Goal: Task Accomplishment & Management: Manage account settings

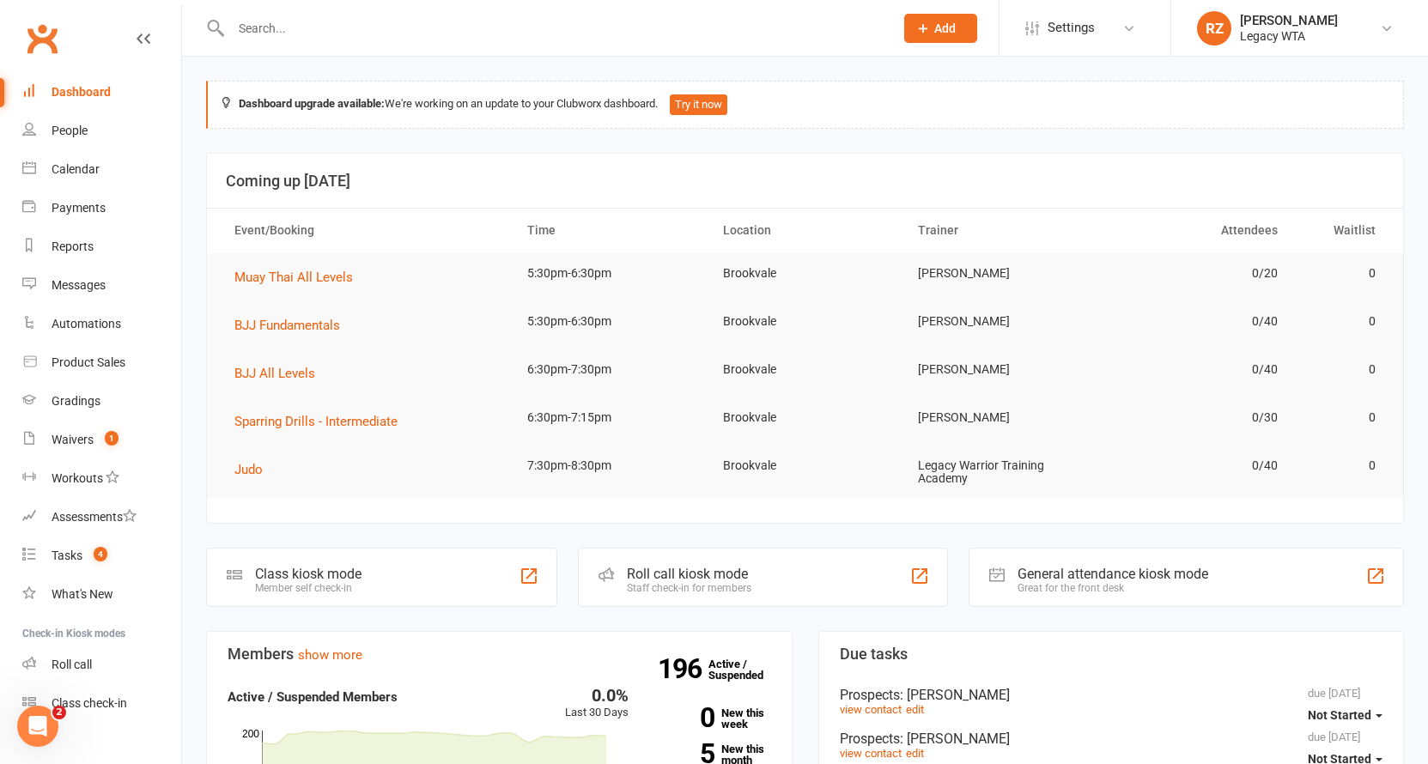
click at [357, 33] on input "text" at bounding box center [554, 28] width 656 height 24
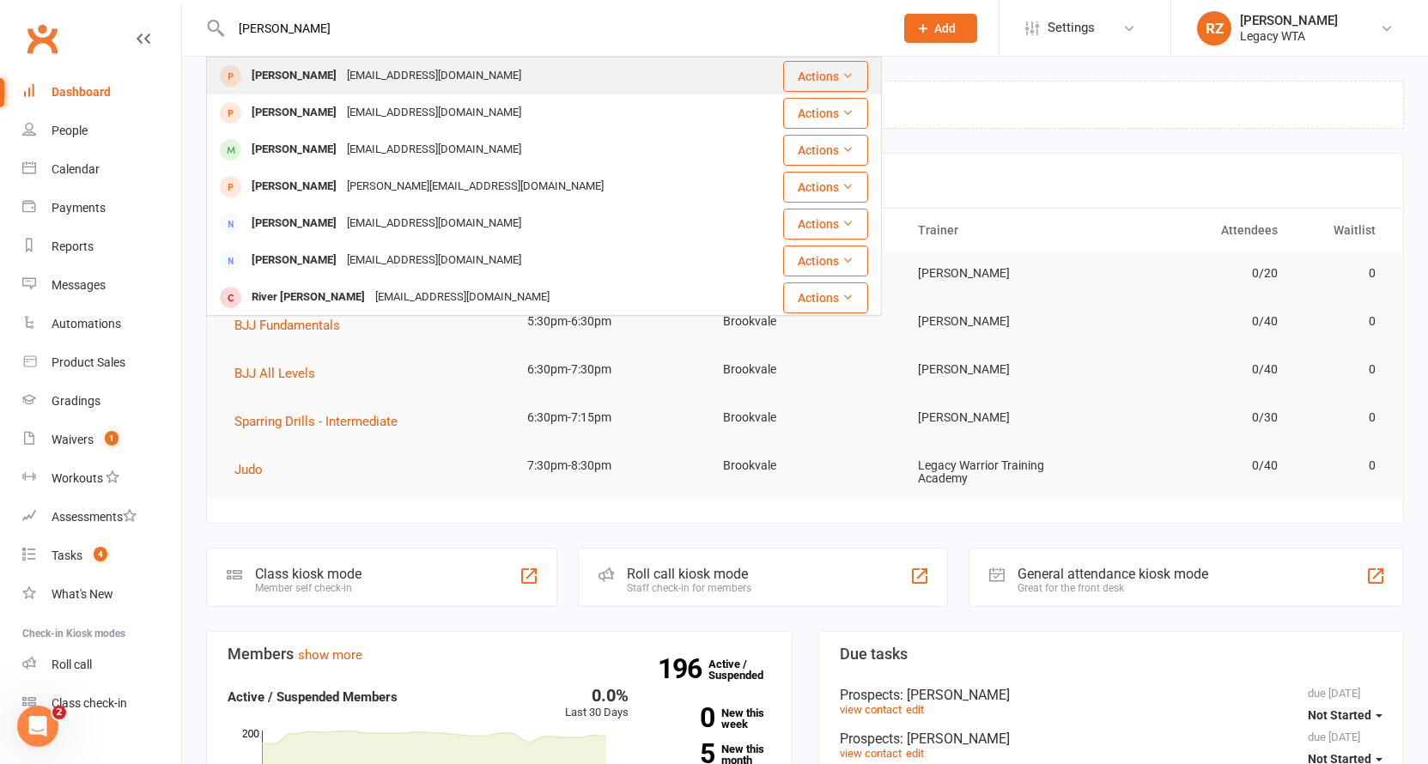
type input "[PERSON_NAME]"
click at [274, 84] on div "[PERSON_NAME]" at bounding box center [293, 76] width 95 height 25
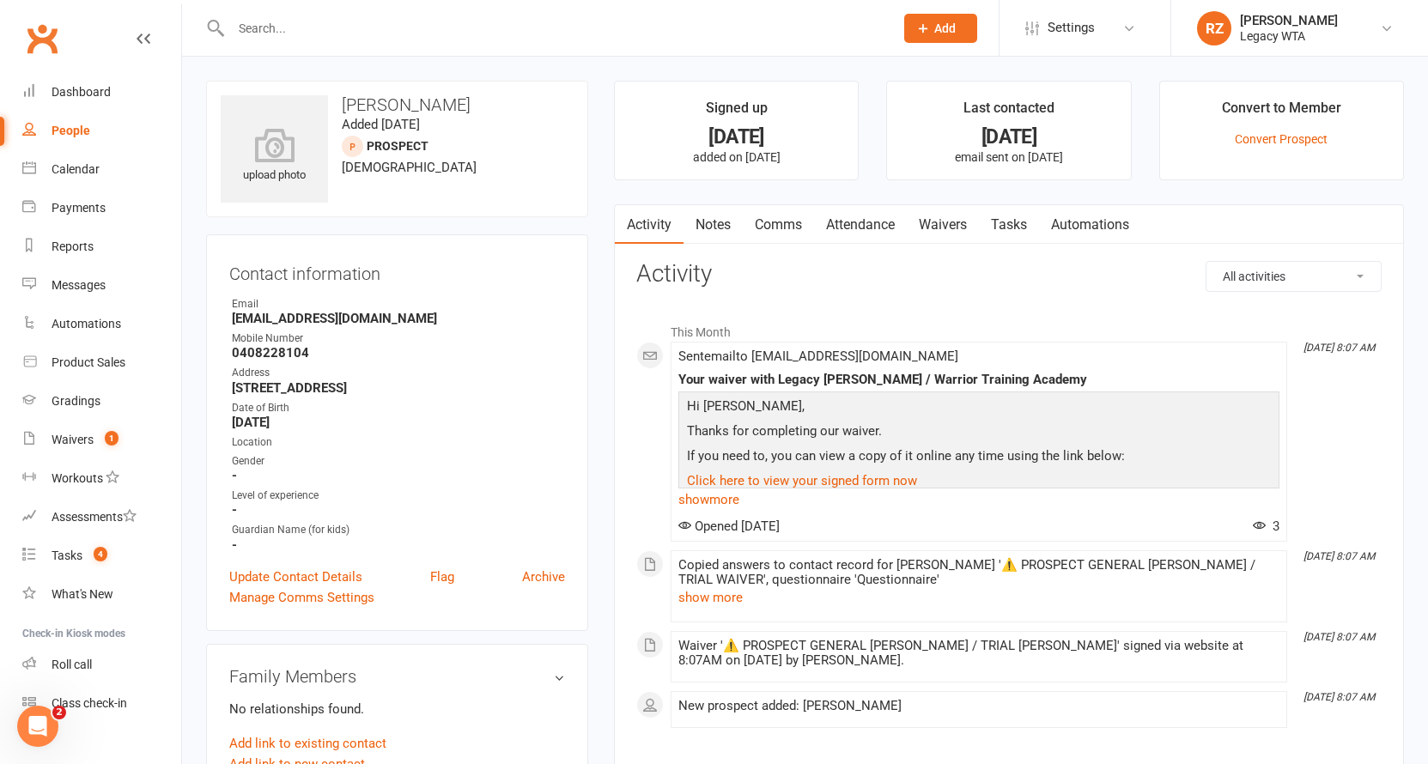
click at [949, 224] on link "Waivers" at bounding box center [943, 224] width 72 height 39
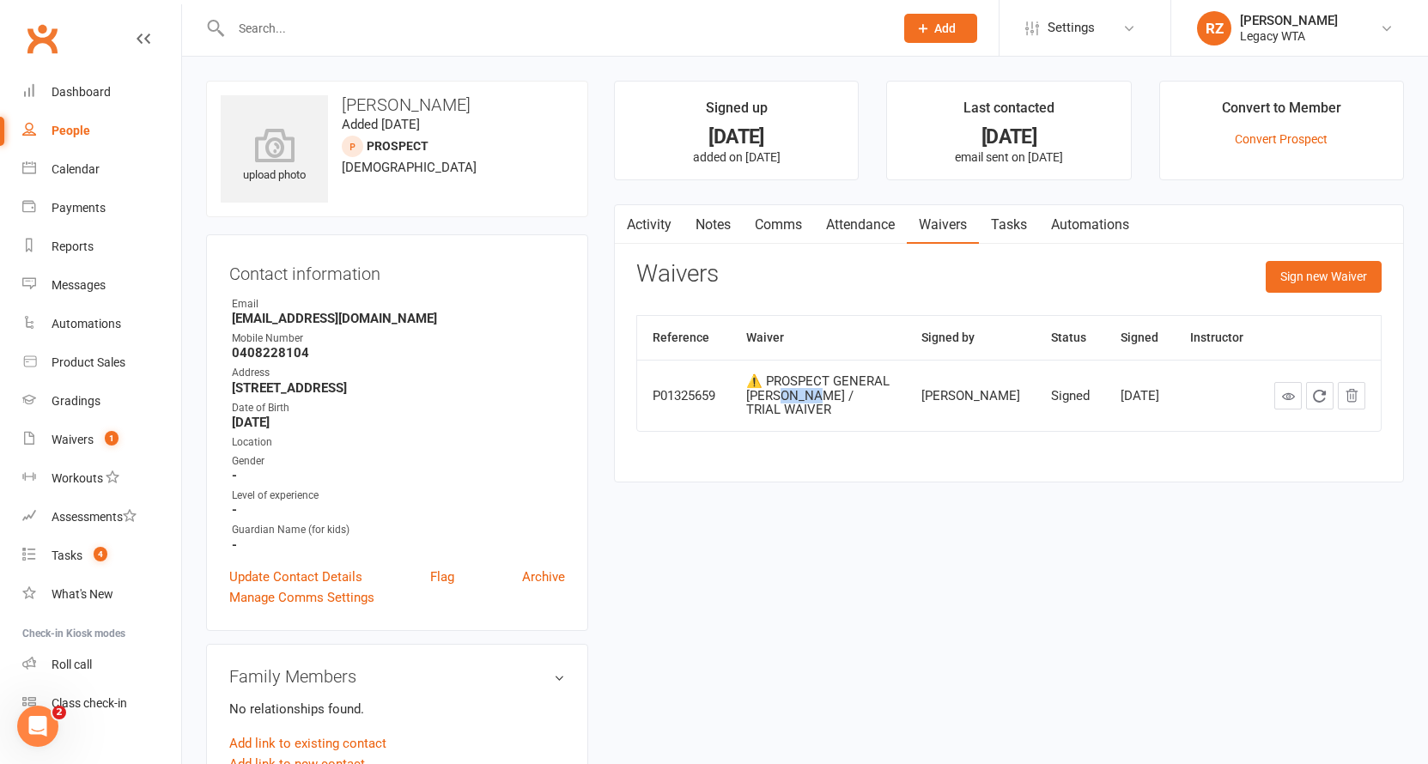
drag, startPoint x: 764, startPoint y: 402, endPoint x: 937, endPoint y: 397, distance: 172.6
click at [890, 397] on div "⚠️ PROSPECT GENERAL WAIVER / TRIAL WAIVER" at bounding box center [818, 395] width 144 height 43
drag, startPoint x: 1046, startPoint y: 406, endPoint x: 1140, endPoint y: 395, distance: 94.2
click at [1140, 395] on tr "P01325659 ⚠️ PROSPECT GENERAL WAIVER / TRIAL WAIVER Guy Poole Signed Aug 9, 2025" at bounding box center [1008, 395] width 743 height 71
click at [870, 222] on link "Attendance" at bounding box center [860, 224] width 93 height 39
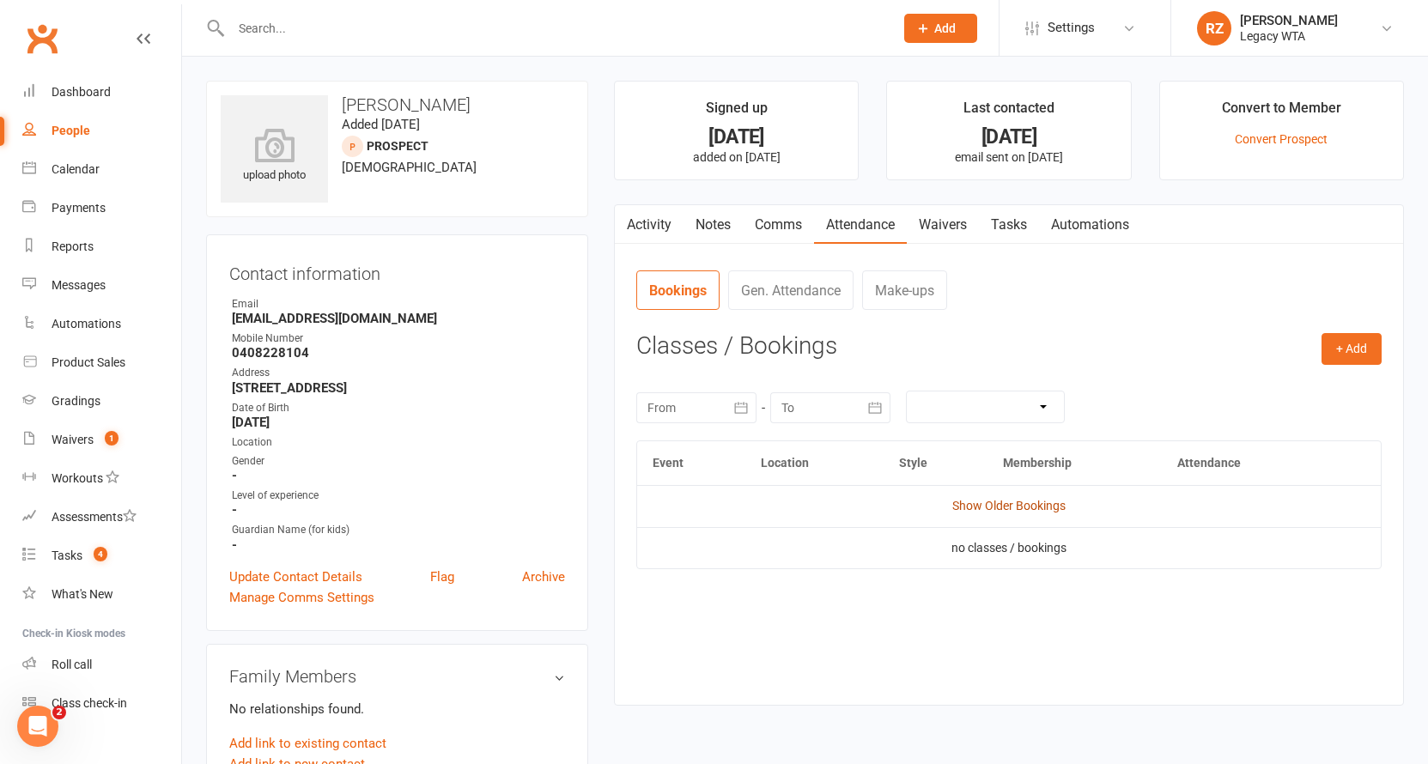
click at [991, 506] on link "Show Older Bookings" at bounding box center [1008, 506] width 113 height 14
drag, startPoint x: 895, startPoint y: 555, endPoint x: 1066, endPoint y: 543, distance: 171.2
click at [1066, 543] on td "no past classes / bookings" at bounding box center [1008, 547] width 743 height 41
click at [1140, 552] on td "no past classes / bookings" at bounding box center [1008, 547] width 743 height 41
click at [940, 233] on link "Waivers" at bounding box center [943, 224] width 72 height 39
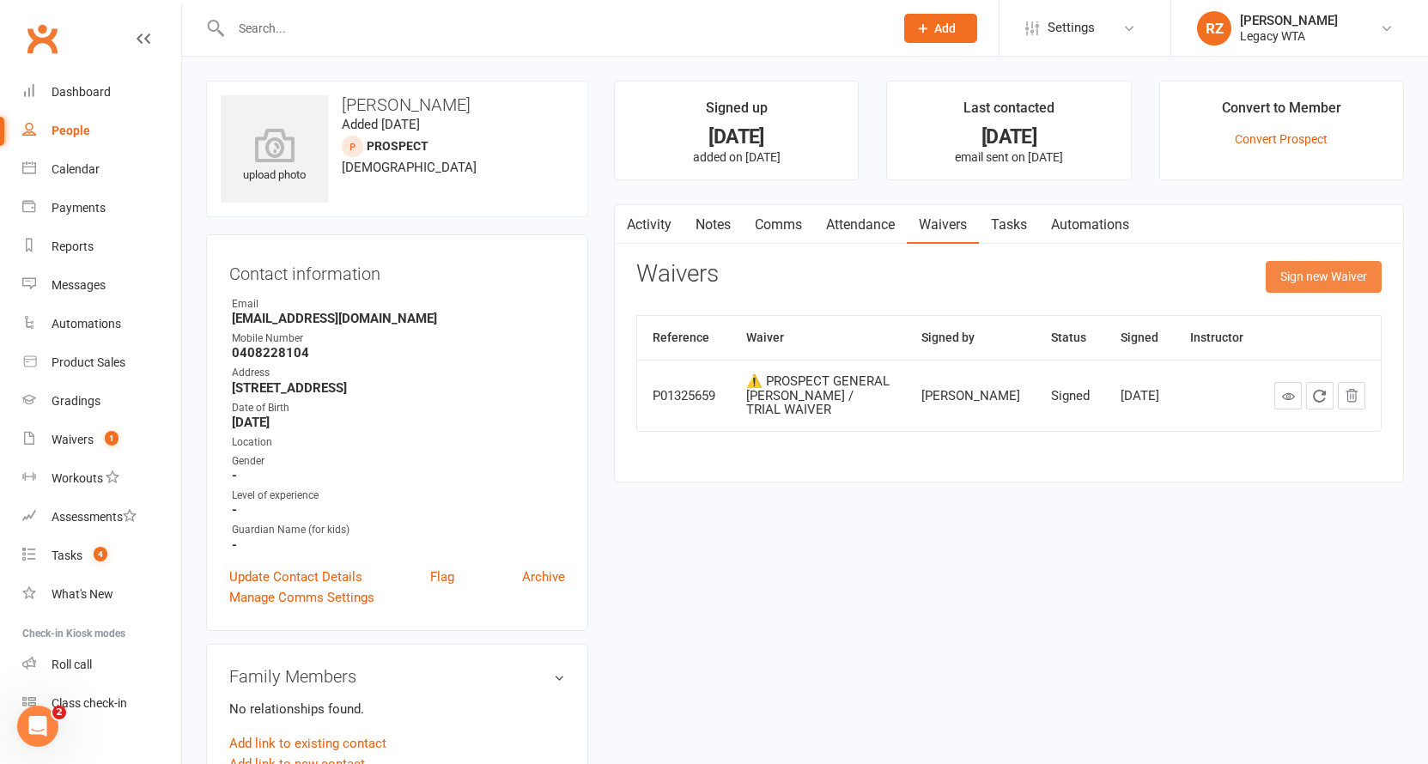
click at [1301, 286] on button "Sign new Waiver" at bounding box center [1323, 276] width 116 height 31
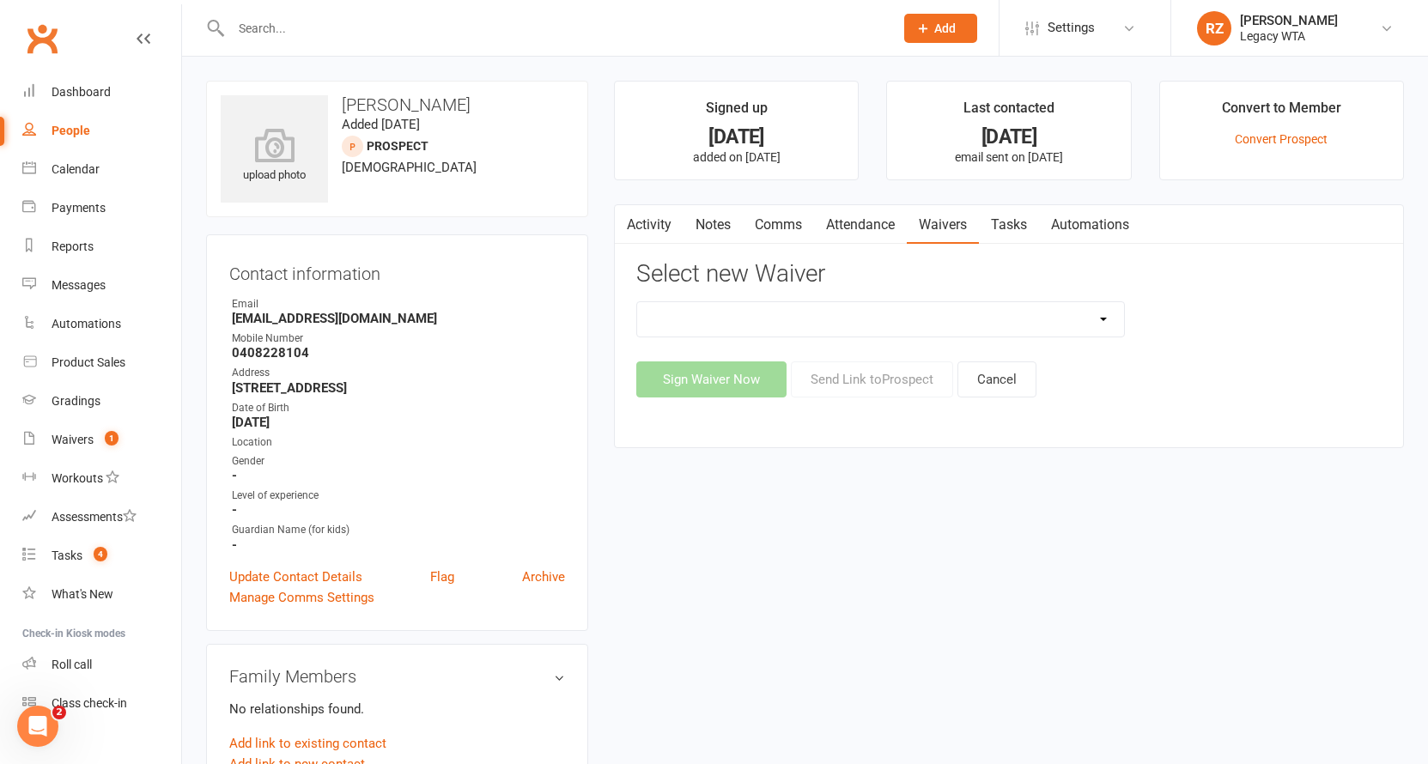
click at [258, 28] on input "text" at bounding box center [554, 28] width 656 height 24
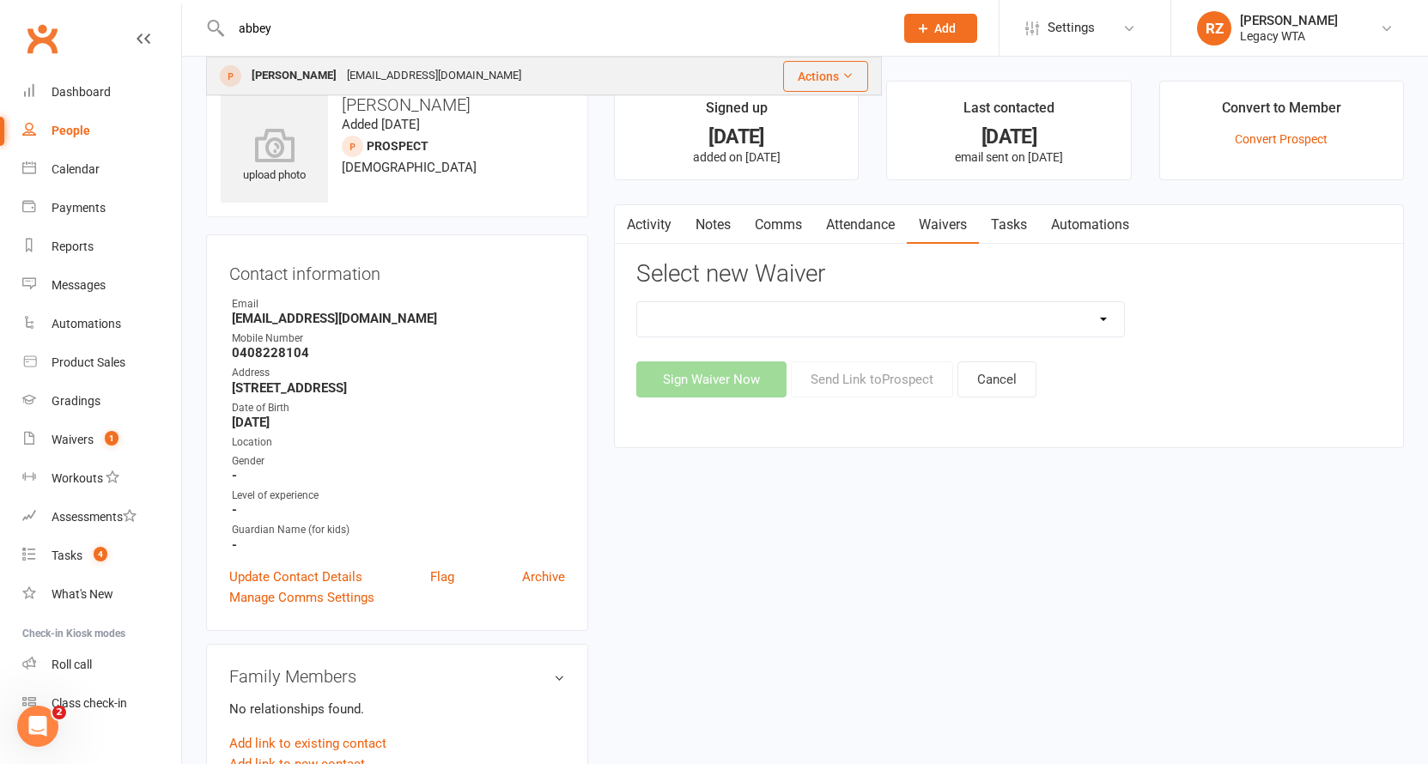
type input "abbey"
click at [280, 82] on div "Abbey Van Haren" at bounding box center [293, 76] width 95 height 25
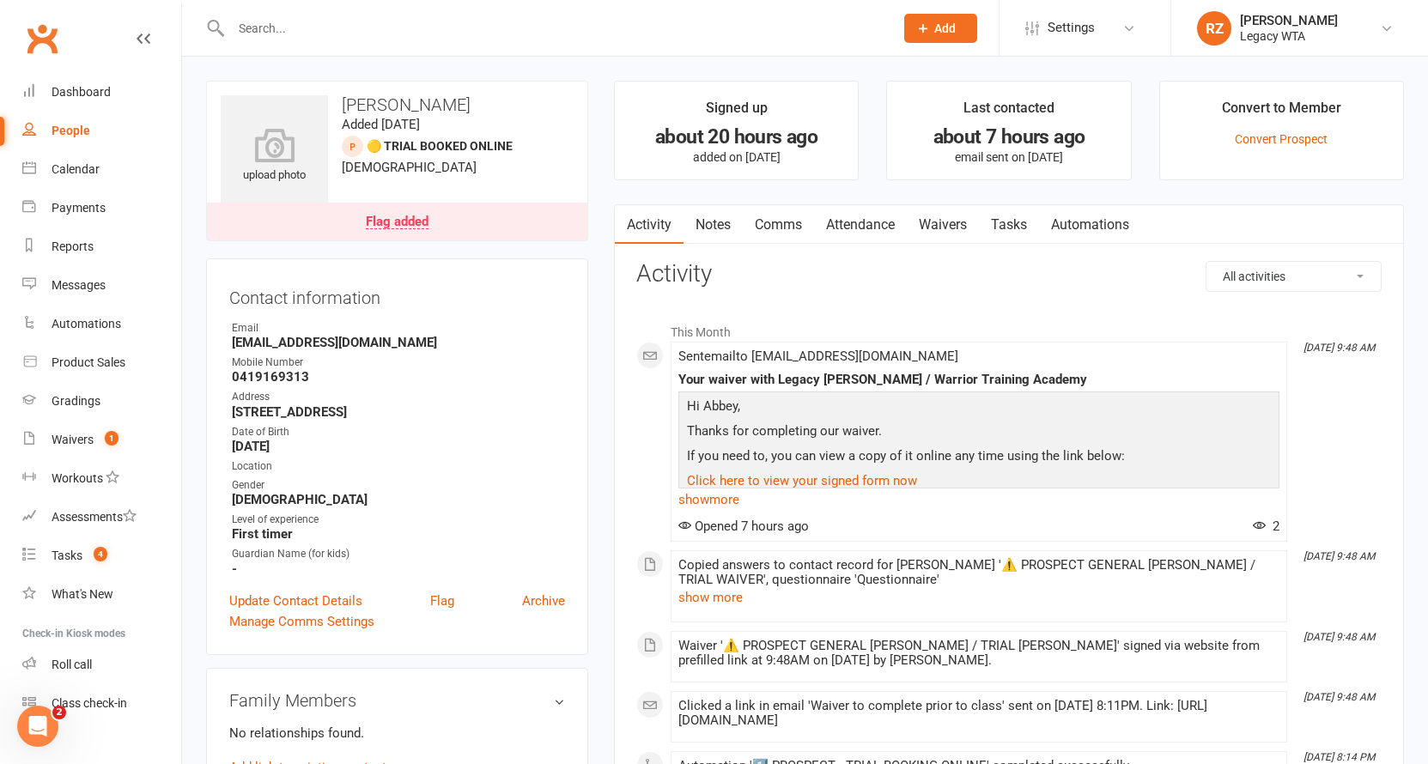
click at [937, 223] on link "Waivers" at bounding box center [943, 224] width 72 height 39
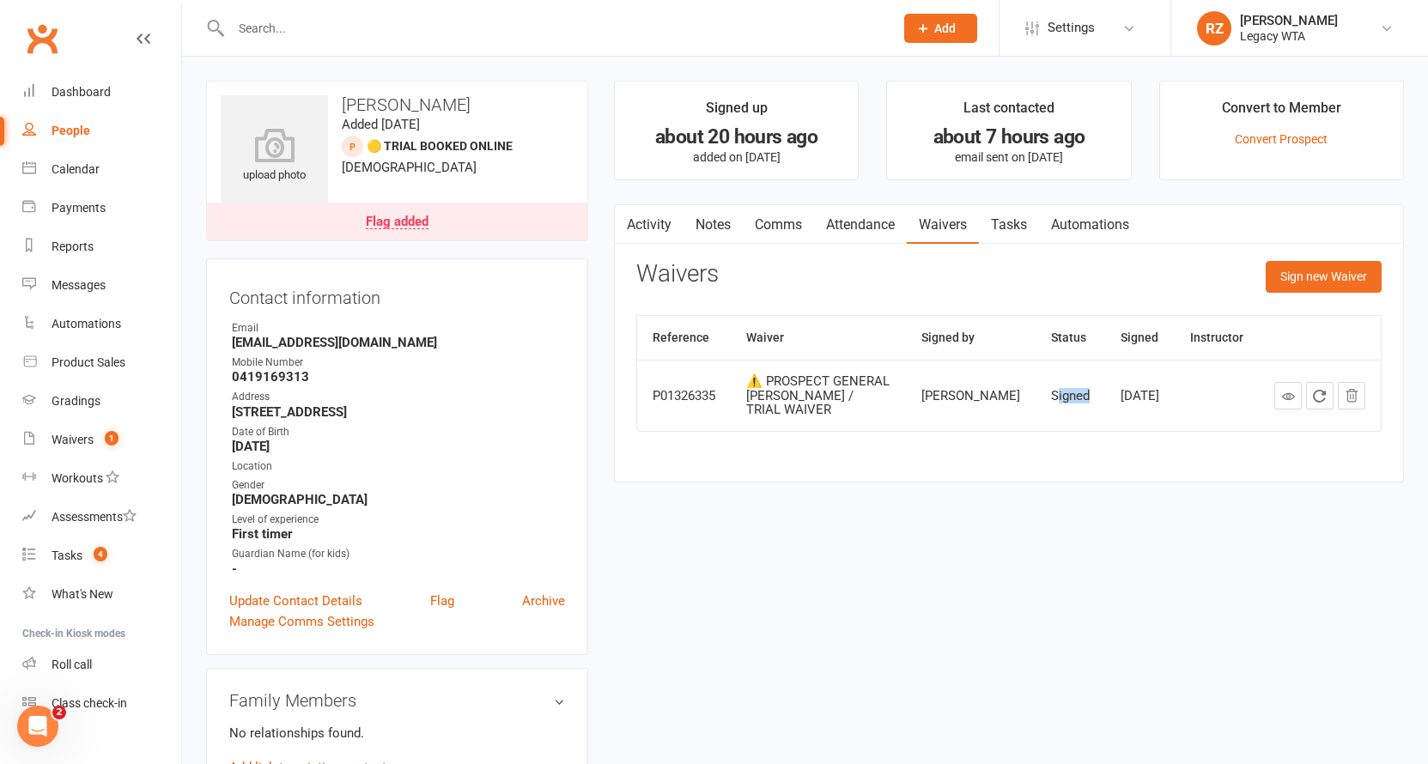
drag, startPoint x: 1063, startPoint y: 391, endPoint x: 1116, endPoint y: 390, distance: 53.3
click at [1116, 390] on tr "P01326335 ⚠️ PROSPECT GENERAL WAIVER / TRIAL WAIVER Abbey Van Haren Signed Aug …" at bounding box center [1008, 395] width 743 height 71
click at [1046, 415] on div "Reference Waiver Signed by Status Signed Instructor P01326335 ⚠️ PROSPECT GENER…" at bounding box center [1008, 385] width 745 height 141
click at [862, 230] on link "Attendance" at bounding box center [860, 224] width 93 height 39
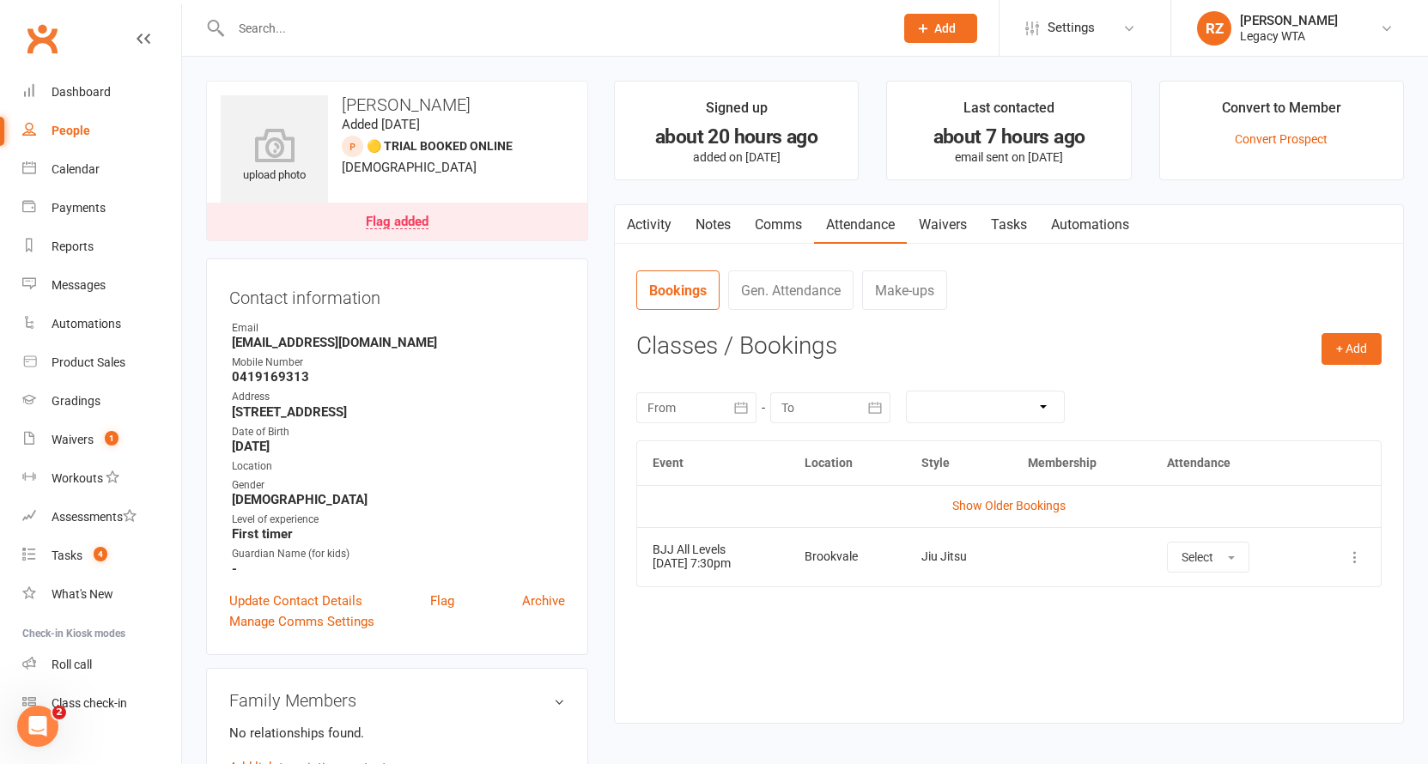
drag, startPoint x: 750, startPoint y: 562, endPoint x: 803, endPoint y: 565, distance: 52.4
click at [789, 565] on td "BJJ All Levels 12 Aug 2025 7:30pm" at bounding box center [713, 556] width 152 height 59
click at [812, 594] on div "Event Location Style Membership Attendance Show Older Bookings BJJ All Levels 1…" at bounding box center [1008, 568] width 745 height 257
click at [947, 236] on link "Waivers" at bounding box center [943, 224] width 72 height 39
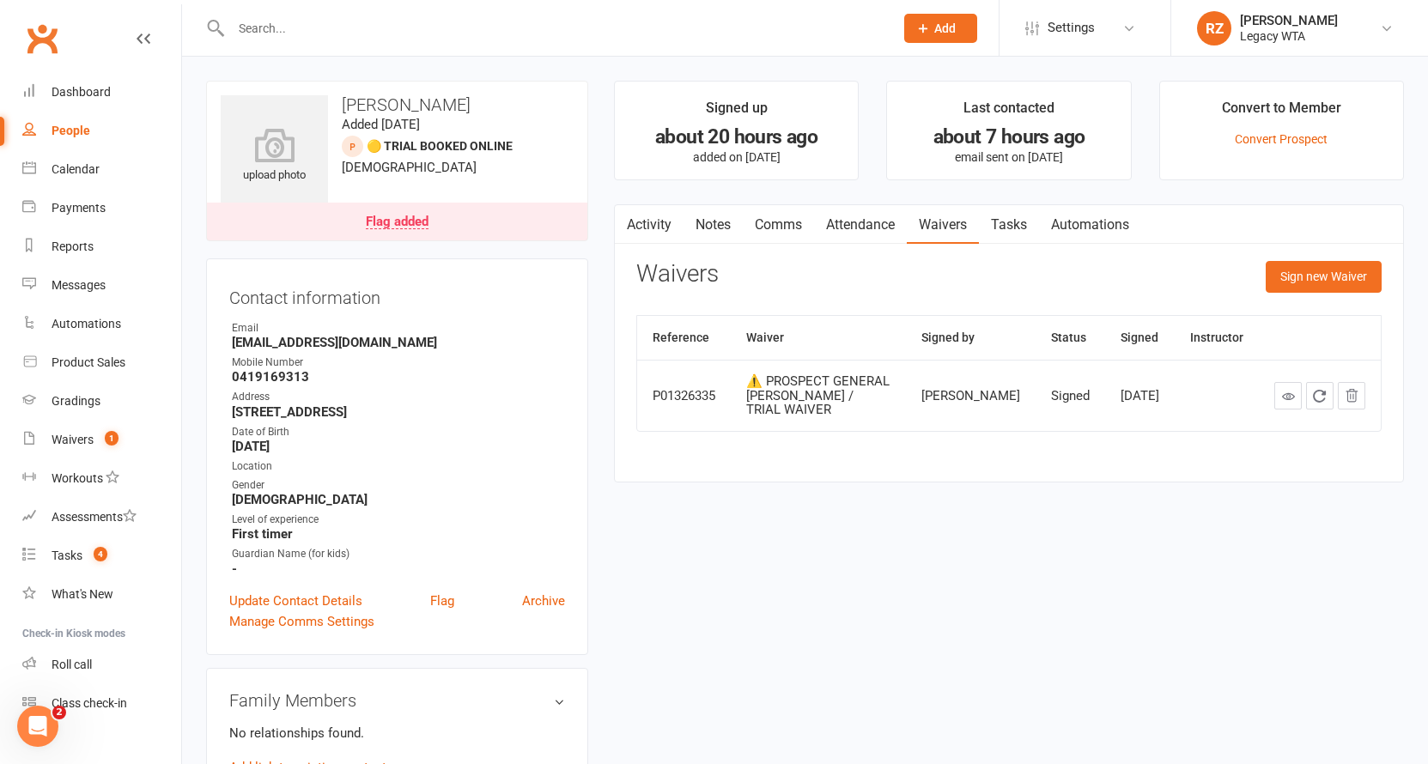
click at [887, 214] on link "Attendance" at bounding box center [860, 224] width 93 height 39
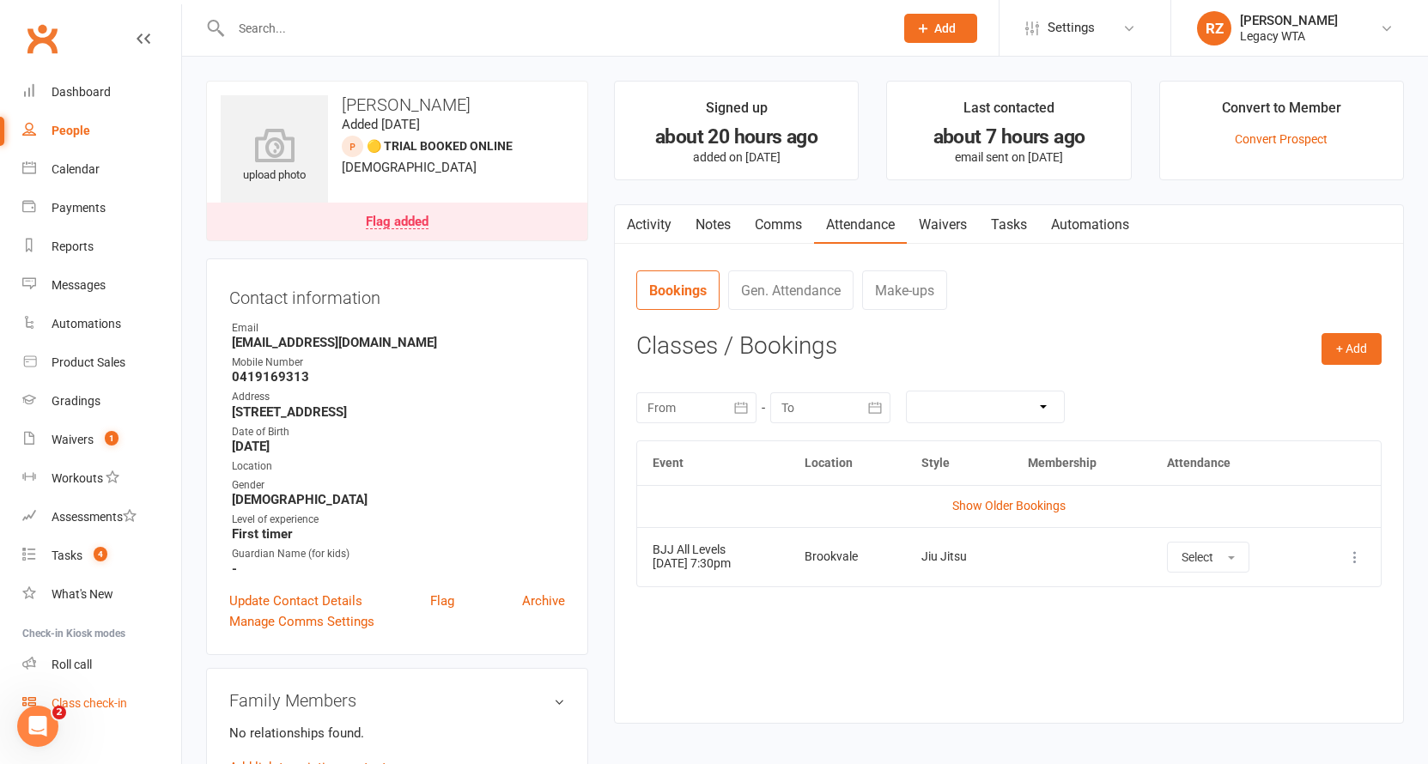
drag, startPoint x: 63, startPoint y: 664, endPoint x: 78, endPoint y: 687, distance: 27.1
click at [63, 664] on div "Roll call" at bounding box center [72, 665] width 40 height 14
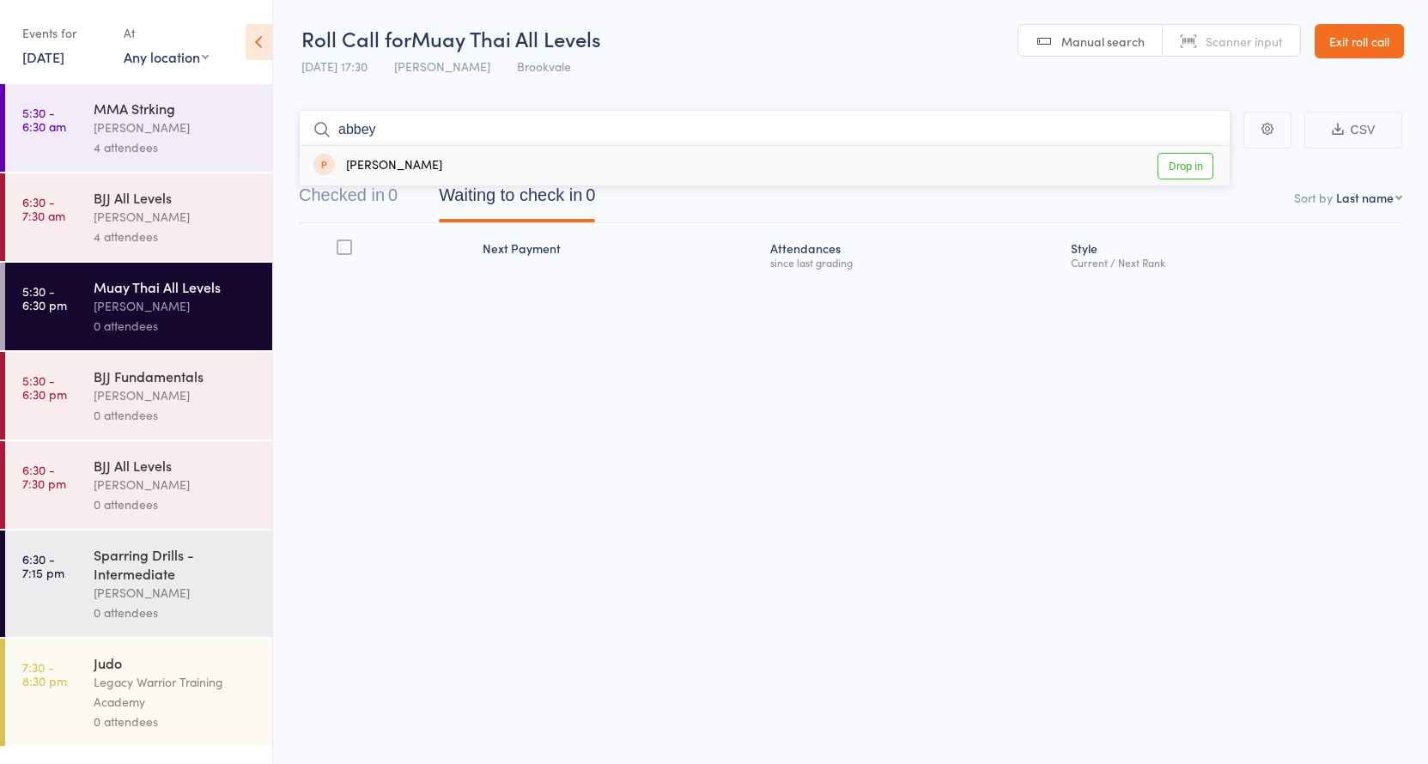
type input "abbey"
click at [586, 397] on div "Roll Call for Muay Thai All Levels 11 Aug 17:30 Mick McSevney Brookvale Manual …" at bounding box center [714, 382] width 1428 height 764
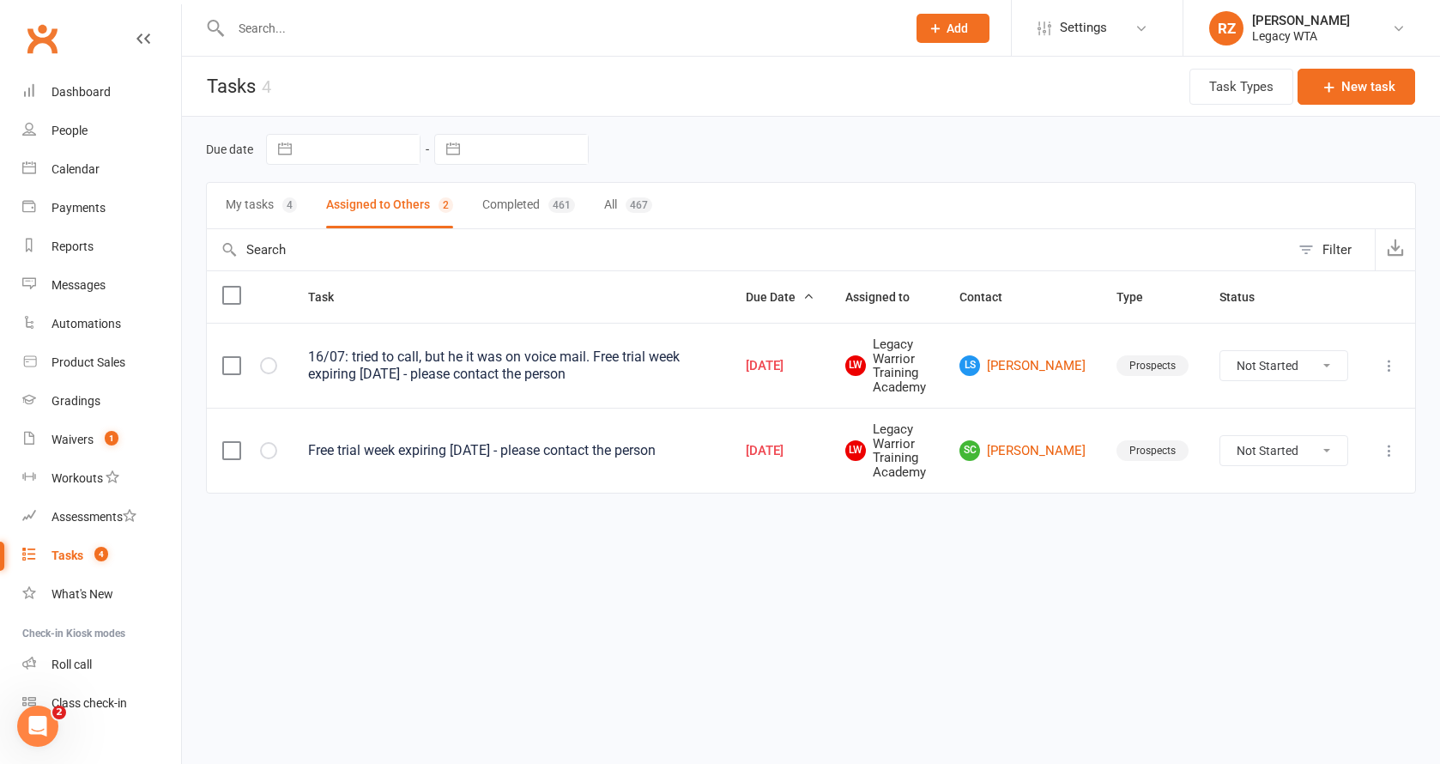
click at [290, 29] on input "text" at bounding box center [560, 28] width 669 height 24
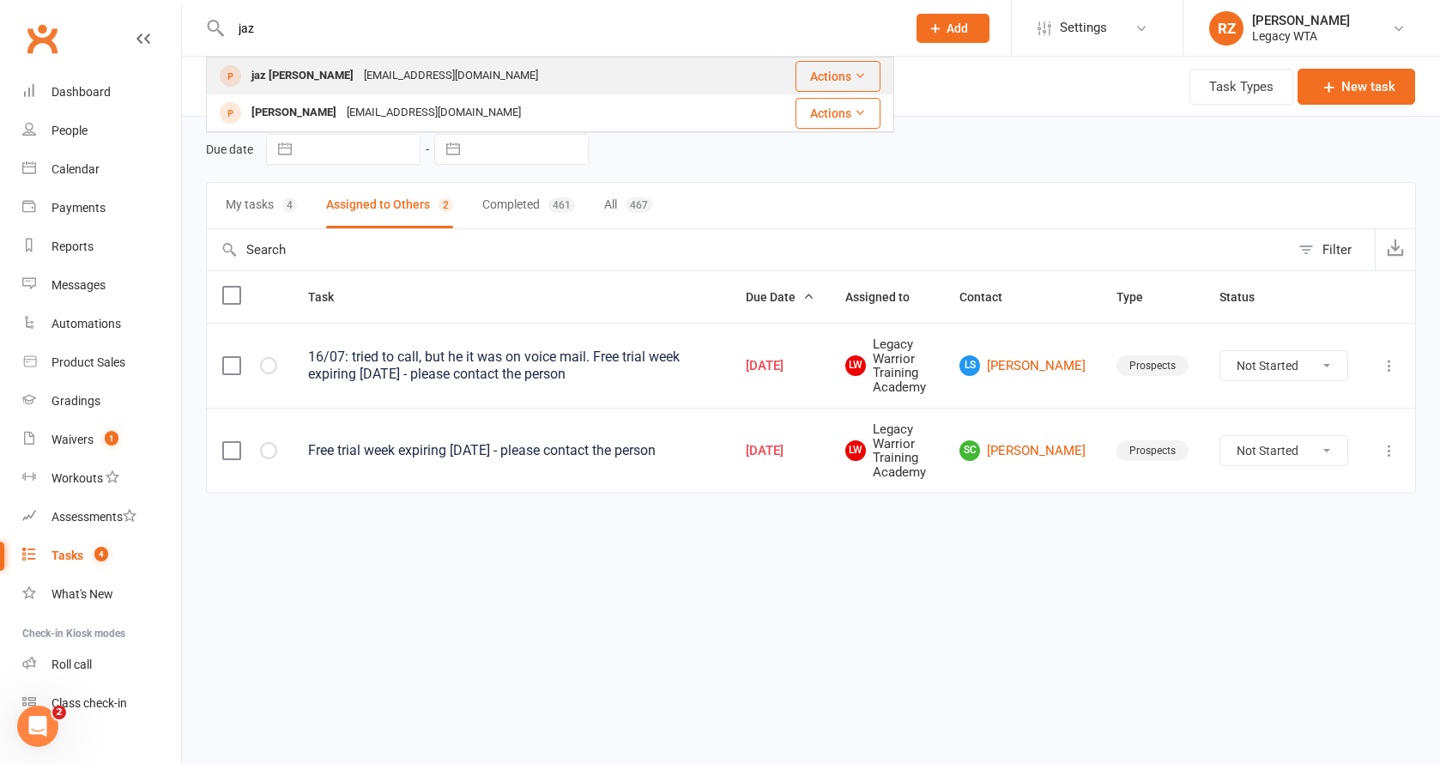
type input "jaz"
click at [301, 72] on div "jaz kilpatrick" at bounding box center [302, 76] width 112 height 25
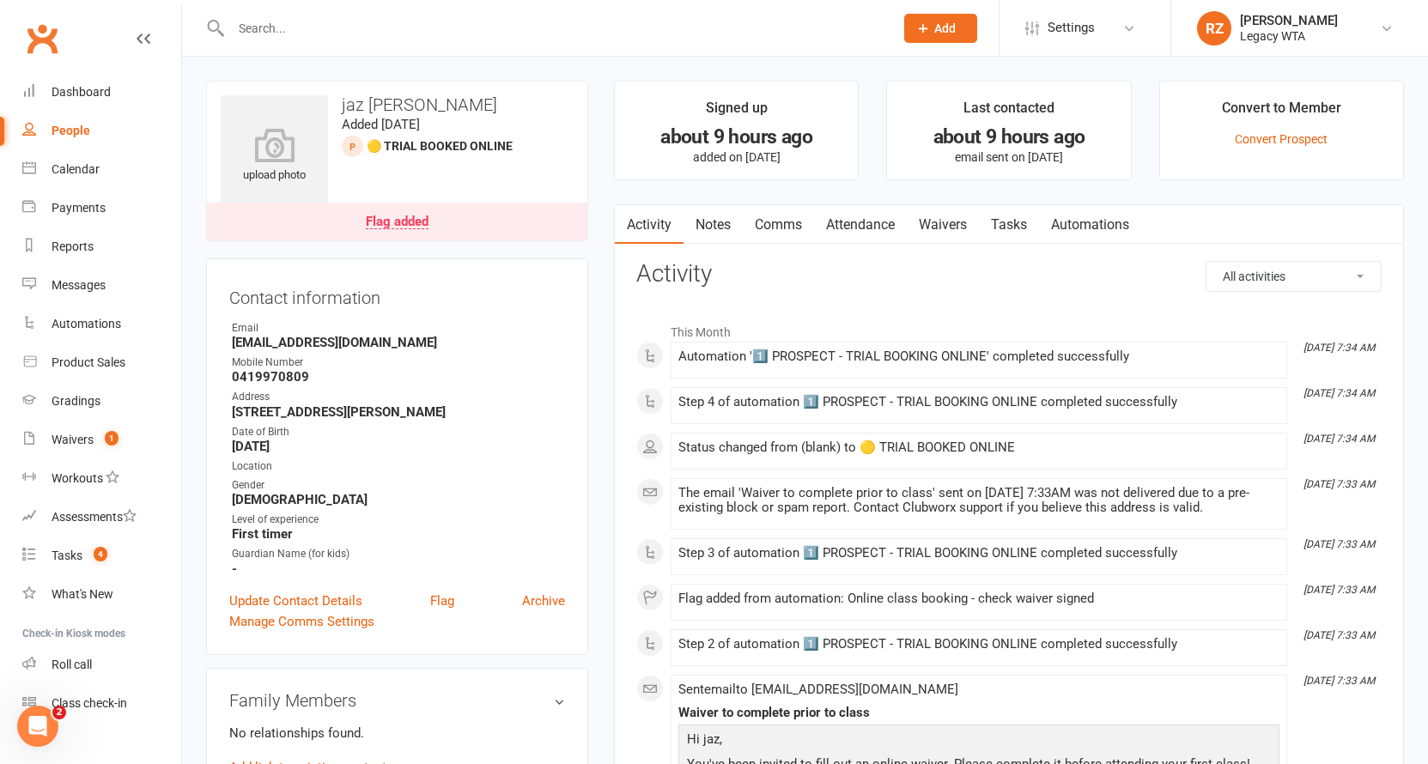
click at [950, 215] on link "Waivers" at bounding box center [943, 224] width 72 height 39
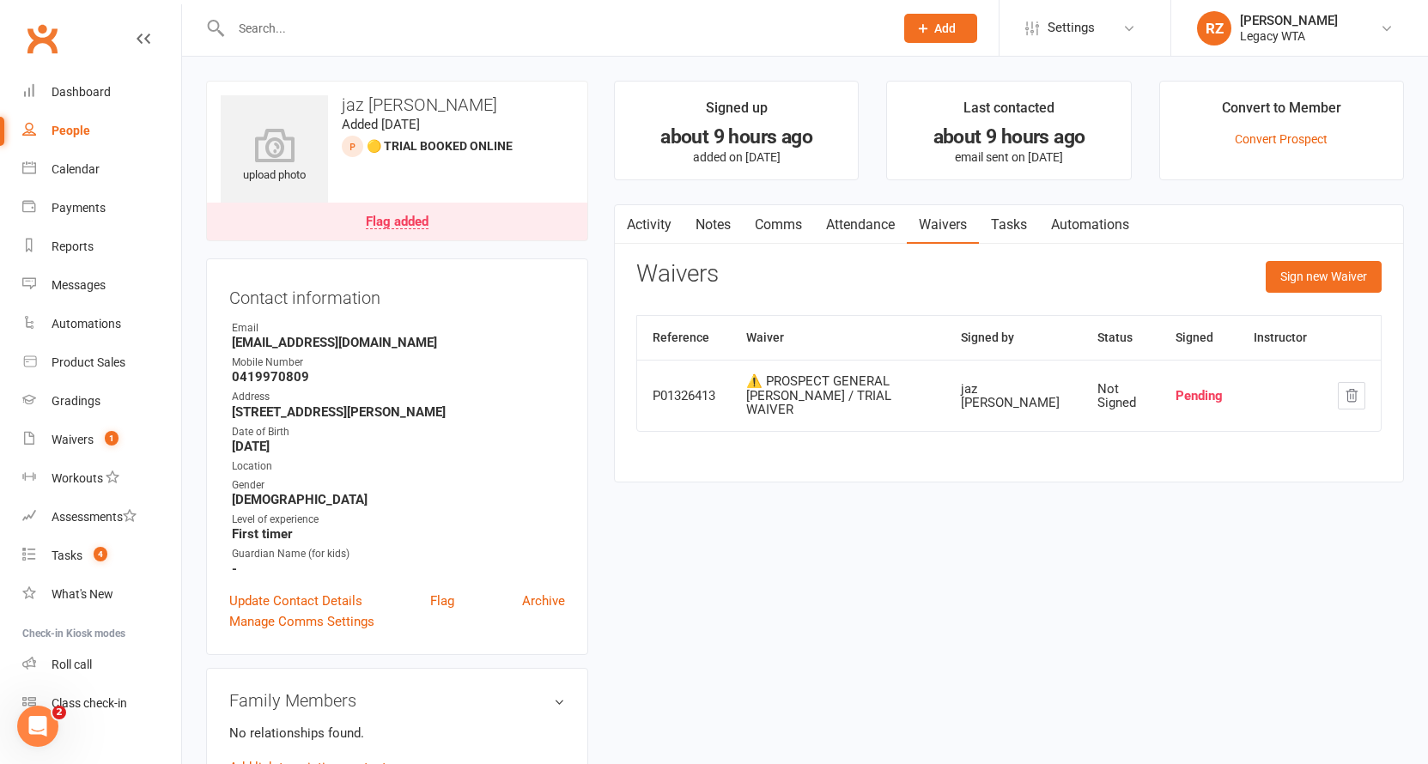
drag, startPoint x: 1167, startPoint y: 394, endPoint x: 1225, endPoint y: 394, distance: 57.5
click at [1225, 394] on td "Pending" at bounding box center [1199, 395] width 78 height 71
click at [868, 211] on link "Attendance" at bounding box center [860, 224] width 93 height 39
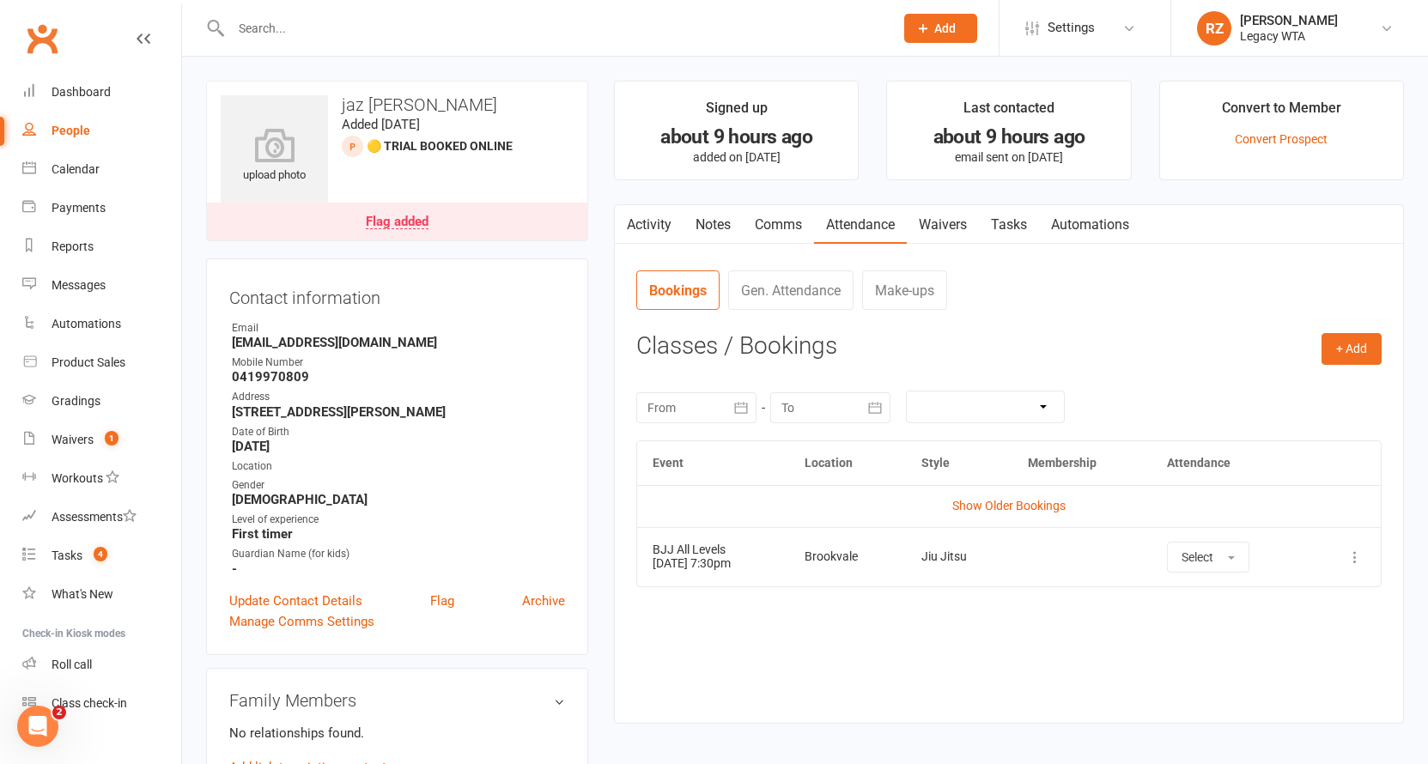
drag, startPoint x: 671, startPoint y: 567, endPoint x: 798, endPoint y: 542, distance: 129.5
click at [789, 542] on td "BJJ All Levels 12 Aug 2025 7:30pm" at bounding box center [713, 556] width 152 height 59
click at [844, 600] on div "Event Location Style Membership Attendance Show Older Bookings BJJ All Levels 1…" at bounding box center [1008, 568] width 745 height 257
click at [938, 221] on link "Waivers" at bounding box center [943, 224] width 72 height 39
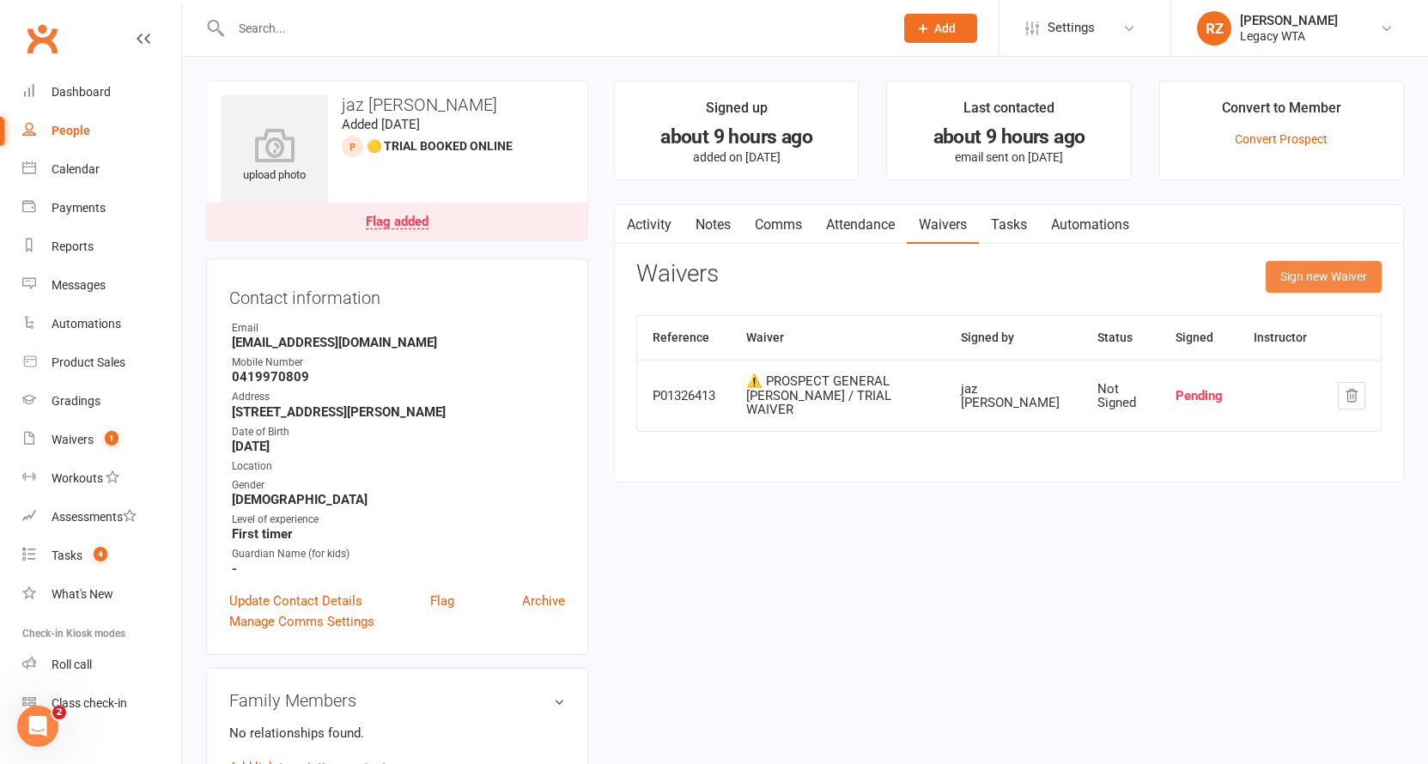
click at [1295, 282] on button "Sign new Waiver" at bounding box center [1323, 276] width 116 height 31
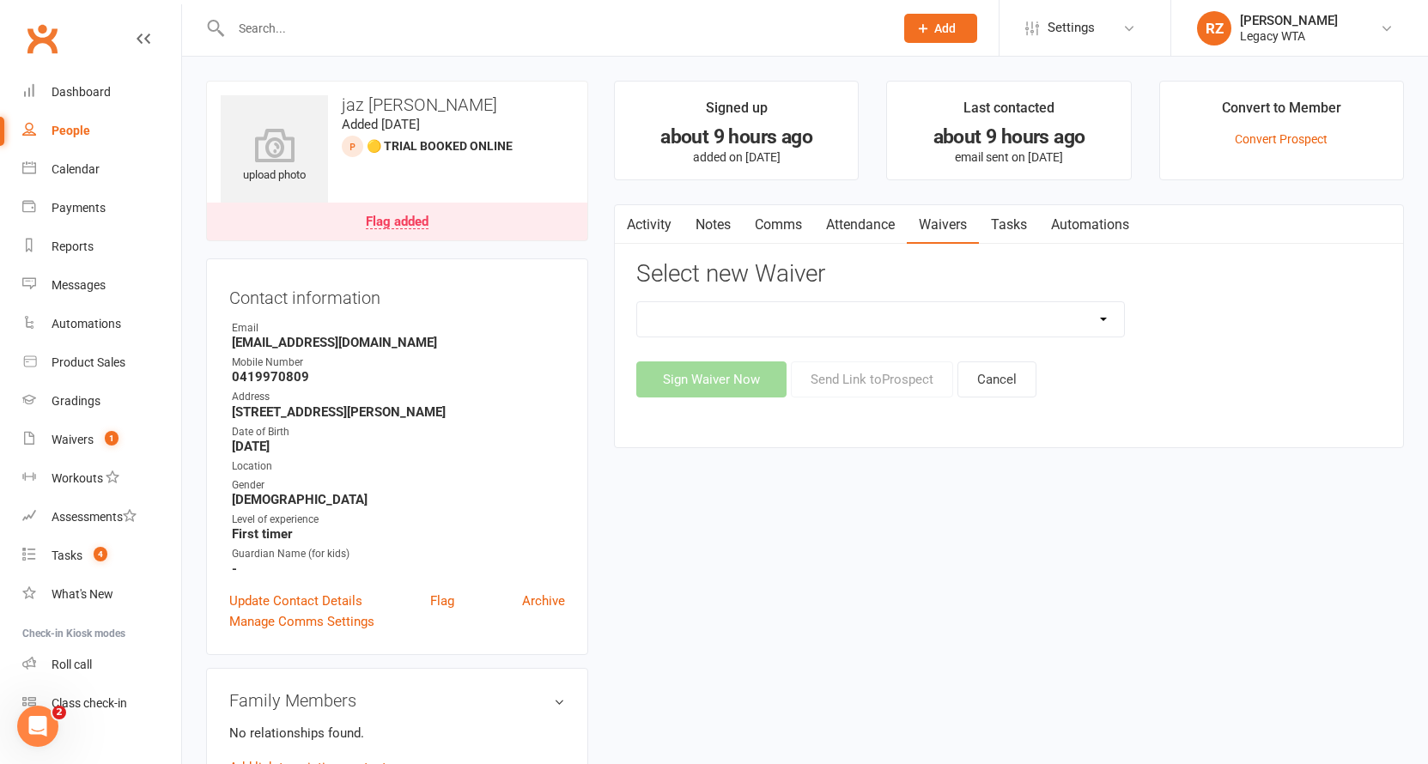
click at [379, 23] on input "text" at bounding box center [554, 28] width 656 height 24
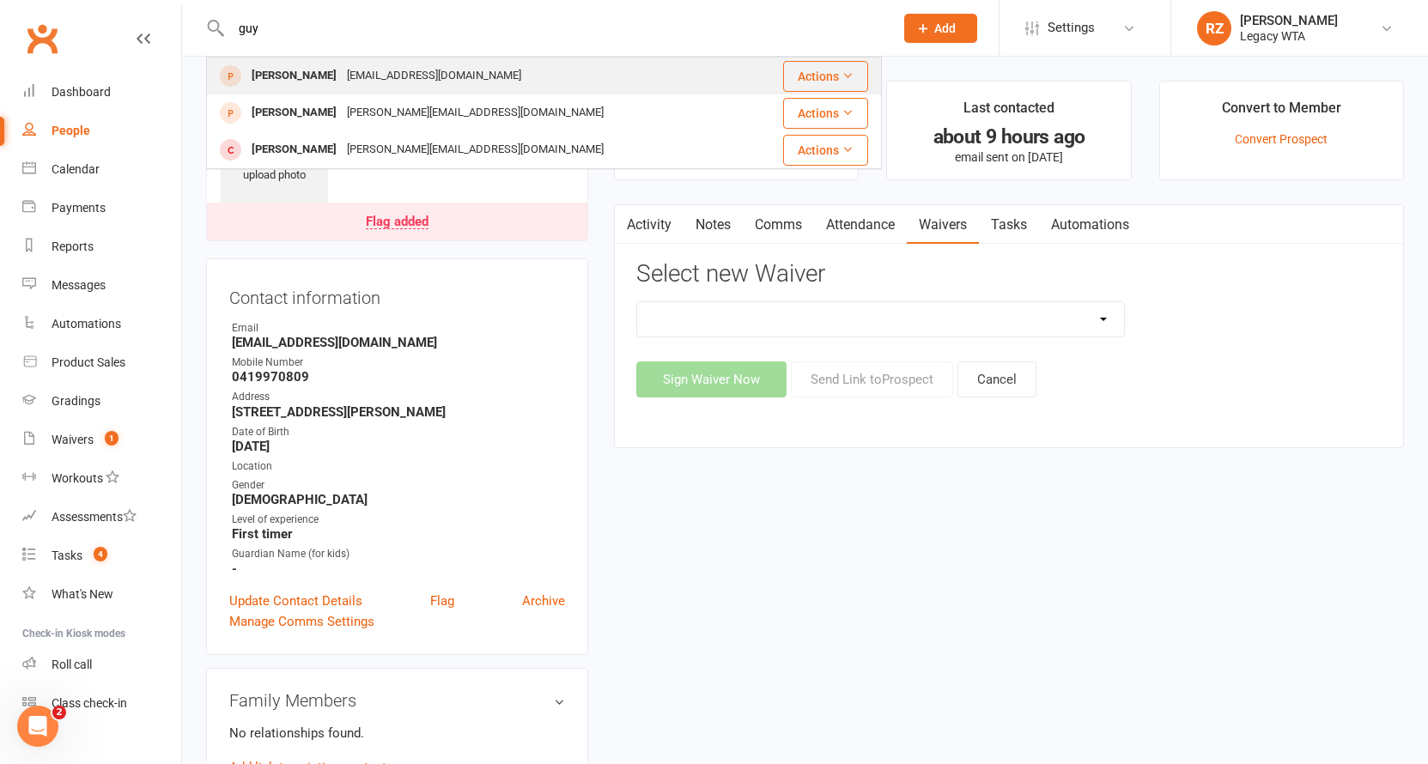
type input "guy"
click at [306, 74] on div "Guy Poole" at bounding box center [293, 76] width 95 height 25
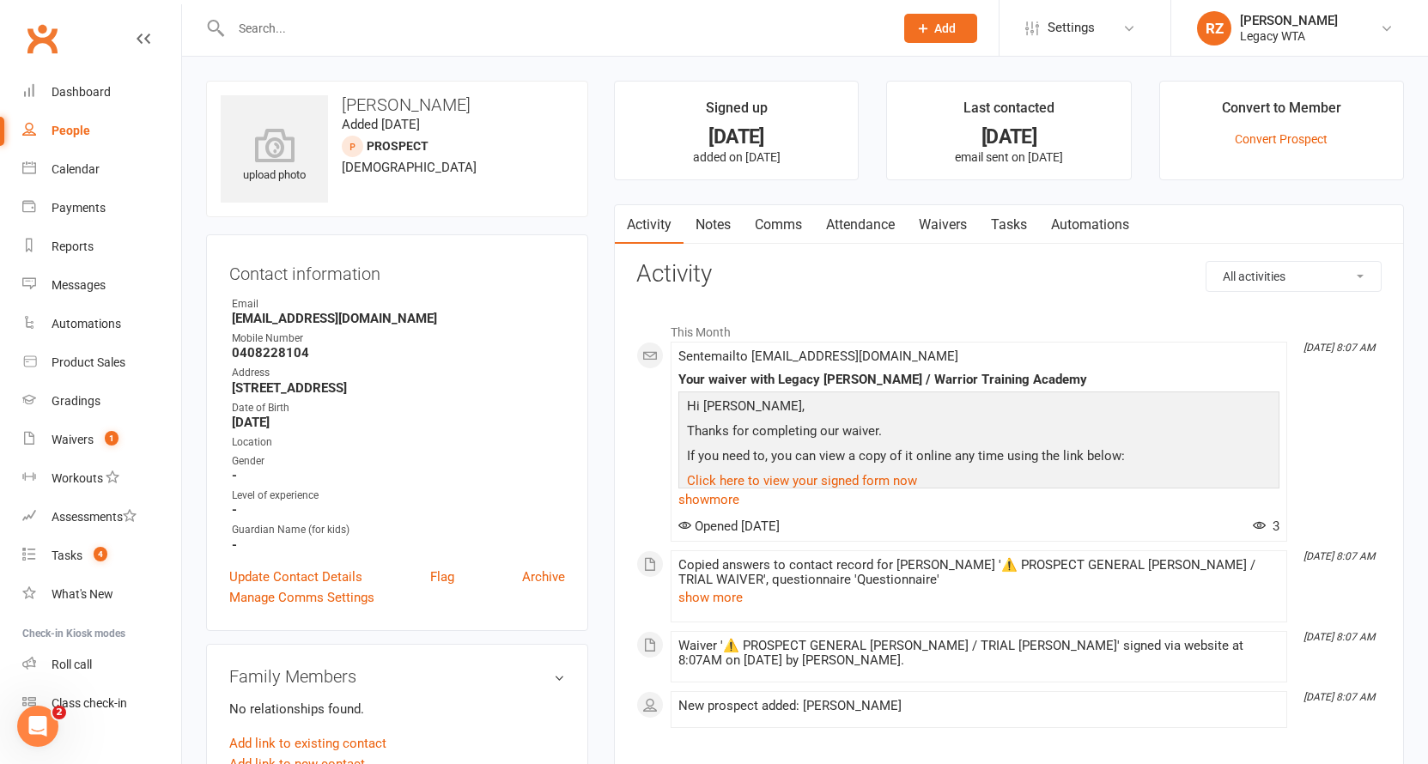
click at [957, 226] on link "Waivers" at bounding box center [943, 224] width 72 height 39
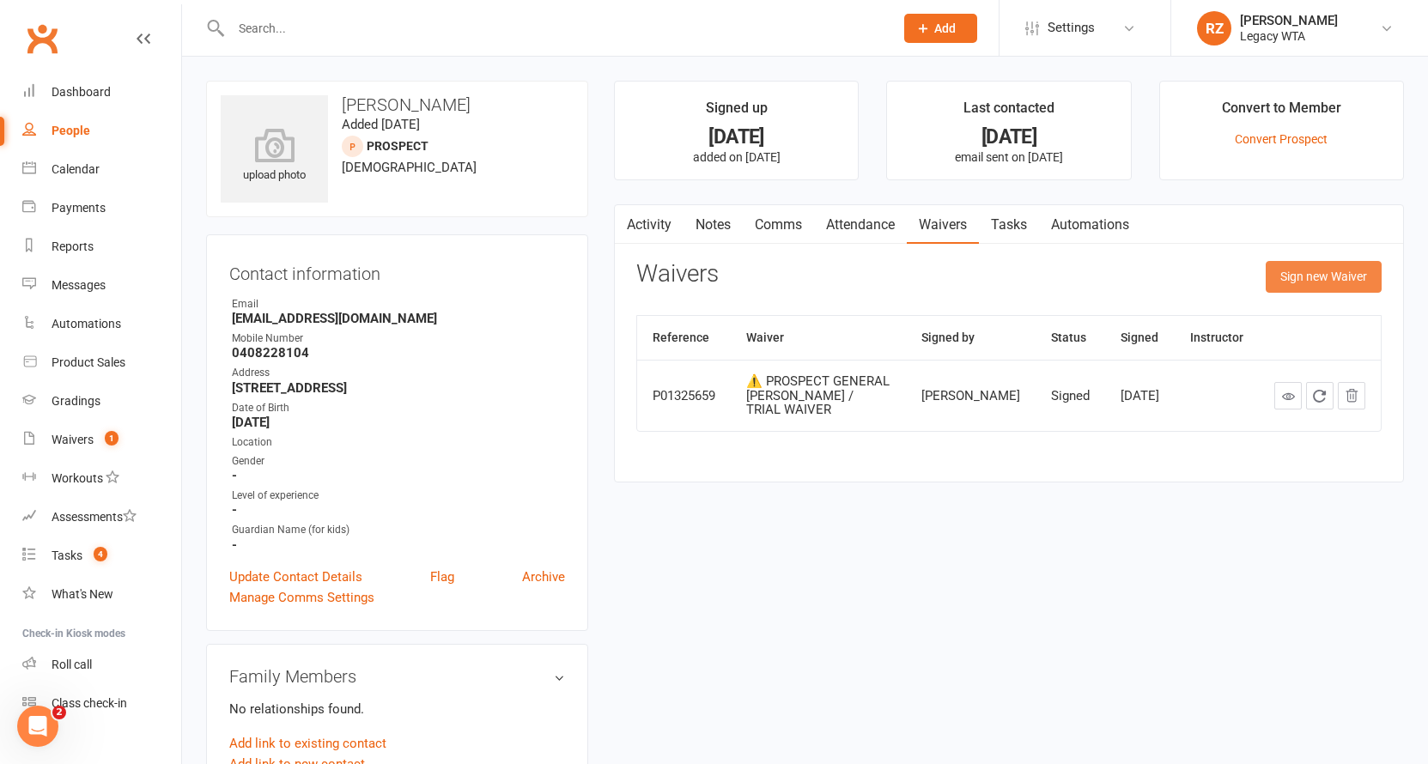
click at [1293, 270] on button "Sign new Waiver" at bounding box center [1323, 276] width 116 height 31
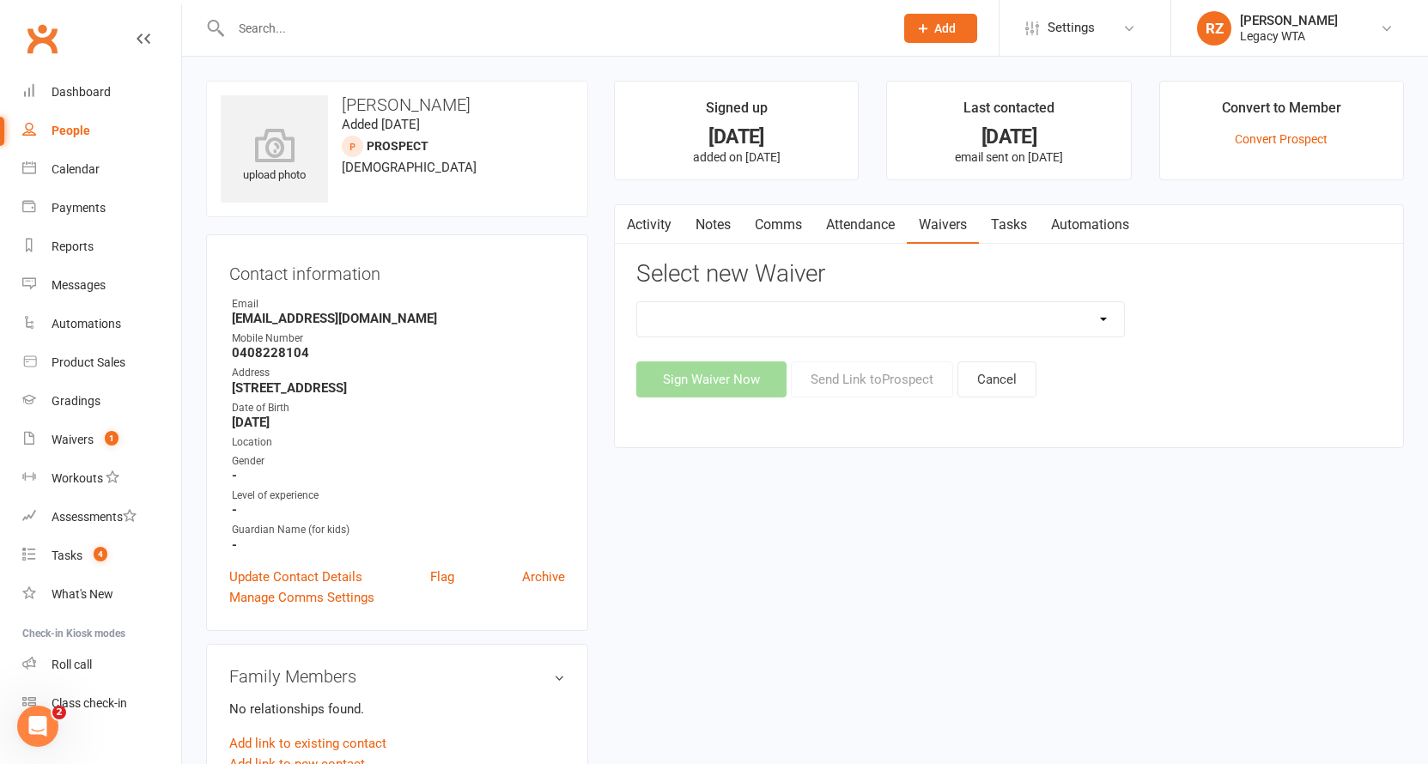
select select "10305"
click at [997, 377] on button "Cancel" at bounding box center [996, 379] width 79 height 36
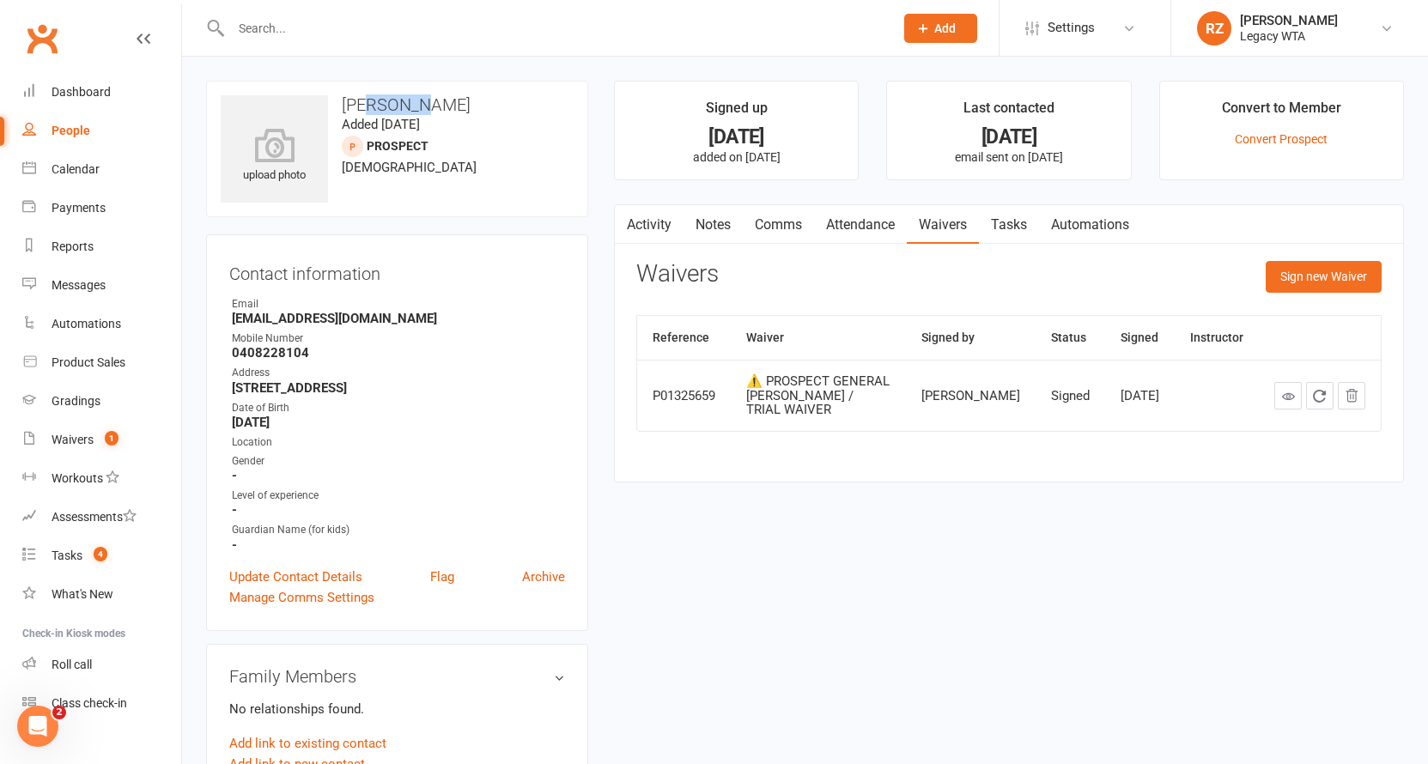
drag, startPoint x: 426, startPoint y: 100, endPoint x: 537, endPoint y: 140, distance: 117.6
click at [442, 102] on h3 "Guy Poole" at bounding box center [397, 104] width 353 height 19
click at [538, 147] on div "upload photo Guy Poole Added 9 August, 2025 prospect 41 years old" at bounding box center [397, 149] width 382 height 136
click at [1325, 279] on button "Sign new Waiver" at bounding box center [1323, 276] width 116 height 31
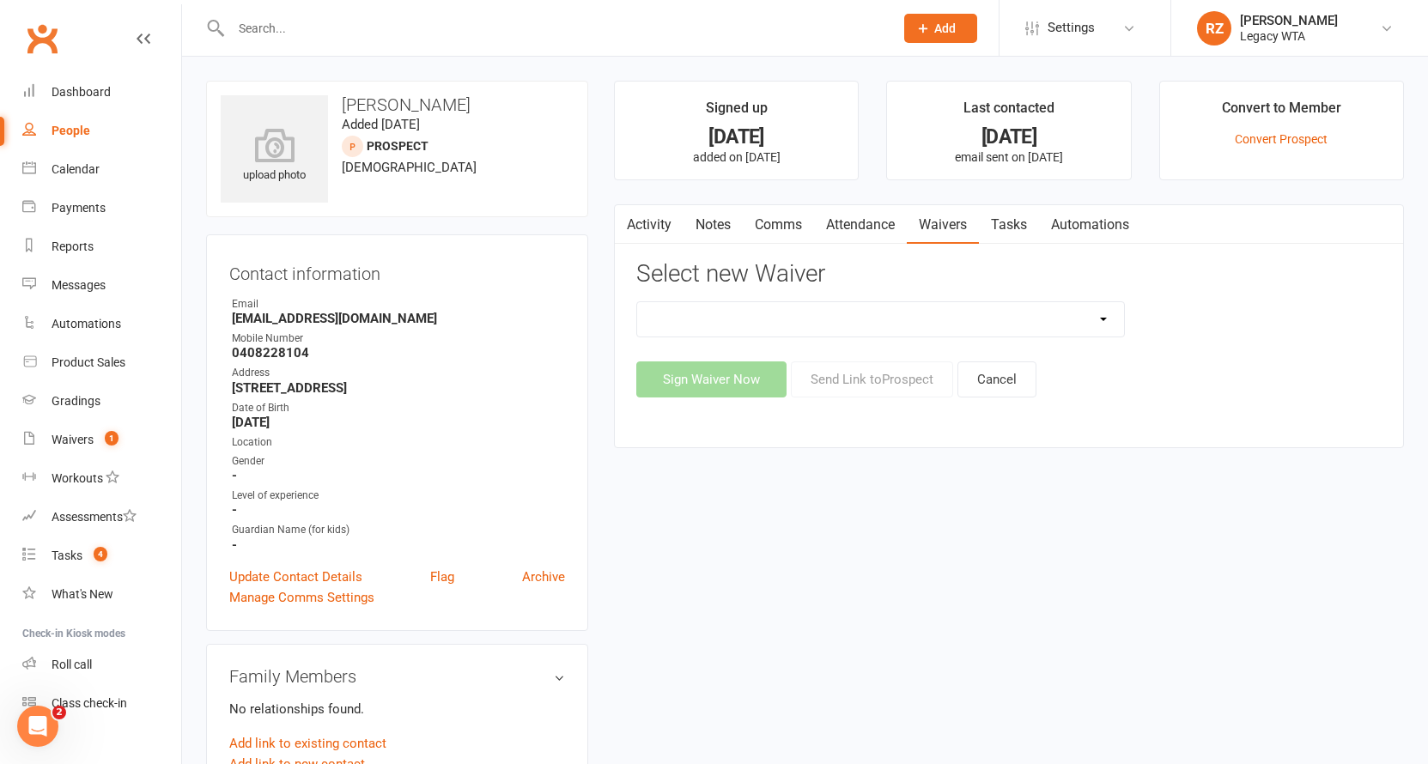
select select "10778"
click at [1019, 381] on button "Cancel" at bounding box center [996, 379] width 79 height 36
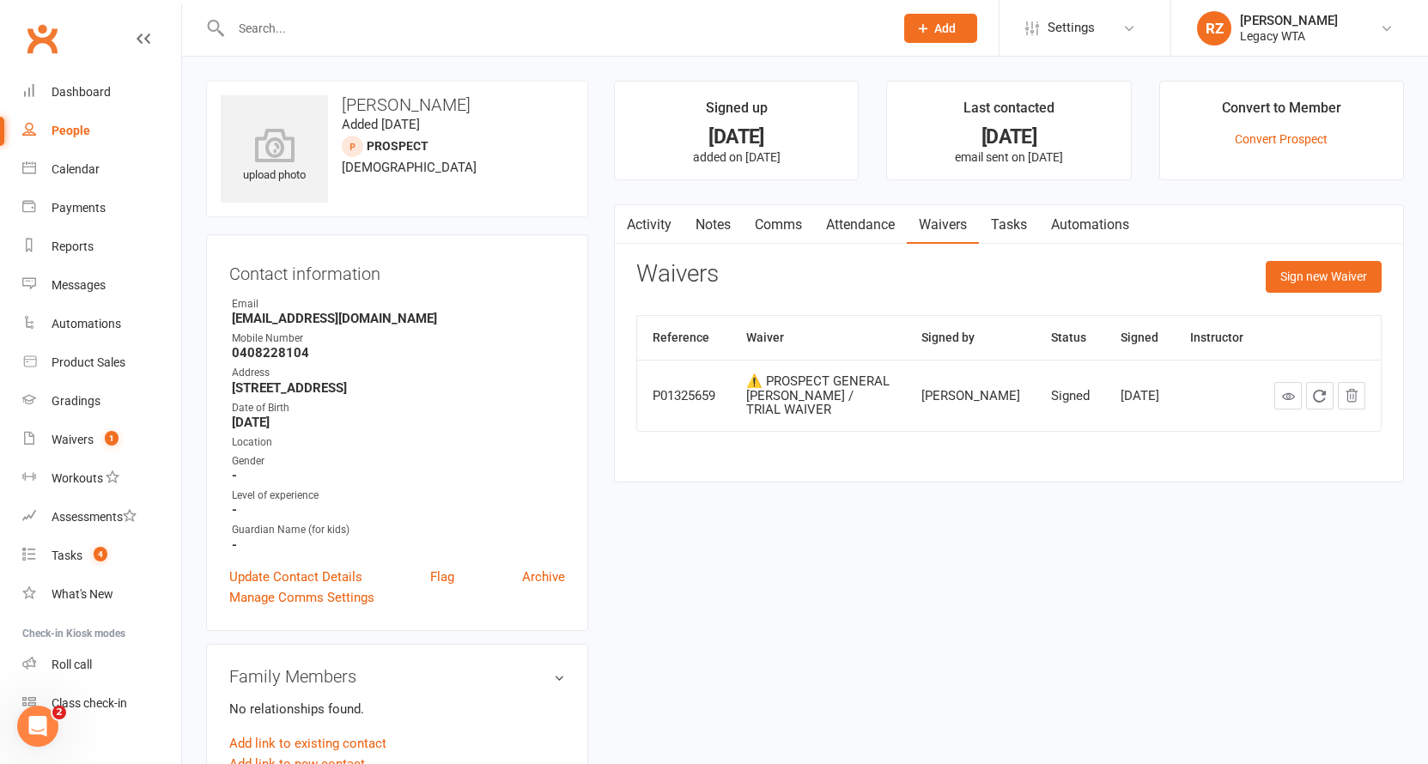
click at [1009, 227] on link "Tasks" at bounding box center [1009, 224] width 60 height 39
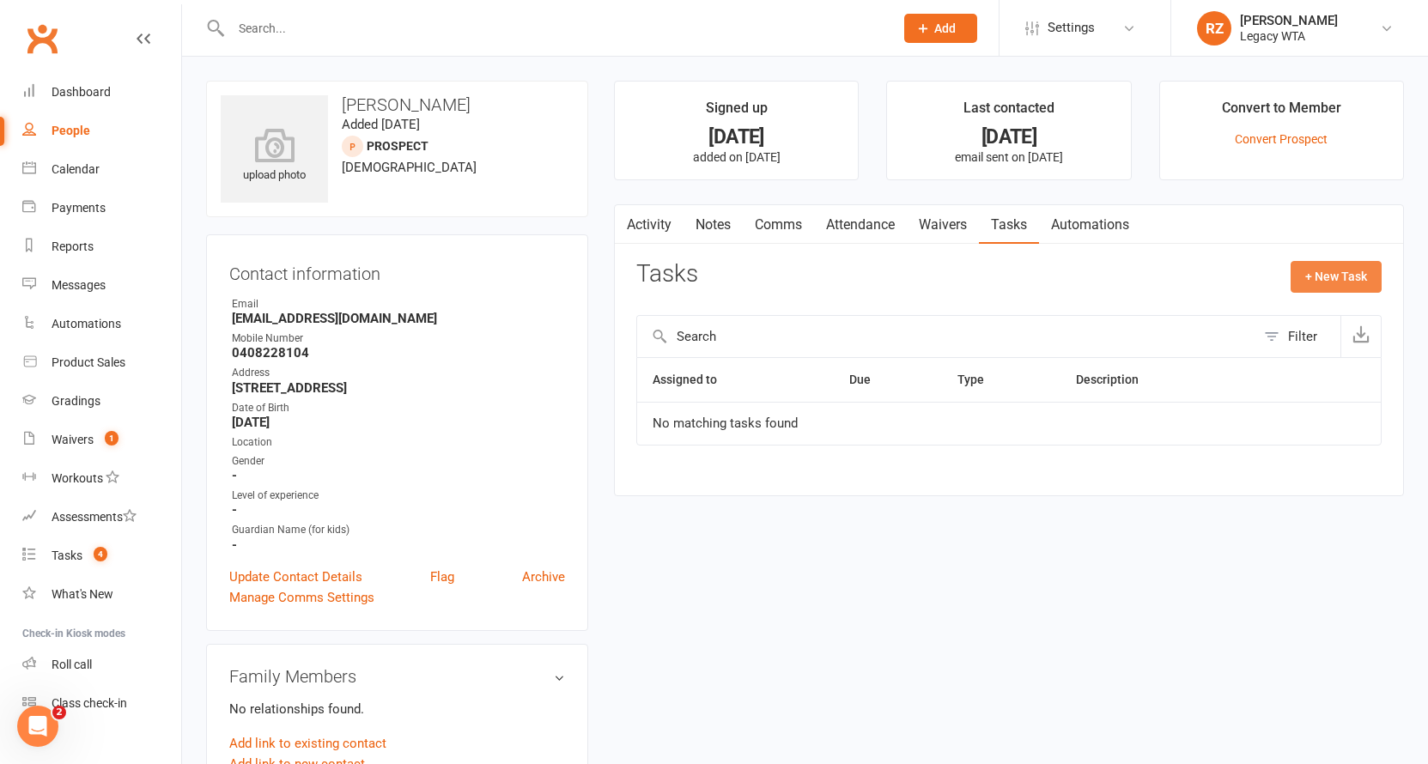
click at [1338, 281] on button "+ New Task" at bounding box center [1335, 276] width 91 height 31
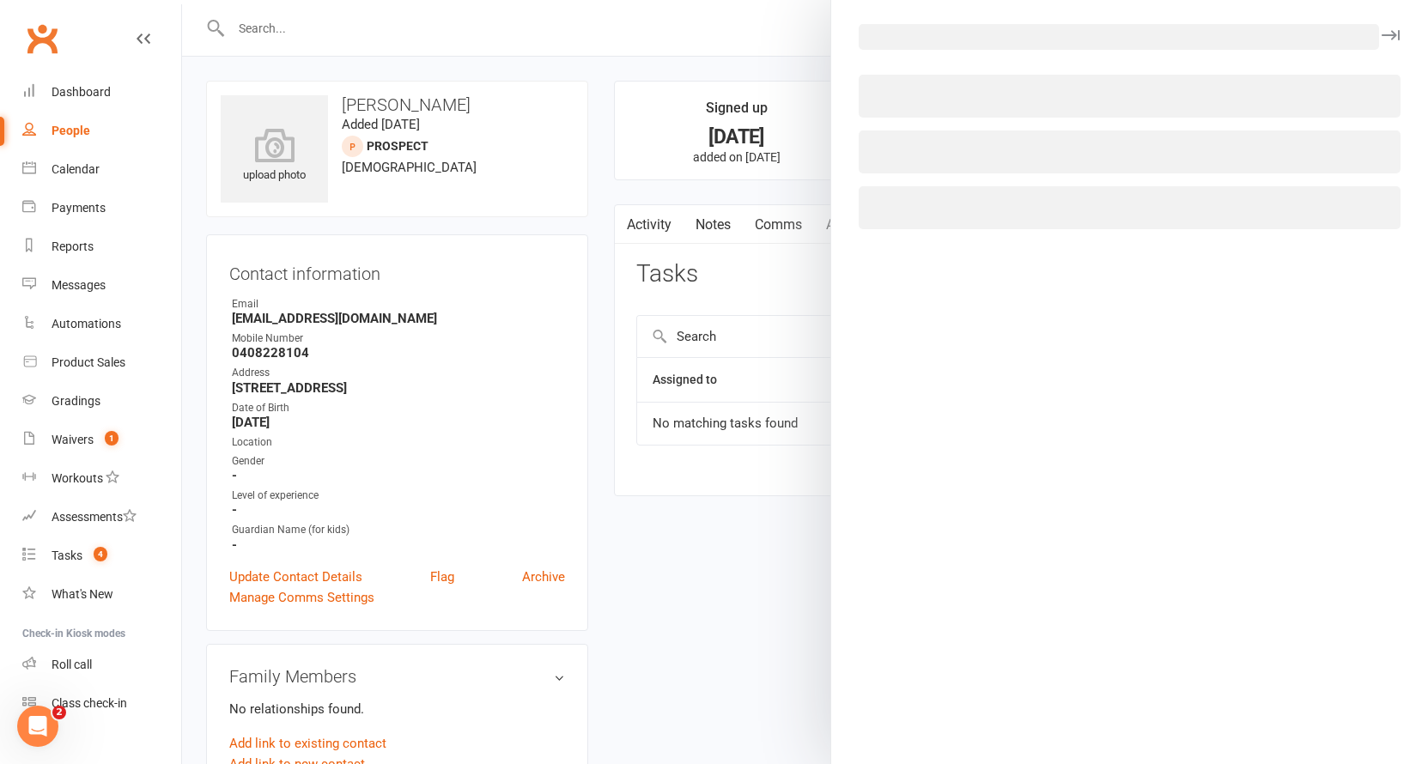
select select "51023"
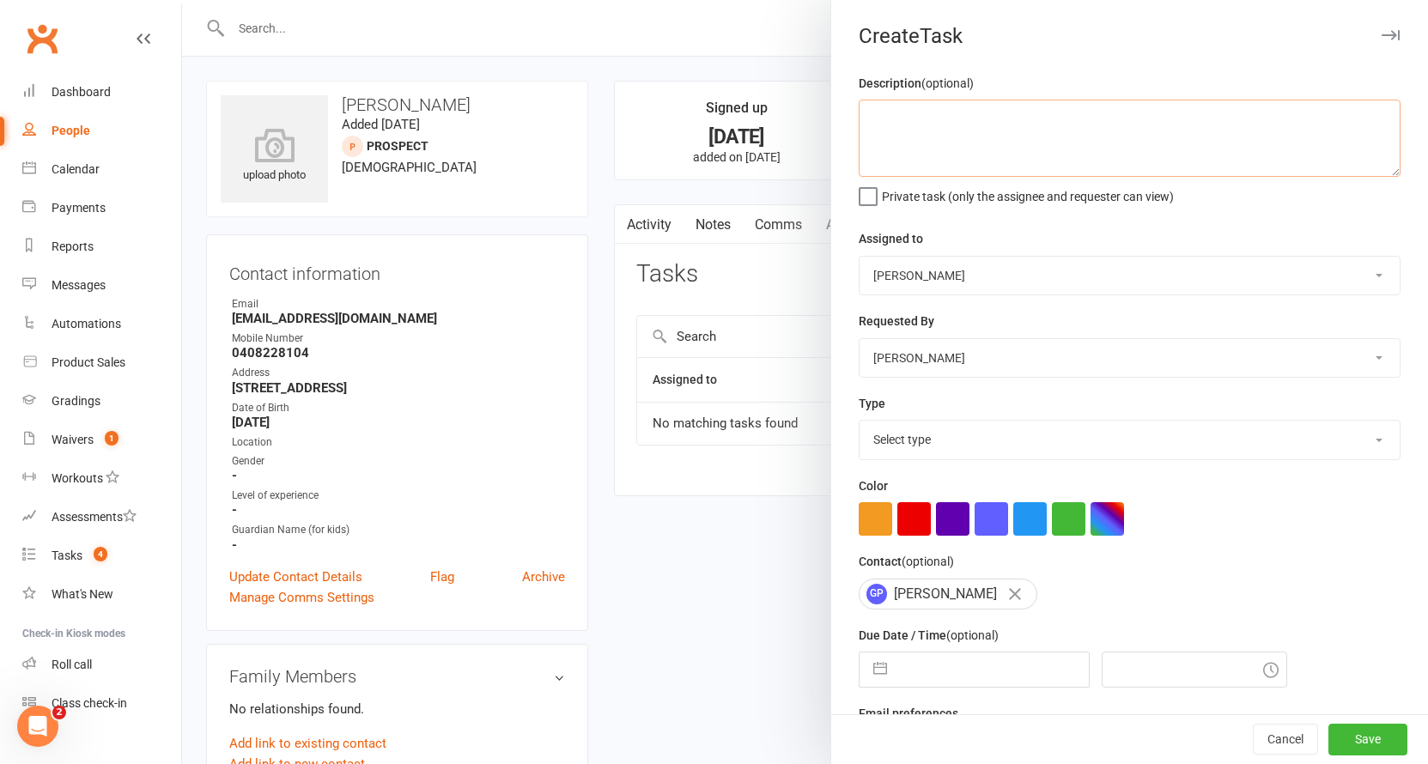
click at [1062, 136] on textarea at bounding box center [1129, 138] width 542 height 77
drag, startPoint x: 882, startPoint y: 237, endPoint x: 898, endPoint y: 268, distance: 34.9
click at [904, 246] on label "Assigned to" at bounding box center [890, 238] width 64 height 19
click at [959, 652] on input "text" at bounding box center [991, 669] width 193 height 34
select select "6"
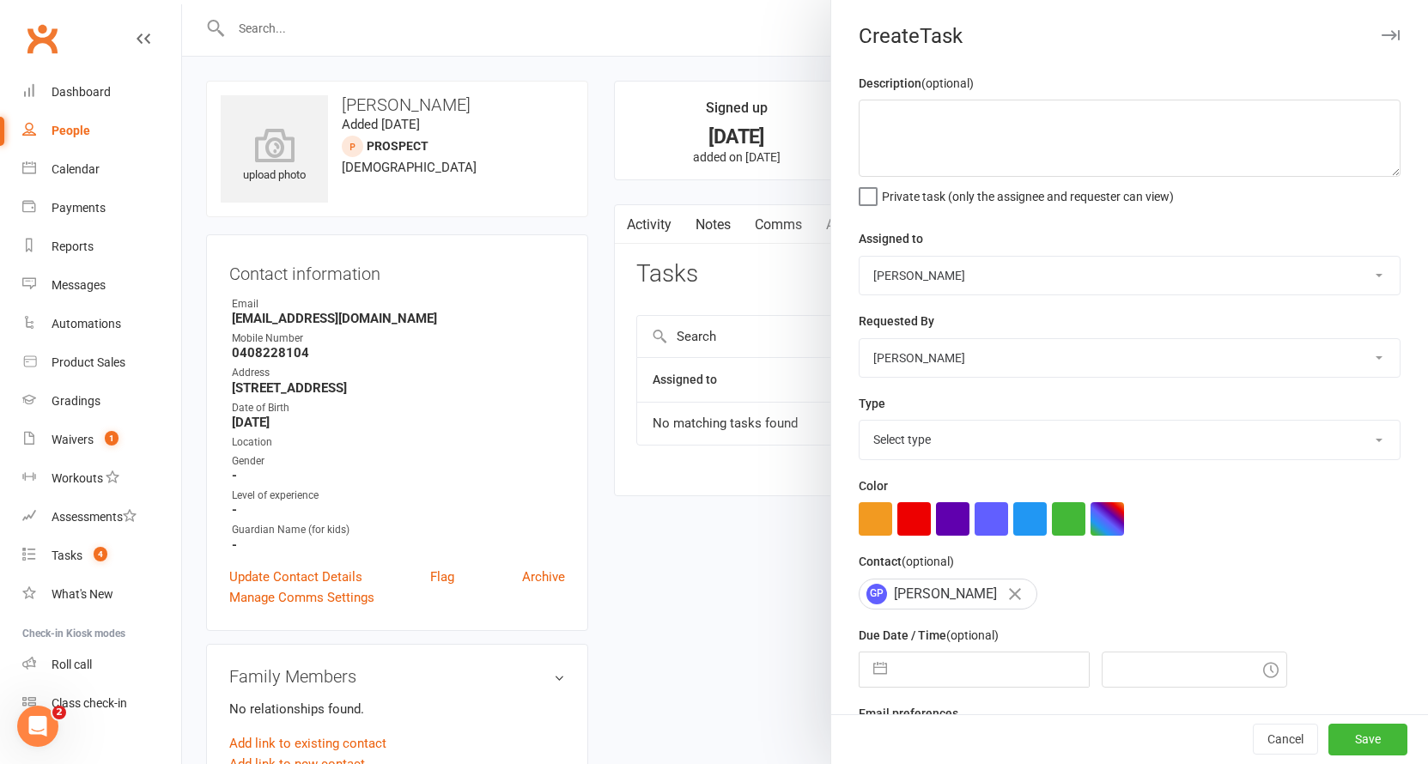
select select "2025"
select select "7"
select select "2025"
select select "8"
select select "2025"
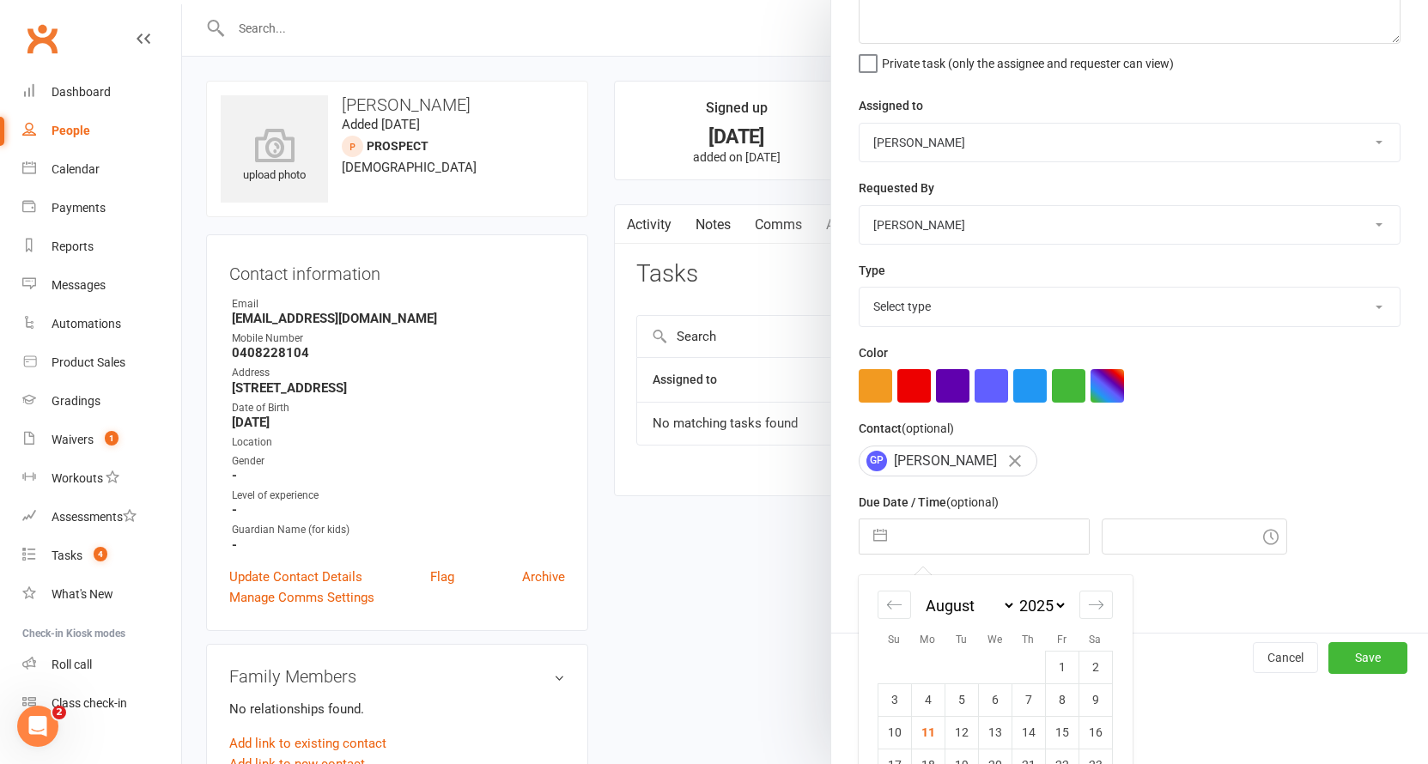
scroll to position [232, 0]
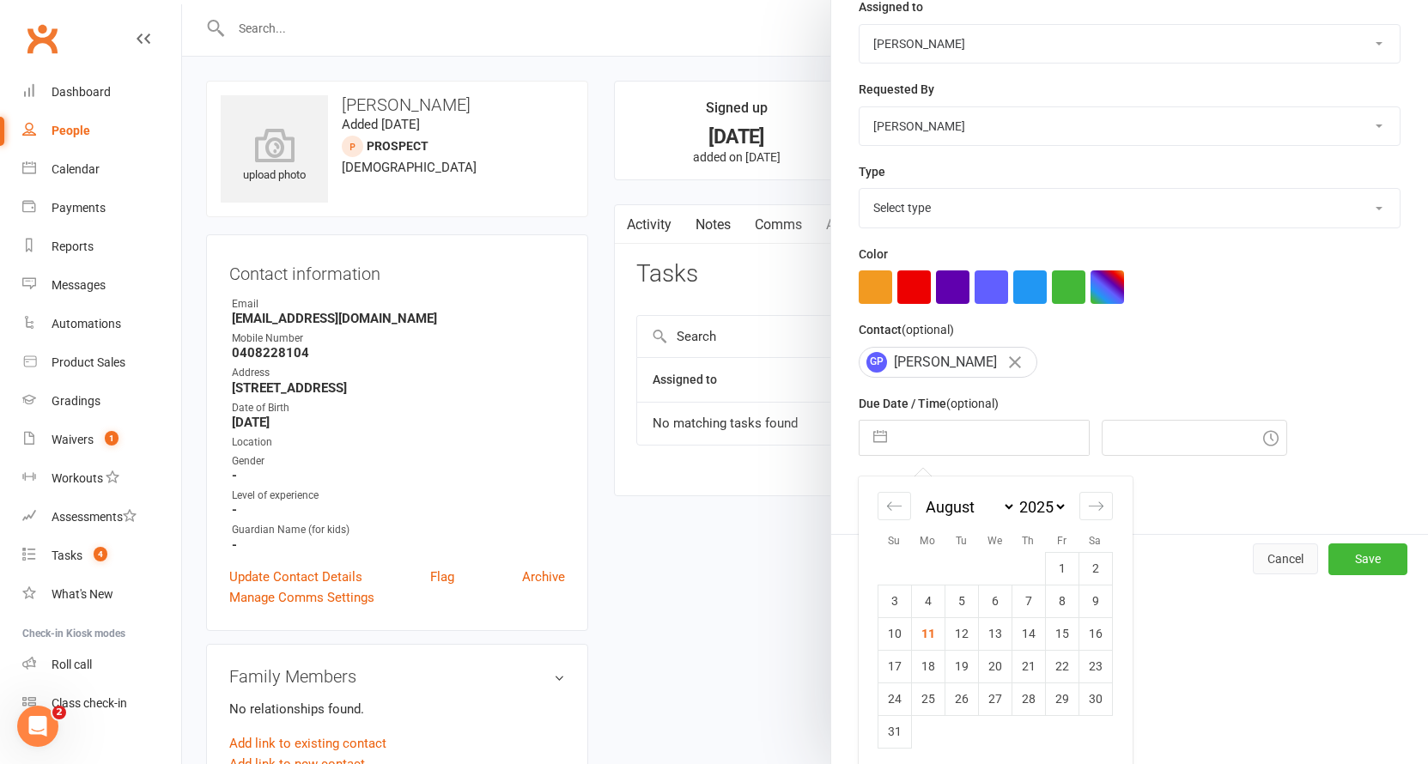
click at [1265, 558] on button "Cancel" at bounding box center [1284, 558] width 65 height 31
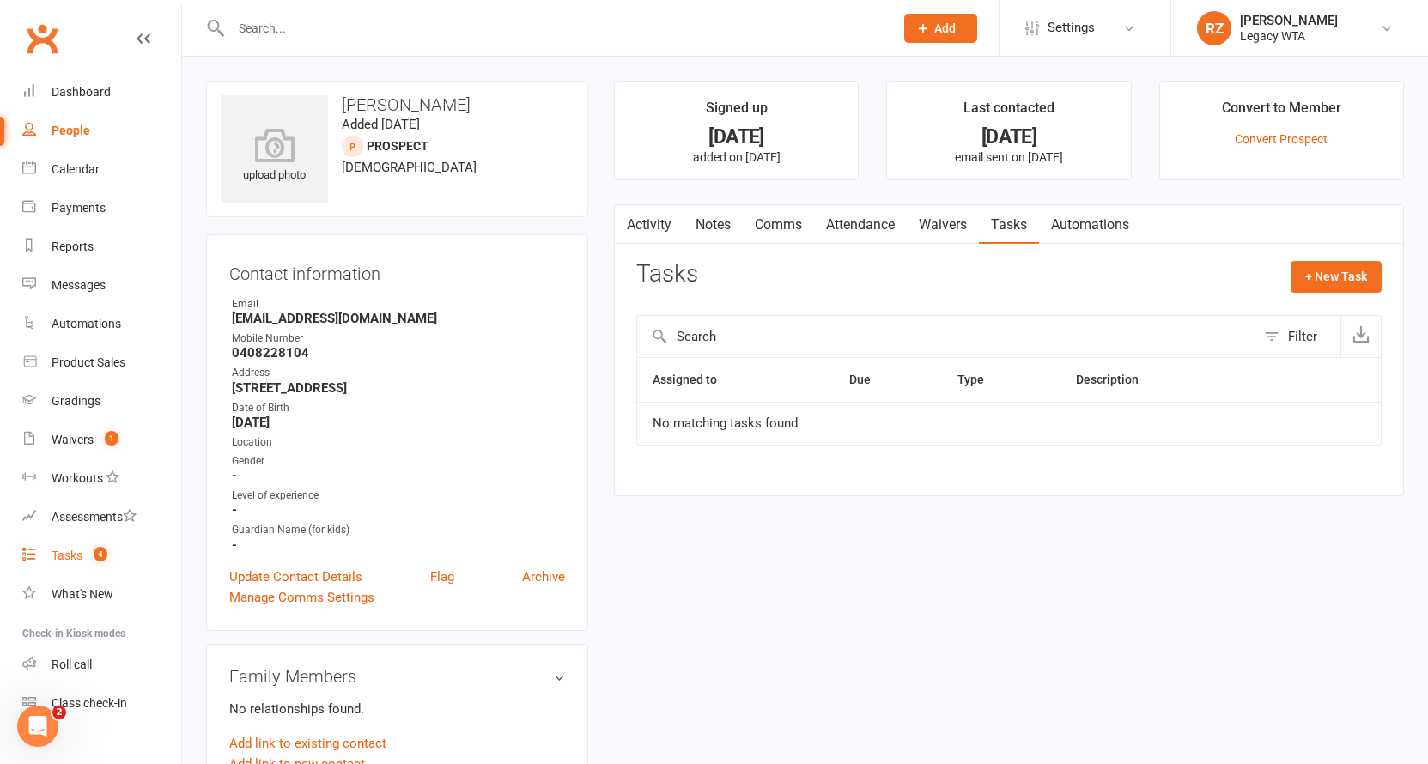
click at [78, 563] on link "Tasks 4" at bounding box center [101, 556] width 159 height 39
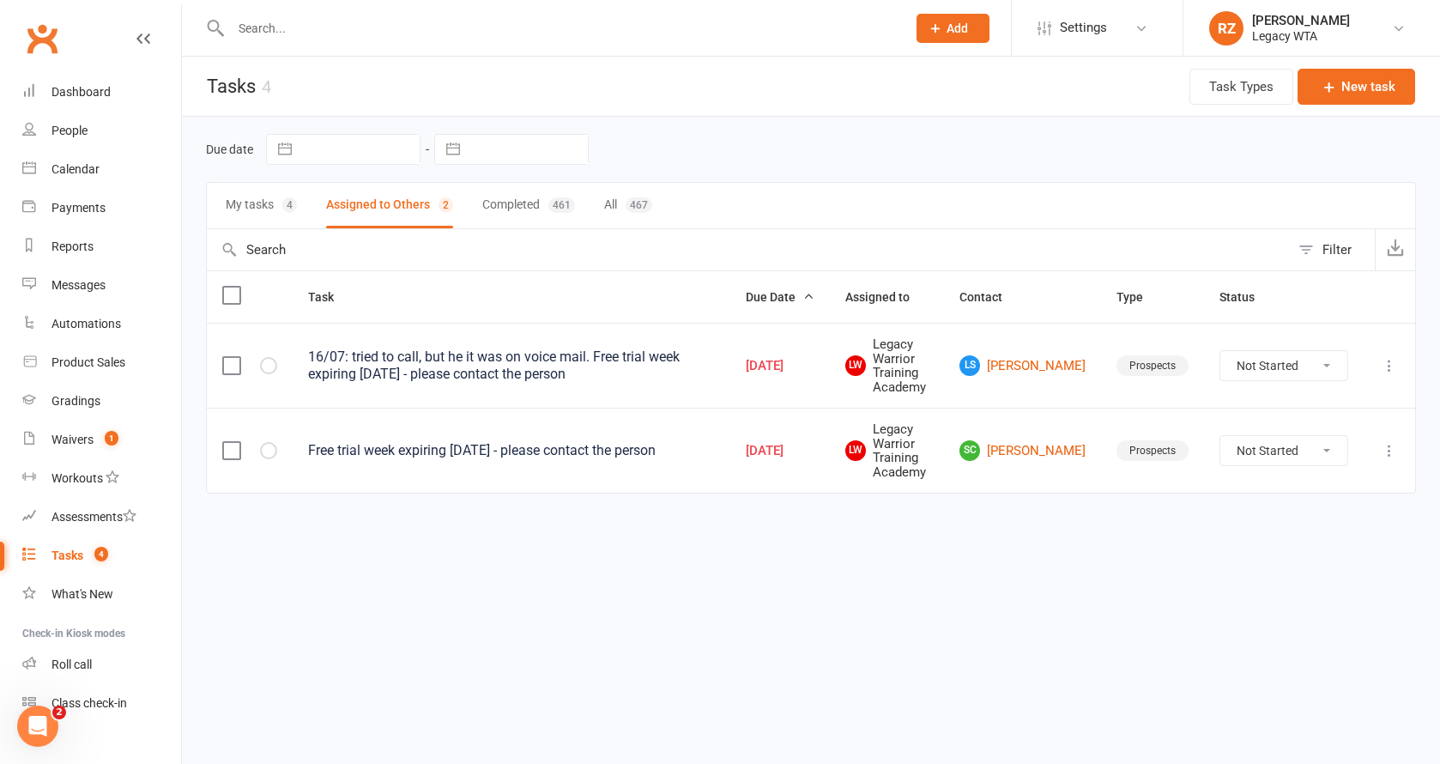
click at [258, 191] on button "My tasks 4" at bounding box center [261, 205] width 71 height 45
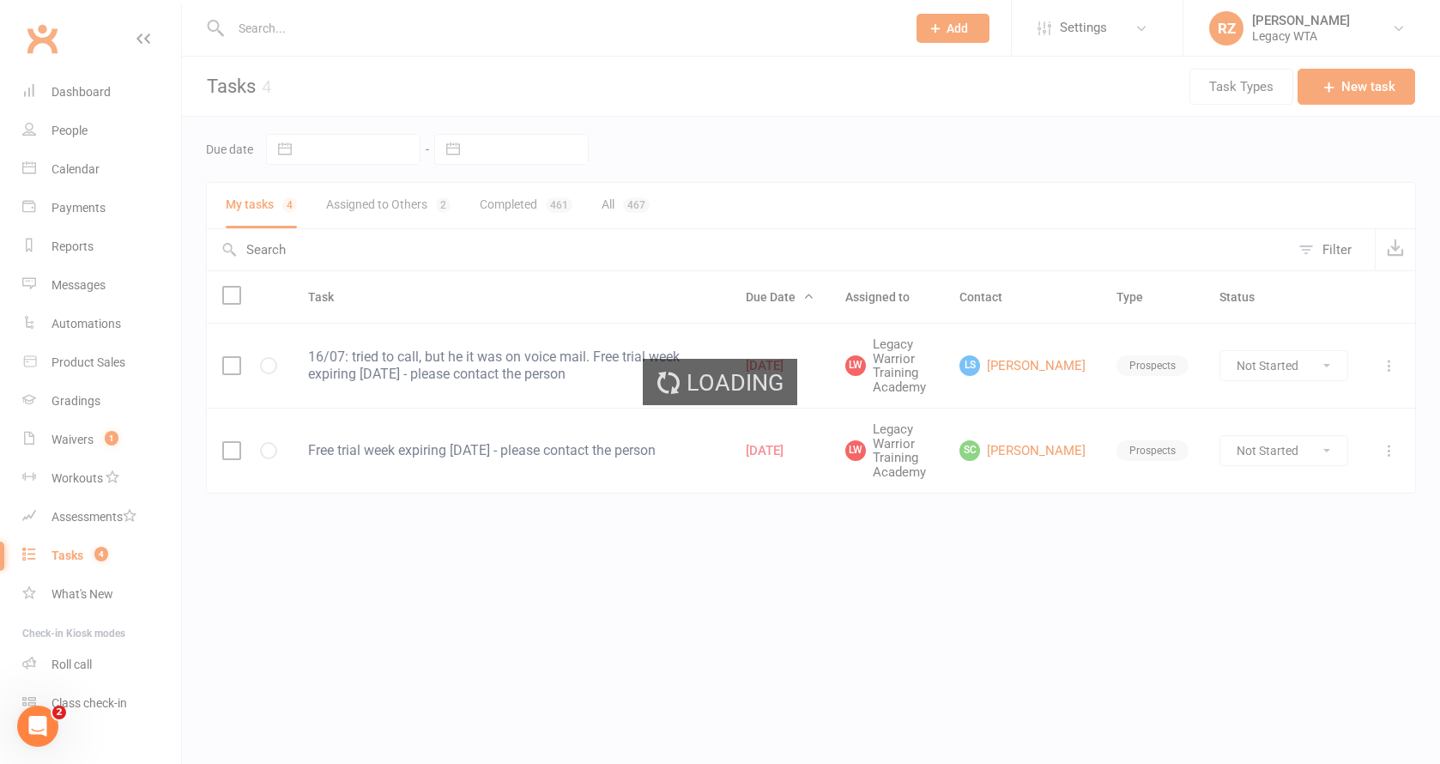
select select "started"
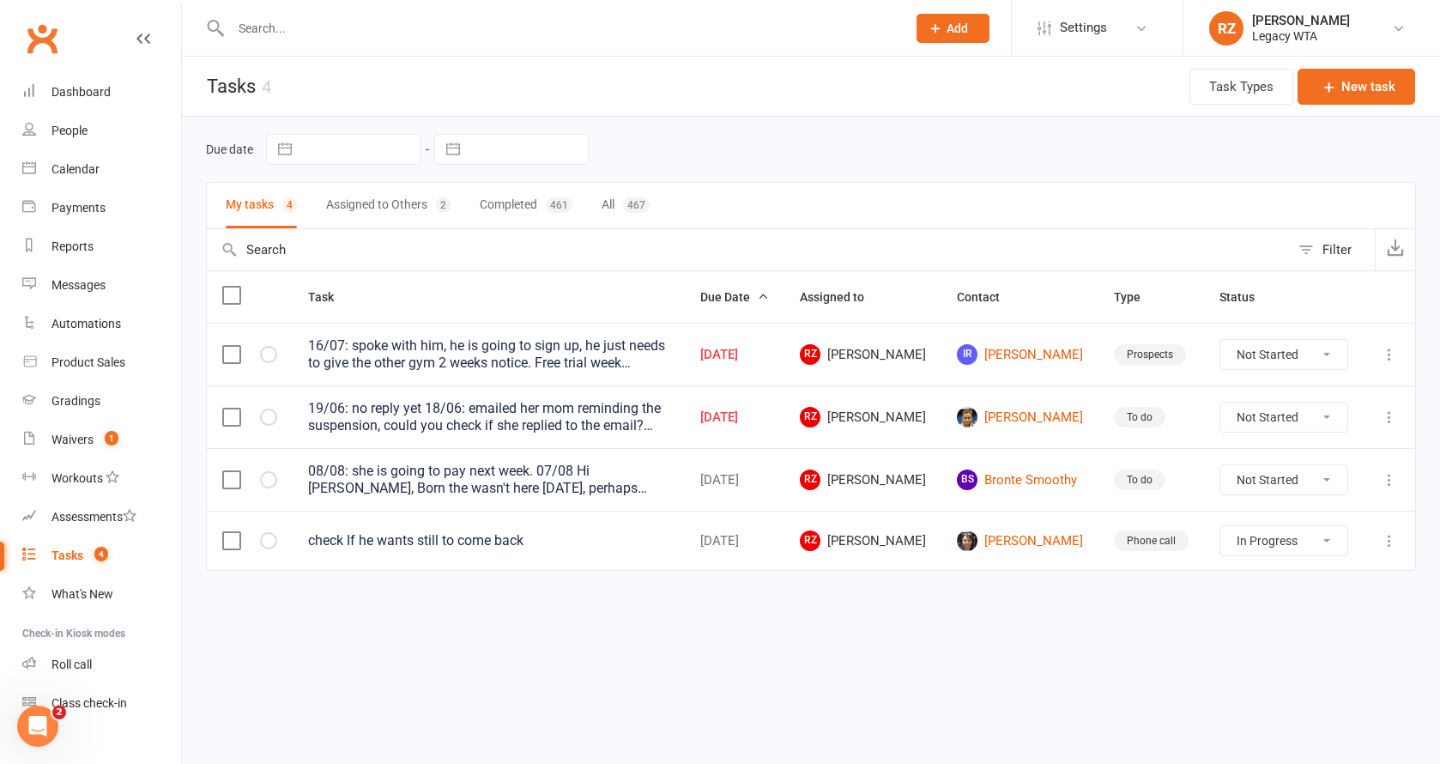
click at [293, 32] on input "text" at bounding box center [560, 28] width 669 height 24
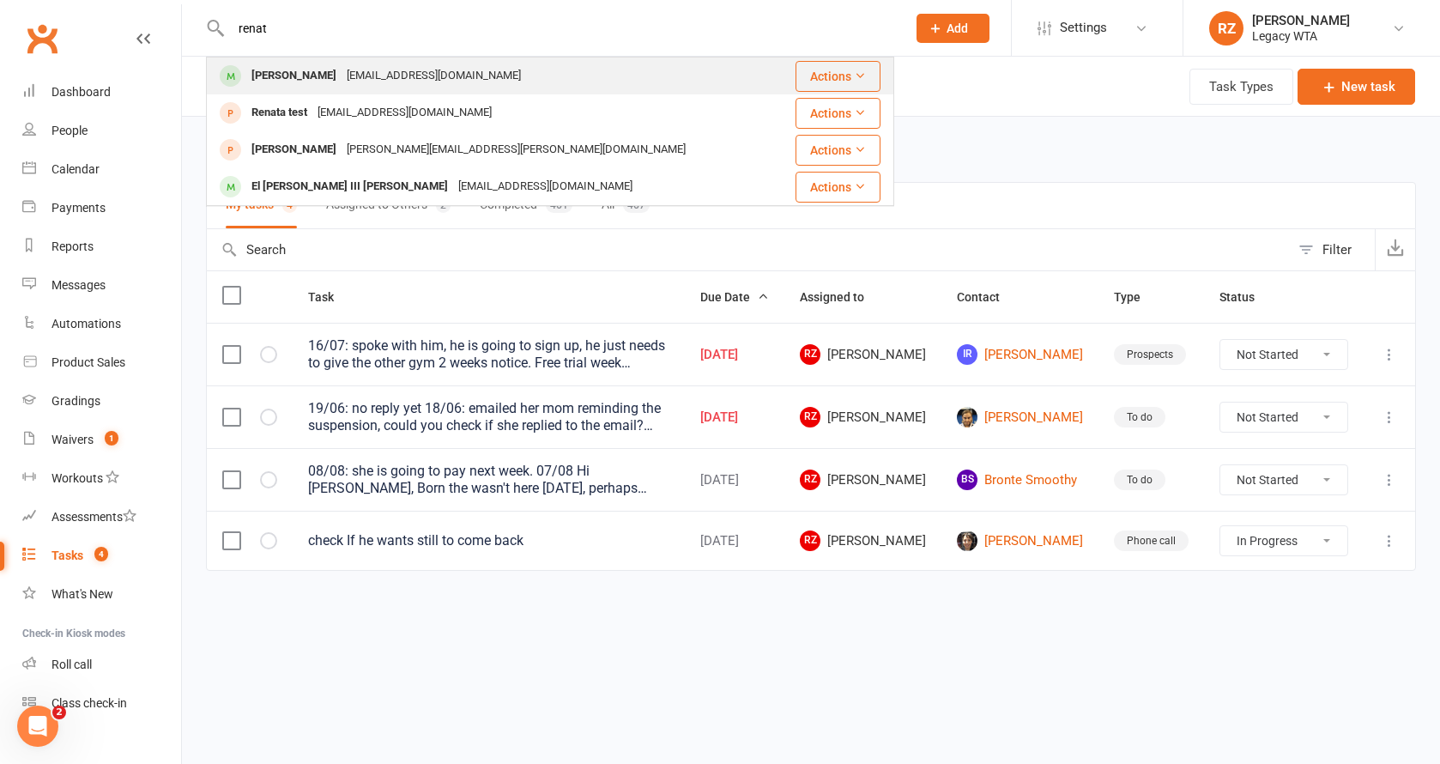
type input "renat"
click at [295, 75] on div "[PERSON_NAME]" at bounding box center [293, 76] width 95 height 25
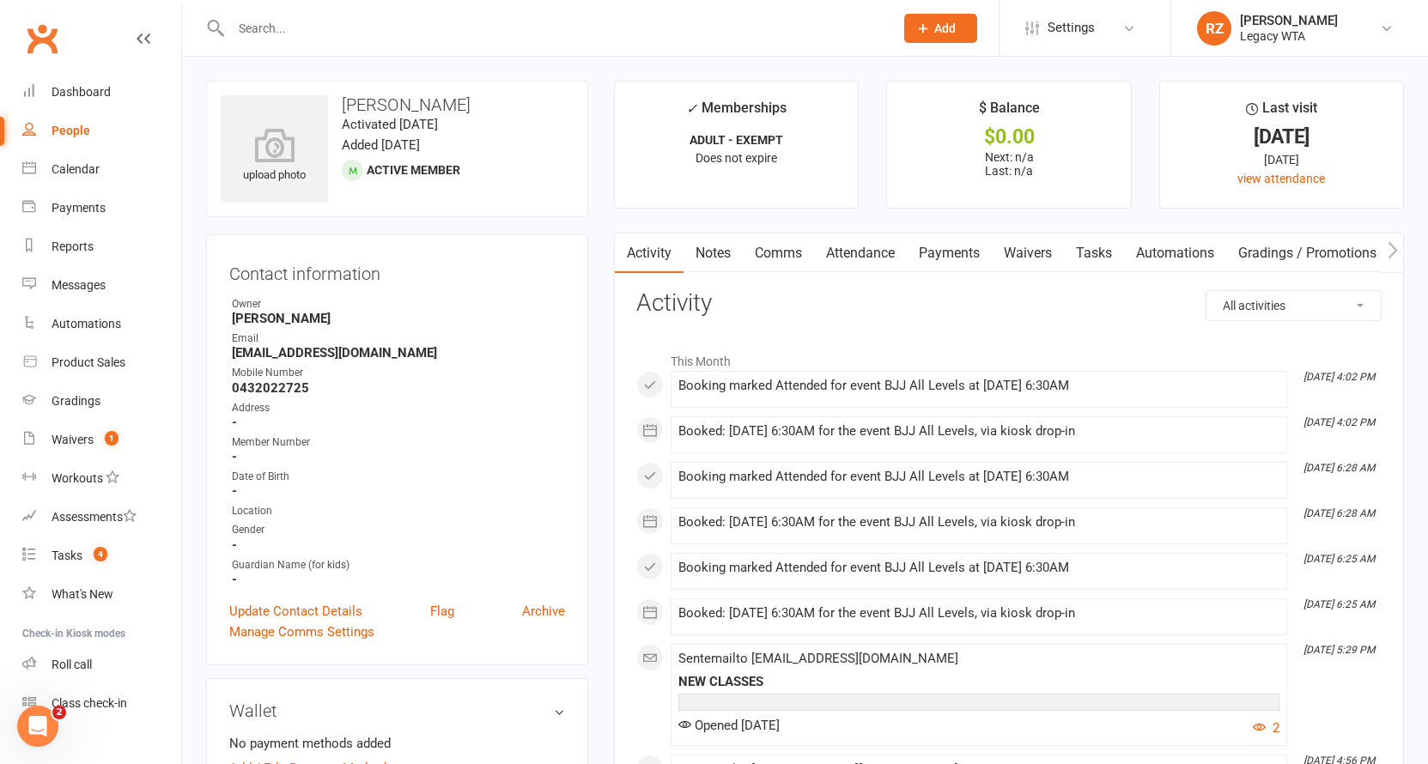
click at [1033, 258] on link "Waivers" at bounding box center [1027, 252] width 72 height 39
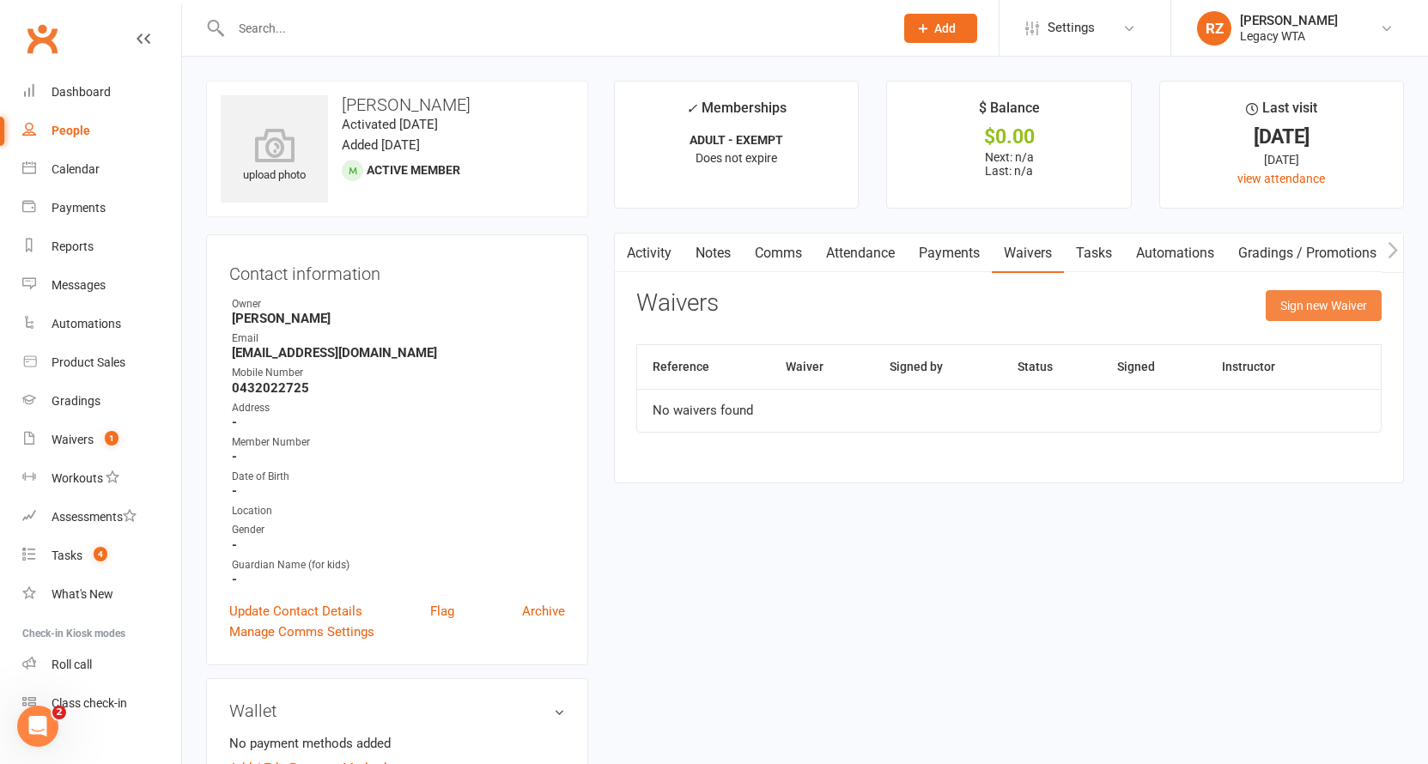
click at [1271, 306] on button "Sign new Waiver" at bounding box center [1323, 305] width 116 height 31
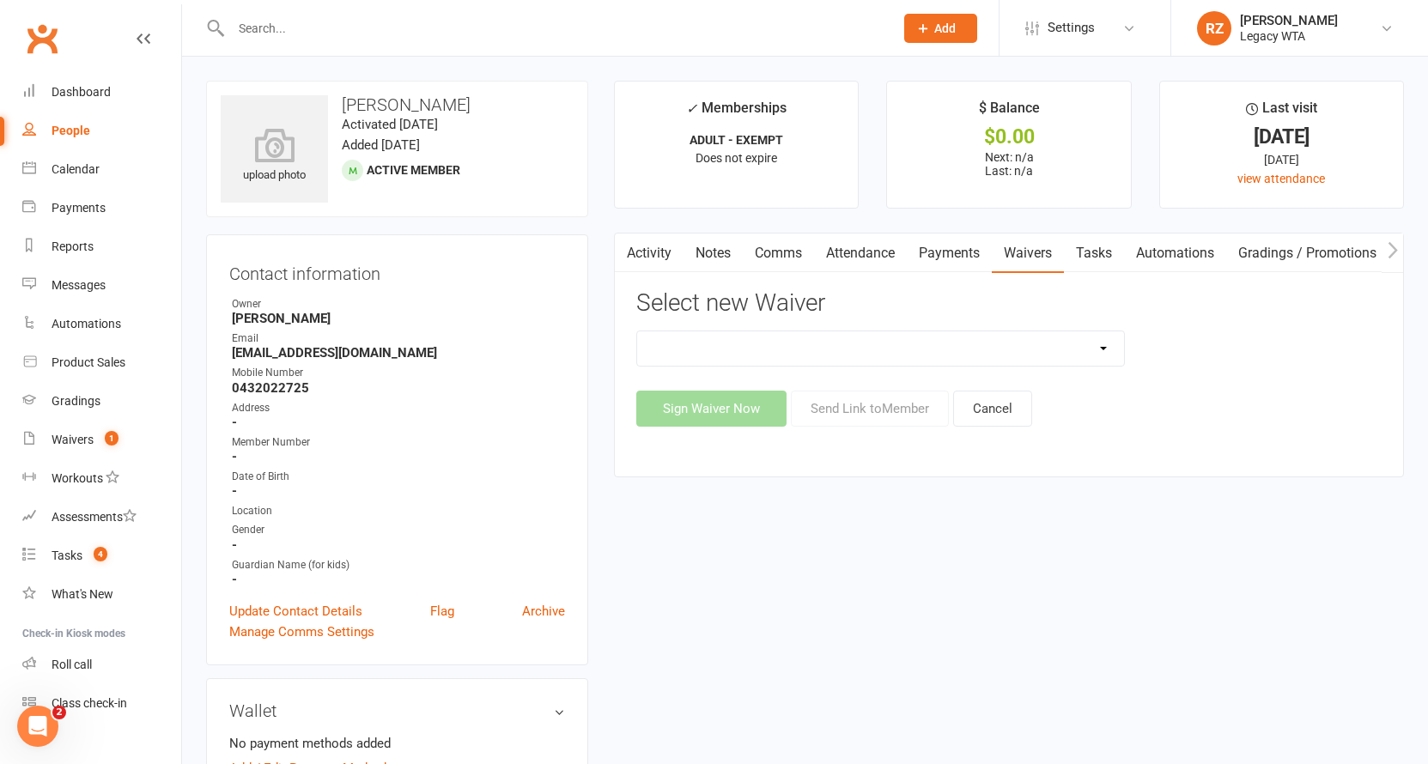
select select "10216"
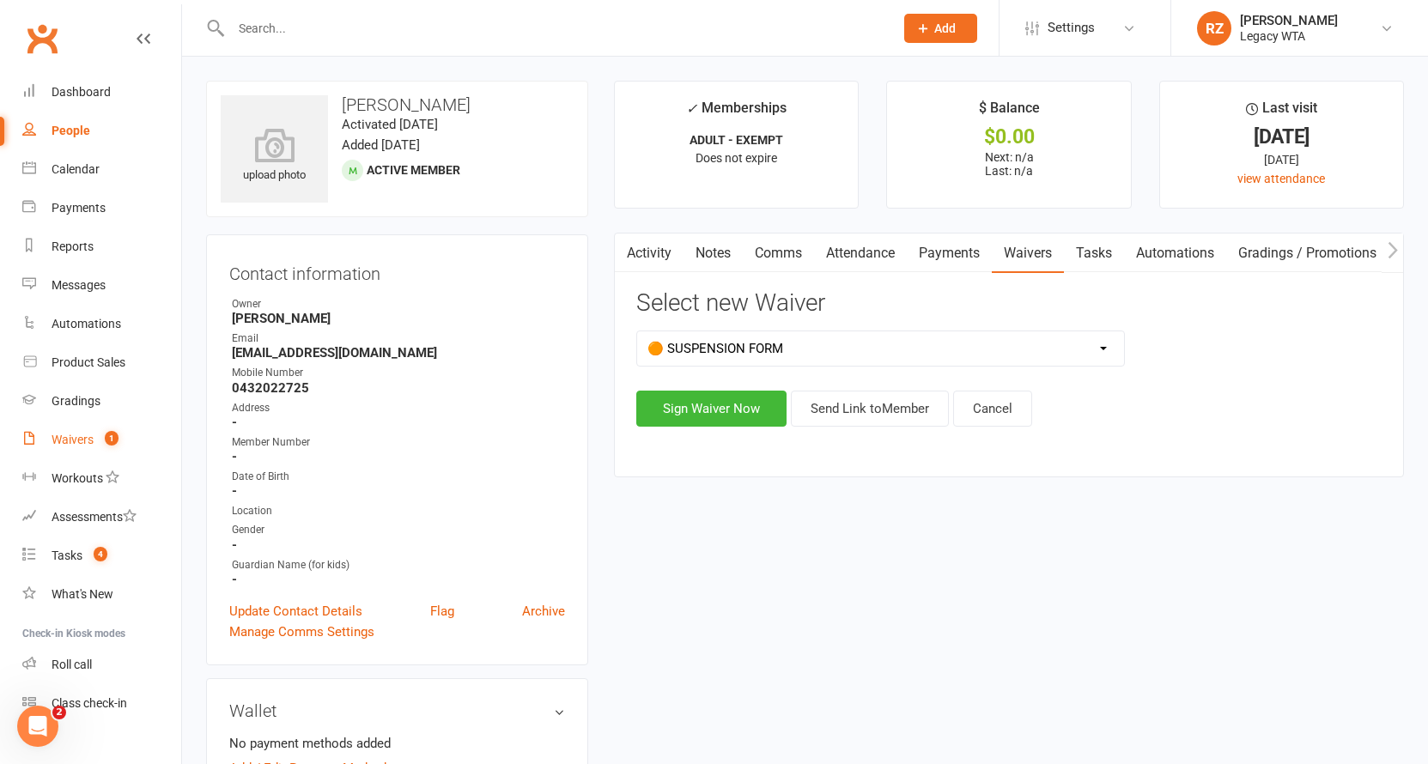
click at [102, 446] on count-badge "1" at bounding box center [107, 440] width 22 height 14
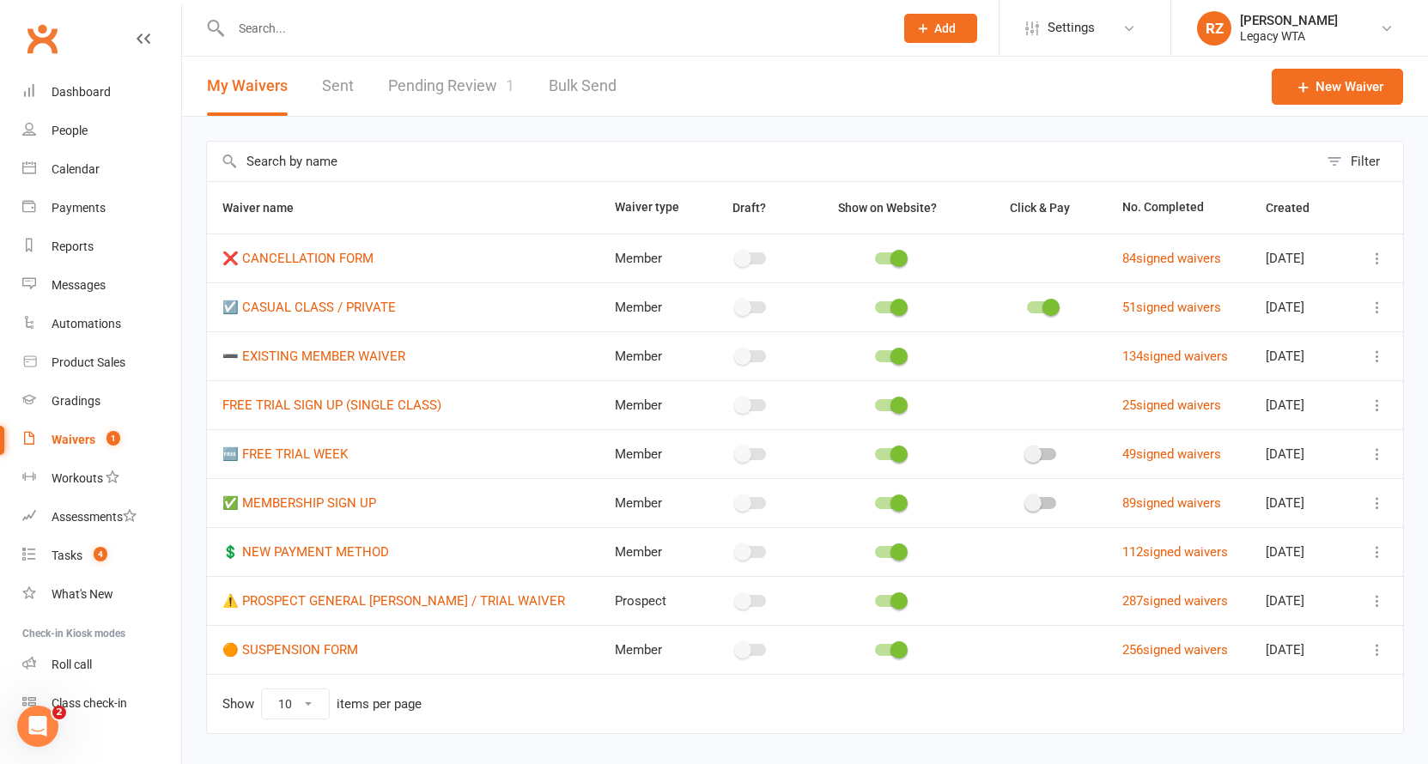
click at [411, 74] on link "Pending Review 1" at bounding box center [451, 86] width 126 height 59
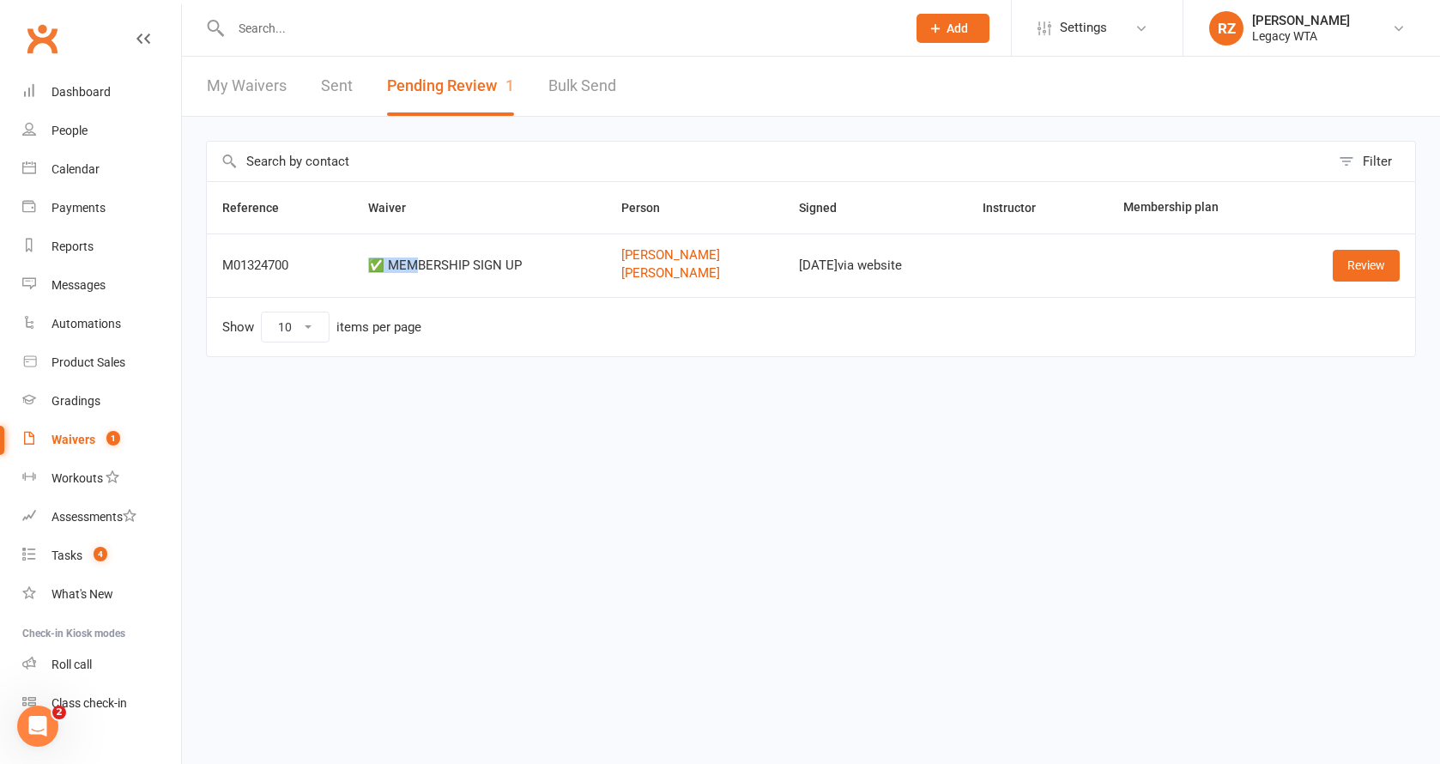
drag, startPoint x: 407, startPoint y: 259, endPoint x: 565, endPoint y: 282, distance: 159.6
click at [512, 259] on div "✅ MEMBERSHIP SIGN UP" at bounding box center [479, 265] width 222 height 15
click at [565, 282] on td "✅ MEMBERSHIP SIGN UP" at bounding box center [479, 265] width 253 height 64
drag, startPoint x: 387, startPoint y: 261, endPoint x: 530, endPoint y: 251, distance: 142.9
click at [530, 251] on td "✅ MEMBERSHIP SIGN UP" at bounding box center [479, 265] width 253 height 64
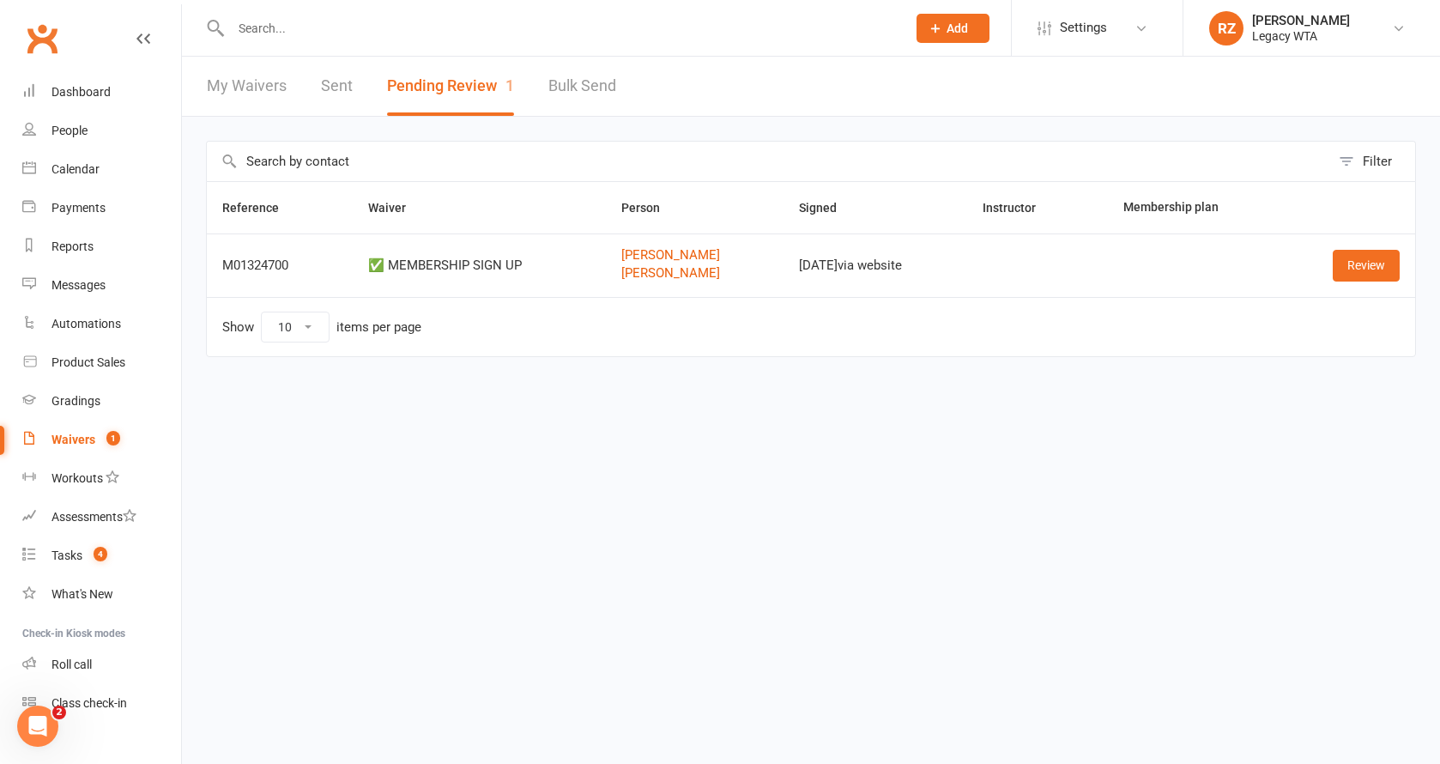
click at [535, 272] on td "✅ MEMBERSHIP SIGN UP" at bounding box center [479, 265] width 253 height 64
click at [1386, 270] on link "Review" at bounding box center [1366, 265] width 67 height 31
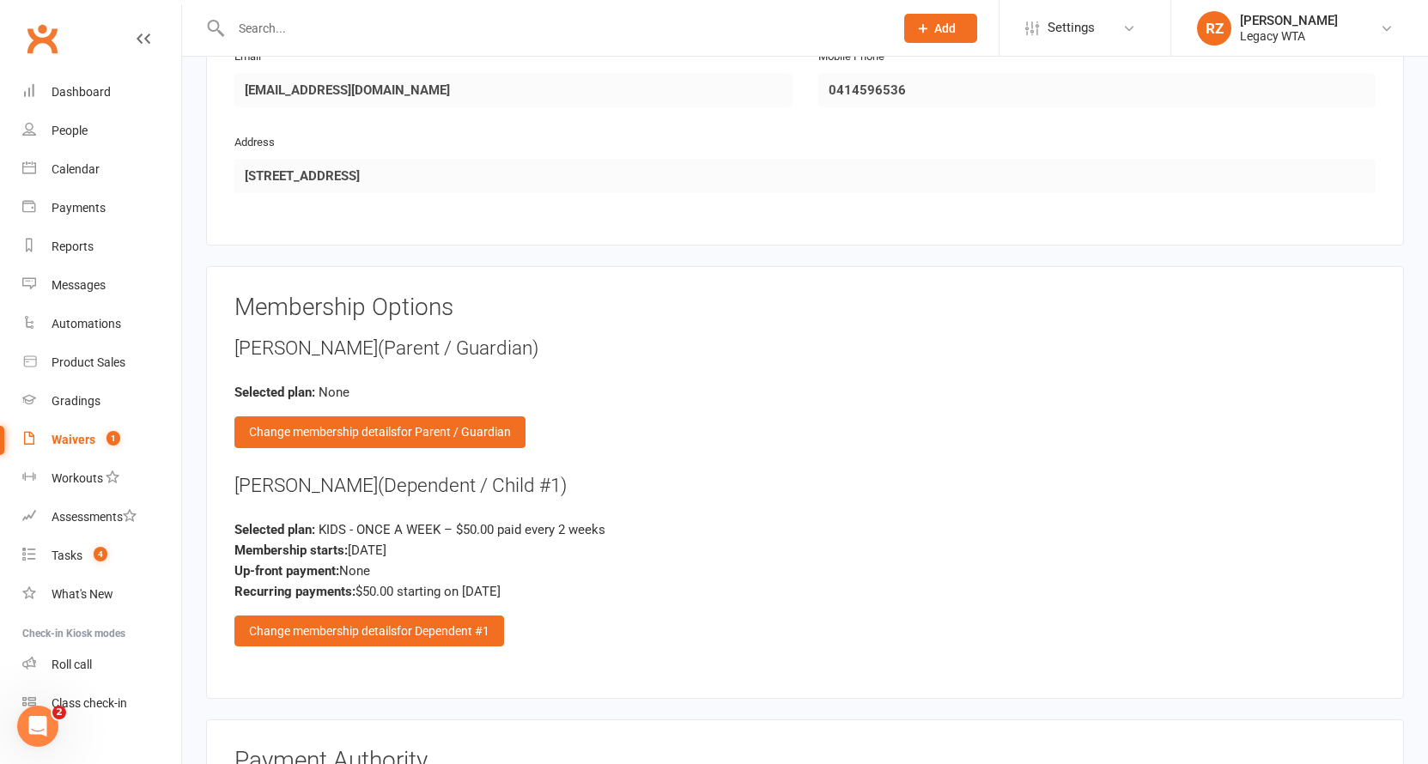
scroll to position [1624, 0]
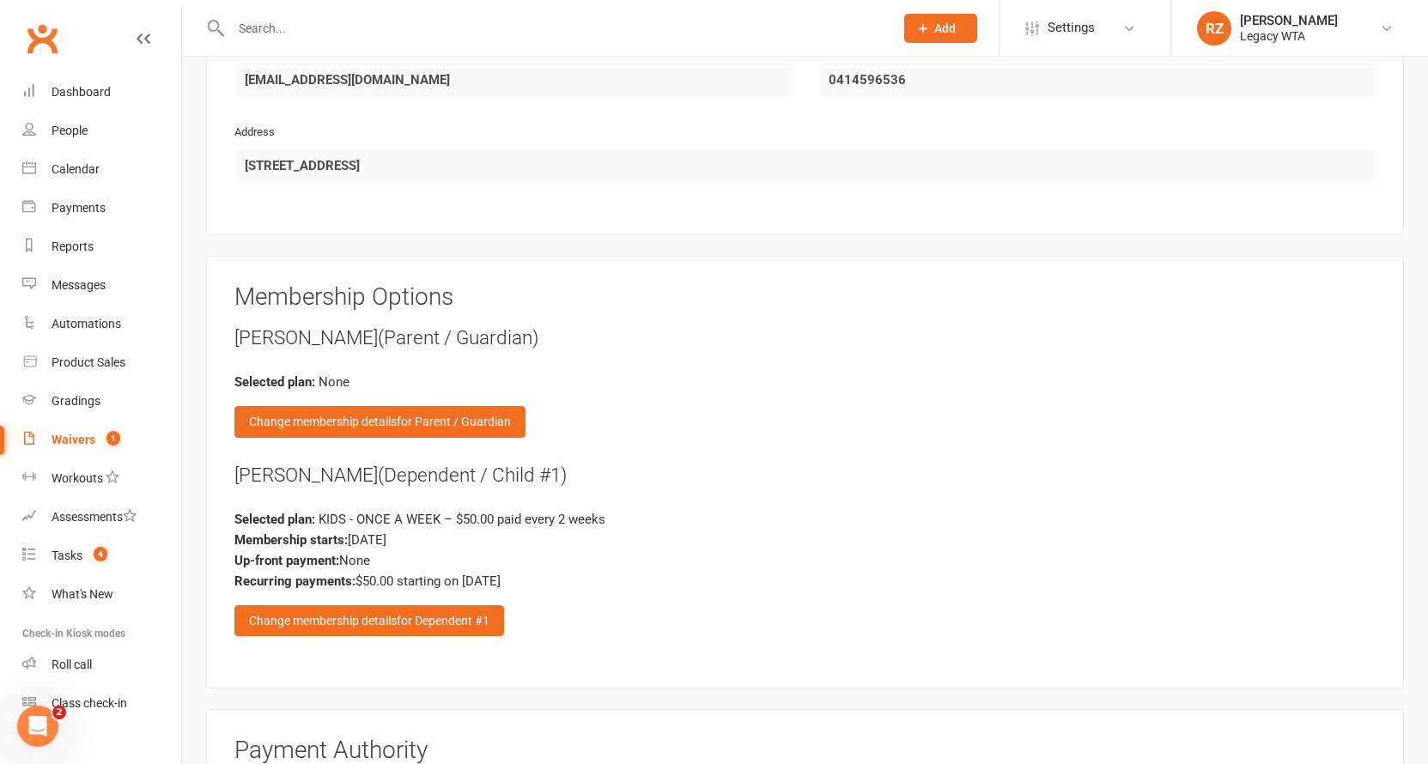
drag, startPoint x: 503, startPoint y: 305, endPoint x: 512, endPoint y: 329, distance: 25.8
click at [606, 291] on div "Membership Options Maxime Coste (Parent / Guardian) Selected plan: None Change …" at bounding box center [804, 472] width 1141 height 377
drag, startPoint x: 322, startPoint y: 364, endPoint x: 432, endPoint y: 361, distance: 109.9
click at [432, 372] on div "Selected plan: None" at bounding box center [804, 382] width 1141 height 21
click at [506, 354] on div "Maxime Coste (Parent / Guardian) Selected plan: None Change membership details …" at bounding box center [804, 380] width 1141 height 113
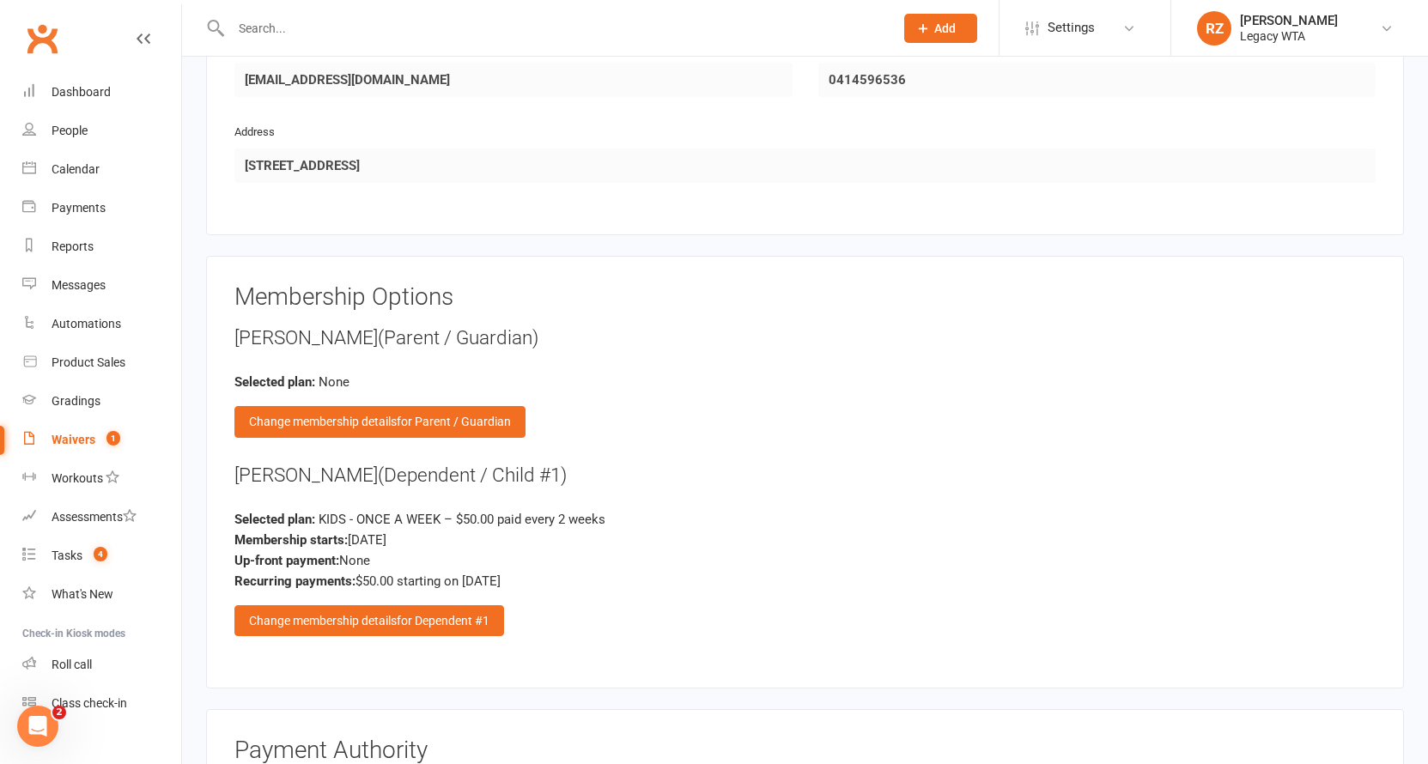
scroll to position [1764, 0]
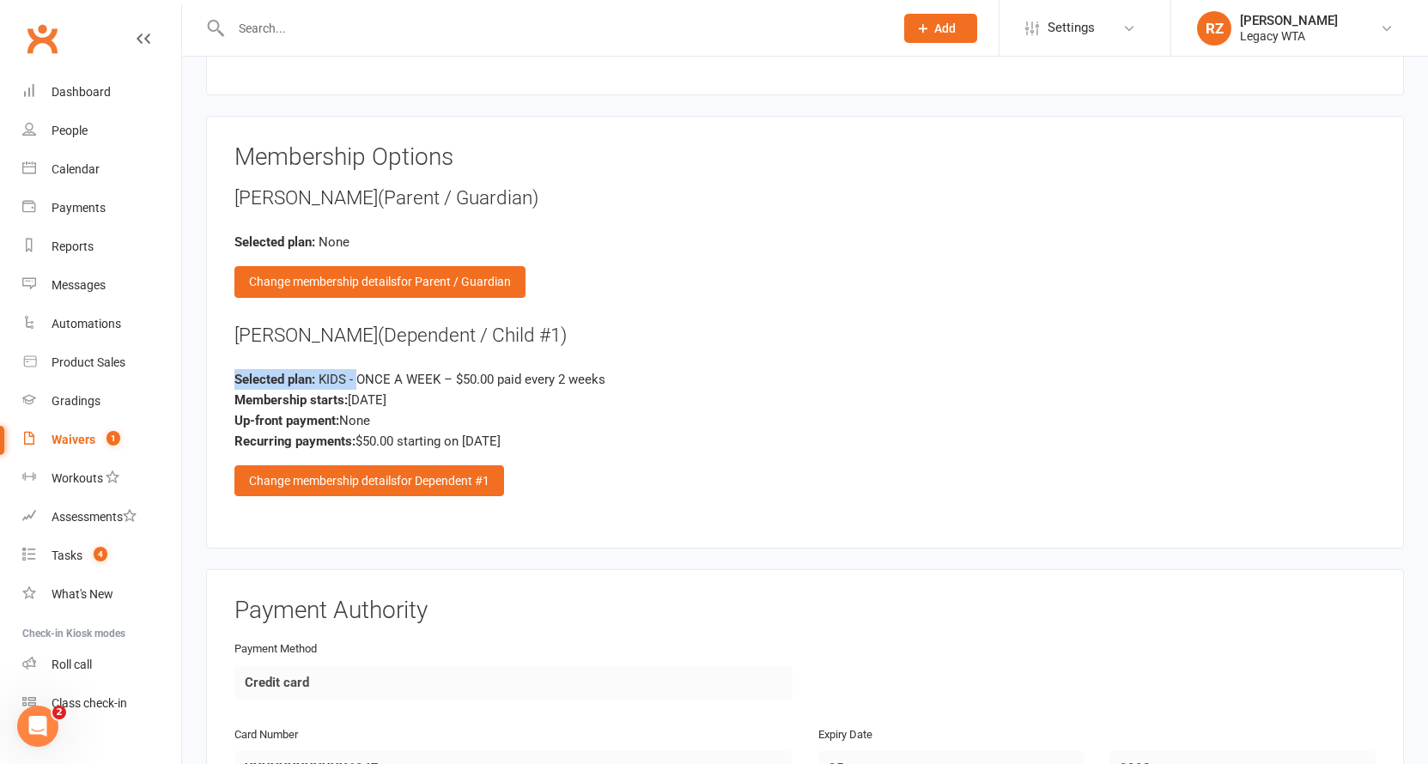
drag, startPoint x: 360, startPoint y: 368, endPoint x: 659, endPoint y: 348, distance: 300.3
click at [659, 348] on div "Sophia Coste Atfi (Dependent / Child #1) Selected plan: KIDS - ONCE A WEEK – $5…" at bounding box center [804, 409] width 1141 height 175
click at [677, 390] on div "Membership starts: Aug 11, 2025" at bounding box center [804, 400] width 1141 height 21
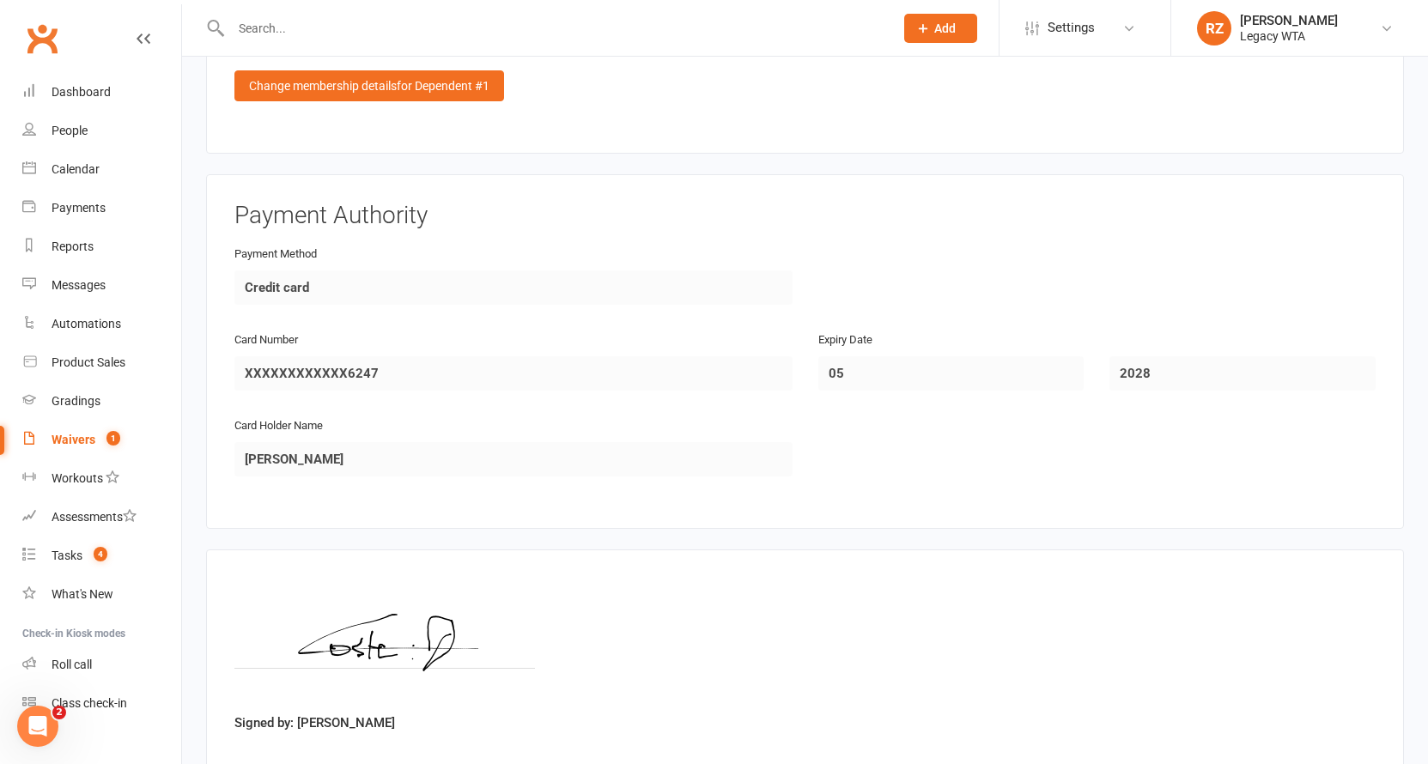
scroll to position [2267, 0]
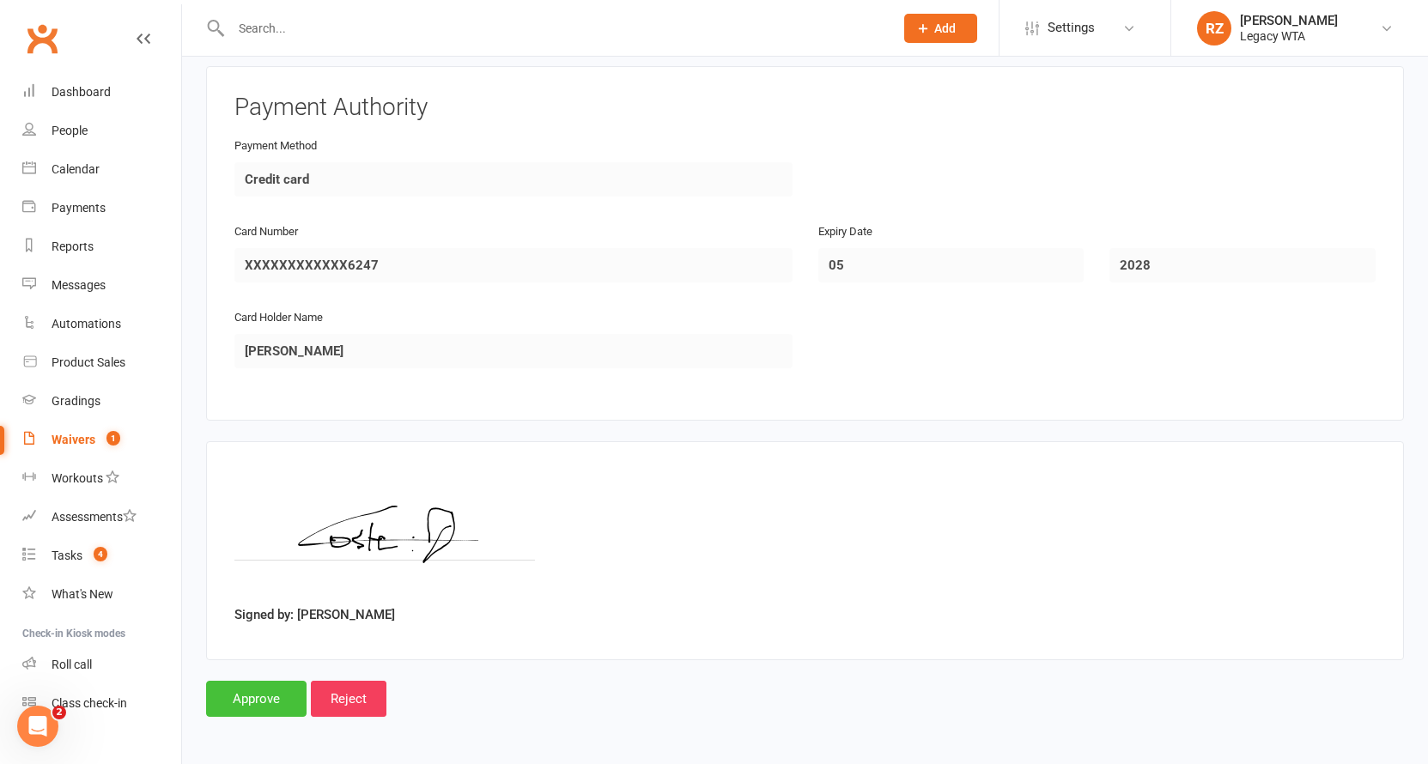
click at [272, 682] on input "Approve" at bounding box center [256, 699] width 100 height 36
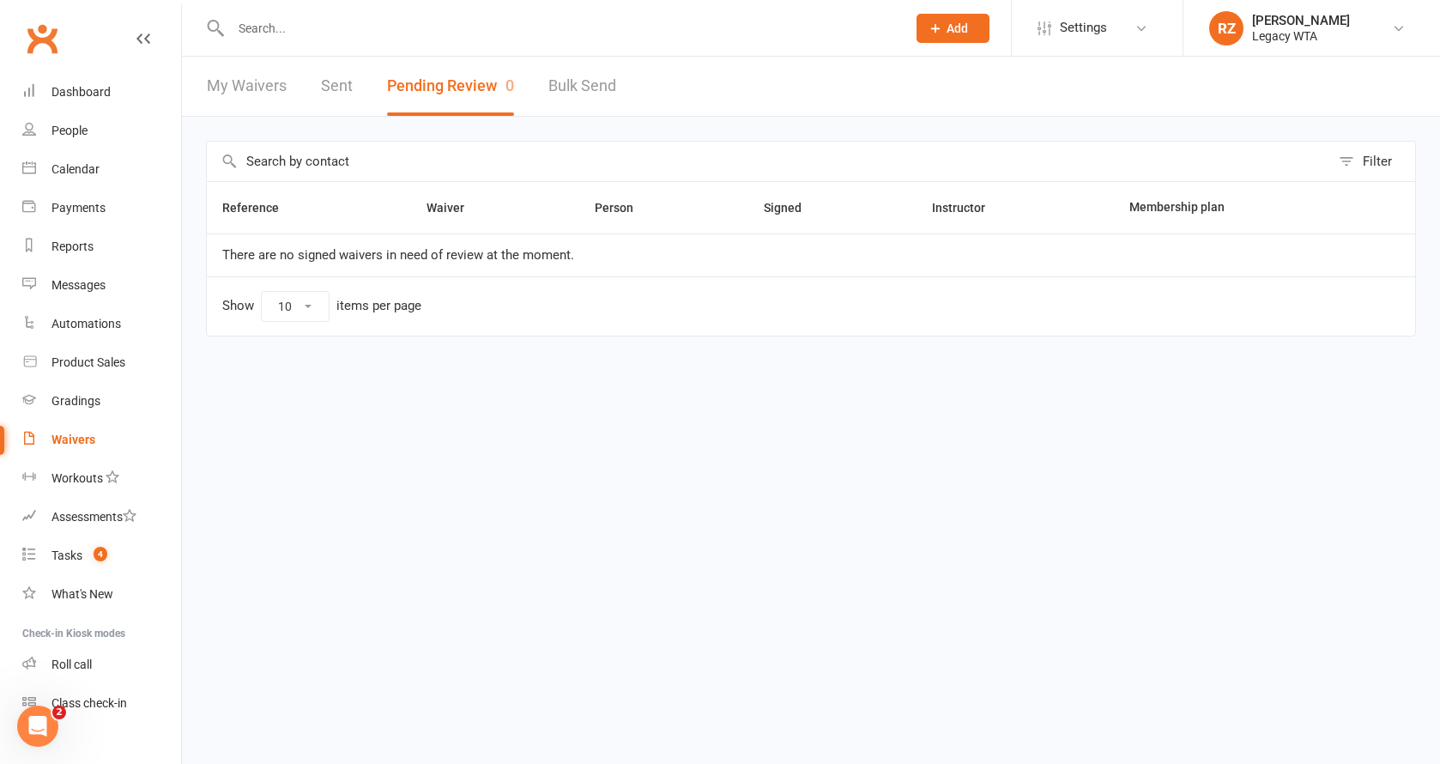
click at [396, 32] on input "text" at bounding box center [560, 28] width 669 height 24
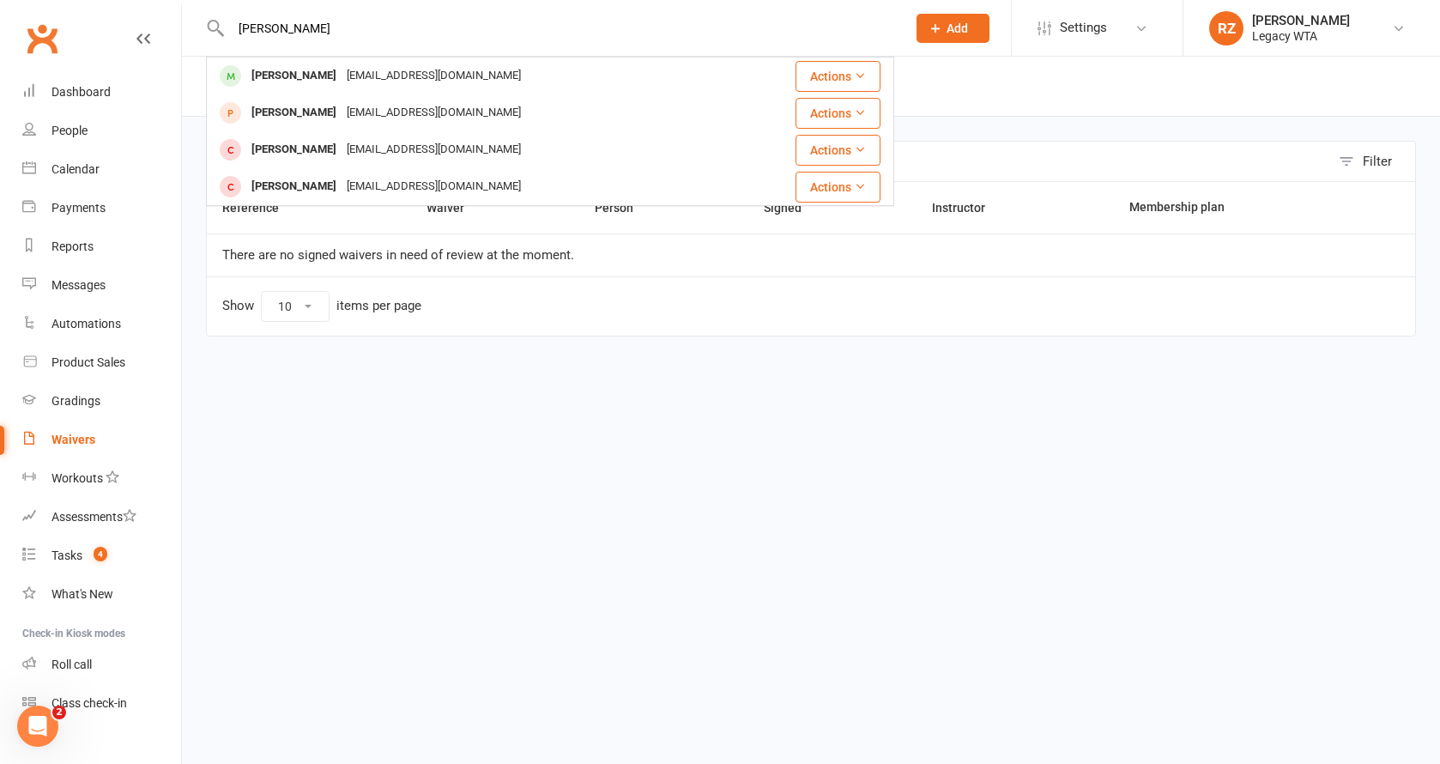
type input "Sophia"
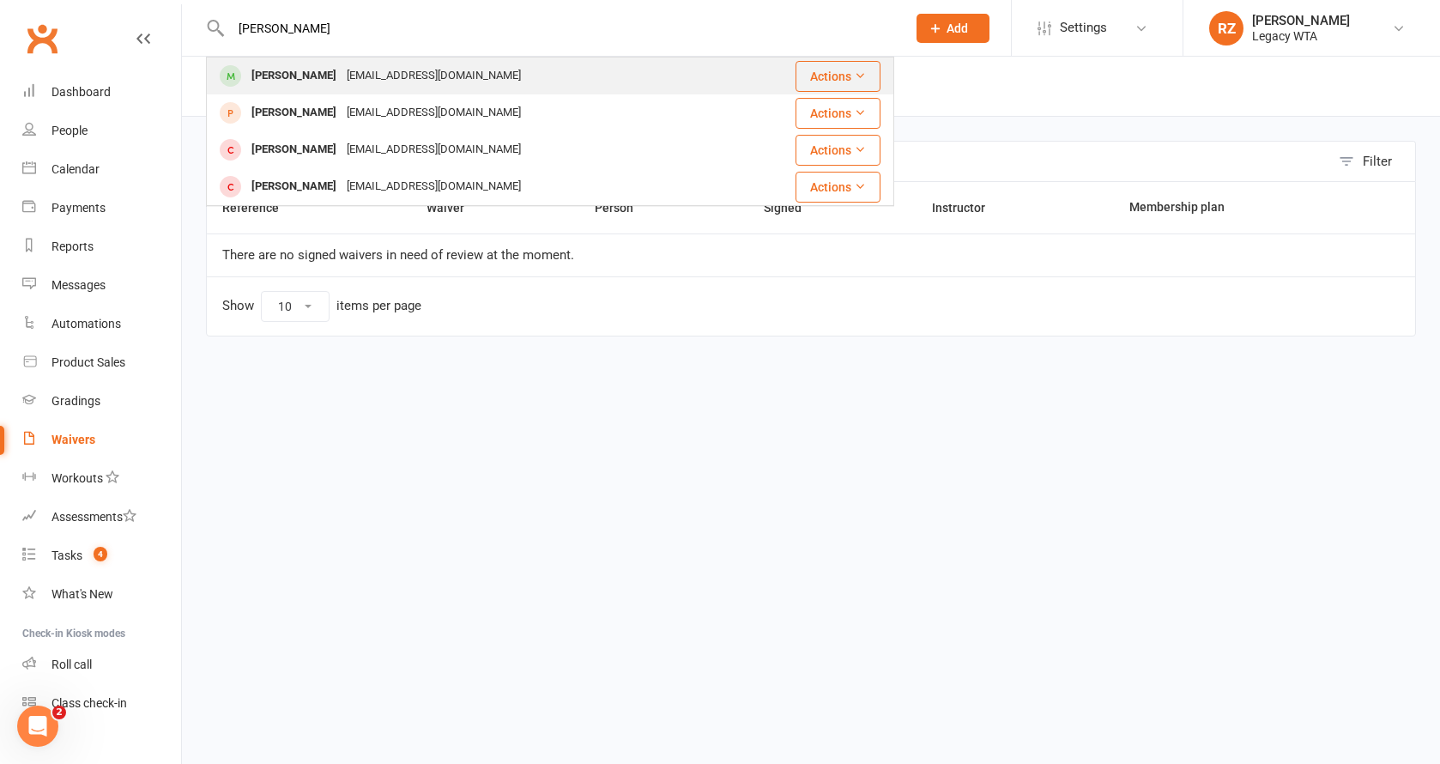
drag, startPoint x: 396, startPoint y: 32, endPoint x: 278, endPoint y: 80, distance: 127.1
click at [278, 80] on div "Sophia Coste Atfi" at bounding box center [293, 76] width 95 height 25
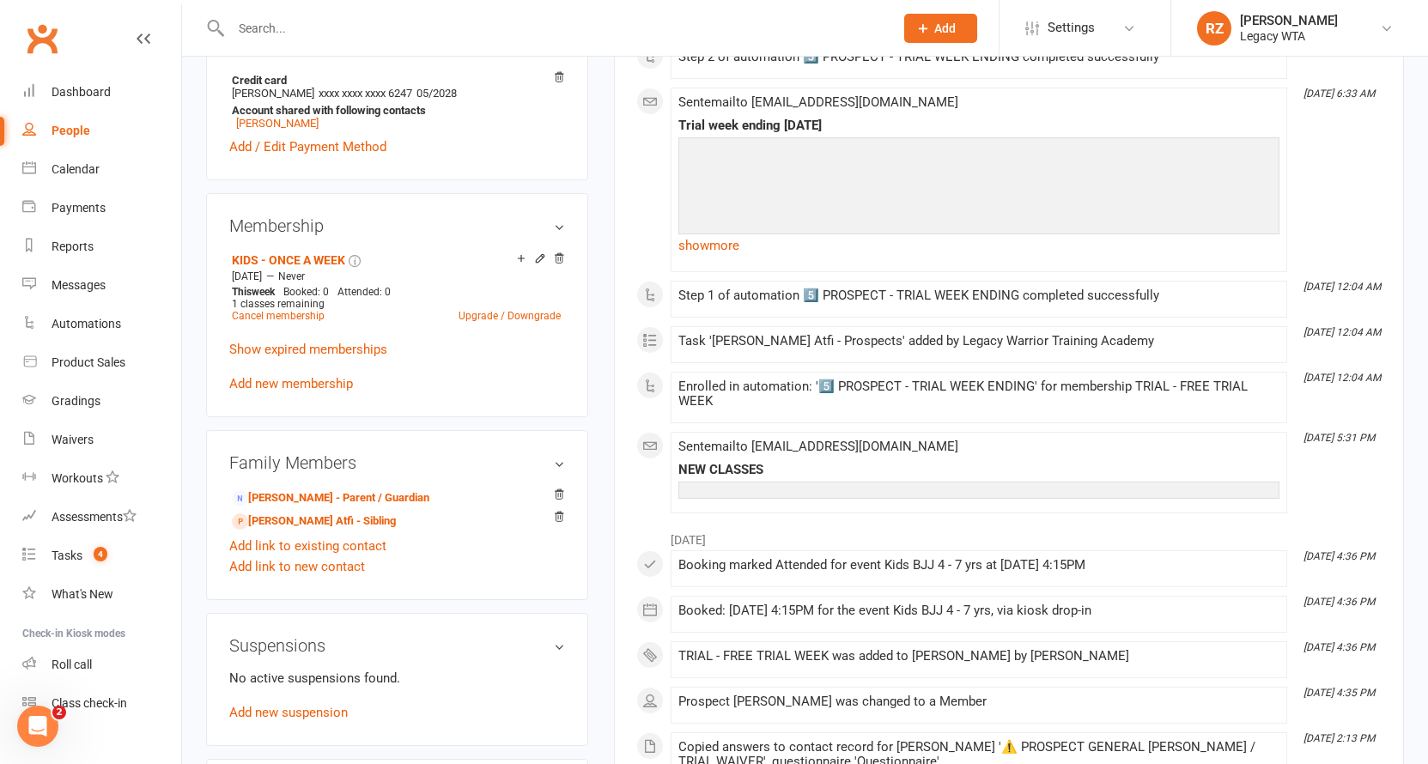
scroll to position [23, 0]
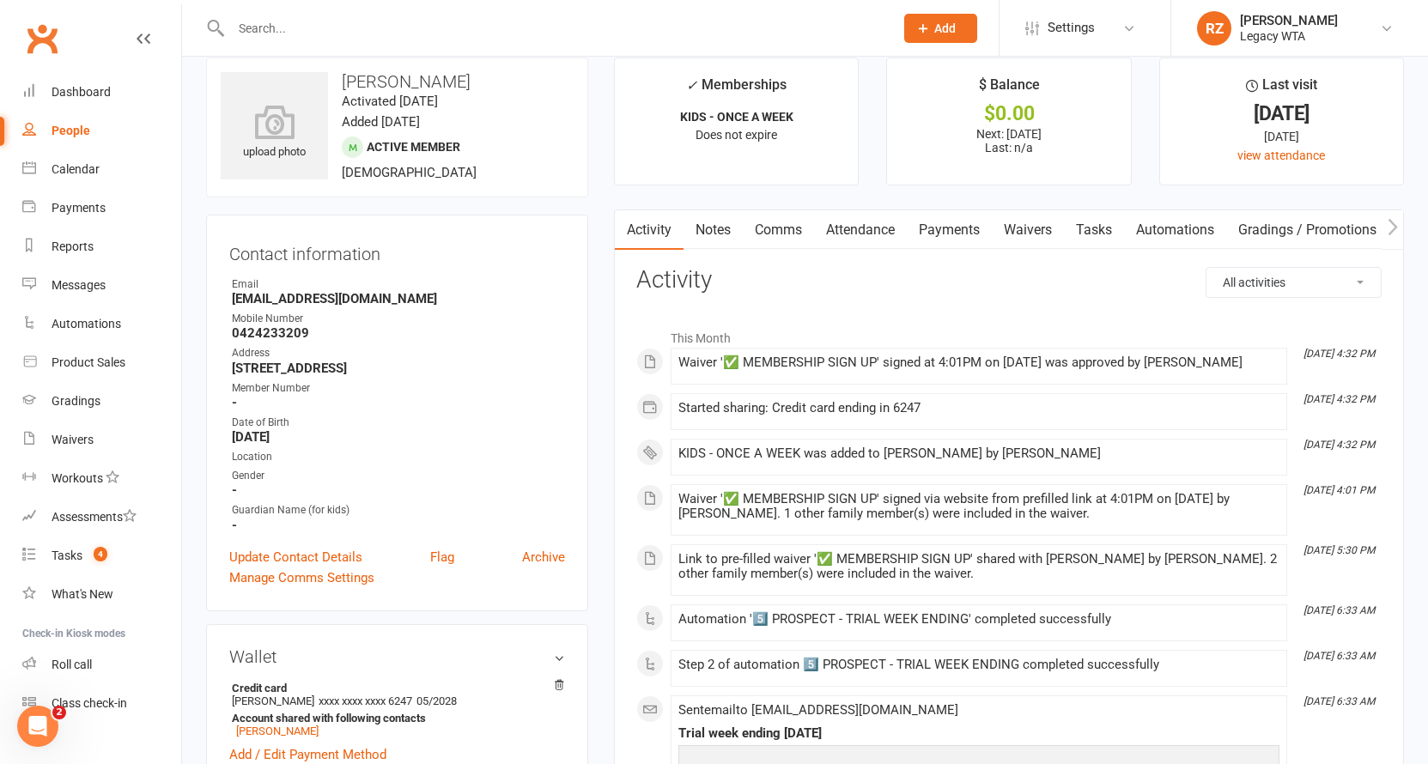
click at [935, 226] on link "Payments" at bounding box center [949, 229] width 85 height 39
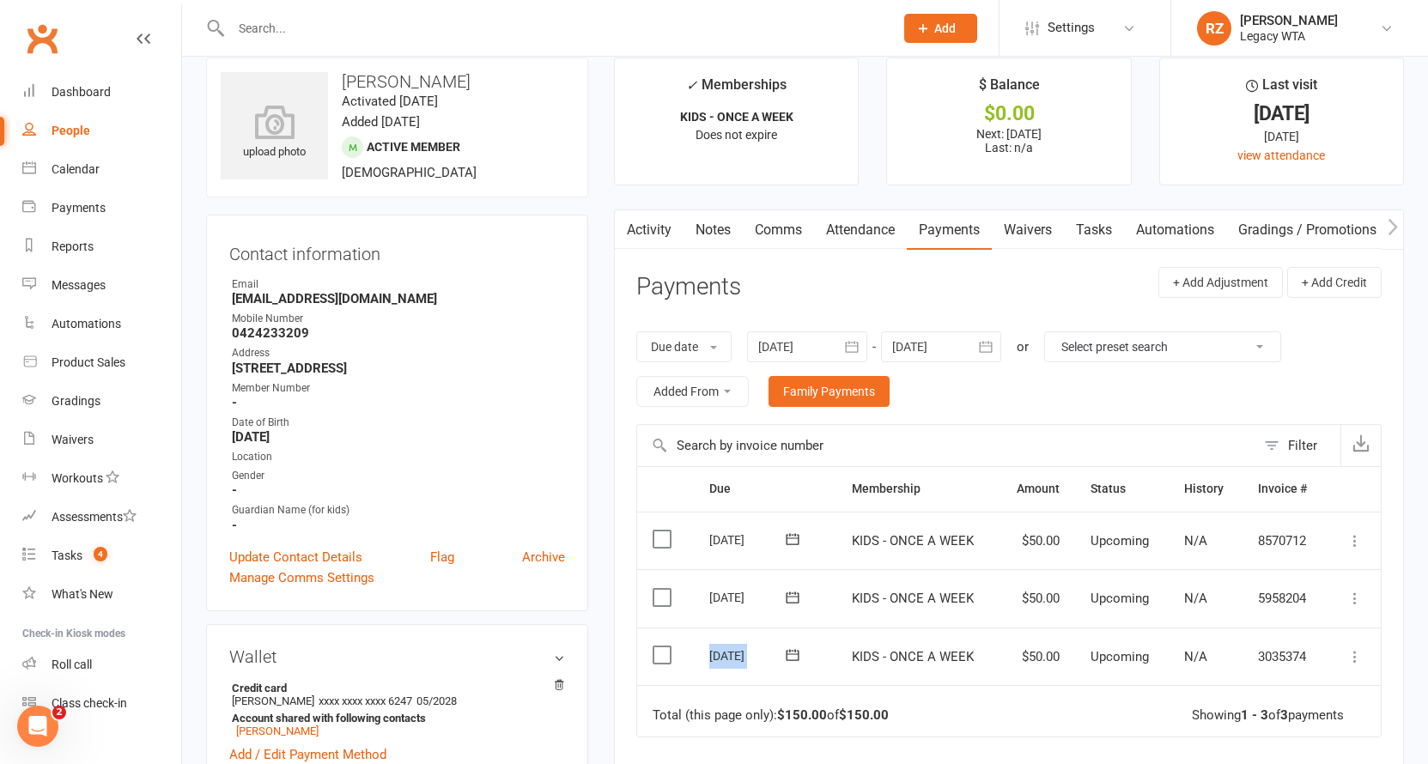
drag, startPoint x: 698, startPoint y: 640, endPoint x: 804, endPoint y: 640, distance: 106.5
click at [808, 644] on td "11 Aug 2025" at bounding box center [765, 657] width 143 height 58
drag, startPoint x: 730, startPoint y: 593, endPoint x: 870, endPoint y: 577, distance: 140.9
click at [870, 577] on tr "Select this 25 Aug 2025 Sophia Coste Atfi KIDS - ONCE A WEEK $50.00 Upcoming N/…" at bounding box center [1008, 598] width 743 height 58
click at [289, 25] on input "text" at bounding box center [554, 28] width 656 height 24
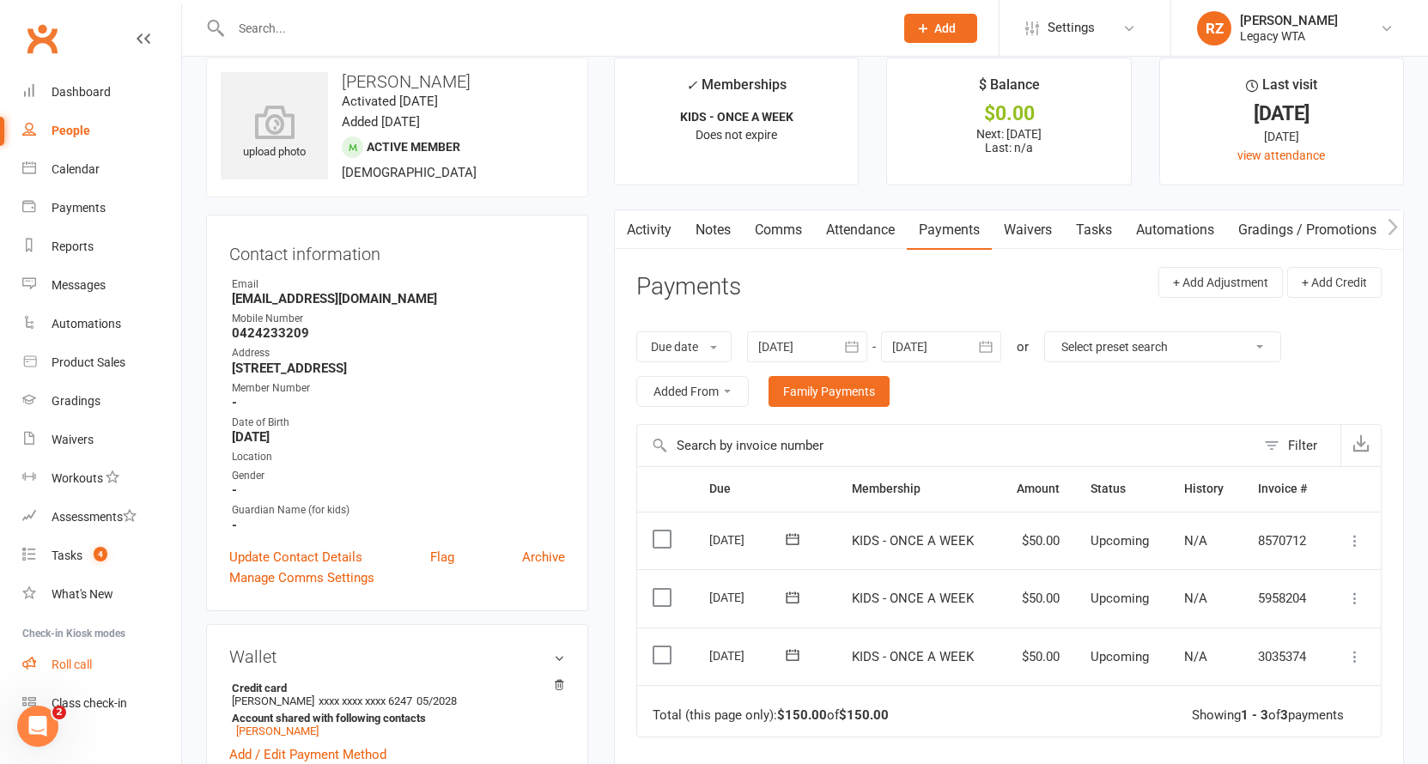
click at [81, 664] on div "Roll call" at bounding box center [72, 665] width 40 height 14
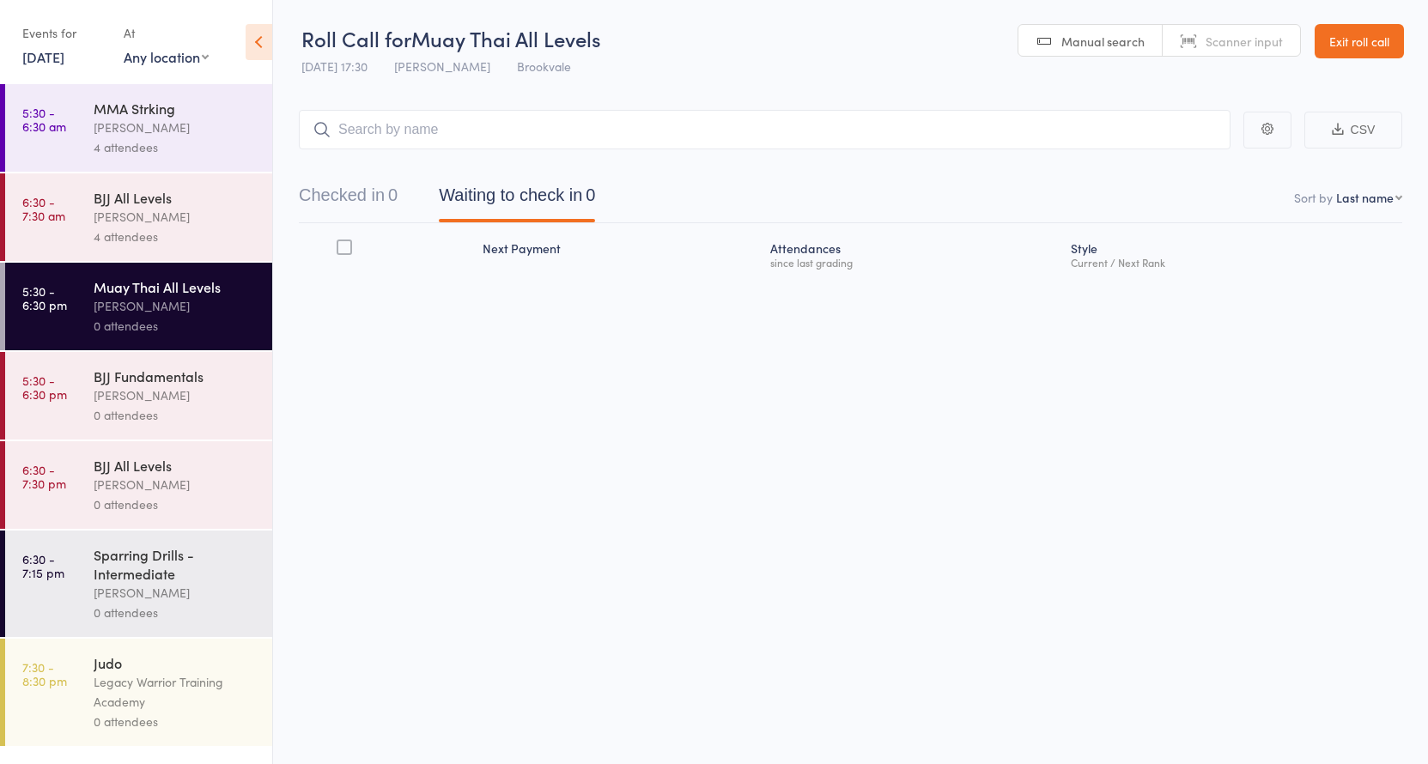
click at [166, 398] on div "[PERSON_NAME]" at bounding box center [176, 395] width 164 height 20
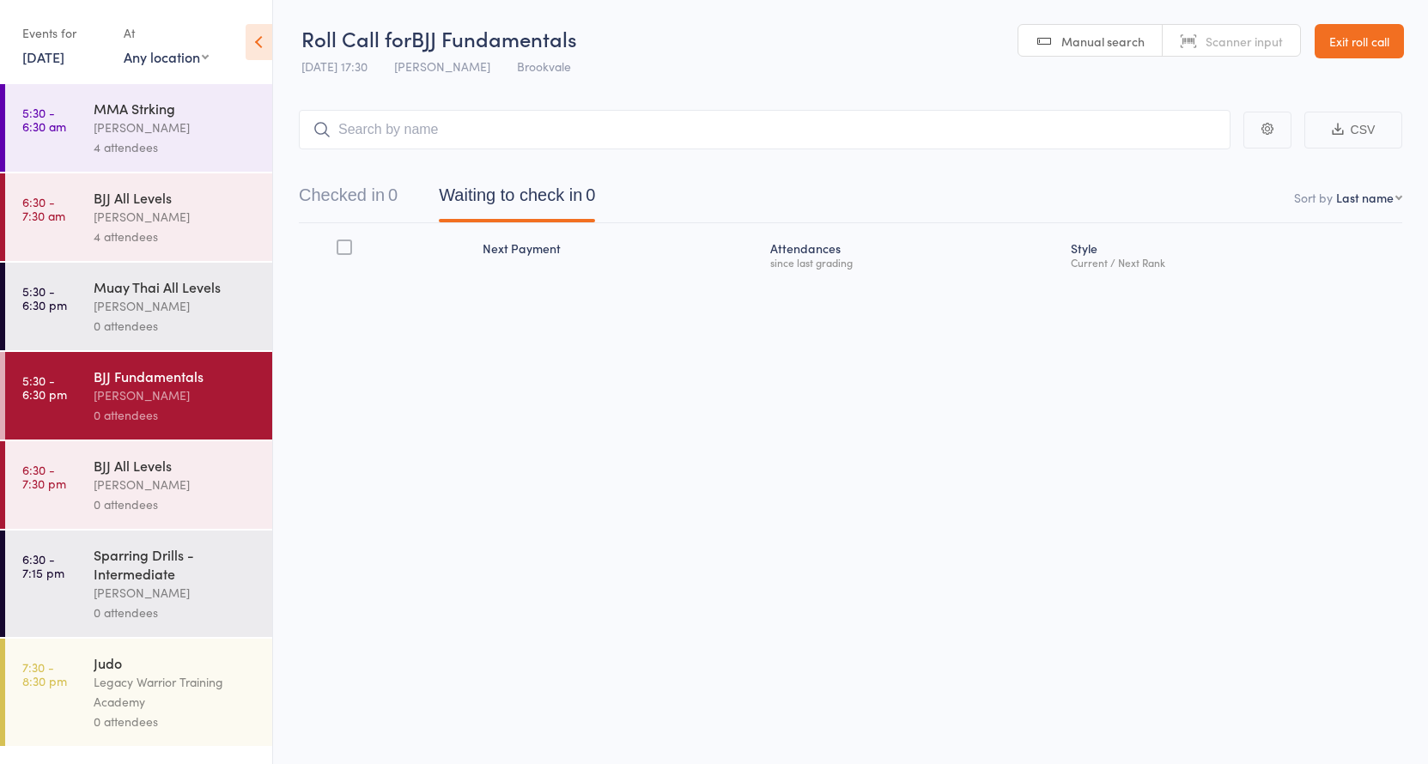
click at [464, 124] on input "search" at bounding box center [764, 129] width 931 height 39
click at [531, 119] on input "search" at bounding box center [764, 129] width 931 height 39
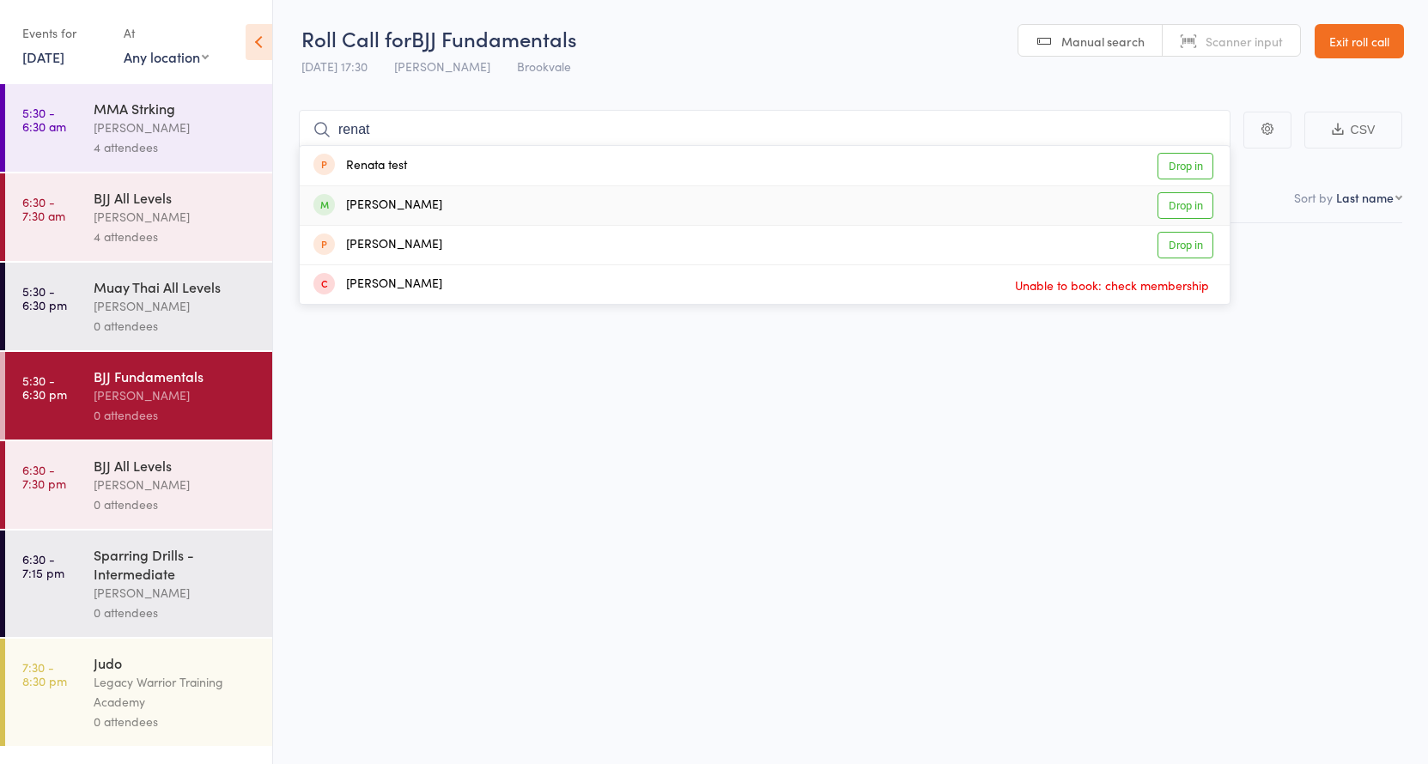
type input "renat"
click at [440, 211] on div "Renata Zegaib Drop in" at bounding box center [765, 205] width 930 height 39
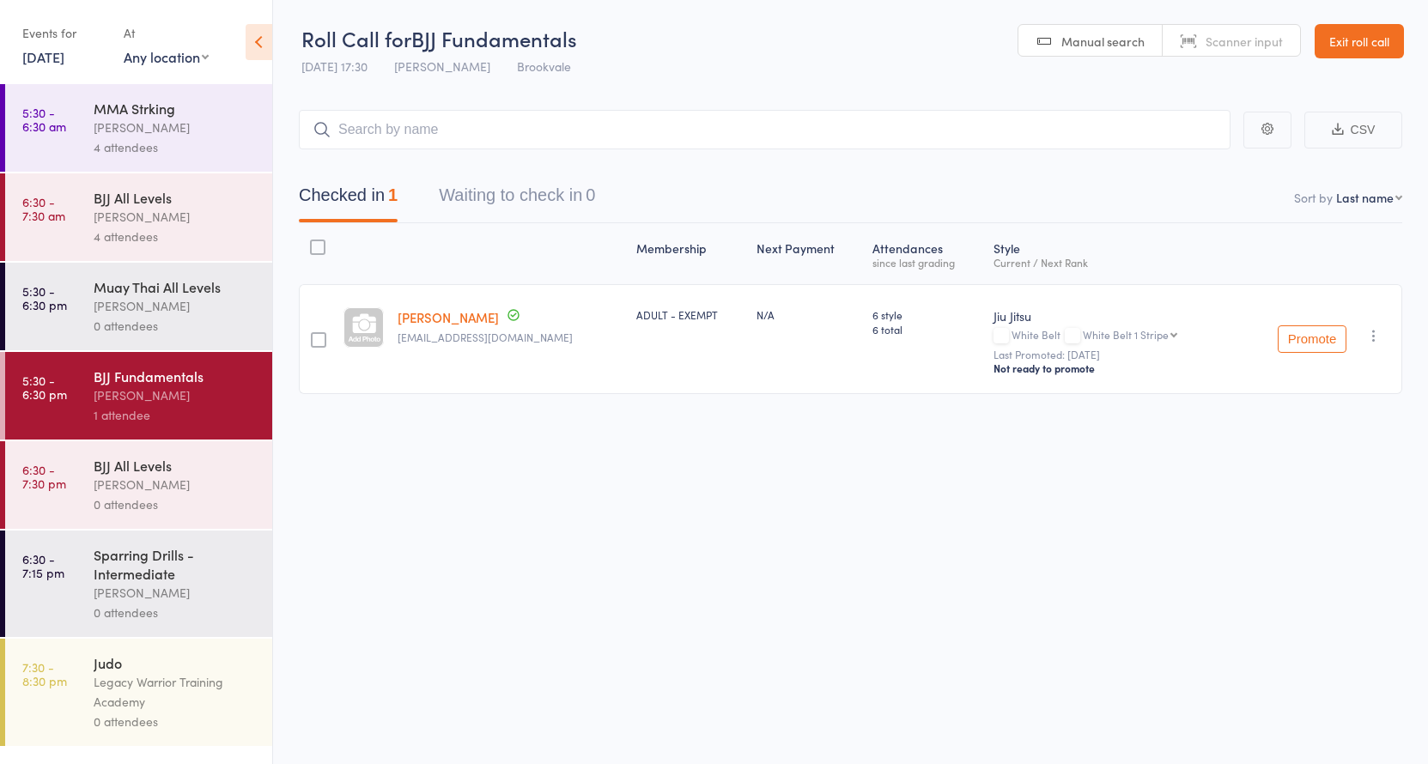
click at [1372, 346] on button "button" at bounding box center [1373, 335] width 21 height 21
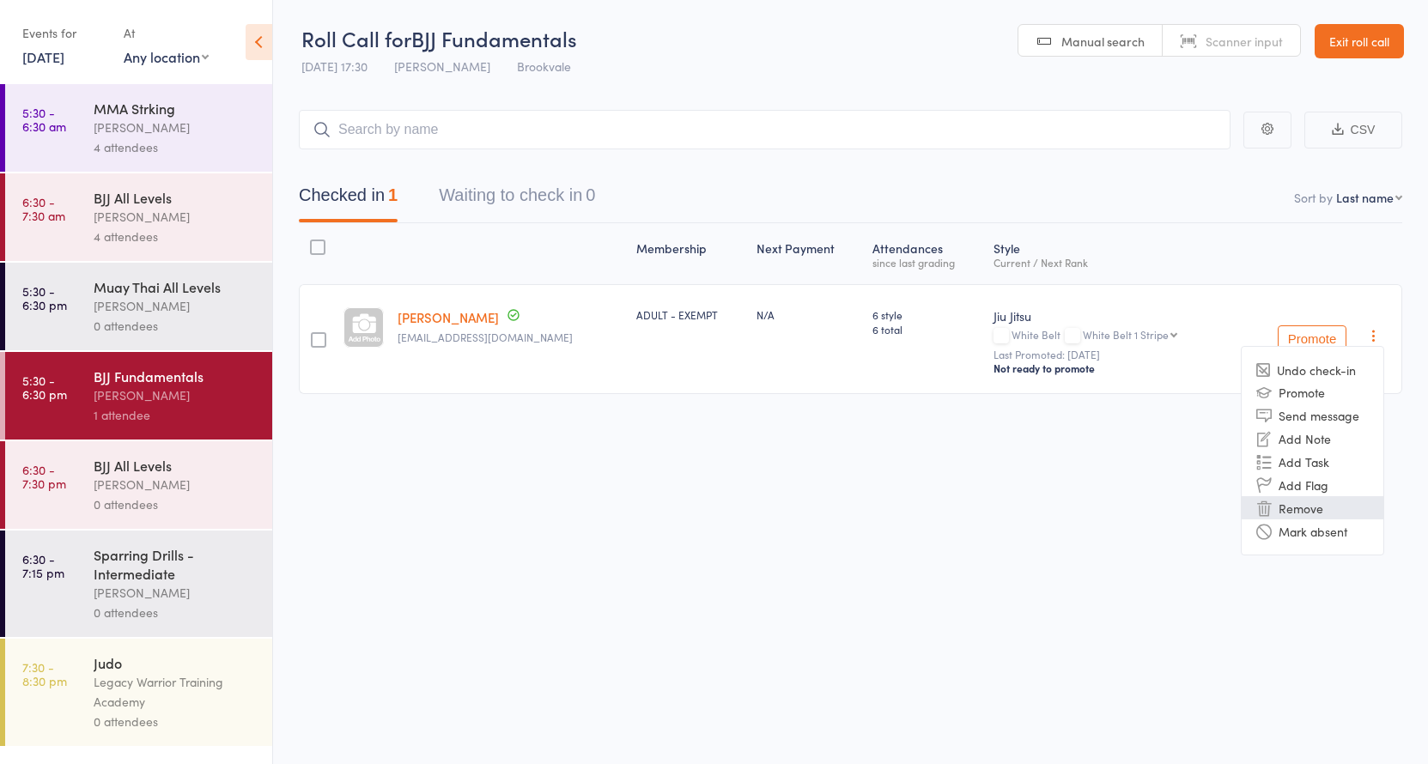
click at [1316, 505] on li "Remove" at bounding box center [1312, 507] width 142 height 23
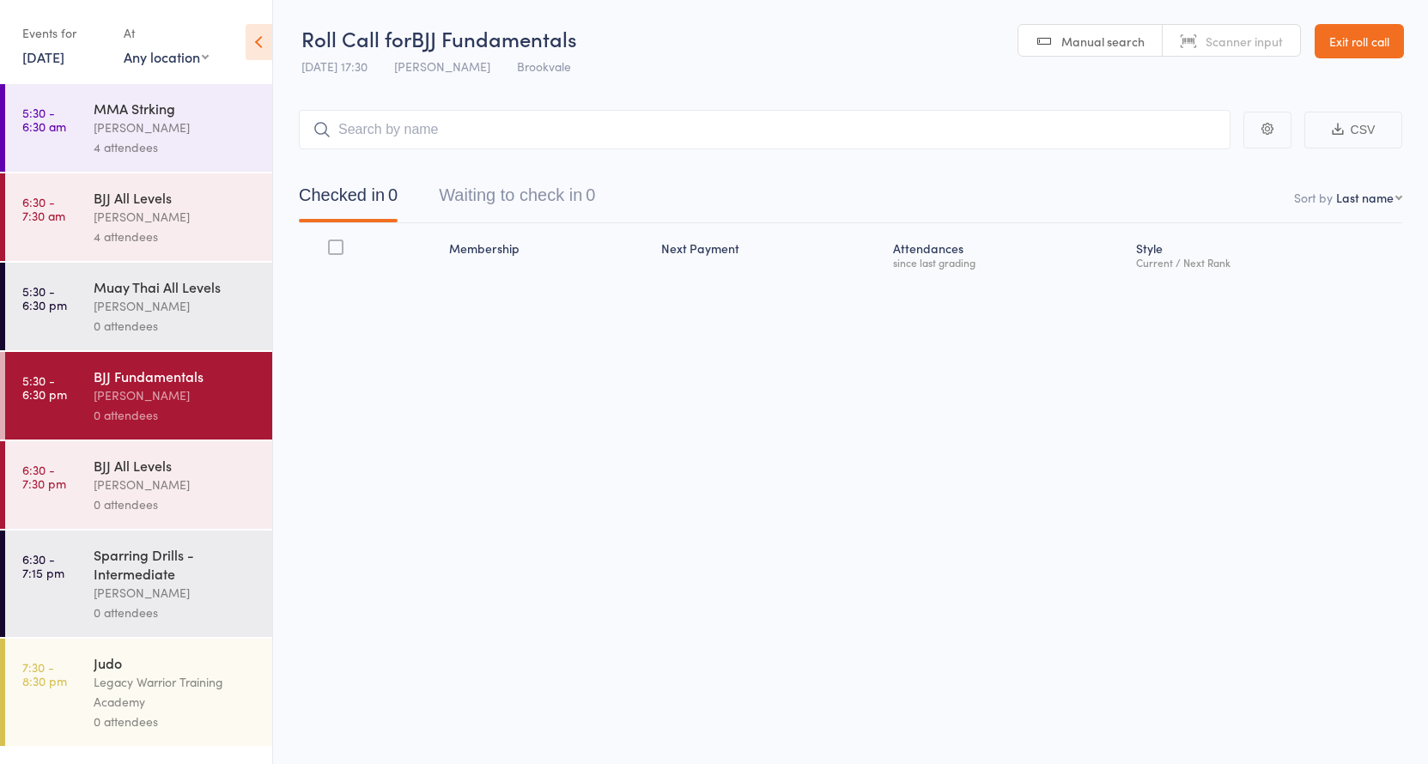
click at [543, 194] on button "Waiting to check in 0" at bounding box center [517, 199] width 156 height 45
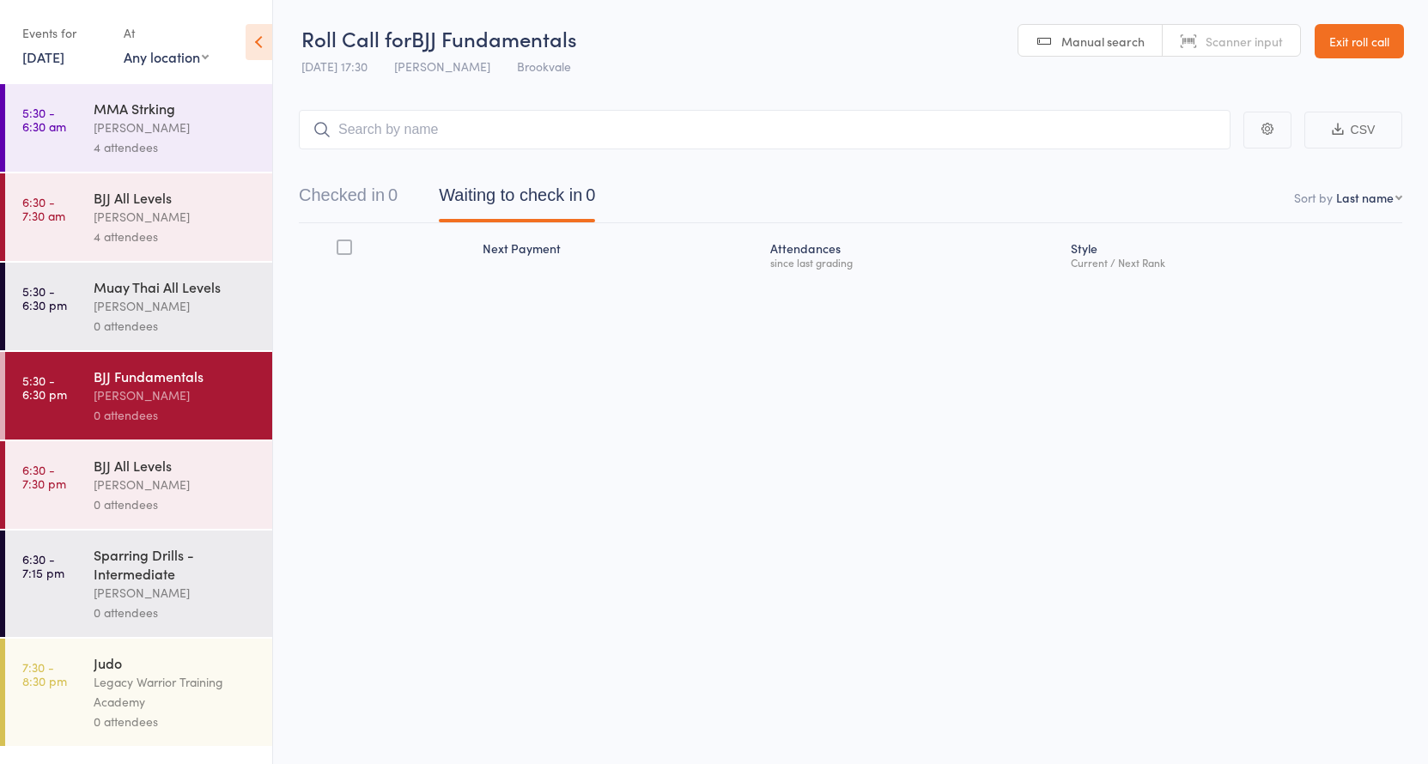
drag, startPoint x: 468, startPoint y: 93, endPoint x: 472, endPoint y: 123, distance: 30.4
click at [467, 93] on main "CSV Checked in 0 Waiting to check in 0 Sort by Last name First name Last name B…" at bounding box center [850, 218] width 1155 height 269
click at [467, 141] on input "search" at bounding box center [764, 129] width 931 height 39
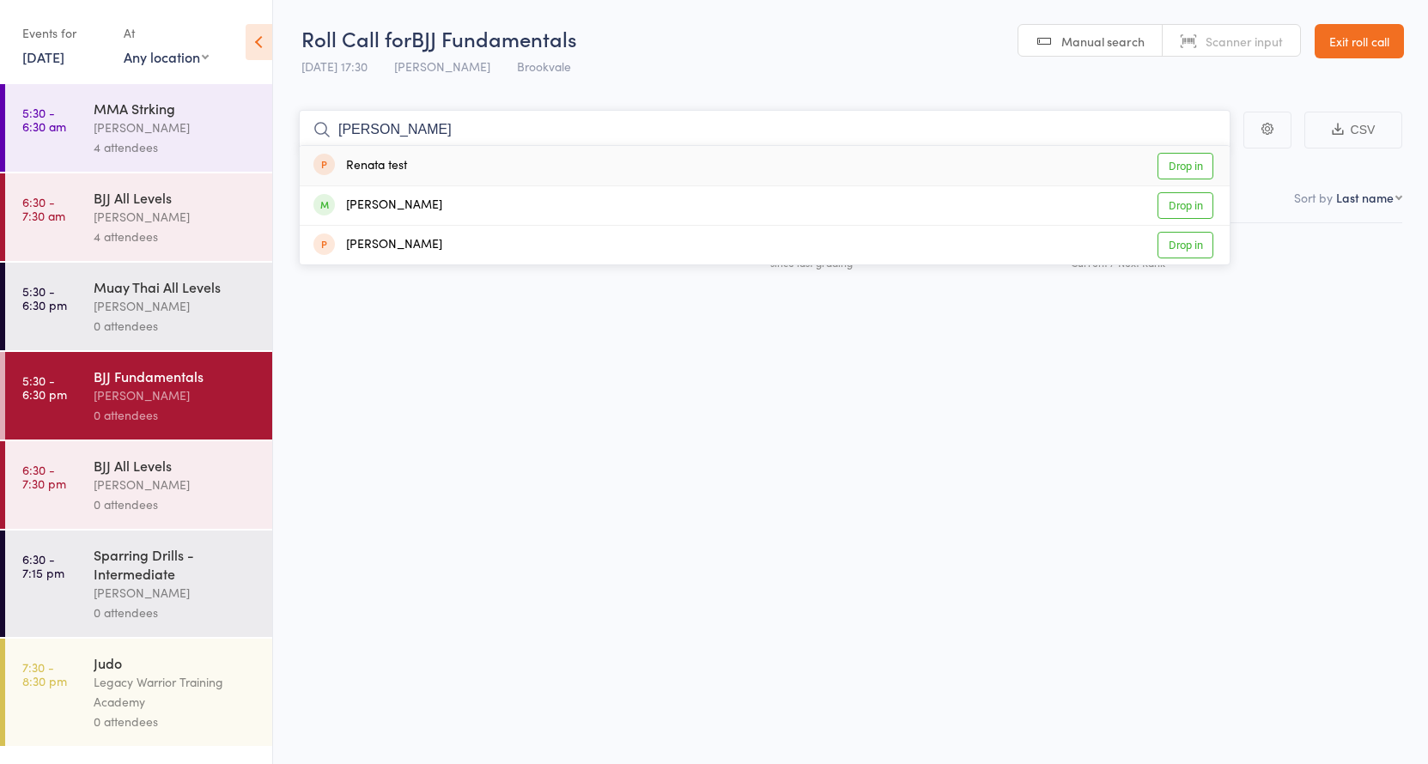
type input "Renata"
drag, startPoint x: 467, startPoint y: 141, endPoint x: 497, endPoint y: 210, distance: 75.7
click at [497, 210] on div "Renata Zegaib Drop in" at bounding box center [765, 205] width 930 height 39
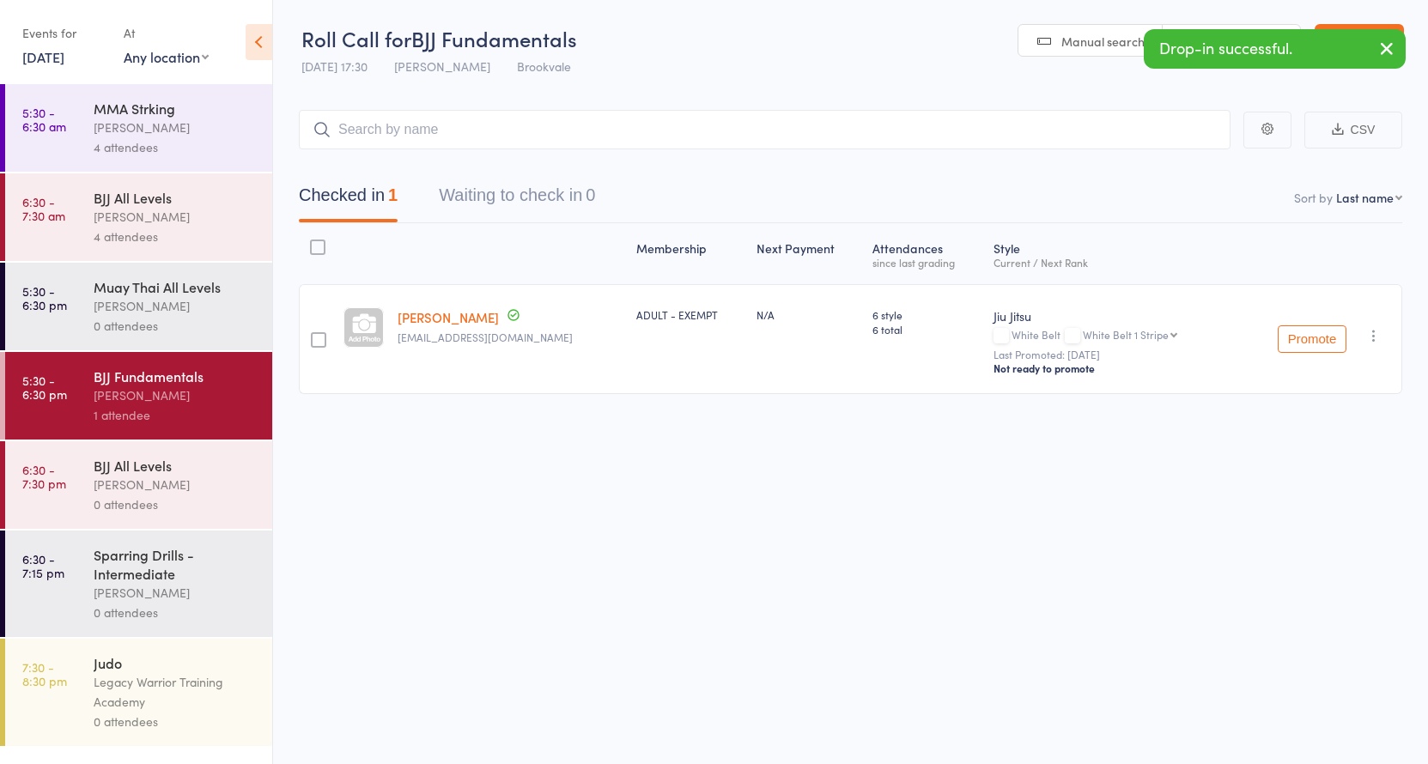
click at [1368, 337] on icon "button" at bounding box center [1373, 335] width 17 height 17
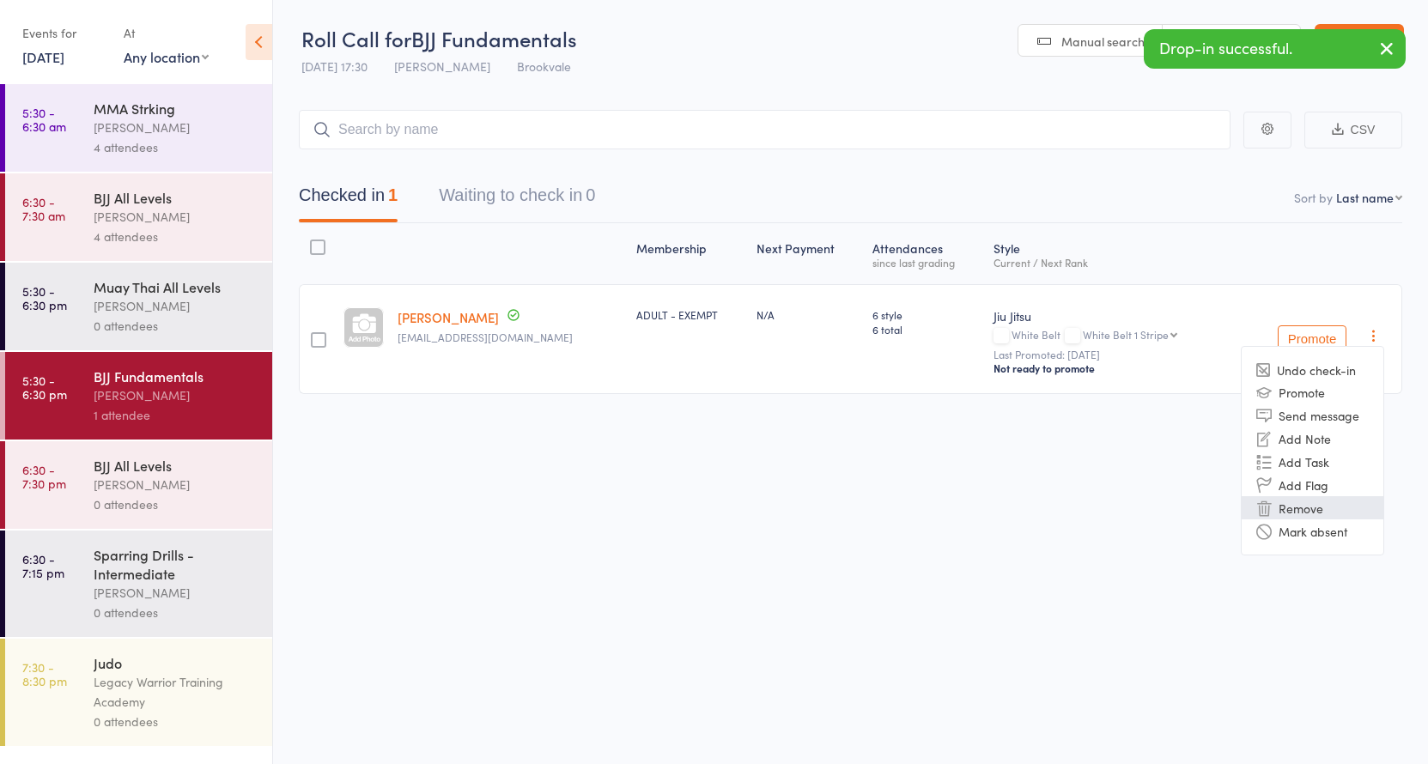
click at [1295, 513] on li "Remove" at bounding box center [1312, 507] width 142 height 23
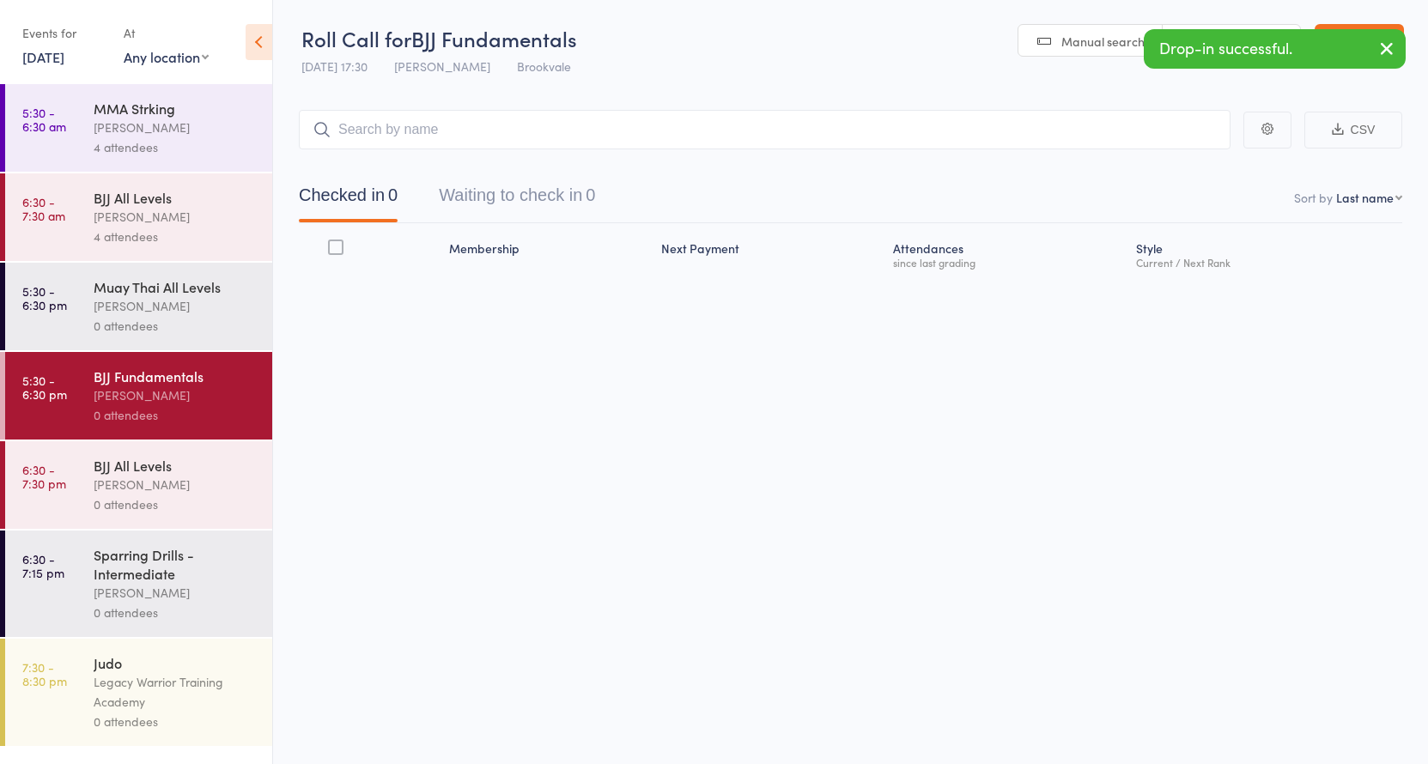
click at [510, 196] on button "Waiting to check in 0" at bounding box center [517, 199] width 156 height 45
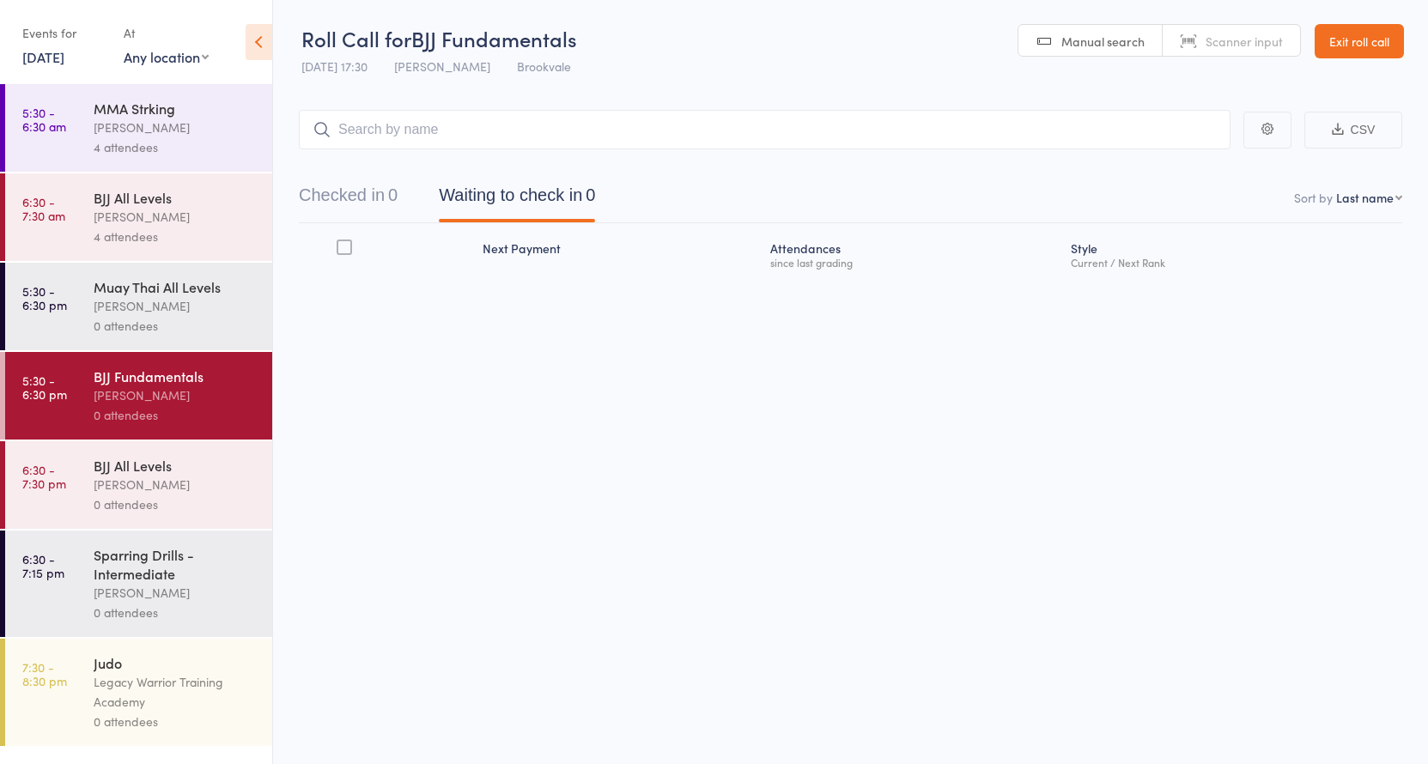
click at [372, 197] on button "Checked in 0" at bounding box center [348, 199] width 99 height 45
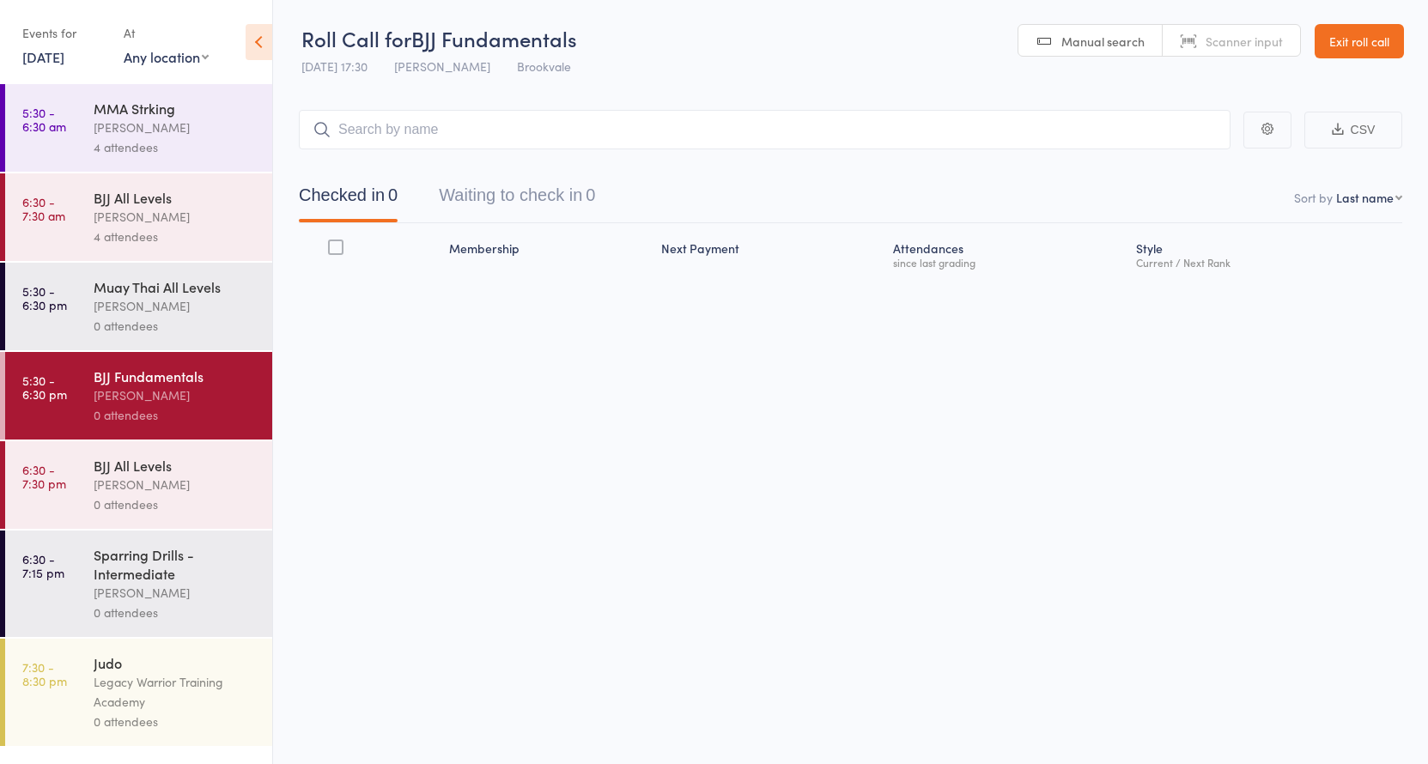
click at [1358, 51] on link "Exit roll call" at bounding box center [1358, 41] width 89 height 34
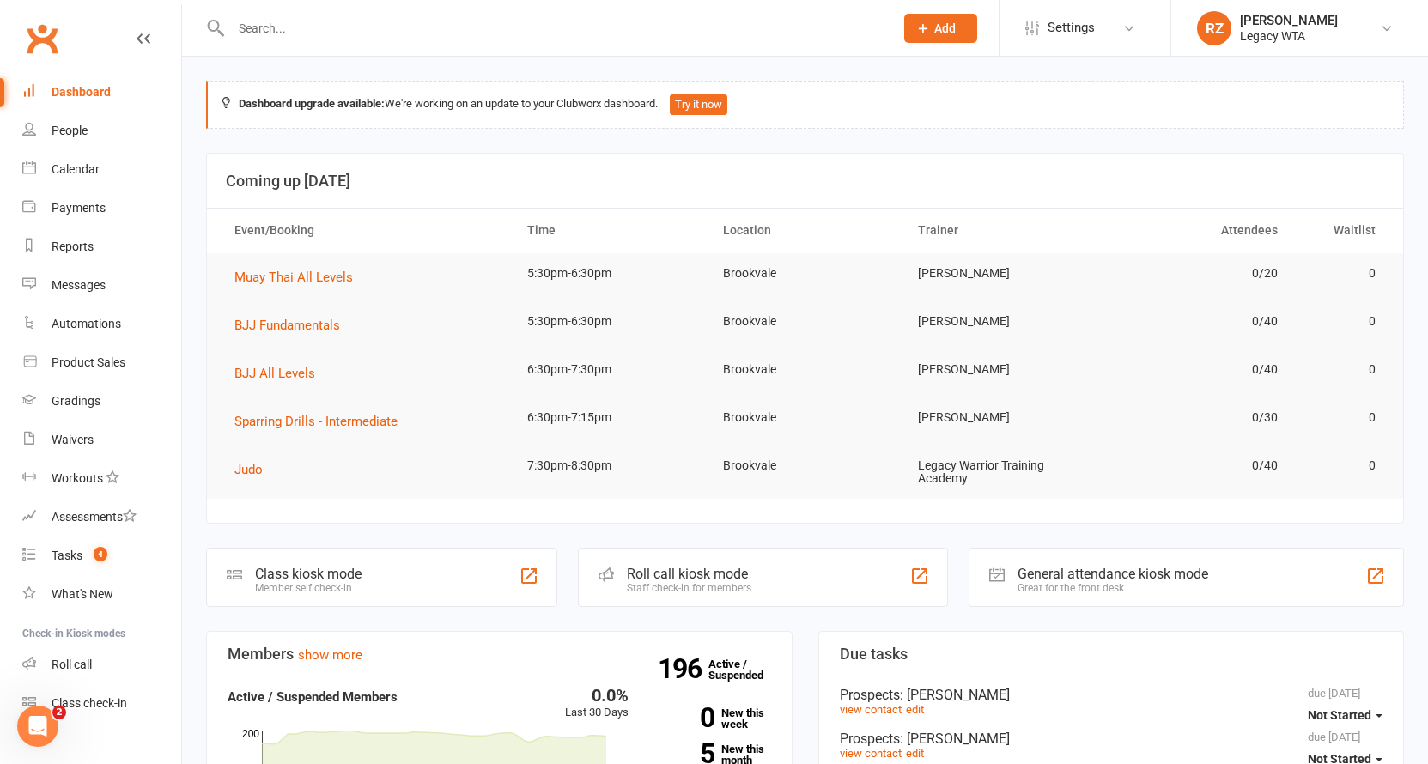
click at [392, 27] on input "text" at bounding box center [554, 28] width 656 height 24
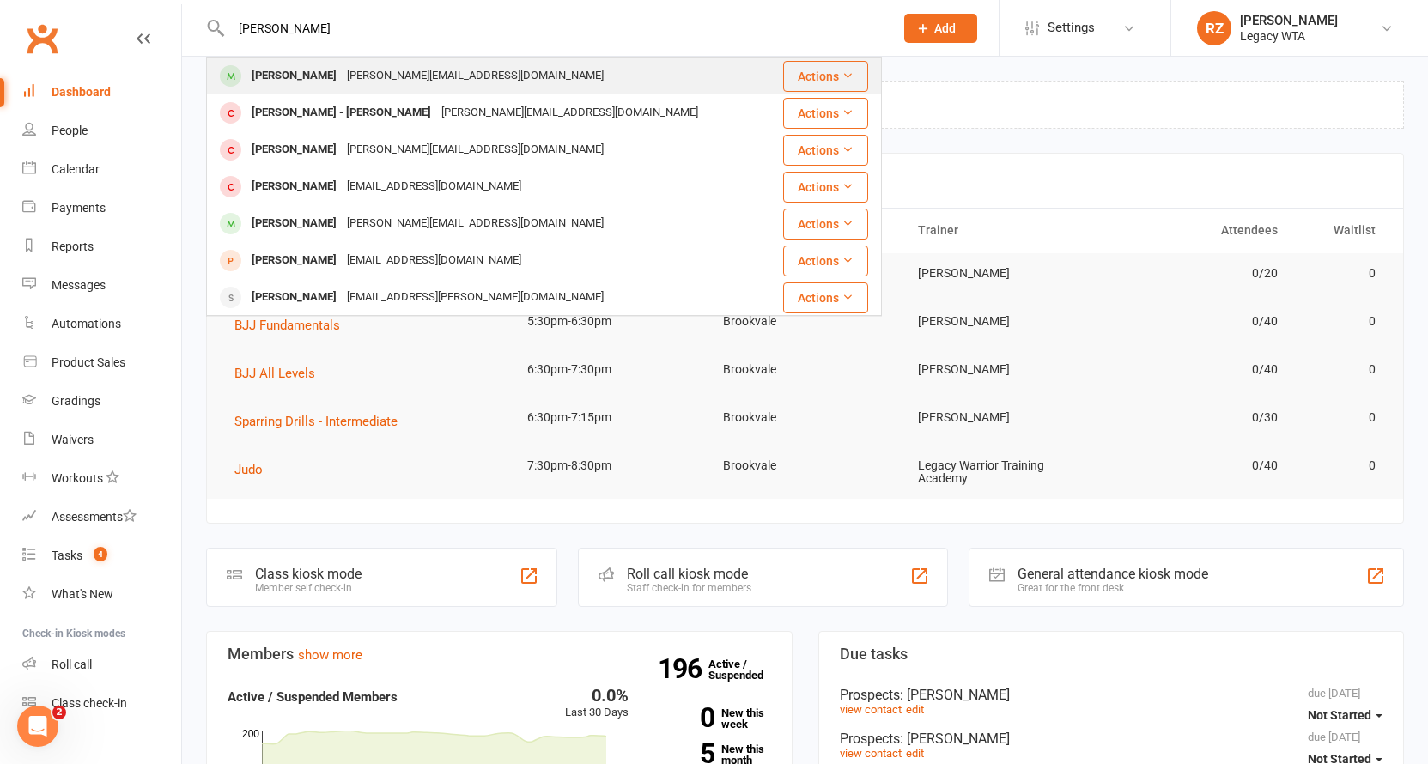
type input "Anna twe"
click at [300, 88] on div "Anna Tweedie" at bounding box center [293, 76] width 95 height 25
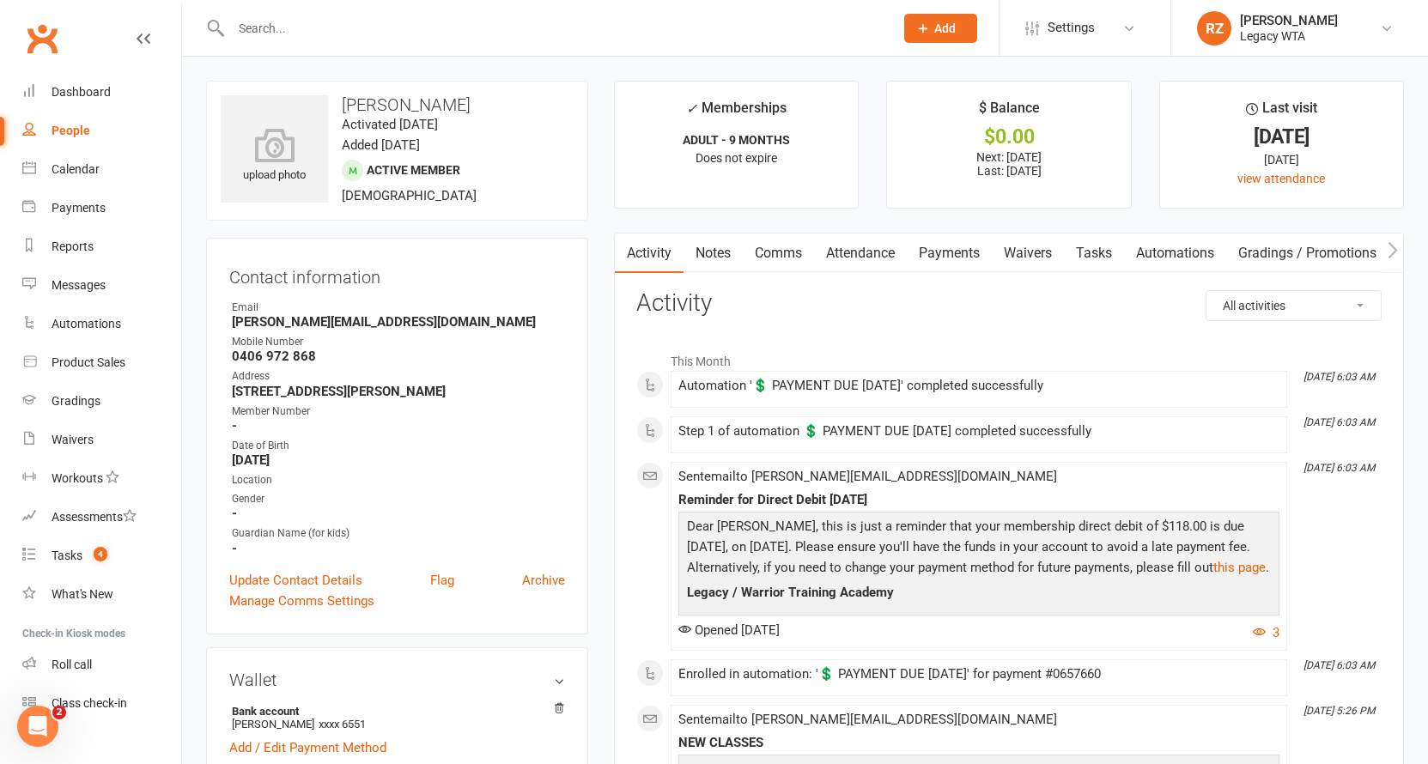
click at [930, 248] on link "Payments" at bounding box center [949, 252] width 85 height 39
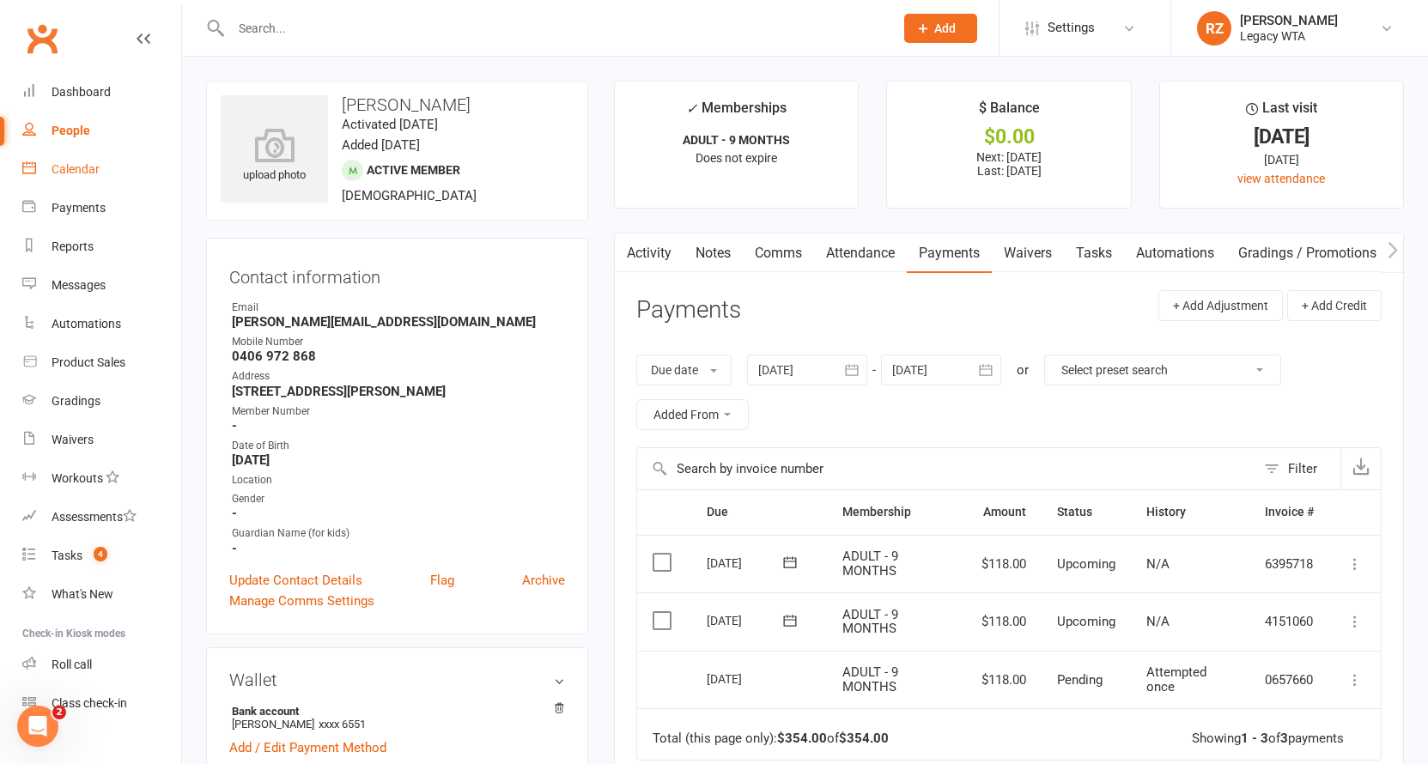
click at [70, 173] on div "Calendar" at bounding box center [76, 169] width 48 height 14
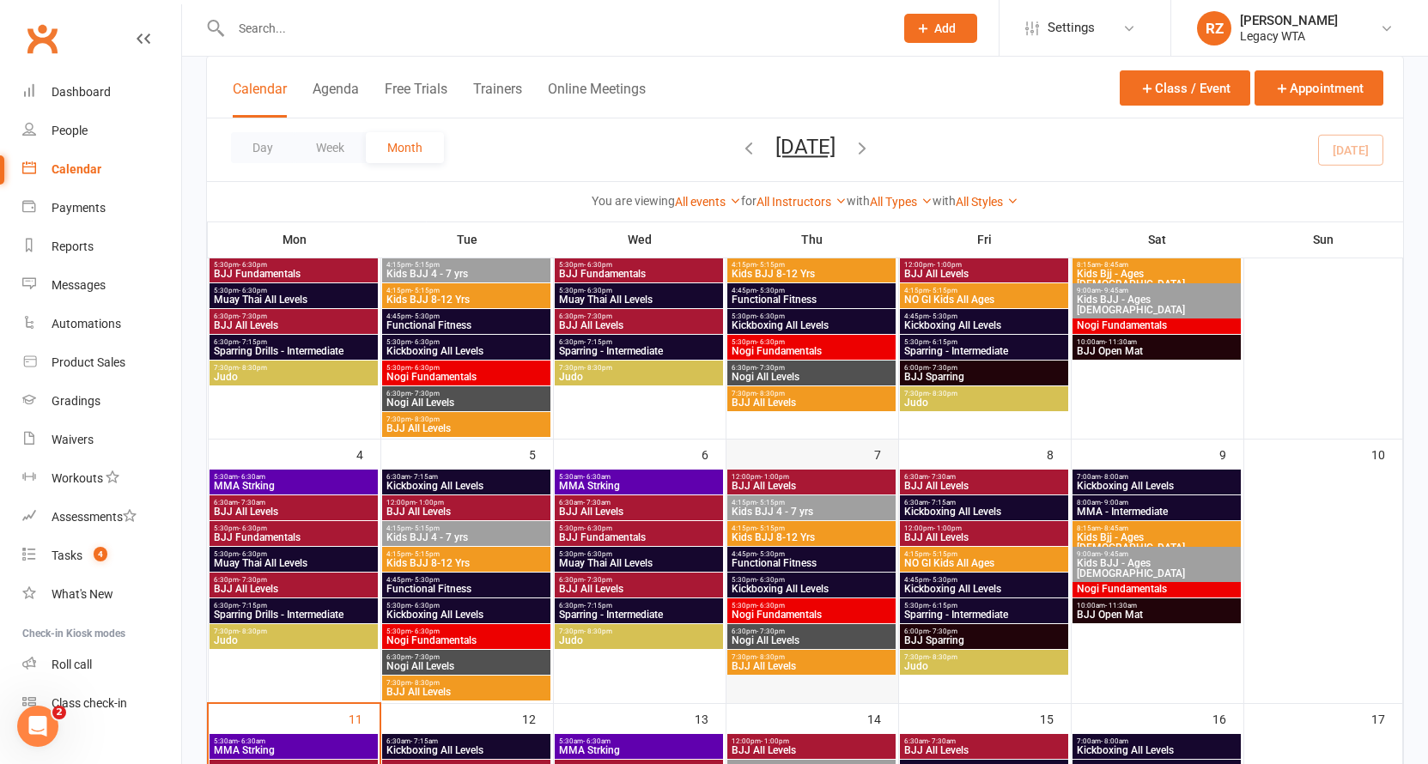
scroll to position [286, 0]
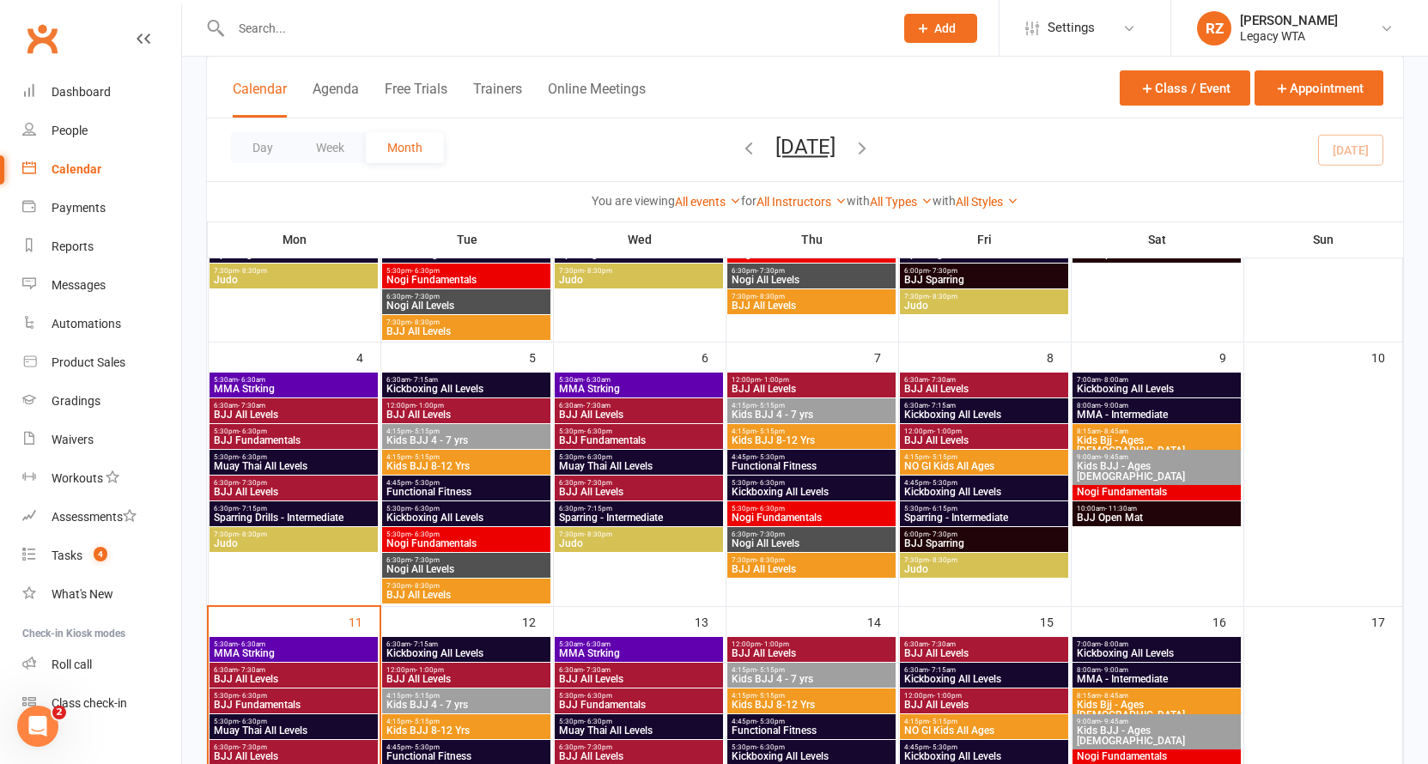
click at [346, 77] on div "Calendar Agenda Free Trials Trainers Online Meetings Class / Event Appointment" at bounding box center [805, 88] width 1196 height 62
click at [938, 38] on button "Add" at bounding box center [940, 28] width 73 height 29
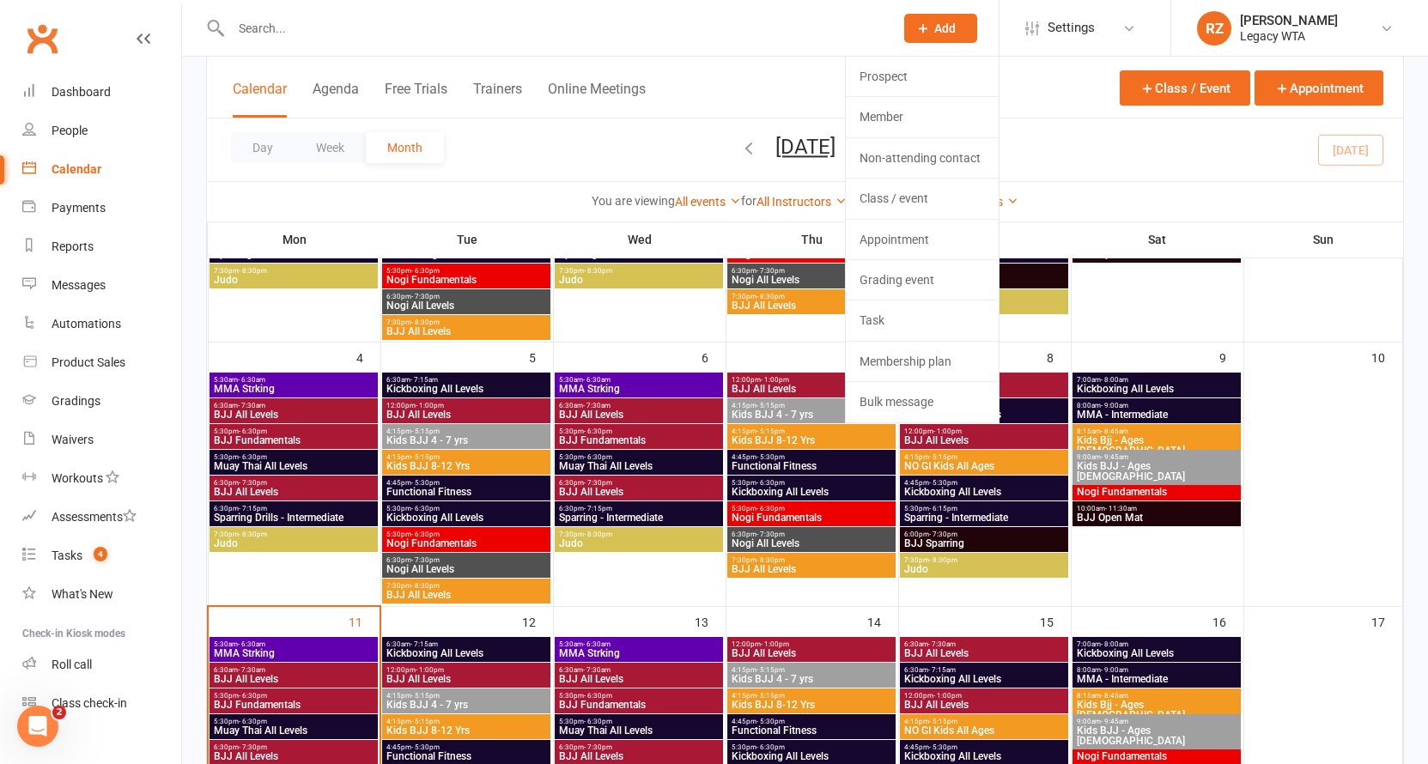
click at [743, 22] on input "text" at bounding box center [554, 28] width 656 height 24
click at [357, 36] on input "text" at bounding box center [554, 28] width 656 height 24
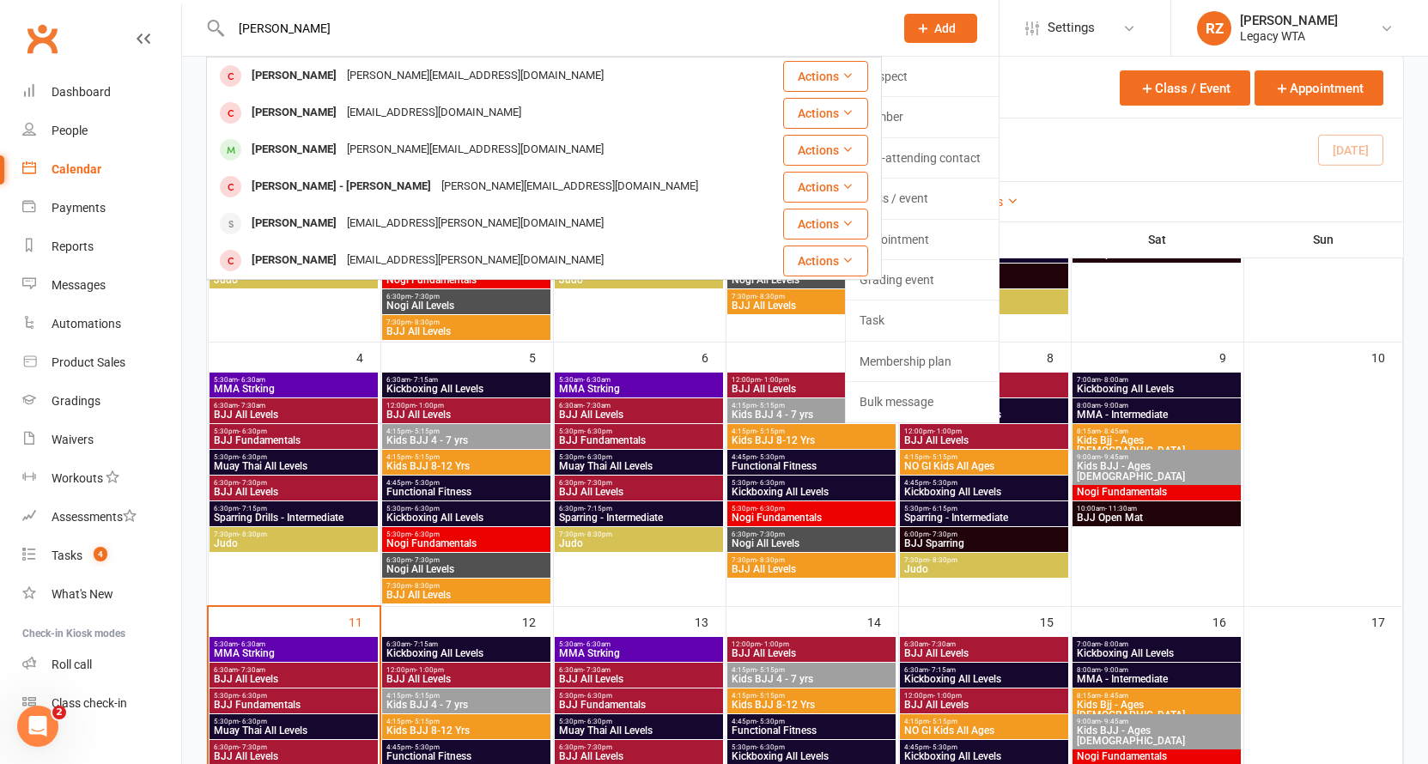
type input "Anna"
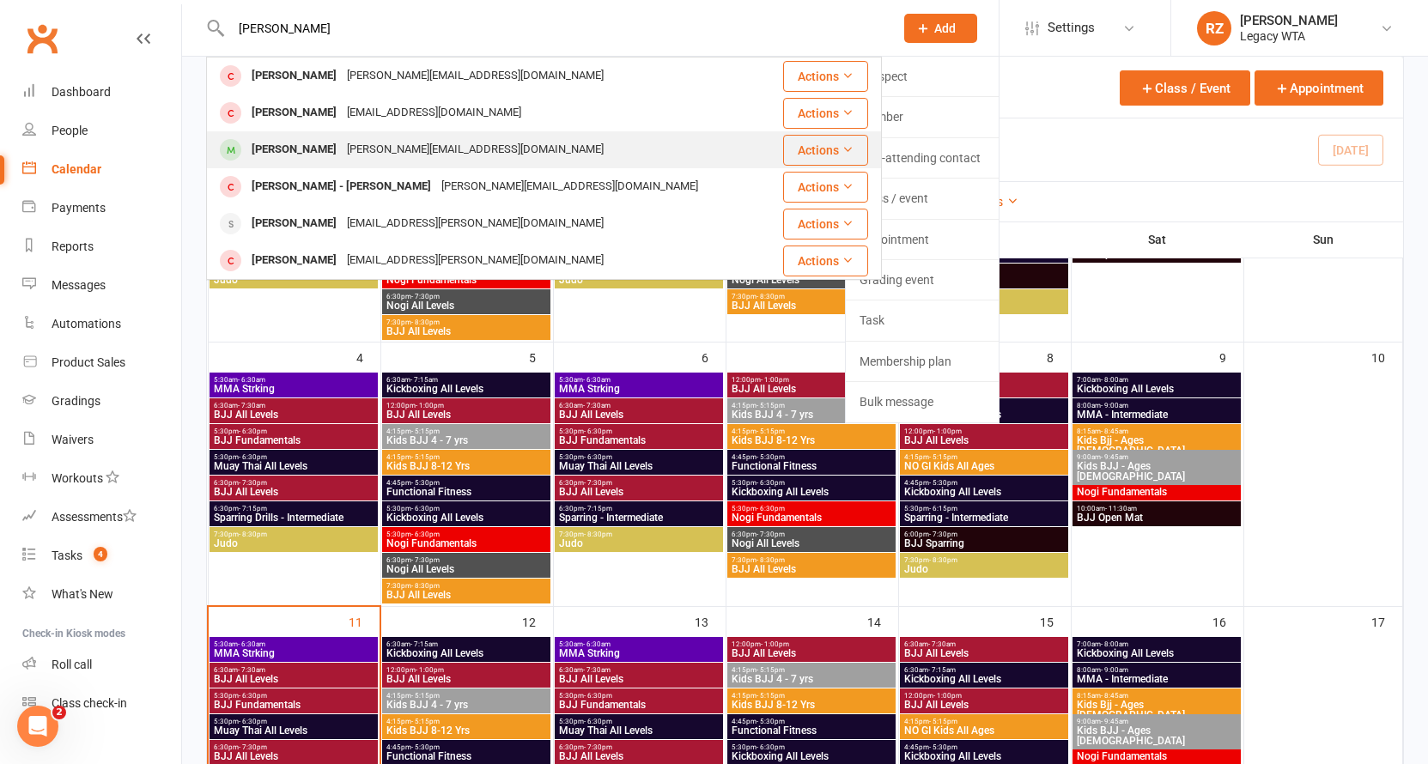
drag, startPoint x: 357, startPoint y: 36, endPoint x: 350, endPoint y: 149, distance: 112.7
click at [350, 149] on div "anna.tweedie1009@gmail.com" at bounding box center [475, 149] width 267 height 25
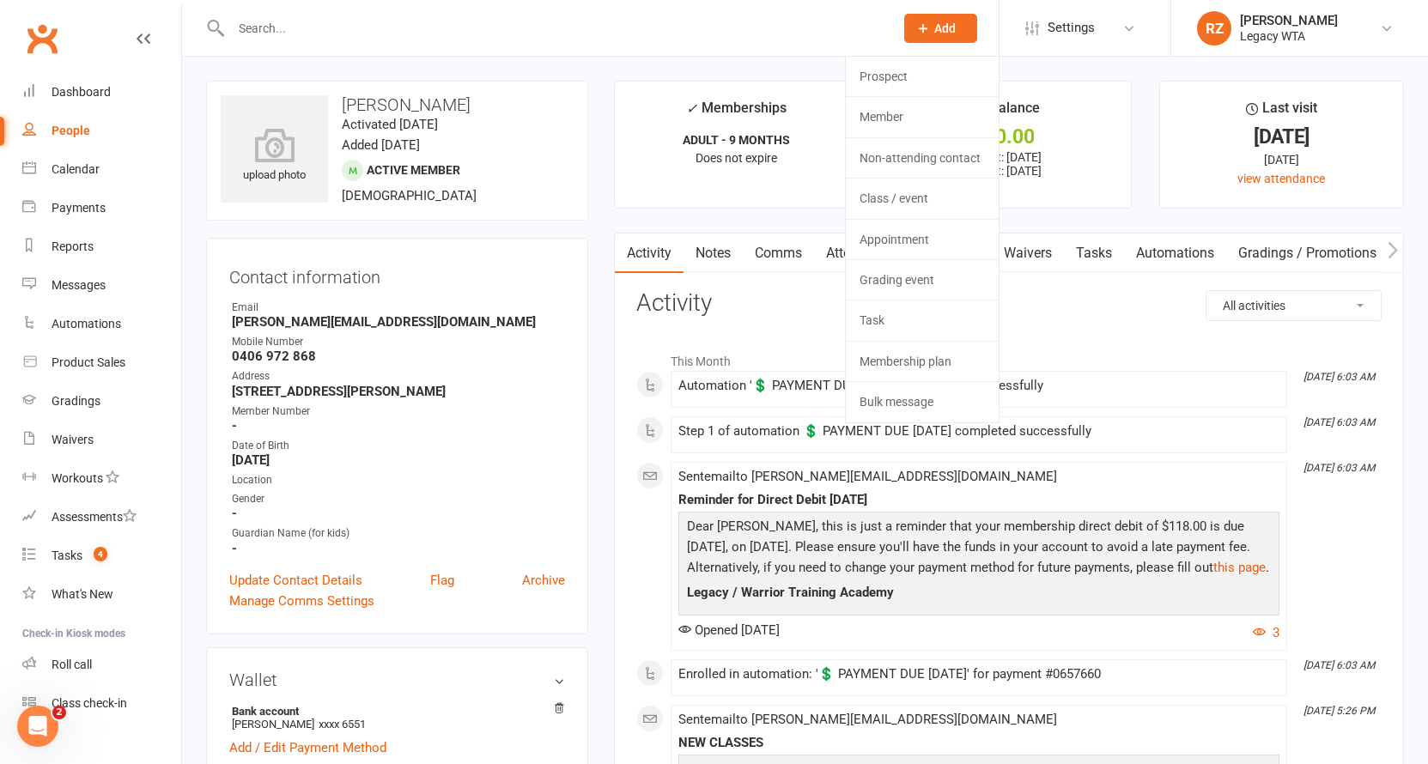
click at [1037, 257] on link "Waivers" at bounding box center [1027, 252] width 72 height 39
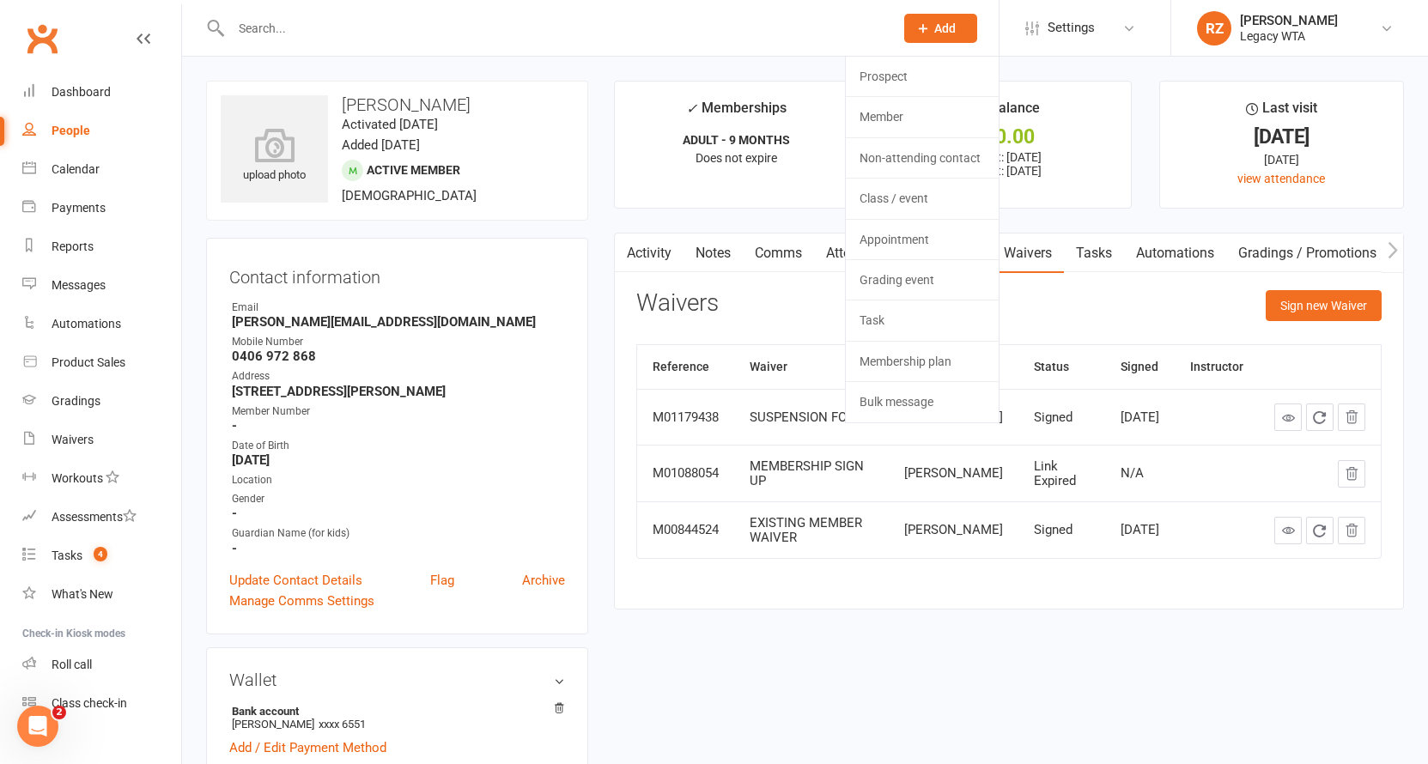
click at [816, 48] on div at bounding box center [544, 28] width 676 height 56
click at [1331, 290] on button "Sign new Waiver" at bounding box center [1323, 305] width 116 height 31
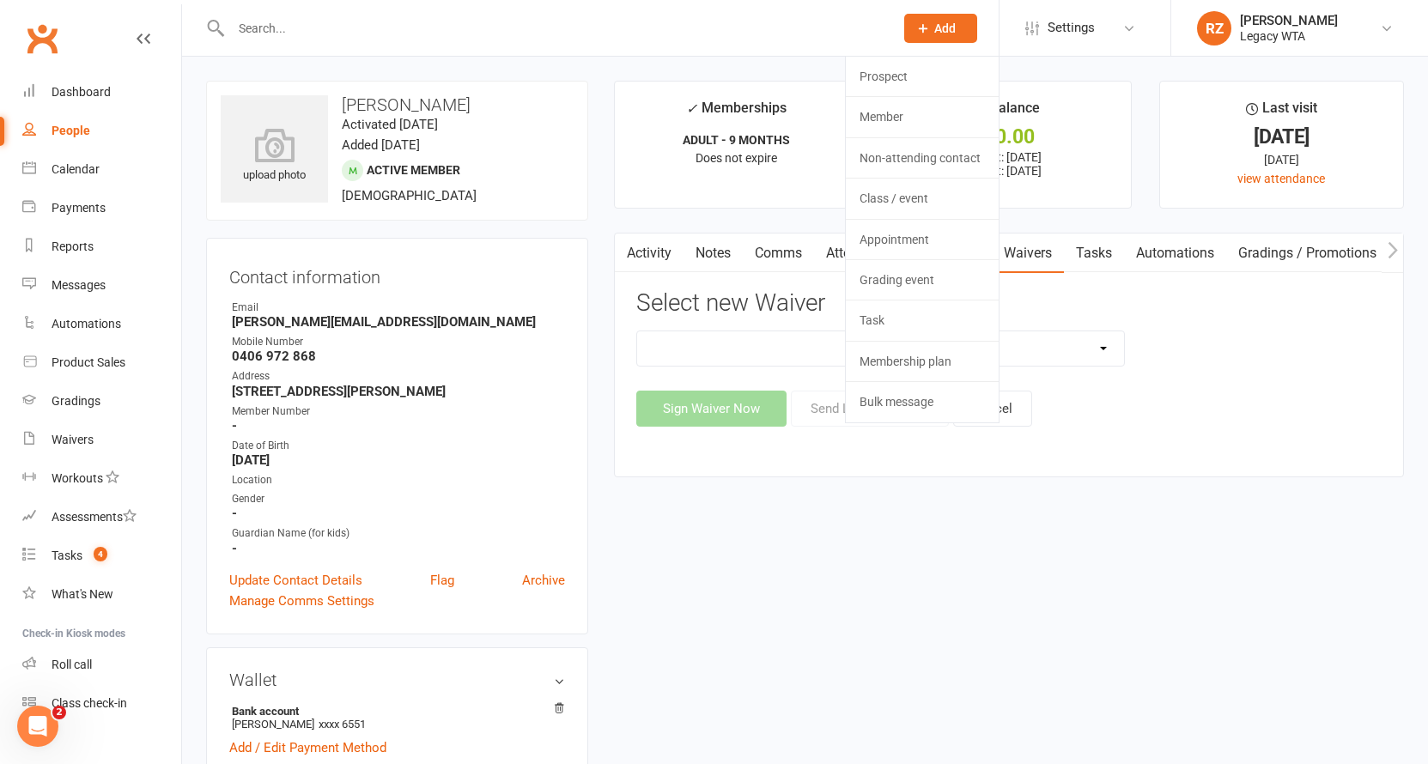
select select "10212"
click at [915, 40] on button "Add" at bounding box center [940, 28] width 73 height 29
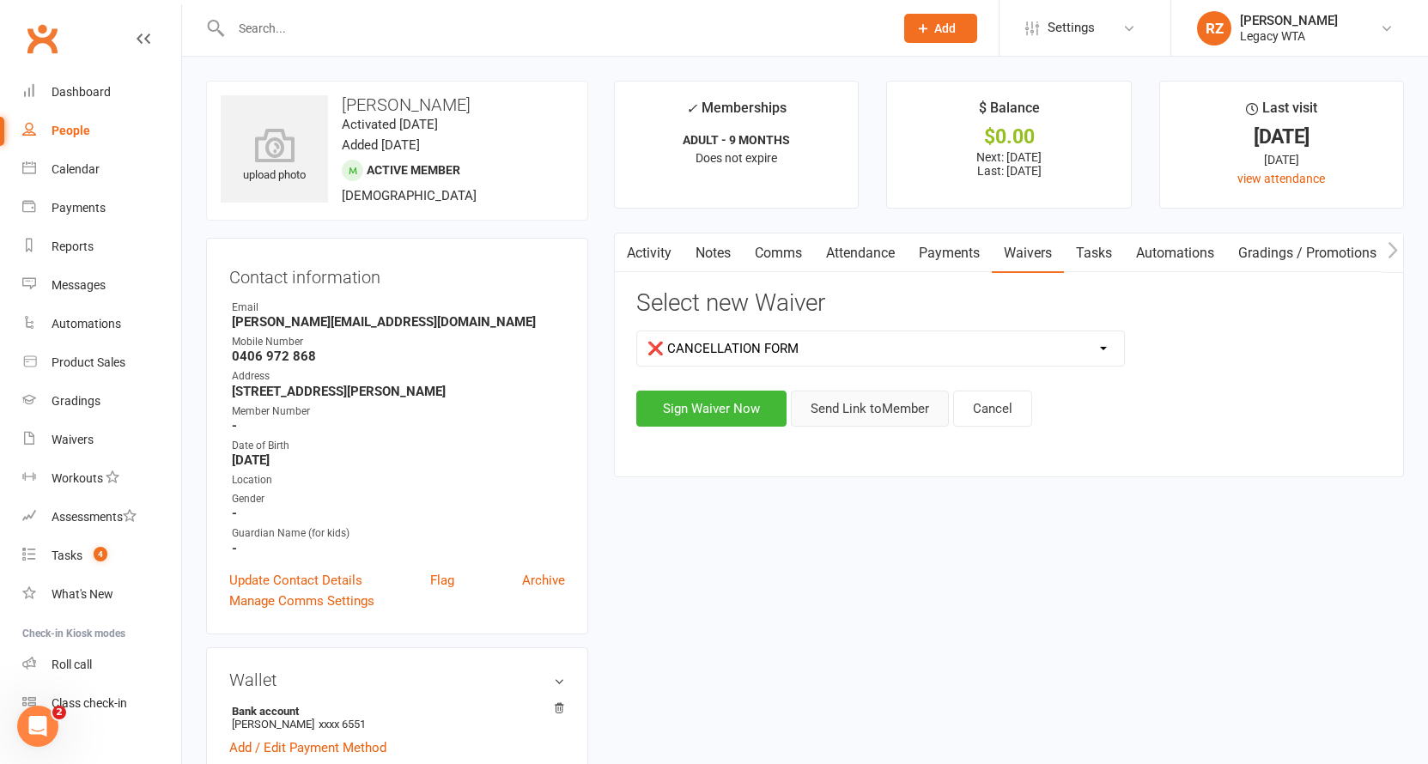
click at [863, 410] on button "Send Link to Member" at bounding box center [870, 409] width 158 height 36
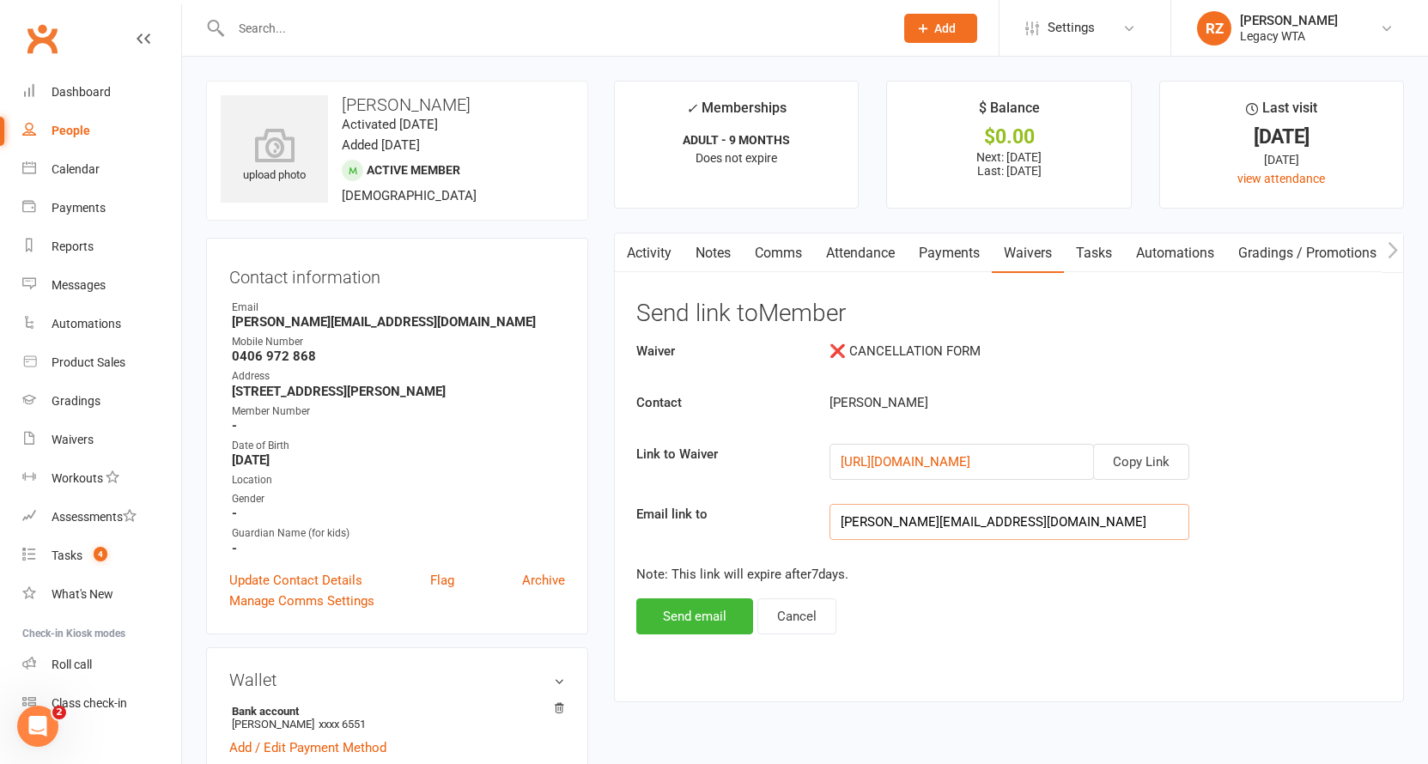
drag, startPoint x: 905, startPoint y: 524, endPoint x: 1062, endPoint y: 531, distance: 157.2
click at [1062, 531] on input "anna.tweedie1009@gmail.com" at bounding box center [1009, 522] width 360 height 36
click at [1108, 527] on input "anna.tweedie1009@gmail.com" at bounding box center [1009, 522] width 360 height 36
click at [1163, 444] on button "Copy Link" at bounding box center [1141, 462] width 96 height 36
click at [532, 167] on div "upload photo Anna Tweedie Activated 8 August, 2023 Added 28 July, 2023 Active m…" at bounding box center [397, 151] width 382 height 140
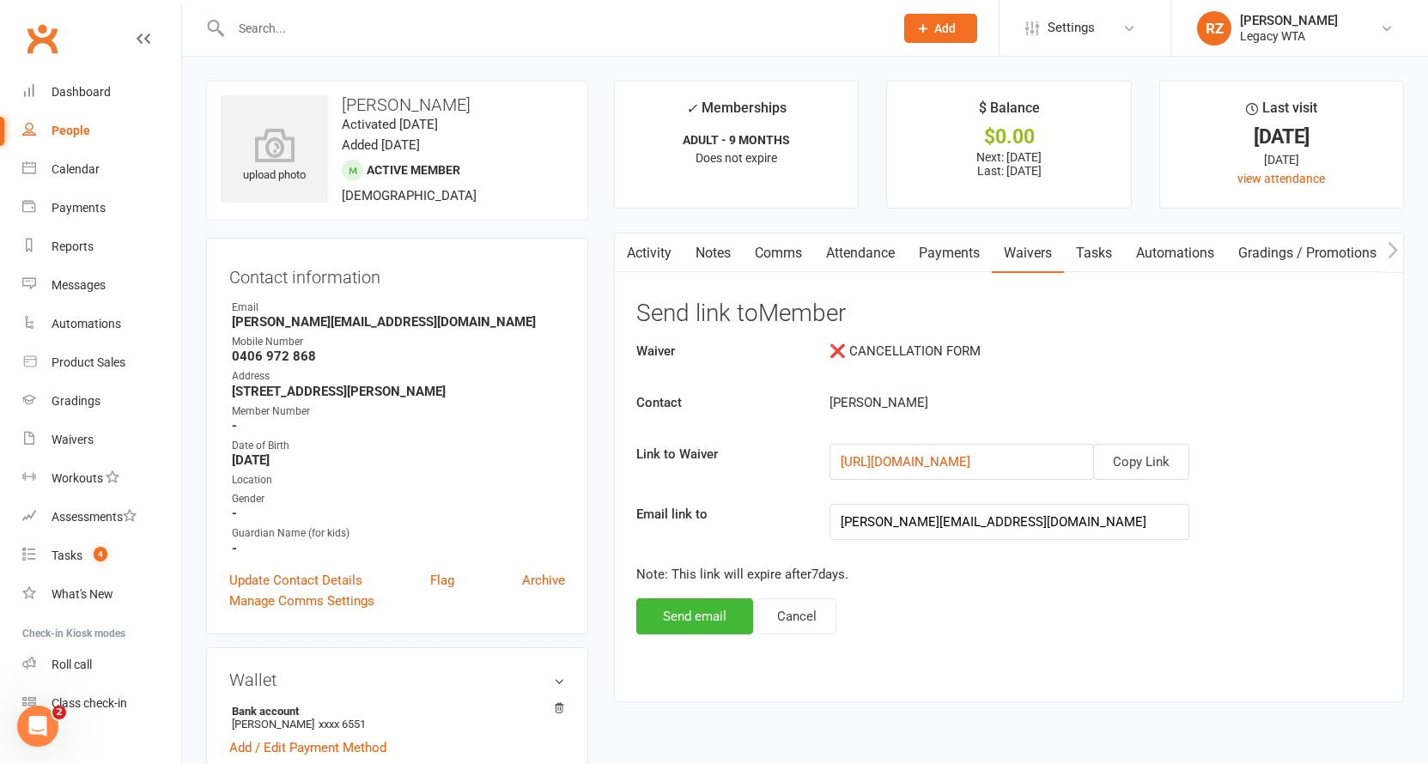
click at [524, 218] on div "upload photo Anna Tweedie Activated 8 August, 2023 Added 28 July, 2023 Active m…" at bounding box center [397, 151] width 382 height 140
click at [467, 20] on input "text" at bounding box center [554, 28] width 656 height 24
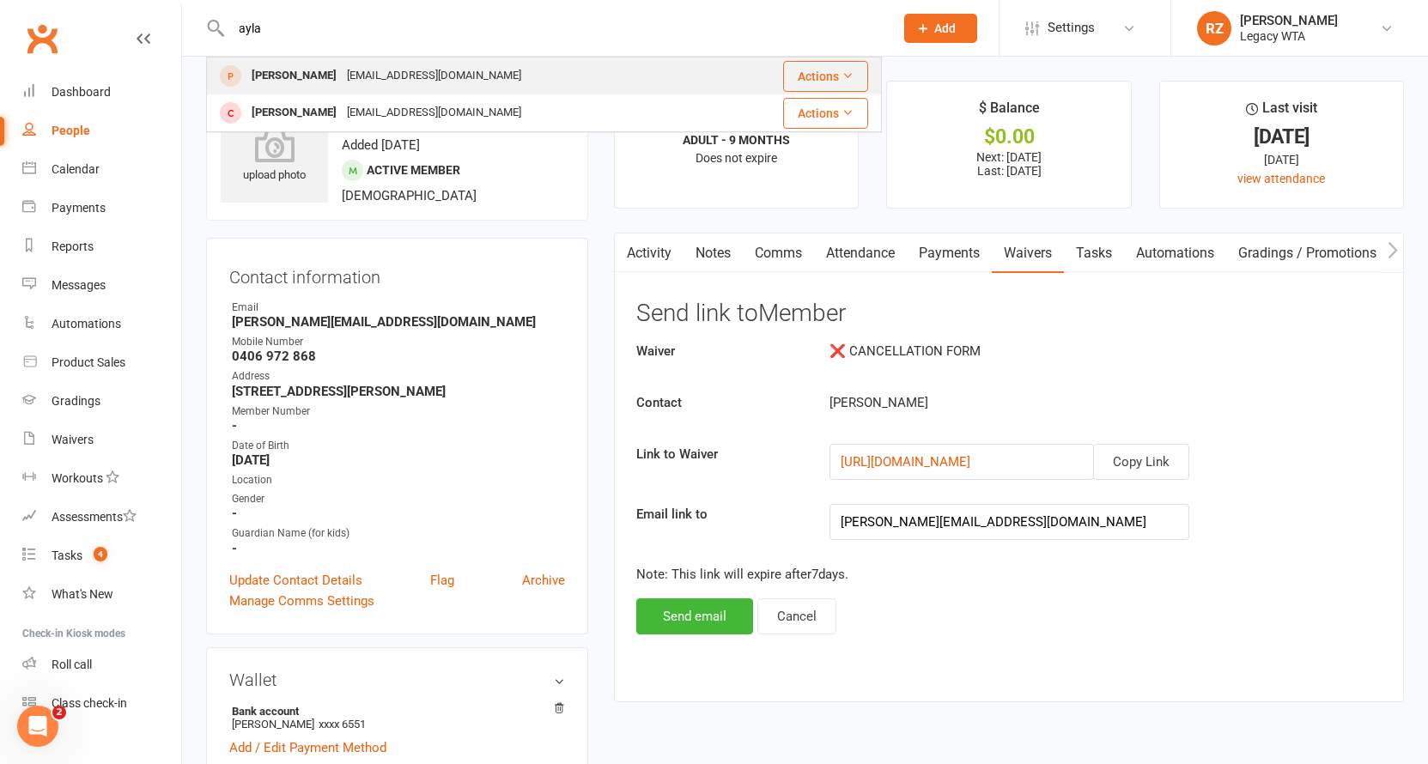
type input "ayla"
click at [455, 63] on div "Ayla Biddlecombe aylarosebi@gmail.com" at bounding box center [466, 75] width 516 height 35
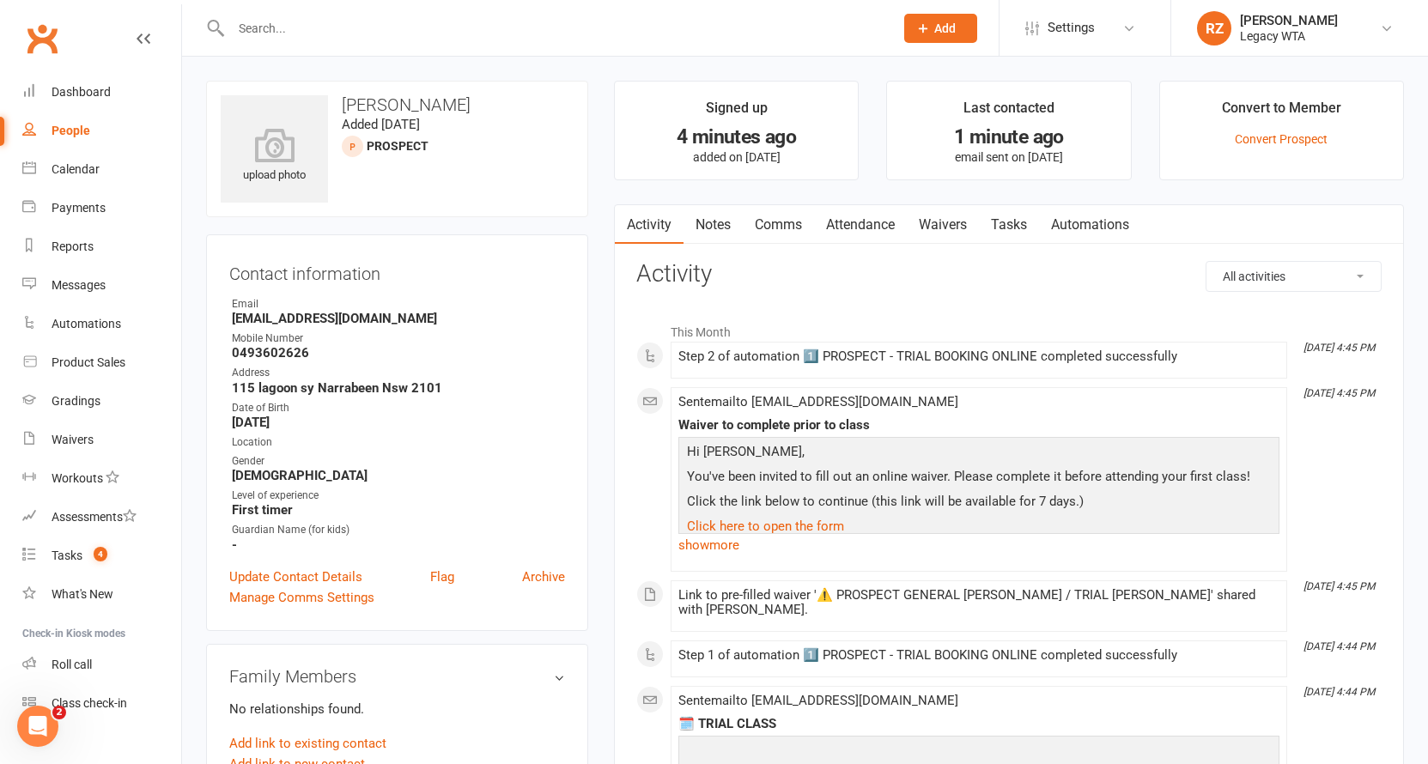
click at [949, 226] on link "Waivers" at bounding box center [943, 224] width 72 height 39
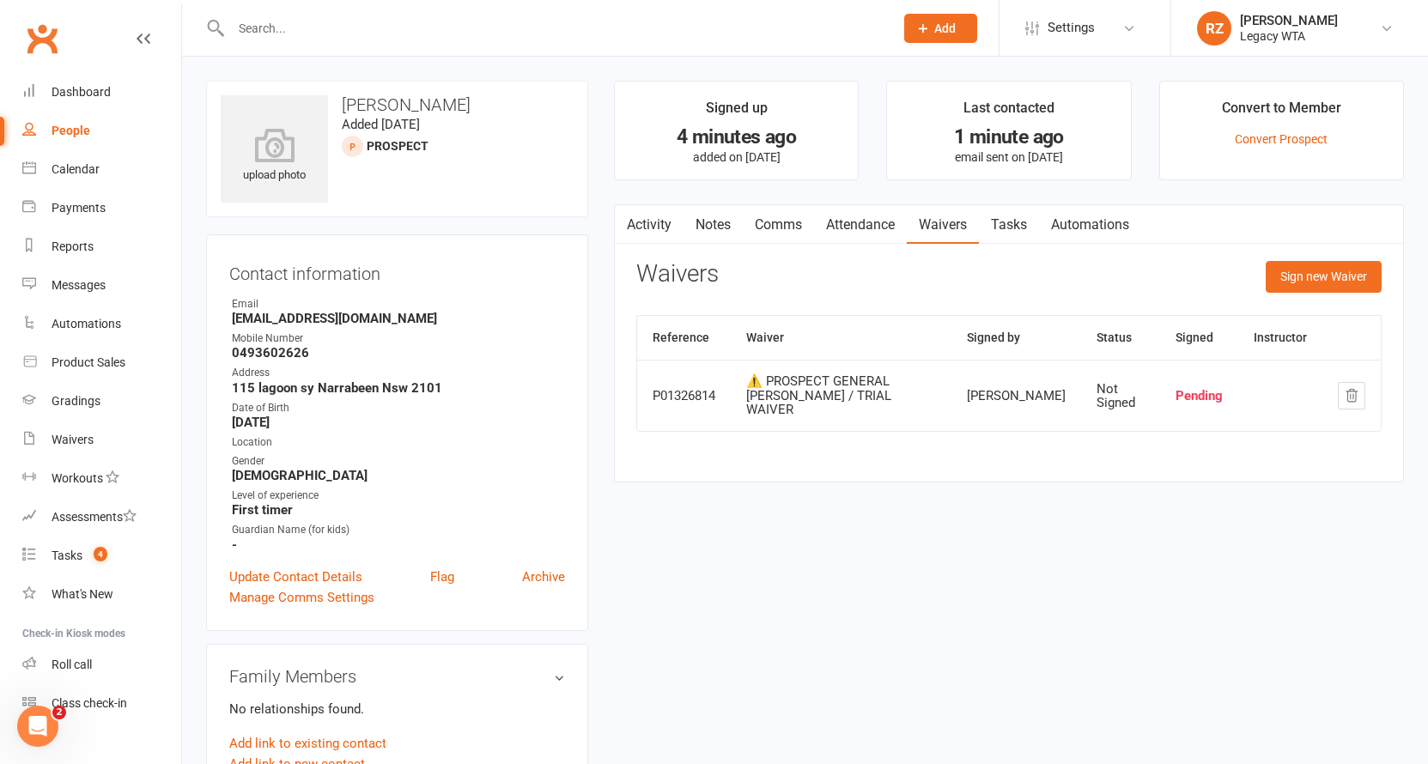
drag, startPoint x: 1169, startPoint y: 373, endPoint x: 1178, endPoint y: 386, distance: 16.2
click at [1178, 385] on td "Pending" at bounding box center [1199, 395] width 78 height 71
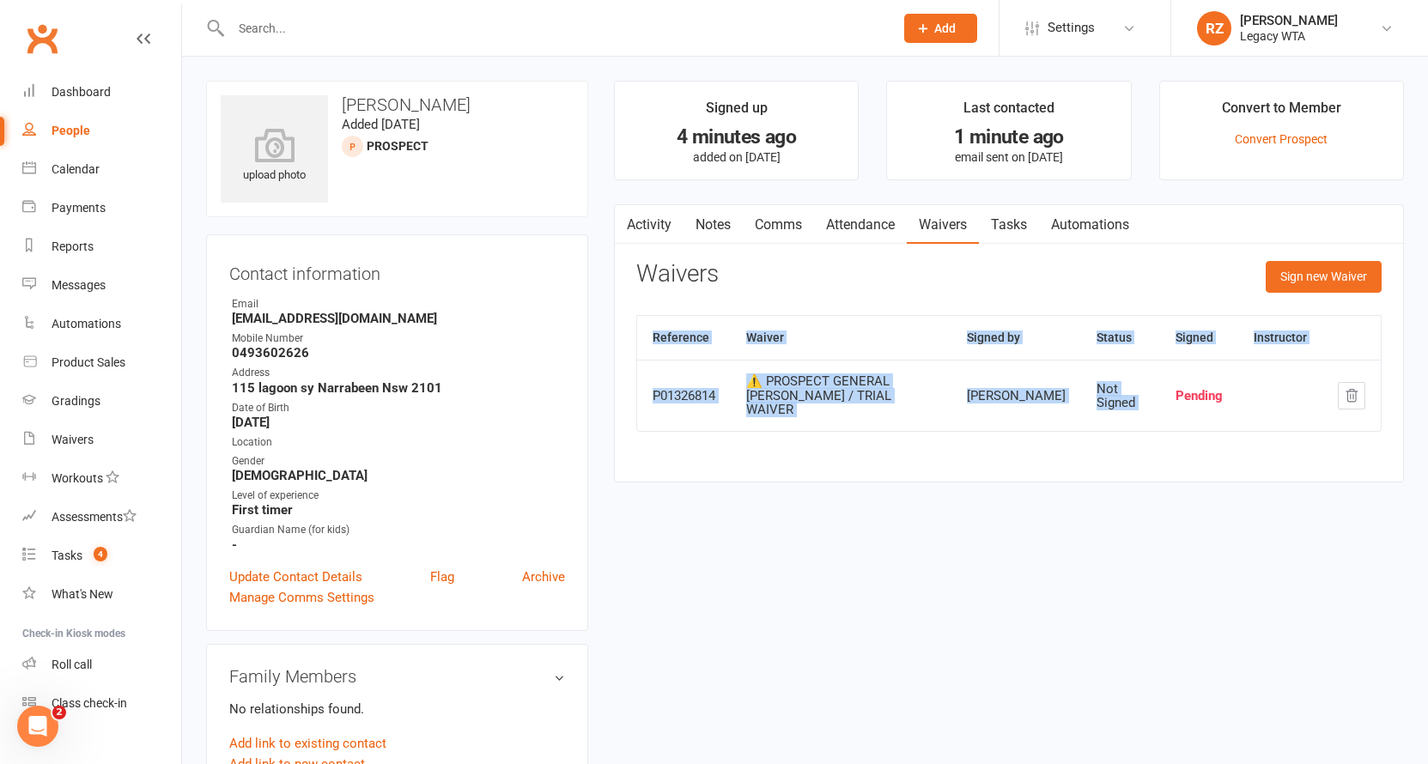
drag, startPoint x: 1204, startPoint y: 384, endPoint x: 1258, endPoint y: 381, distance: 54.1
click at [1258, 381] on tr "P01326814 ⚠️ PROSPECT GENERAL WAIVER / TRIAL WAIVER Ayla Biddlecombe Not Signed…" at bounding box center [1008, 395] width 743 height 71
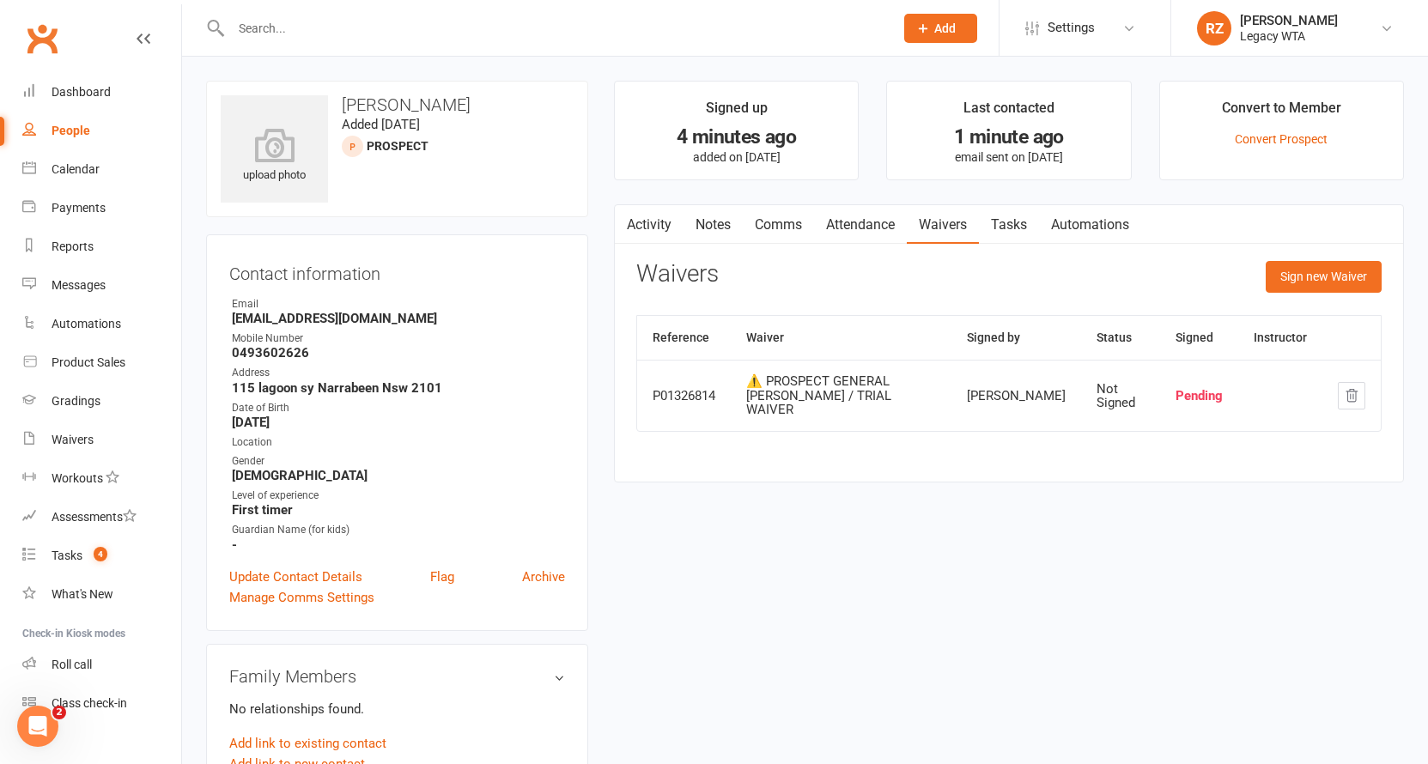
click at [1357, 279] on button "Sign new Waiver" at bounding box center [1323, 276] width 116 height 31
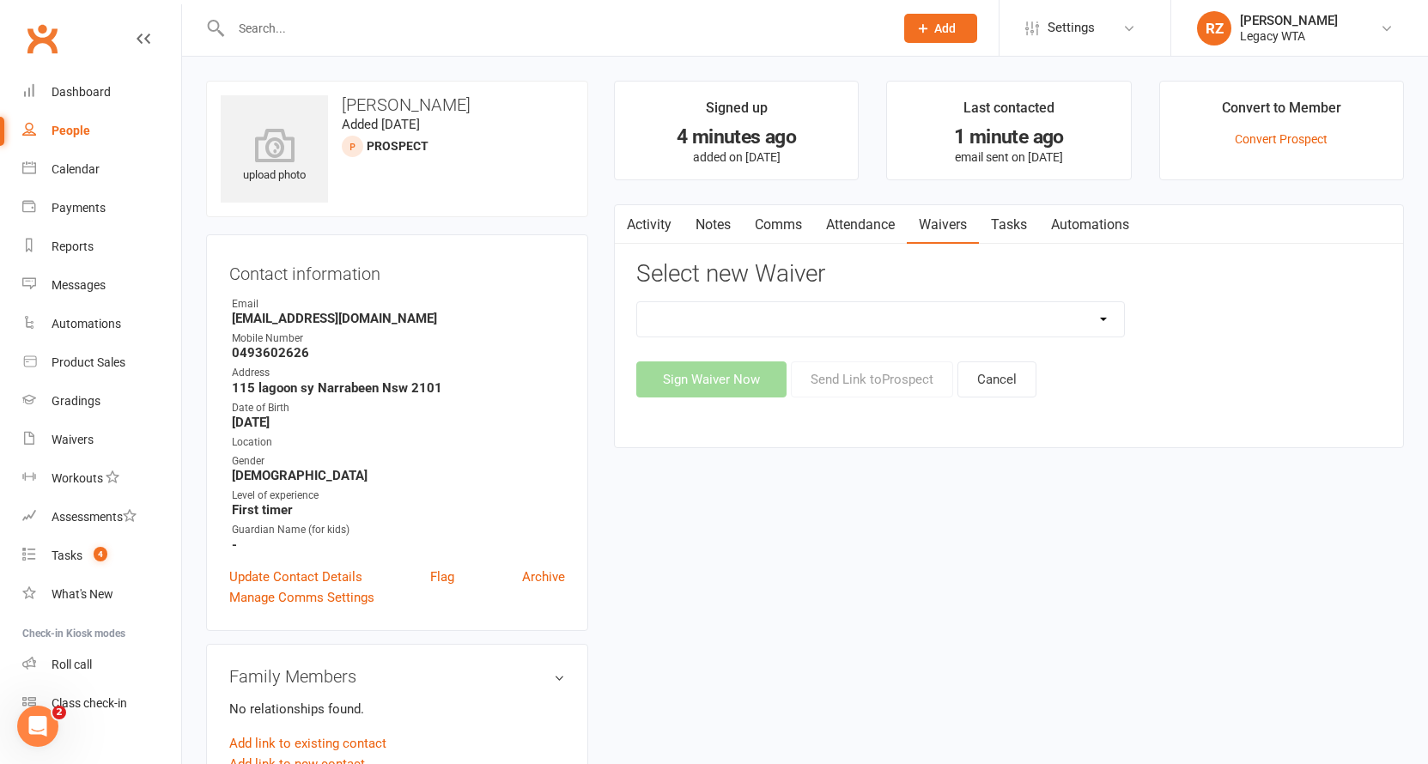
select select "10305"
click at [815, 390] on button "Send Link to Prospect" at bounding box center [872, 379] width 162 height 36
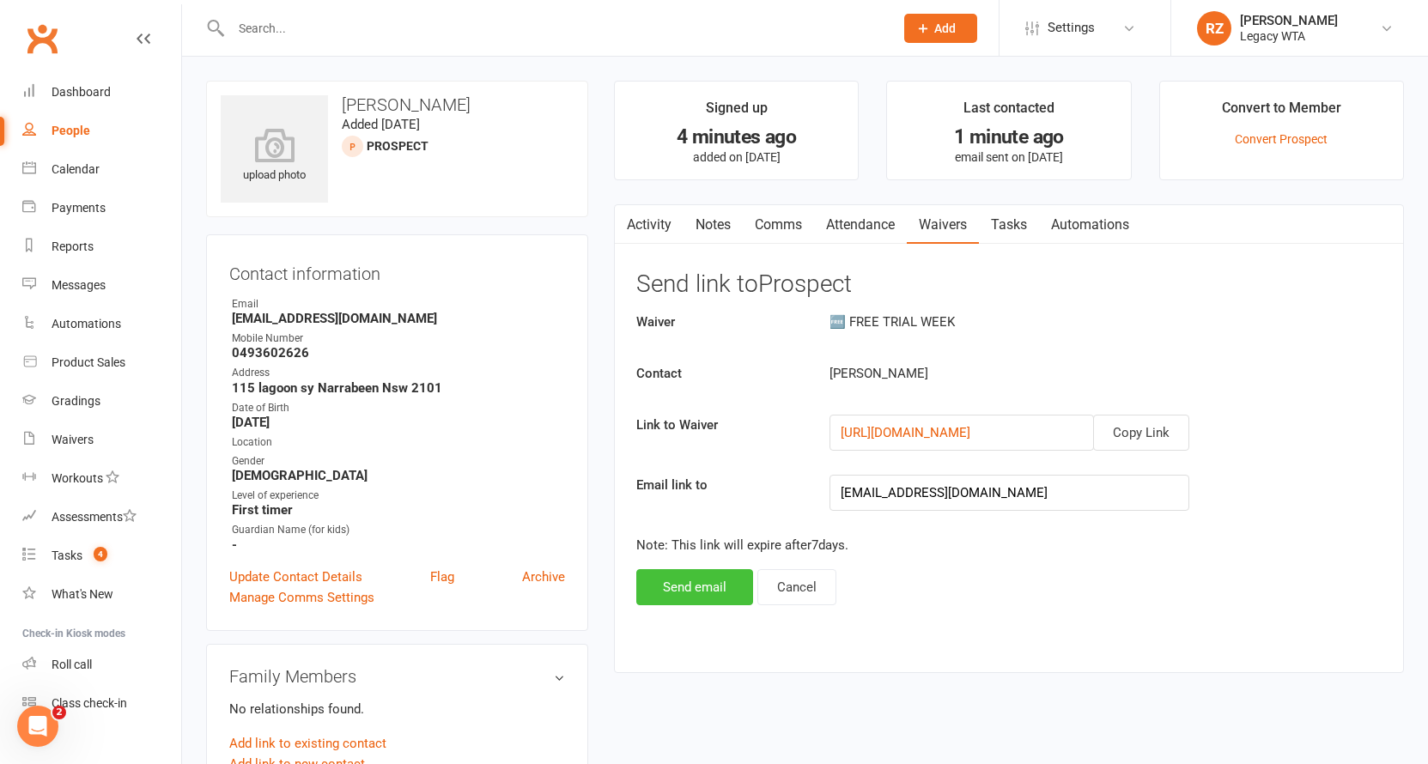
click at [706, 596] on button "Send email" at bounding box center [694, 587] width 117 height 36
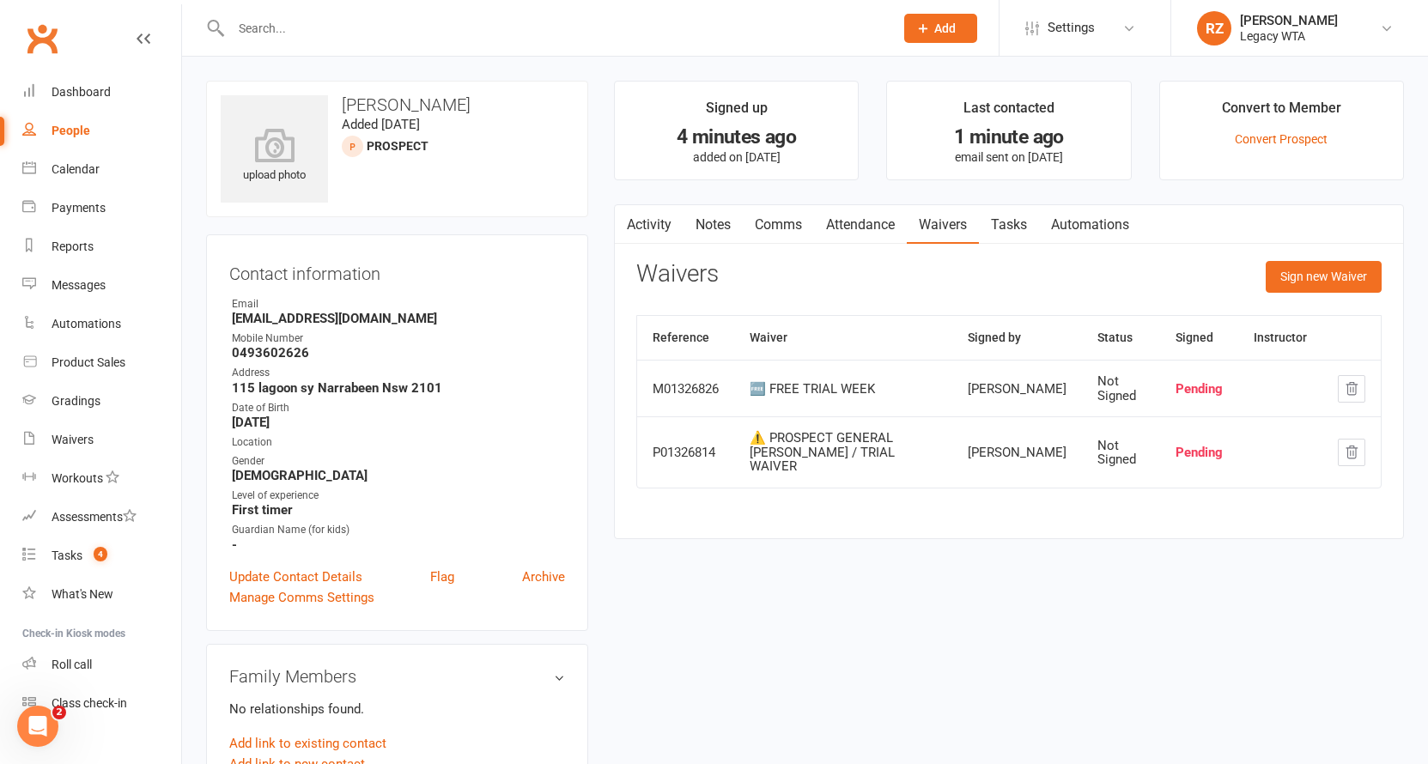
click at [381, 9] on div at bounding box center [544, 28] width 676 height 56
click at [408, 42] on div at bounding box center [544, 28] width 676 height 56
drag, startPoint x: 253, startPoint y: 37, endPoint x: 465, endPoint y: 62, distance: 213.5
click at [926, 220] on link "Waivers" at bounding box center [943, 224] width 72 height 39
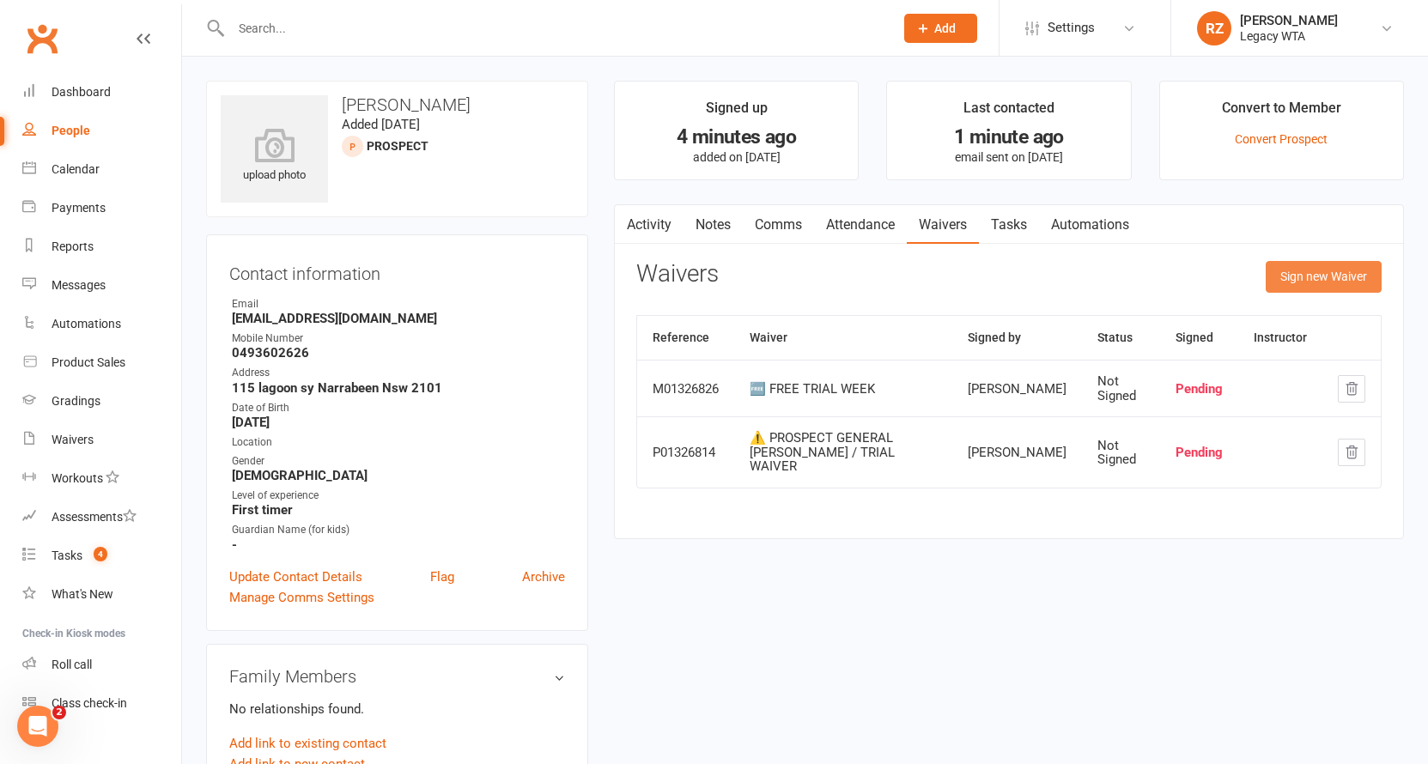
click at [1270, 279] on button "Sign new Waiver" at bounding box center [1323, 276] width 116 height 31
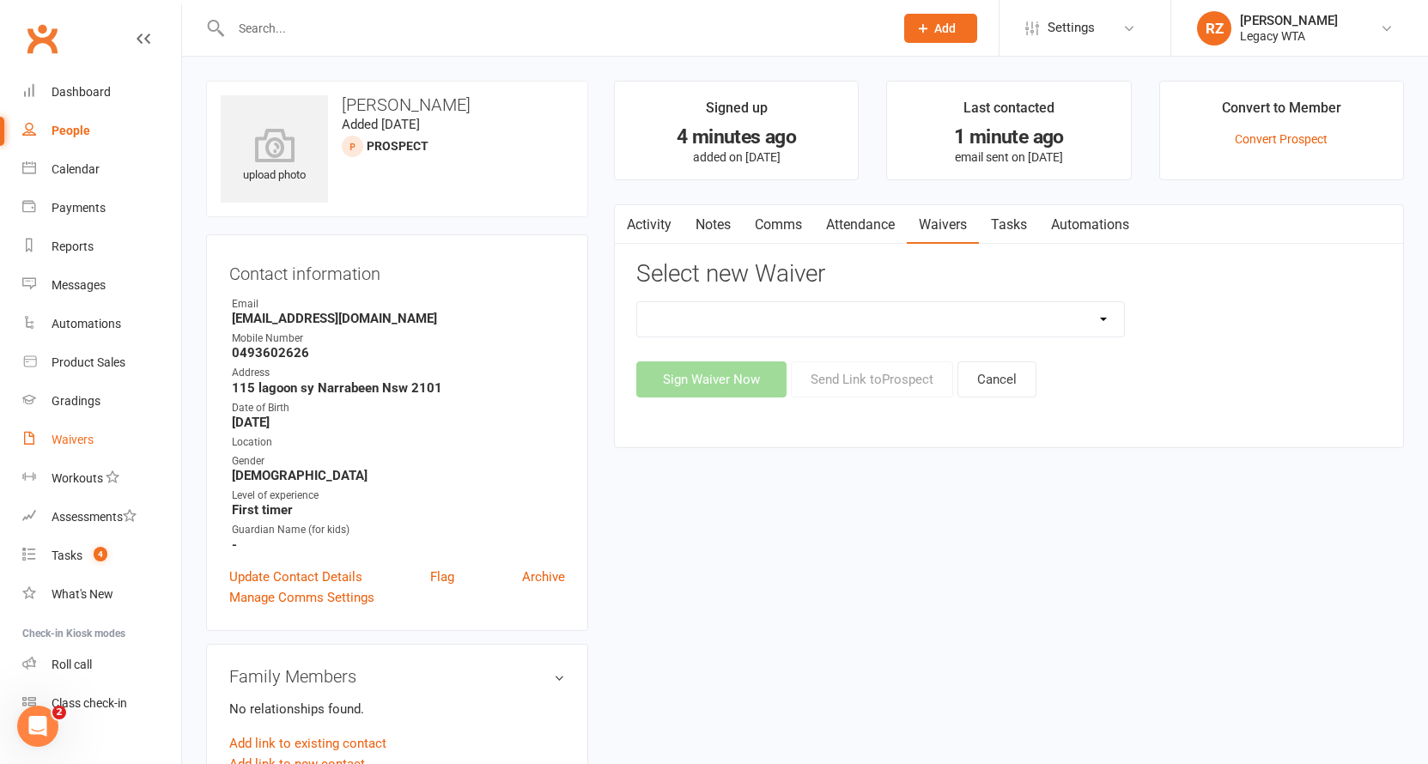
click at [92, 447] on link "Waivers" at bounding box center [101, 440] width 159 height 39
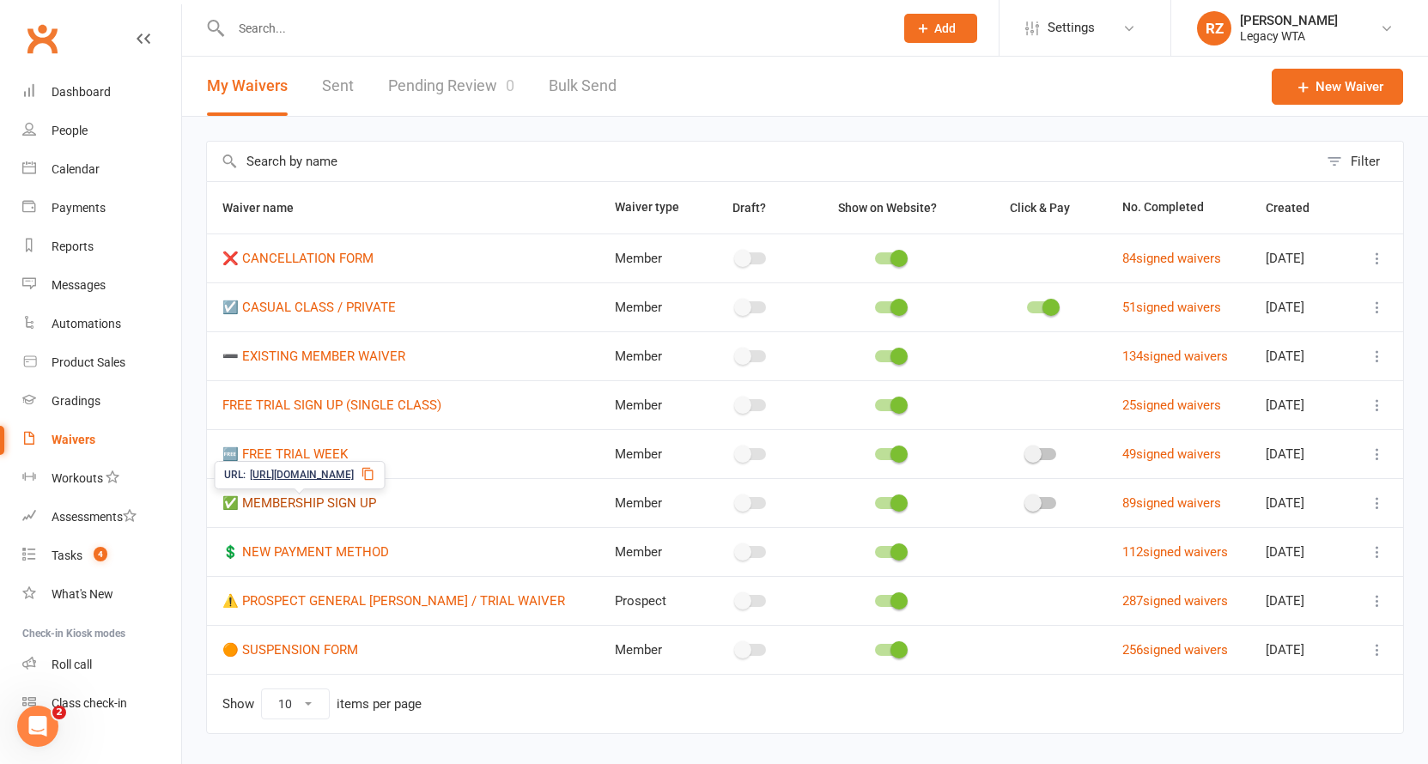
click at [349, 510] on link "✅ MEMBERSHIP SIGN UP" at bounding box center [299, 502] width 154 height 15
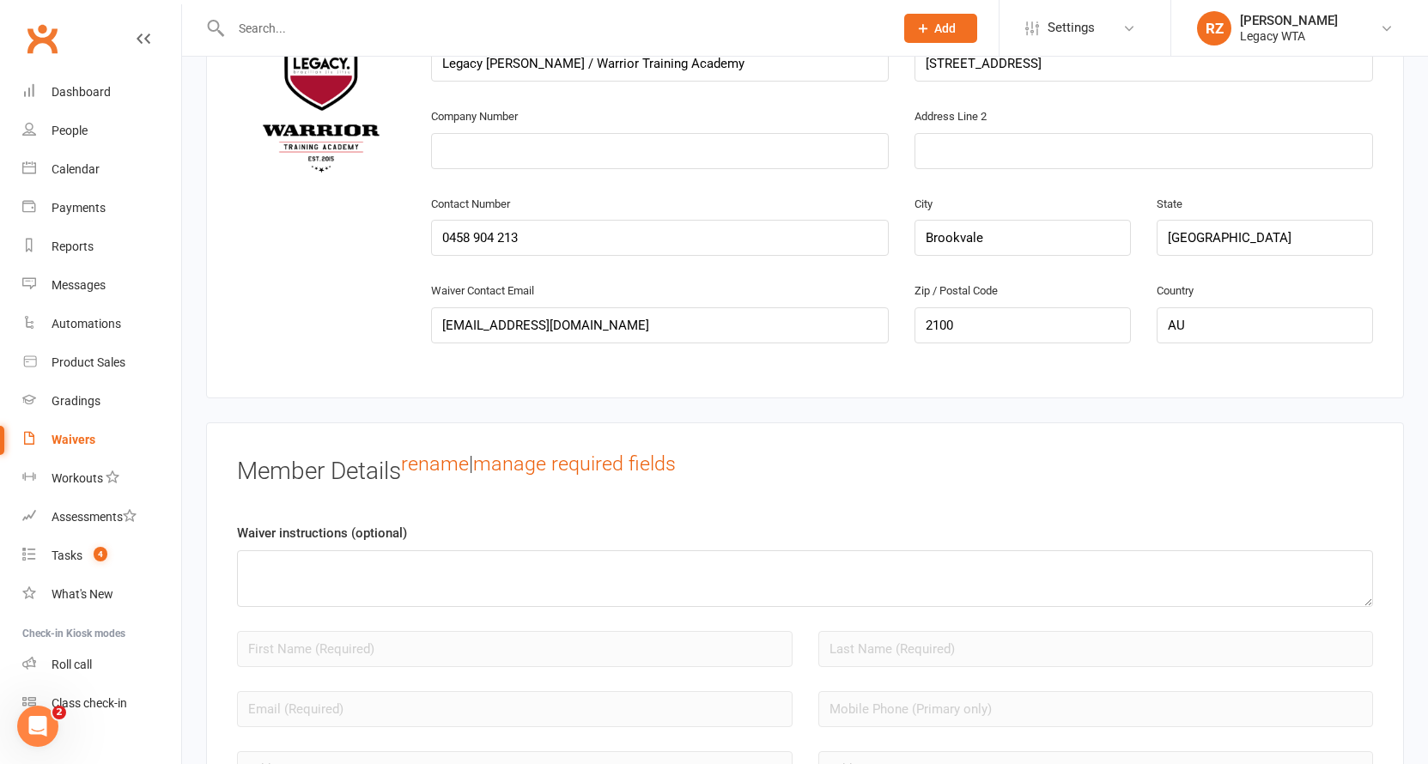
scroll to position [377, 0]
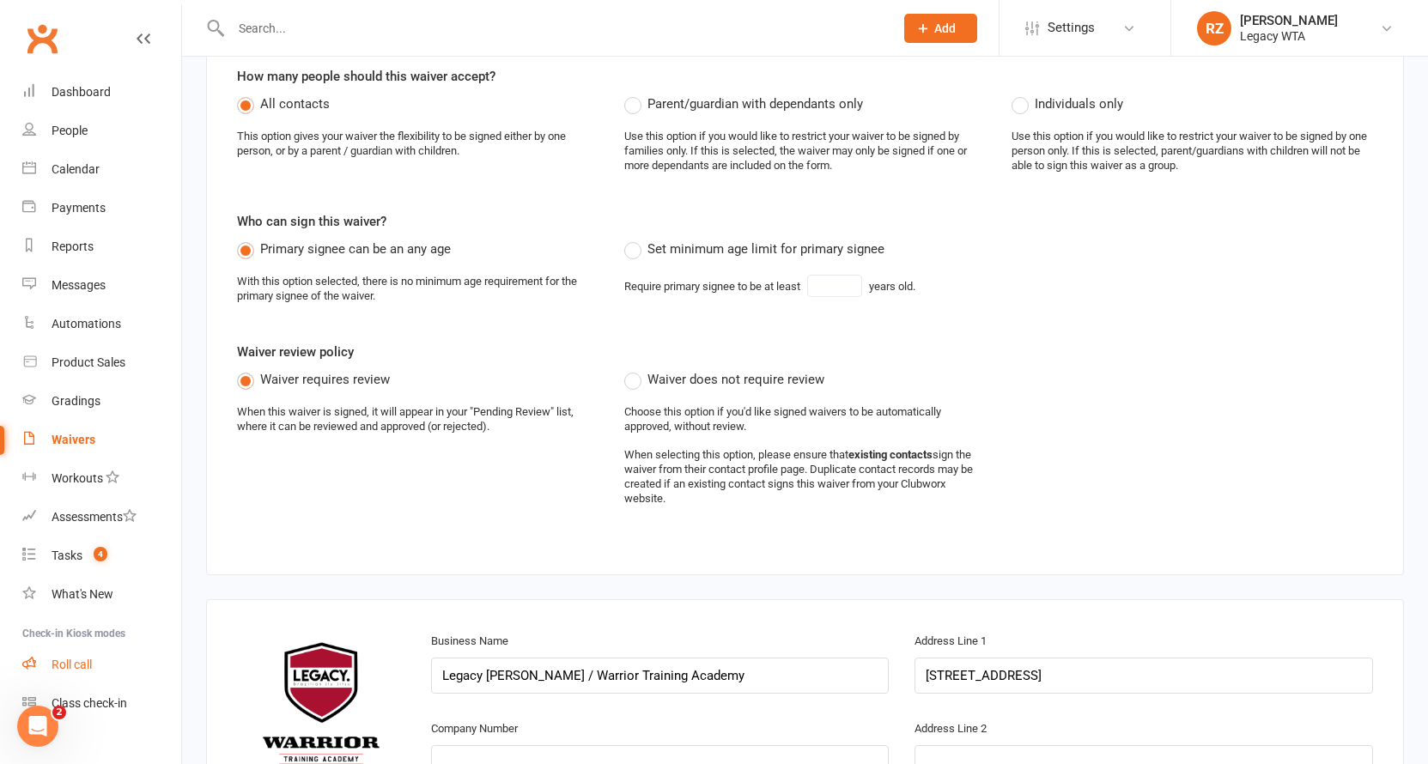
click at [80, 669] on div "Roll call" at bounding box center [72, 665] width 40 height 14
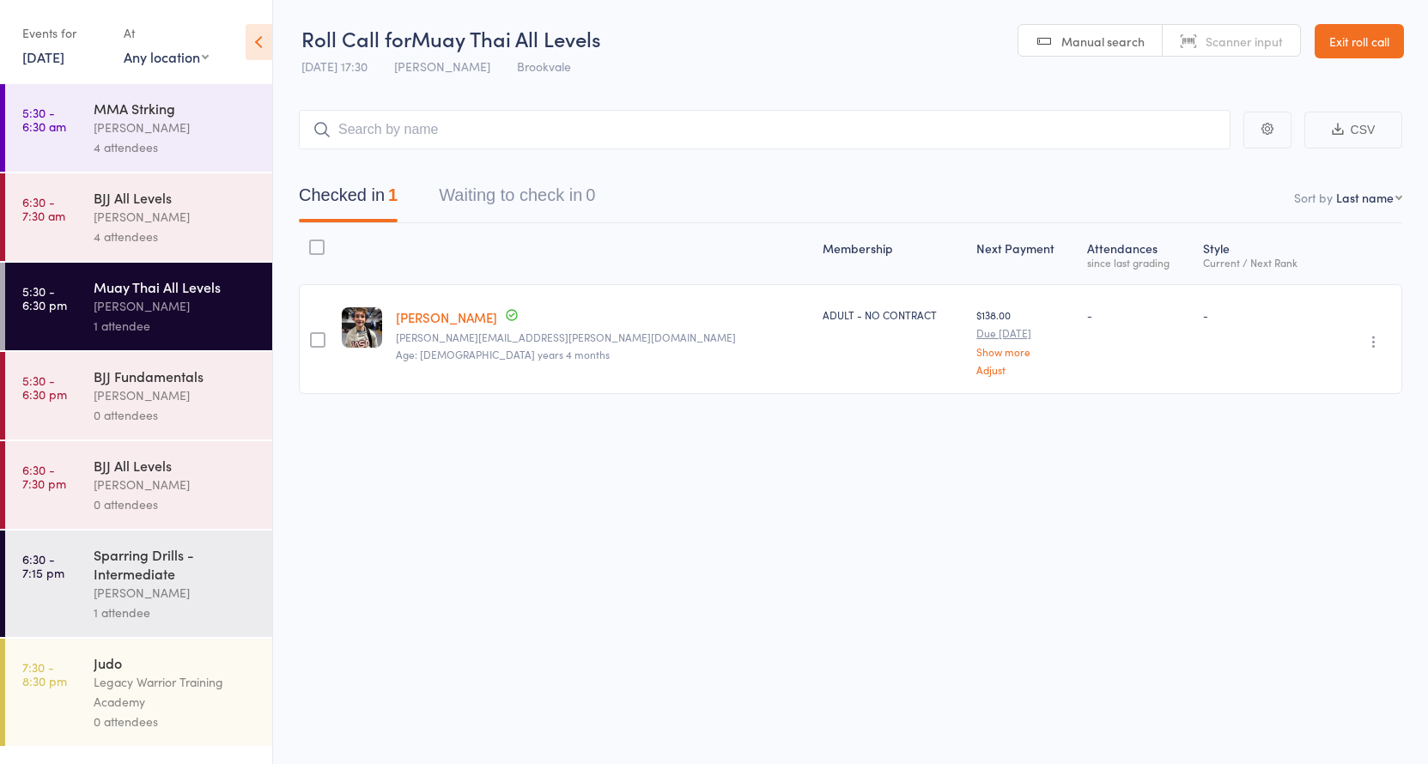
click at [477, 512] on div "Roll Call for Muay Thai All Levels [DATE] 17:30 [PERSON_NAME] Brookvale Manual …" at bounding box center [714, 382] width 1428 height 764
click at [678, 2] on header "Roll Call for Muay Thai All Levels [DATE] 17:30 [PERSON_NAME] Brookvale Manual …" at bounding box center [850, 42] width 1155 height 84
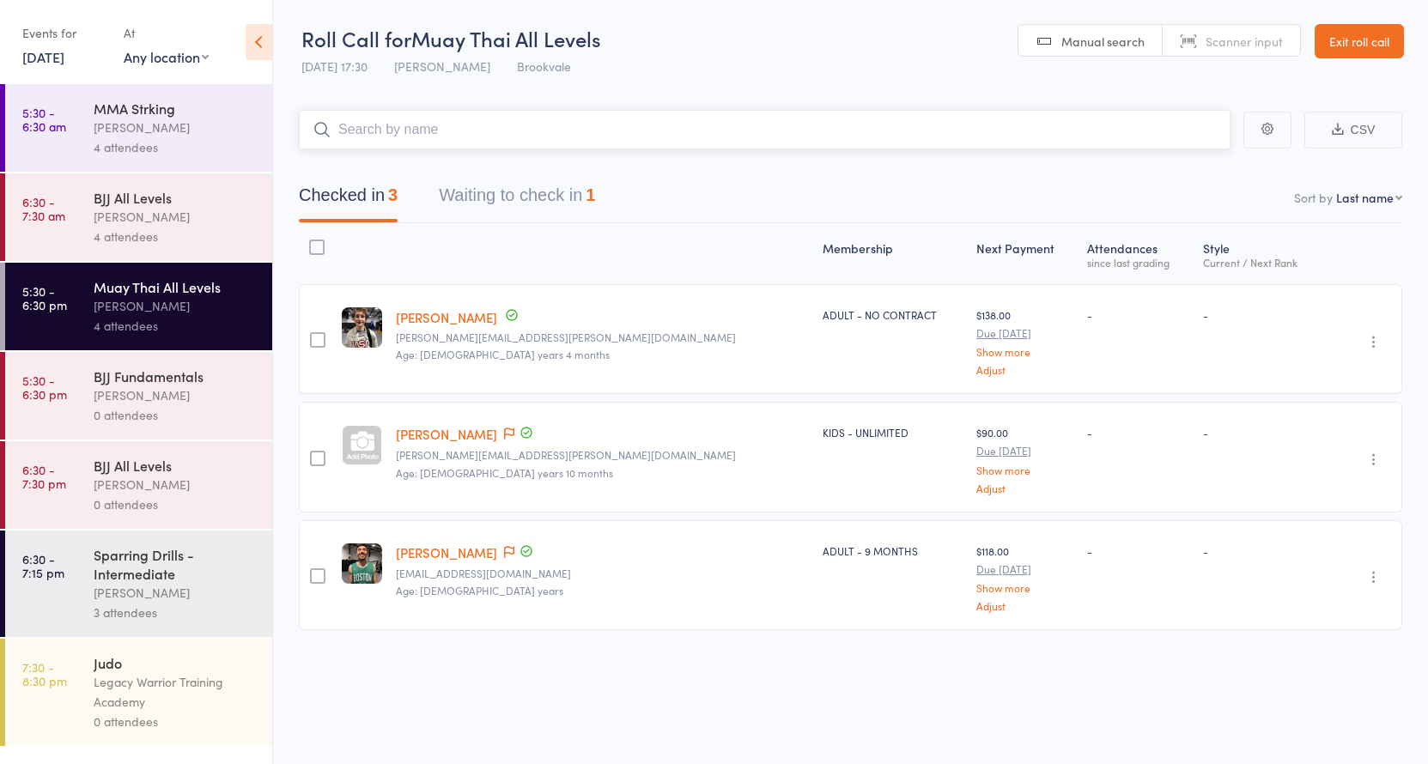
click at [529, 192] on button "Waiting to check in 1" at bounding box center [517, 199] width 156 height 45
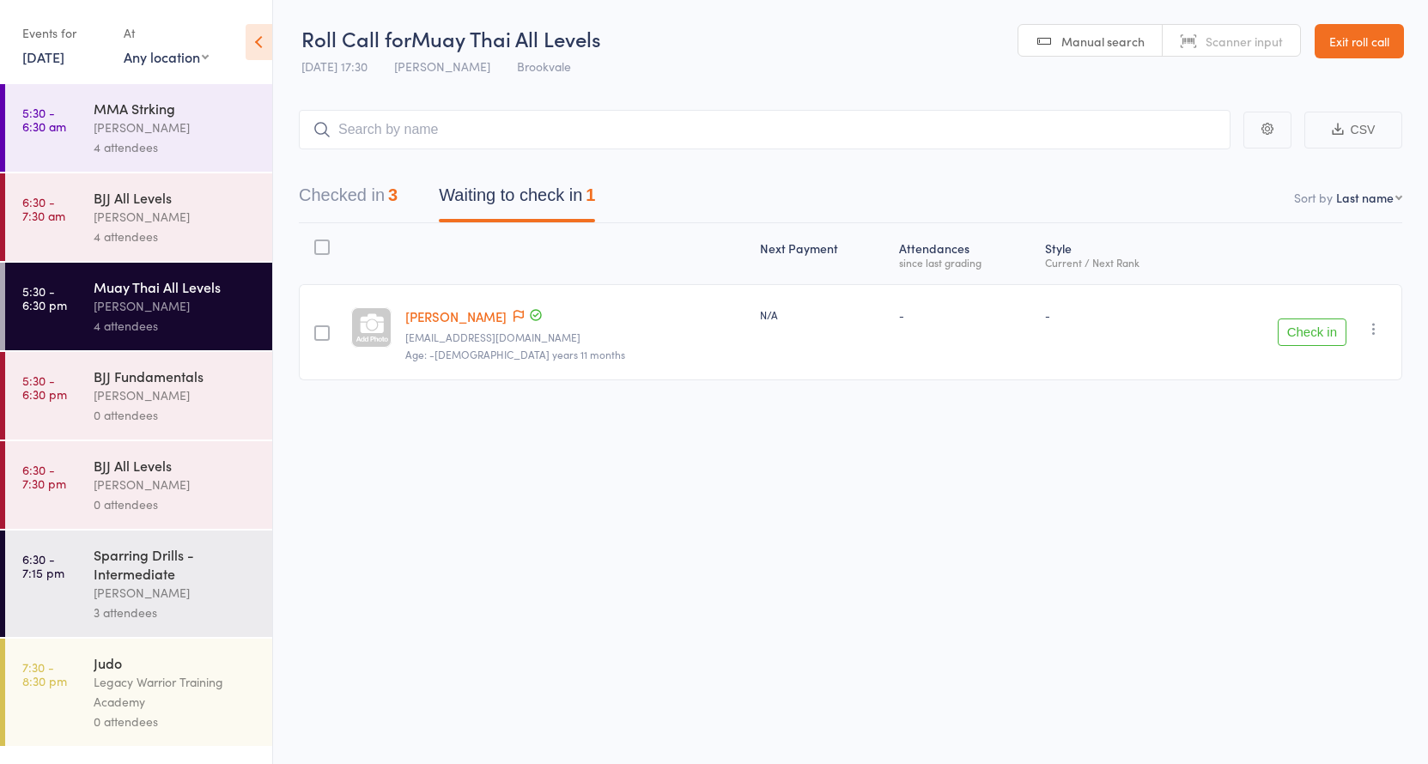
click at [467, 319] on link "[PERSON_NAME]" at bounding box center [455, 316] width 101 height 18
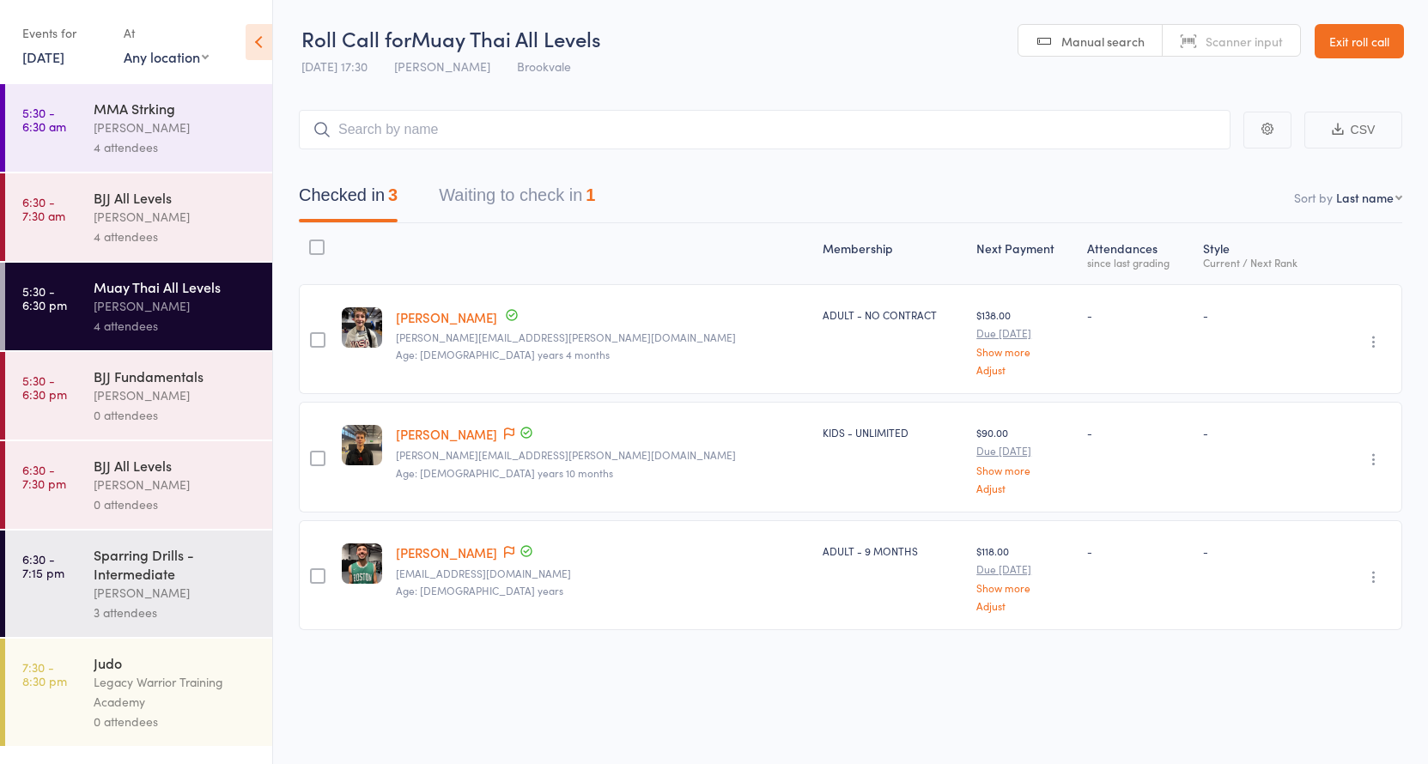
click at [120, 577] on div "Sparring Drills - Intermediate" at bounding box center [176, 564] width 164 height 38
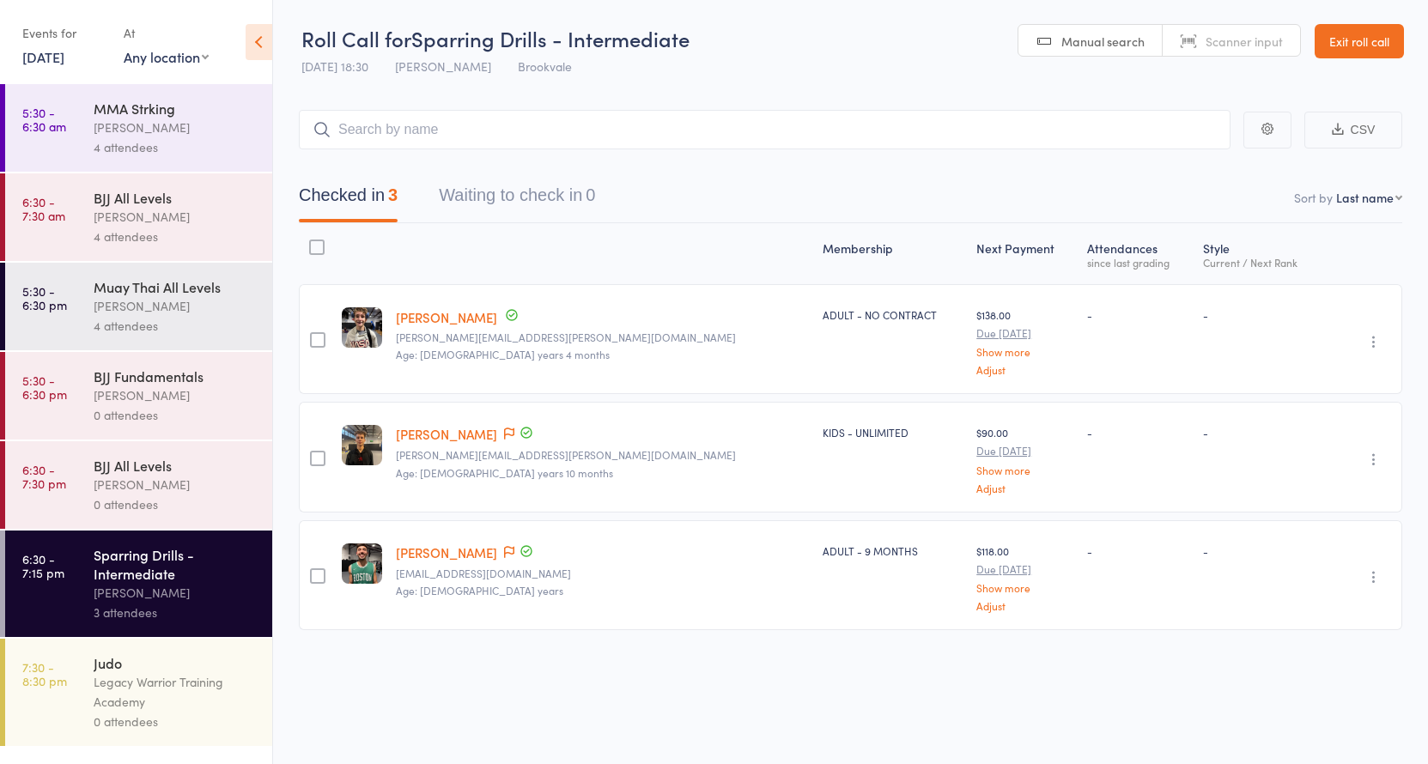
click at [1349, 38] on link "Exit roll call" at bounding box center [1358, 41] width 89 height 34
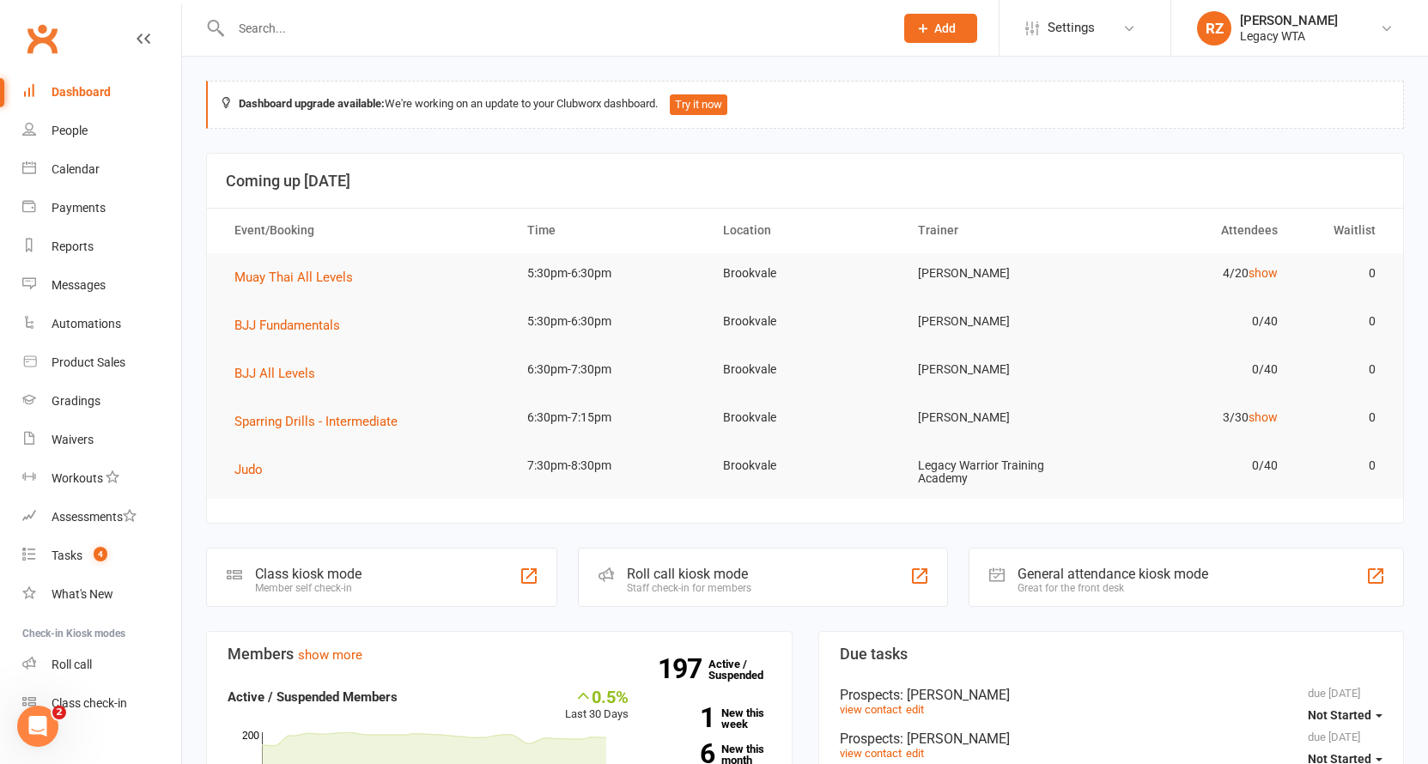
click at [299, 15] on div at bounding box center [544, 28] width 676 height 56
click at [301, 27] on input "text" at bounding box center [554, 28] width 656 height 24
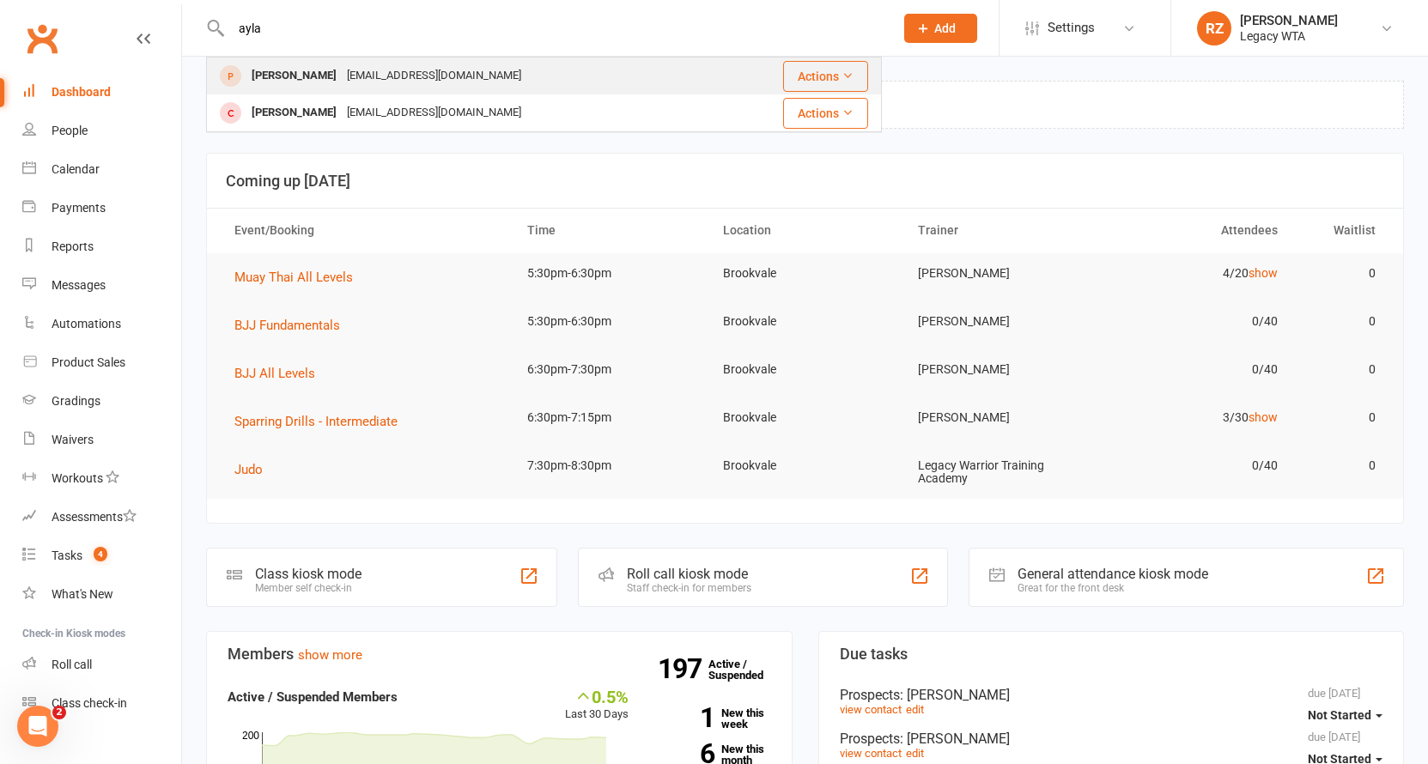
type input "ayla"
click at [270, 73] on div "[PERSON_NAME]" at bounding box center [293, 76] width 95 height 25
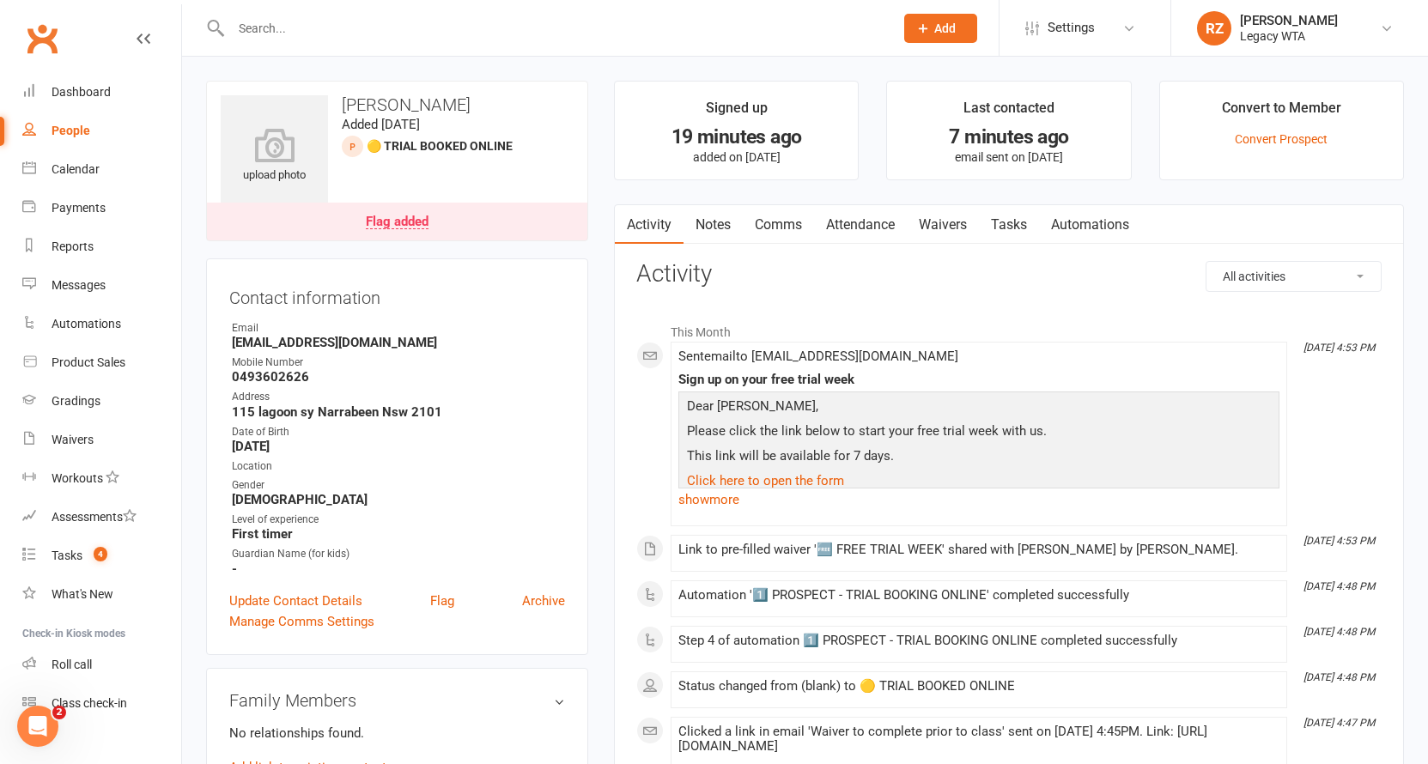
click at [943, 219] on link "Waivers" at bounding box center [943, 224] width 72 height 39
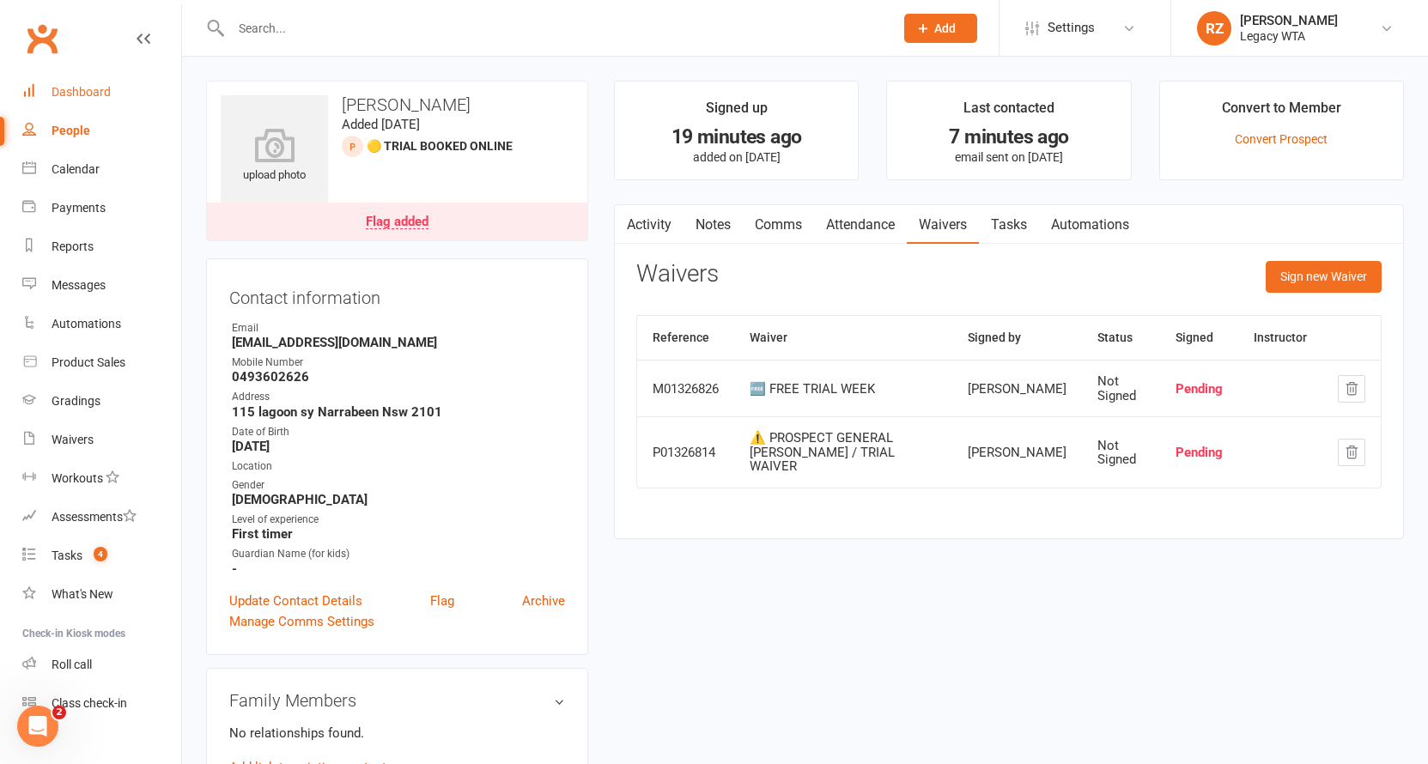
click at [67, 83] on link "Dashboard" at bounding box center [101, 92] width 159 height 39
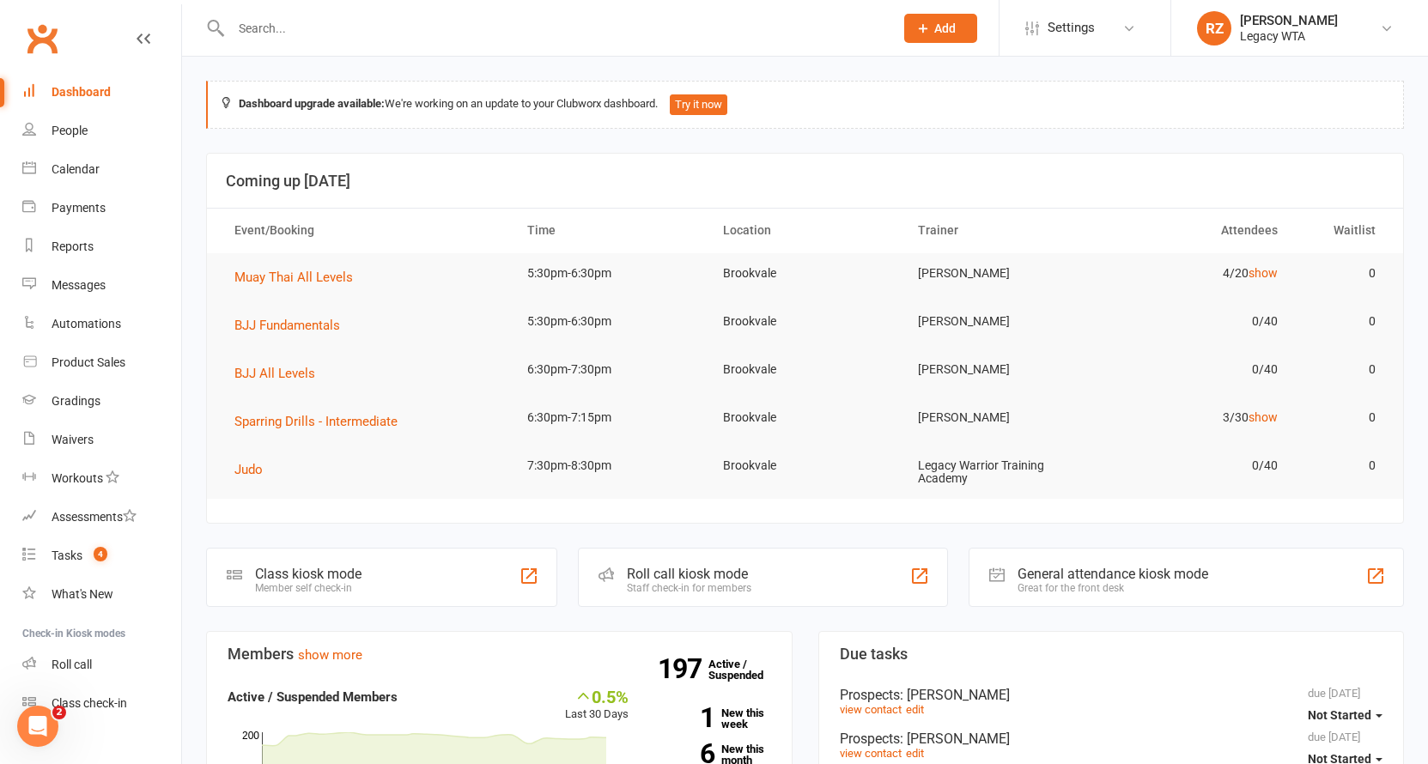
click at [254, 33] on input "text" at bounding box center [554, 28] width 656 height 24
click at [267, 19] on input "text" at bounding box center [554, 28] width 656 height 24
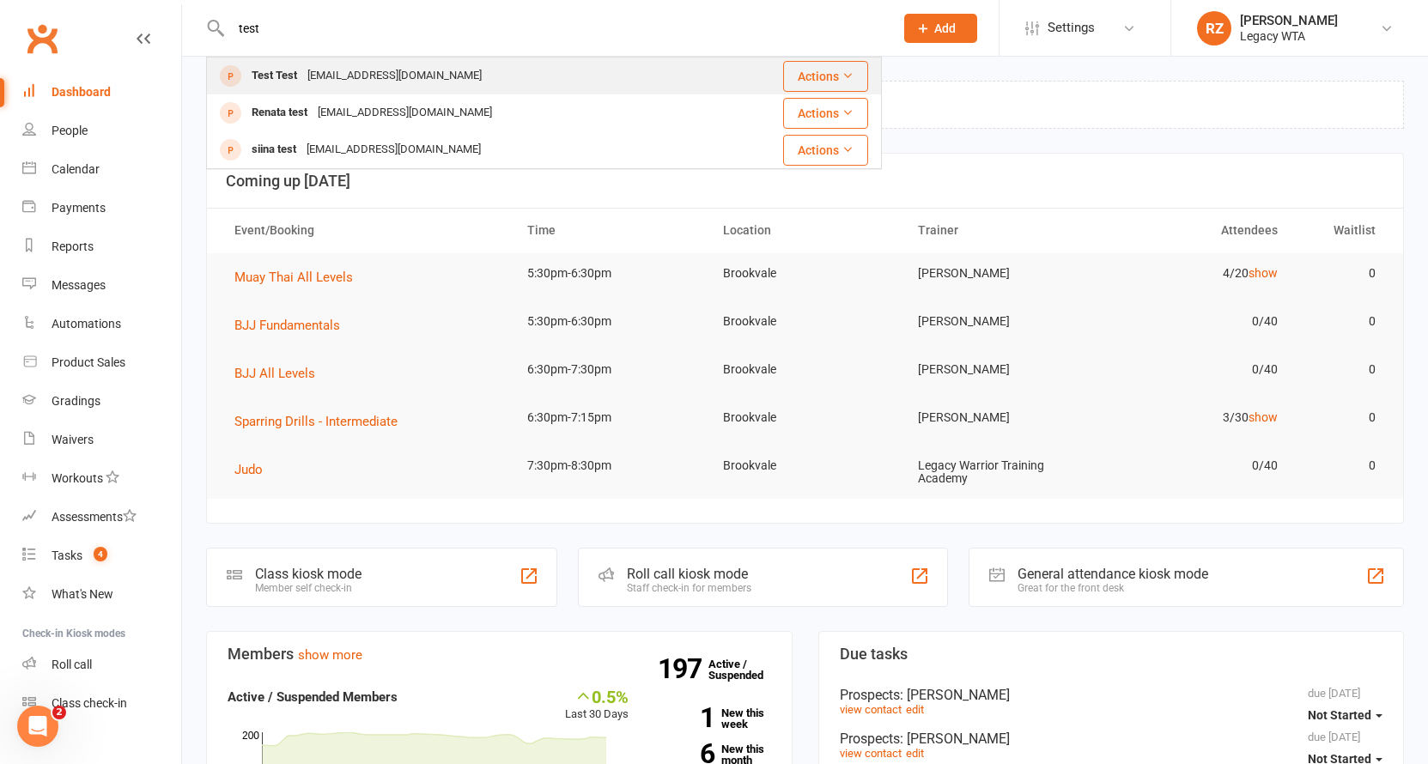
type input "test"
click at [660, 88] on div "Test Test Test@test.com" at bounding box center [460, 75] width 505 height 35
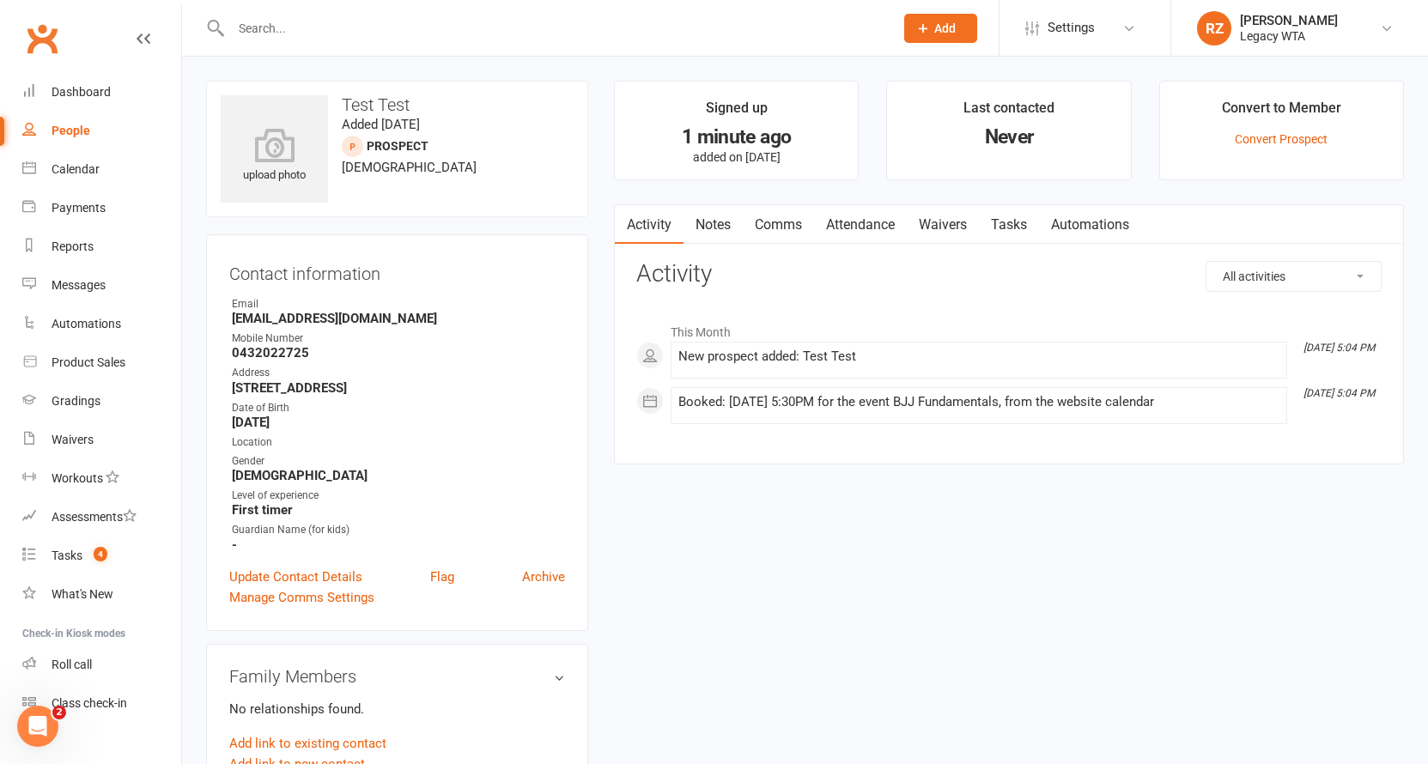
click at [949, 219] on link "Waivers" at bounding box center [943, 224] width 72 height 39
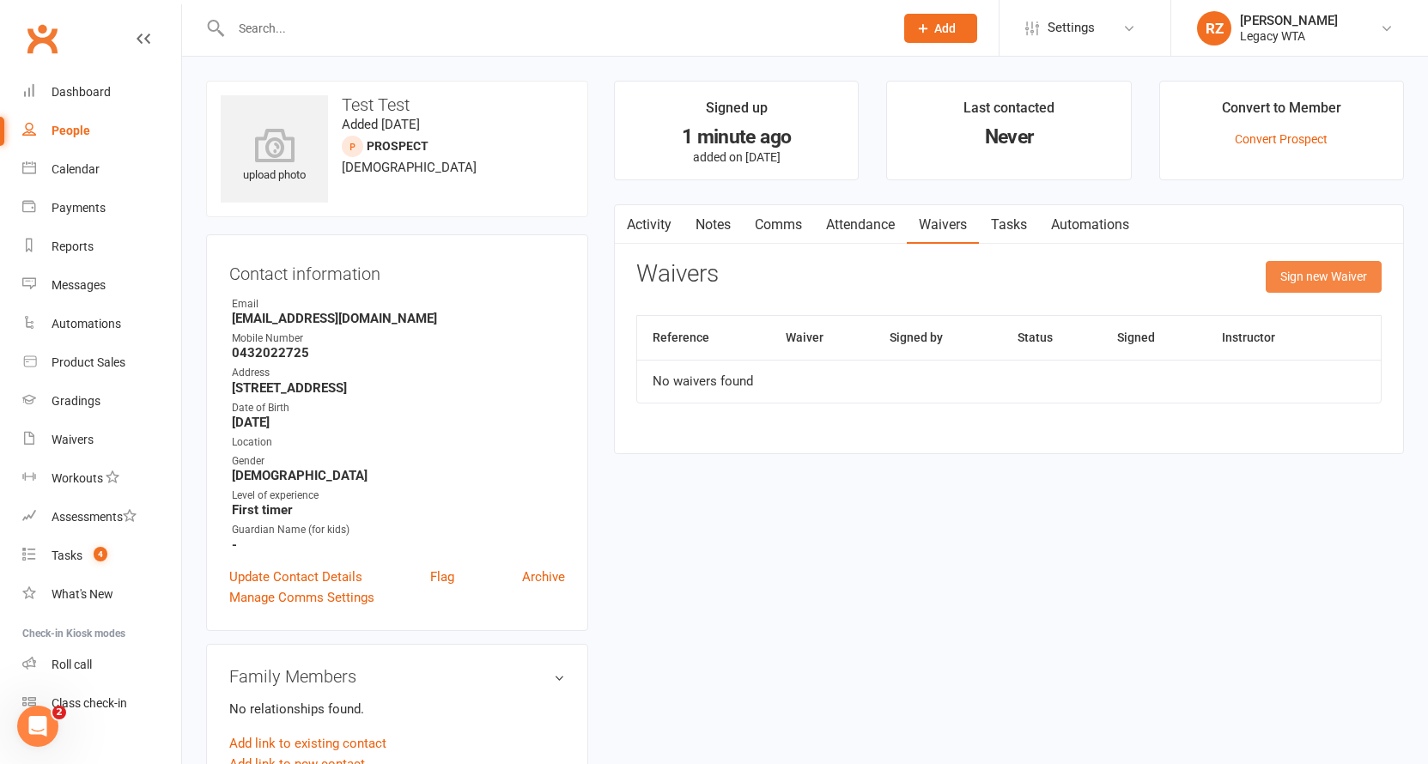
click at [1319, 275] on button "Sign new Waiver" at bounding box center [1323, 276] width 116 height 31
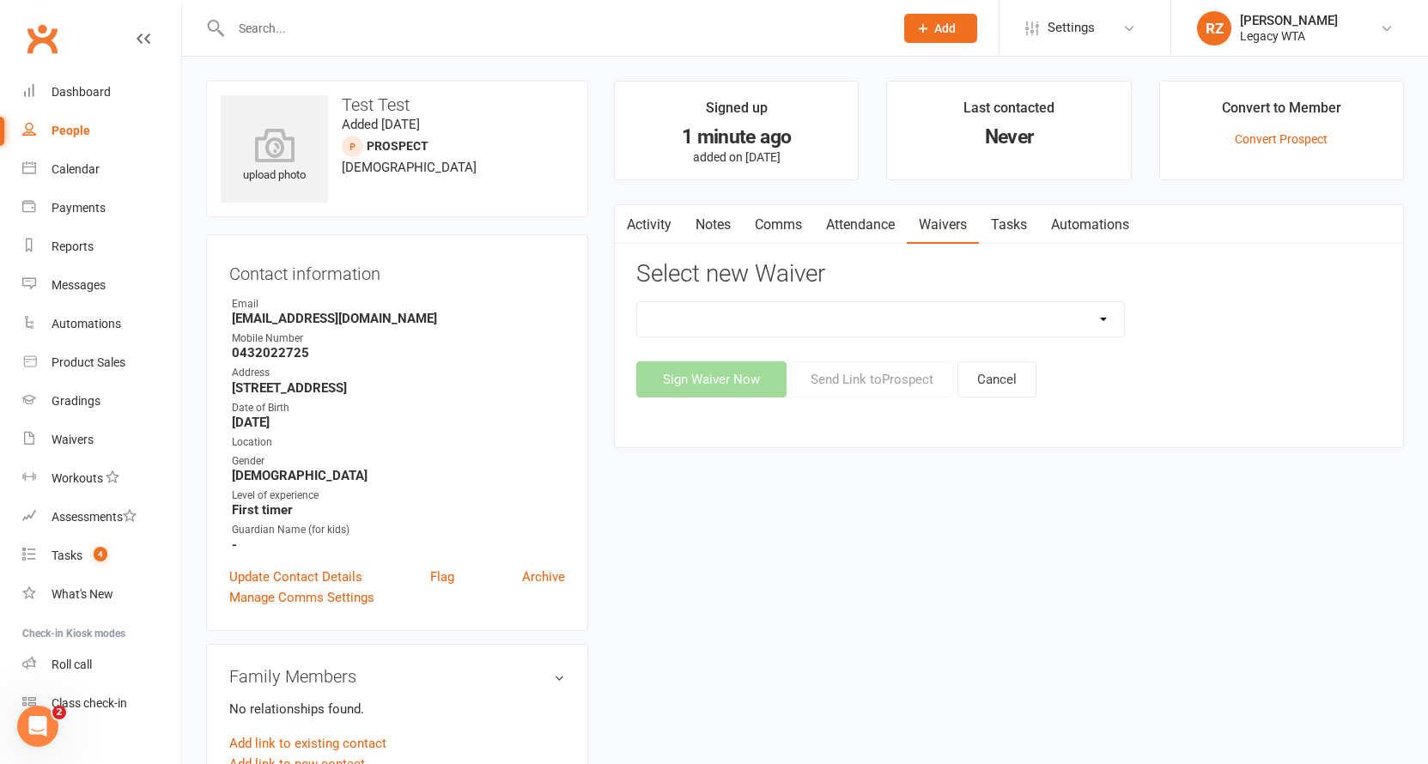
select select "10215"
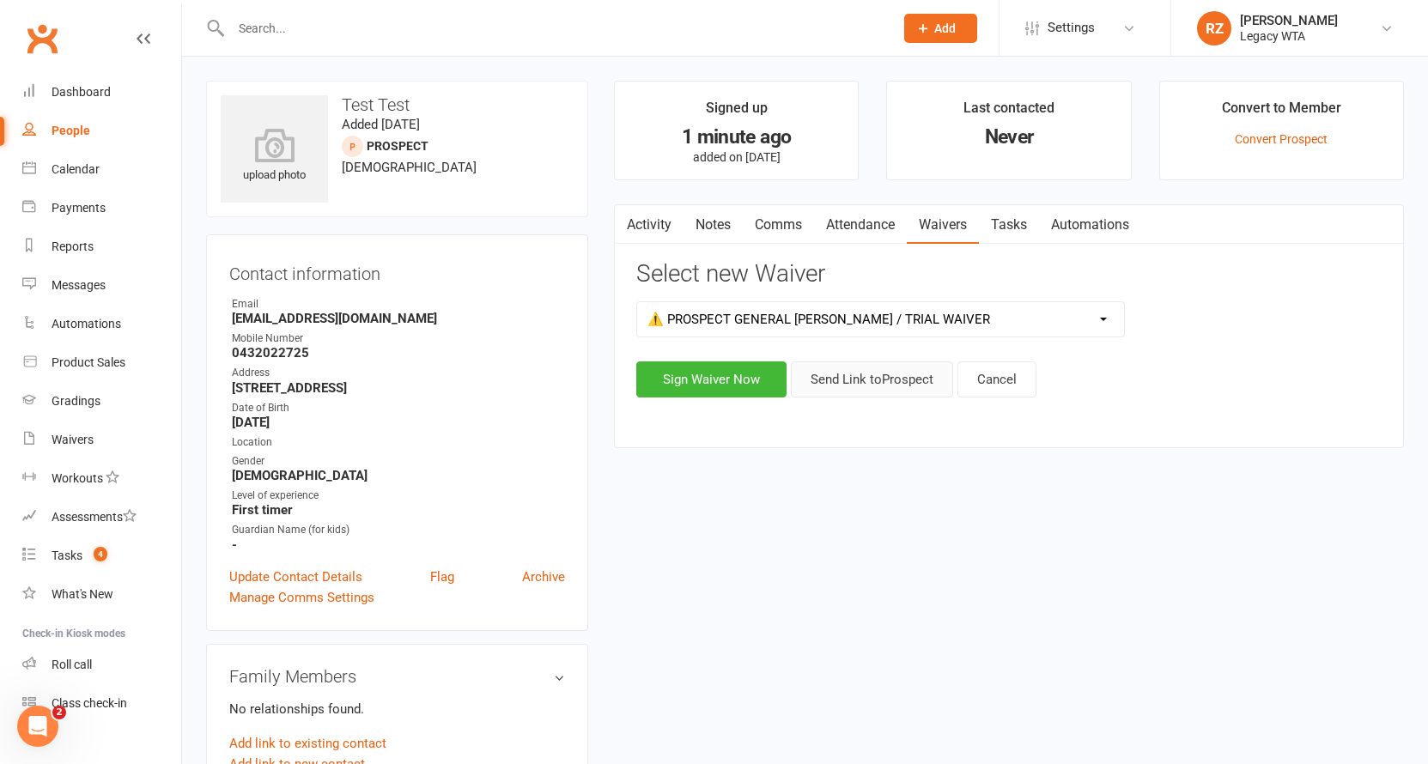
click at [883, 389] on button "Send Link to Prospect" at bounding box center [872, 379] width 162 height 36
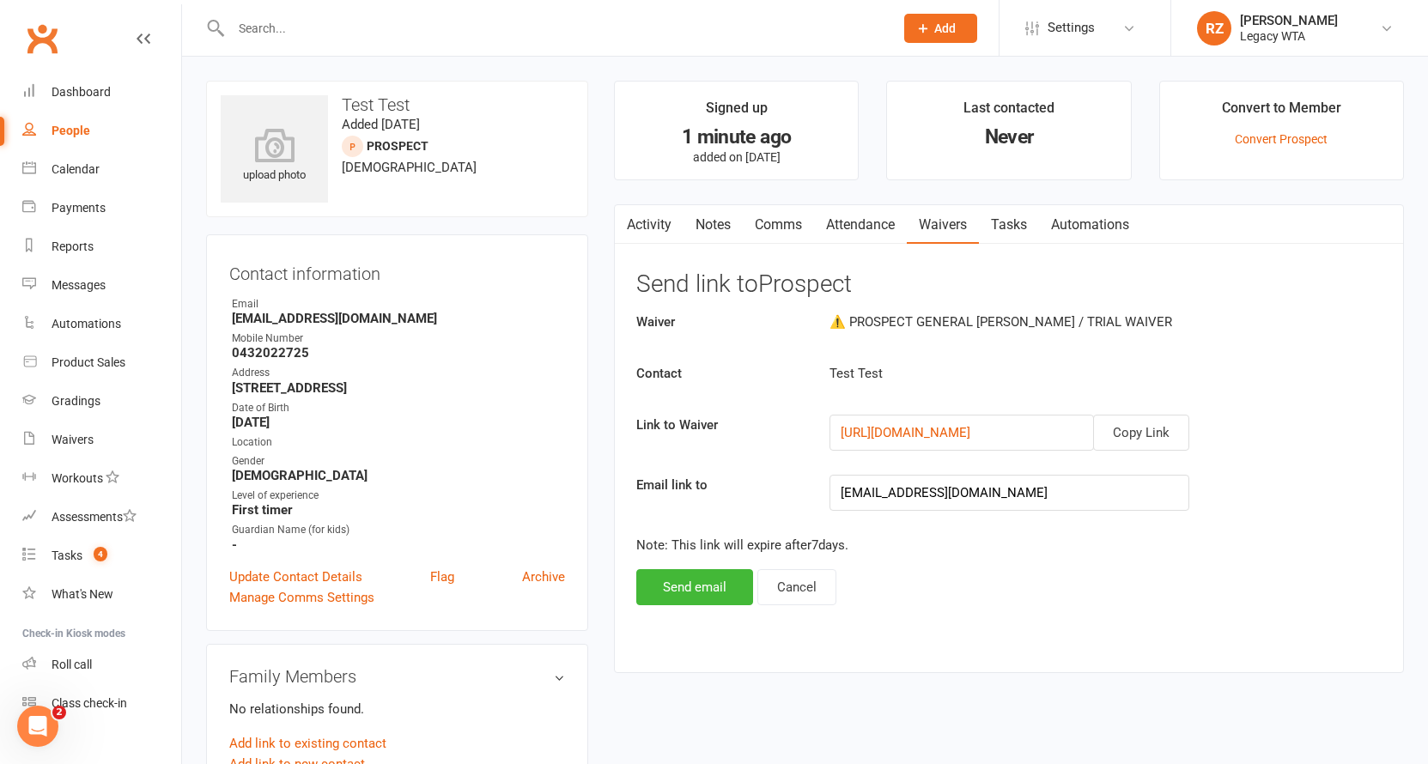
click at [702, 602] on button "Send email" at bounding box center [694, 587] width 117 height 36
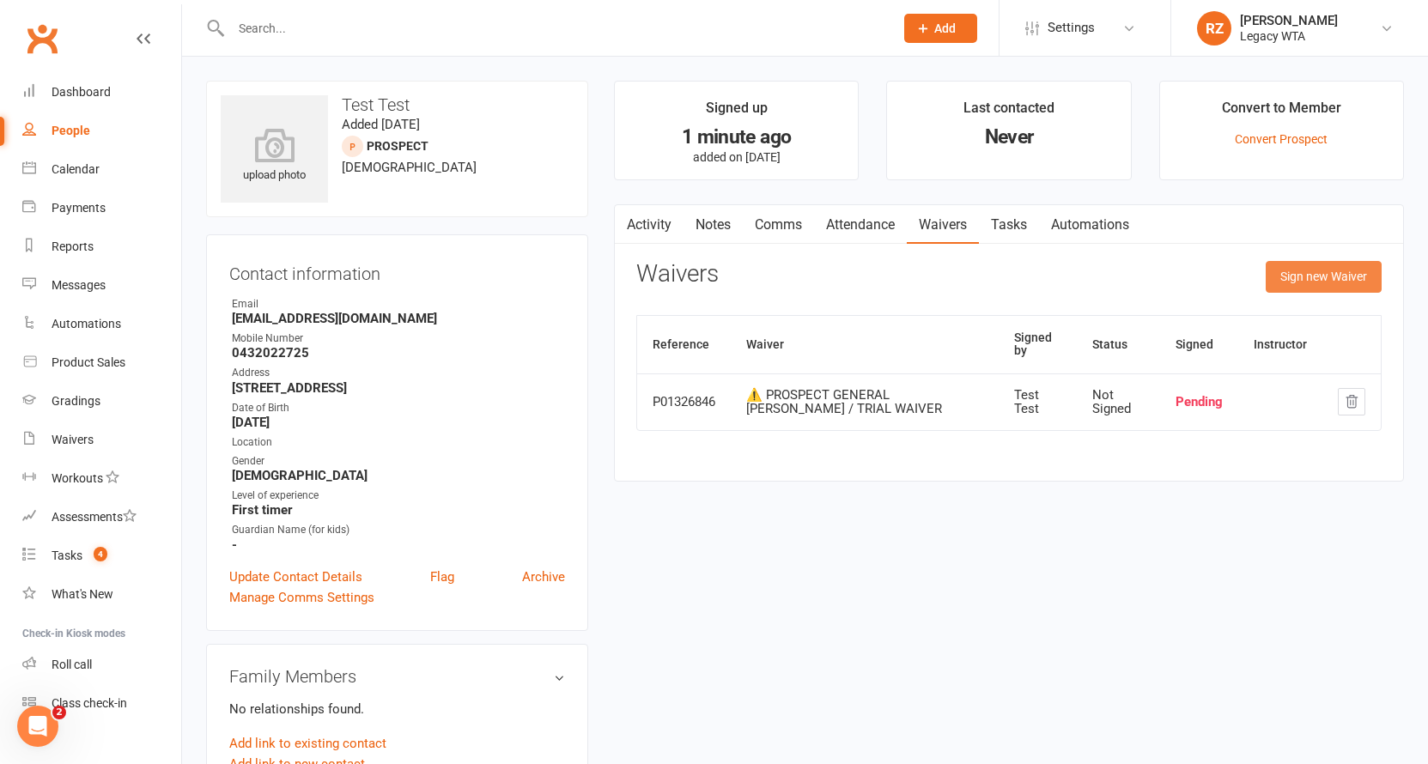
click at [1285, 270] on button "Sign new Waiver" at bounding box center [1323, 276] width 116 height 31
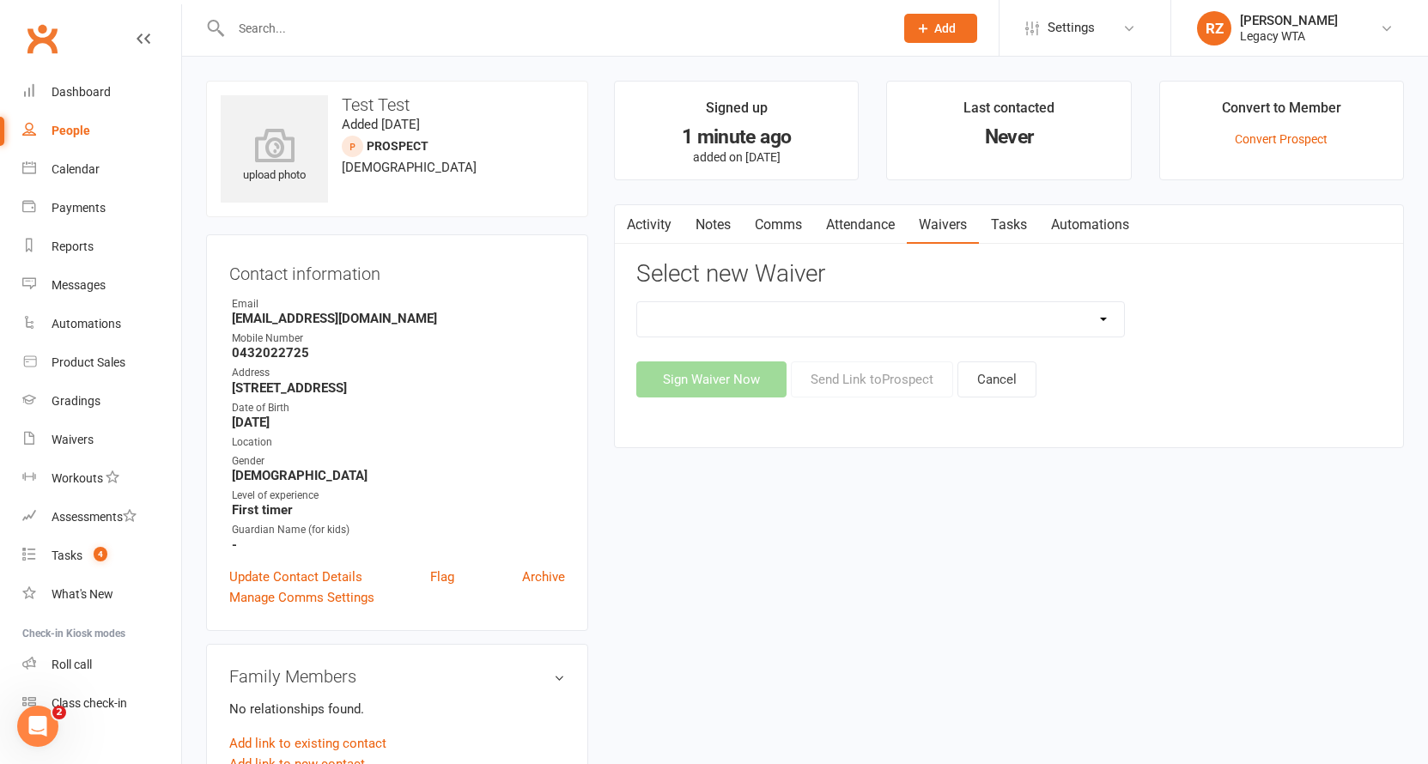
select select "10216"
click at [715, 389] on button "Sign Waiver Now" at bounding box center [711, 379] width 150 height 36
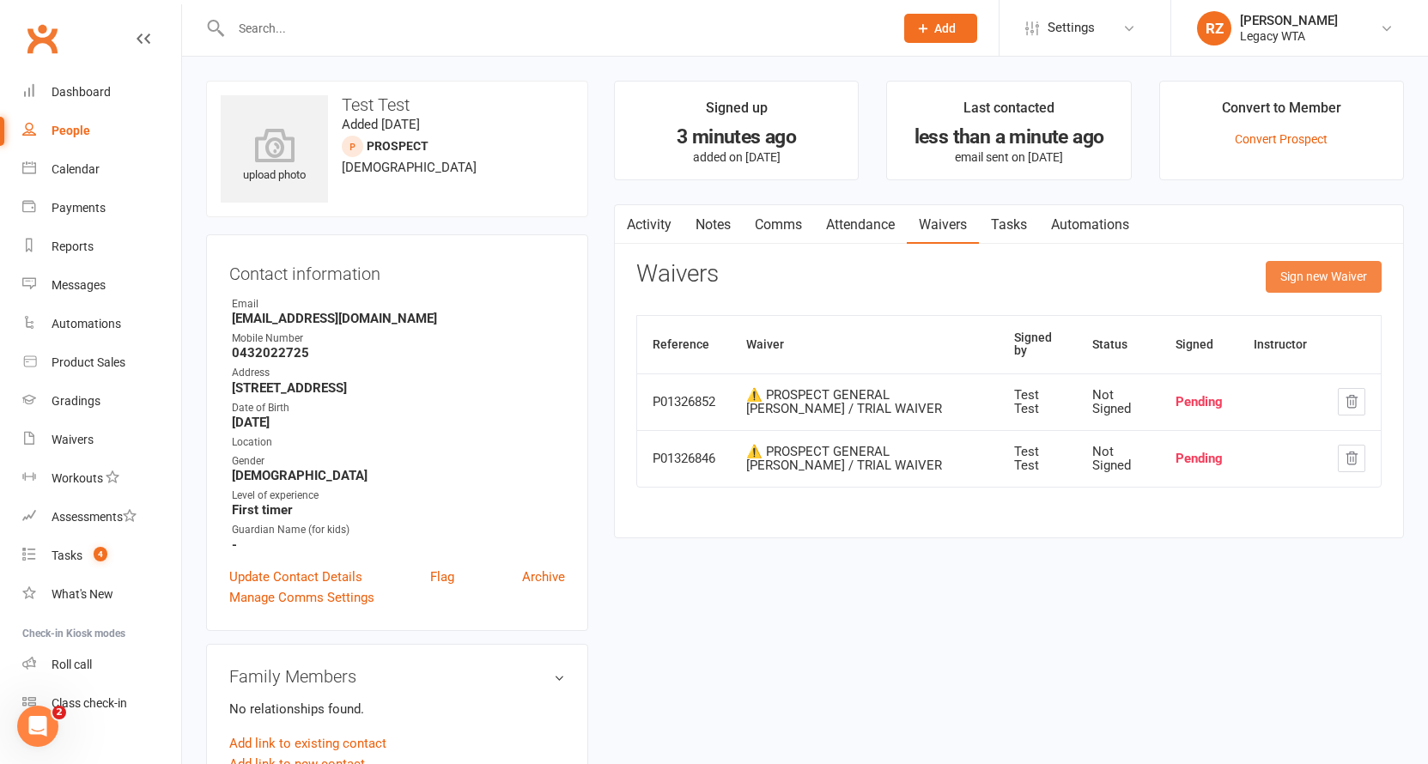
click at [1280, 271] on button "Sign new Waiver" at bounding box center [1323, 276] width 116 height 31
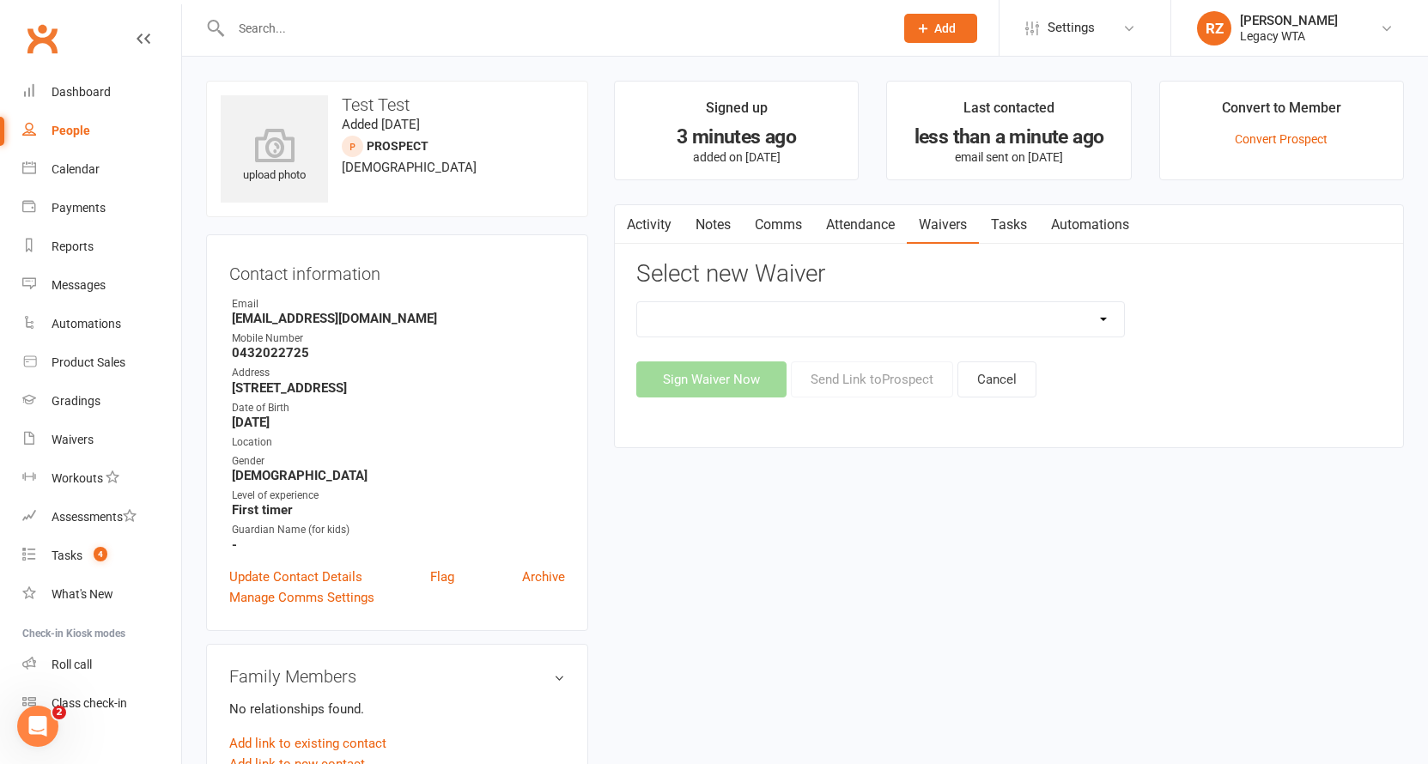
select select "10216"
click at [894, 381] on button "Send Link to Prospect" at bounding box center [872, 379] width 162 height 36
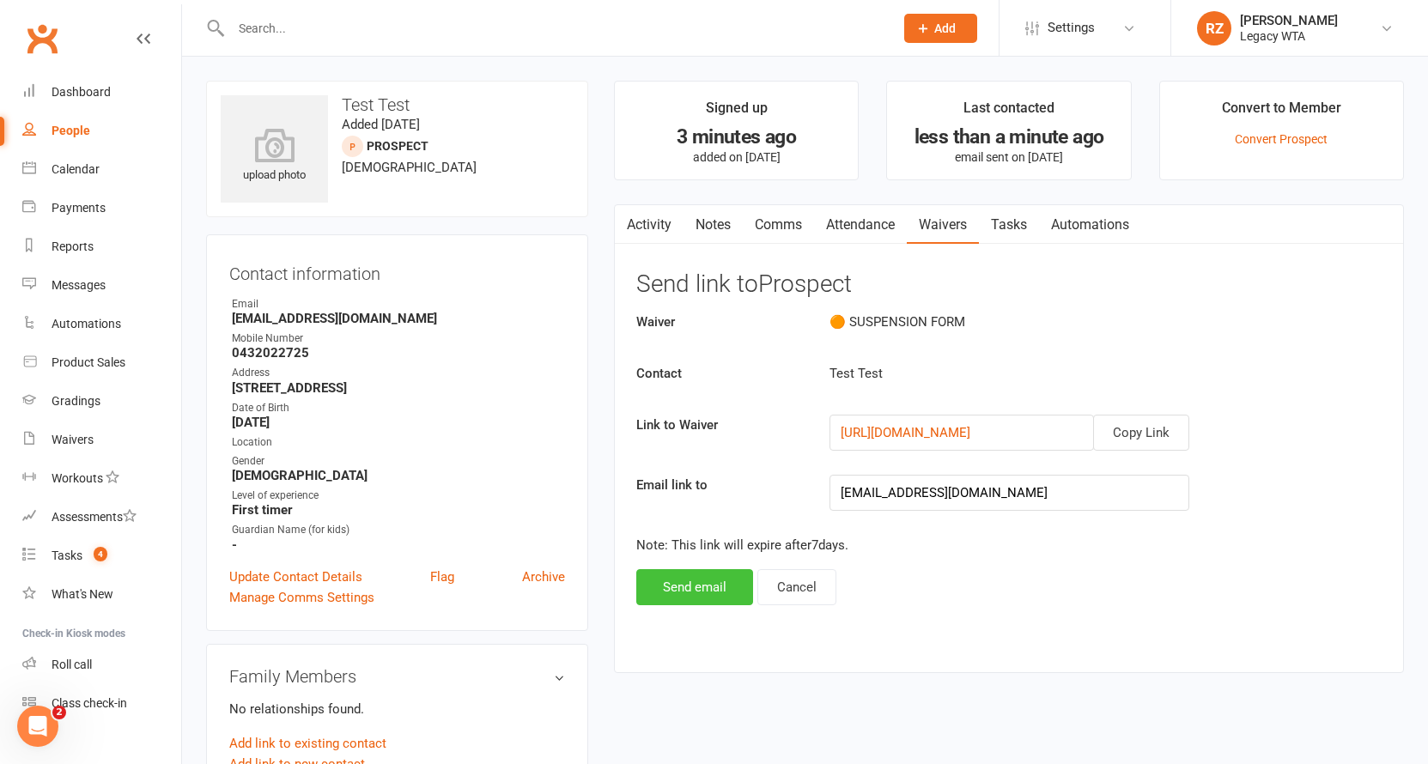
click at [701, 591] on button "Send email" at bounding box center [694, 587] width 117 height 36
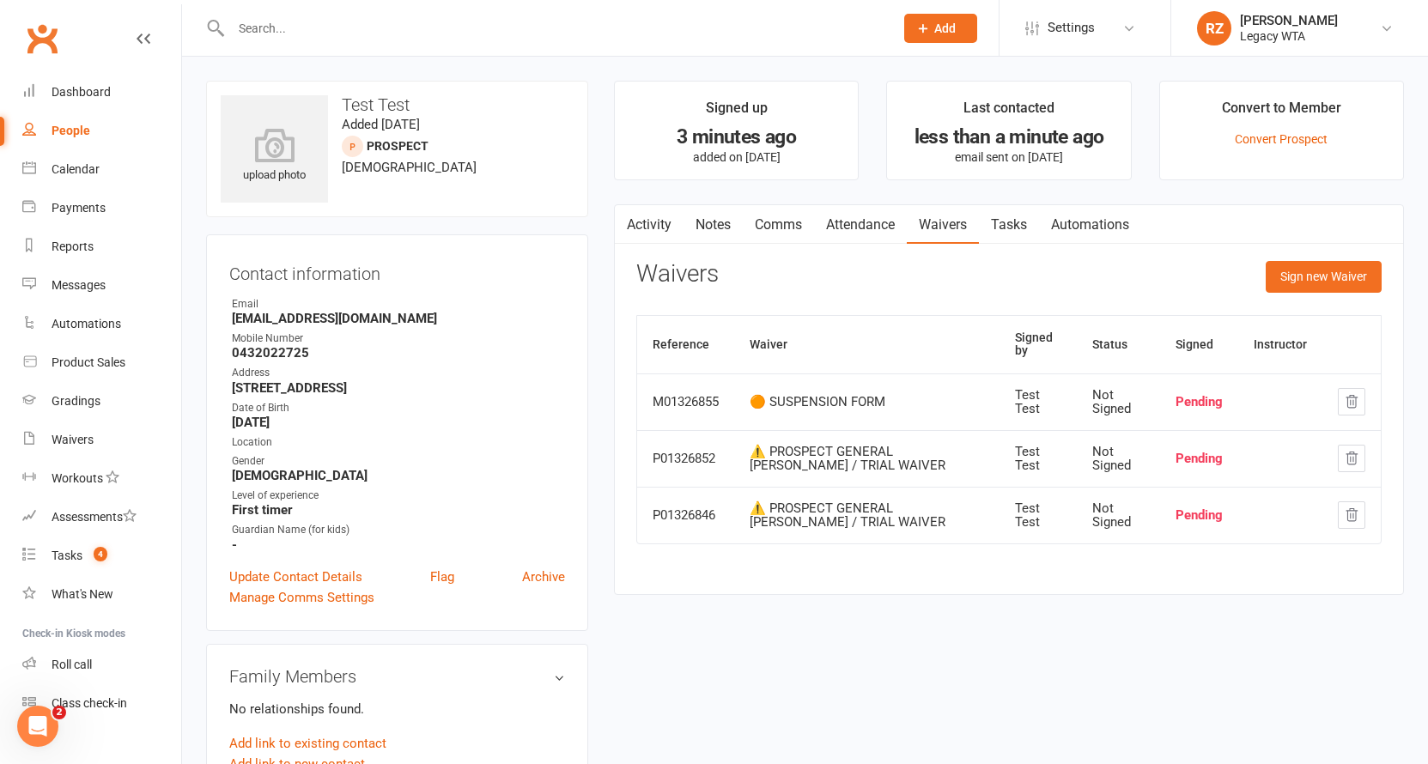
click at [1350, 464] on button "button" at bounding box center [1350, 458] width 27 height 27
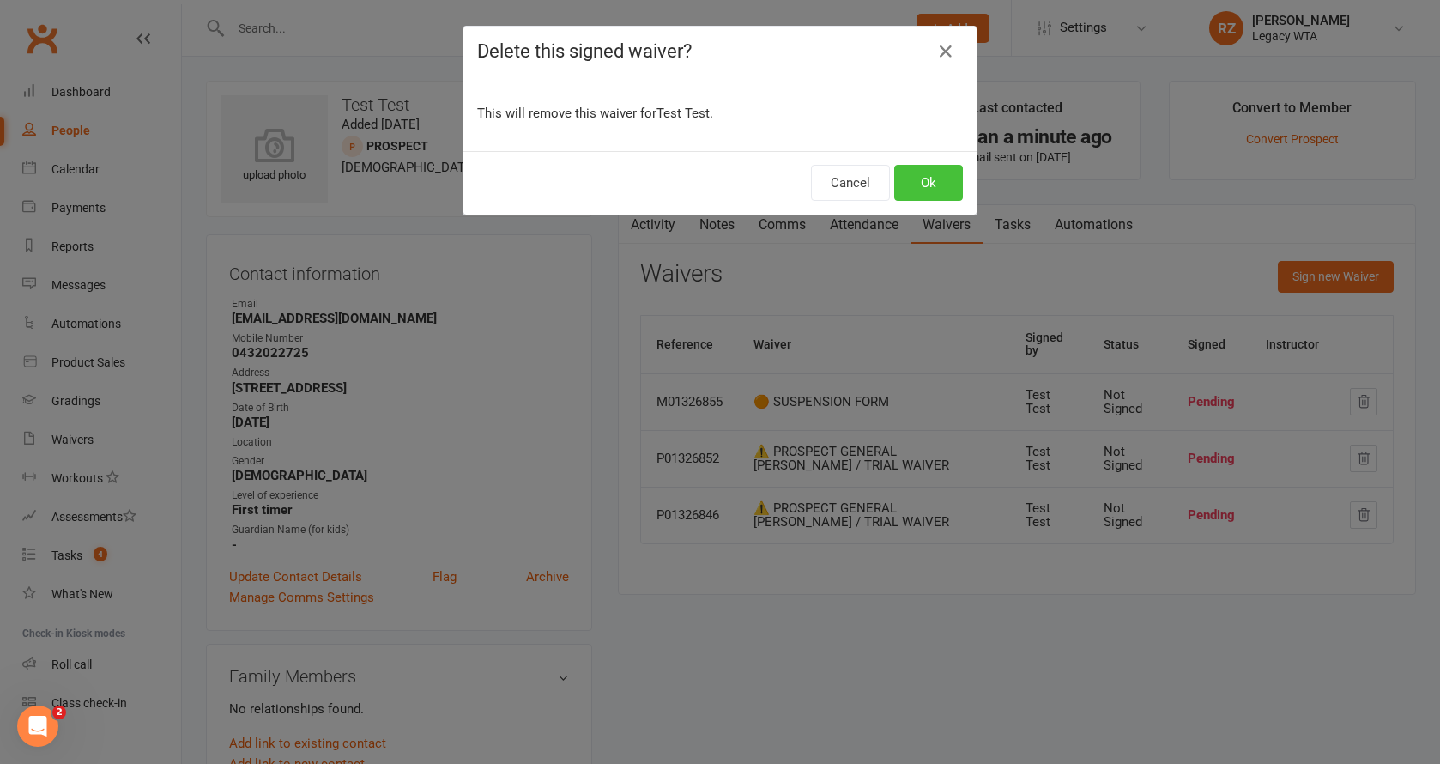
click at [942, 181] on button "Ok" at bounding box center [928, 183] width 69 height 36
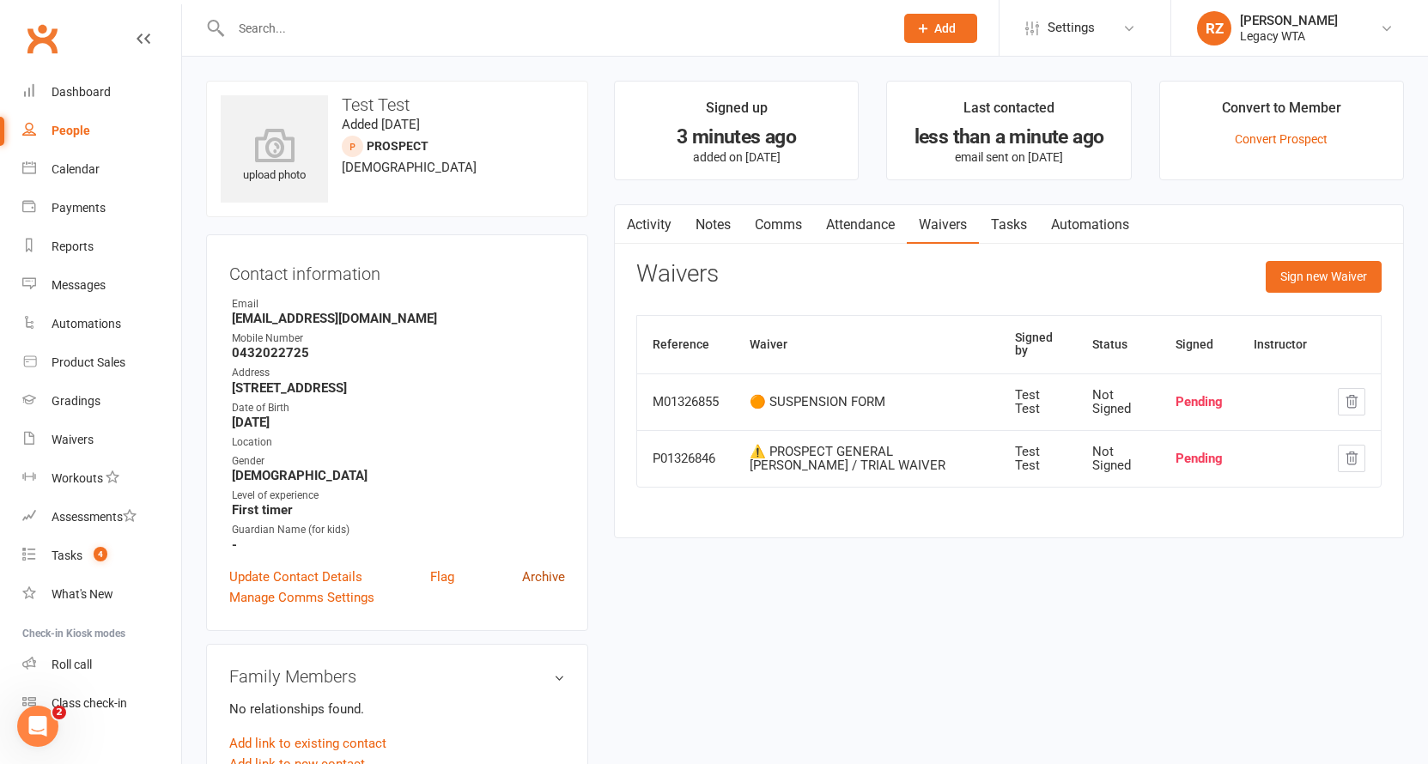
click at [545, 574] on link "Archive" at bounding box center [543, 577] width 43 height 21
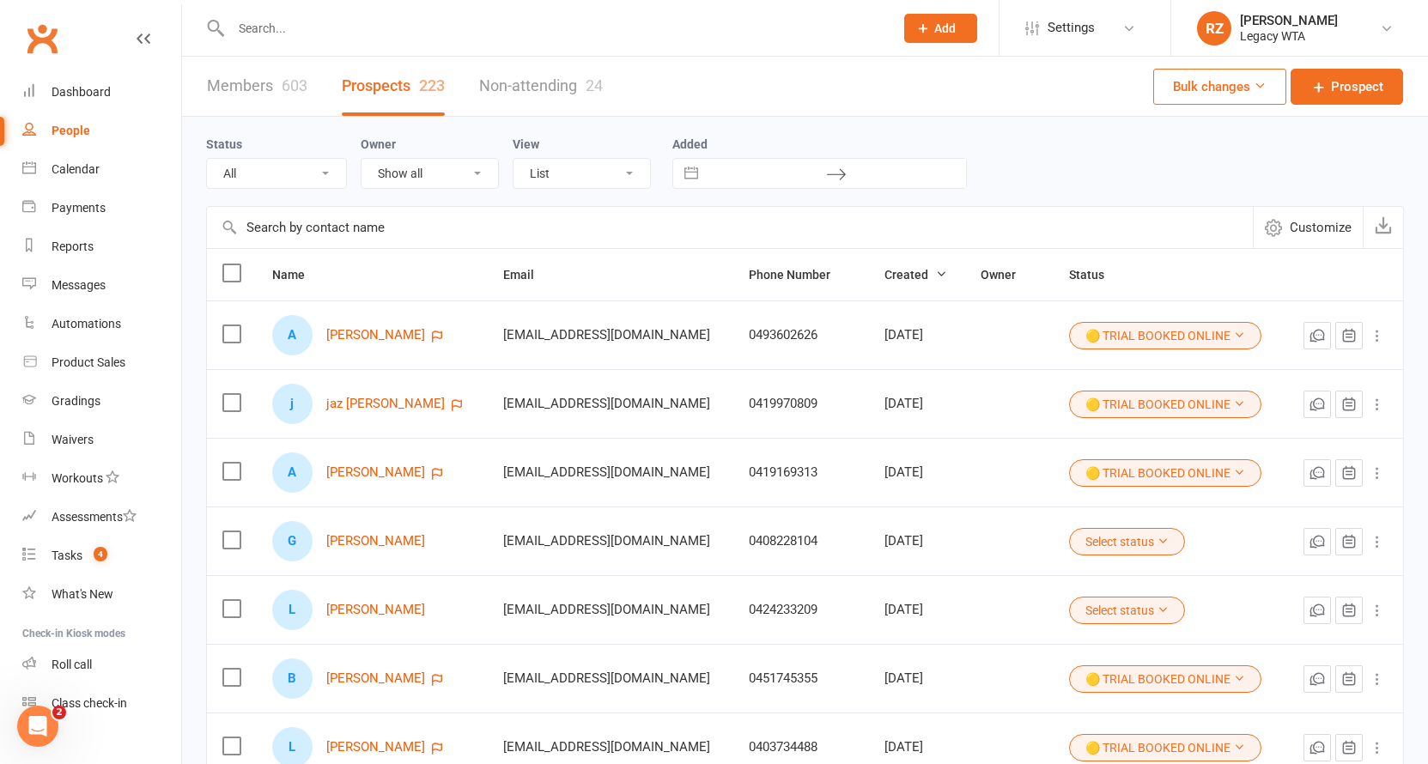
click at [470, 31] on input "text" at bounding box center [554, 28] width 656 height 24
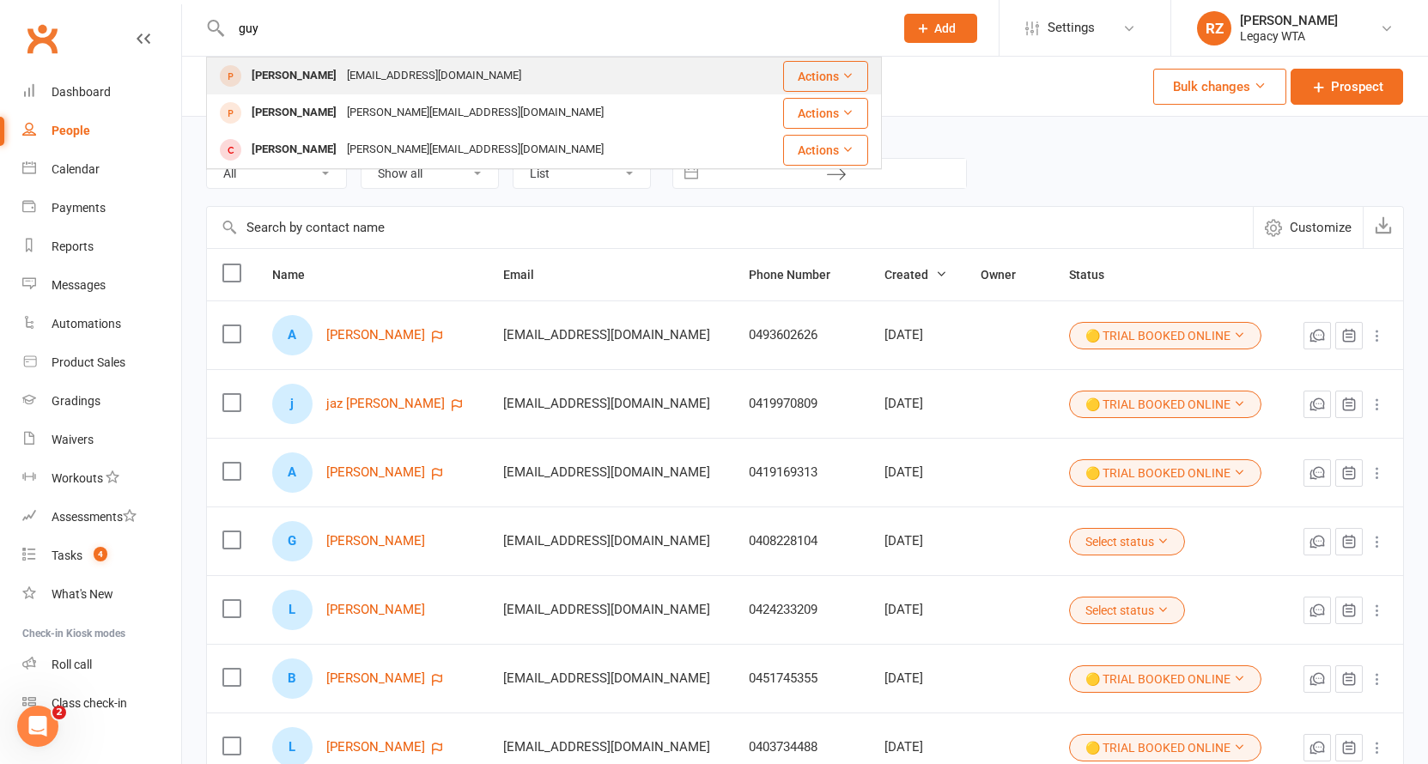
type input "guy"
click at [419, 71] on div "guypoole@oneagency.com.au" at bounding box center [434, 76] width 185 height 25
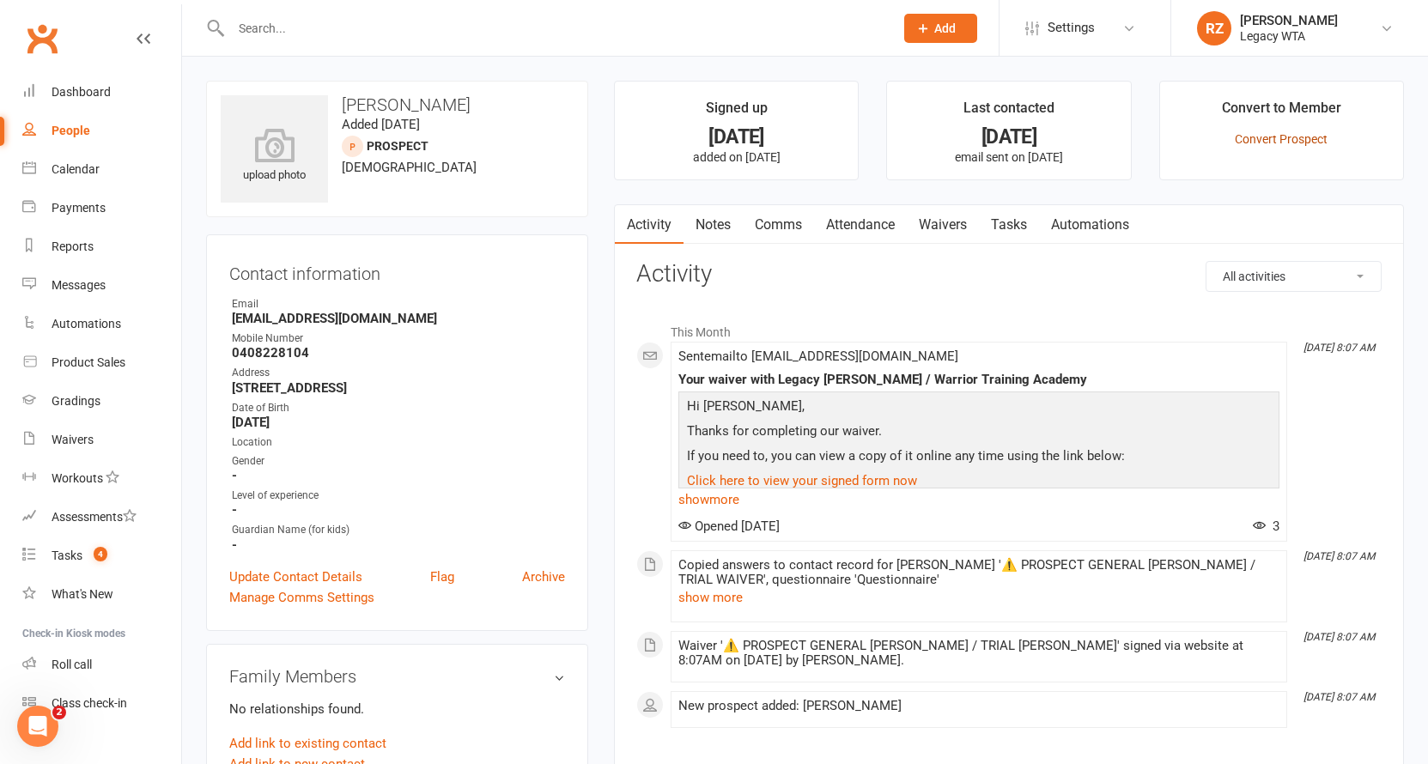
click at [1277, 137] on link "Convert Prospect" at bounding box center [1280, 139] width 93 height 14
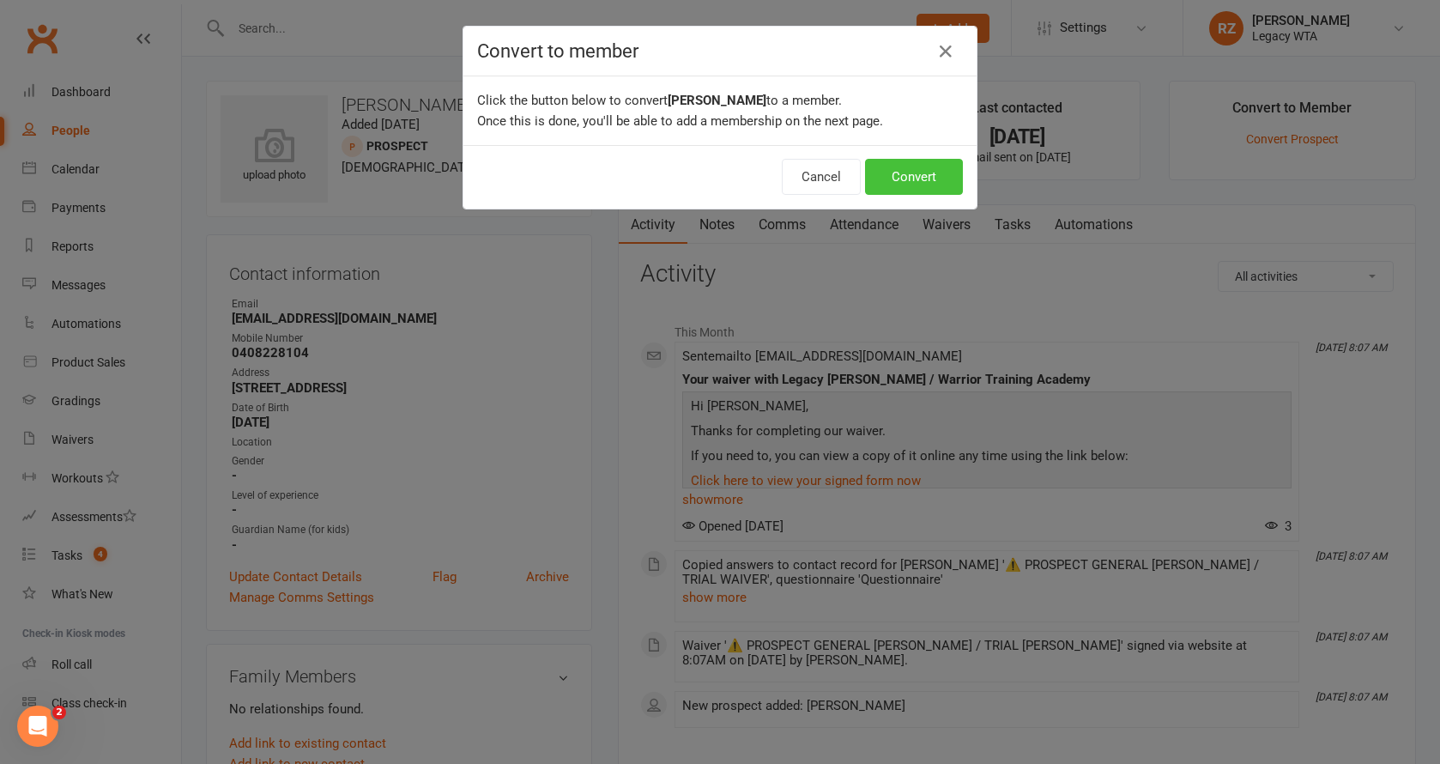
click at [898, 180] on button "Convert" at bounding box center [914, 177] width 98 height 36
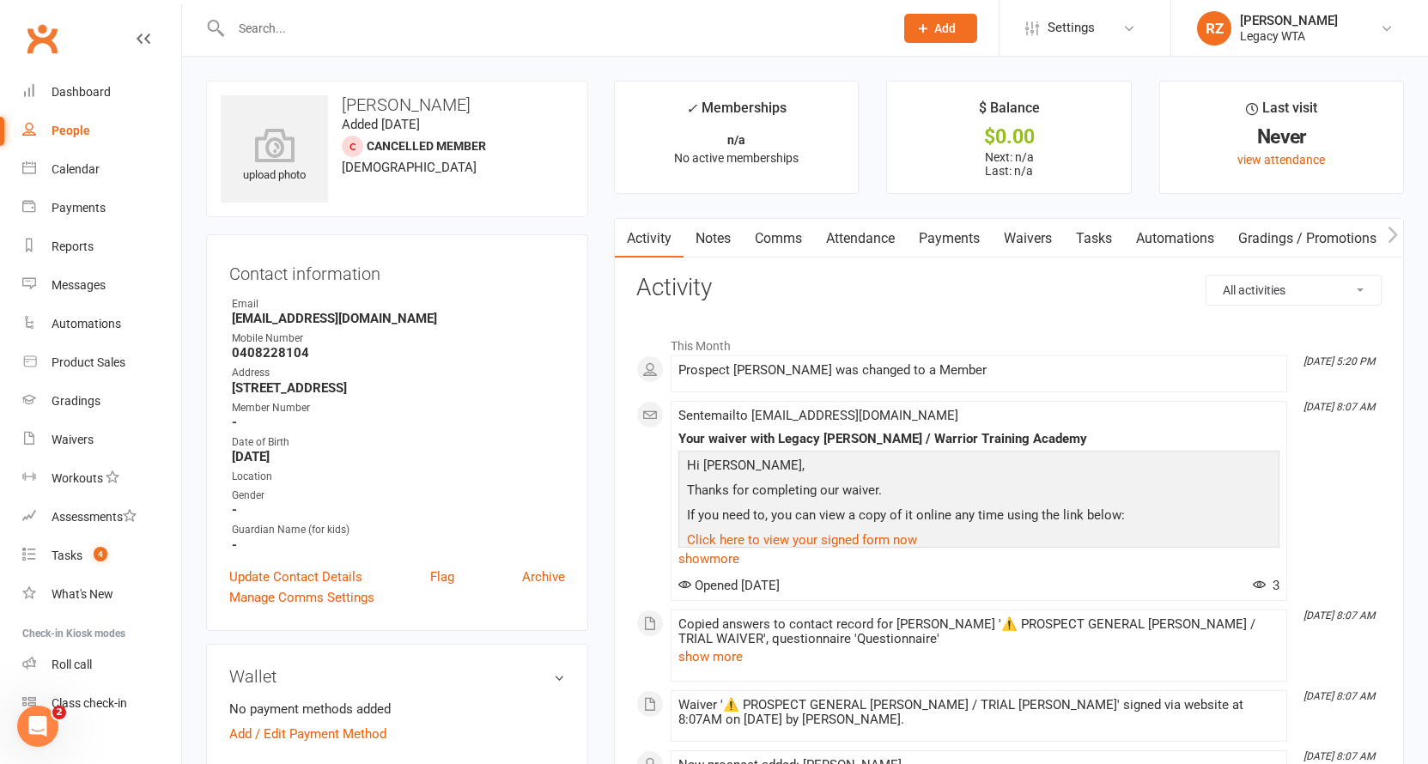
drag, startPoint x: 985, startPoint y: 248, endPoint x: 1002, endPoint y: 240, distance: 18.8
click at [989, 245] on link "Payments" at bounding box center [949, 238] width 85 height 39
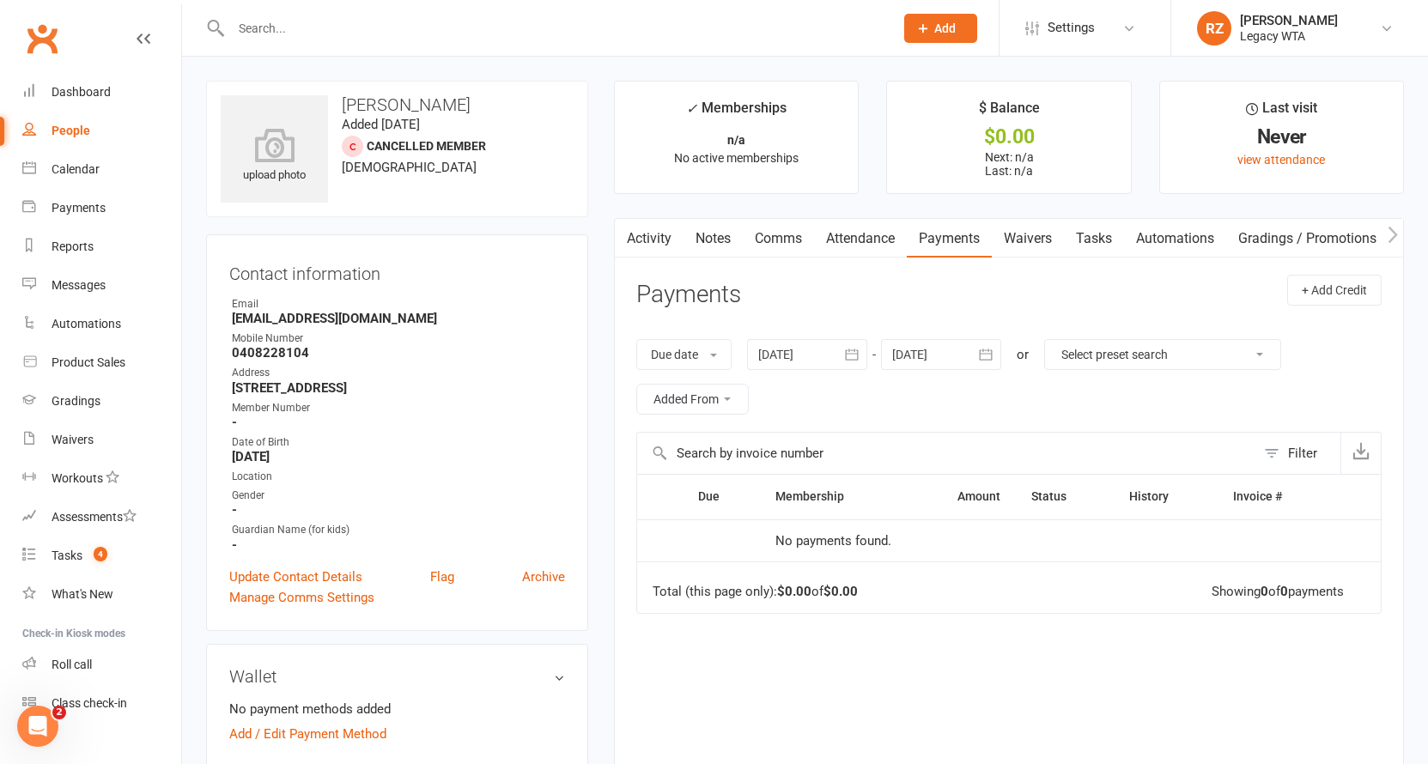
click at [1009, 238] on link "Waivers" at bounding box center [1027, 238] width 72 height 39
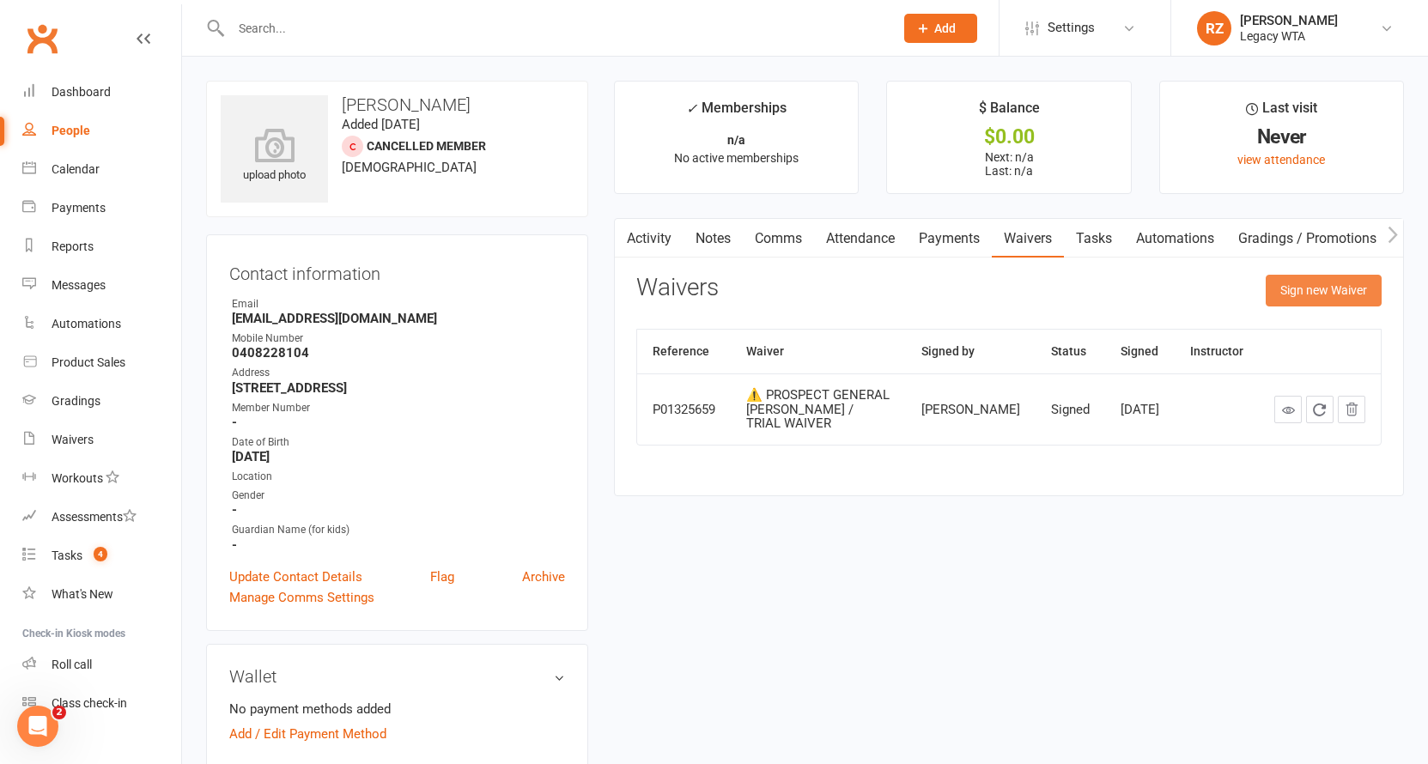
click at [1331, 276] on button "Sign new Waiver" at bounding box center [1323, 290] width 116 height 31
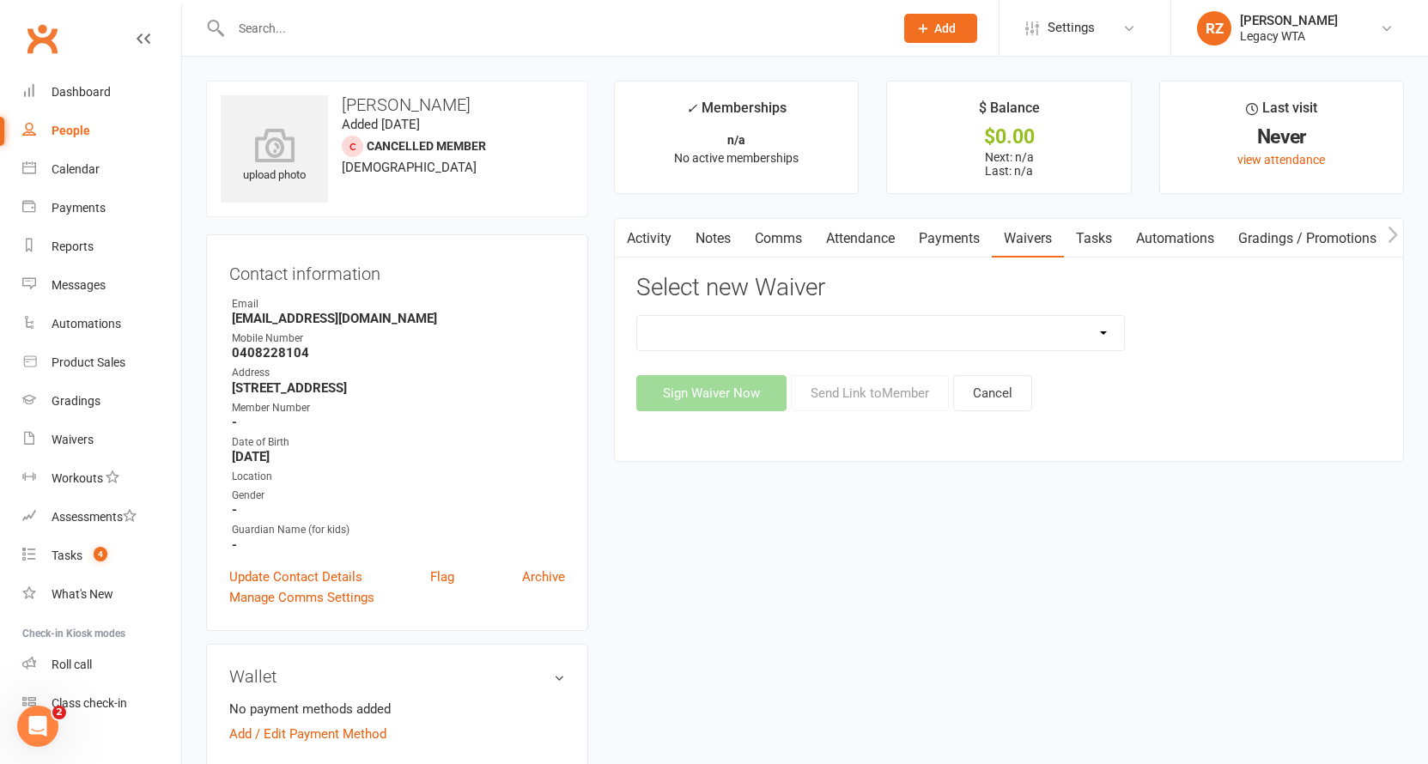
select select "10778"
click at [880, 390] on button "Send Link to Member" at bounding box center [870, 393] width 158 height 36
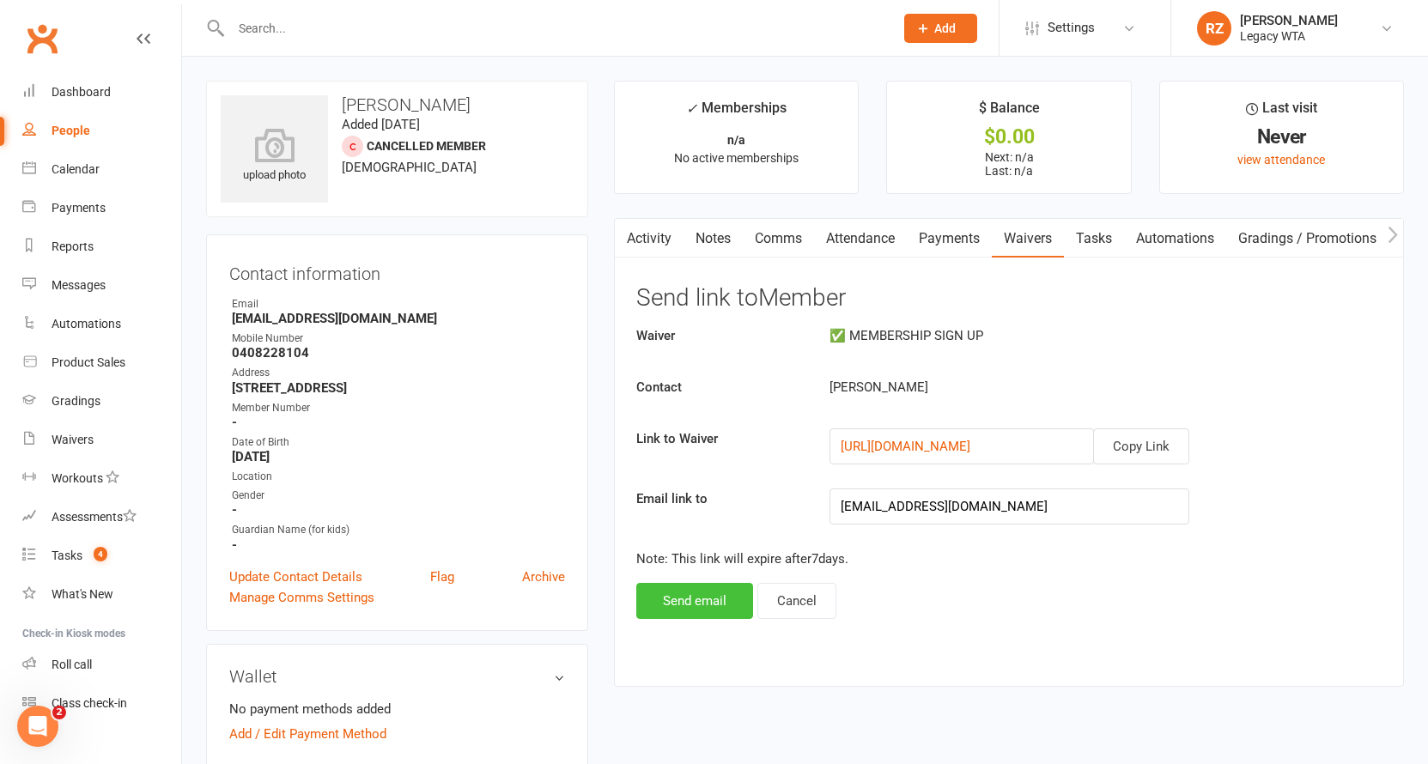
click at [694, 605] on button "Send email" at bounding box center [694, 601] width 117 height 36
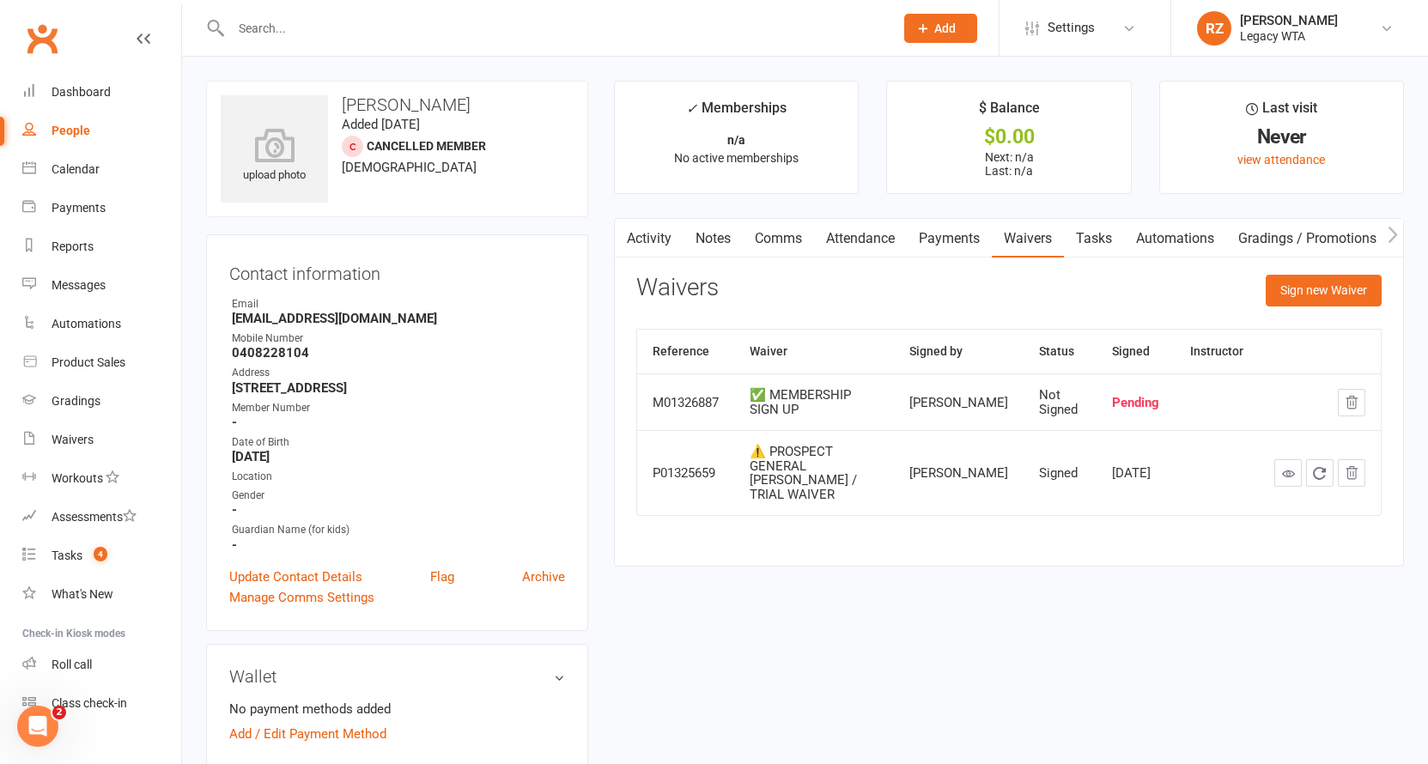
click at [325, 28] on input "text" at bounding box center [554, 28] width 656 height 24
type input "y"
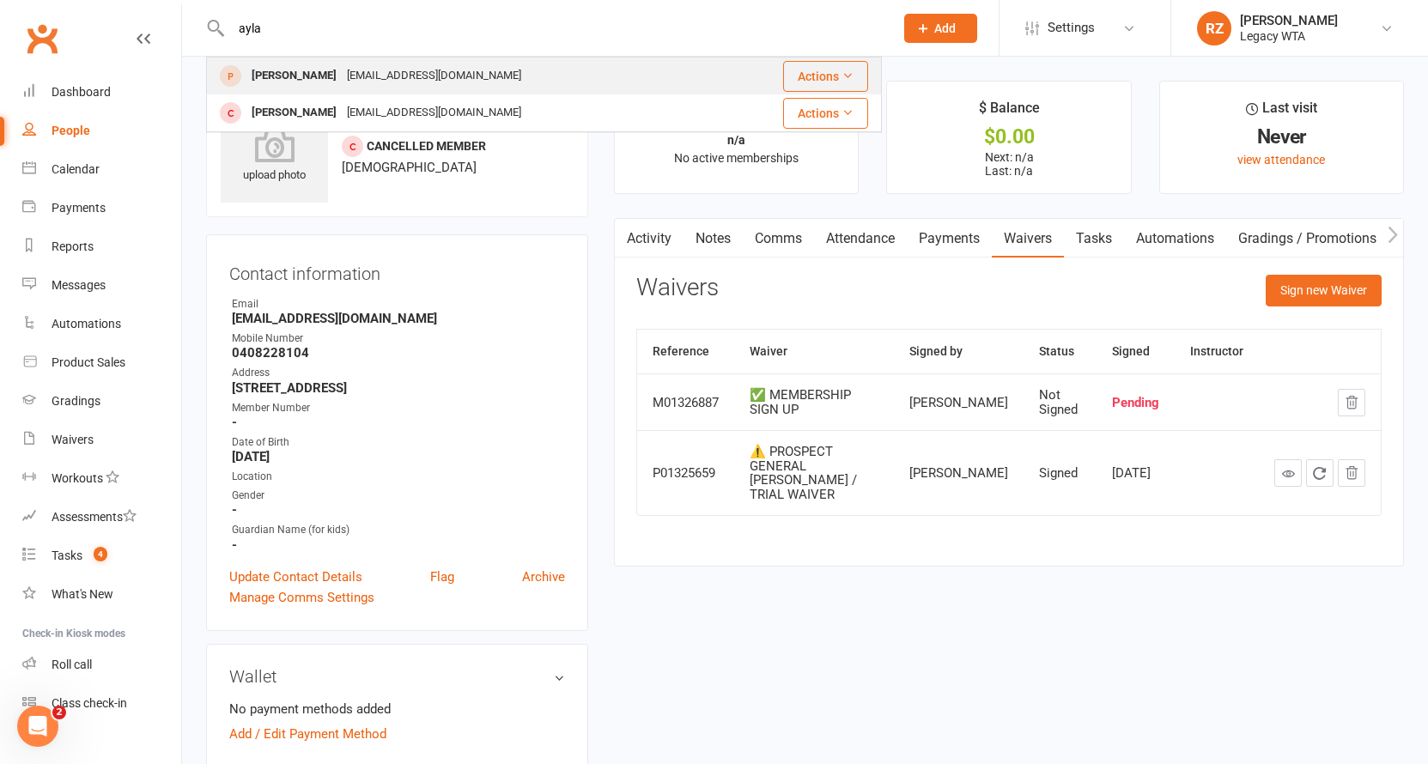
type input "ayla"
click at [296, 70] on div "[PERSON_NAME]" at bounding box center [293, 76] width 95 height 25
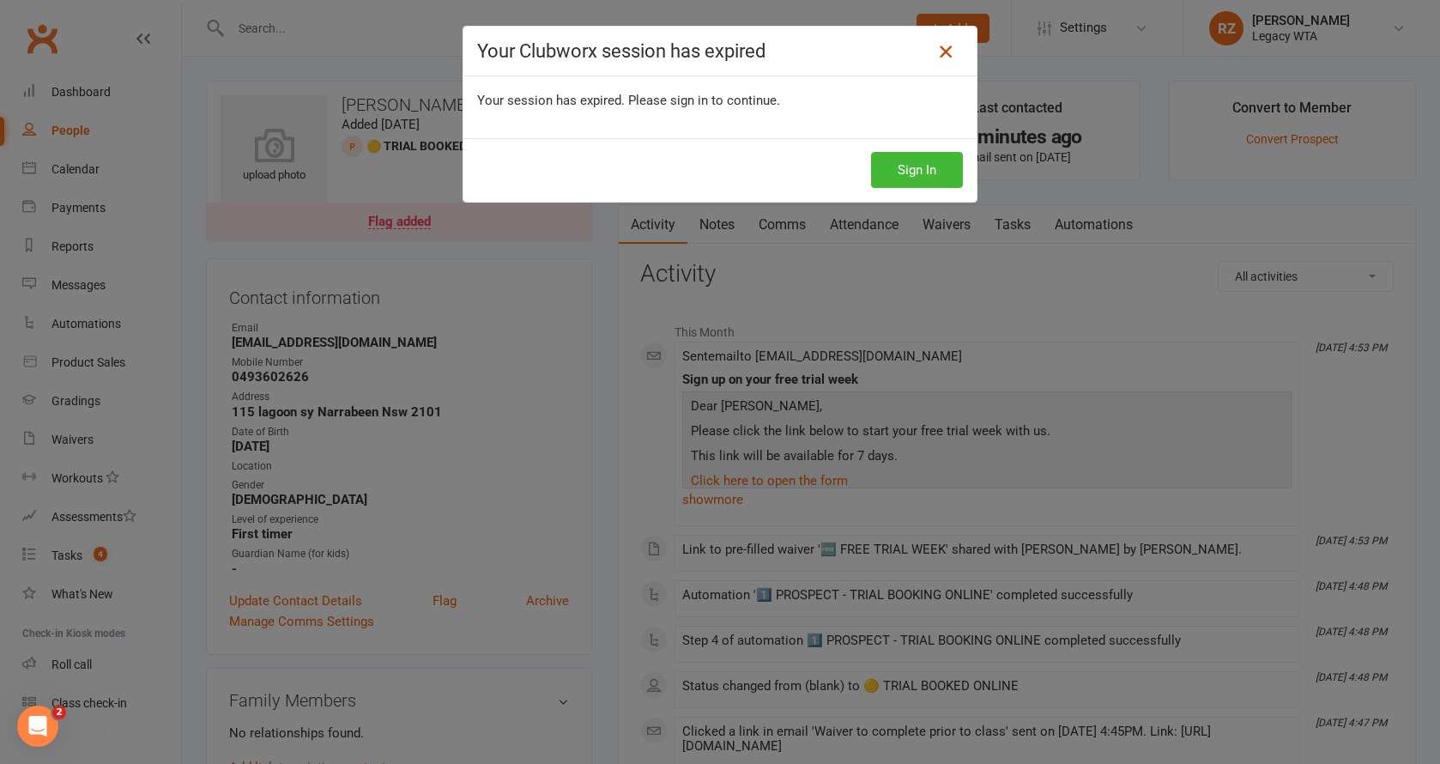
click at [936, 55] on icon at bounding box center [946, 51] width 21 height 21
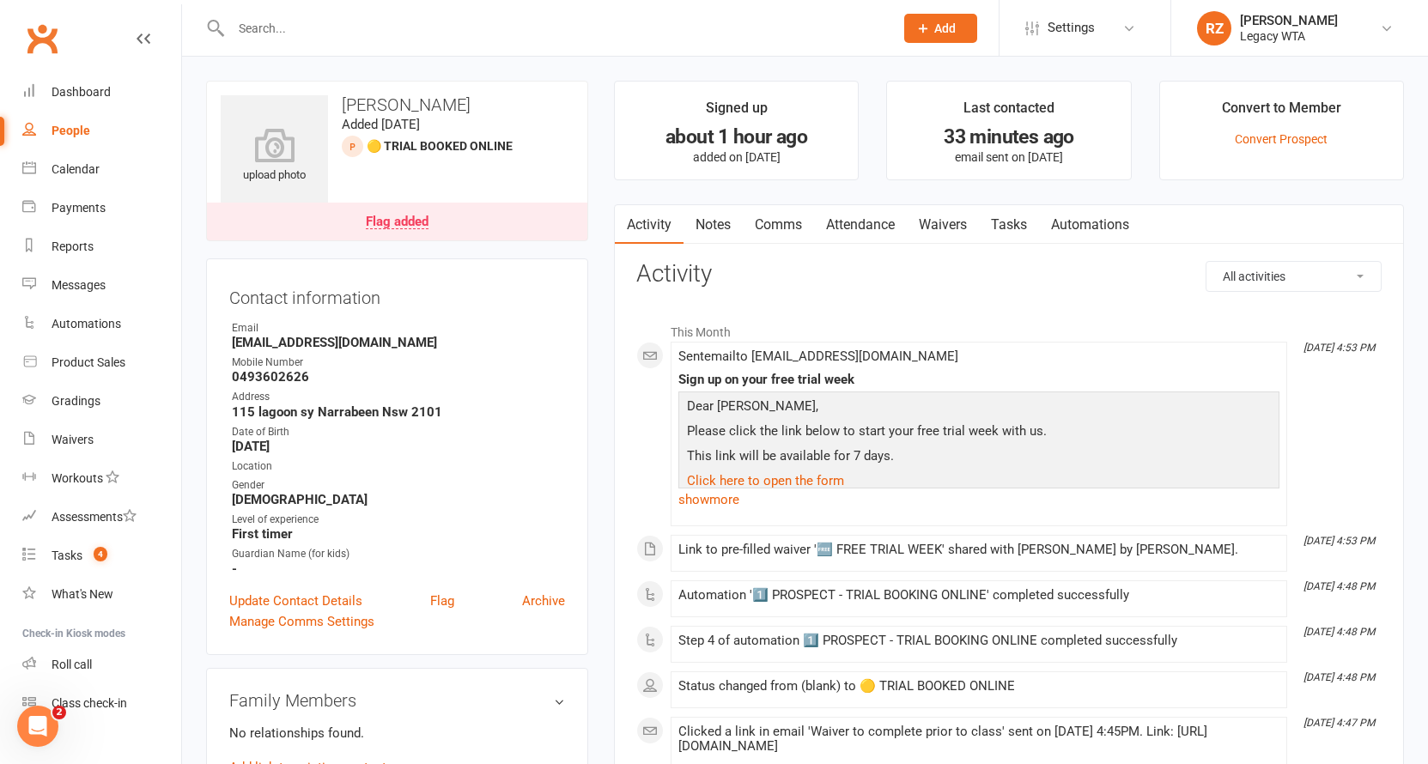
click at [289, 36] on input "text" at bounding box center [554, 28] width 656 height 24
click at [294, 29] on input "text" at bounding box center [554, 28] width 656 height 24
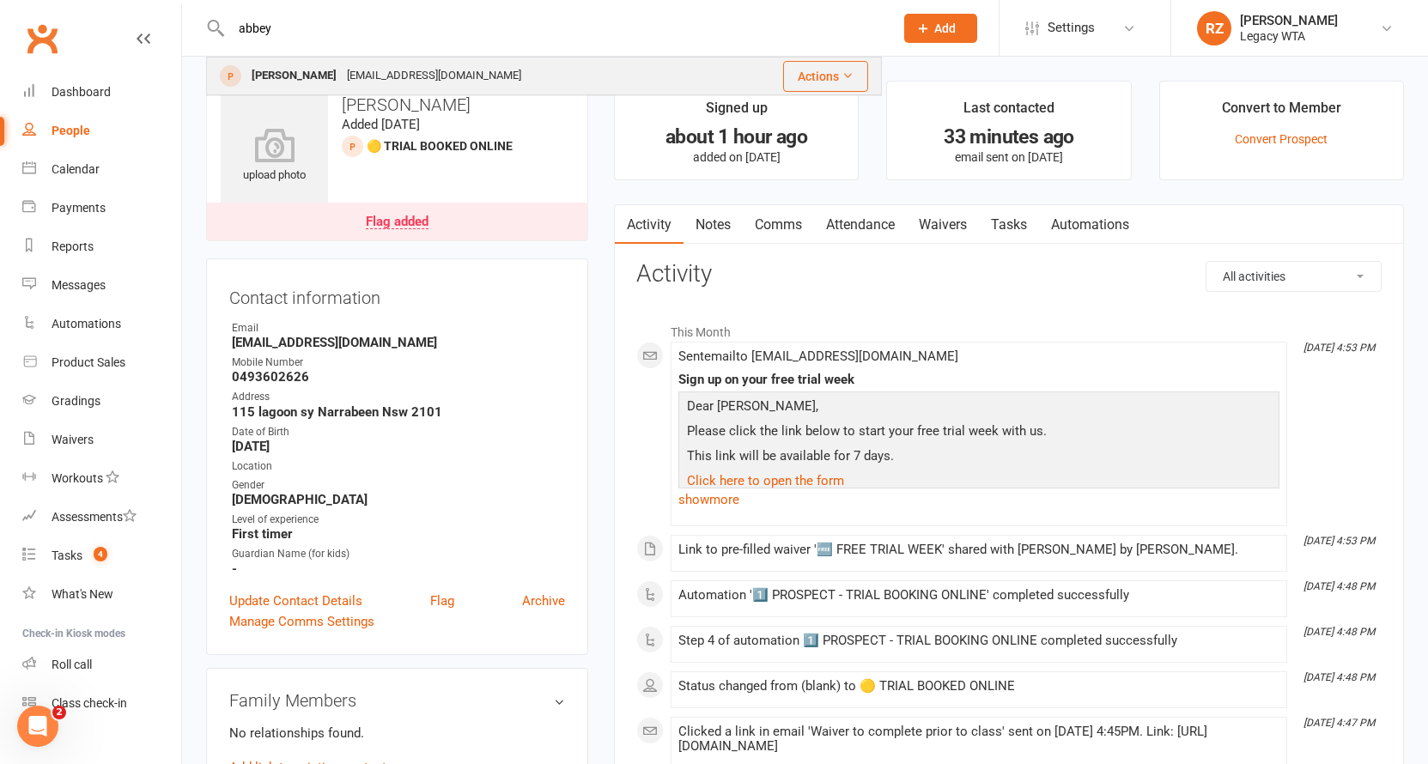
type input "abbey"
click at [250, 94] on div "Abbey Van Haren abbeyvh13@gmail.com" at bounding box center [466, 75] width 516 height 35
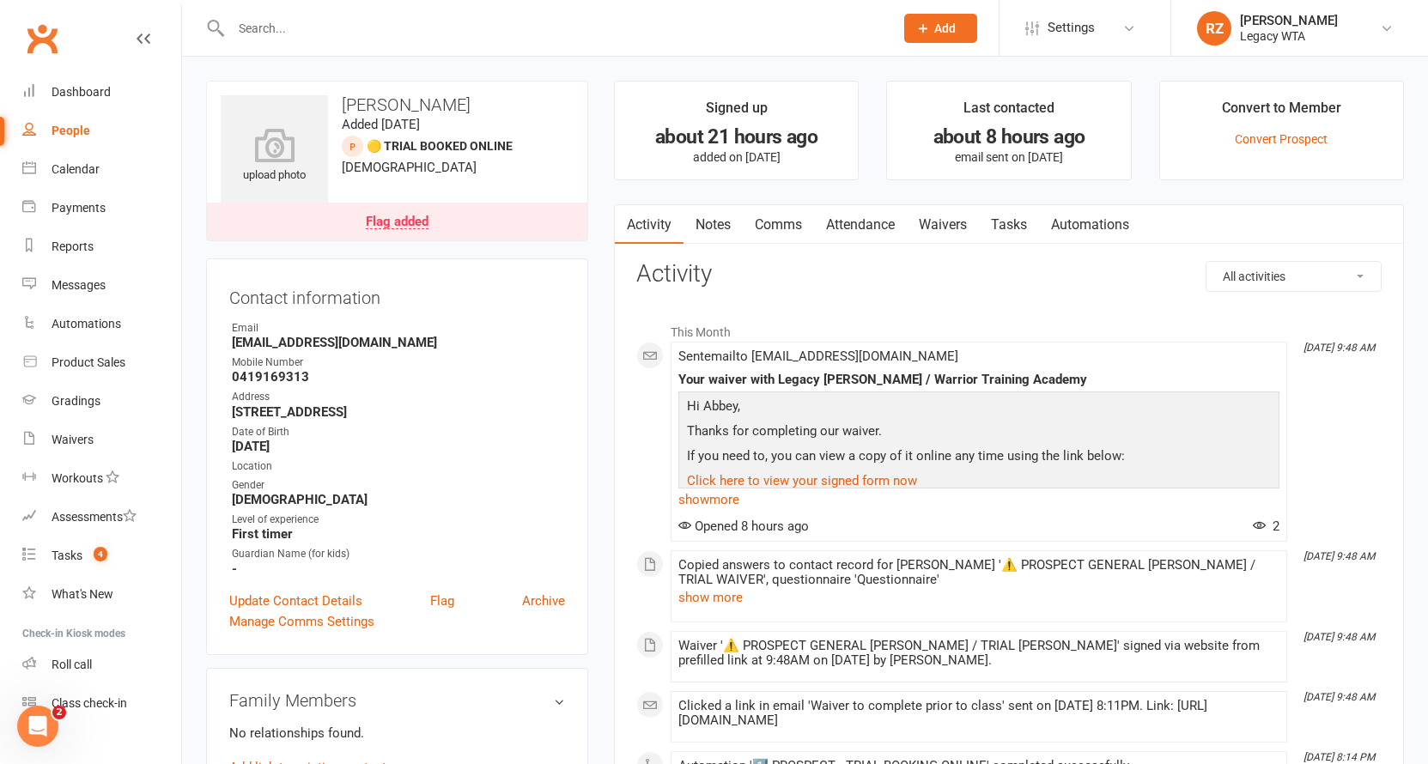
click at [931, 234] on link "Waivers" at bounding box center [943, 224] width 72 height 39
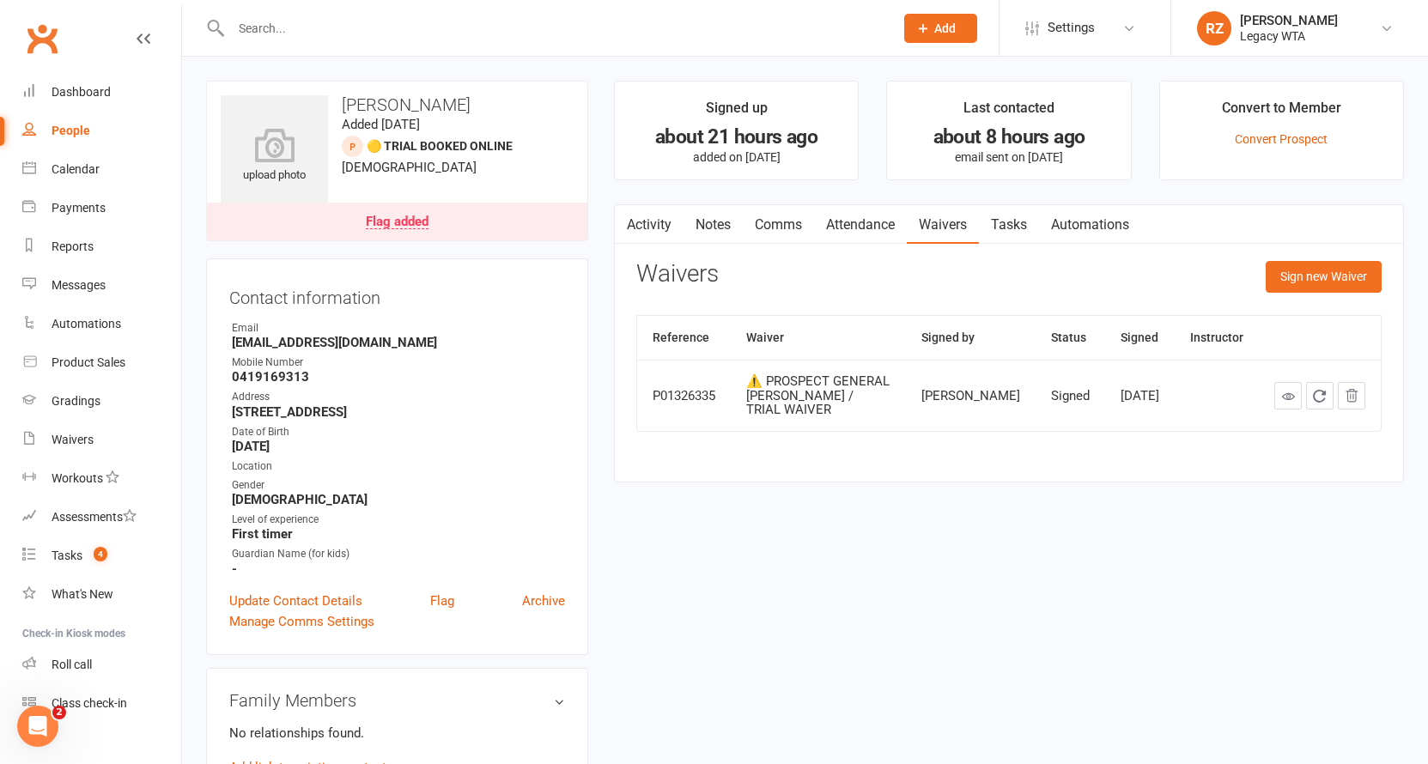
click at [519, 37] on input "text" at bounding box center [554, 28] width 656 height 24
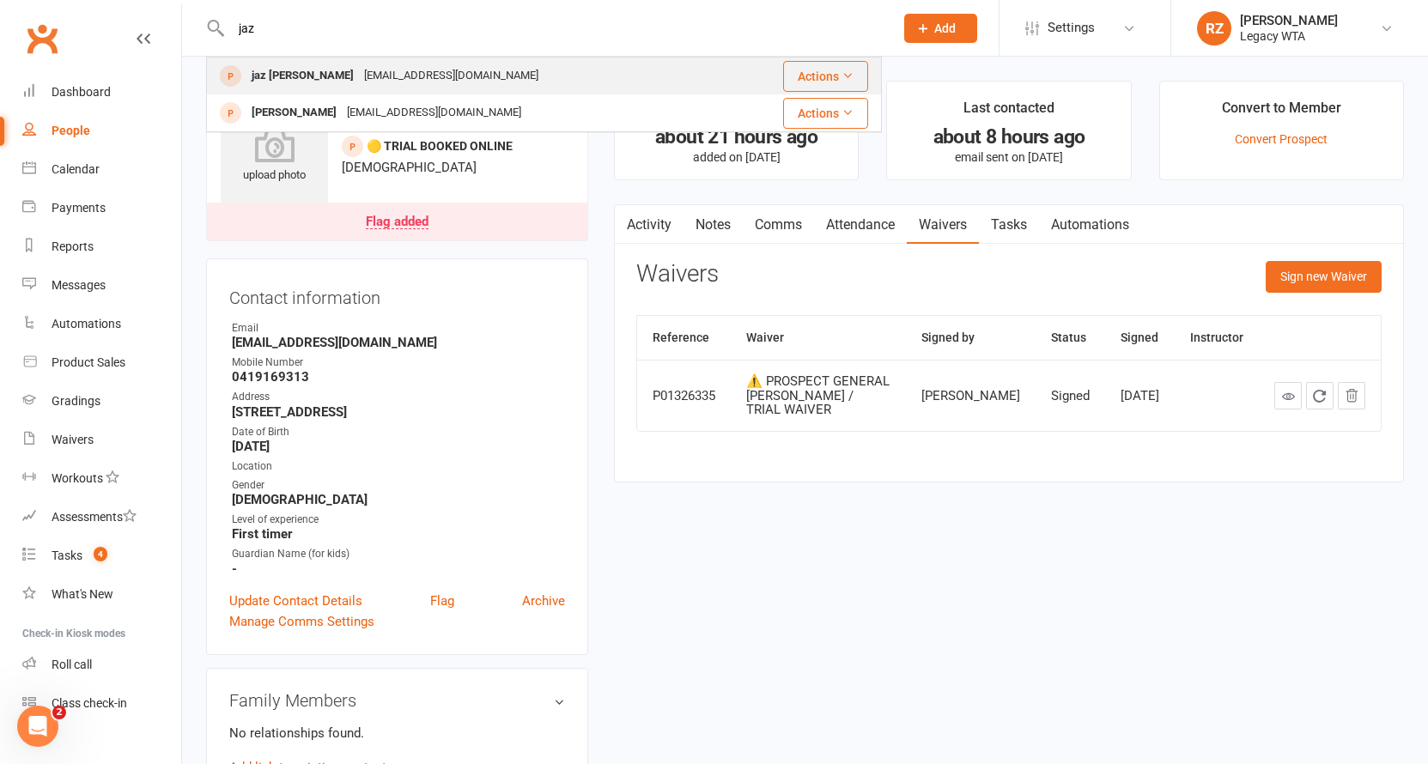
type input "jaz"
click at [506, 64] on div "jaz kilpatrick jk76@utas.edu.au" at bounding box center [469, 75] width 522 height 35
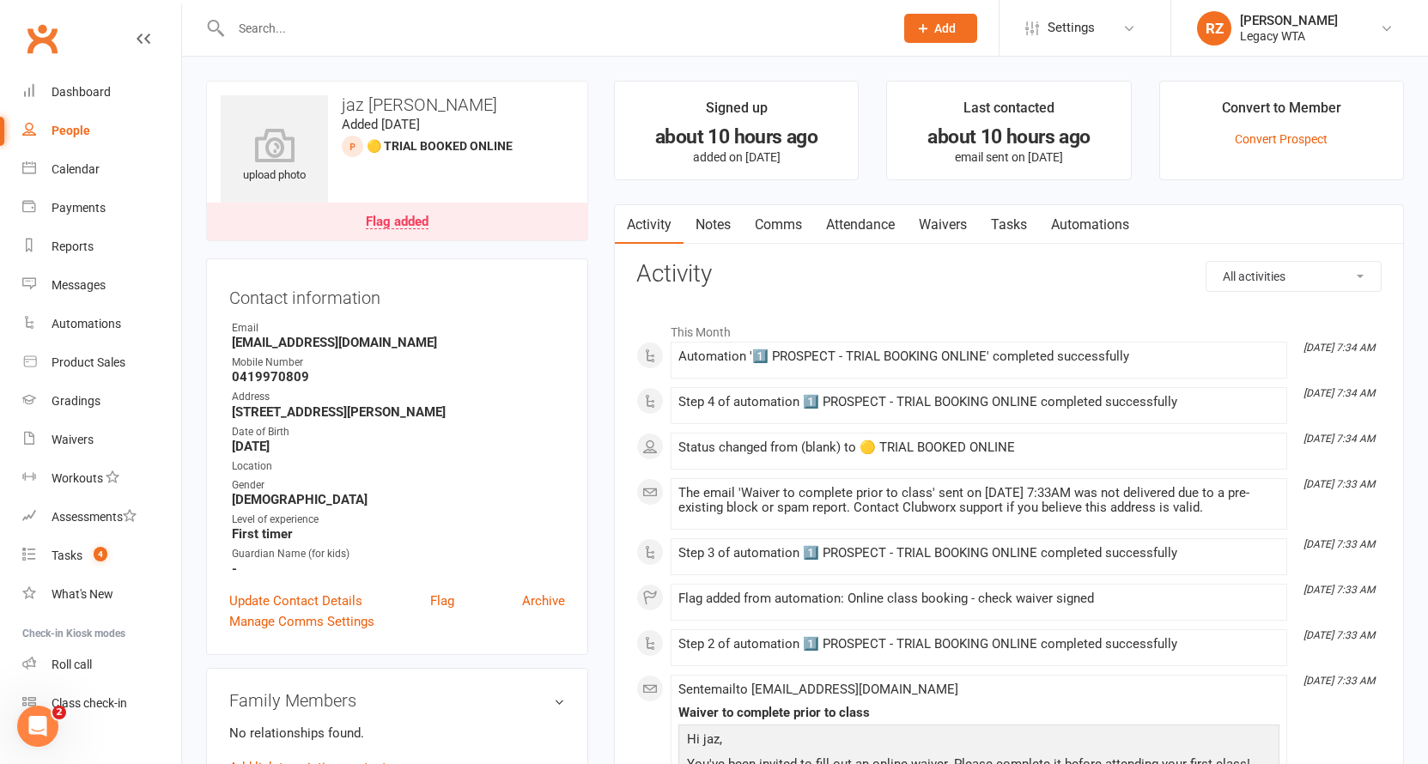
click at [938, 220] on link "Waivers" at bounding box center [943, 224] width 72 height 39
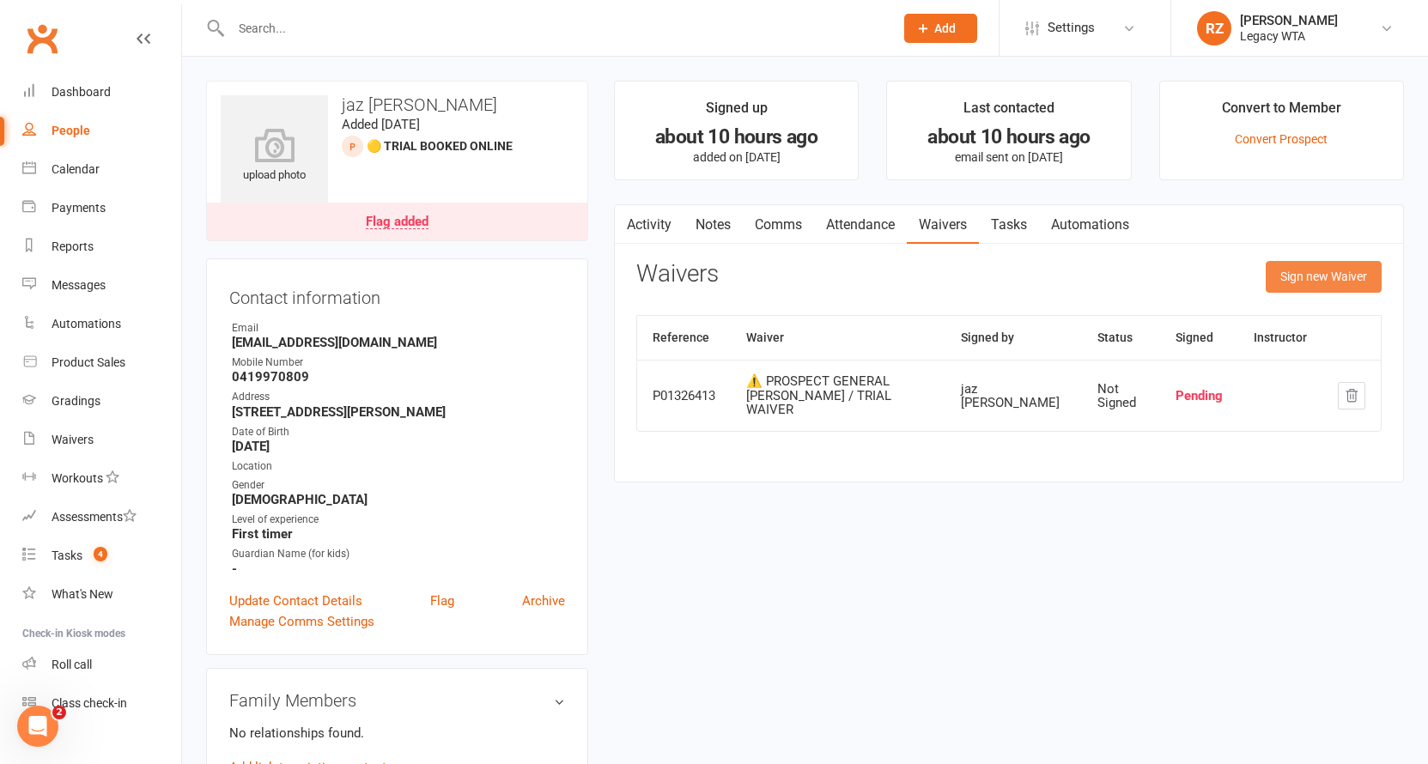
click at [1314, 274] on button "Sign new Waiver" at bounding box center [1323, 276] width 116 height 31
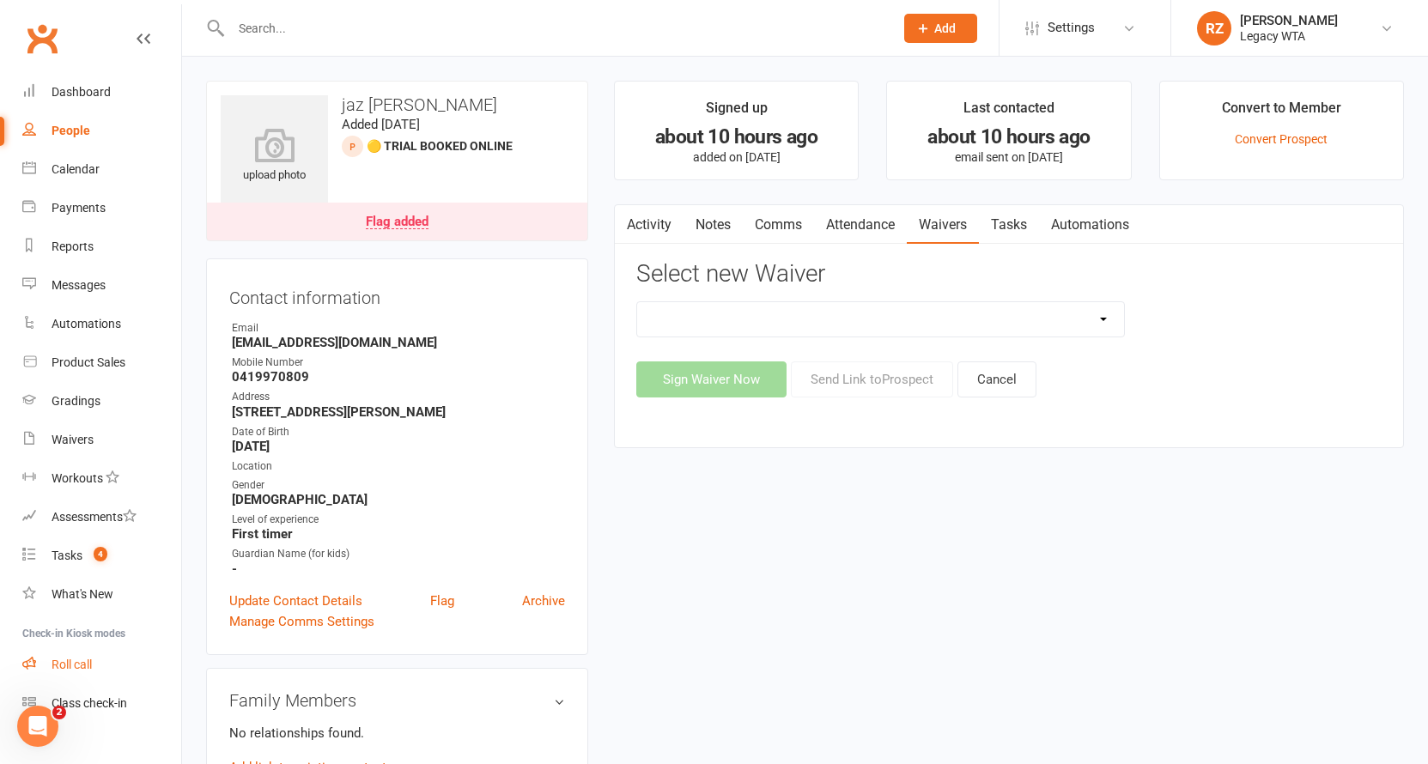
click at [80, 674] on link "Roll call" at bounding box center [101, 665] width 159 height 39
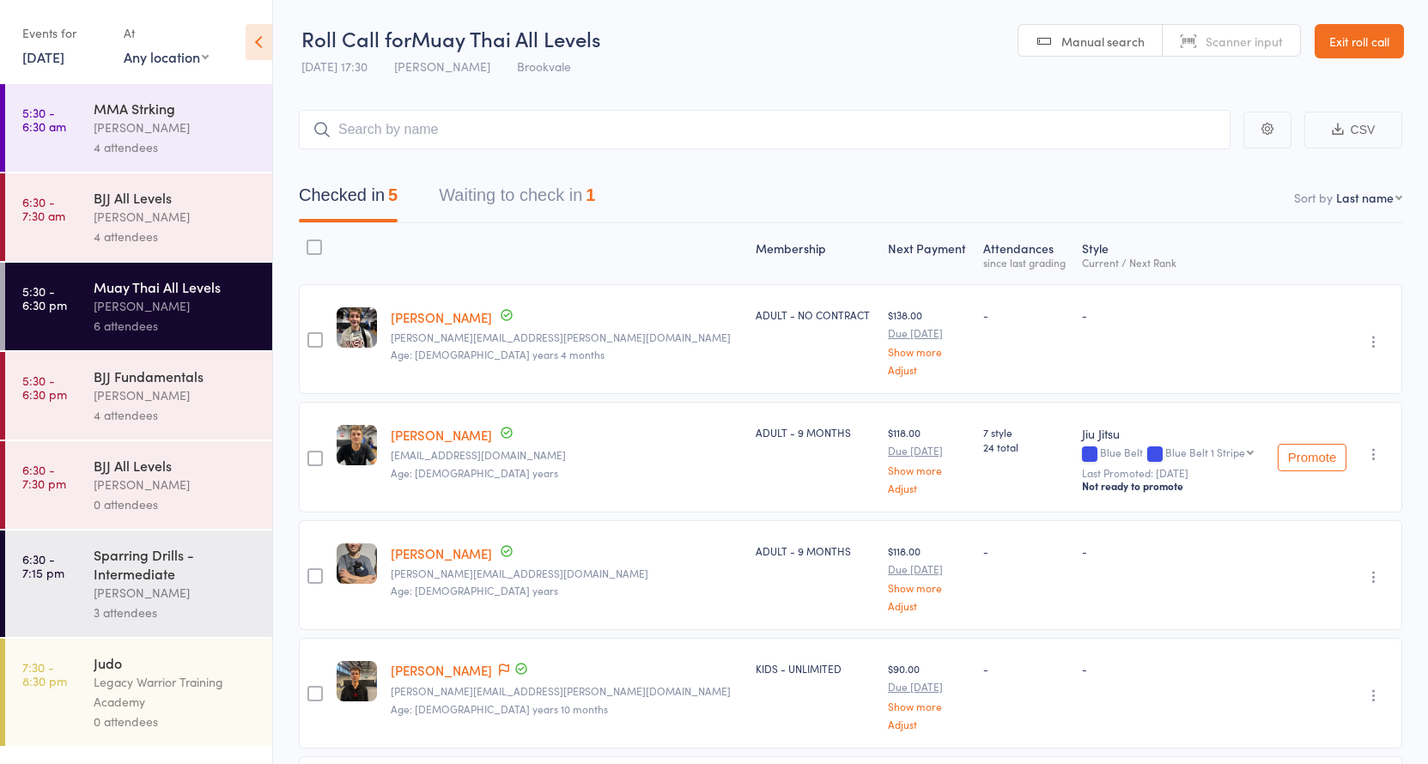
click at [548, 193] on button "Waiting to check in 1" at bounding box center [517, 199] width 156 height 45
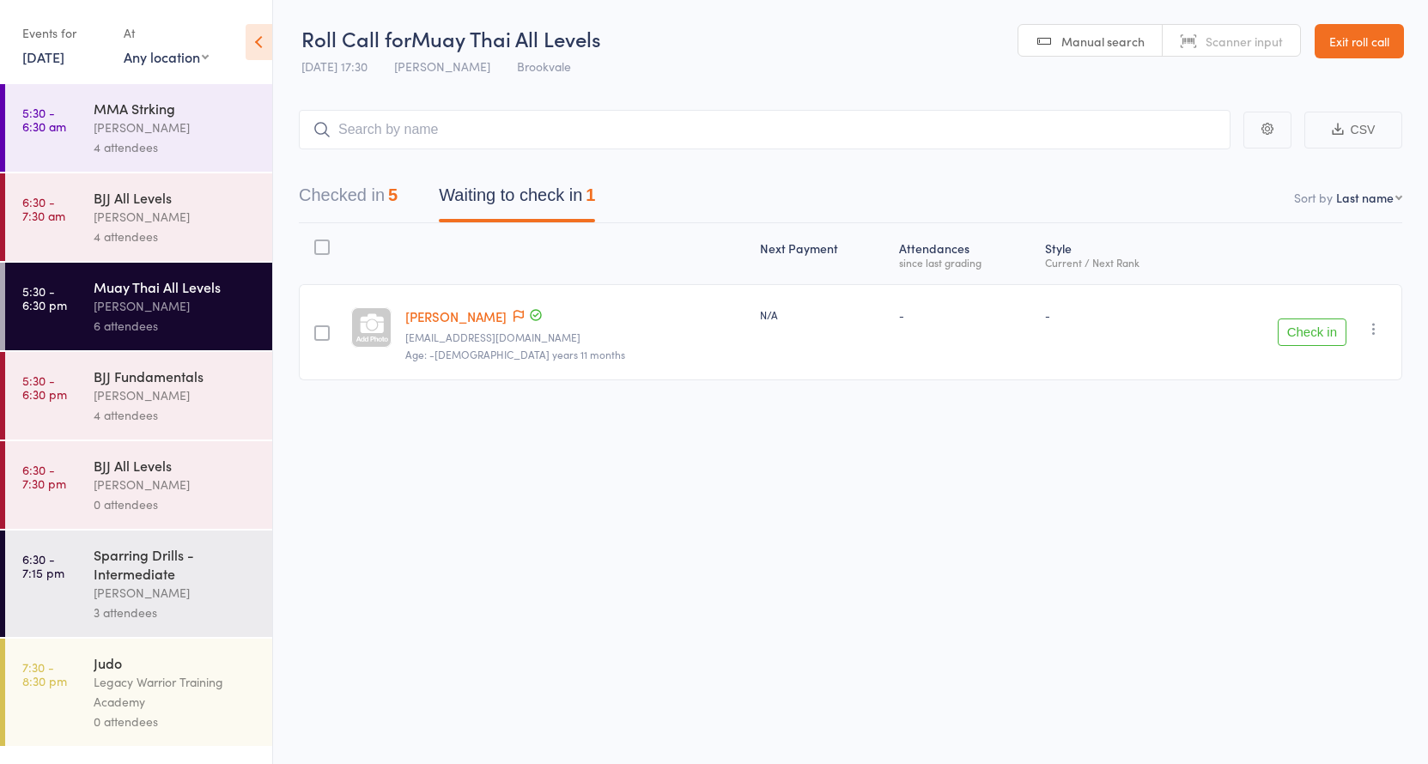
click at [1379, 324] on icon "button" at bounding box center [1373, 328] width 17 height 17
click at [1317, 478] on li "Remove" at bounding box center [1312, 477] width 142 height 23
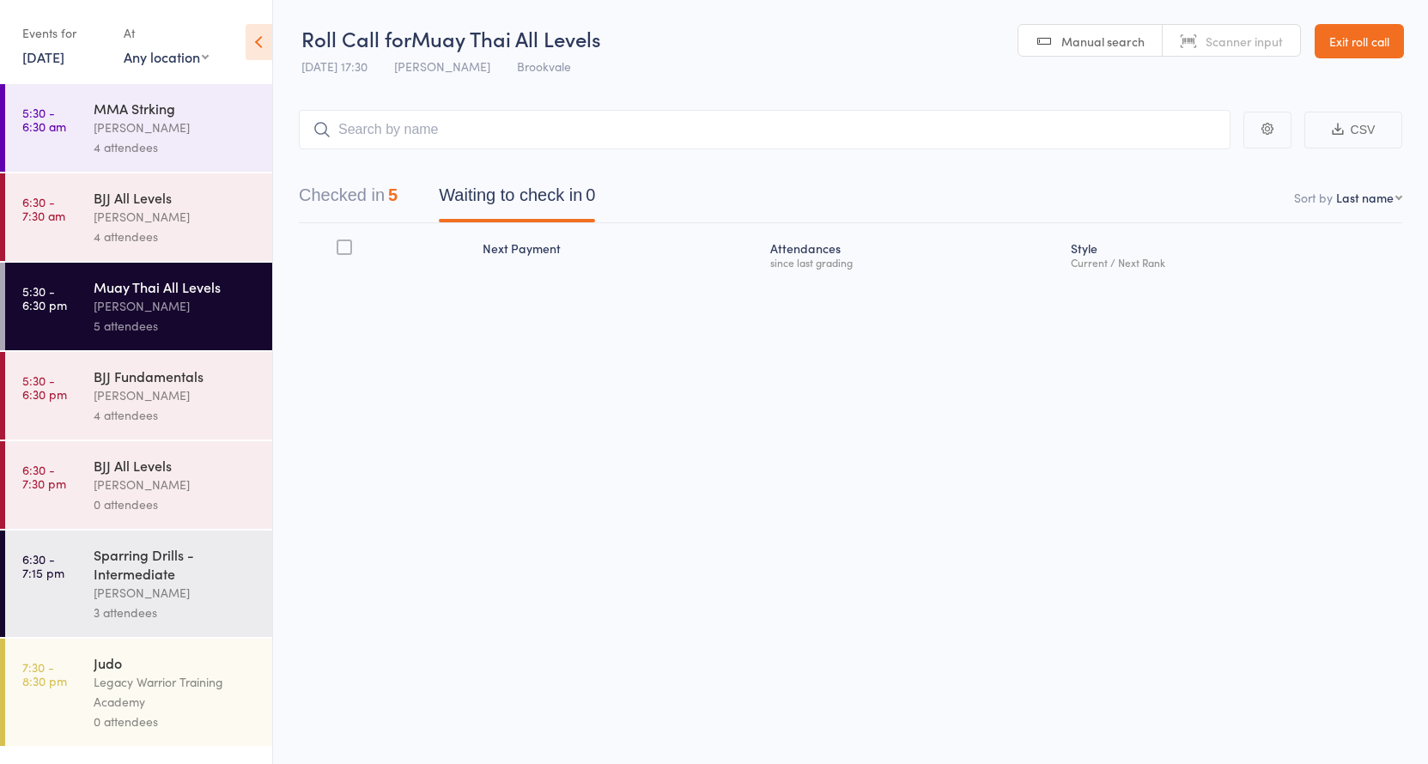
click at [1355, 26] on link "Exit roll call" at bounding box center [1358, 41] width 89 height 34
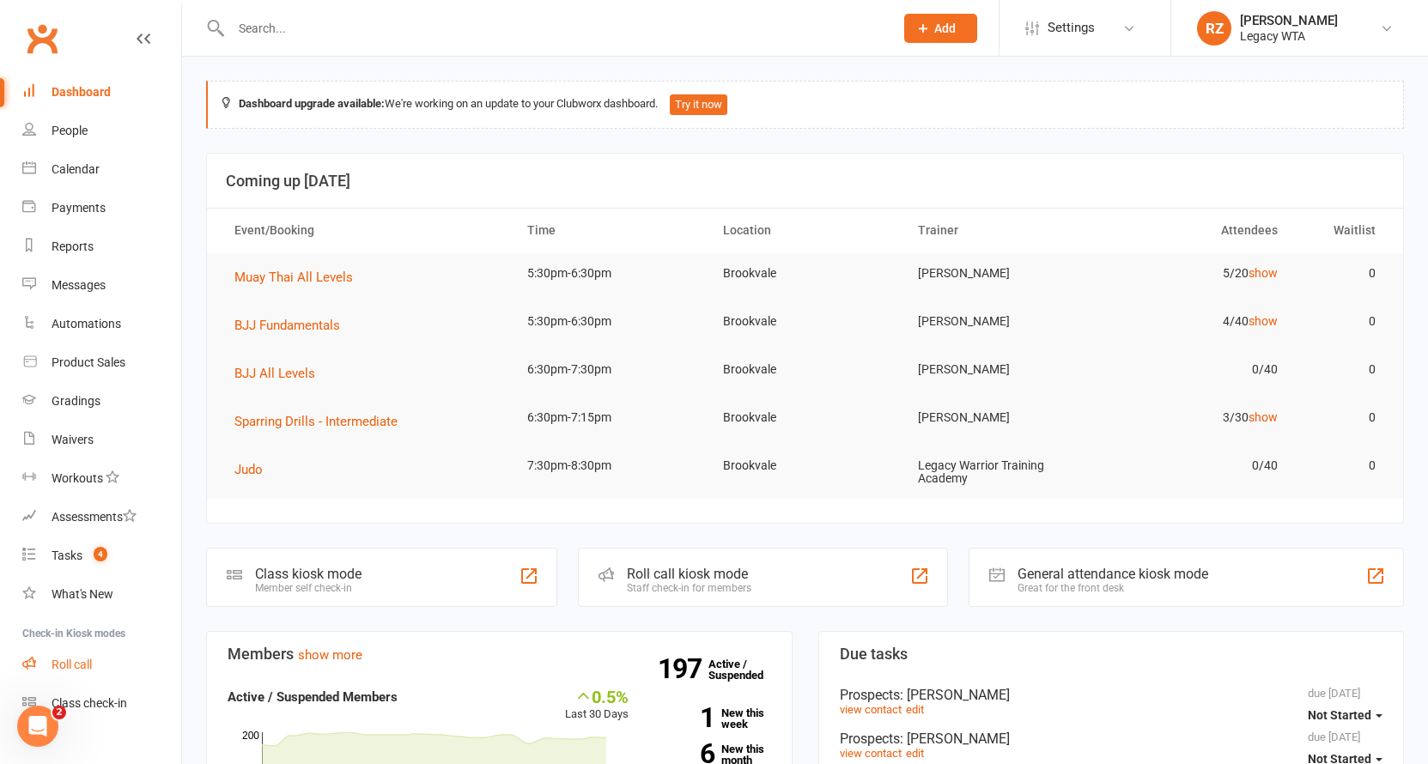
click at [81, 659] on div "Roll call" at bounding box center [72, 665] width 40 height 14
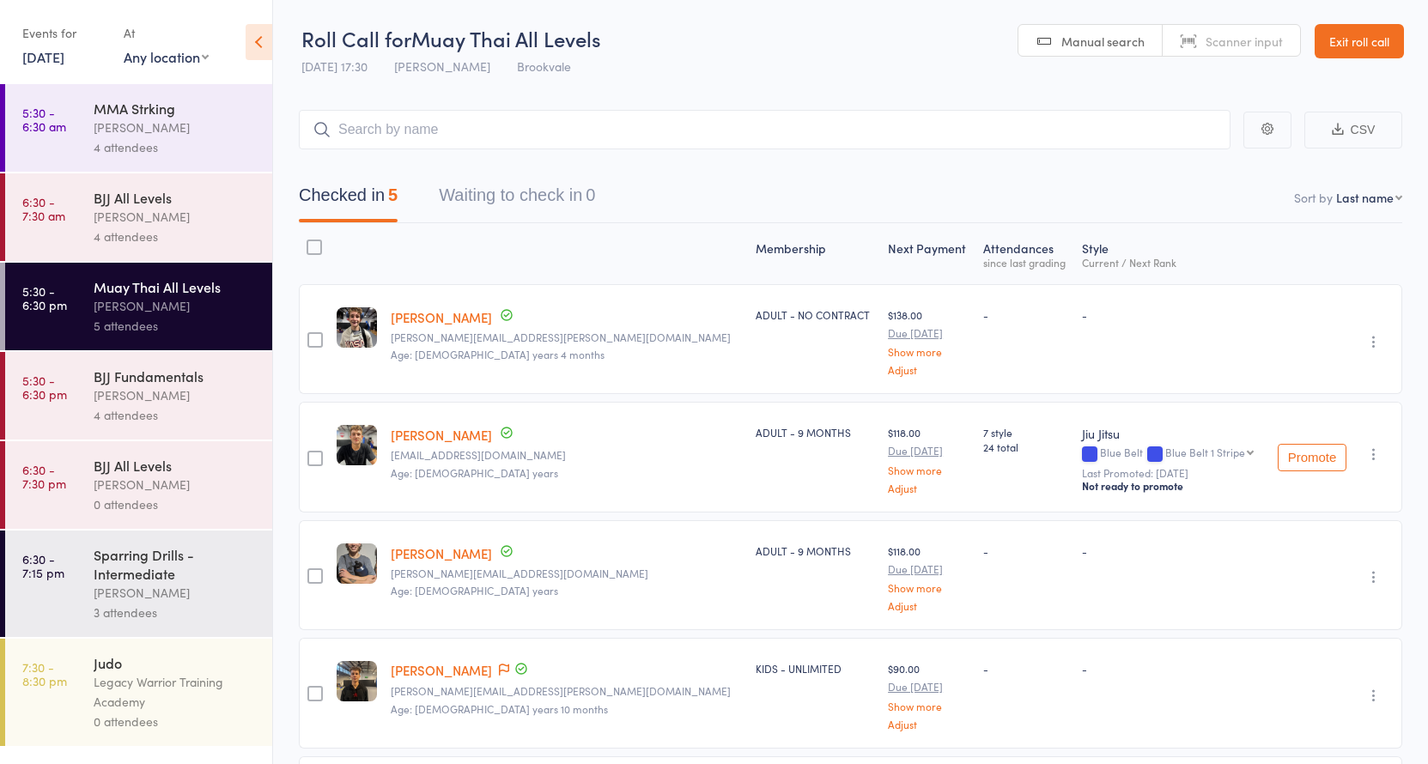
click at [1349, 49] on link "Exit roll call" at bounding box center [1358, 41] width 89 height 34
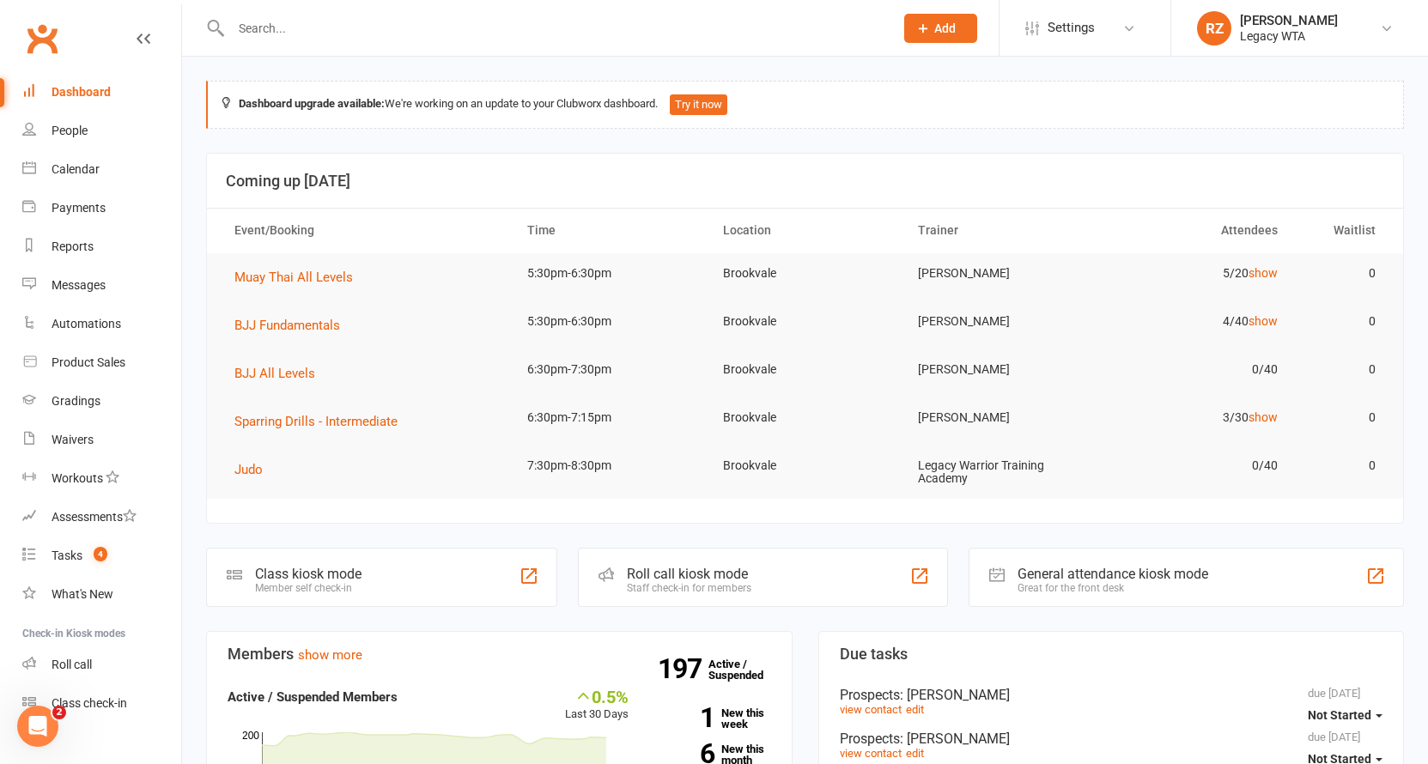
click at [295, 23] on input "text" at bounding box center [554, 28] width 656 height 24
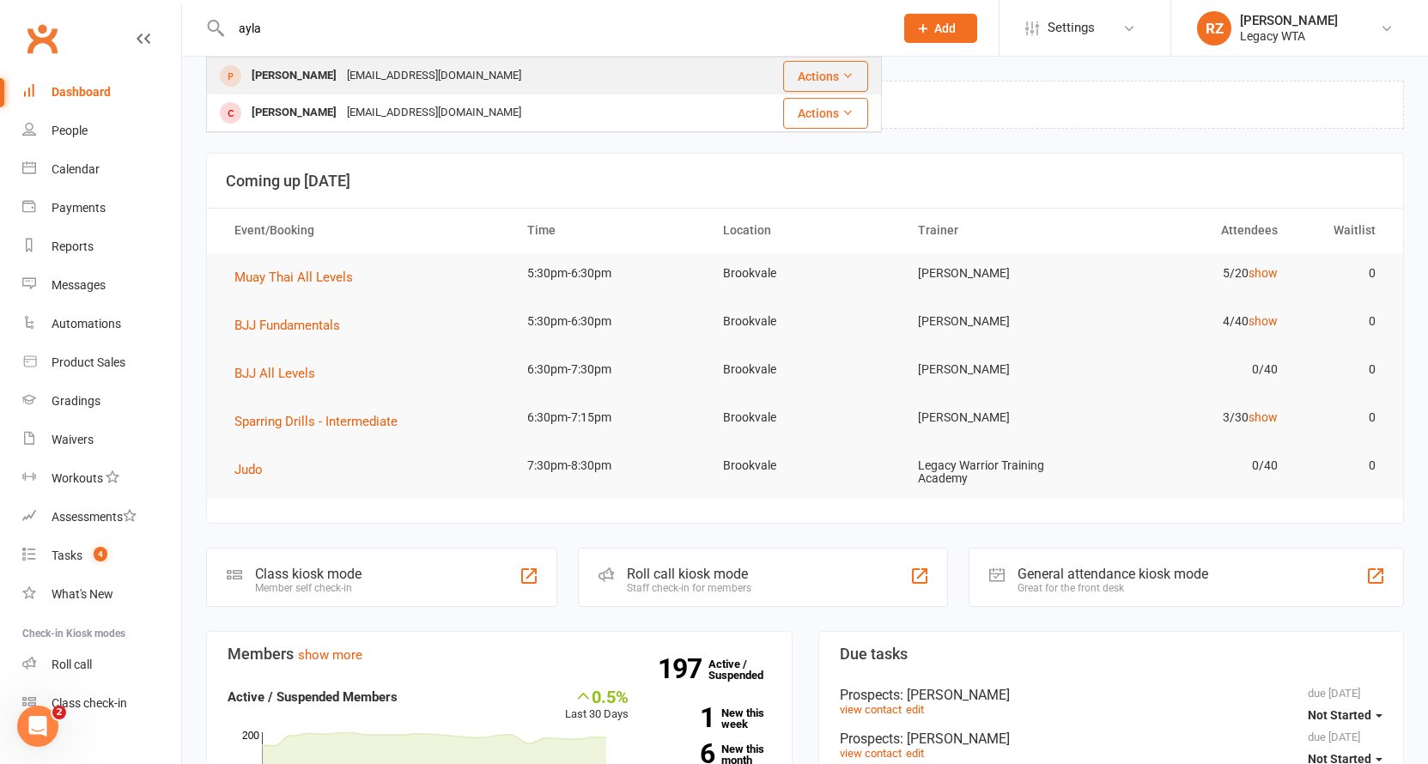
type input "ayla"
click at [341, 71] on div "[PERSON_NAME]" at bounding box center [293, 76] width 95 height 25
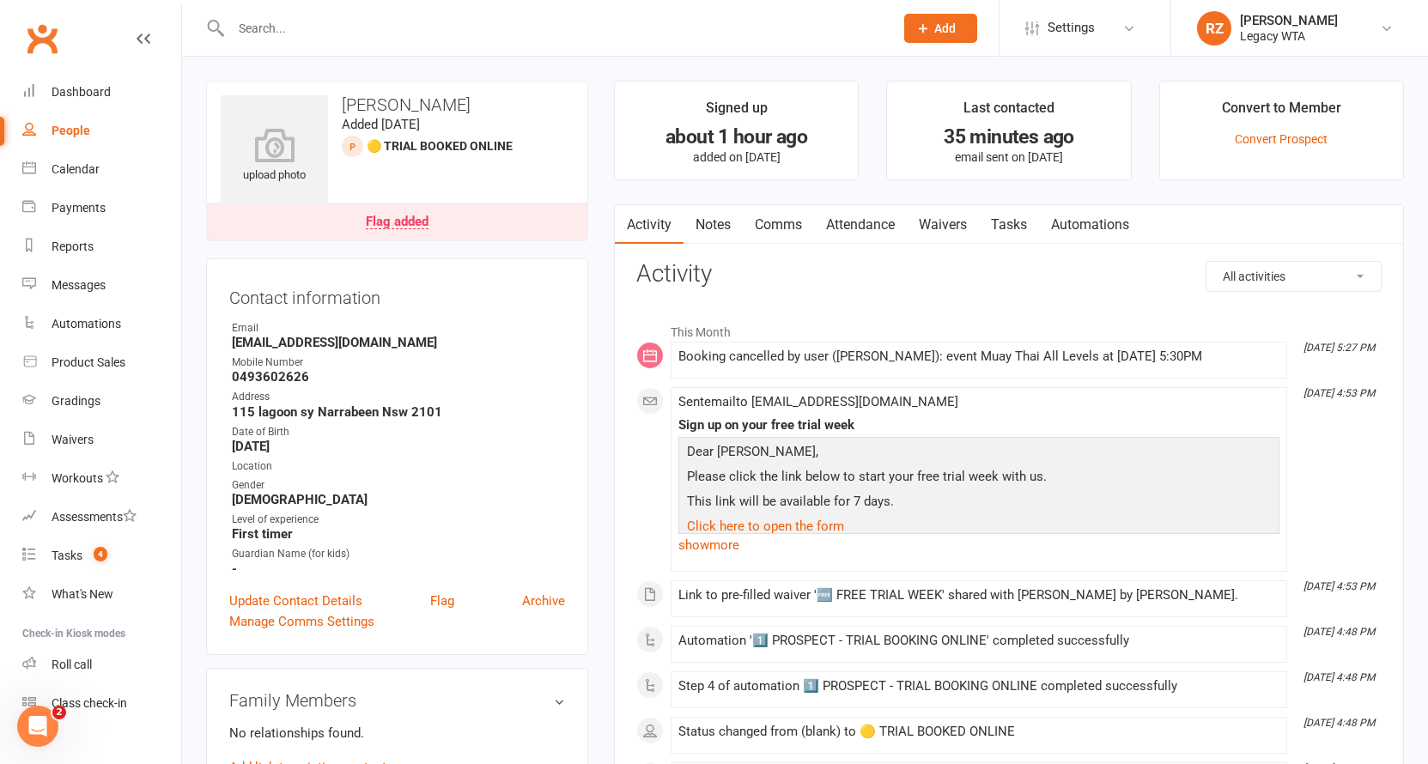
click at [929, 229] on link "Waivers" at bounding box center [943, 224] width 72 height 39
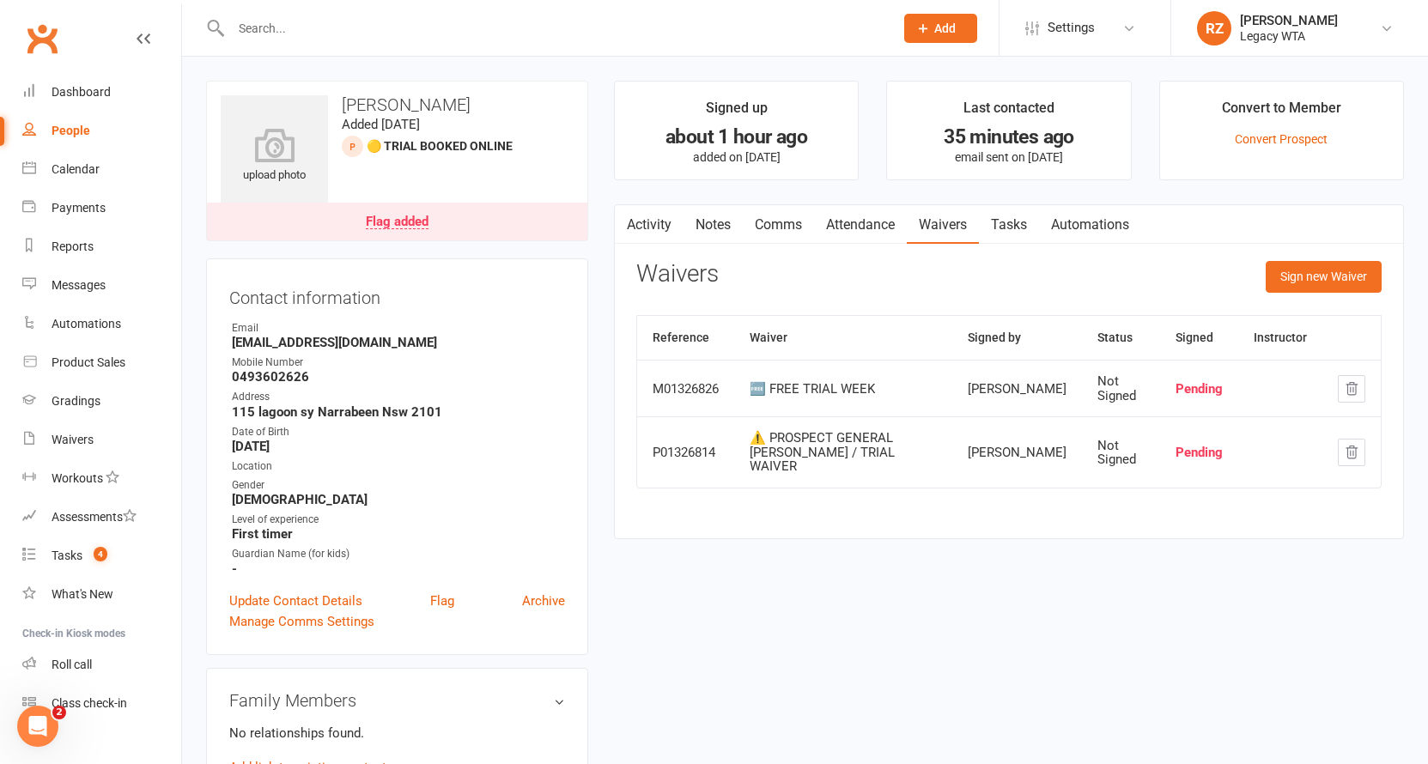
click at [391, 33] on input "text" at bounding box center [554, 28] width 656 height 24
type input "o"
click at [683, 44] on div at bounding box center [544, 28] width 676 height 56
click at [700, 32] on input "text" at bounding box center [554, 28] width 656 height 24
click at [66, 663] on div "Roll call" at bounding box center [72, 665] width 40 height 14
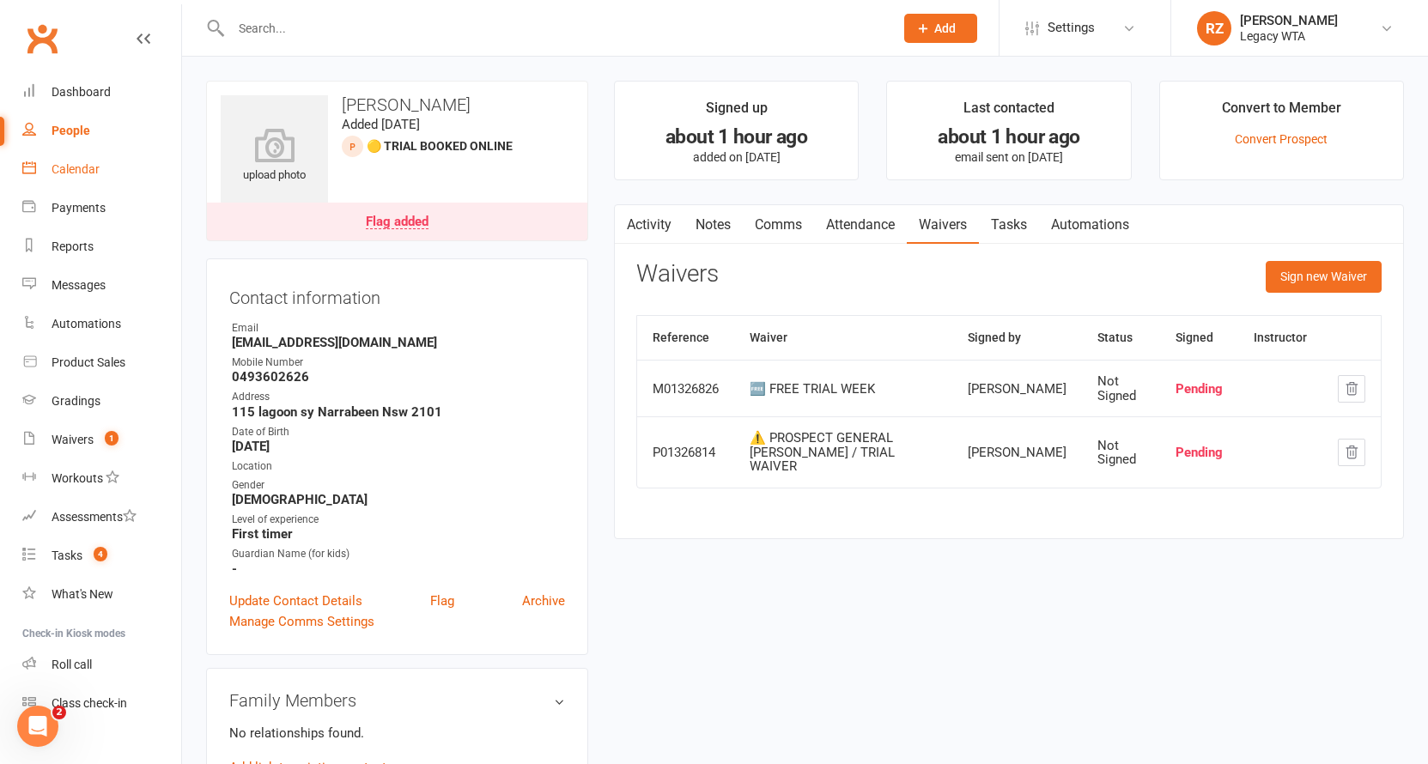
click at [88, 172] on div "Calendar" at bounding box center [76, 169] width 48 height 14
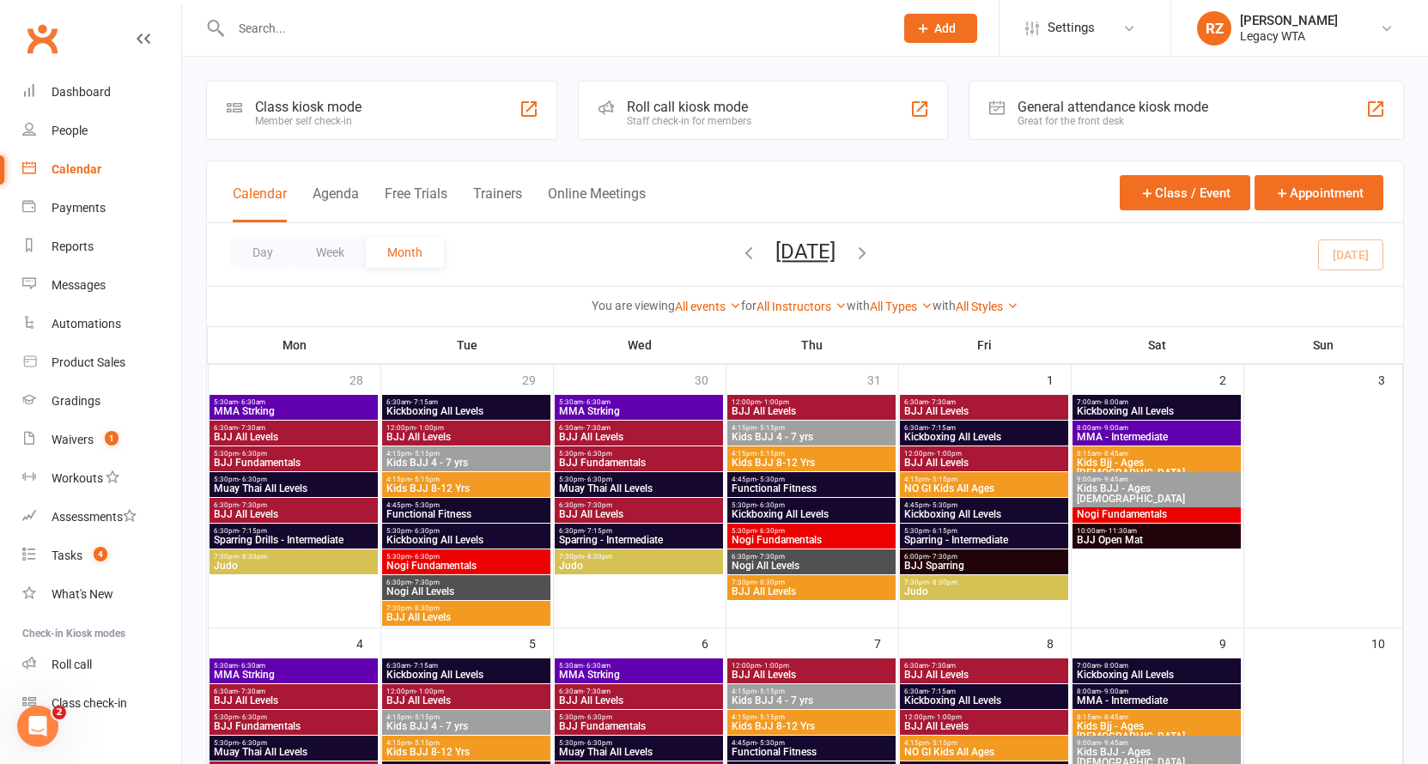
click at [309, 16] on input "text" at bounding box center [554, 28] width 656 height 24
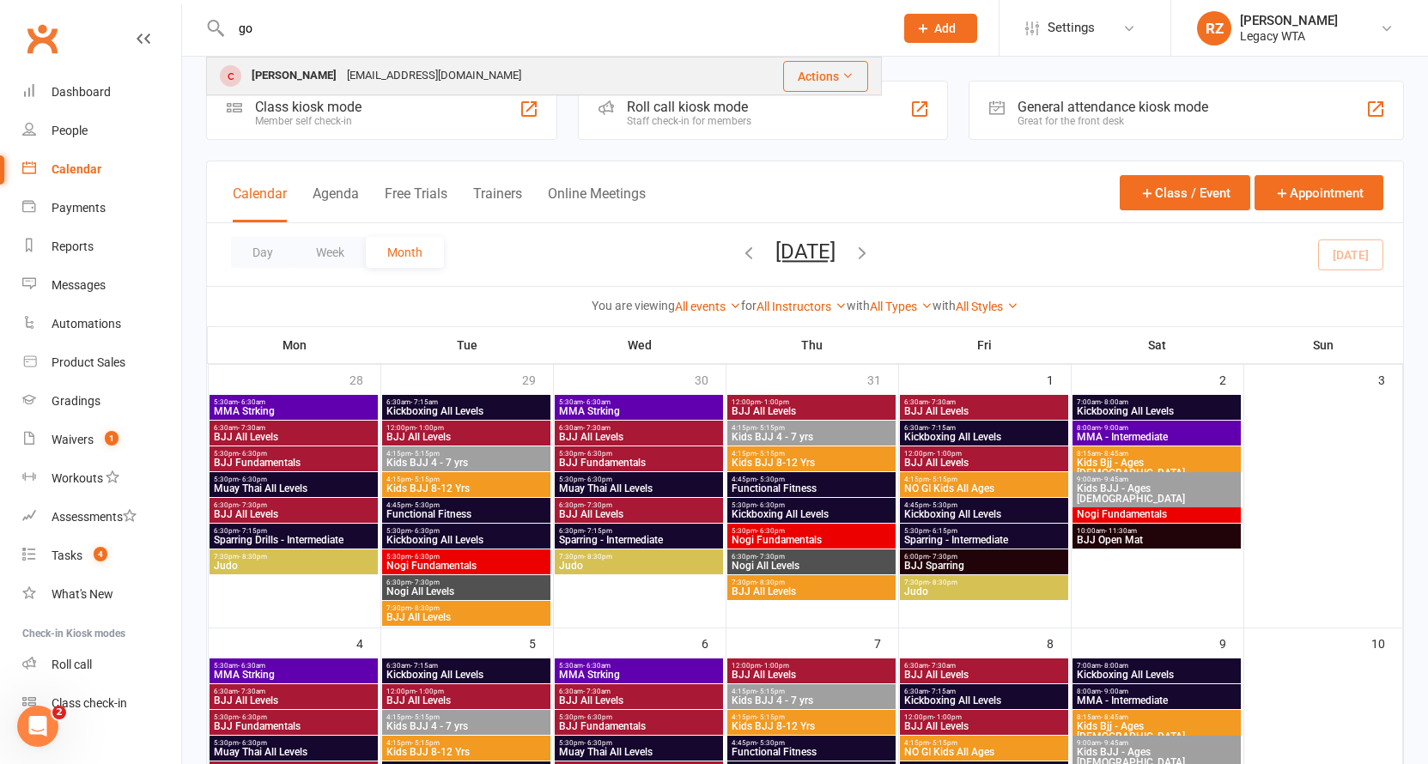
type input "g"
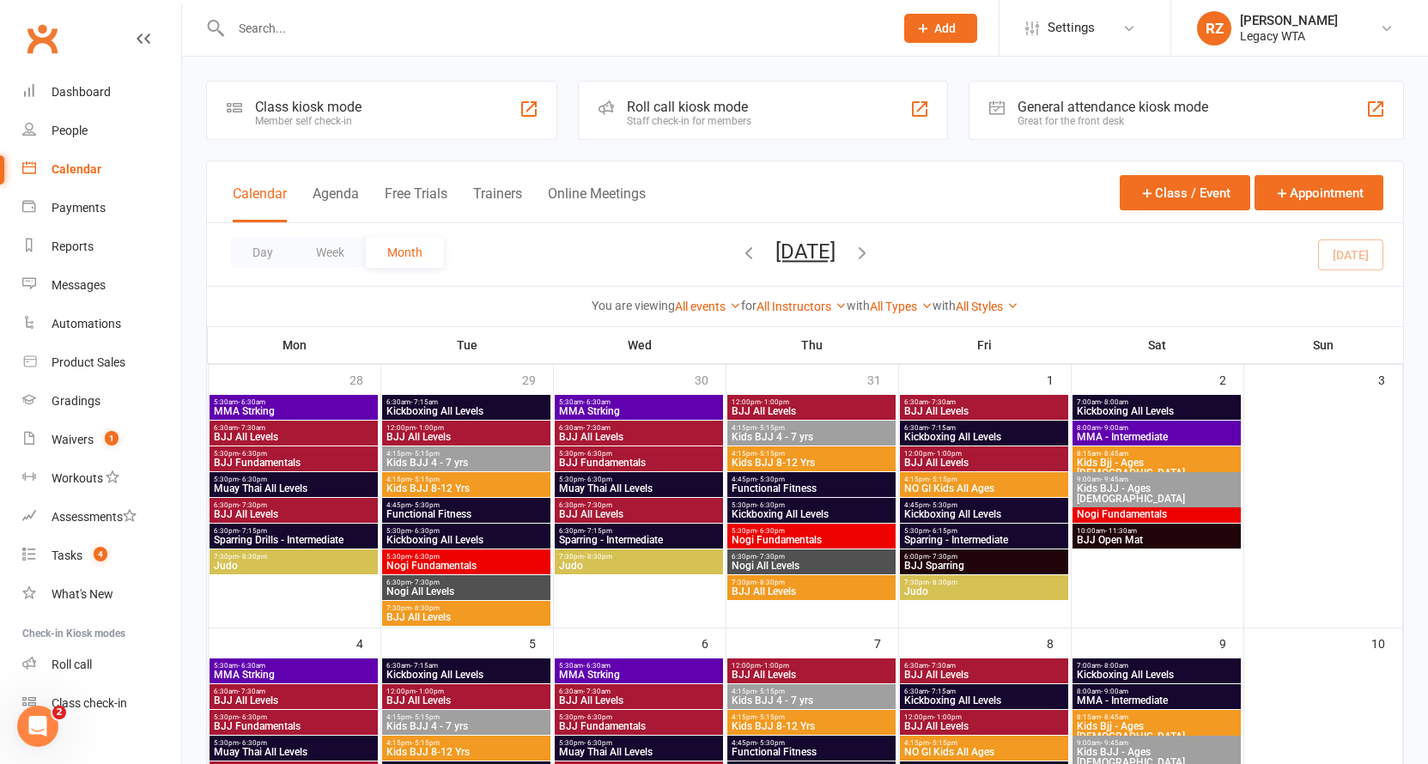
click at [258, 31] on input "text" at bounding box center [554, 28] width 656 height 24
click at [340, 27] on input "text" at bounding box center [554, 28] width 656 height 24
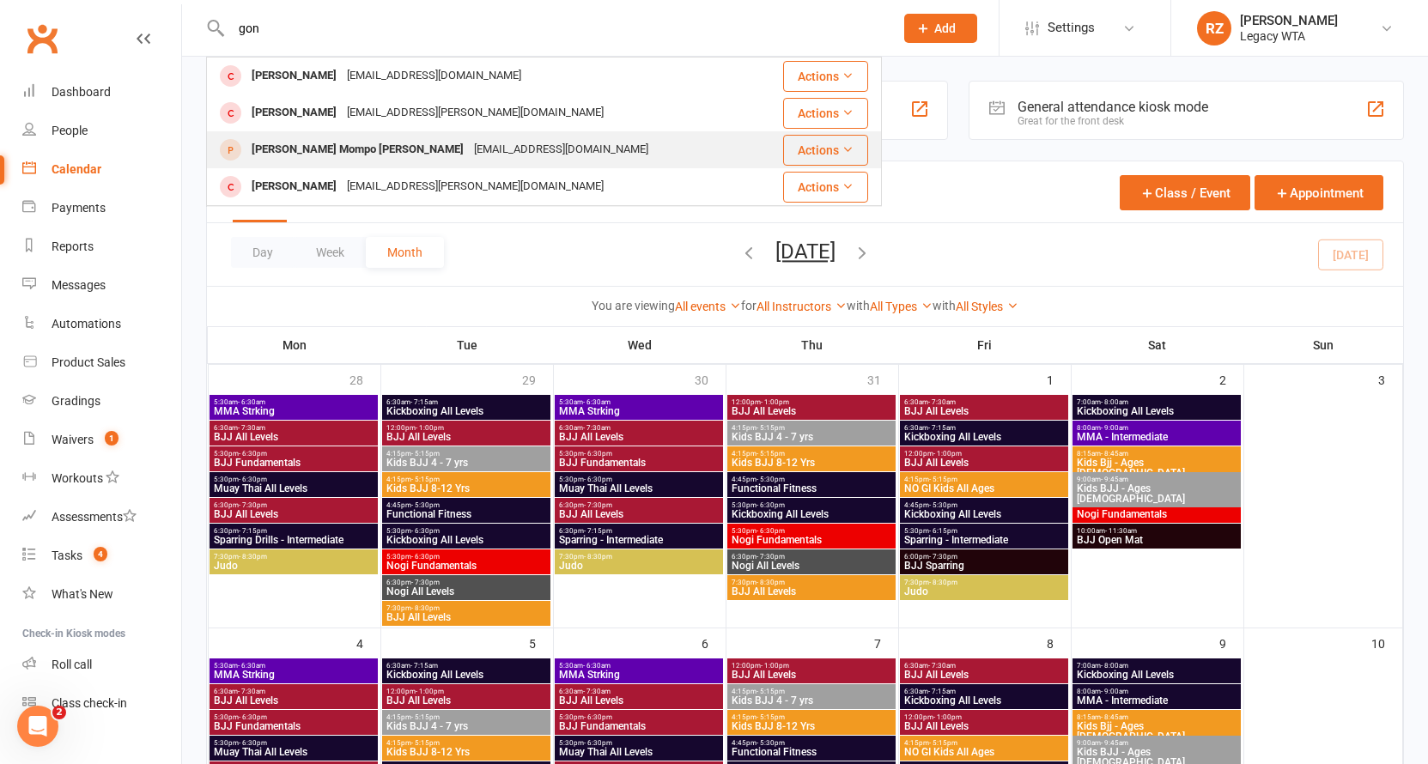
type input "gon"
click at [344, 160] on div "[PERSON_NAME] Mompo [PERSON_NAME]" at bounding box center [357, 149] width 222 height 25
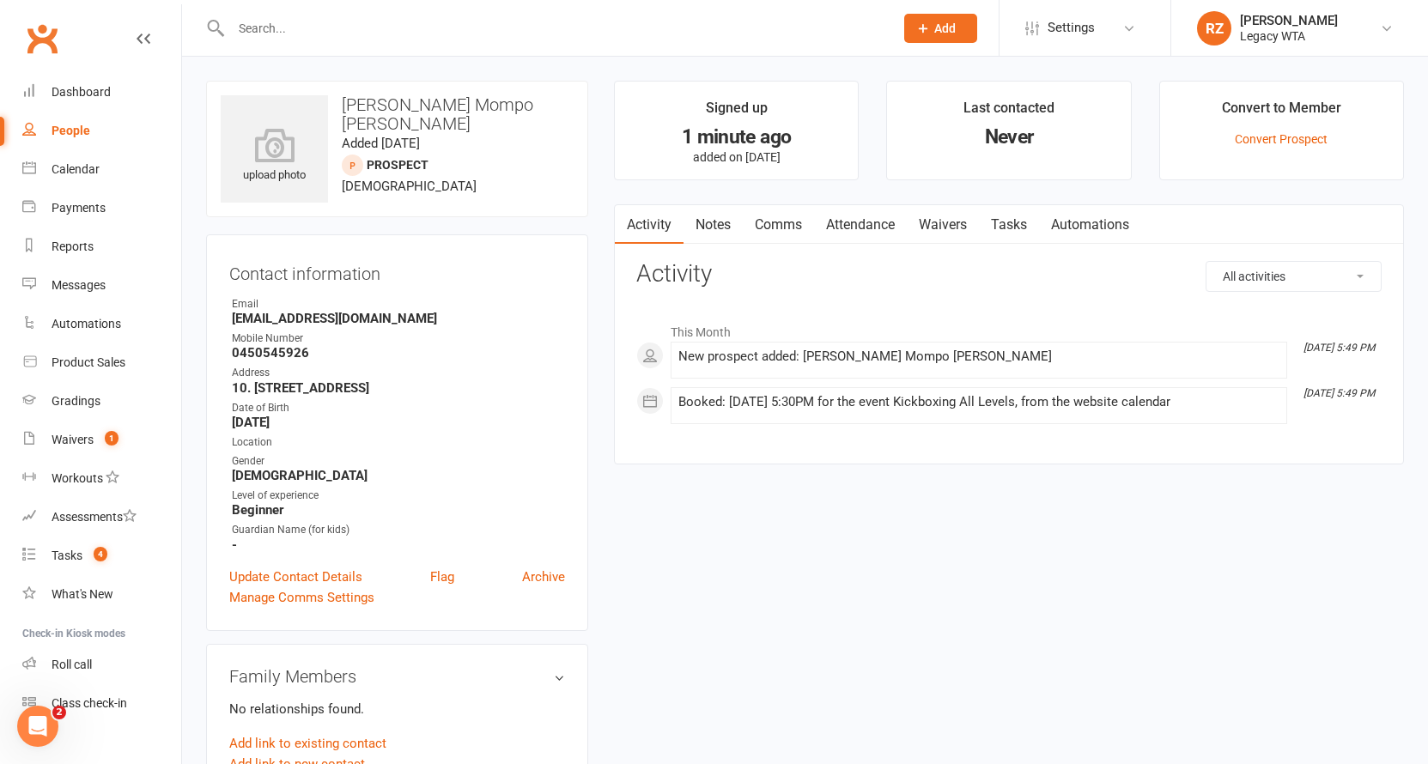
click at [938, 227] on link "Waivers" at bounding box center [943, 224] width 72 height 39
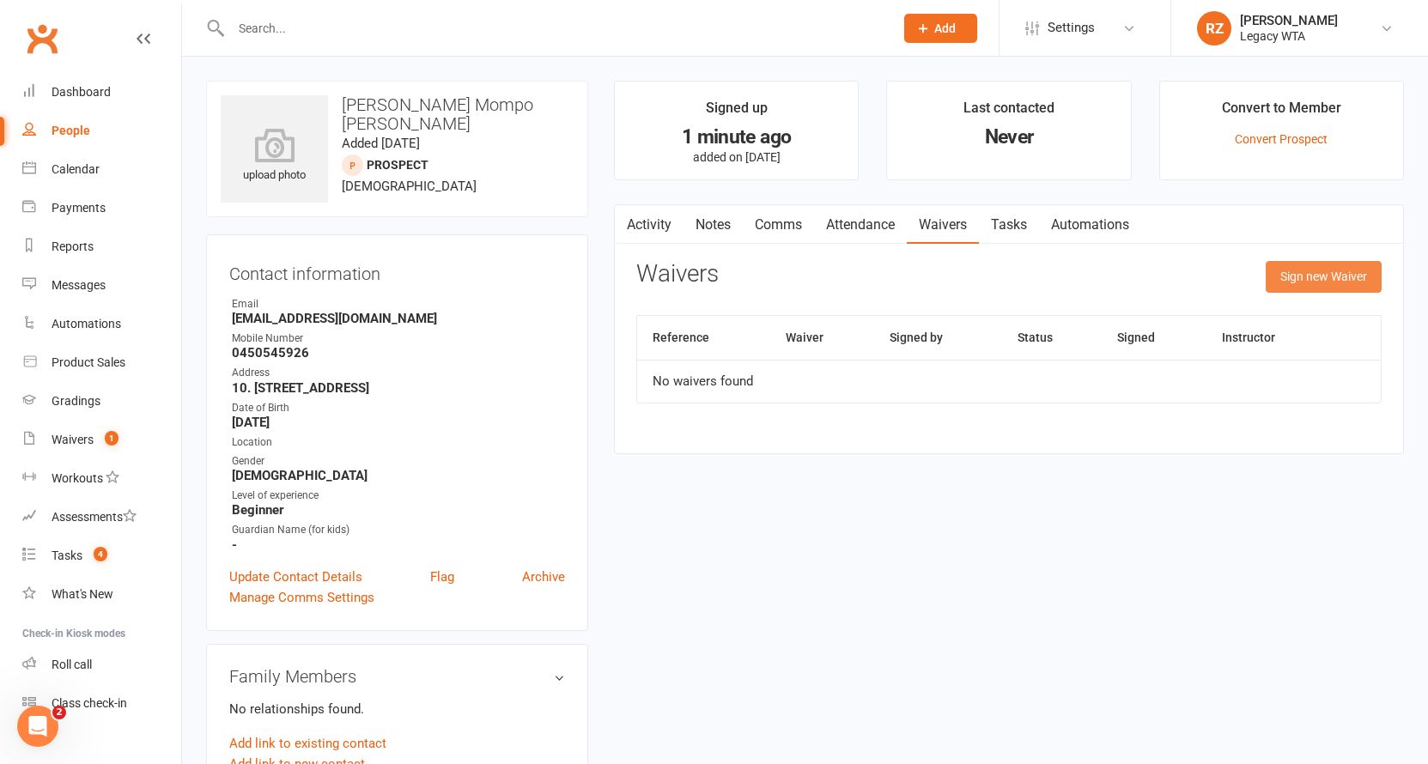
click at [1359, 272] on button "Sign new Waiver" at bounding box center [1323, 276] width 116 height 31
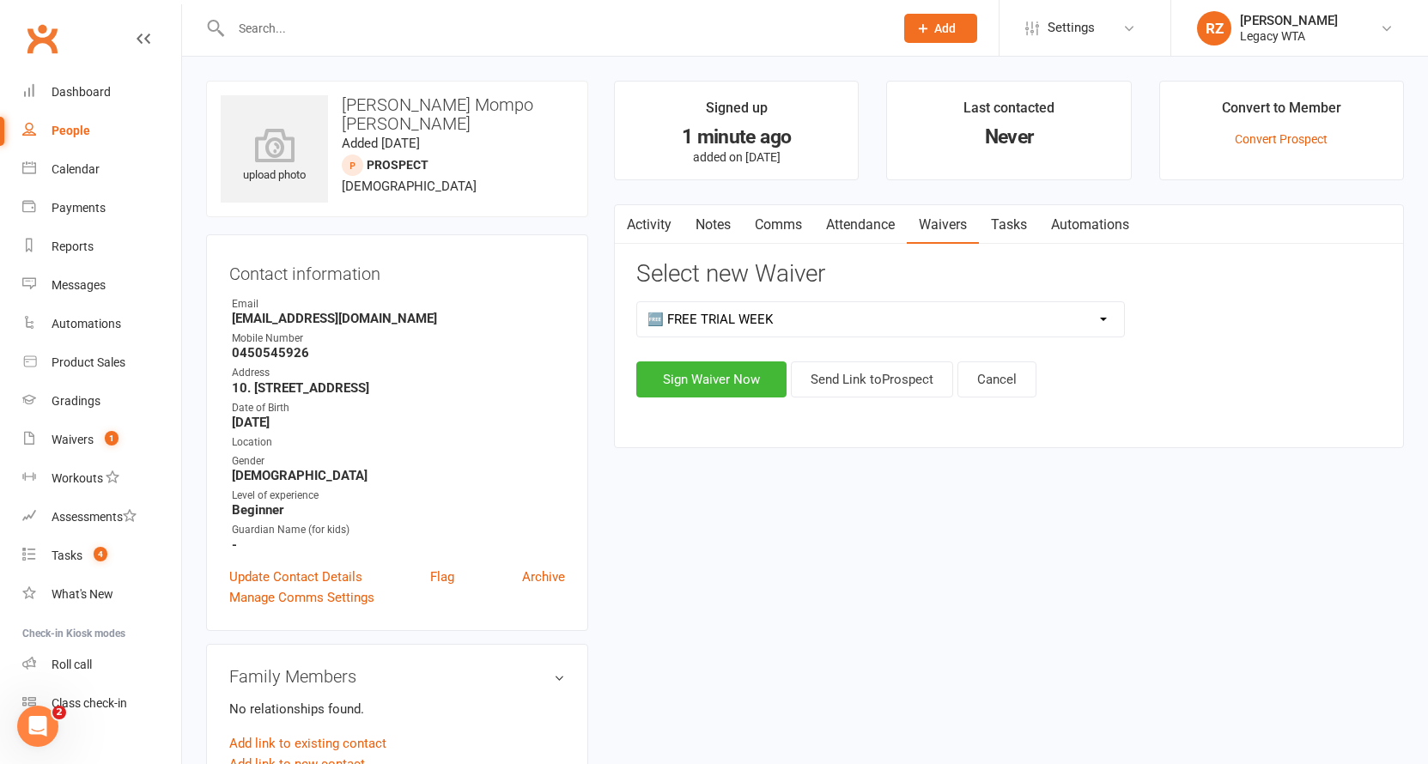
click at [875, 297] on div "Select new Waiver ❌ CANCELLATION FORM ☑️ CASUAL CLASS / PRIVATE ➖ EXISTING MEMB…" at bounding box center [1008, 329] width 745 height 136
select select "10778"
click at [842, 377] on button "Send Link to [GEOGRAPHIC_DATA]" at bounding box center [872, 379] width 162 height 36
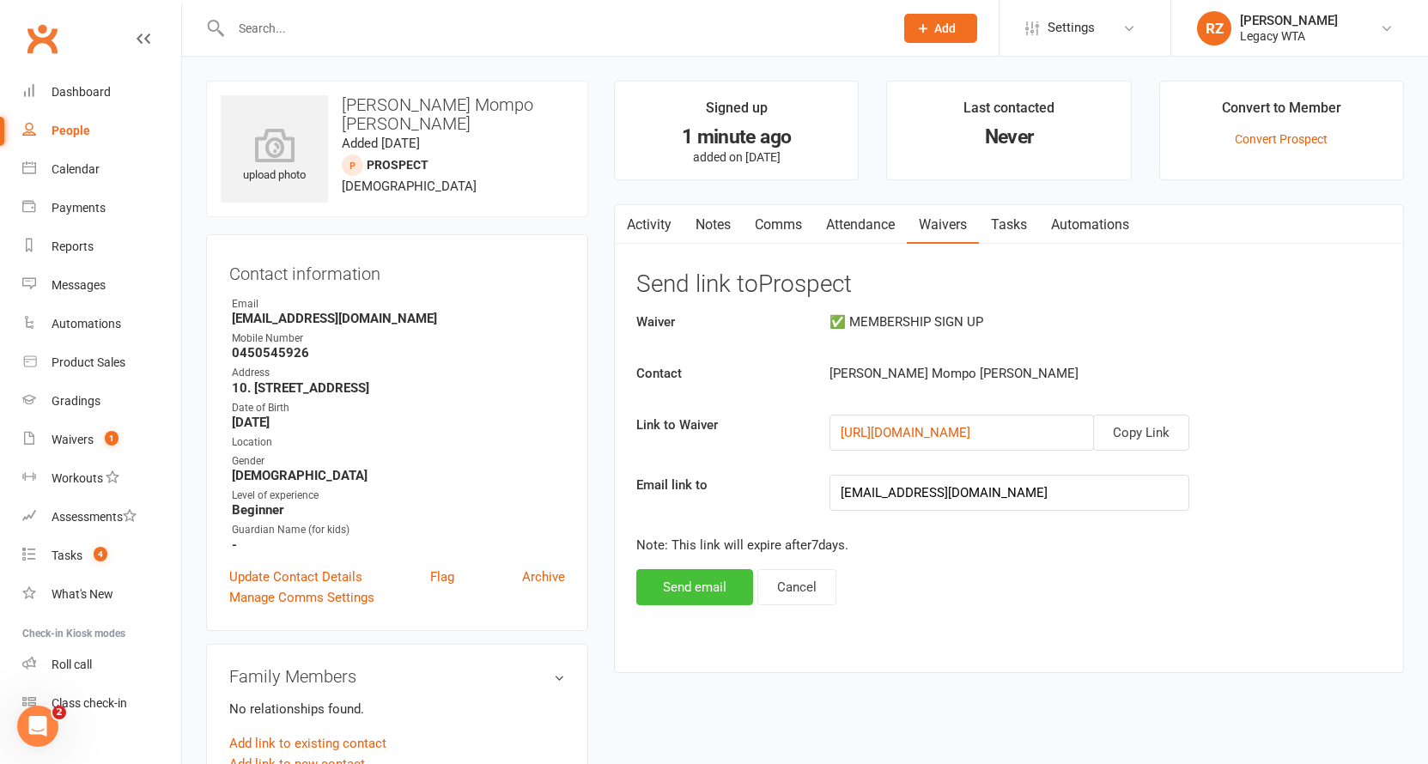
click at [668, 588] on button "Send email" at bounding box center [694, 587] width 117 height 36
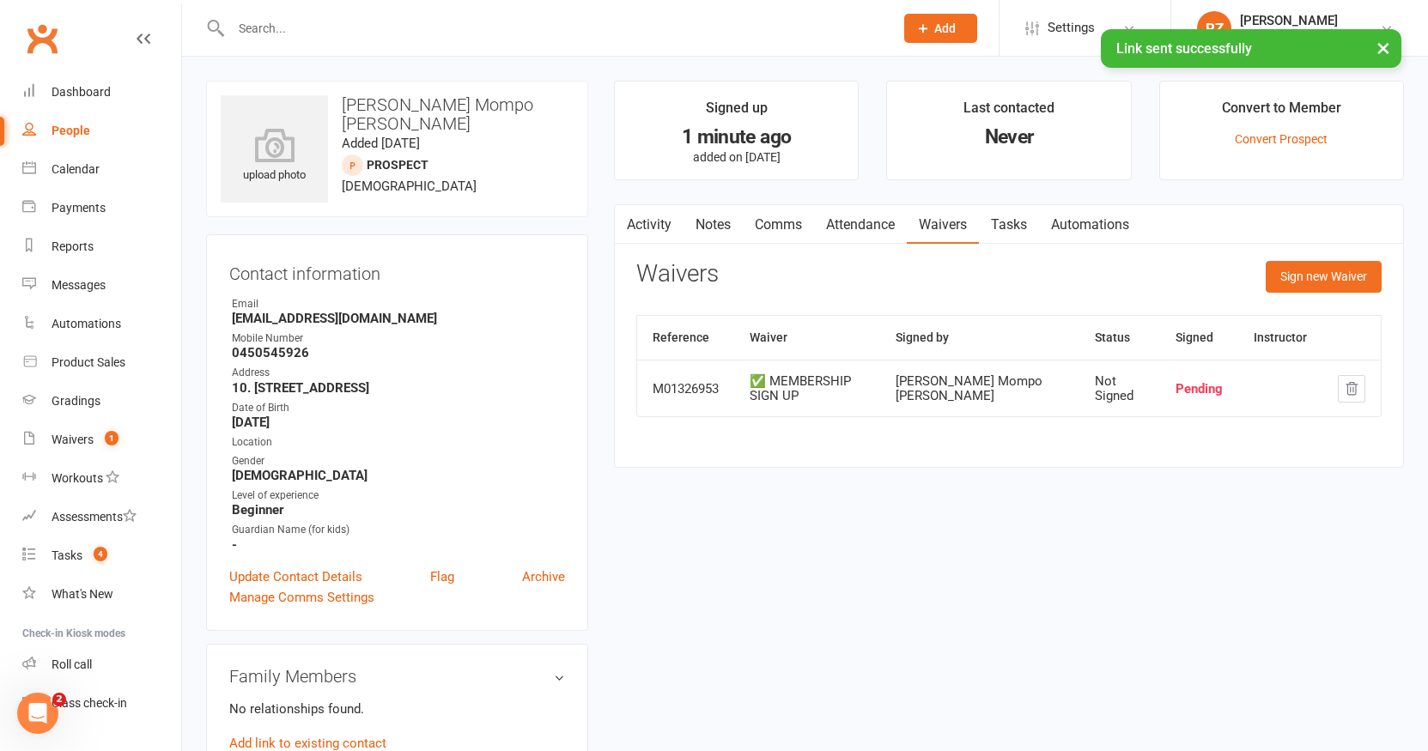
click at [1383, 52] on button "×" at bounding box center [1382, 47] width 31 height 37
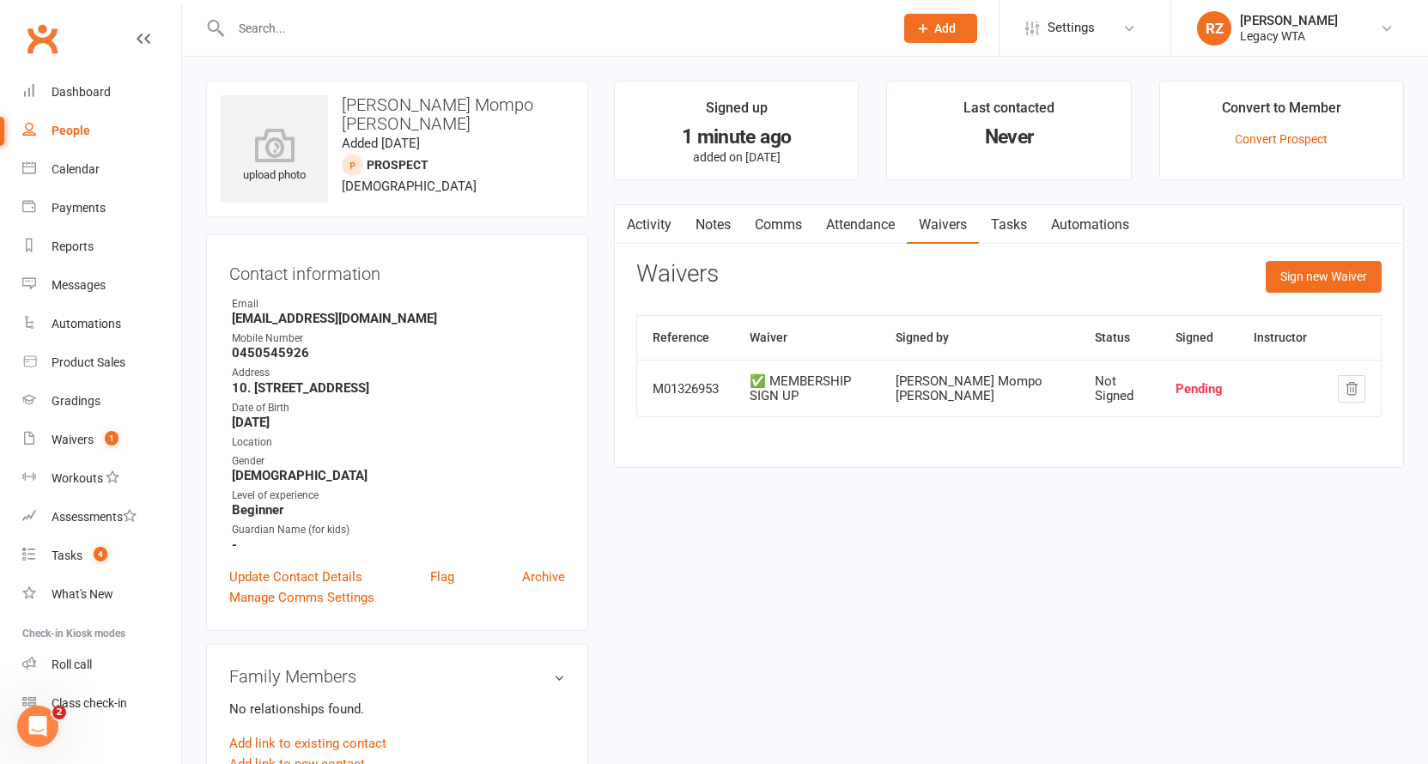
click at [1283, 147] on li "Convert to Member Convert Prospect" at bounding box center [1281, 131] width 245 height 100
click at [1283, 137] on link "Convert Prospect" at bounding box center [1280, 139] width 93 height 14
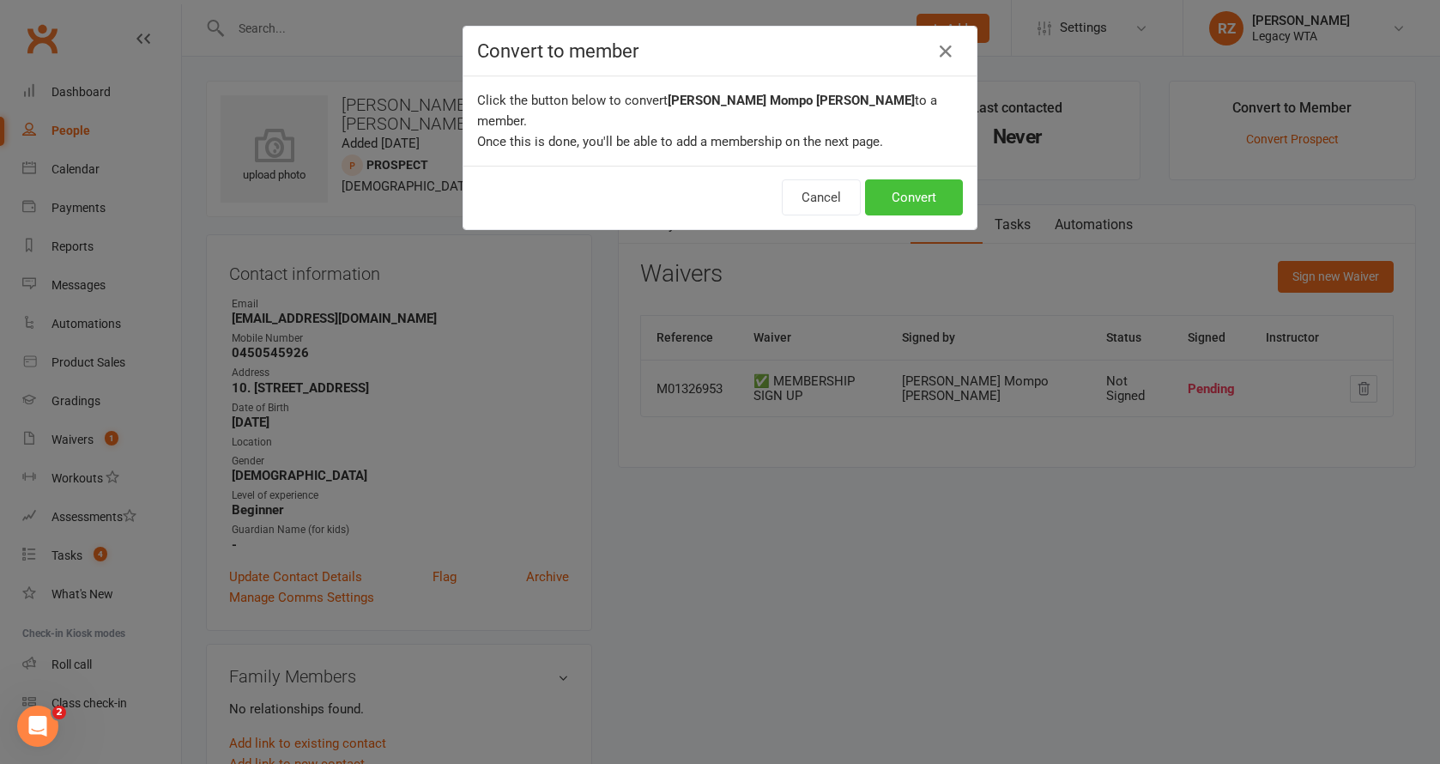
click at [888, 179] on button "Convert" at bounding box center [914, 197] width 98 height 36
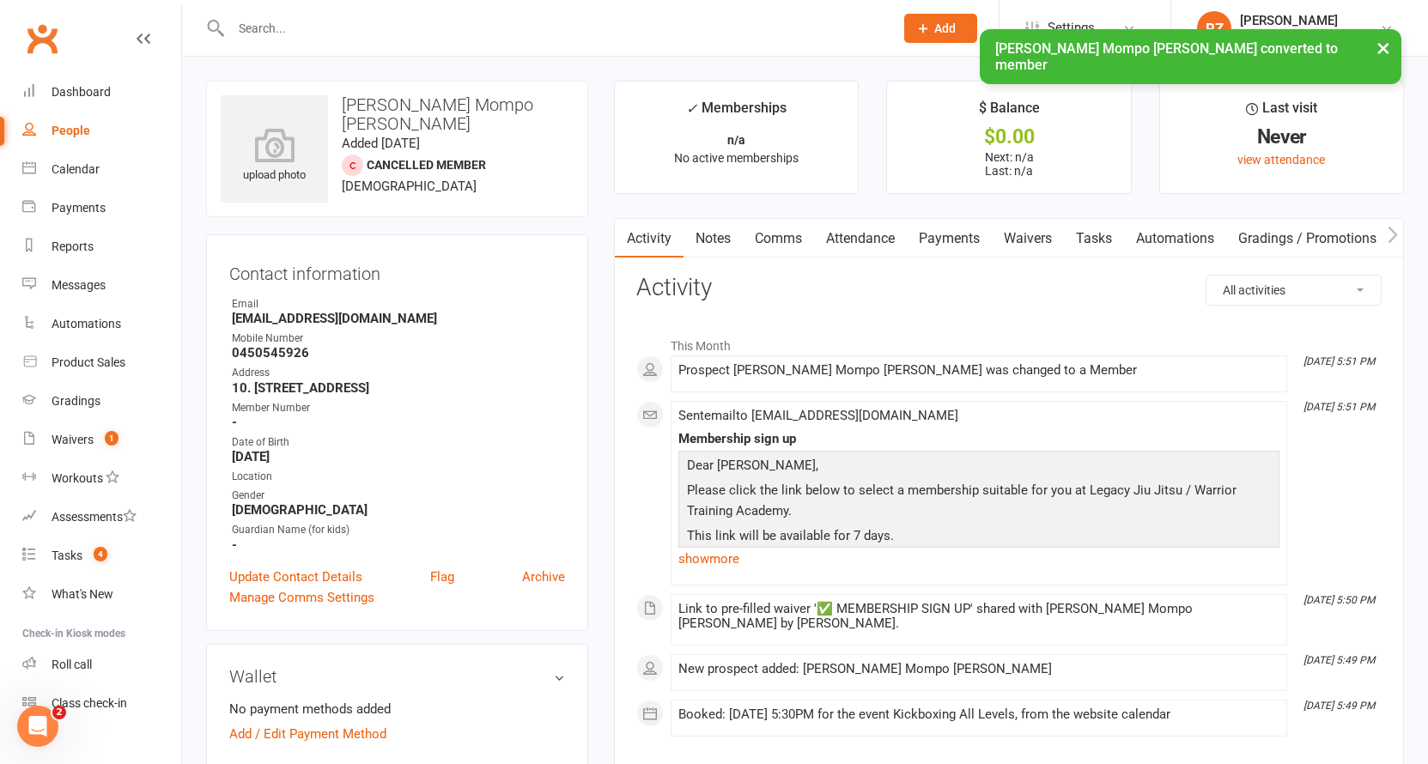
drag, startPoint x: 950, startPoint y: 246, endPoint x: 1019, endPoint y: 300, distance: 87.9
click at [950, 246] on link "Payments" at bounding box center [949, 238] width 85 height 39
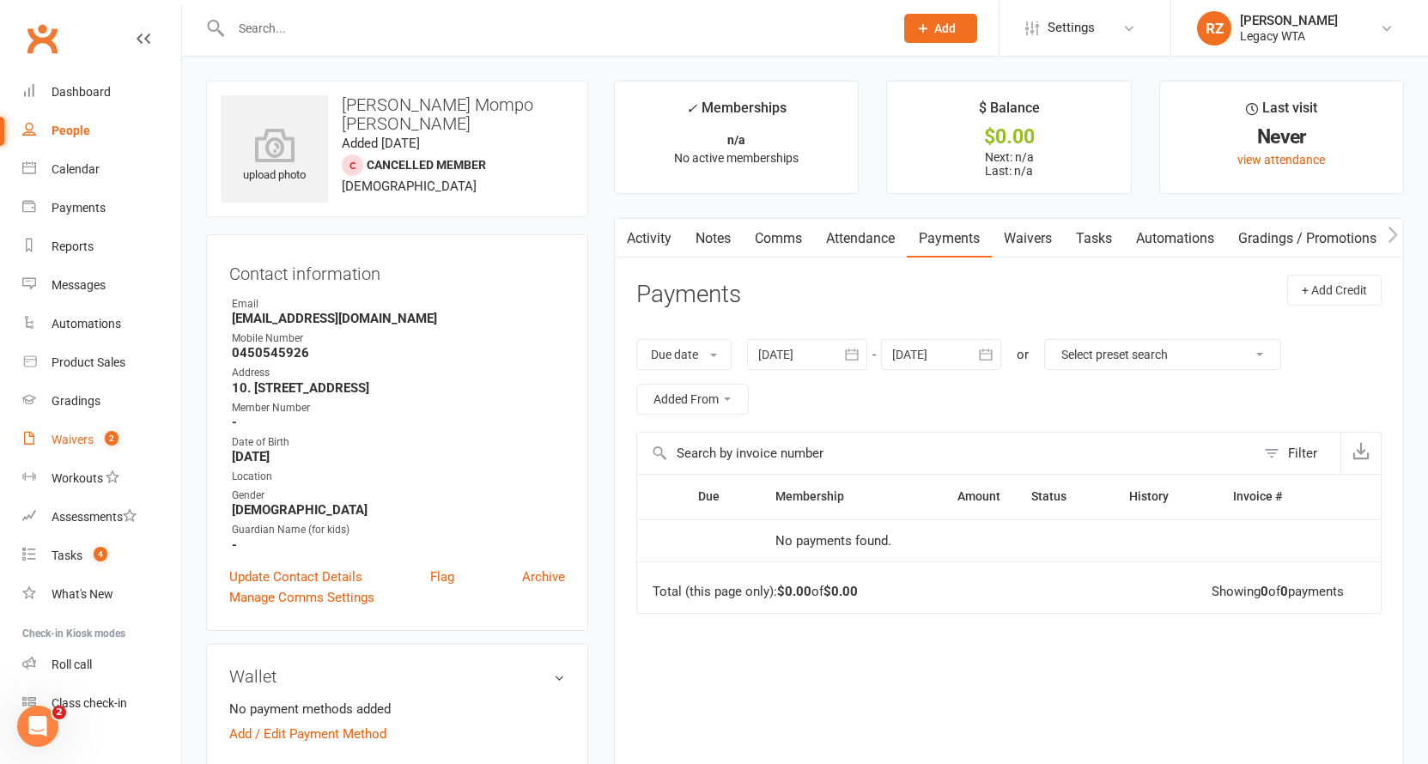
click at [90, 444] on div "Waivers" at bounding box center [73, 440] width 42 height 14
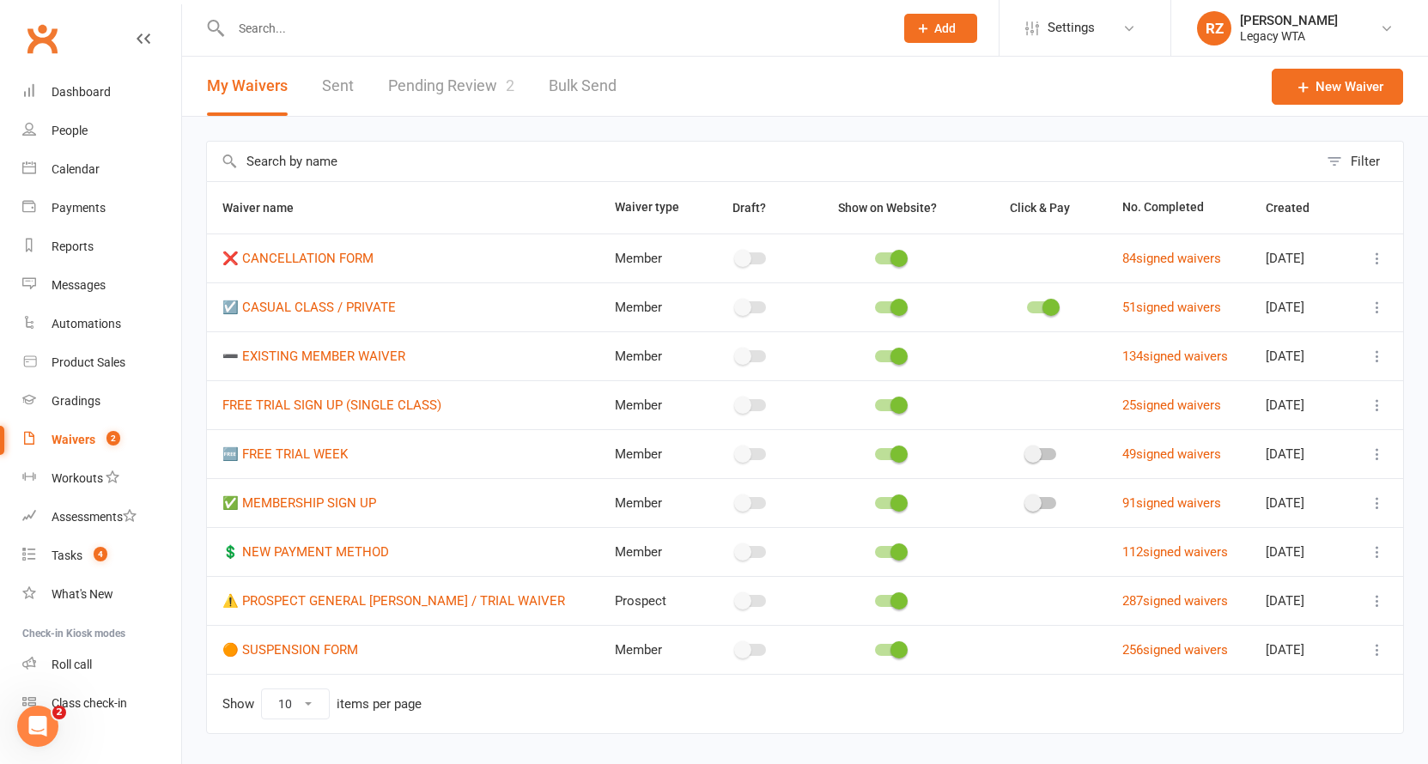
click at [466, 85] on link "Pending Review 2" at bounding box center [451, 86] width 126 height 59
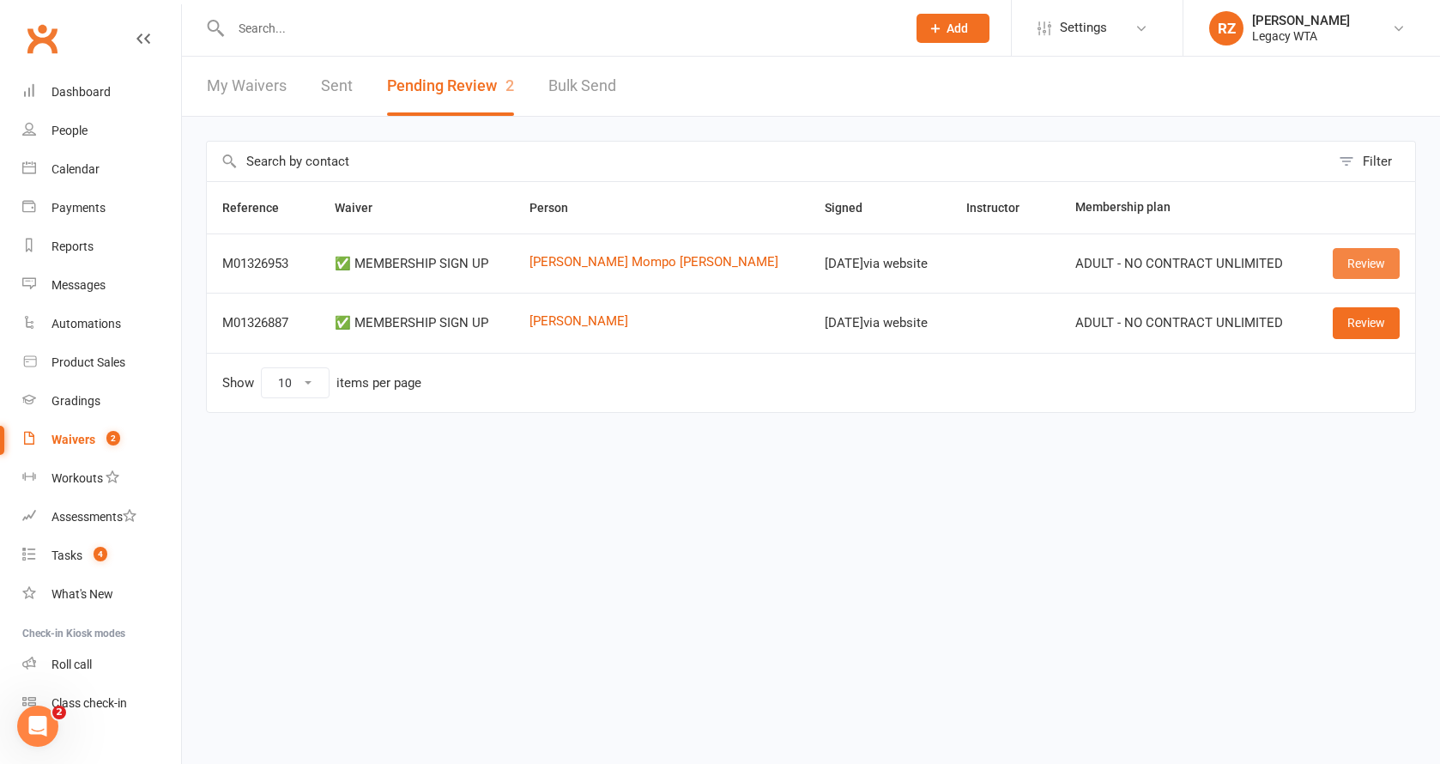
click at [1376, 263] on link "Review" at bounding box center [1366, 263] width 67 height 31
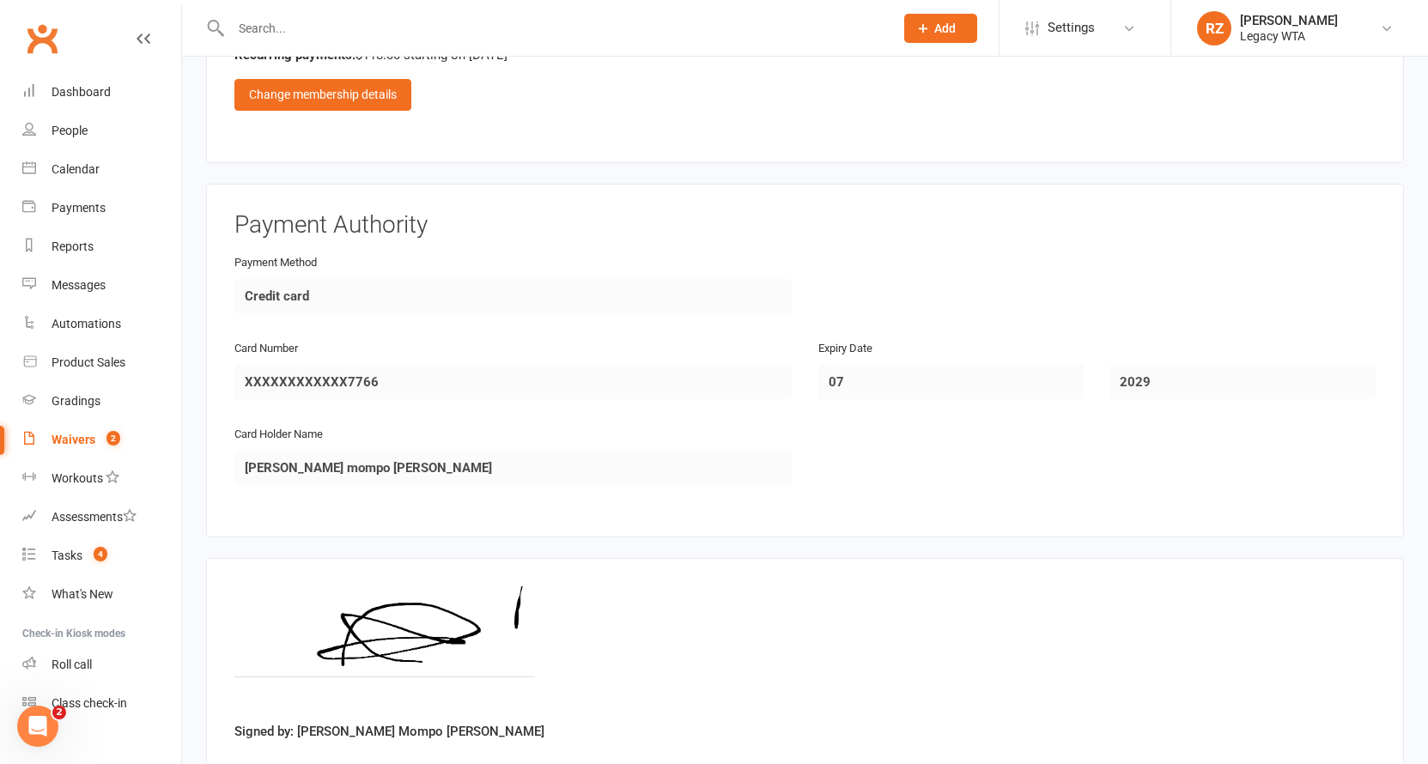
scroll to position [1193, 0]
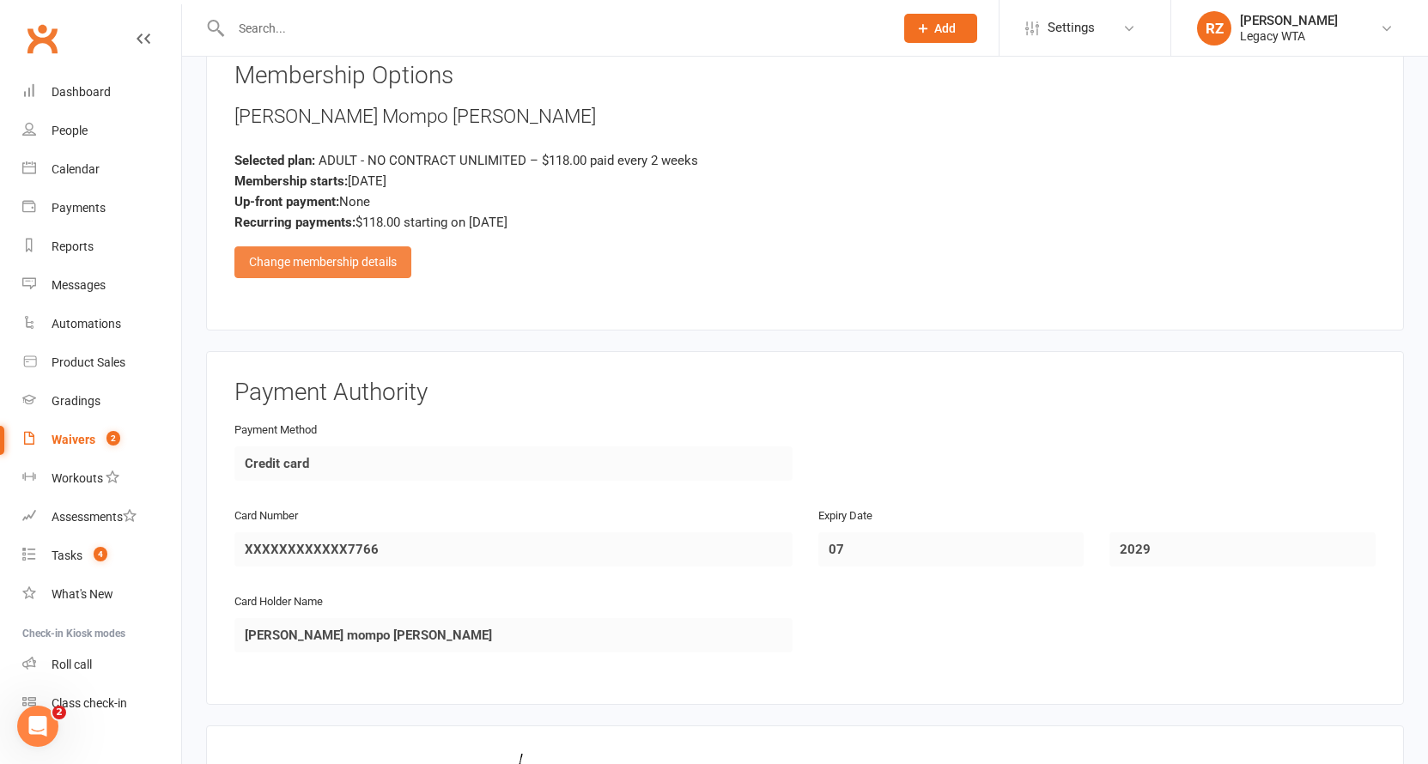
click at [343, 253] on div "Change membership details" at bounding box center [322, 261] width 177 height 31
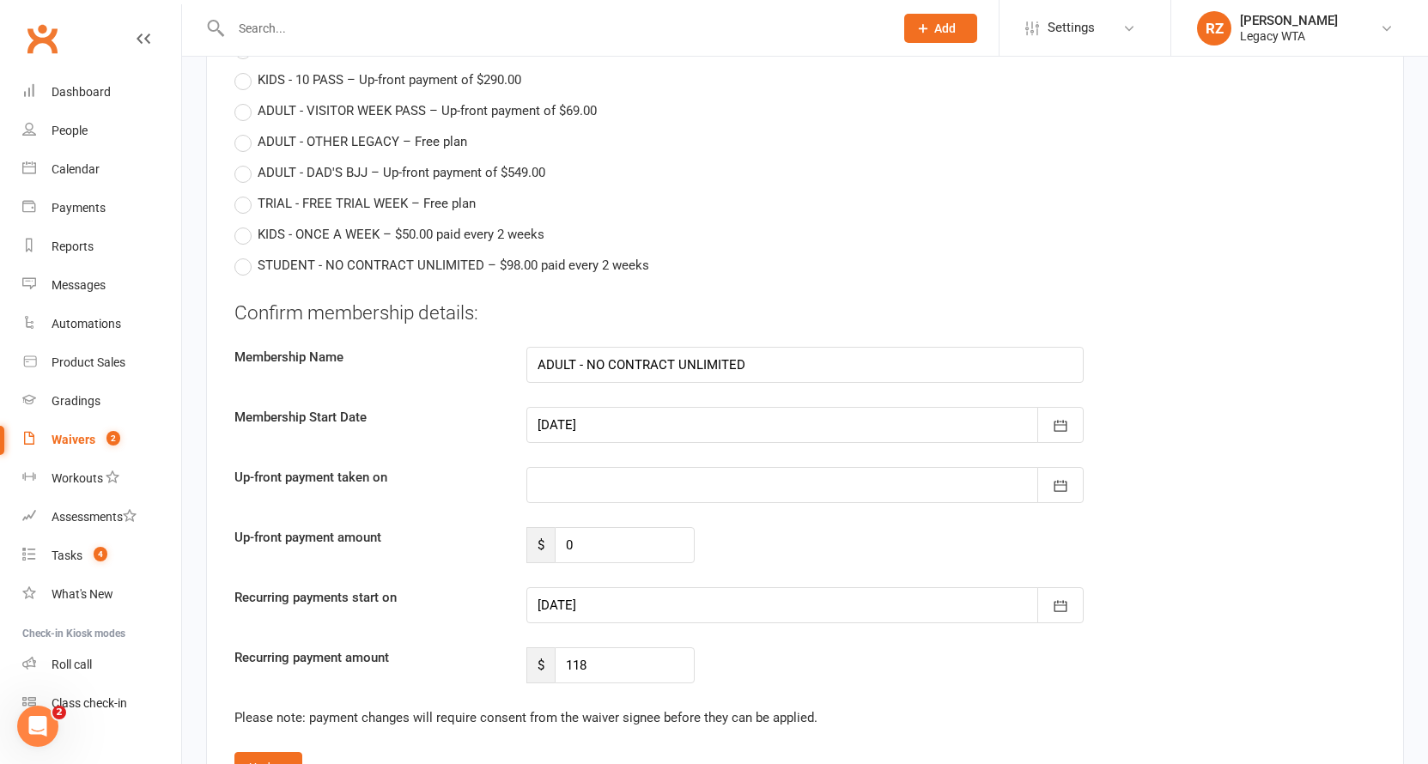
scroll to position [2012, 0]
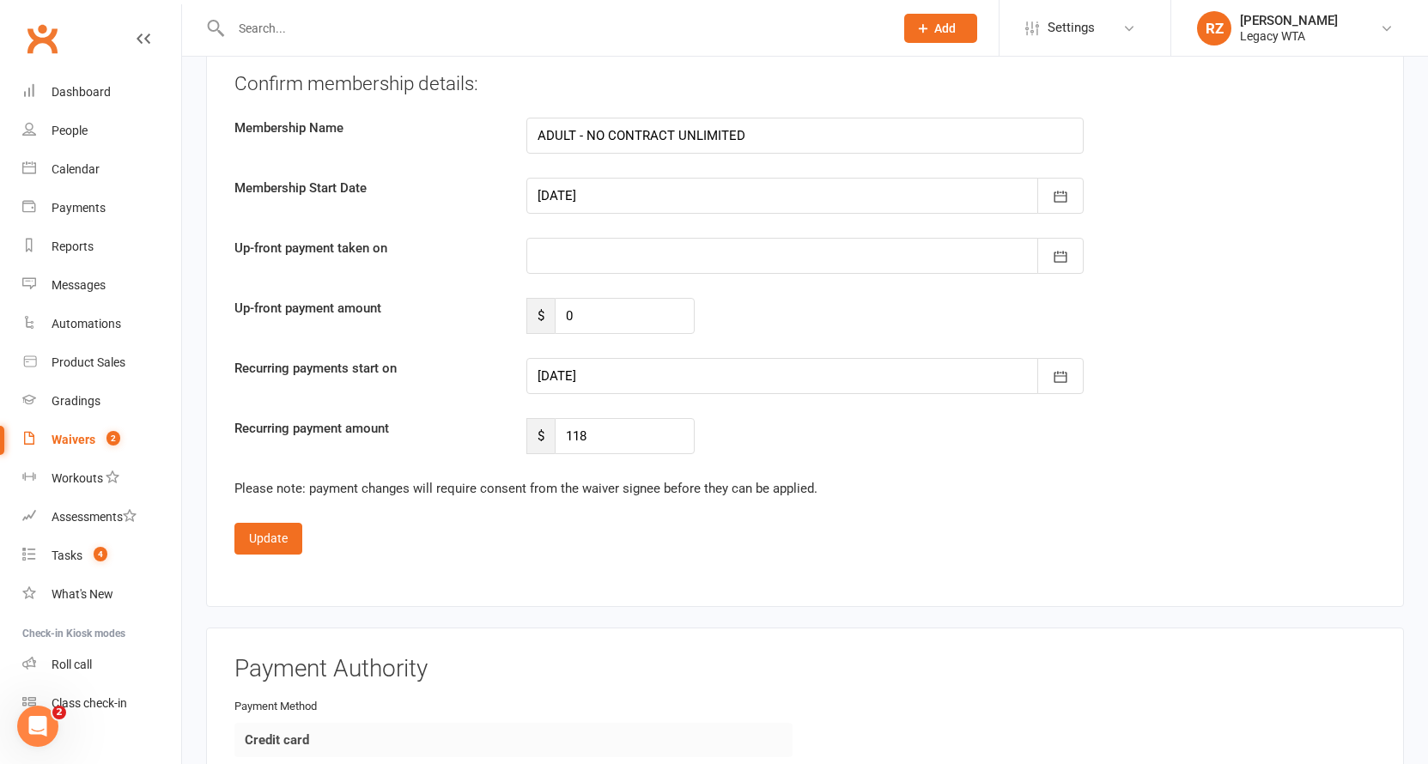
click at [607, 358] on div at bounding box center [805, 376] width 558 height 36
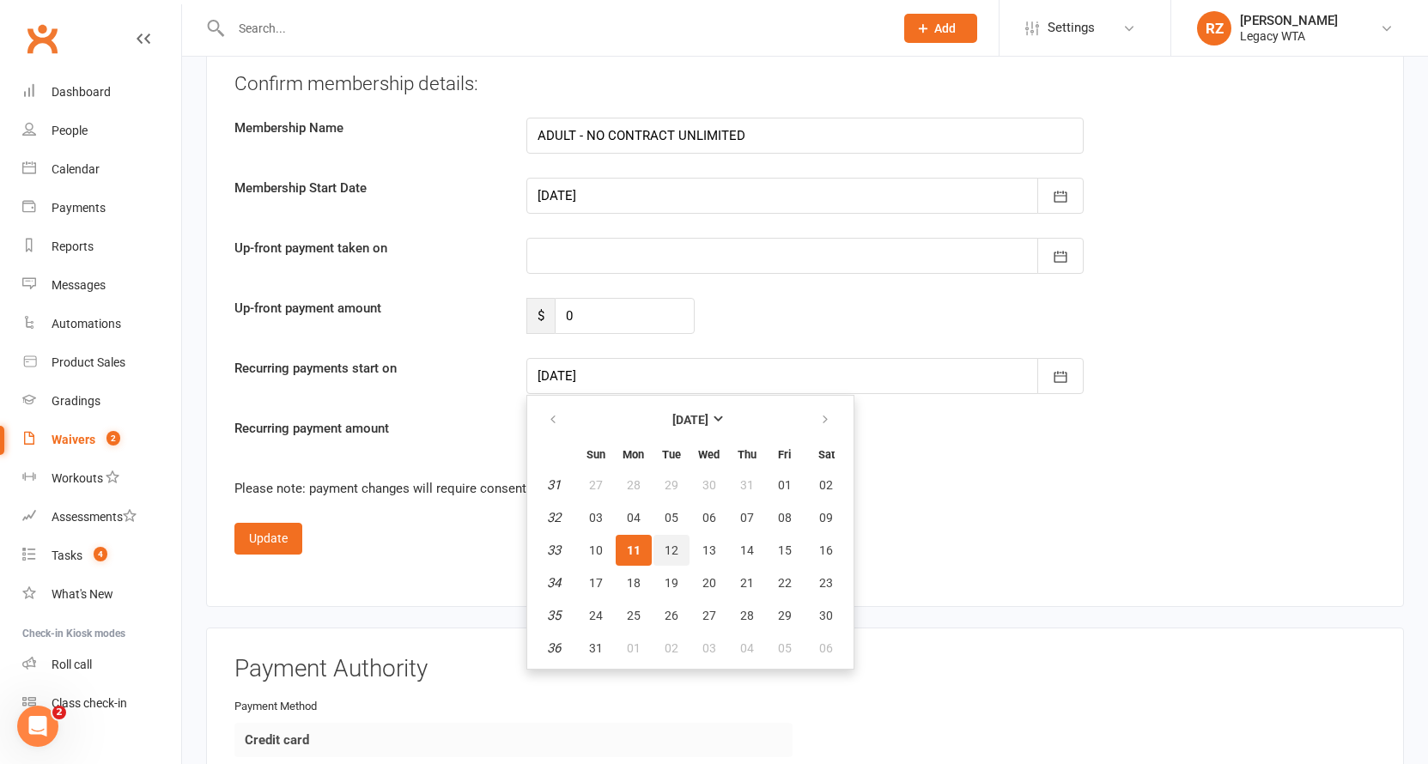
click at [670, 546] on span "12" at bounding box center [671, 550] width 14 height 14
type input "12 Aug 2025"
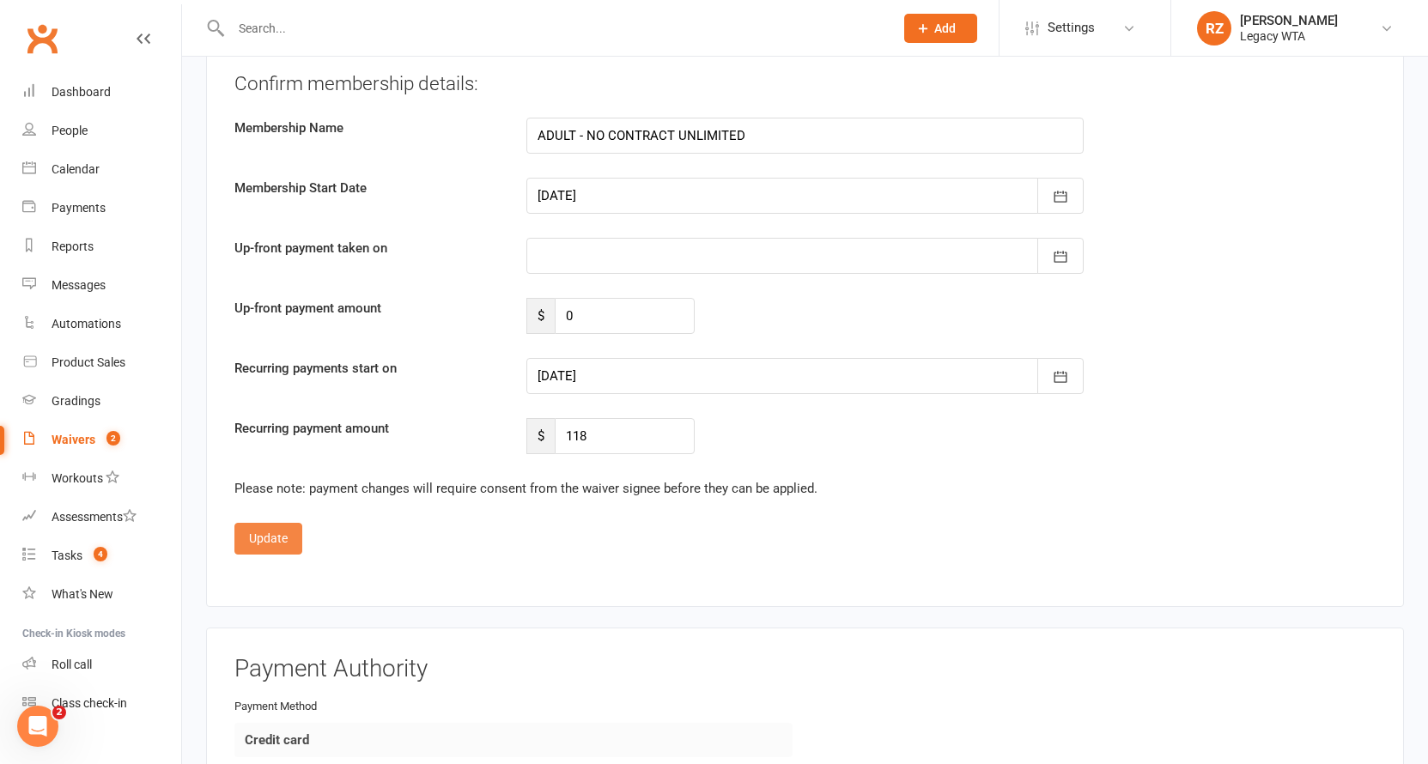
click at [279, 539] on button "Update" at bounding box center [268, 538] width 68 height 31
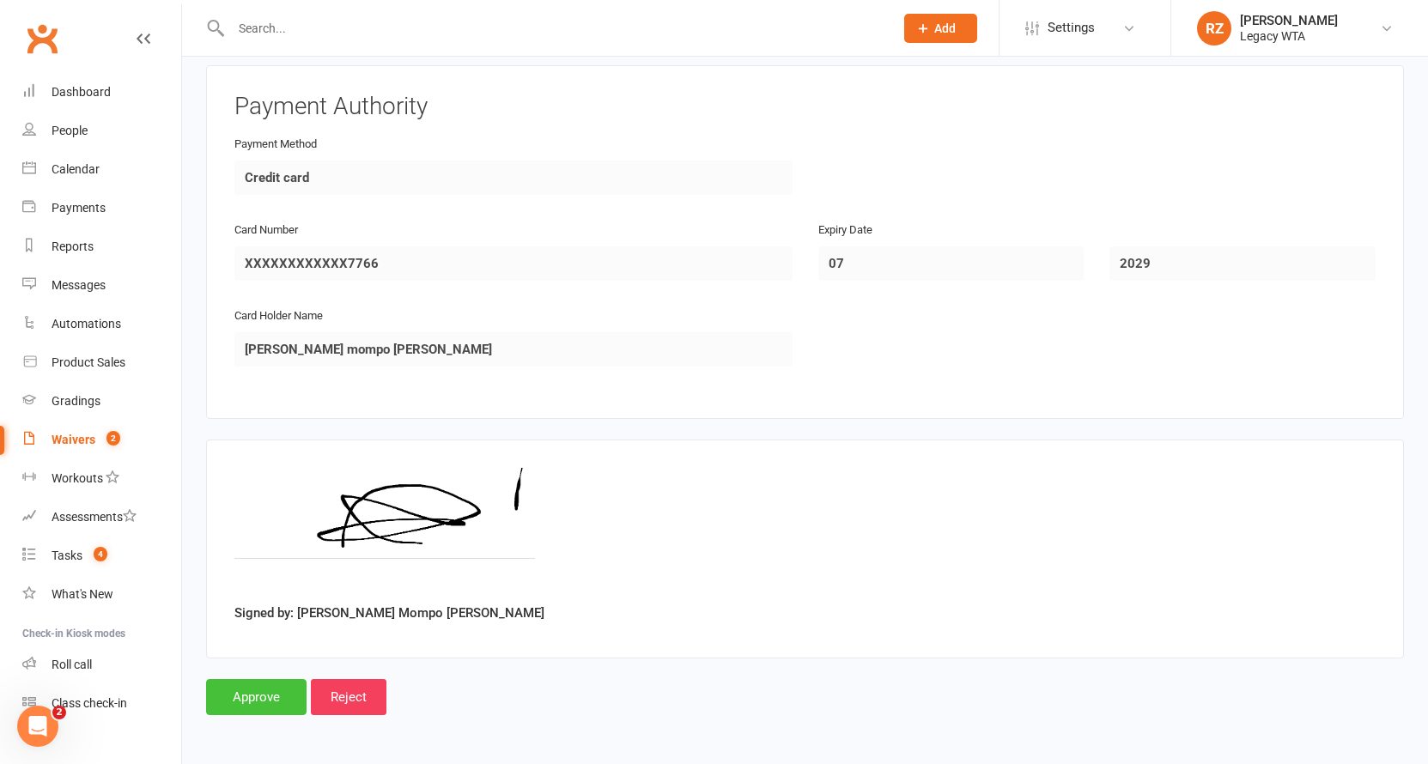
click at [260, 679] on input "Approve" at bounding box center [256, 697] width 100 height 36
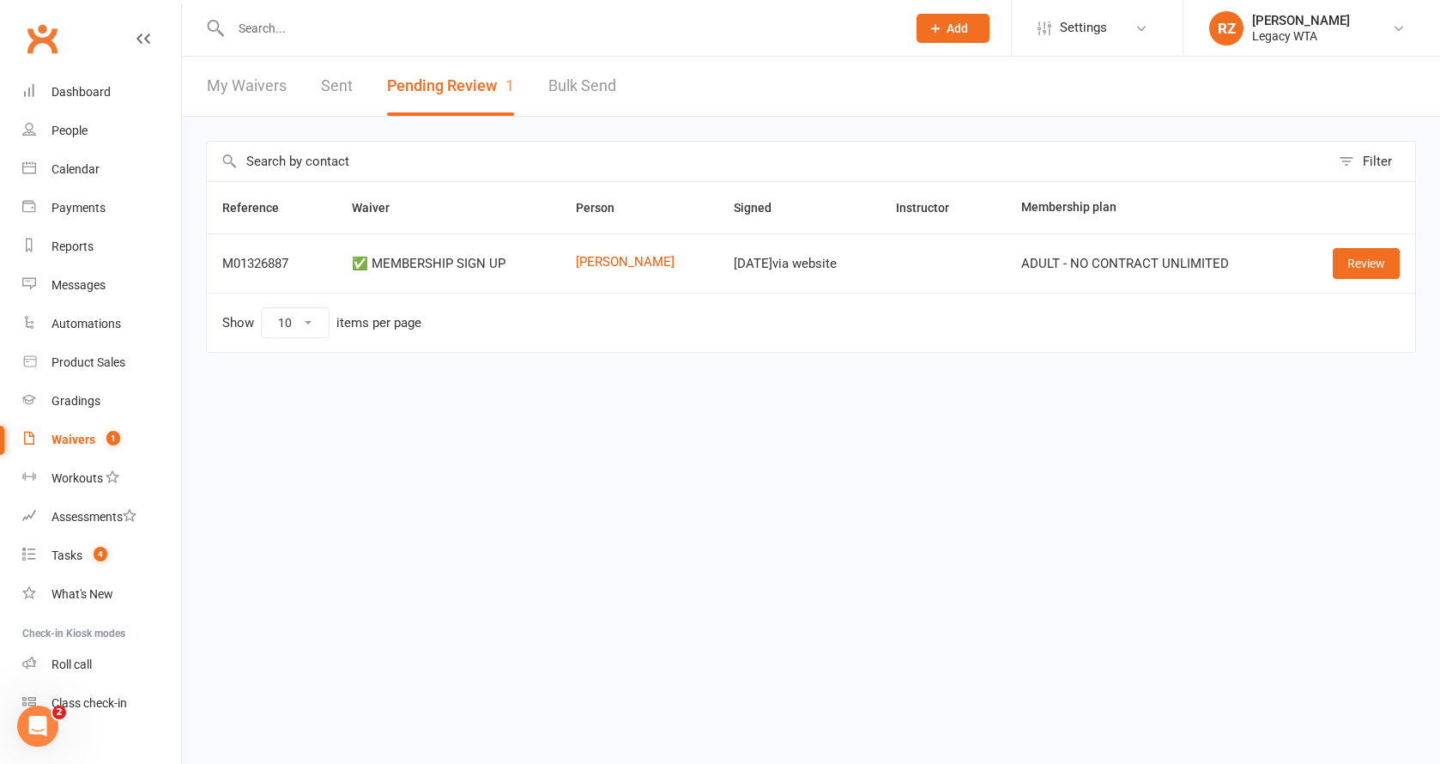
click at [1366, 266] on link "Review" at bounding box center [1366, 263] width 67 height 31
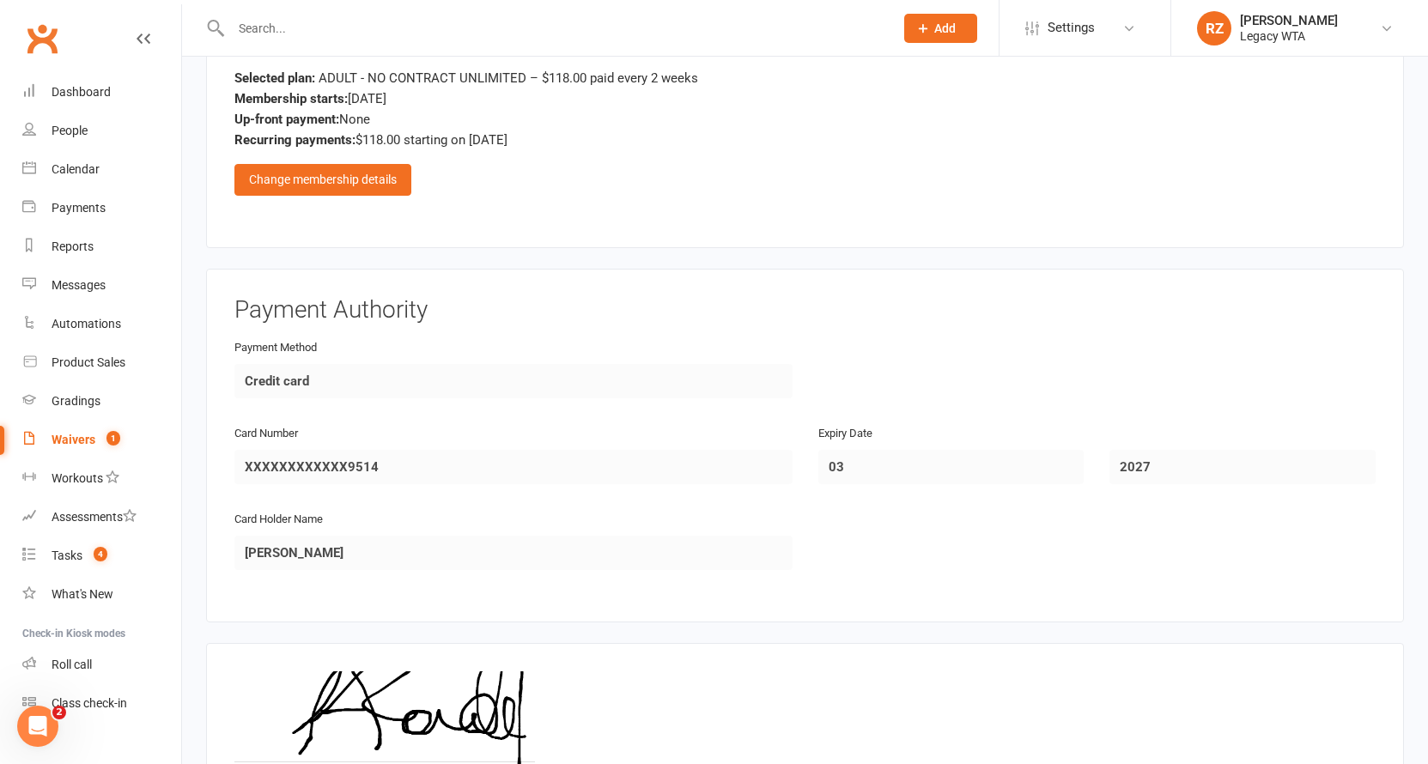
scroll to position [1483, 0]
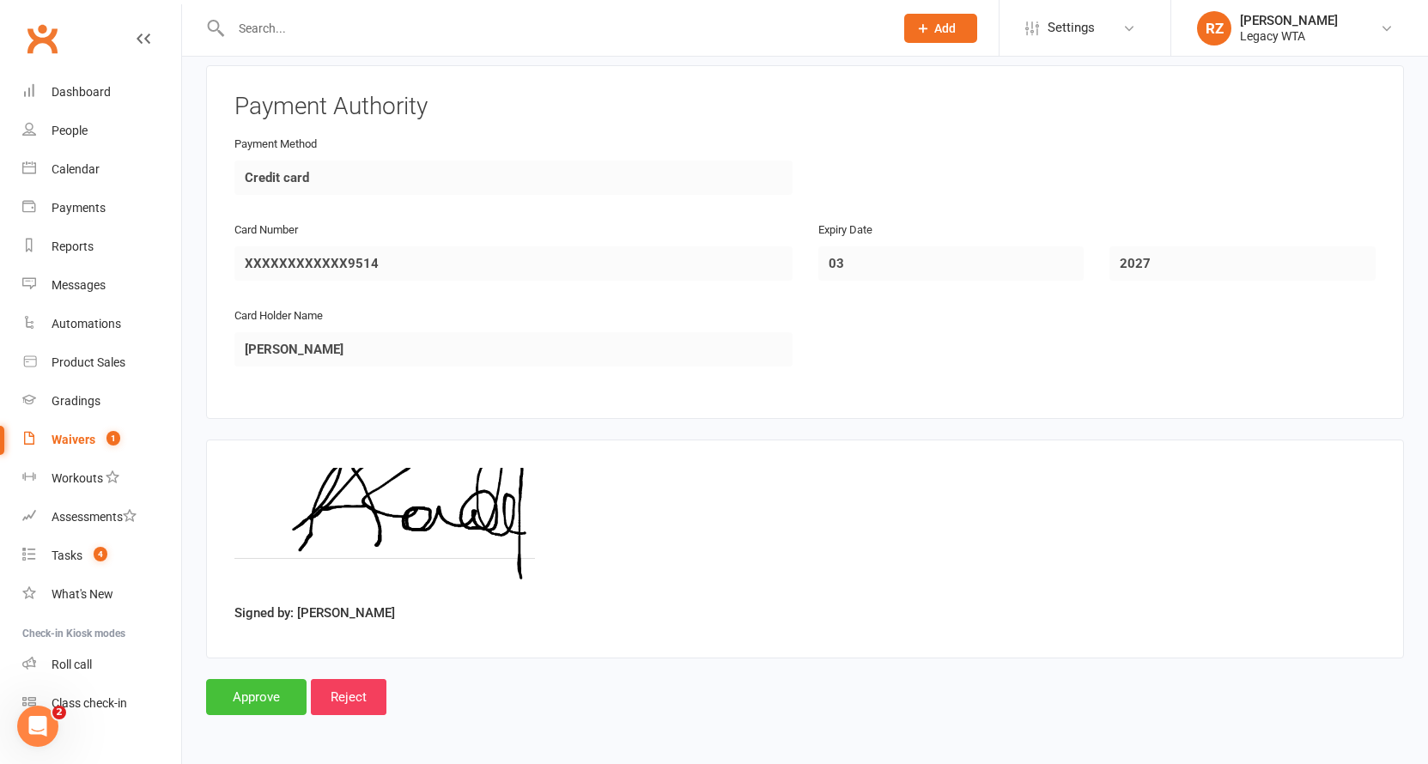
click at [271, 690] on input "Approve" at bounding box center [256, 697] width 100 height 36
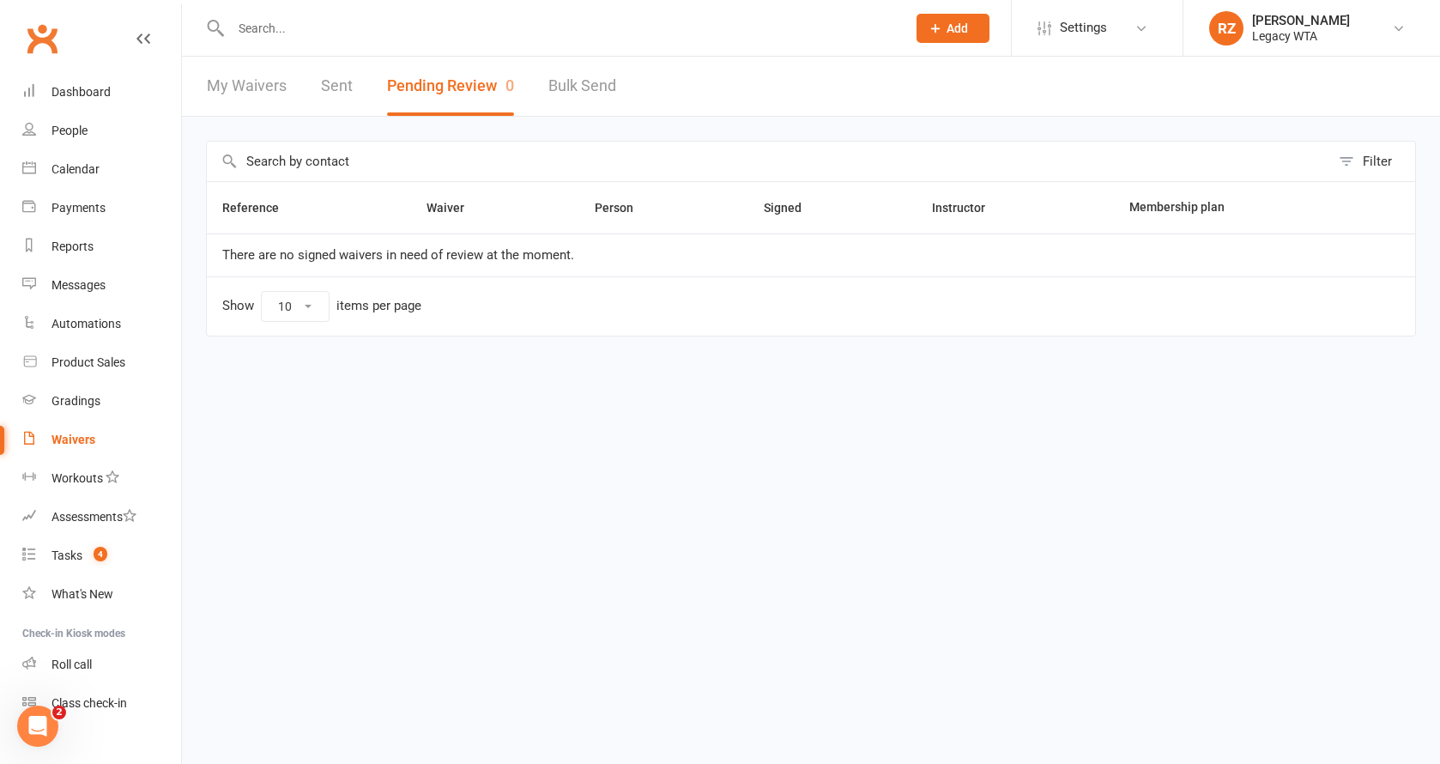
click at [313, 21] on input "text" at bounding box center [560, 28] width 669 height 24
click at [335, 45] on div at bounding box center [550, 28] width 688 height 56
click at [313, 24] on input "text" at bounding box center [560, 28] width 669 height 24
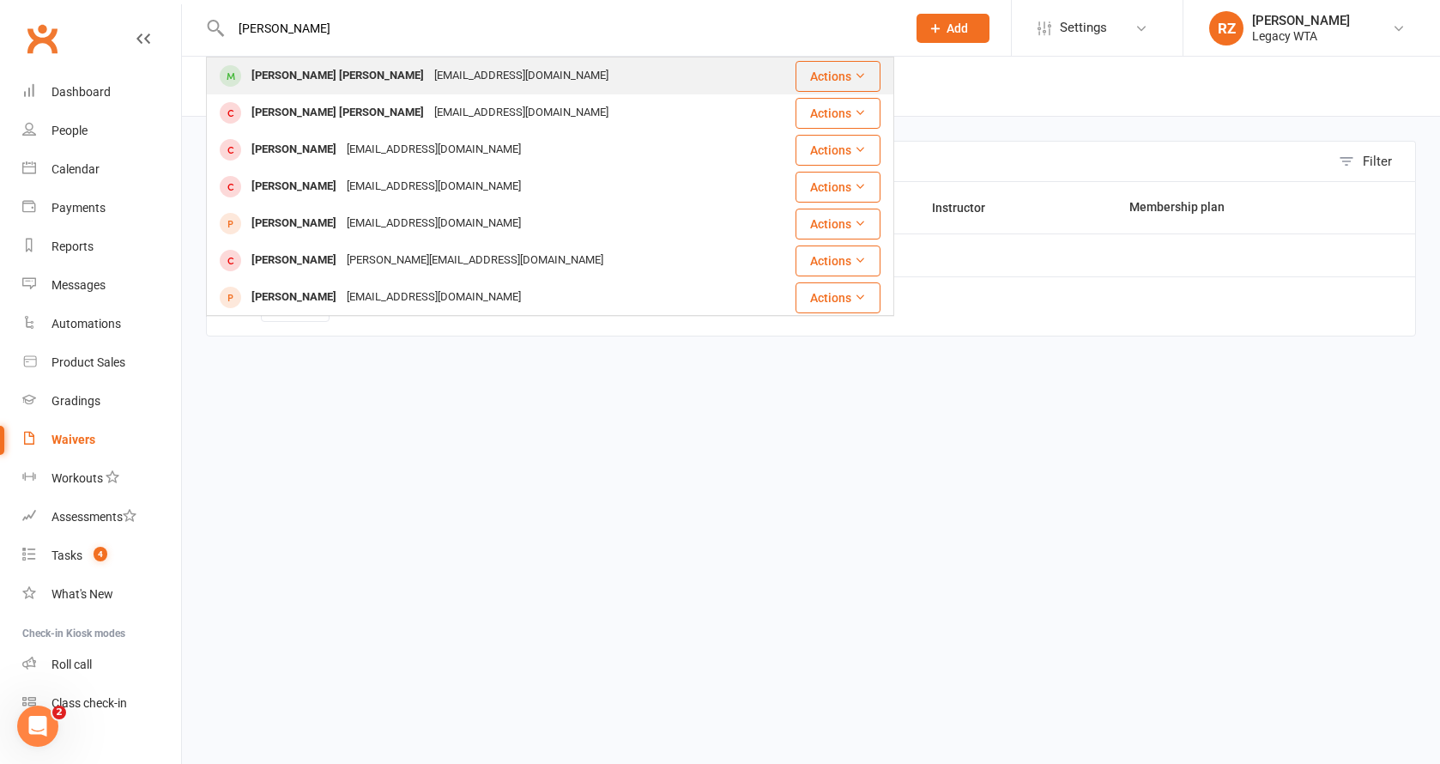
type input "archer"
click at [305, 82] on div "Archer McFadden" at bounding box center [337, 76] width 183 height 25
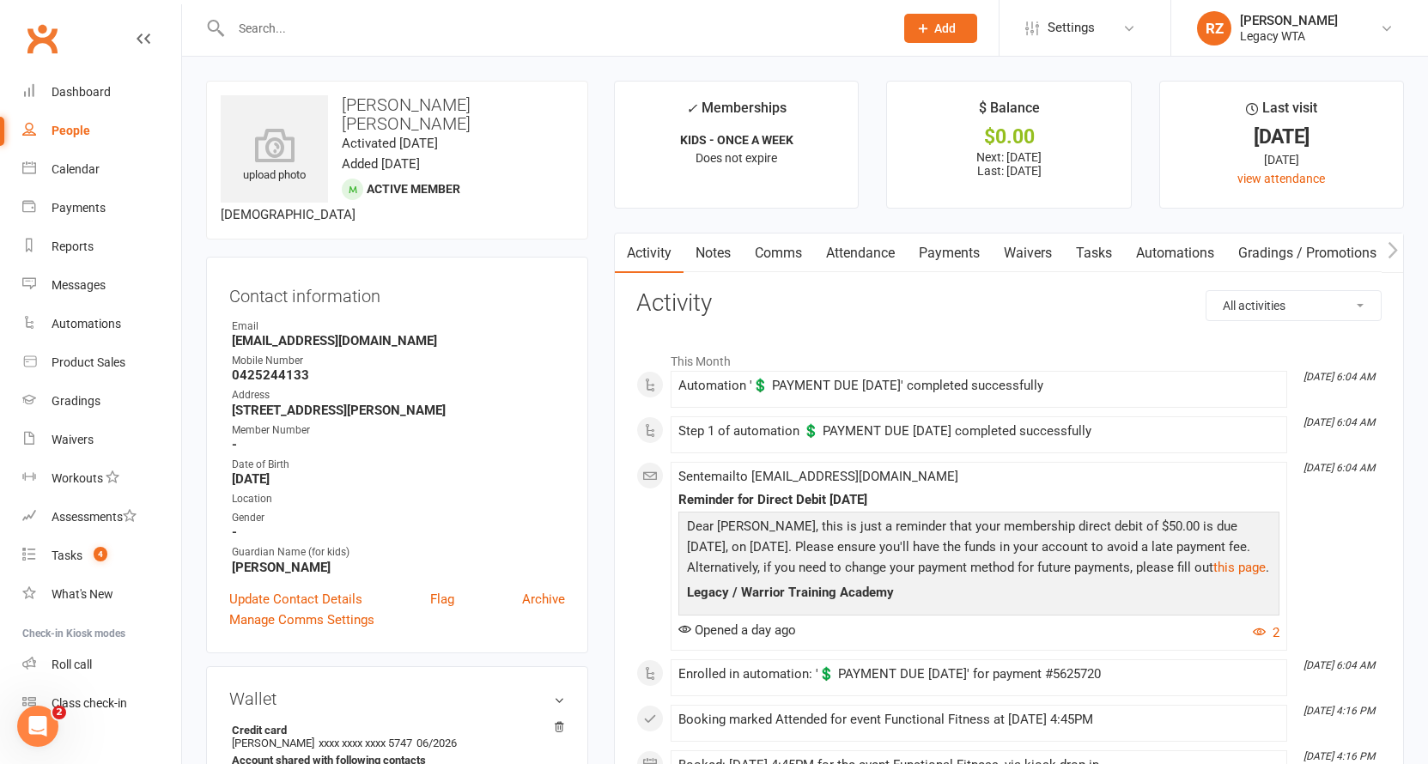
click at [936, 255] on link "Payments" at bounding box center [949, 252] width 85 height 39
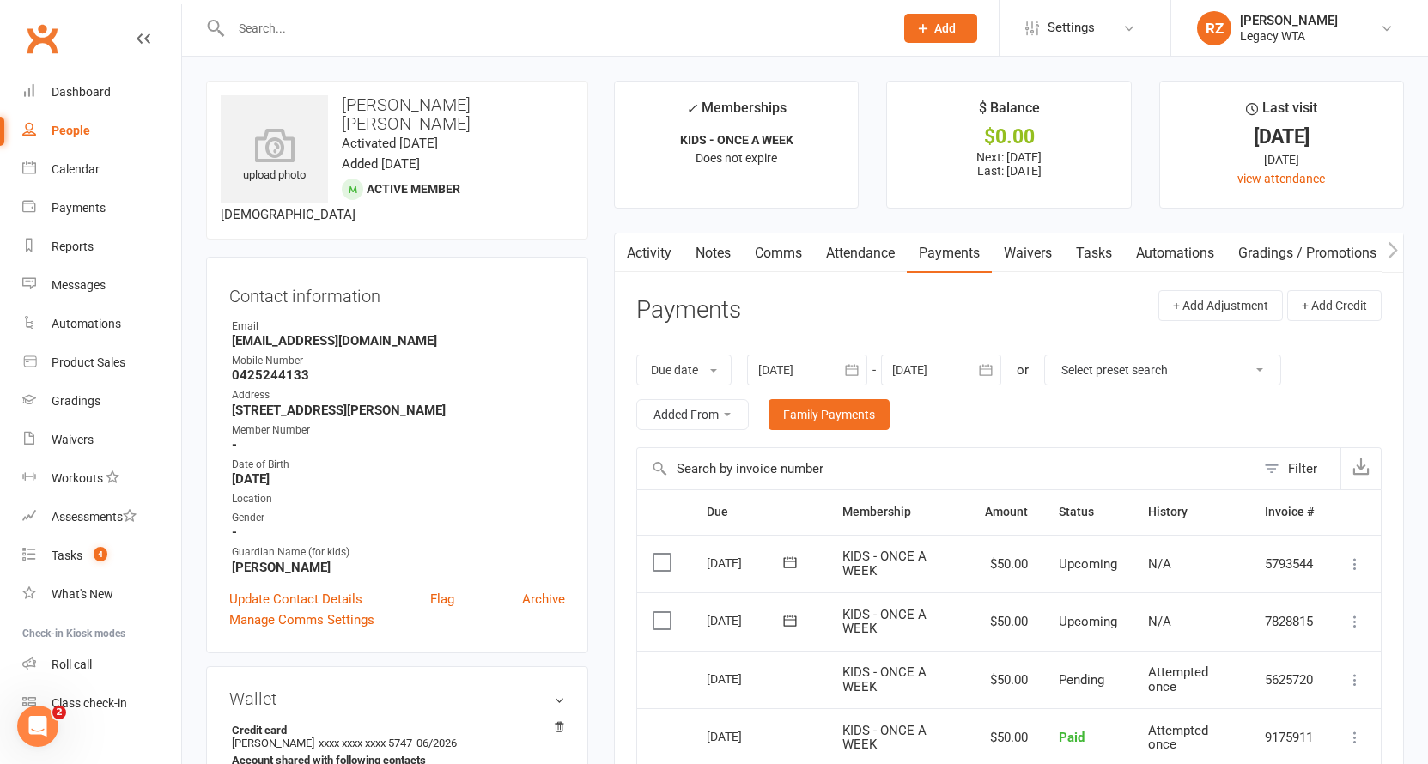
click at [1034, 253] on link "Waivers" at bounding box center [1027, 252] width 72 height 39
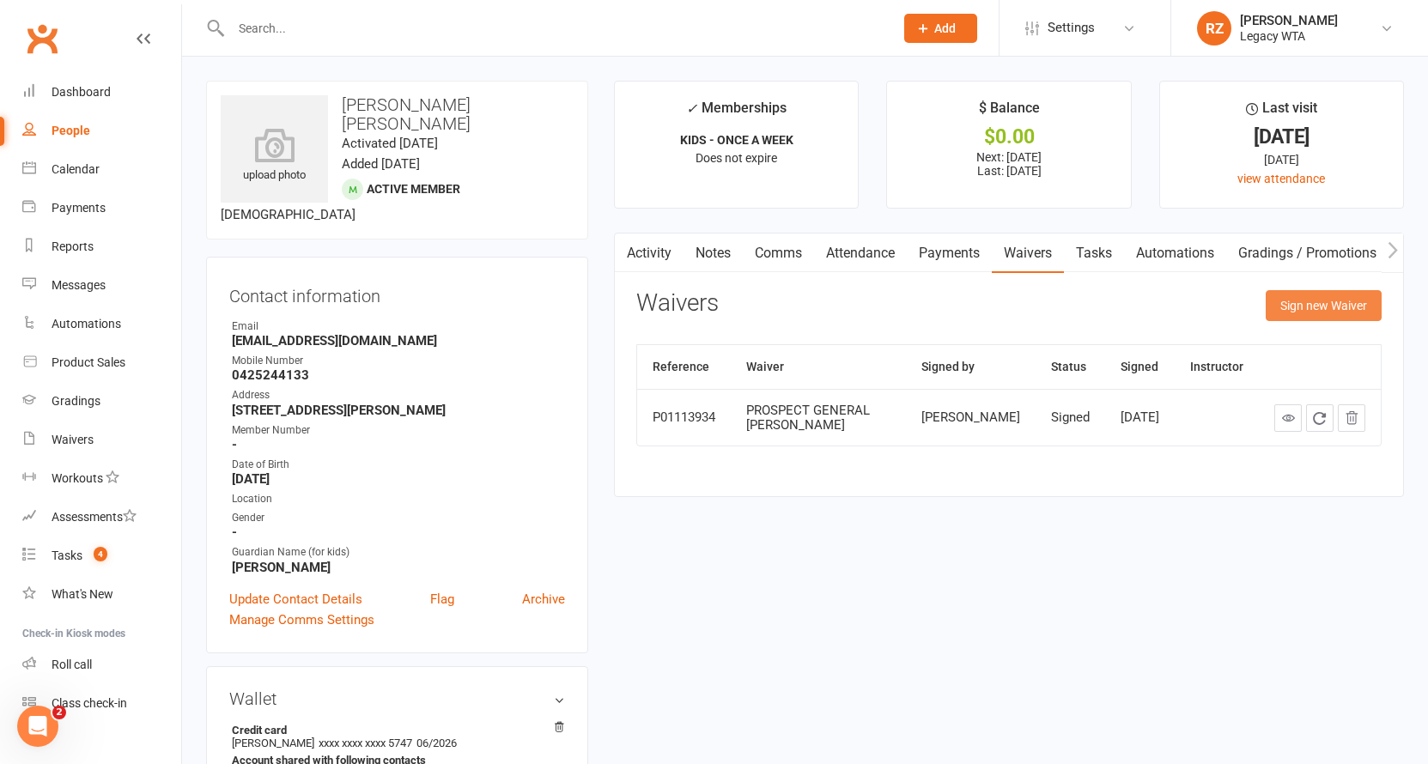
click at [1313, 313] on button "Sign new Waiver" at bounding box center [1323, 305] width 116 height 31
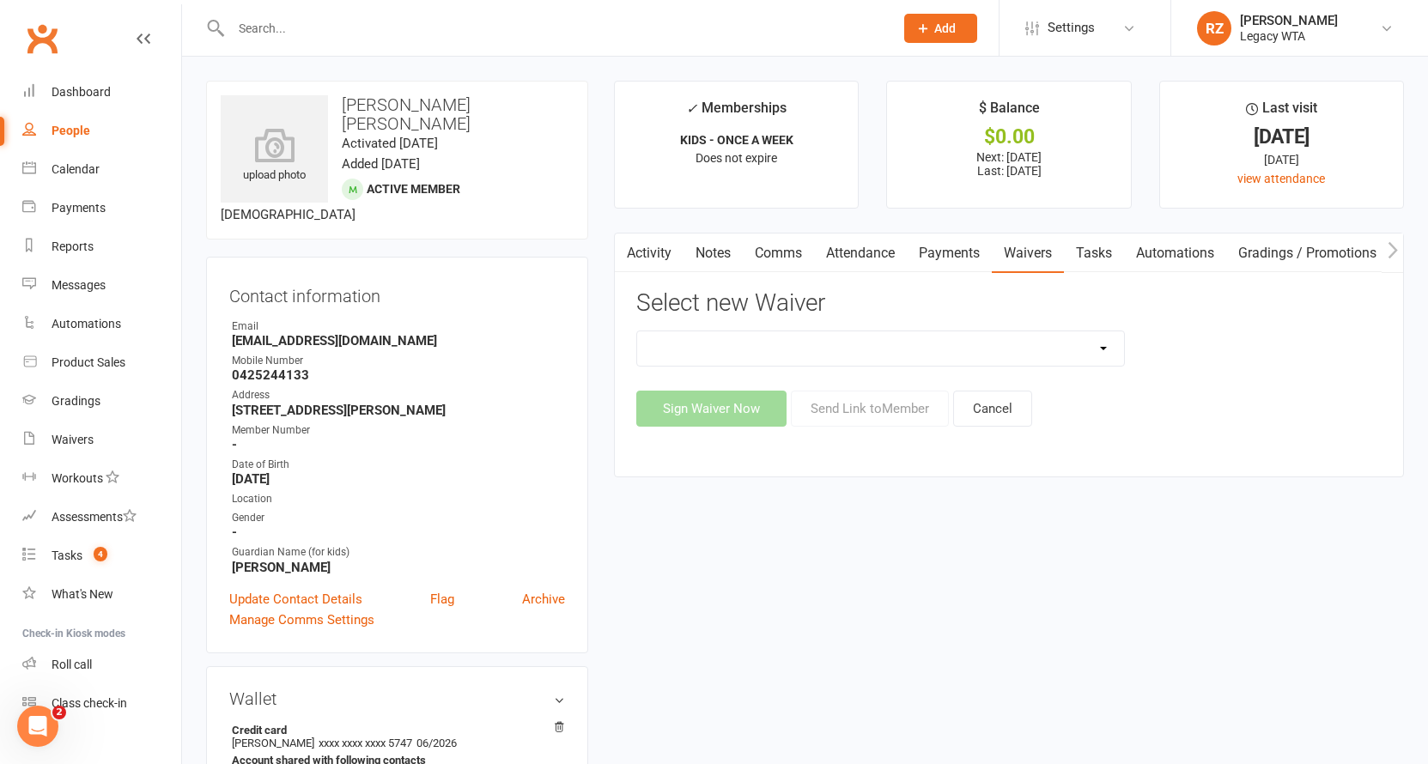
select select "10216"
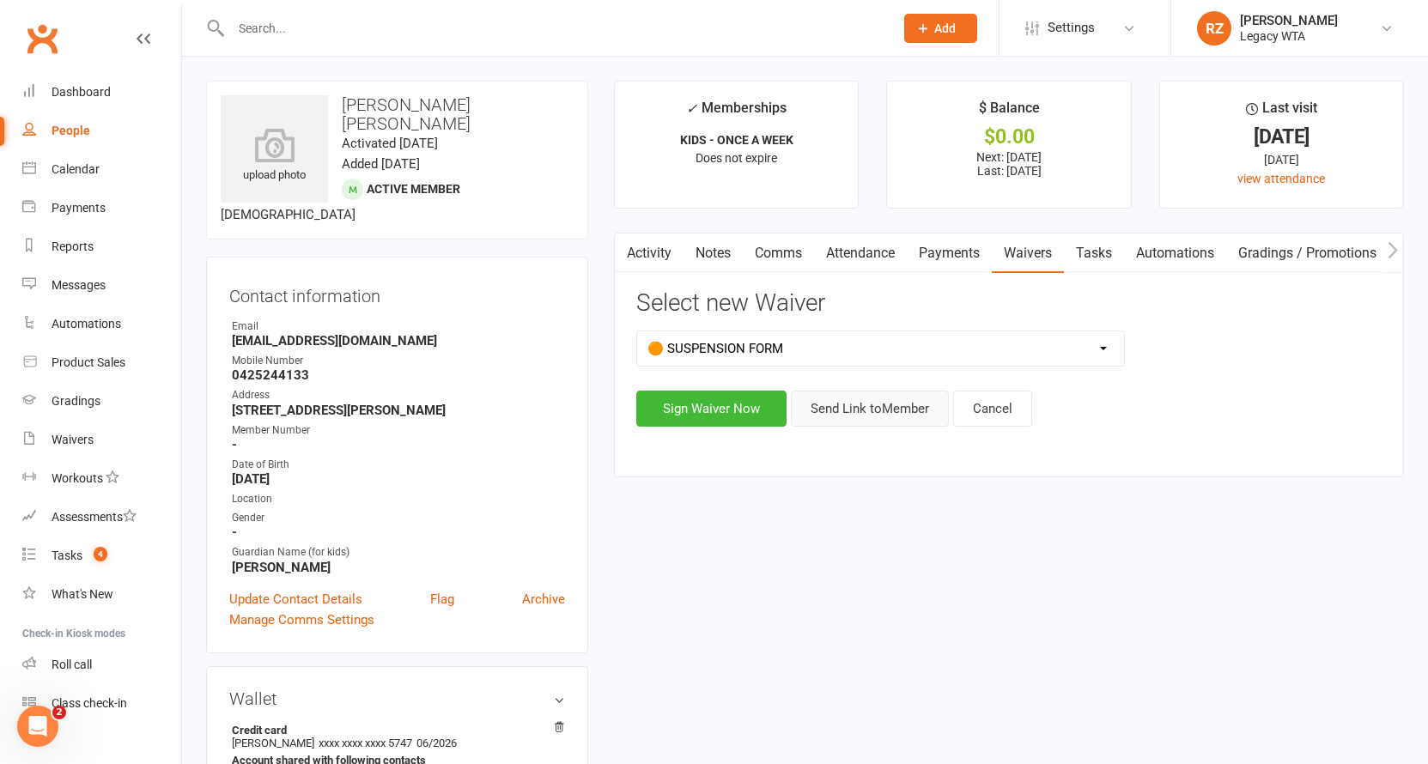
click at [859, 391] on button "Send Link to Member" at bounding box center [870, 409] width 158 height 36
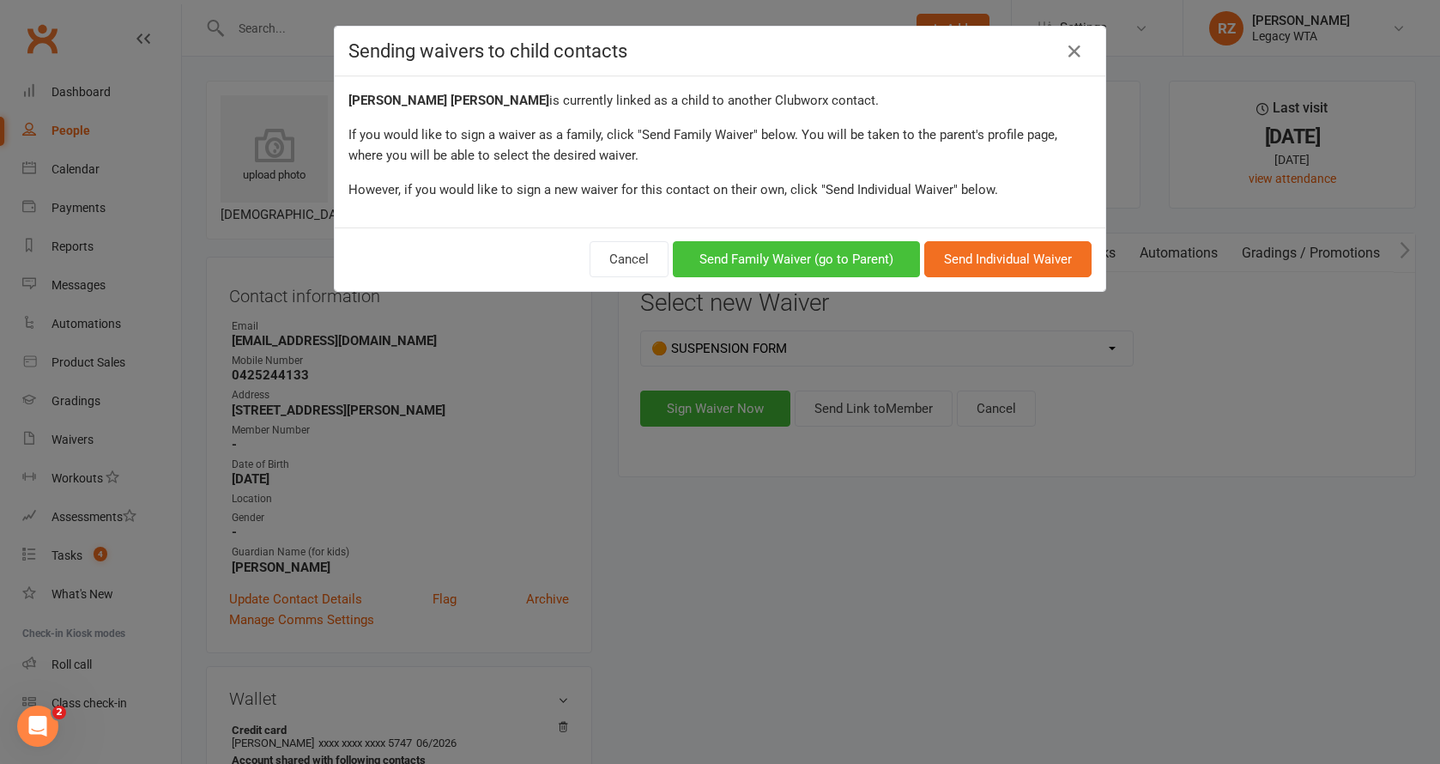
click at [883, 265] on button "Send Family Waiver (go to Parent)" at bounding box center [796, 259] width 247 height 36
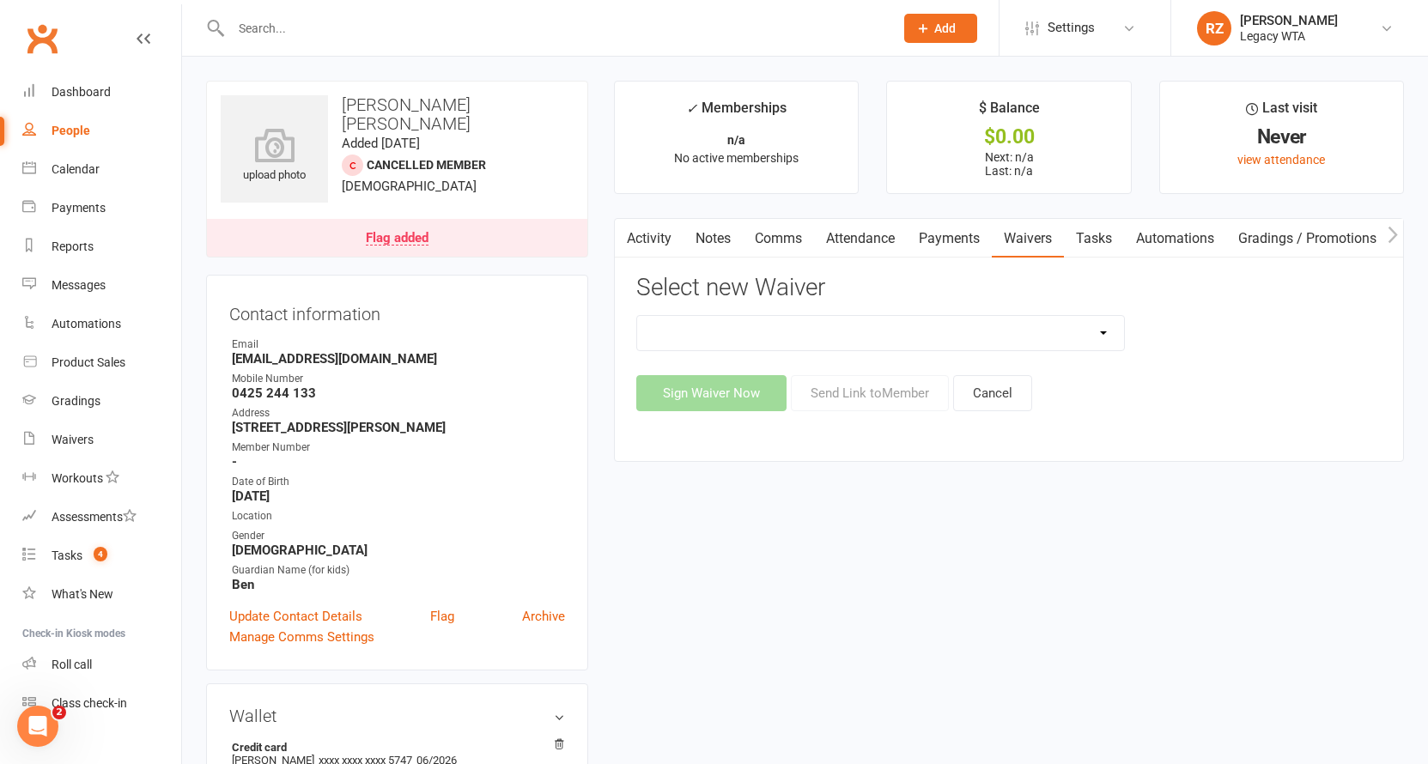
select select "10216"
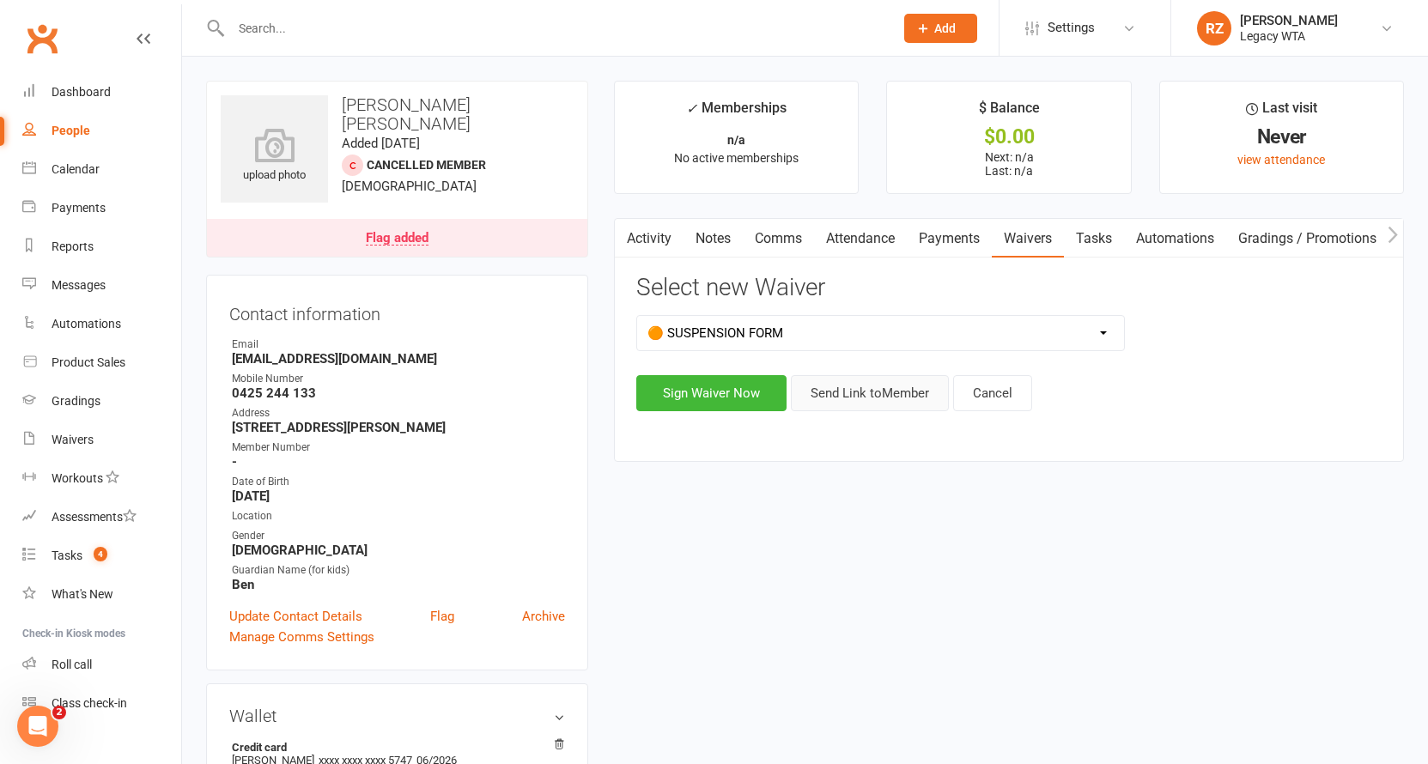
click at [839, 398] on button "Send Link to Member" at bounding box center [870, 393] width 158 height 36
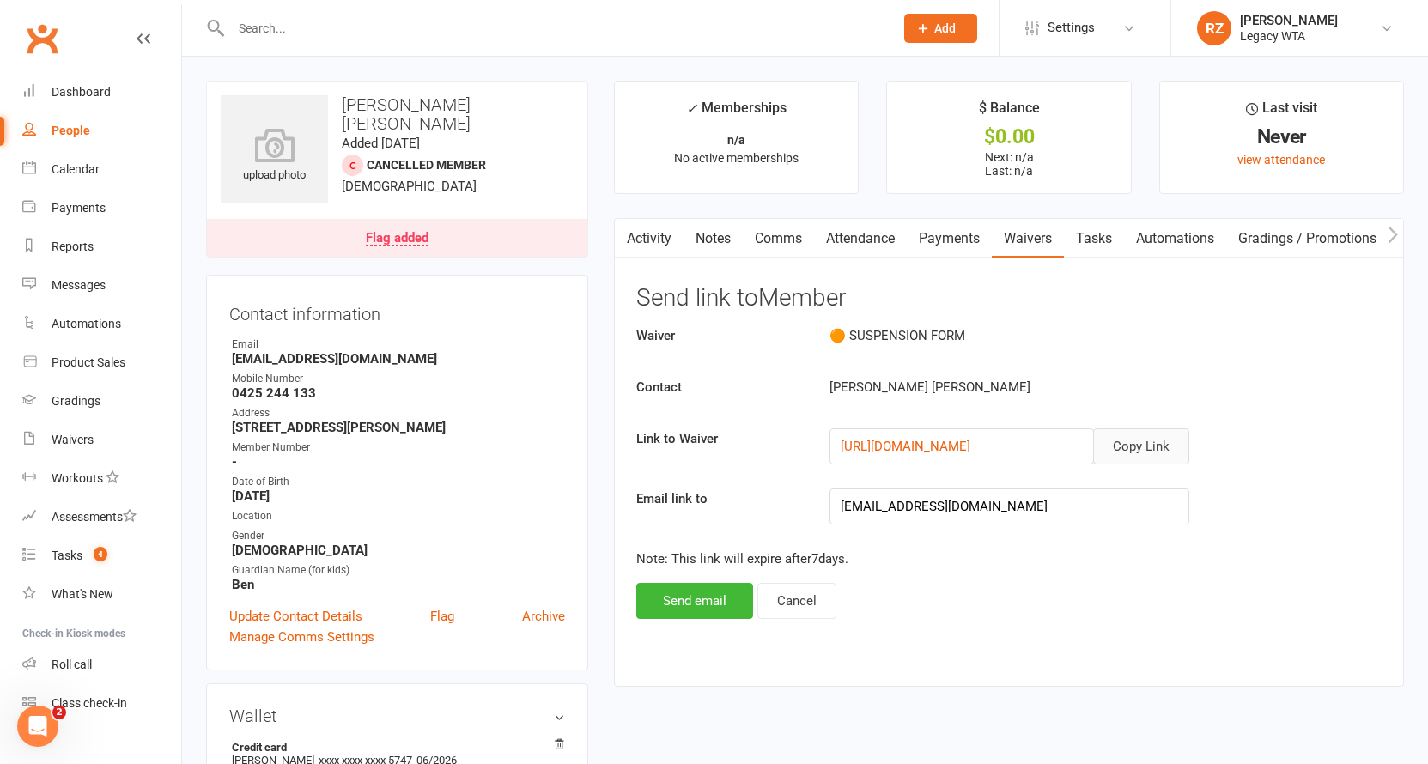
click at [1131, 435] on button "Copy Link" at bounding box center [1141, 446] width 96 height 36
click at [332, 606] on link "Update Contact Details" at bounding box center [295, 616] width 133 height 21
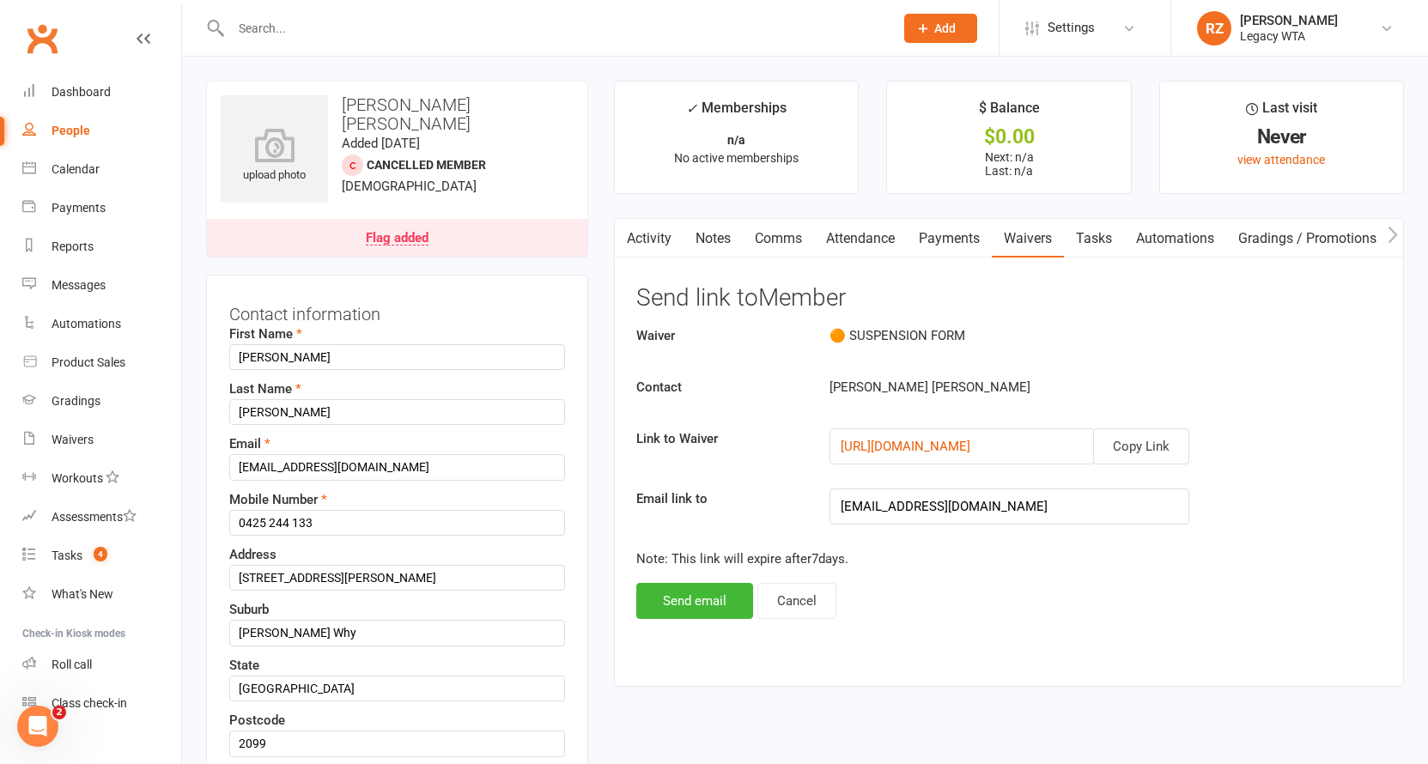
scroll to position [81, 0]
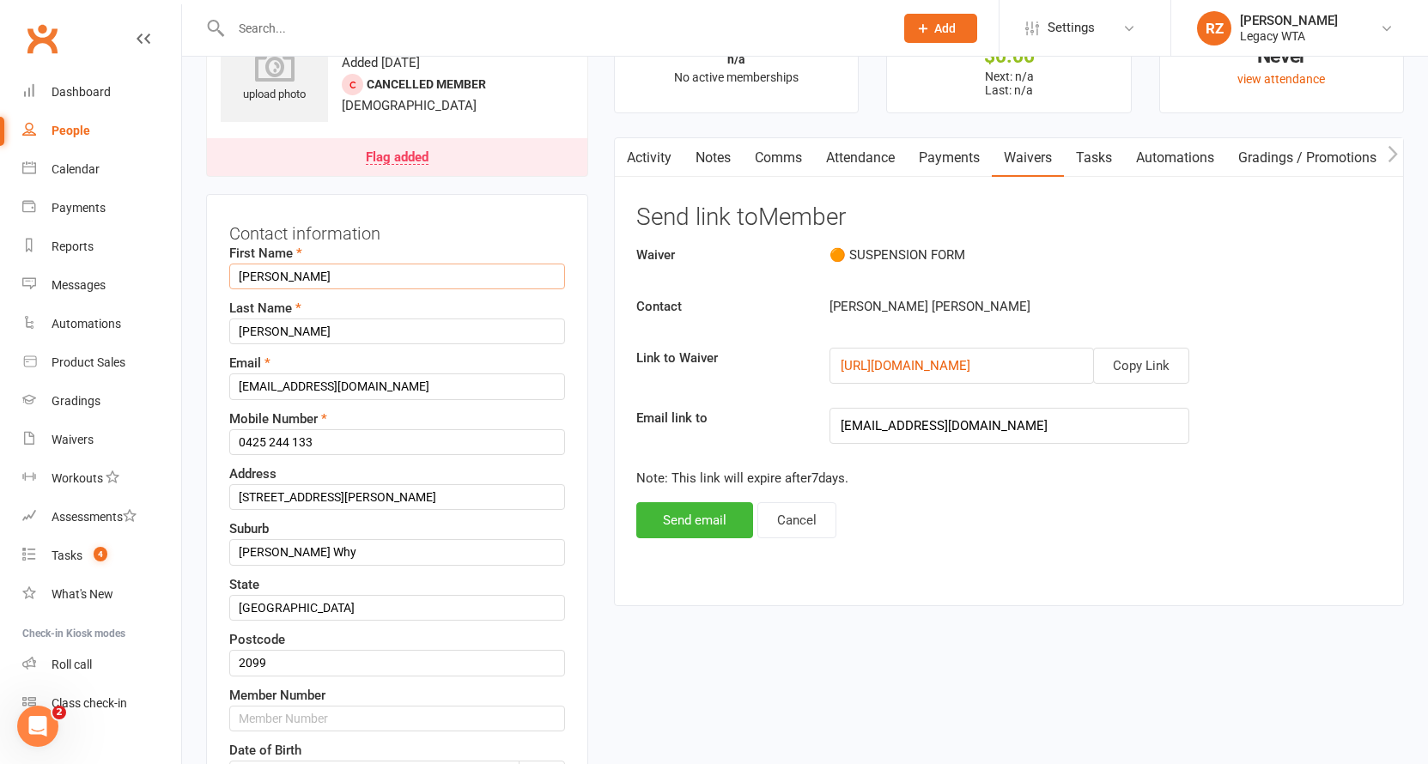
drag, startPoint x: 294, startPoint y: 262, endPoint x: 229, endPoint y: 264, distance: 64.4
type input "b"
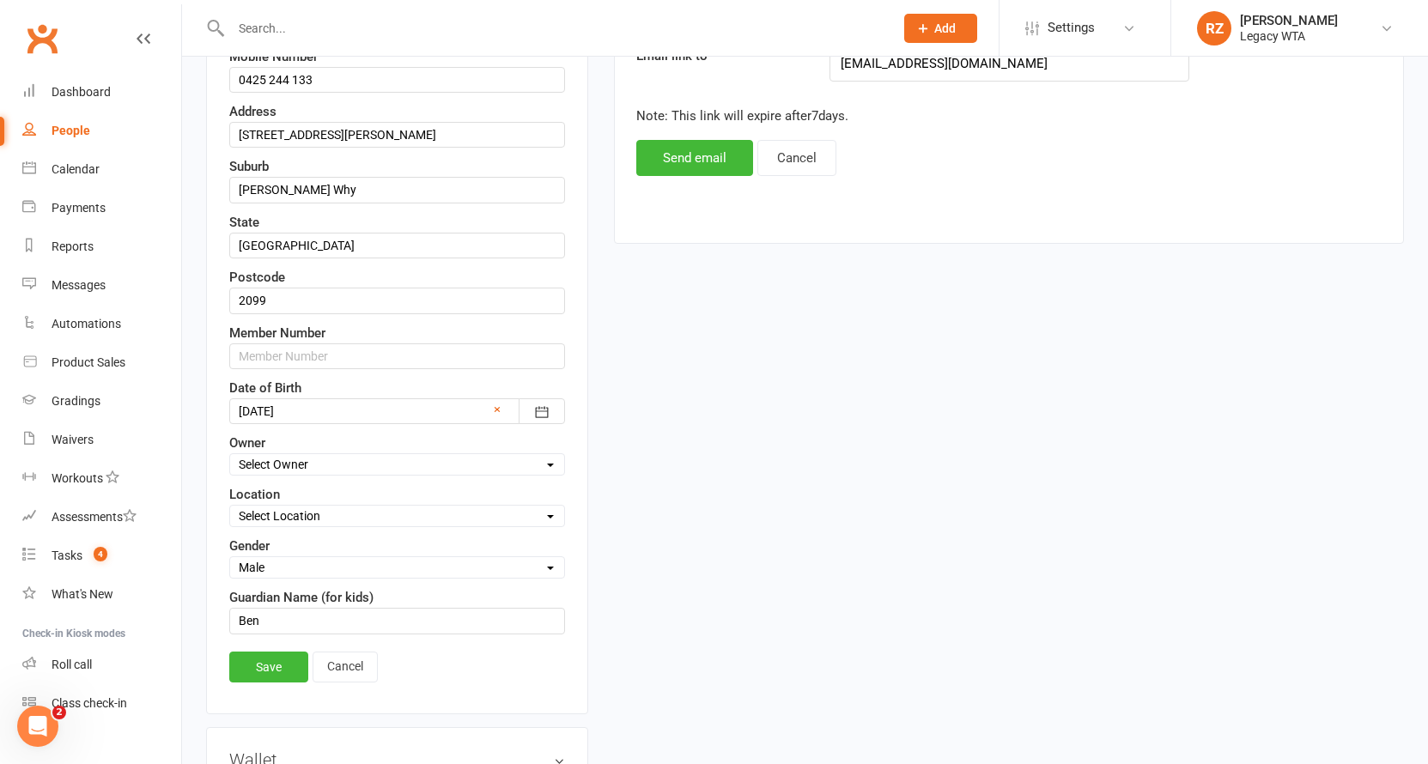
scroll to position [647, 0]
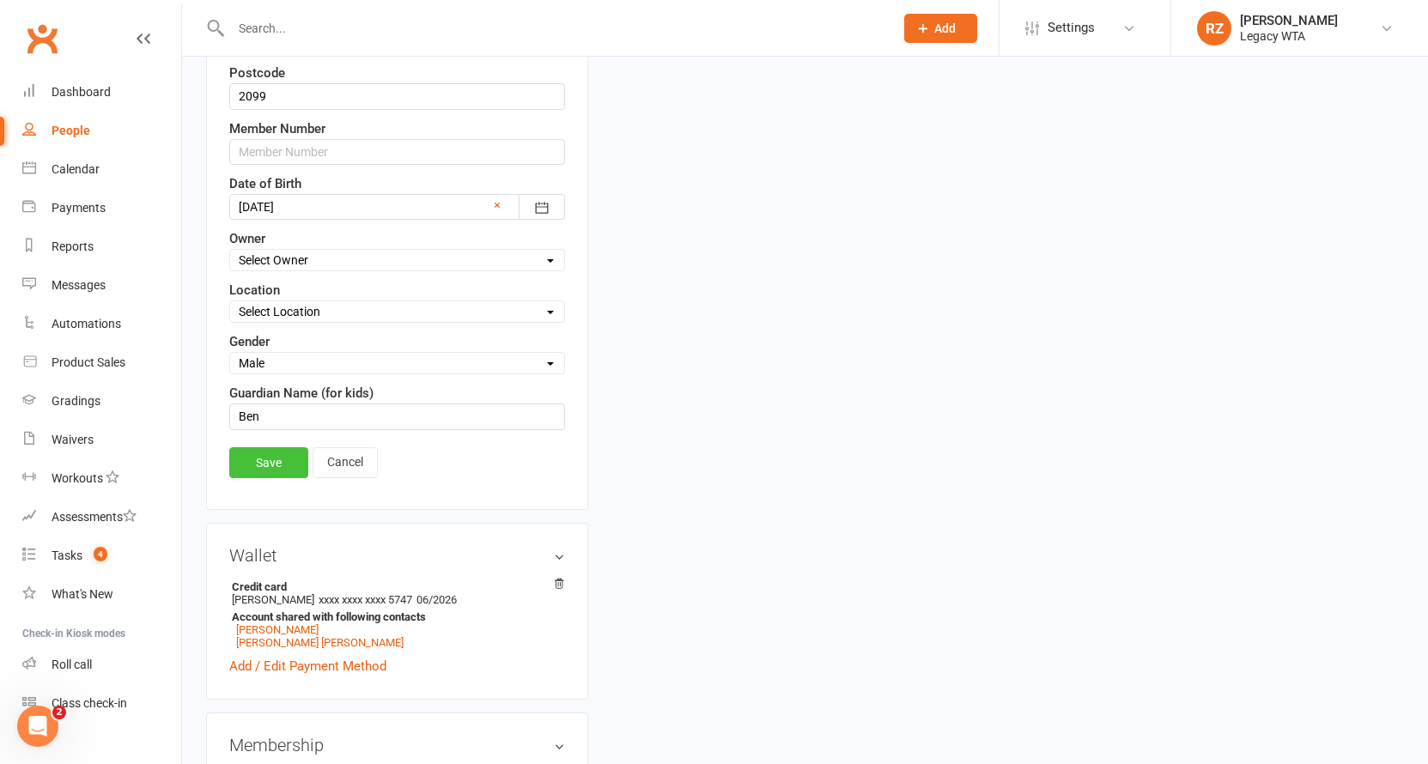
type input "Ben"
click at [276, 447] on link "Save" at bounding box center [268, 462] width 79 height 31
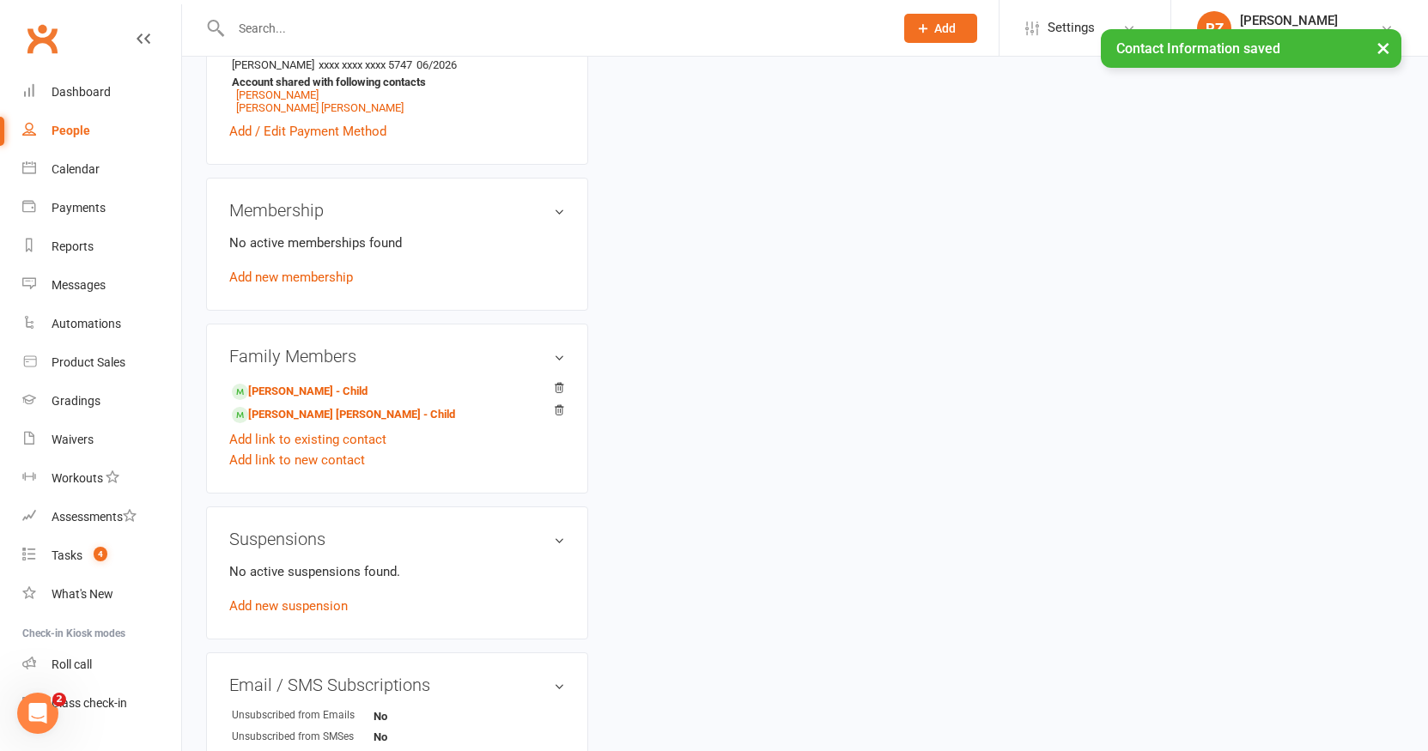
scroll to position [1157, 0]
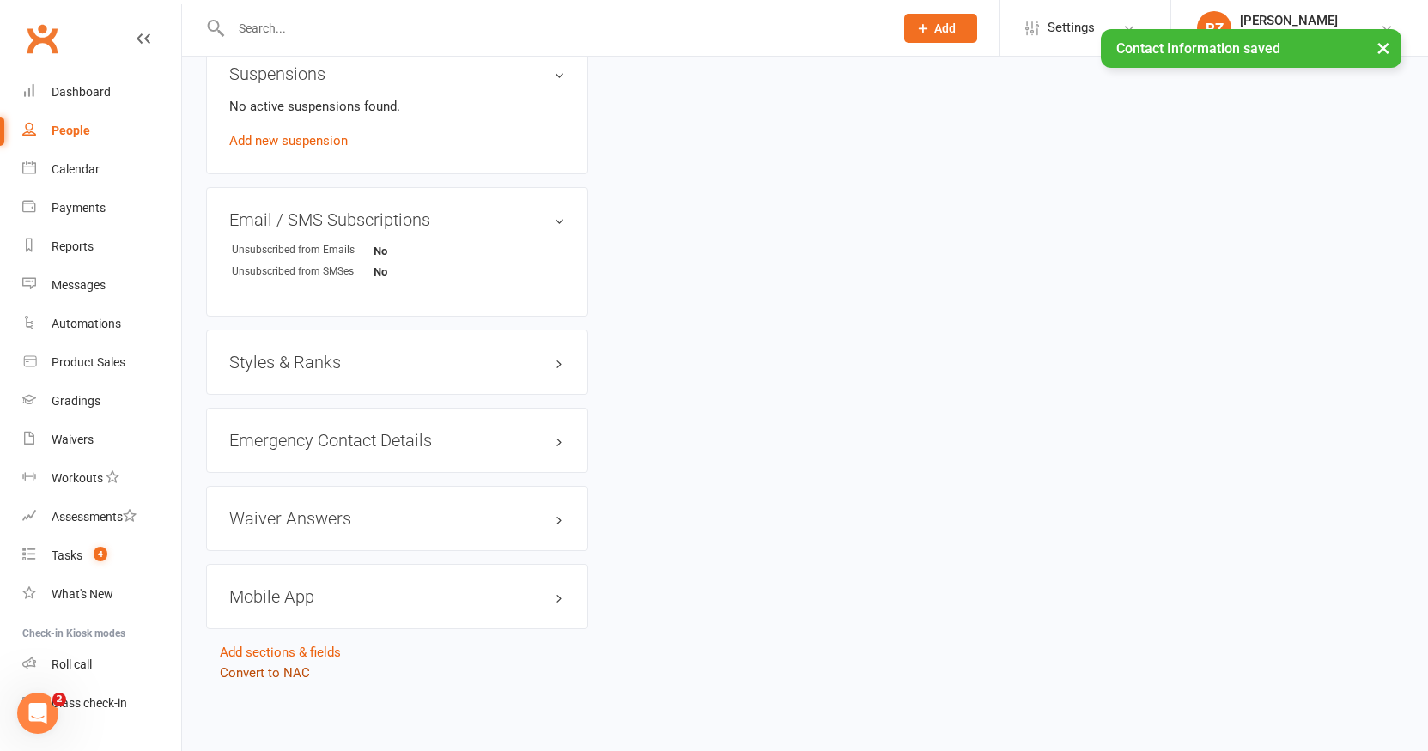
click at [301, 665] on link "Convert to NAC" at bounding box center [265, 672] width 90 height 15
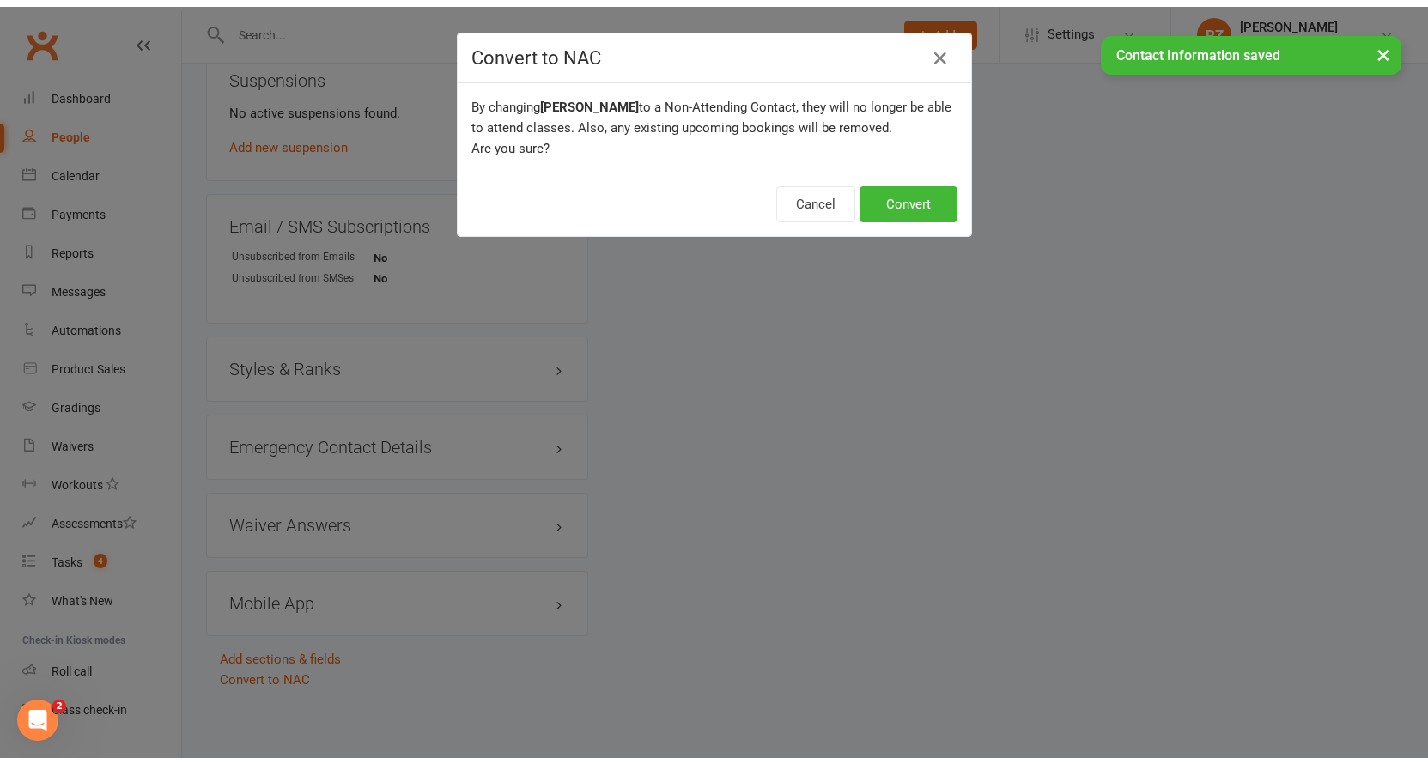
scroll to position [1144, 0]
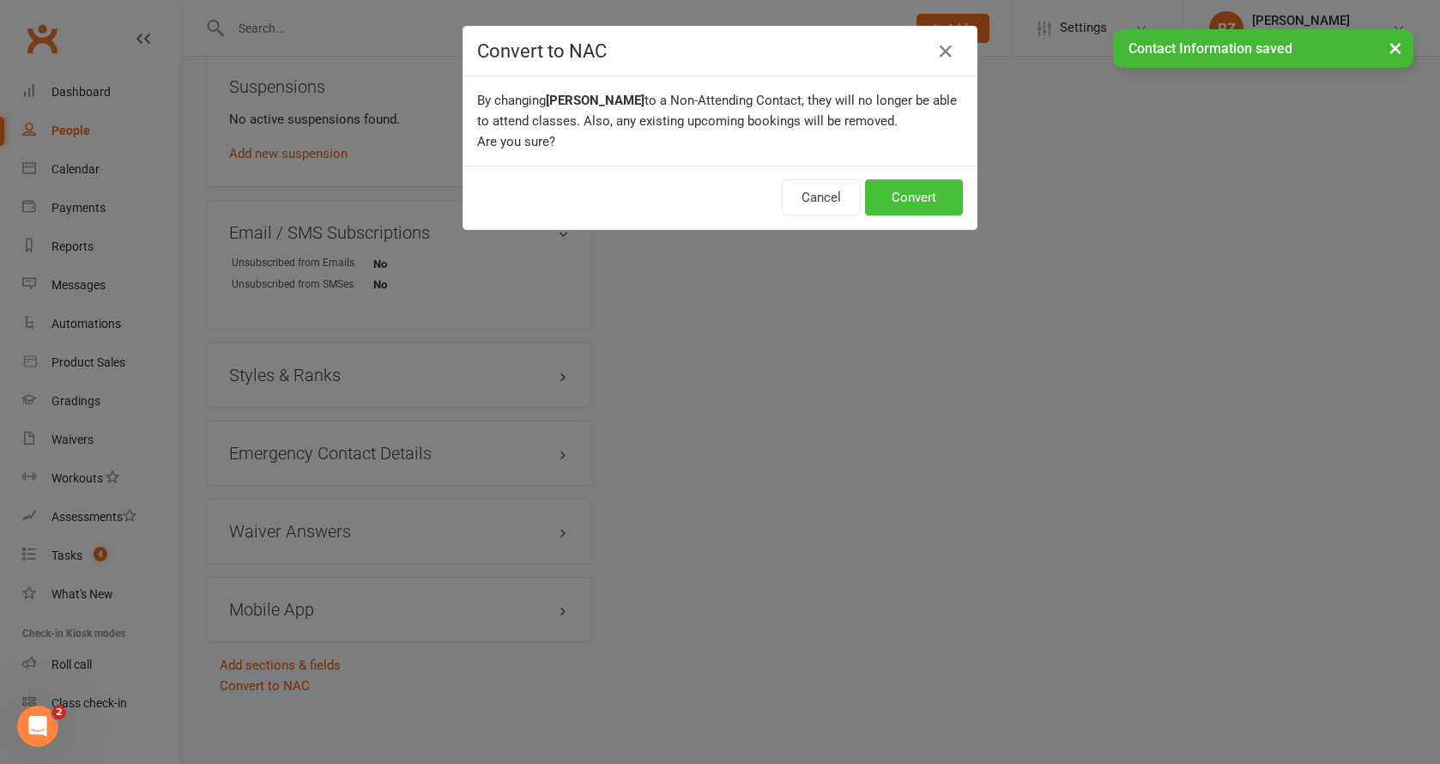
click at [900, 202] on button "Convert" at bounding box center [914, 197] width 98 height 36
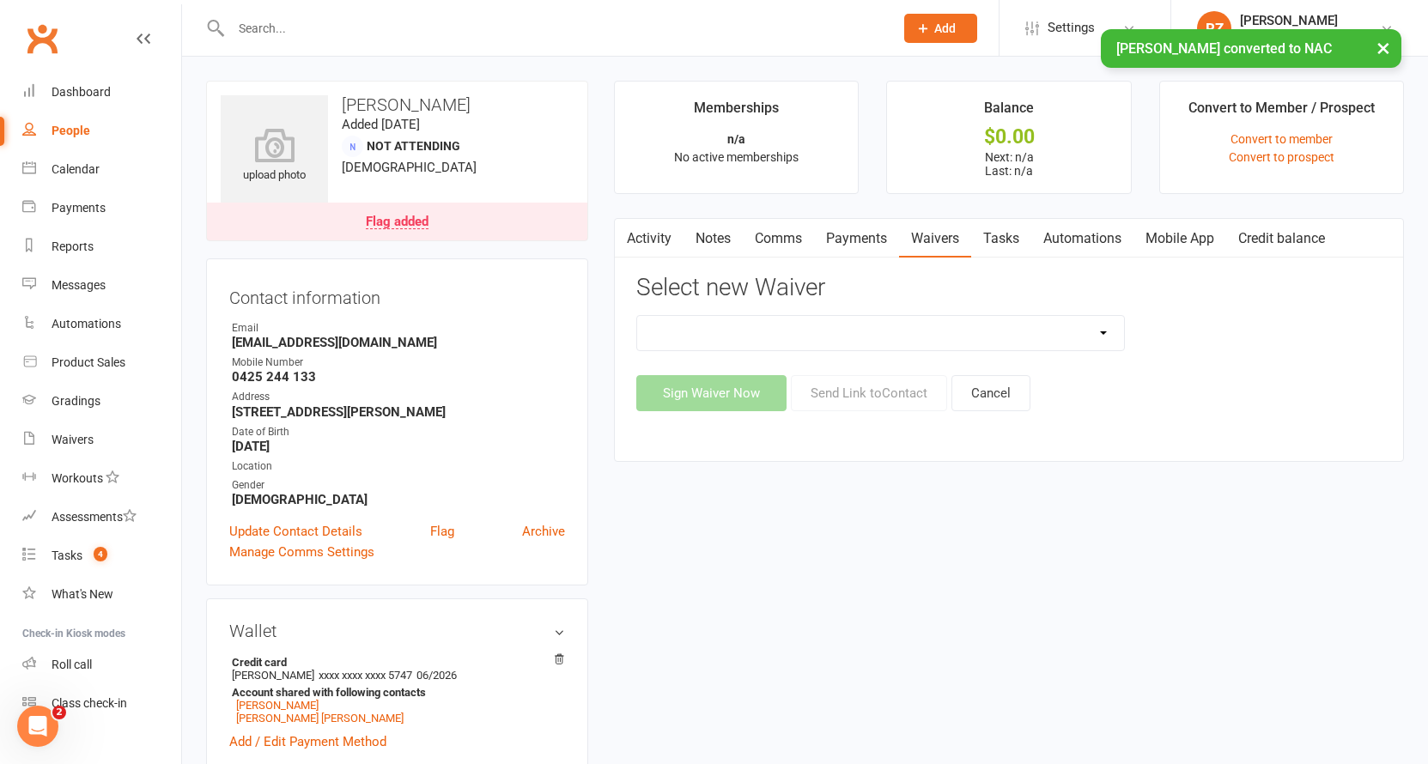
click at [402, 28] on input "text" at bounding box center [554, 28] width 656 height 24
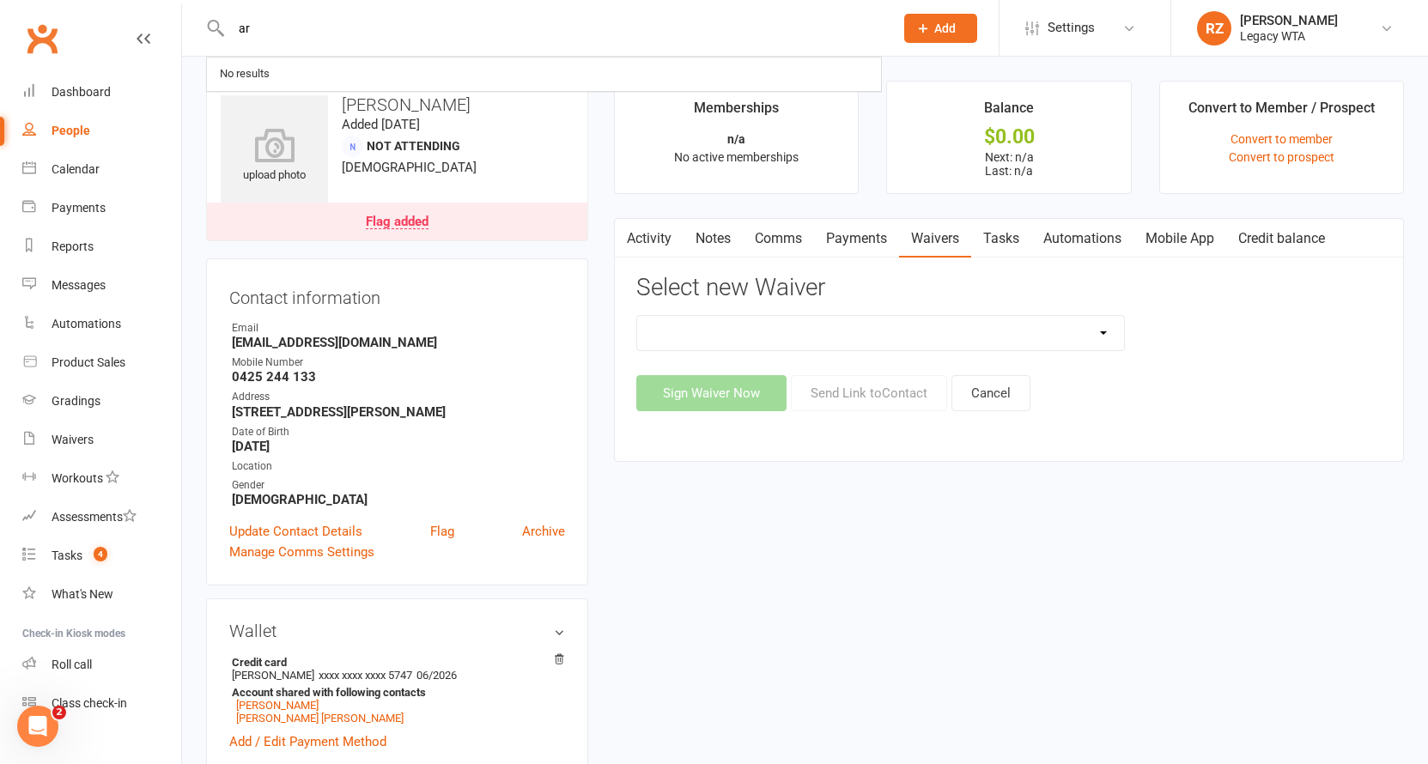
type input "a"
click at [888, 255] on link "Payments" at bounding box center [856, 238] width 85 height 39
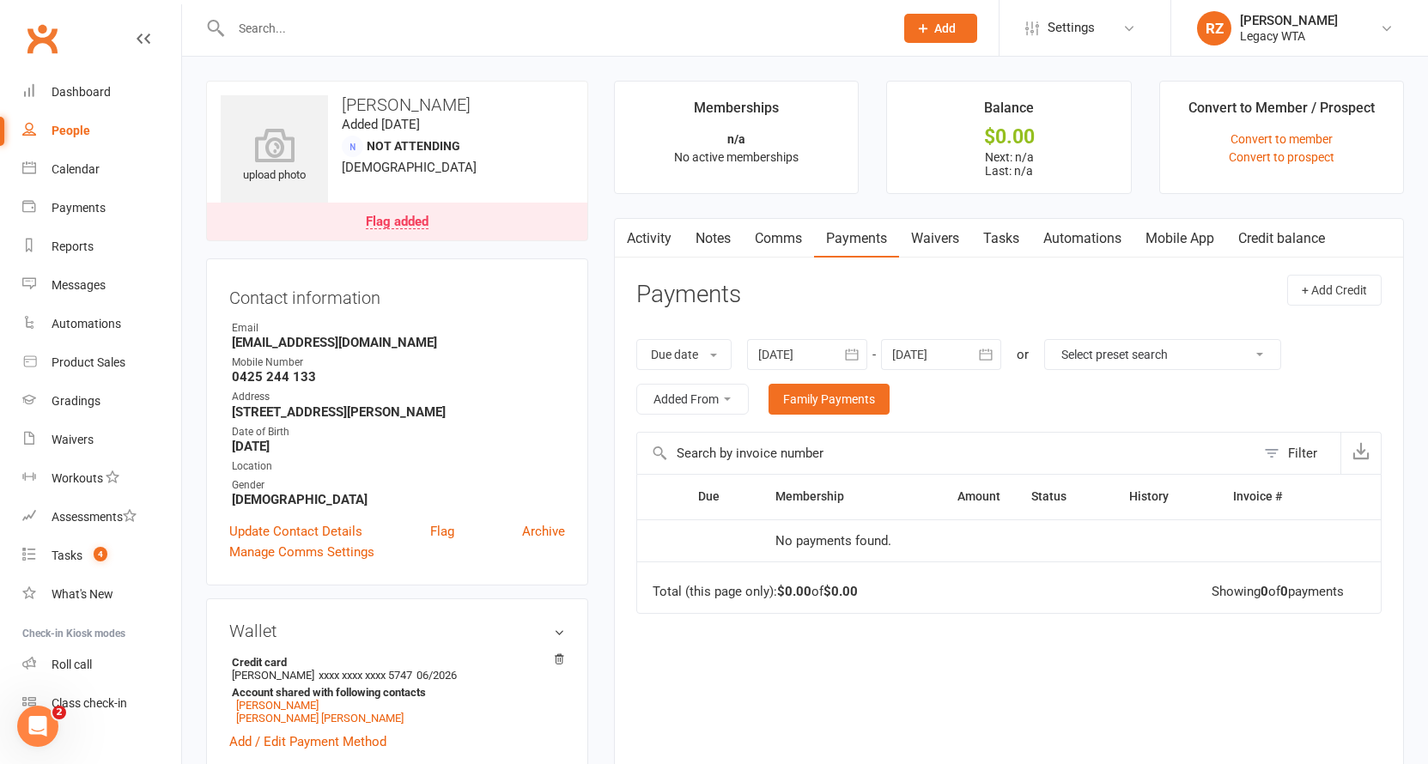
click at [0, 0] on div "Loading" at bounding box center [0, 0] width 0 height 0
click at [935, 238] on link "Waivers" at bounding box center [935, 238] width 72 height 39
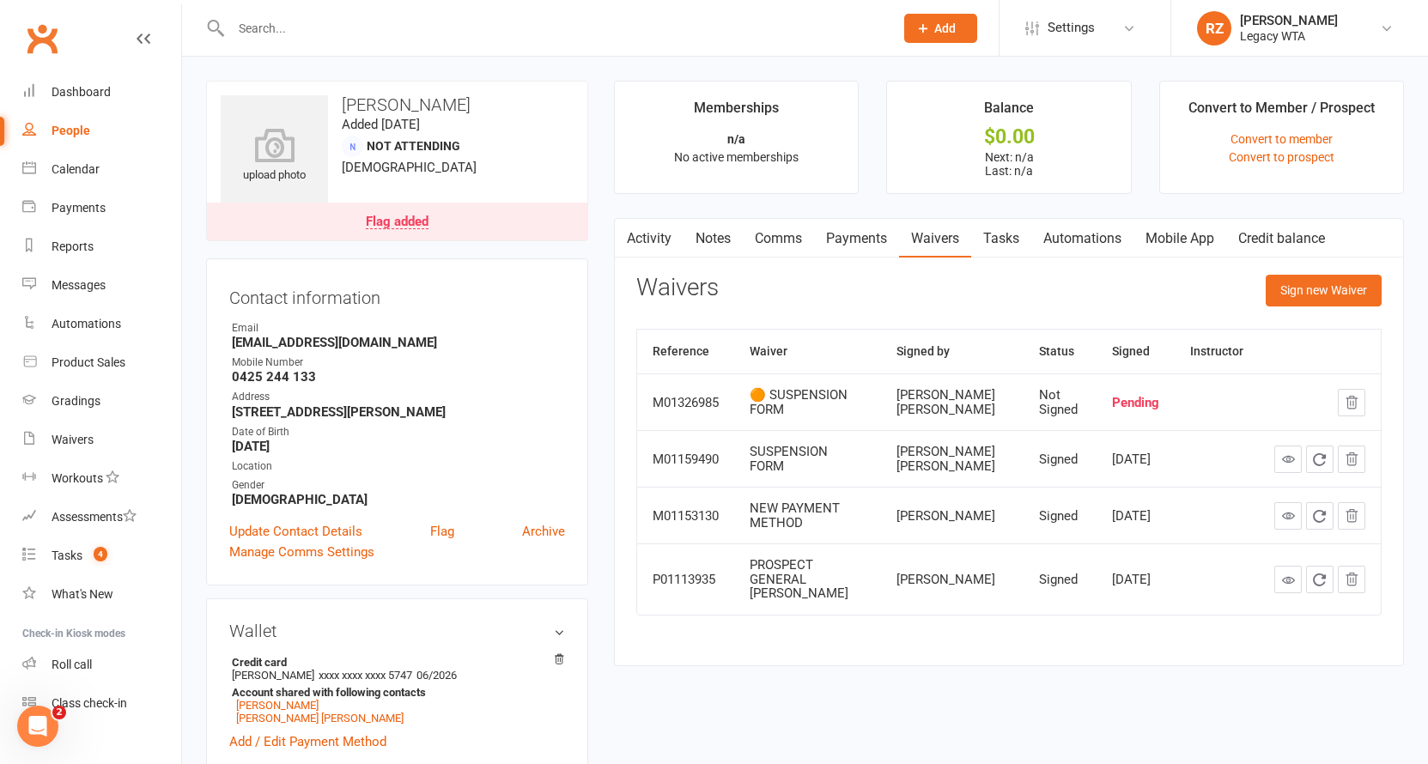
click at [991, 235] on link "Tasks" at bounding box center [1001, 238] width 60 height 39
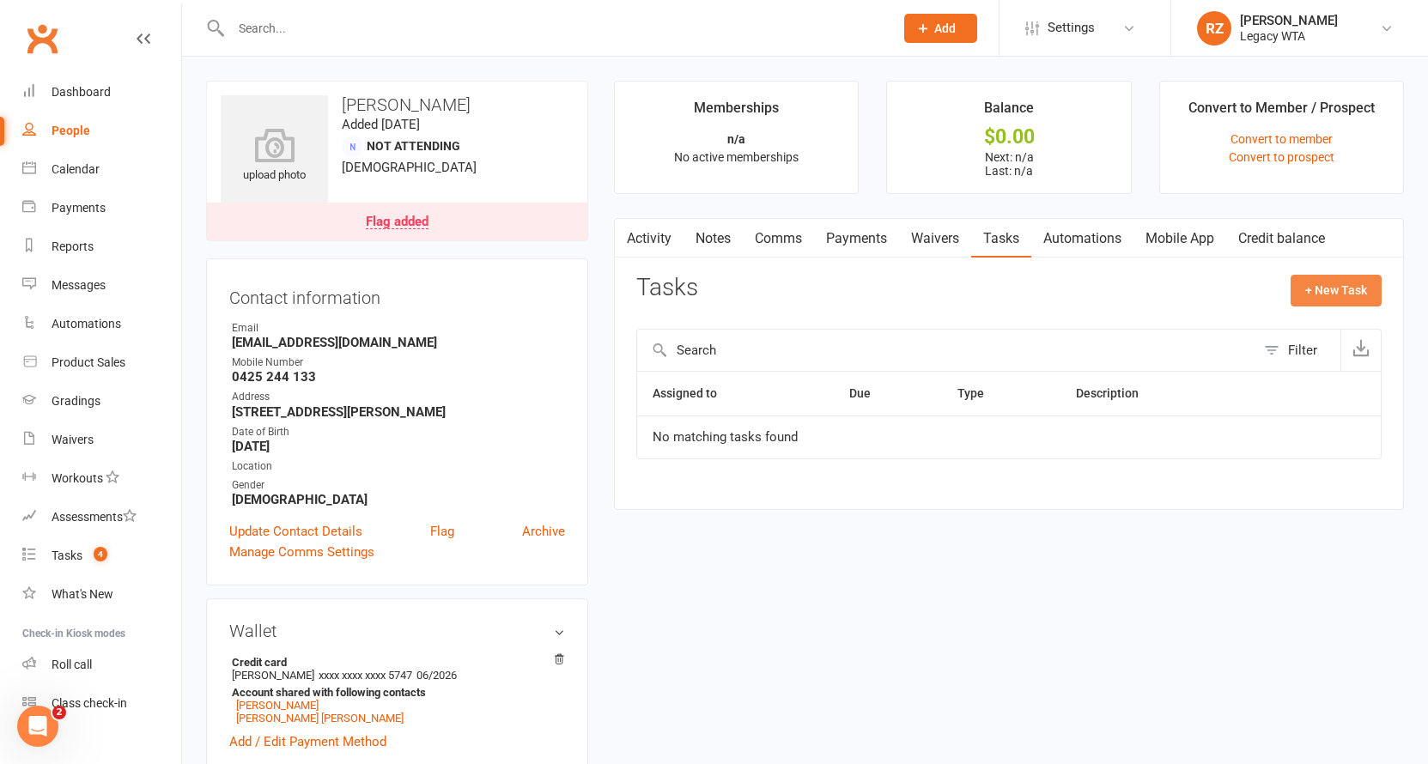
click at [1307, 285] on button "+ New Task" at bounding box center [1335, 290] width 91 height 31
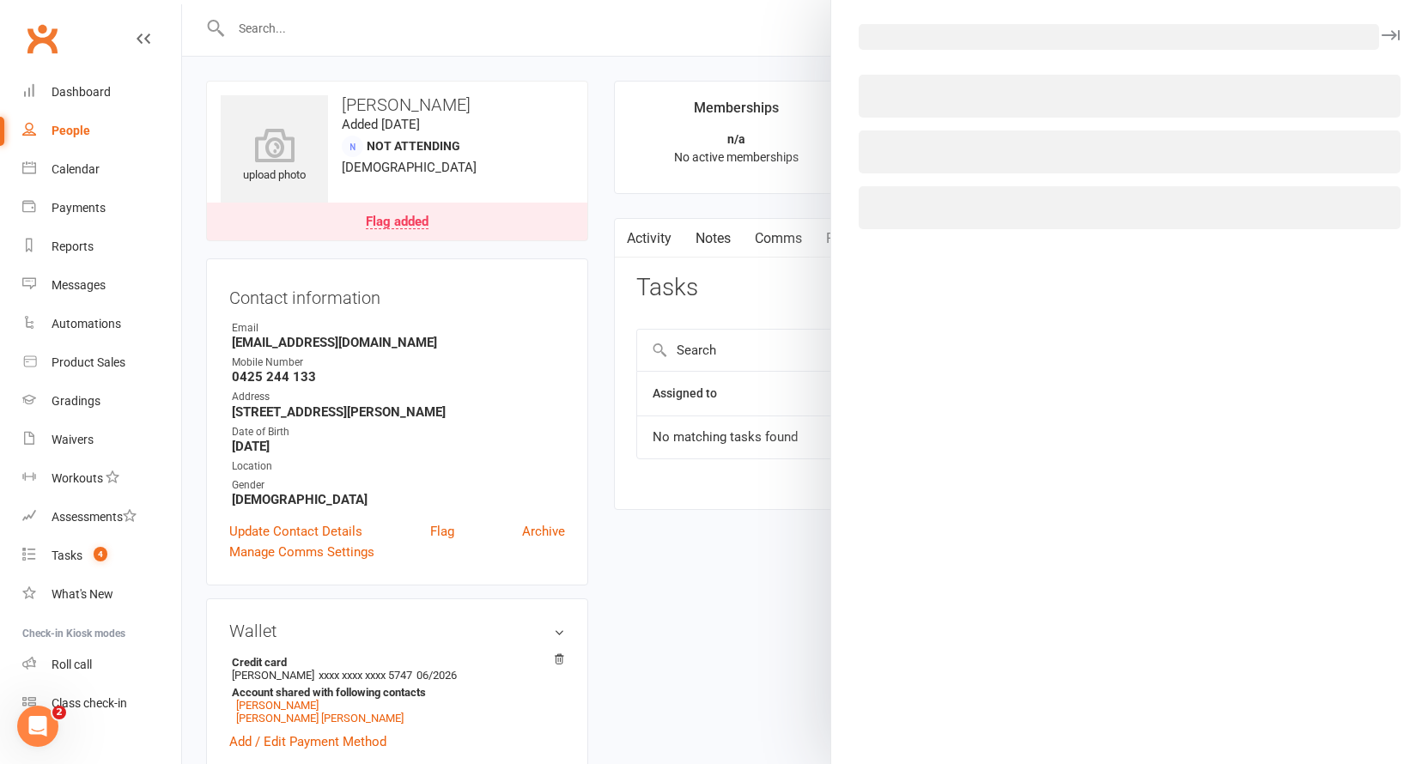
select select "51023"
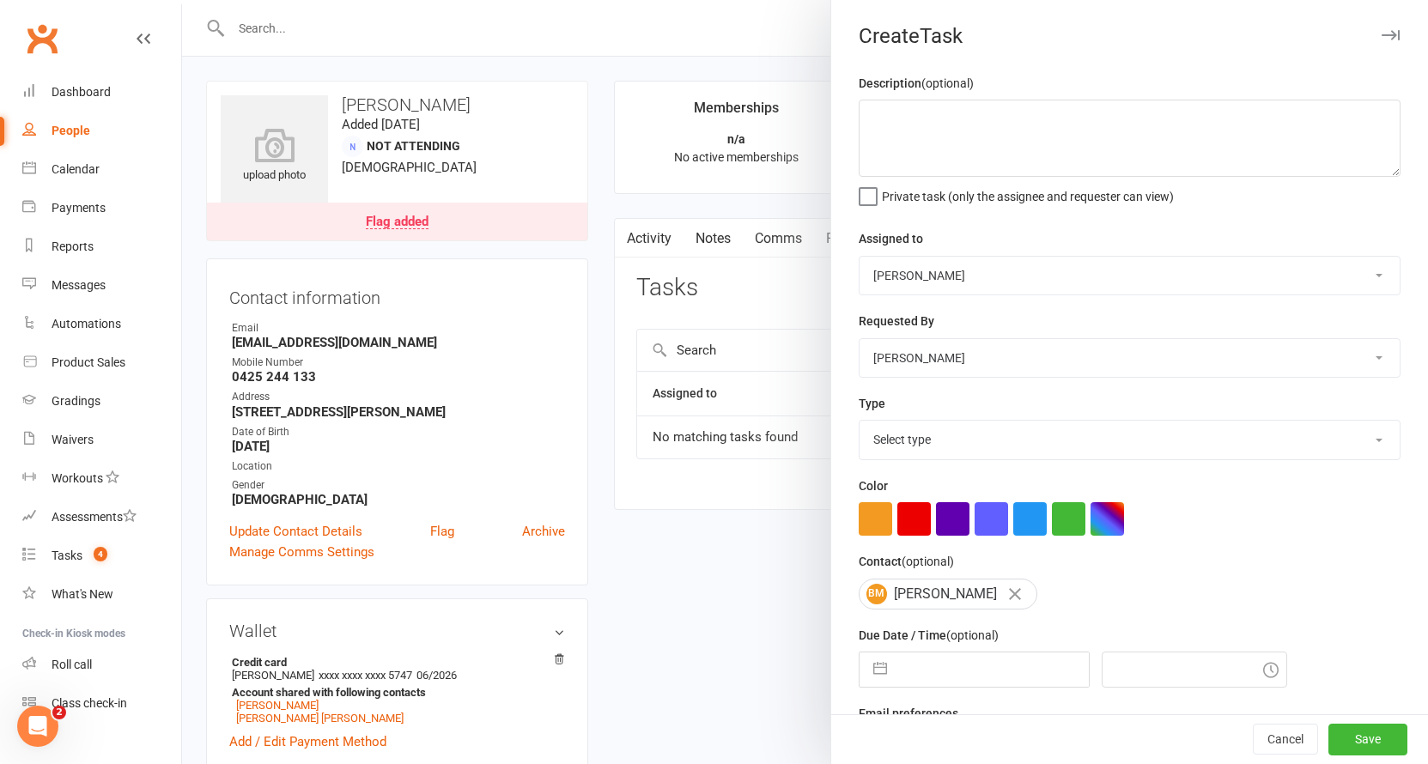
click at [1022, 99] on div "Description (optional) Private task (only the assignee and requester can view)" at bounding box center [1129, 138] width 542 height 131
click at [1030, 118] on textarea at bounding box center [1129, 138] width 542 height 77
type textarea "11/08: requested suspension for Archer, check if he filled it out."
select select "27658"
click at [909, 678] on input "text" at bounding box center [991, 669] width 193 height 34
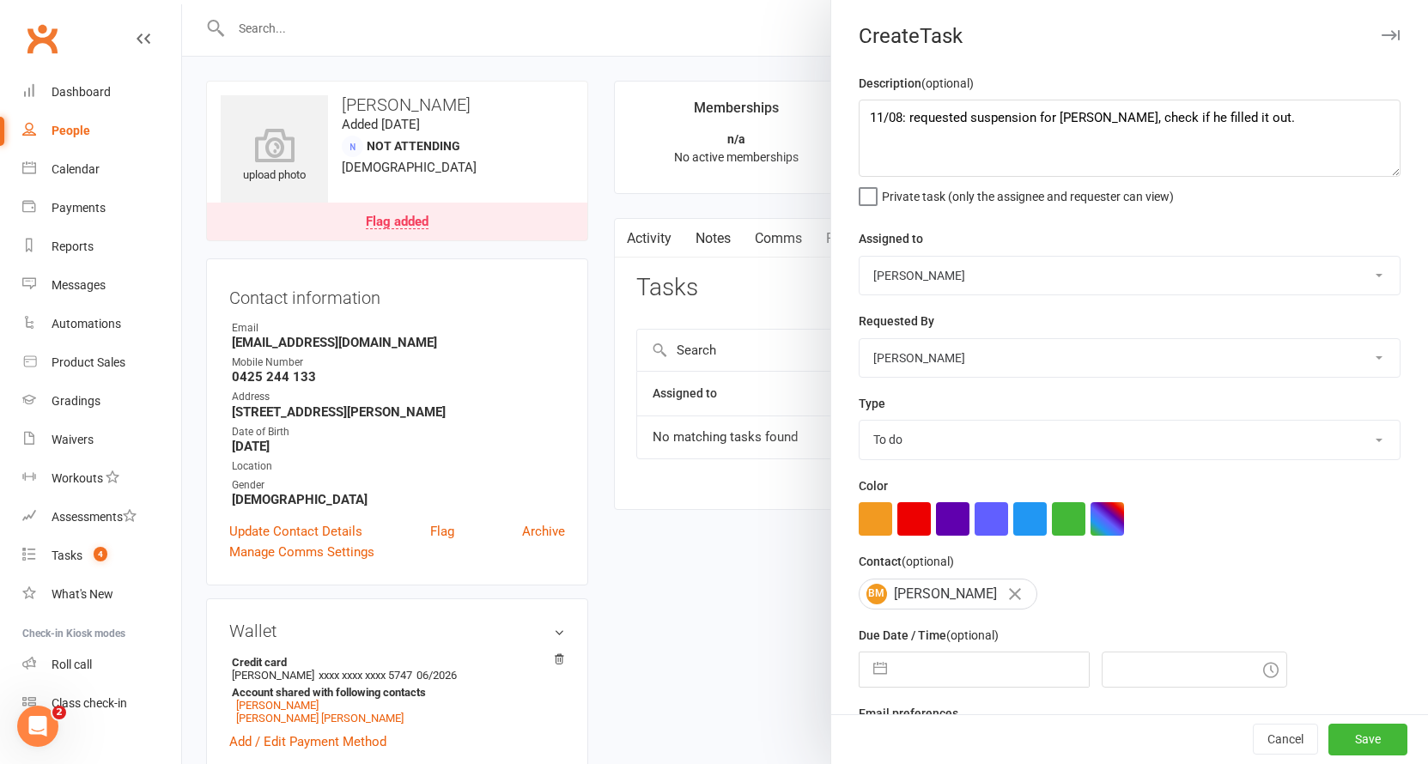
select select "6"
select select "2025"
select select "7"
select select "2025"
select select "8"
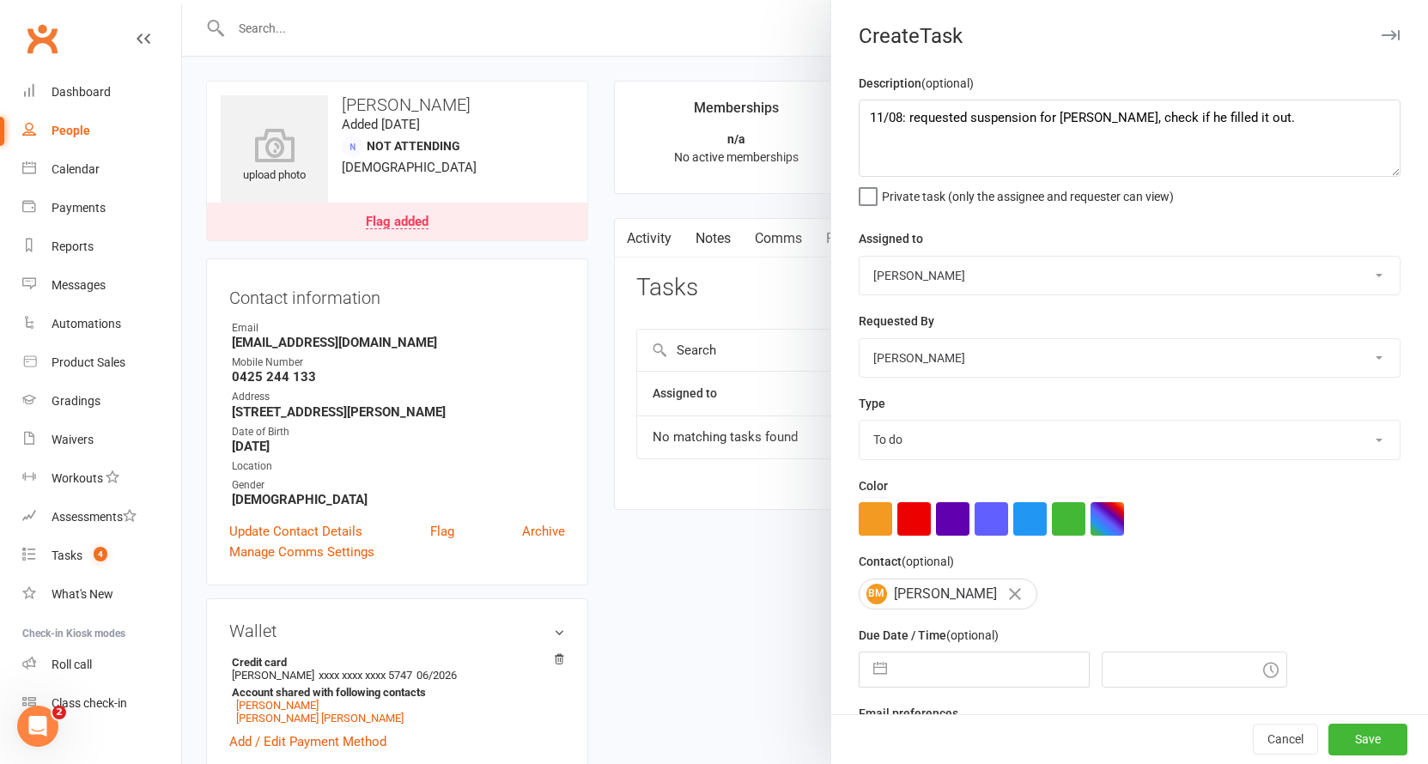
select select "2025"
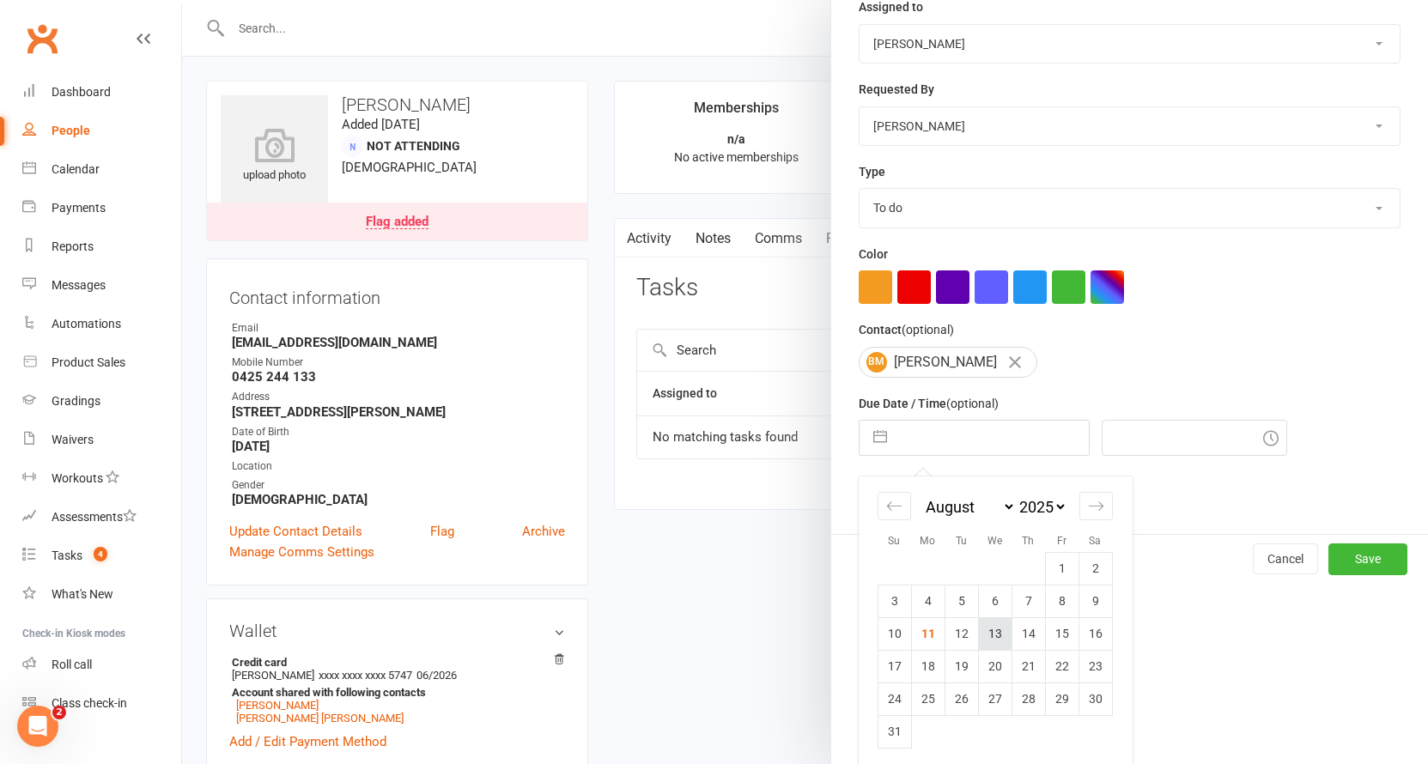
click at [981, 638] on td "13" at bounding box center [994, 633] width 33 height 33
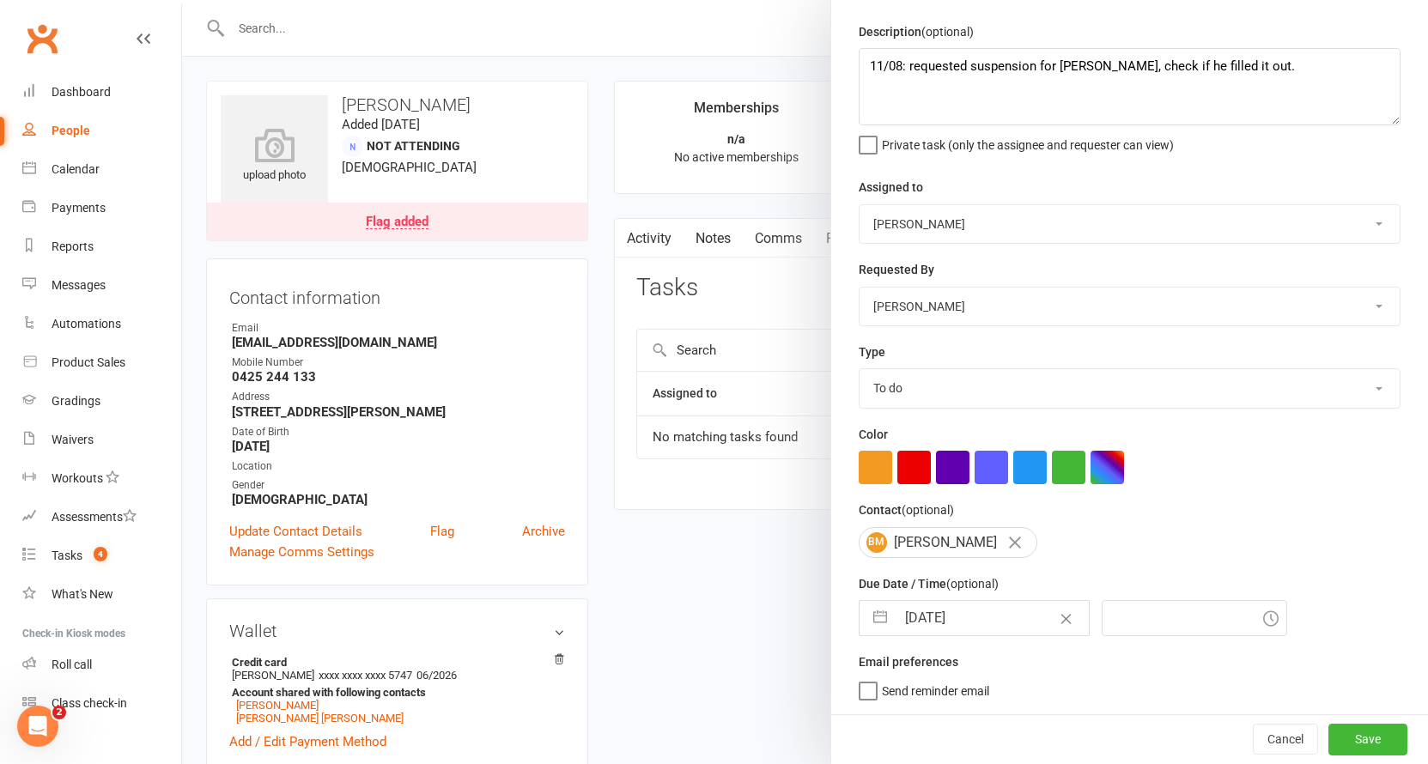
type input "13 Aug 2025"
type input "6:15pm"
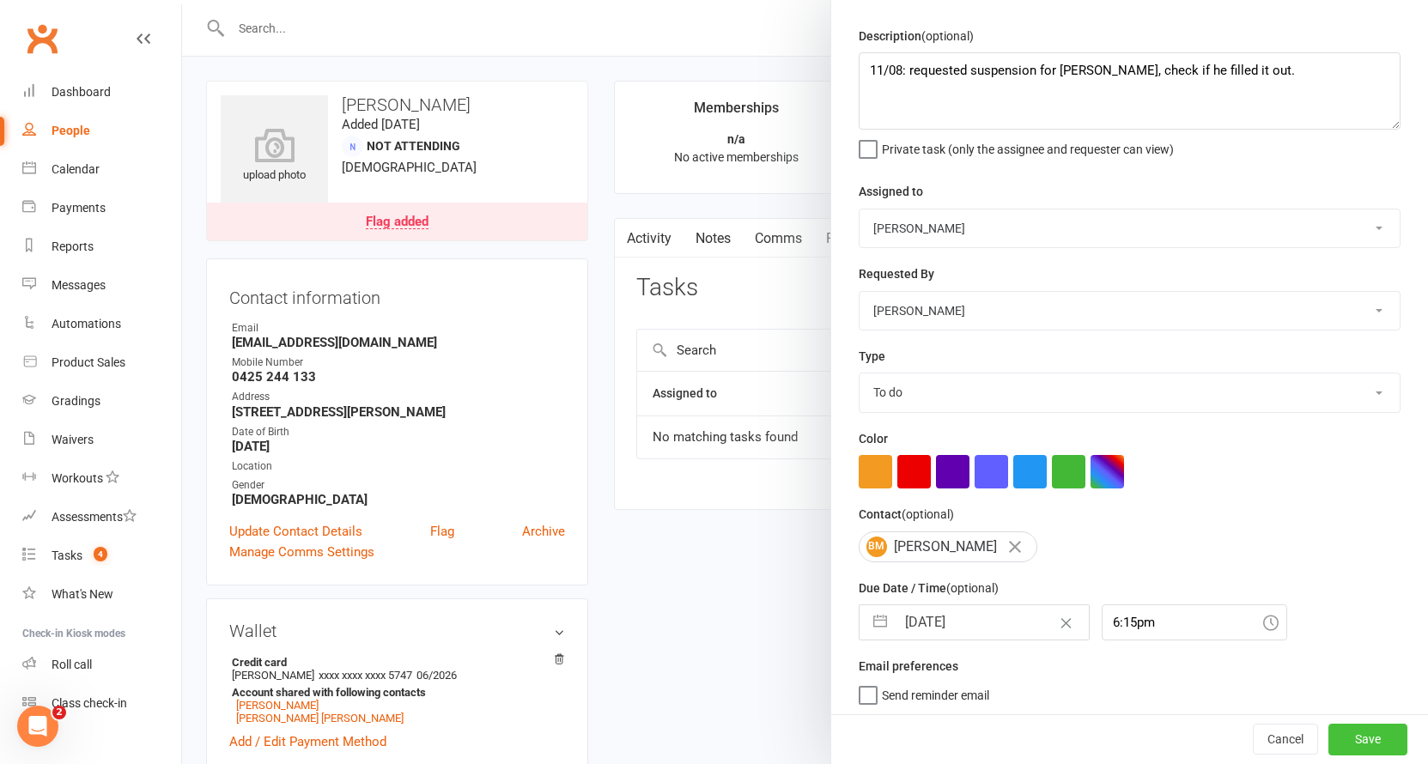
click at [1341, 736] on button "Save" at bounding box center [1367, 740] width 79 height 31
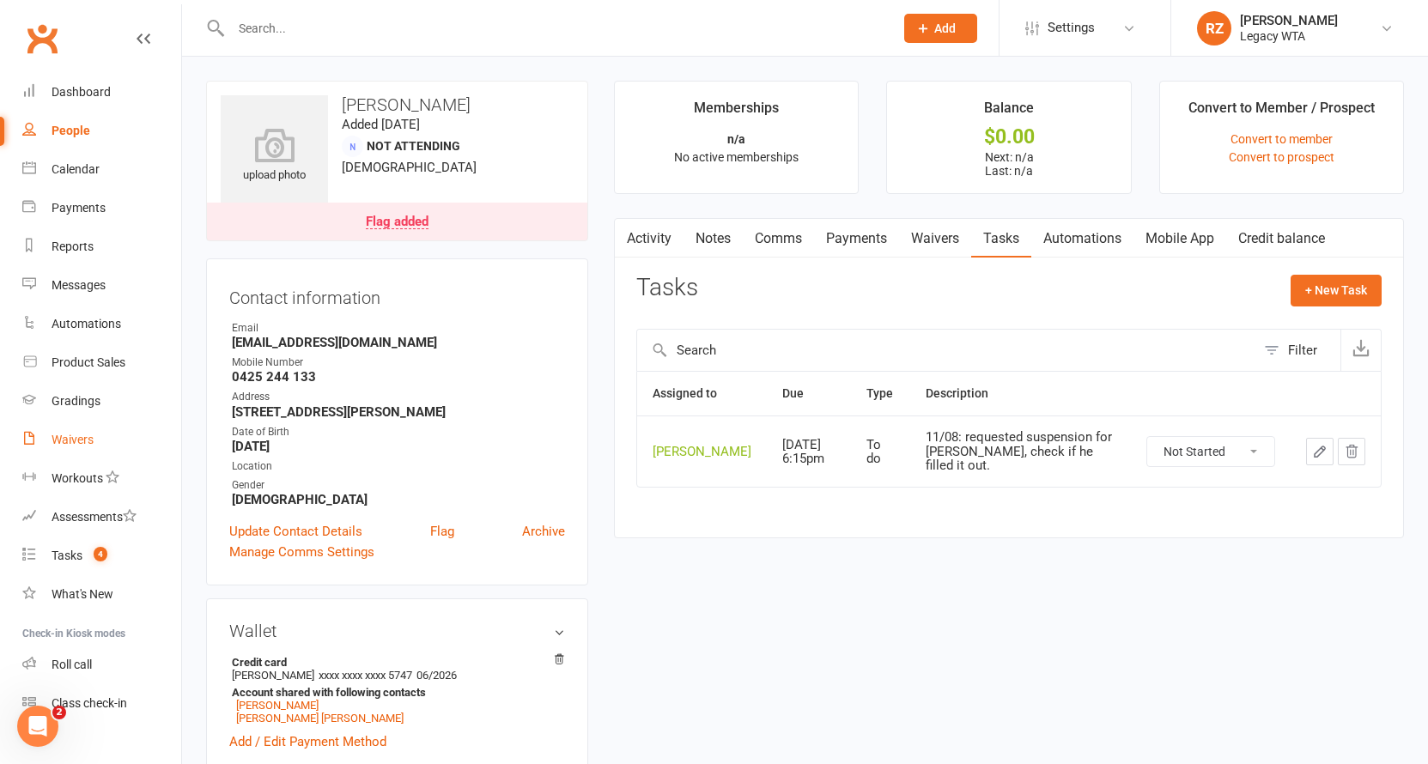
click at [68, 443] on div "Waivers" at bounding box center [73, 440] width 42 height 14
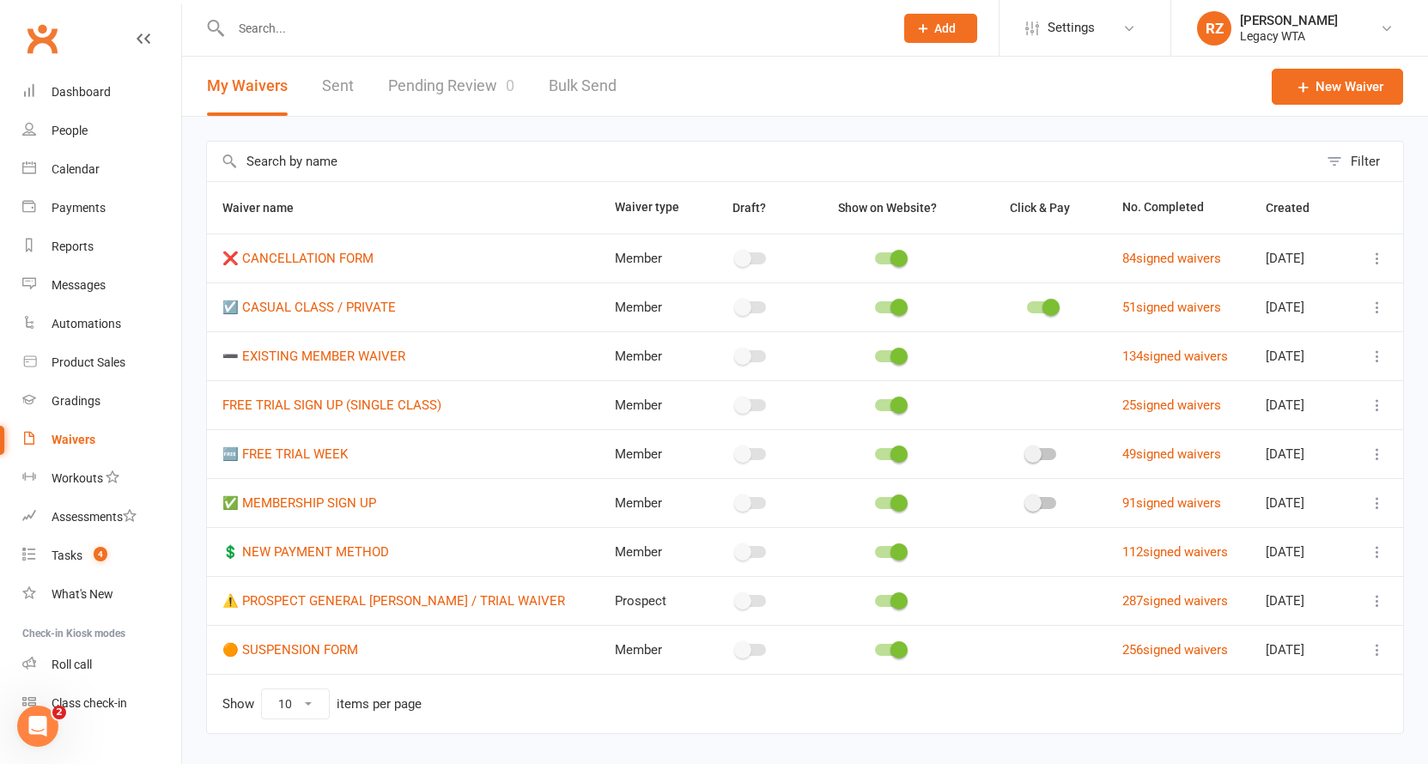
click at [357, 25] on input "text" at bounding box center [554, 28] width 656 height 24
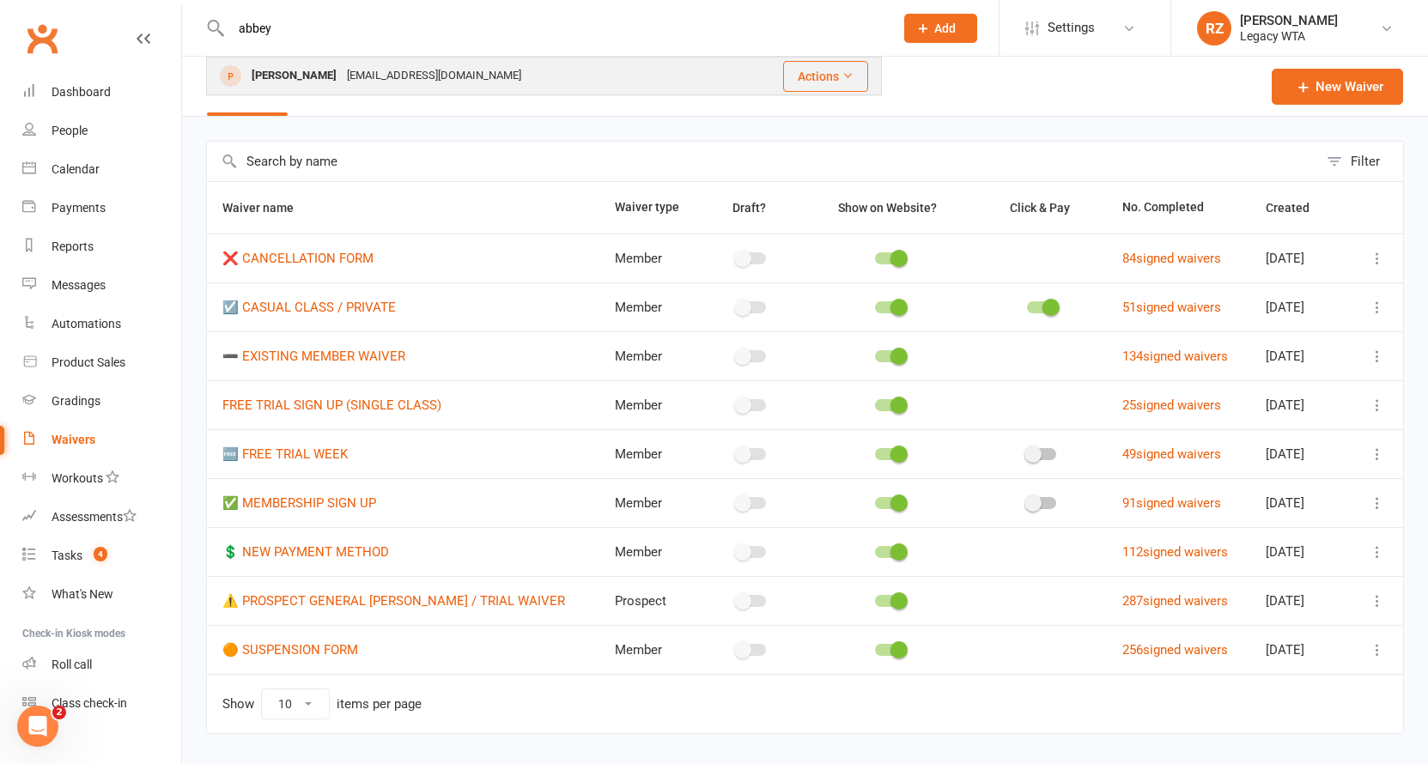
type input "abbey"
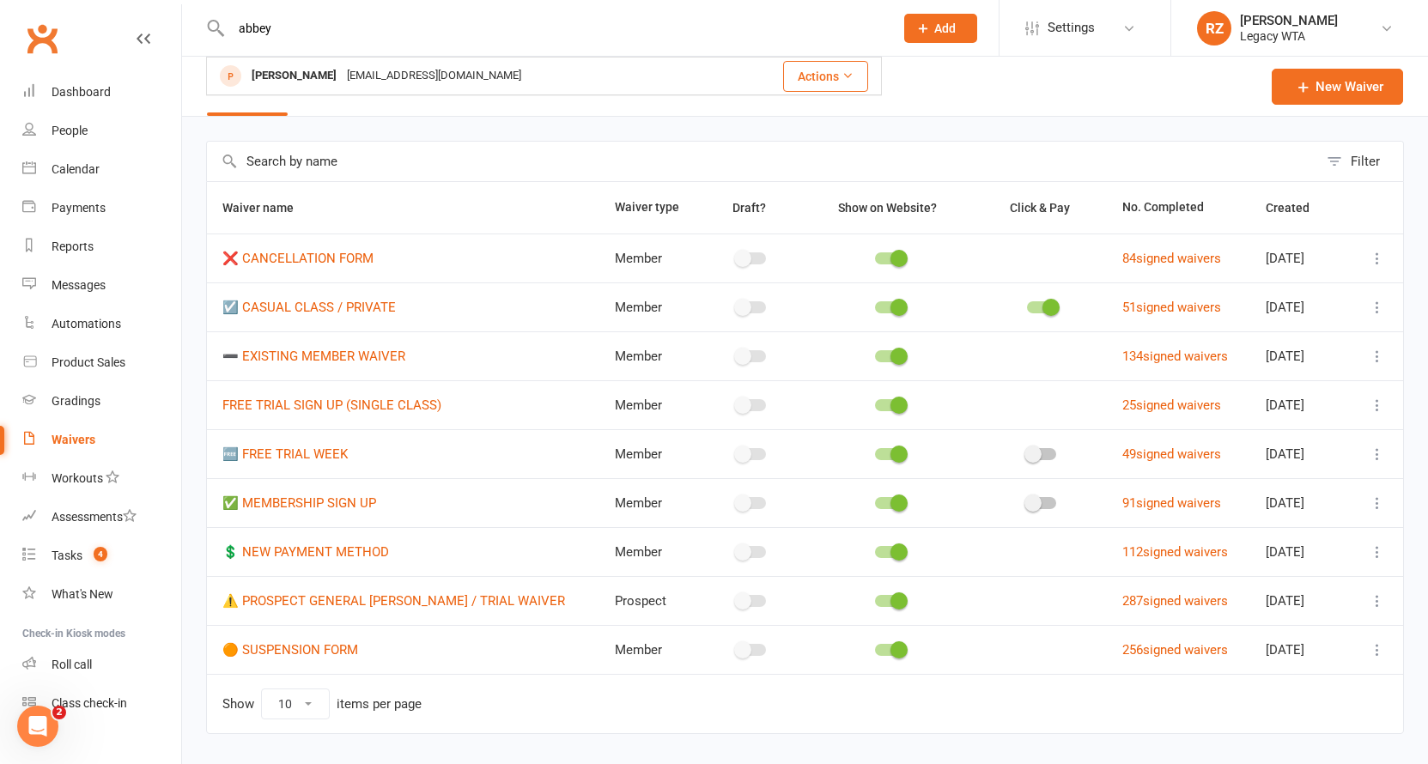
click at [331, 72] on div "Abbey Van Haren" at bounding box center [293, 76] width 95 height 25
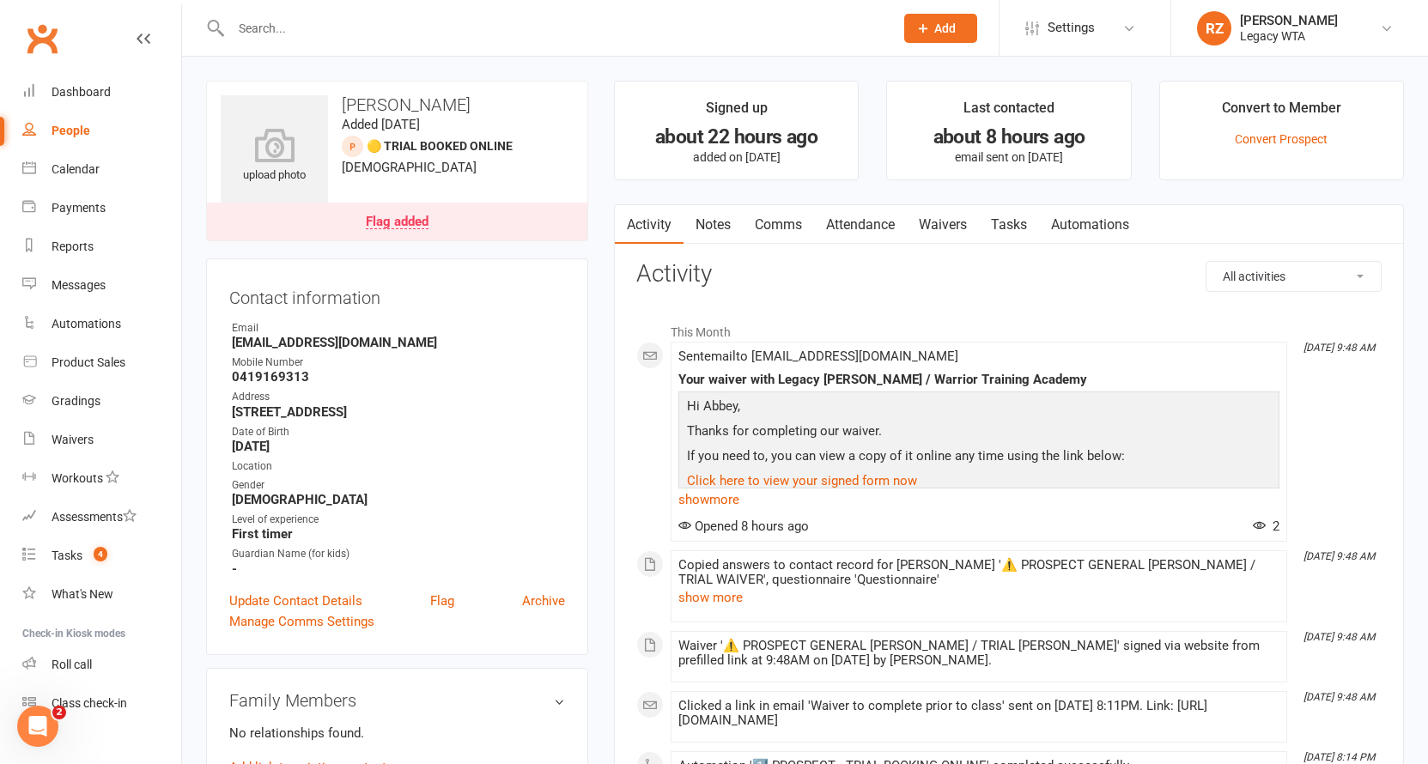
click at [428, 31] on input "text" at bounding box center [554, 28] width 656 height 24
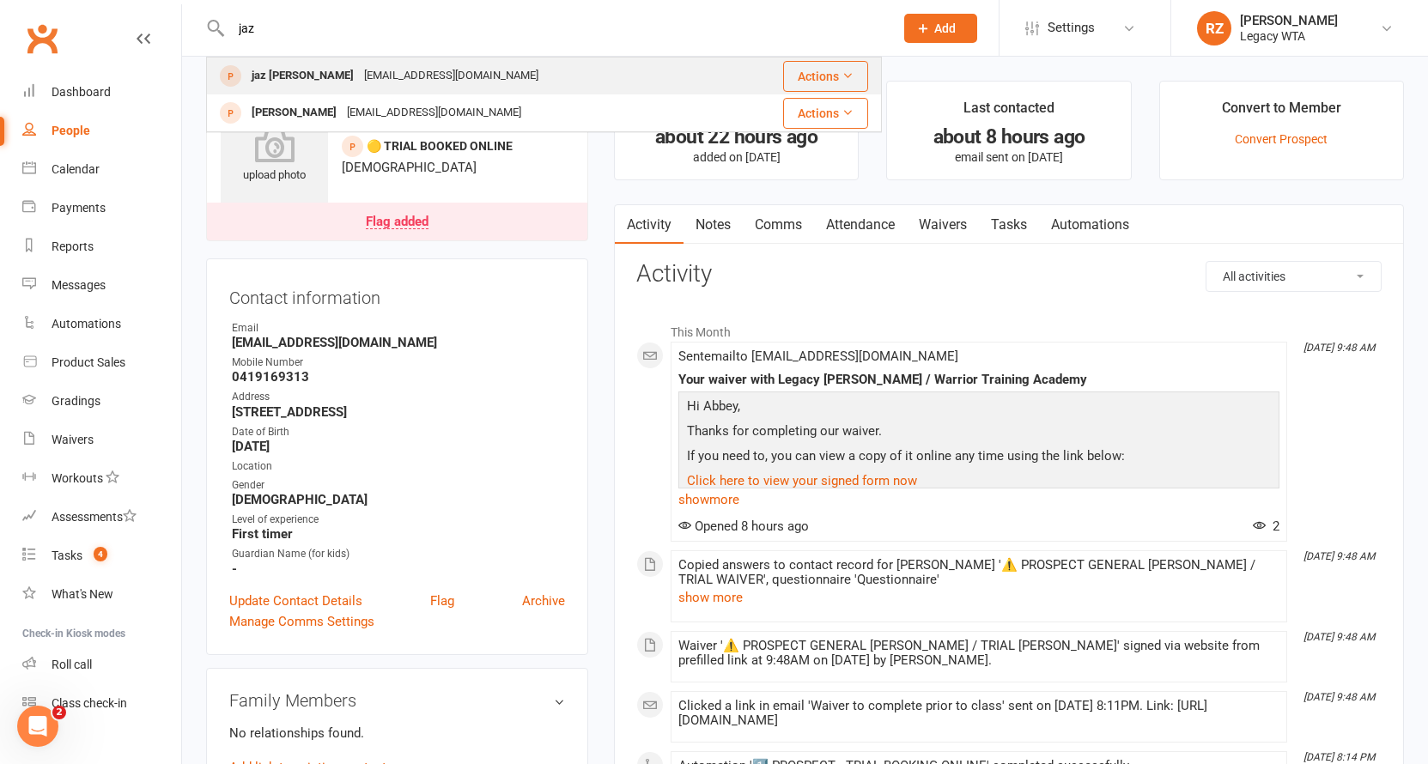
type input "jaz"
click at [313, 74] on div "jaz kilpatrick" at bounding box center [302, 76] width 112 height 25
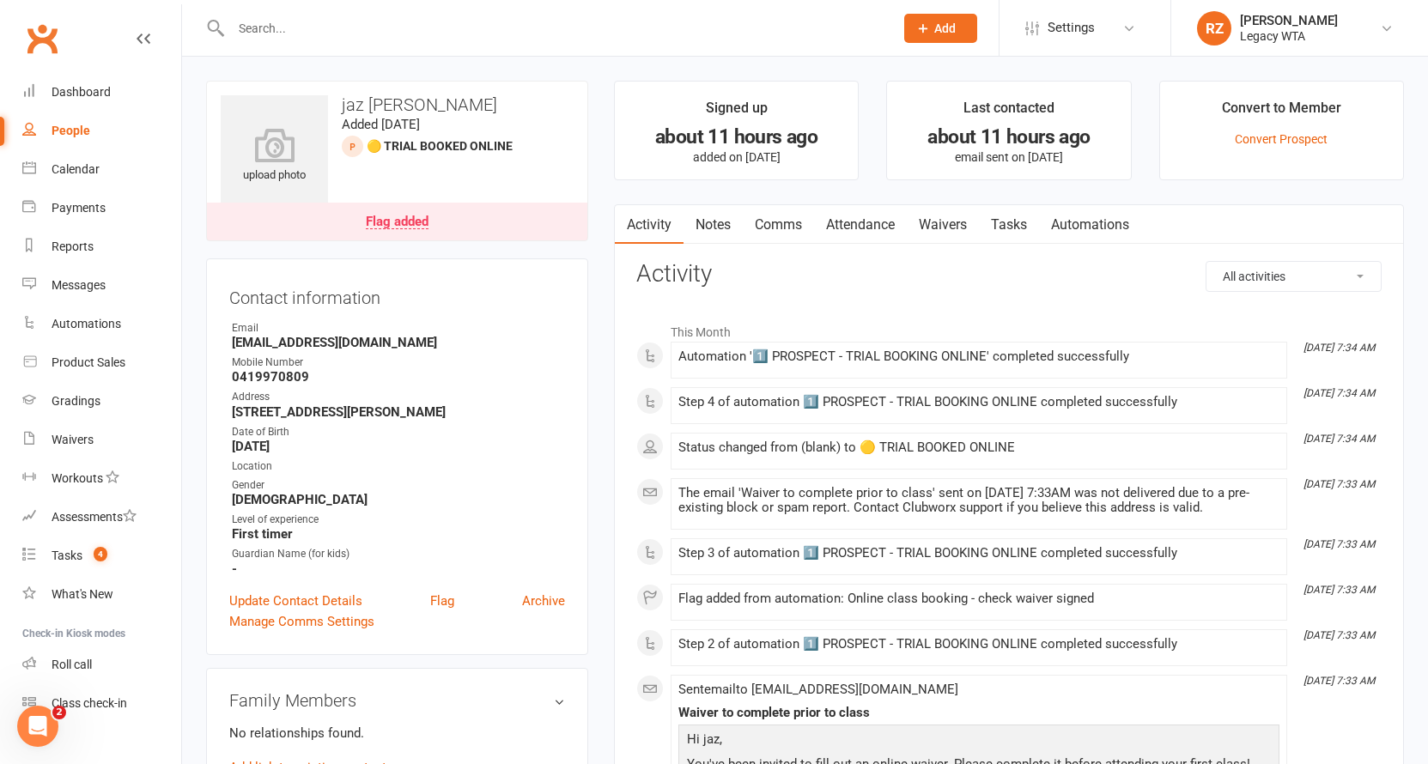
click at [453, 23] on input "text" at bounding box center [554, 28] width 656 height 24
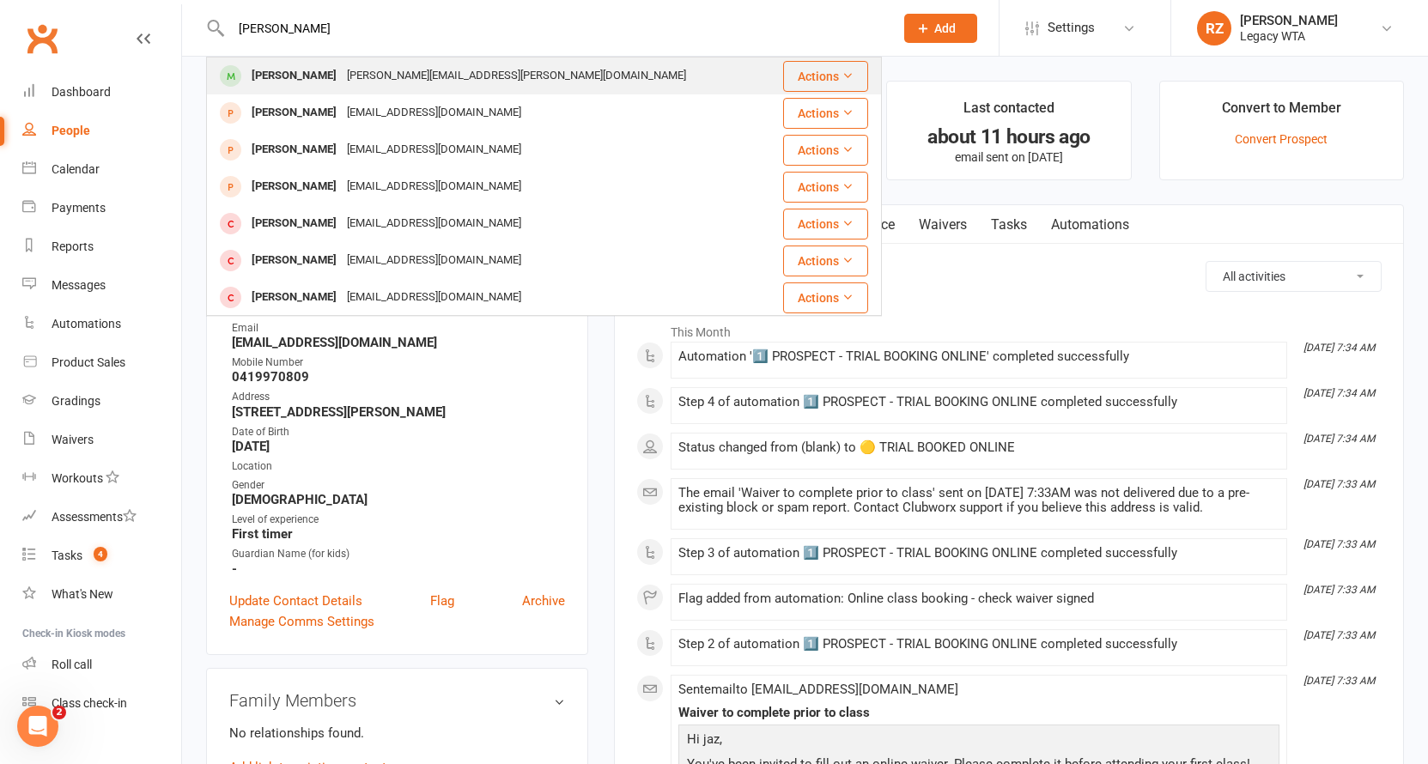
type input "Rachel rai"
click at [440, 66] on div "karin.segundo@gmail.com" at bounding box center [516, 76] width 349 height 25
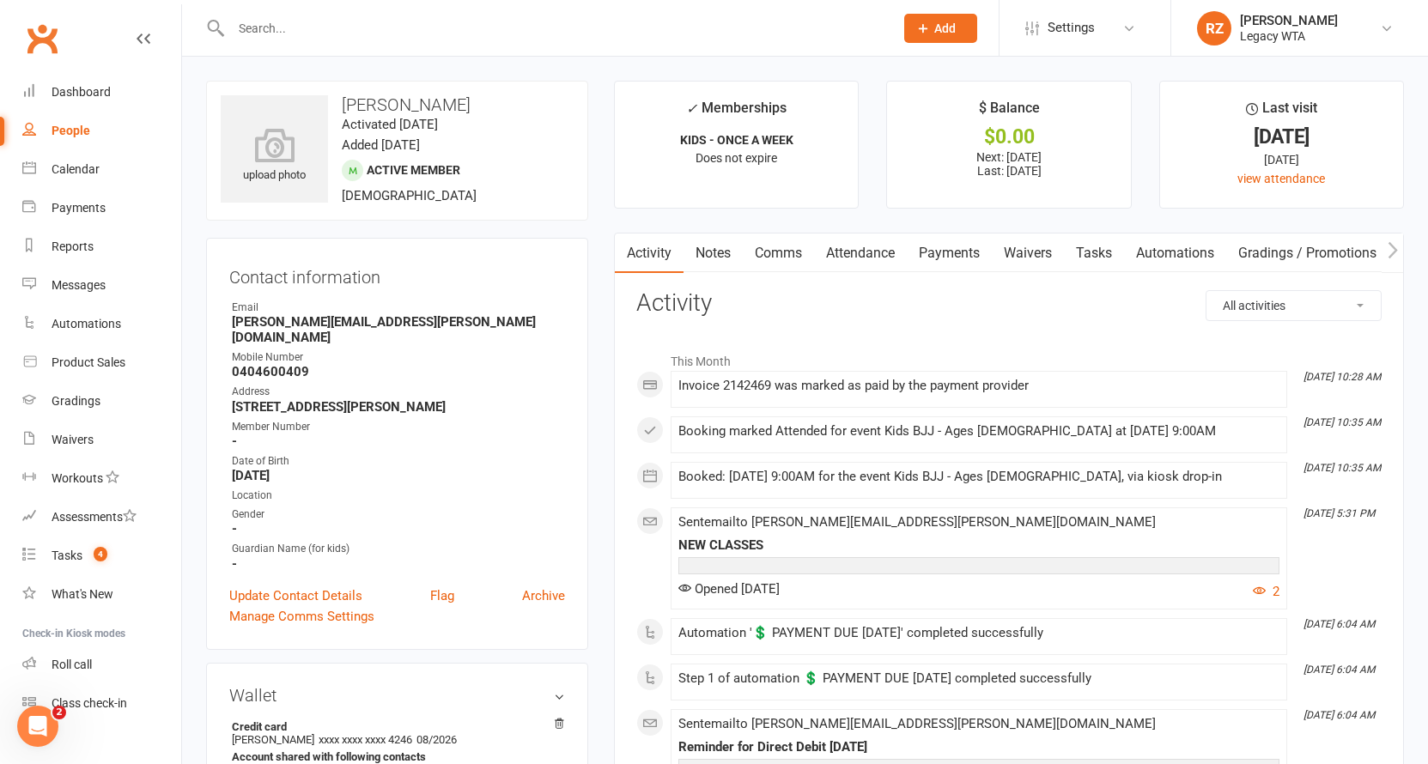
click at [381, 25] on input "text" at bounding box center [554, 28] width 656 height 24
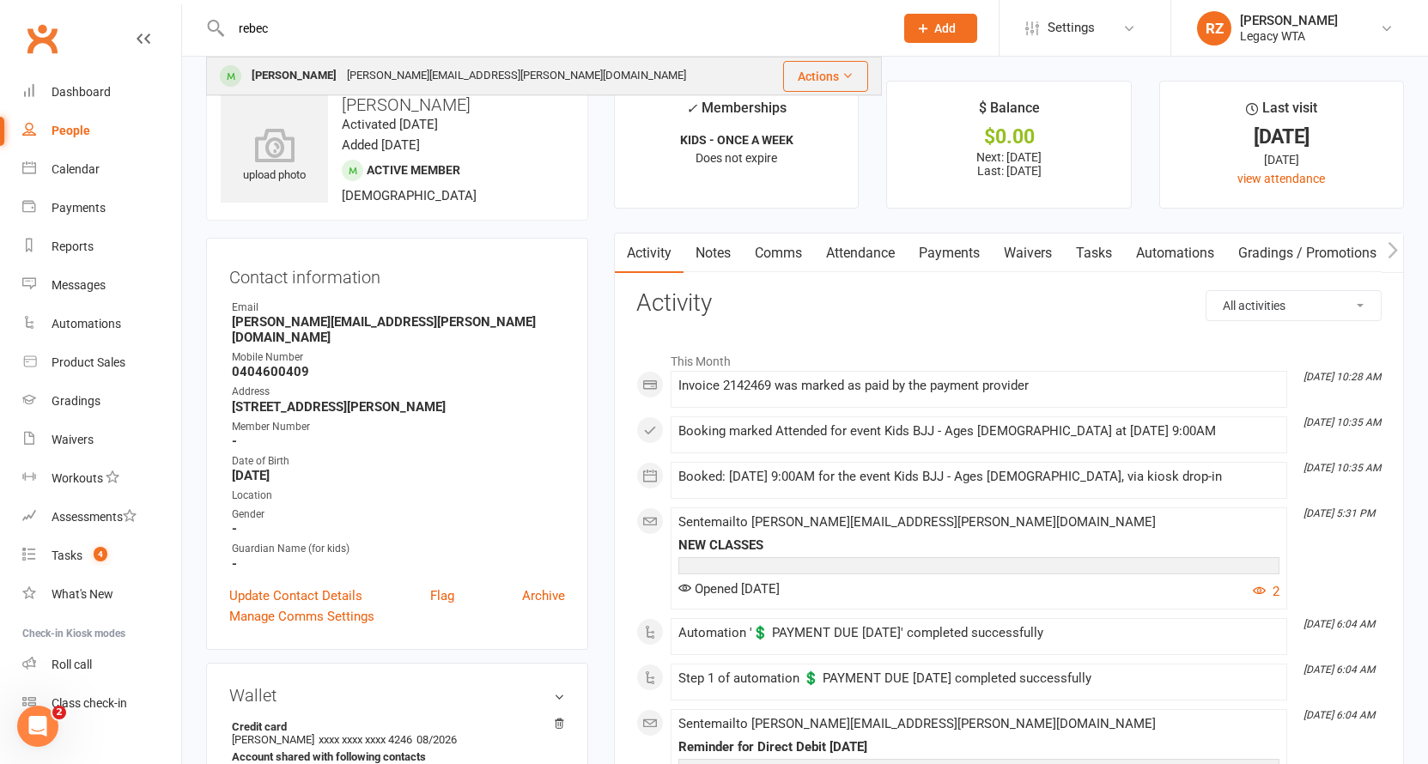
type input "rebec"
click at [355, 77] on div "joe.w.goodwin@hotmail.com" at bounding box center [516, 76] width 349 height 25
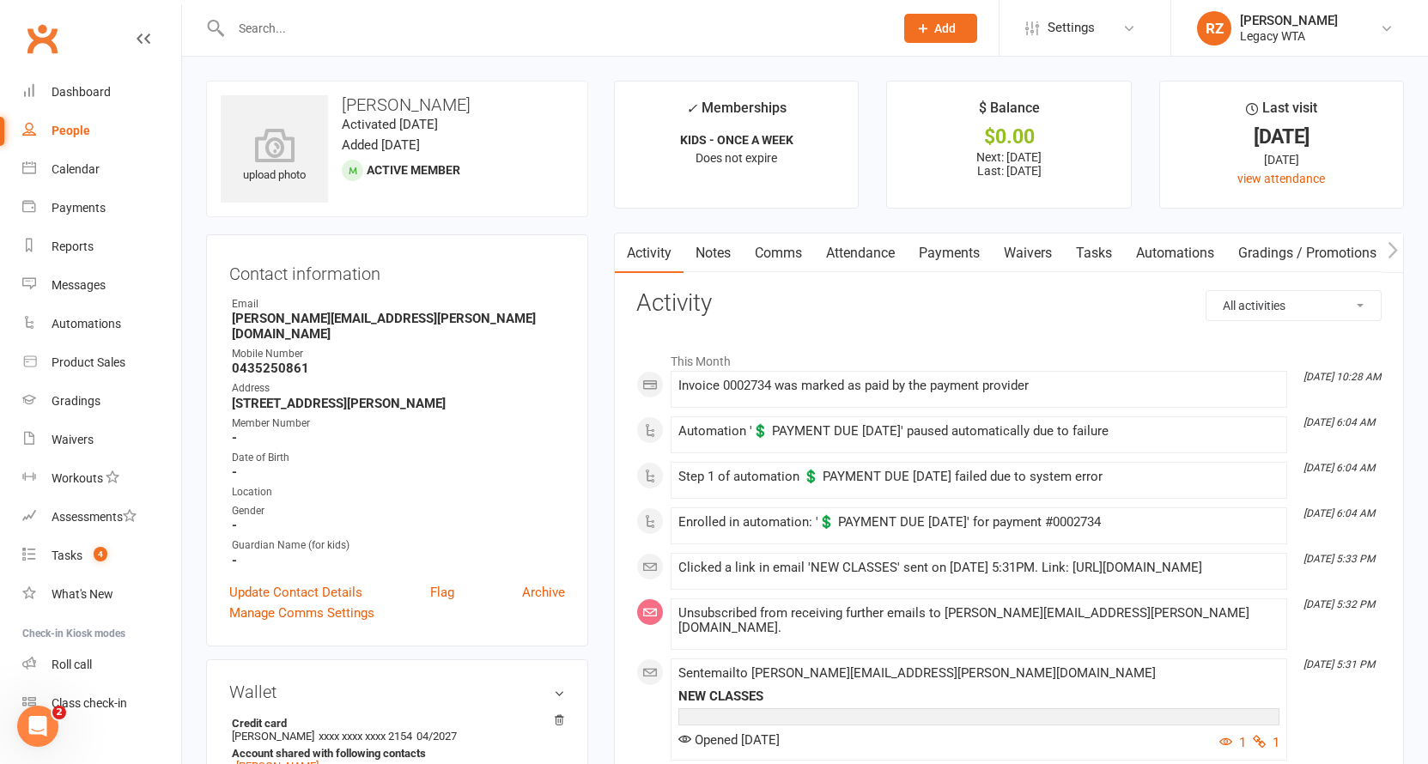
click at [487, 25] on input "text" at bounding box center [554, 28] width 656 height 24
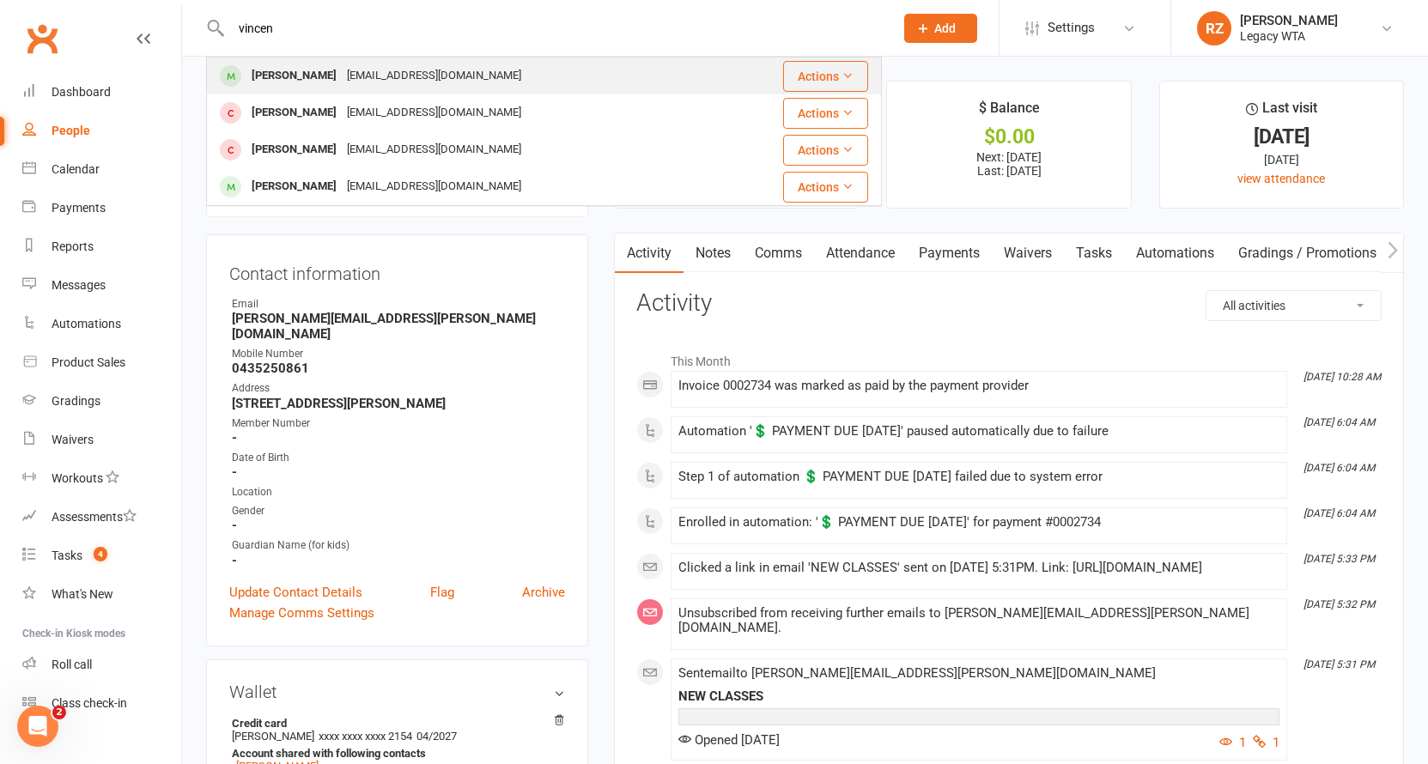
type input "vincen"
click at [403, 72] on div "Vinnypons@gmail.com" at bounding box center [434, 76] width 185 height 25
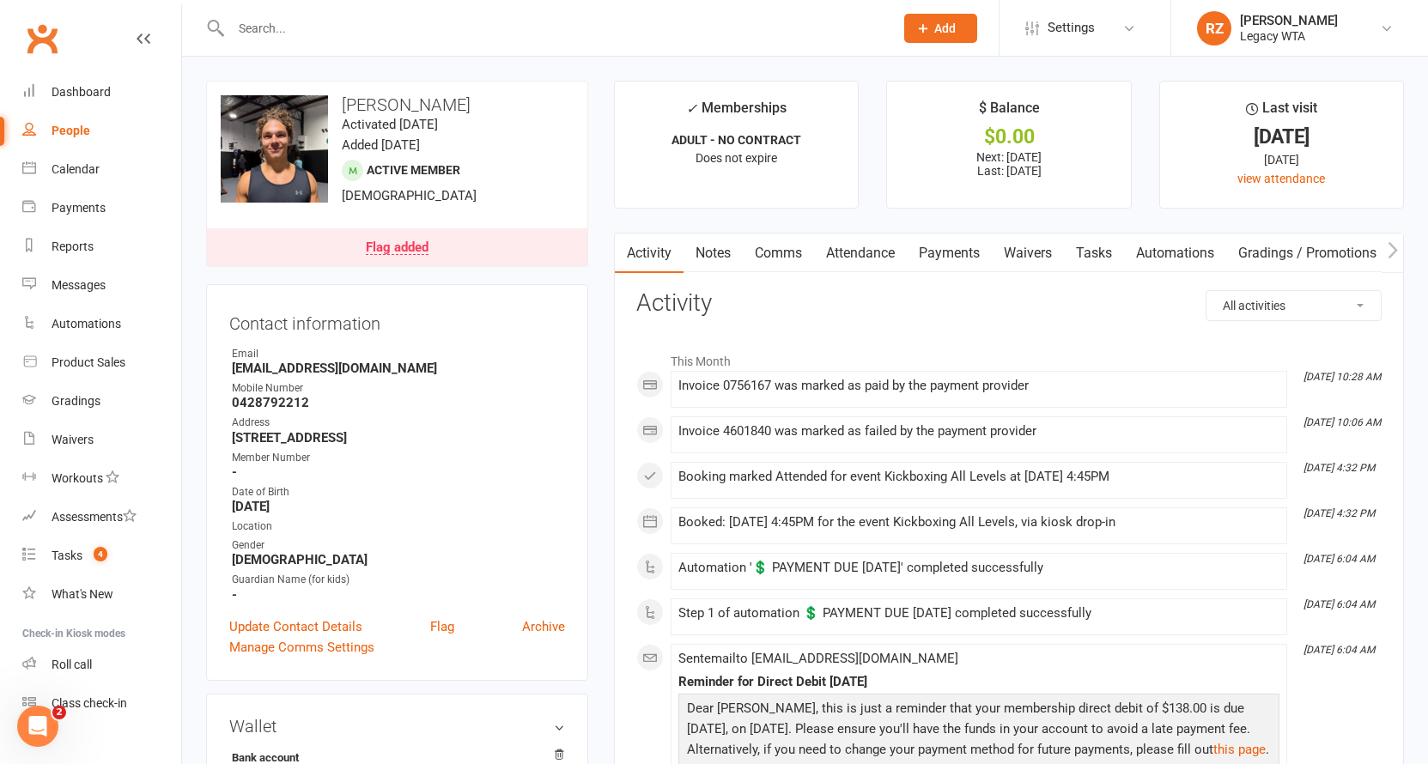
click at [930, 248] on link "Payments" at bounding box center [949, 252] width 85 height 39
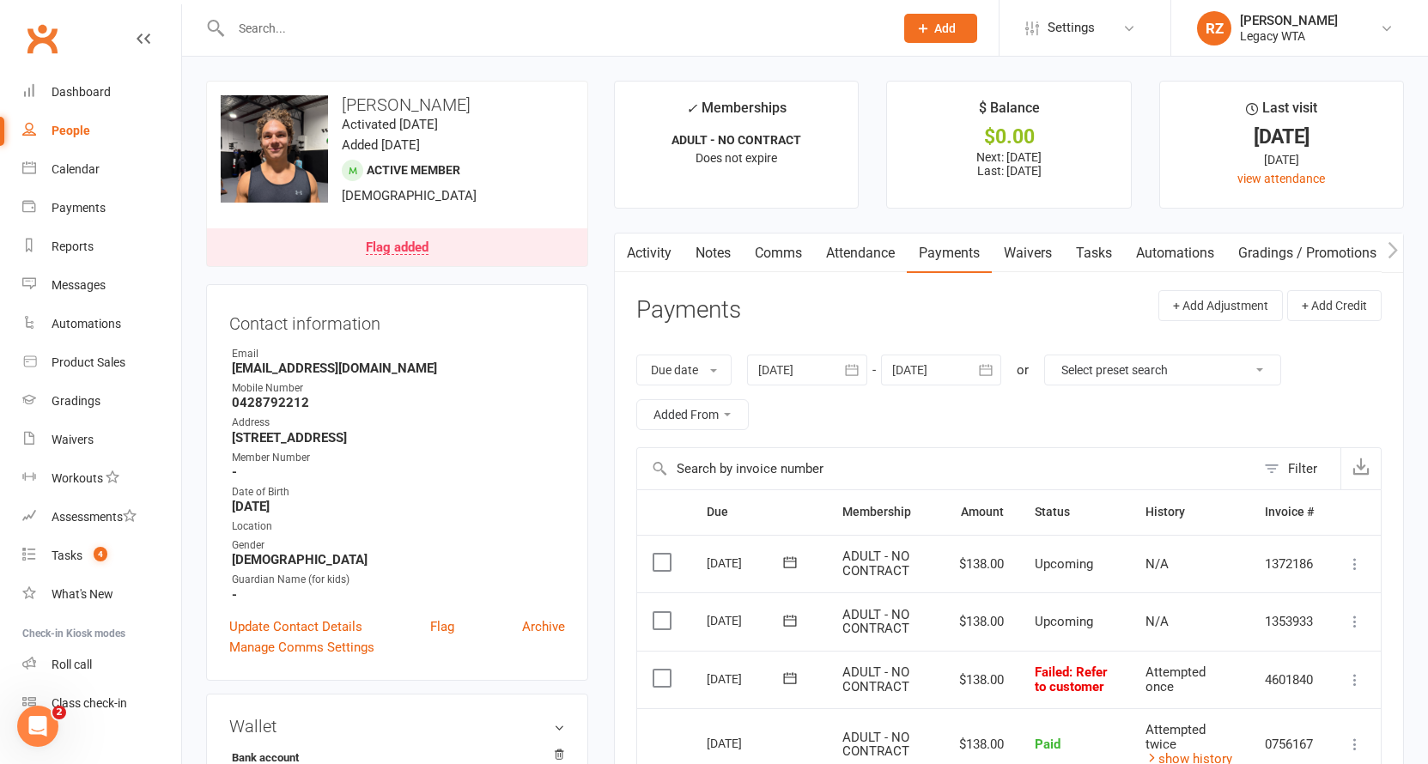
click at [1087, 246] on link "Tasks" at bounding box center [1094, 252] width 60 height 39
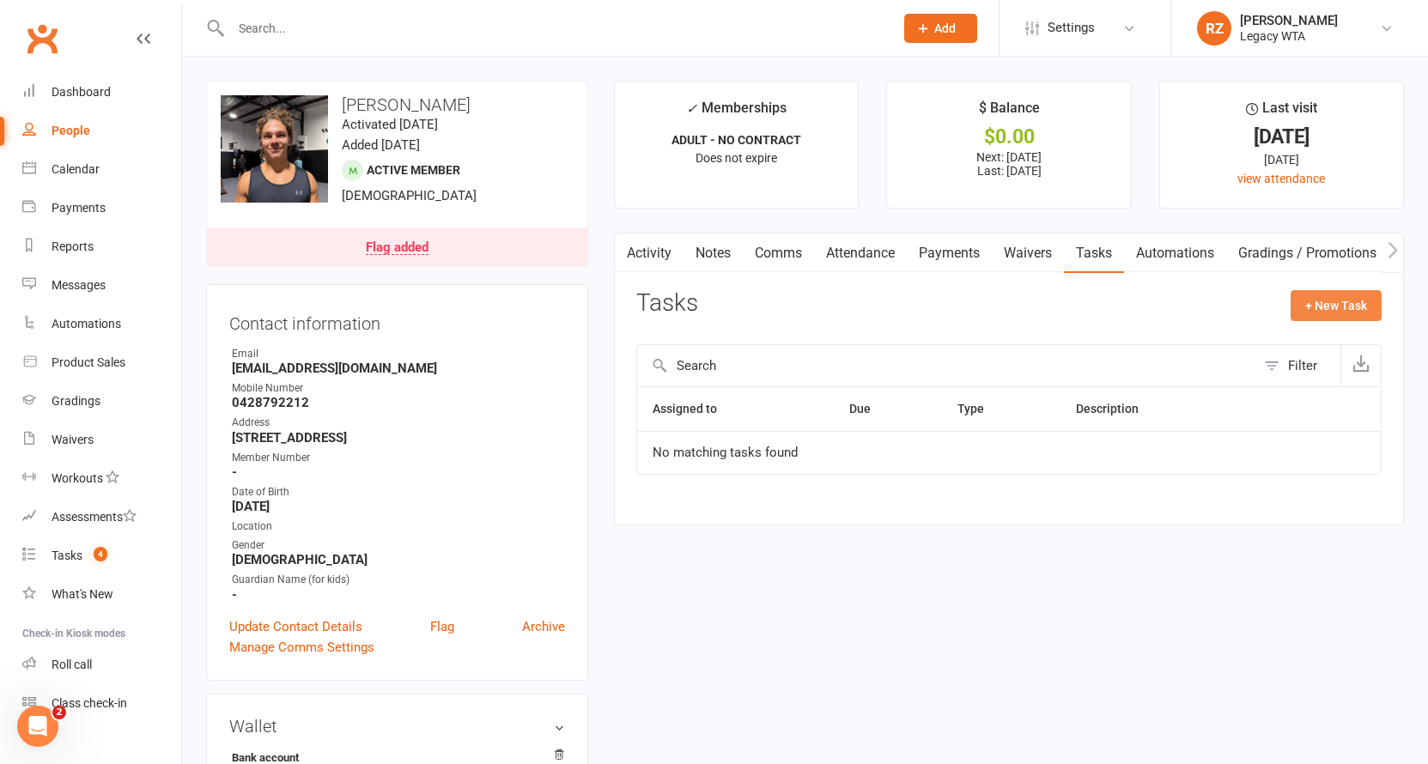
click at [1340, 304] on button "+ New Task" at bounding box center [1335, 305] width 91 height 31
select select "51023"
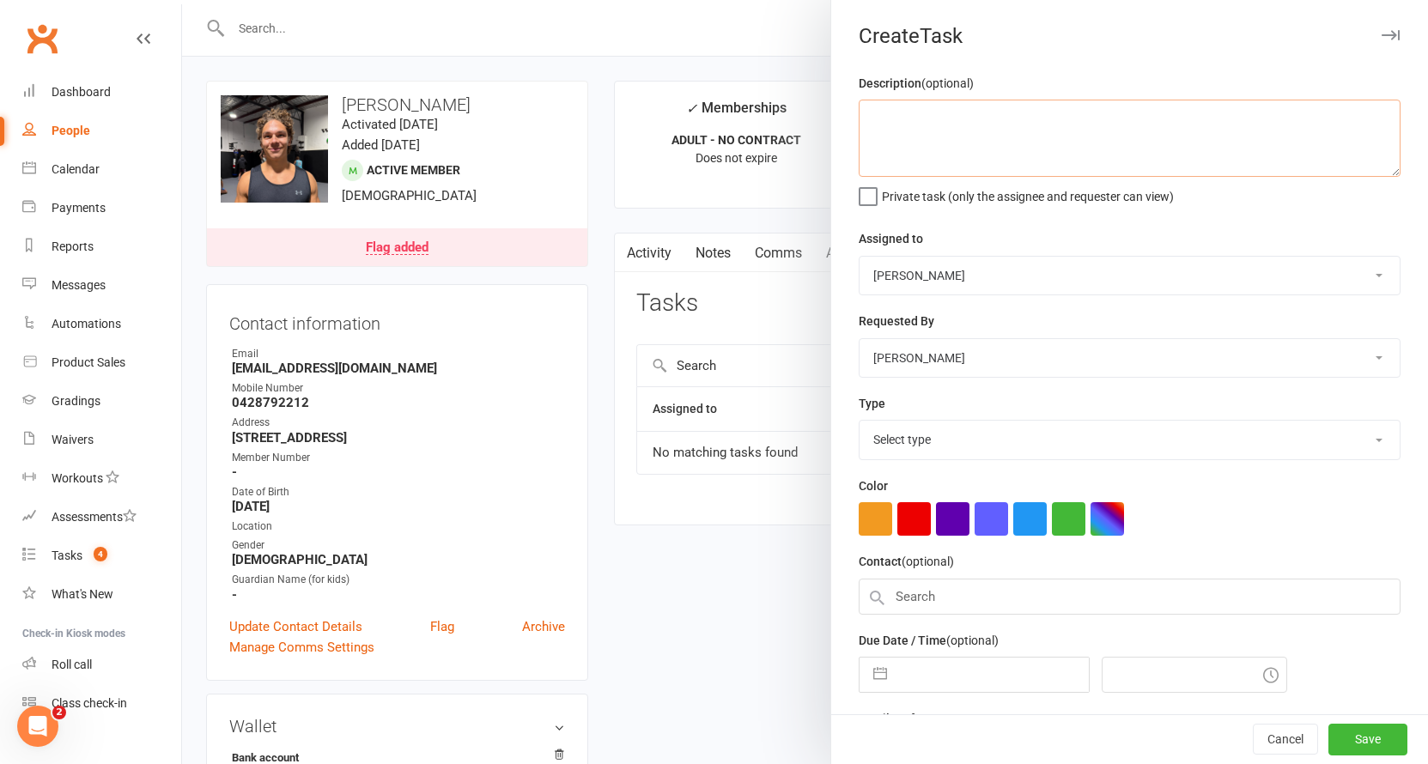
click at [1065, 167] on textarea at bounding box center [1129, 138] width 542 height 77
type textarea "11/08: failed payment"
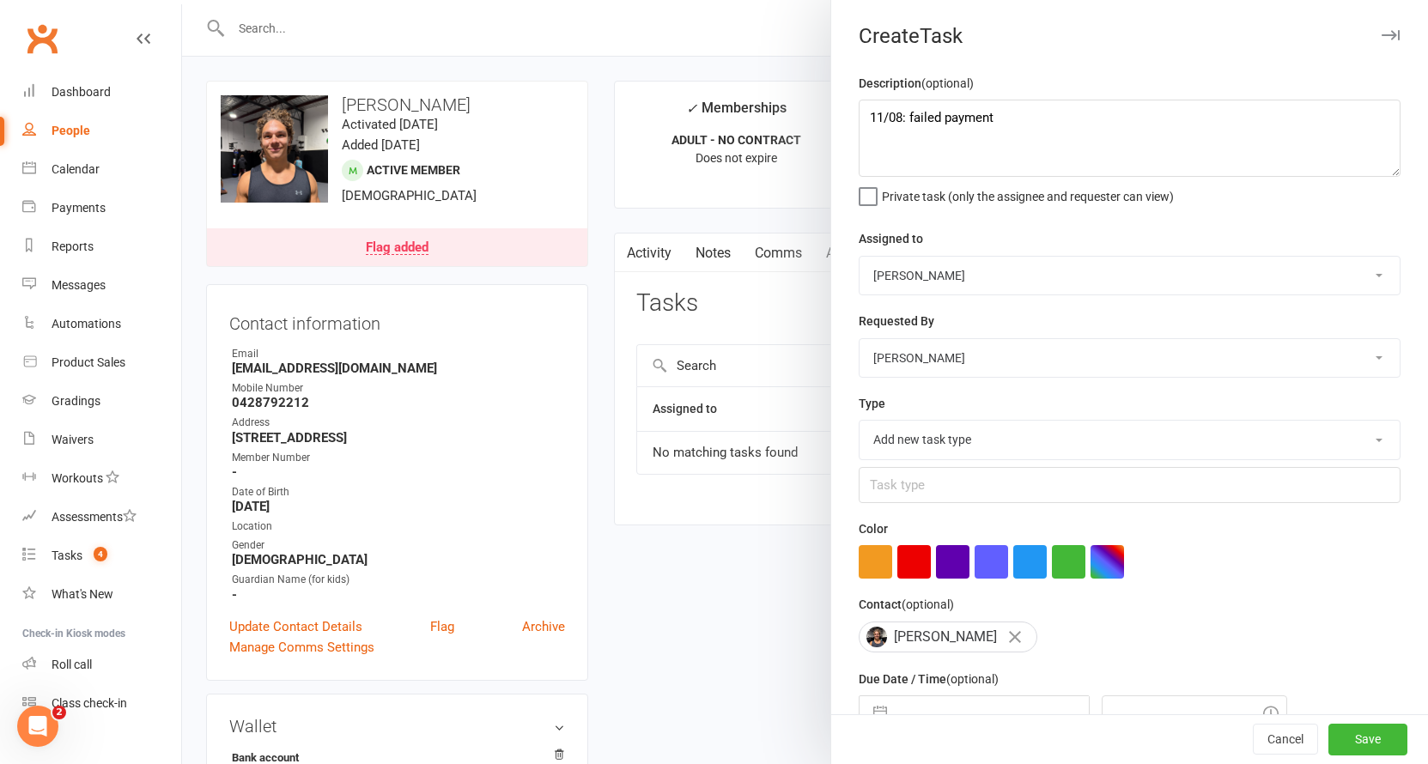
select select "27658"
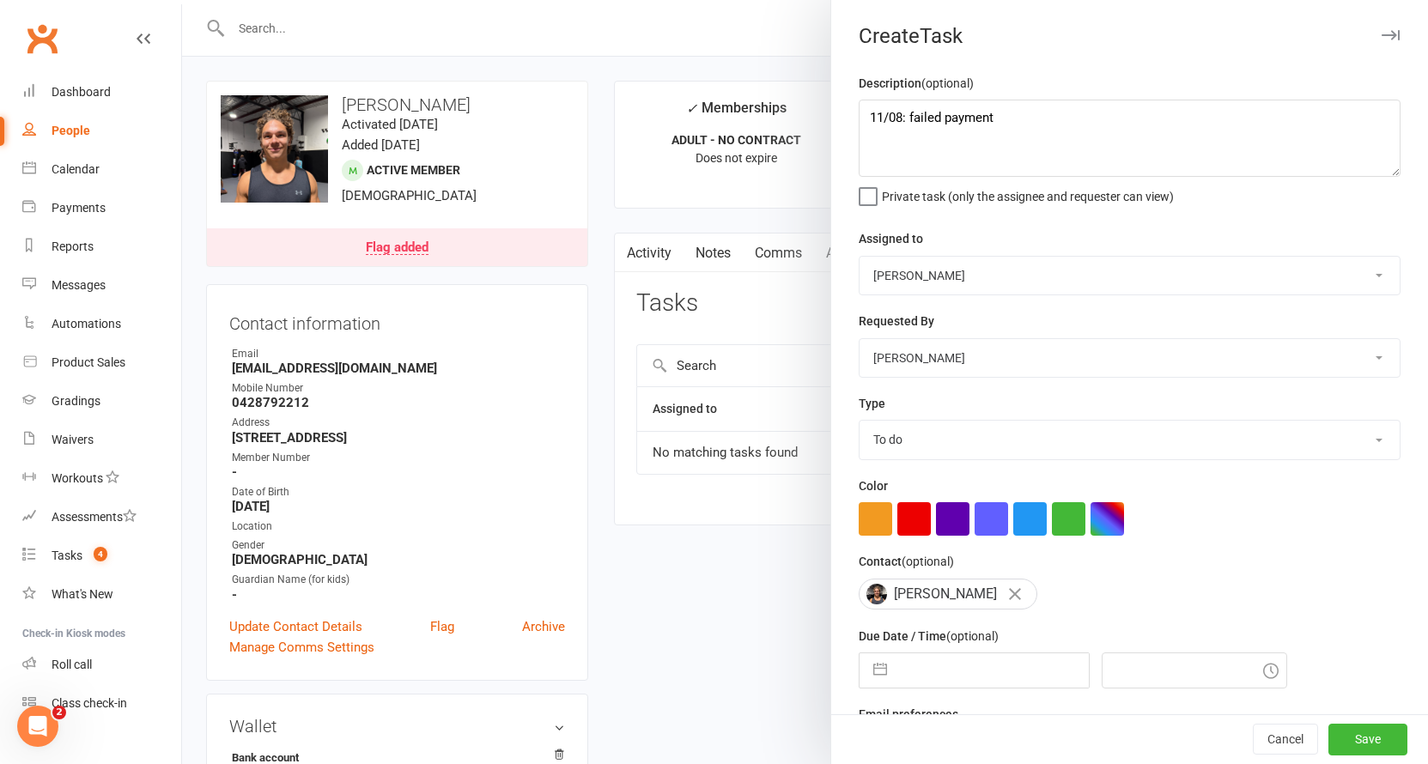
click at [1210, 554] on div "Contact (optional) Vincent Pons" at bounding box center [1129, 580] width 542 height 58
select select "6"
select select "2025"
select select "7"
select select "2025"
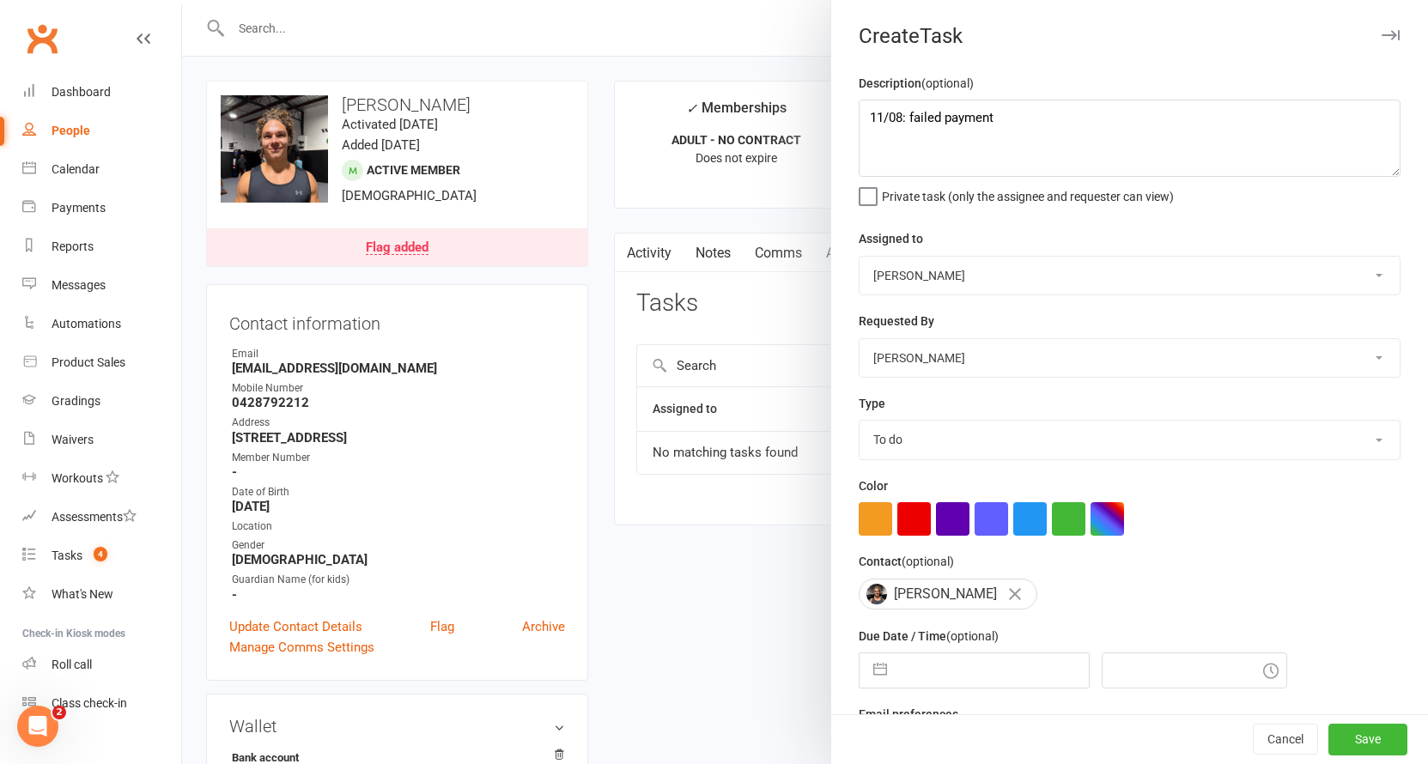
select select "8"
select select "2025"
click at [1012, 663] on input "text" at bounding box center [991, 670] width 193 height 34
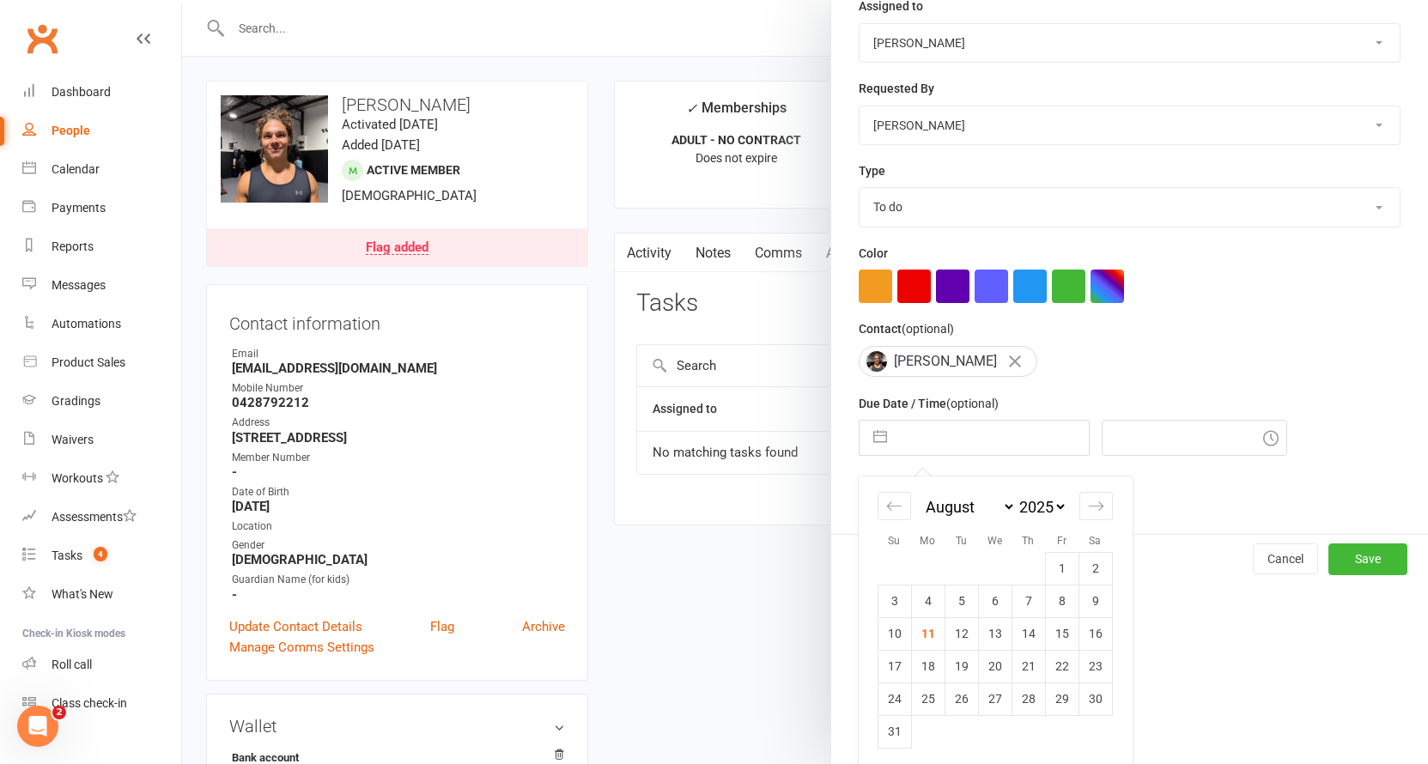
scroll to position [189, 0]
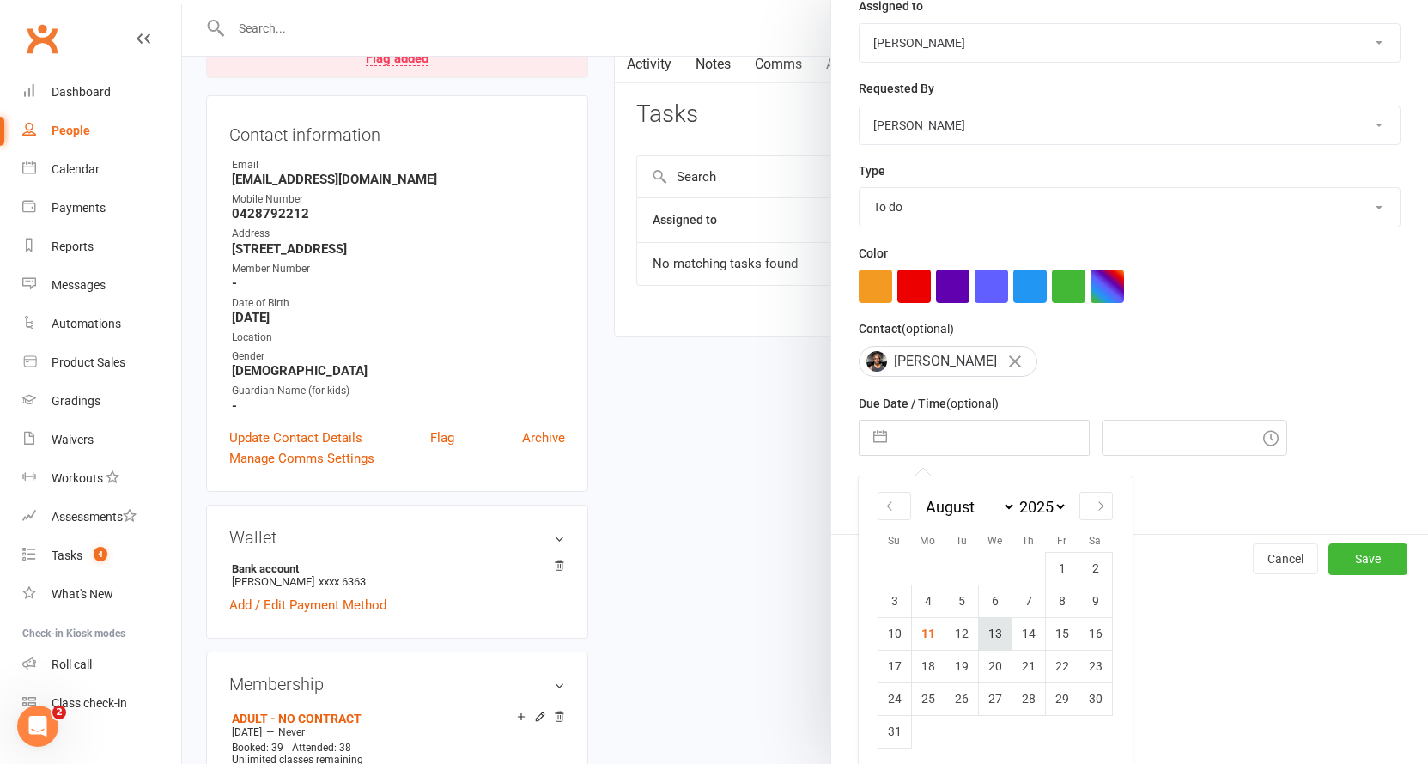
click at [993, 617] on td "13" at bounding box center [994, 633] width 33 height 33
type input "13 Aug 2025"
type input "6:30pm"
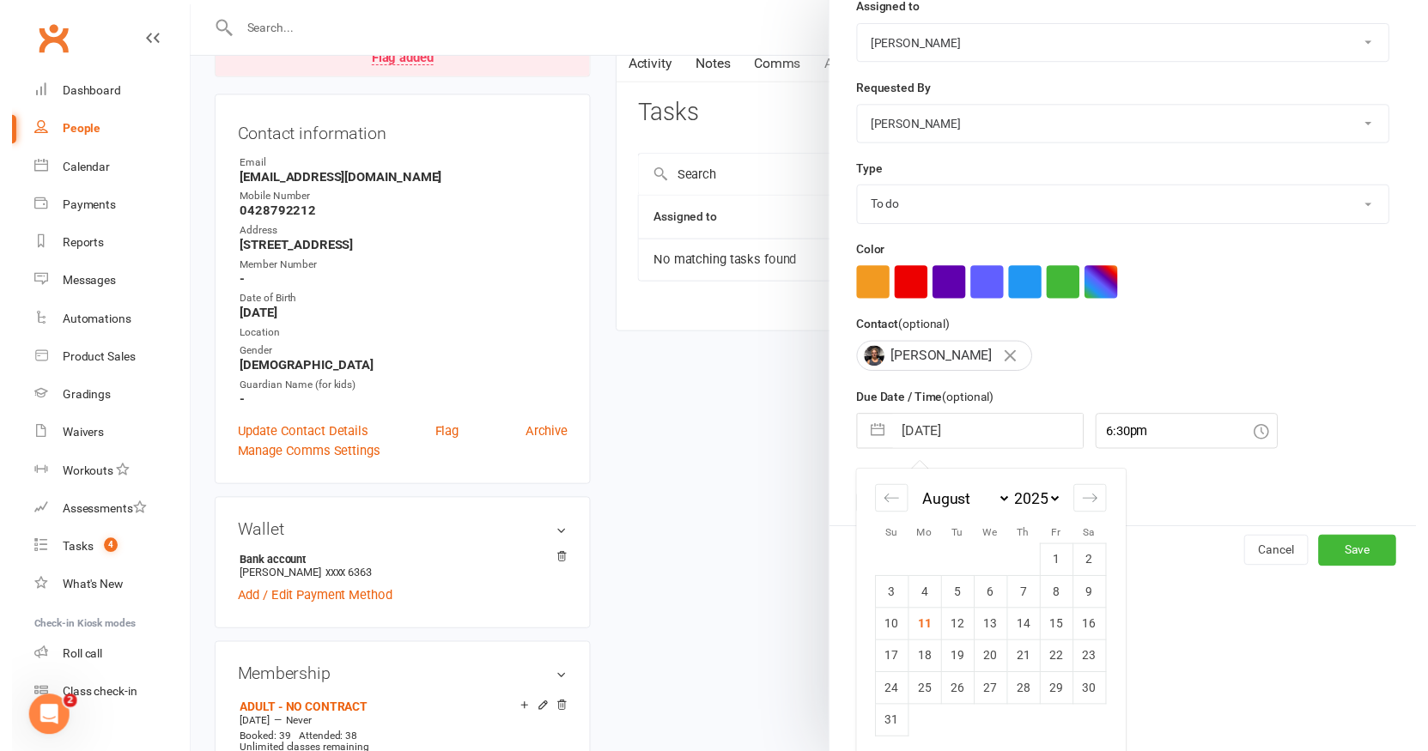
scroll to position [48, 0]
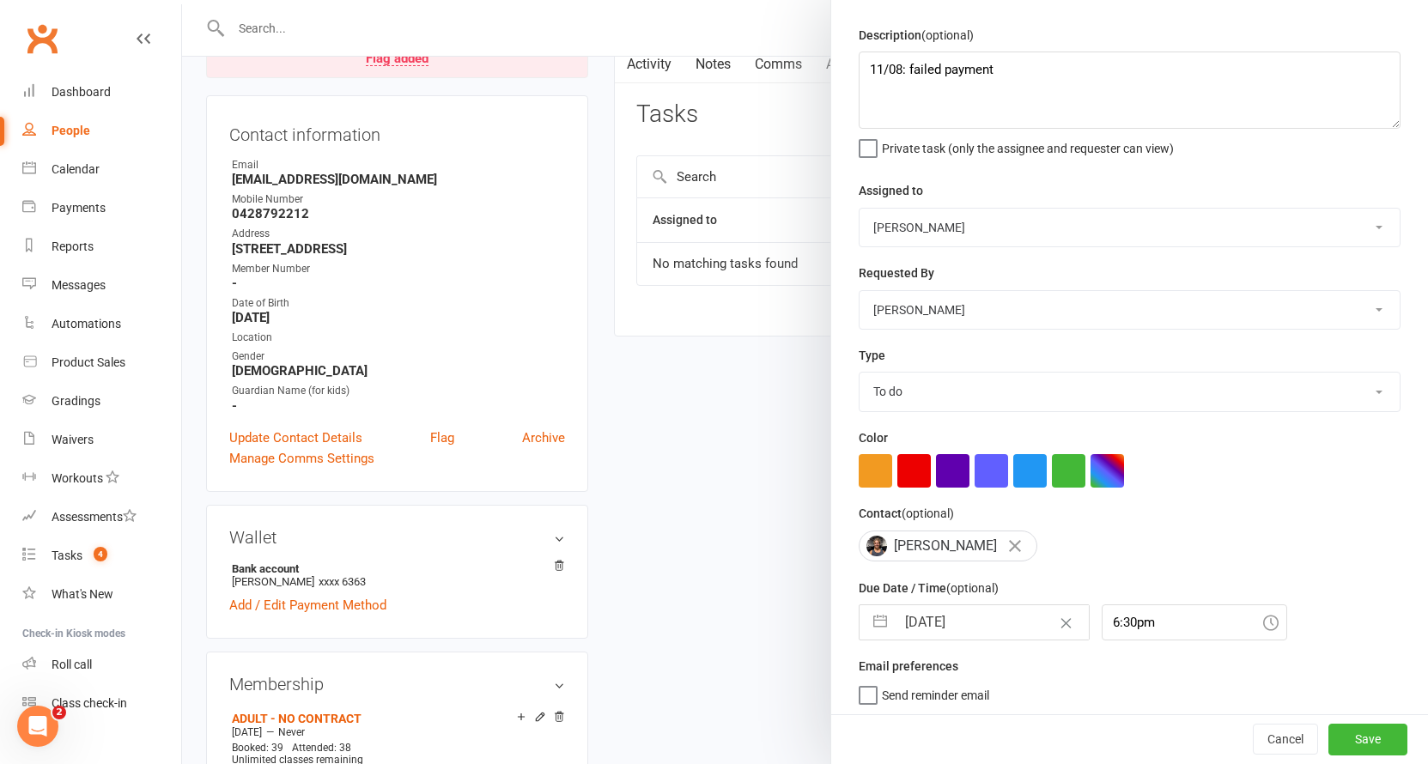
click at [1332, 722] on div "Cancel Save" at bounding box center [1129, 739] width 597 height 49
click at [1339, 737] on button "Save" at bounding box center [1367, 740] width 79 height 31
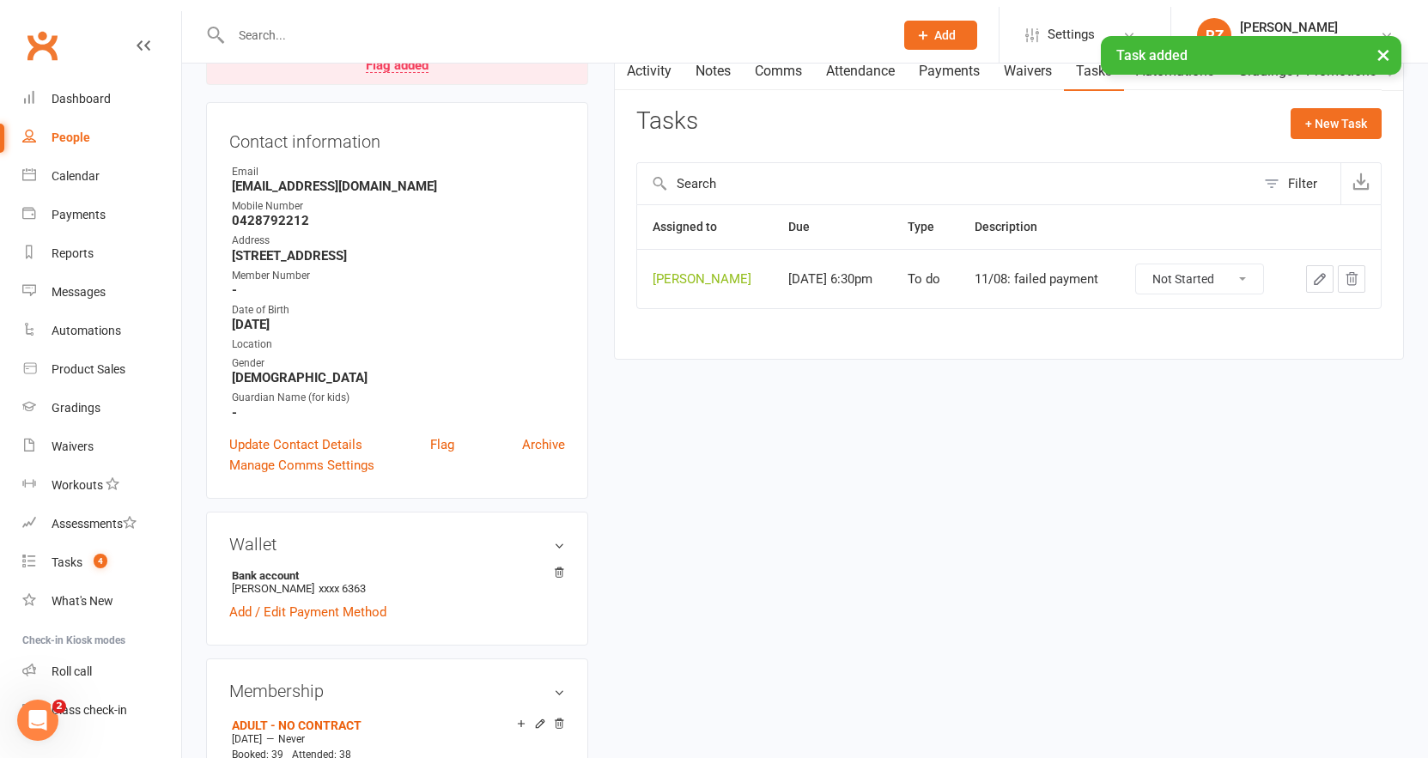
scroll to position [0, 0]
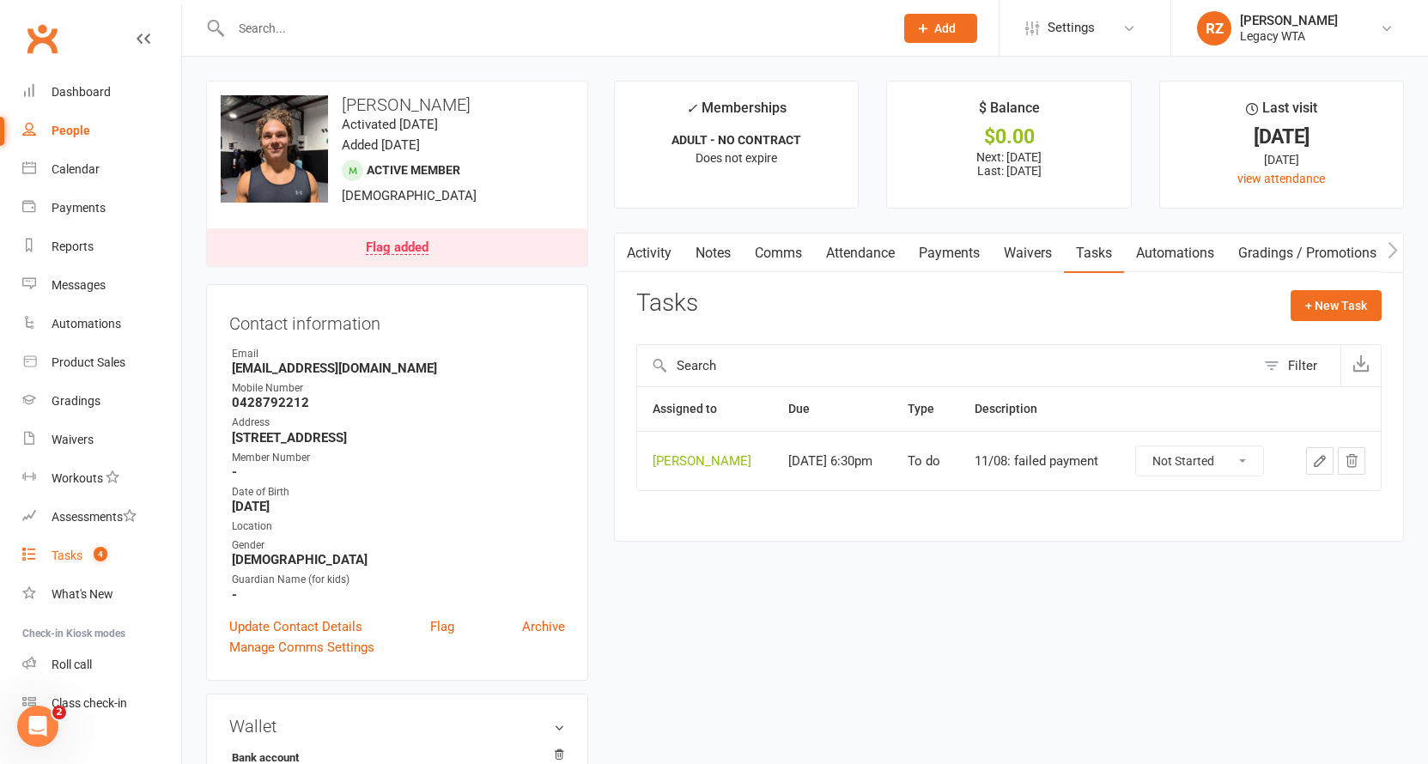
click at [77, 565] on link "Tasks 4" at bounding box center [101, 556] width 159 height 39
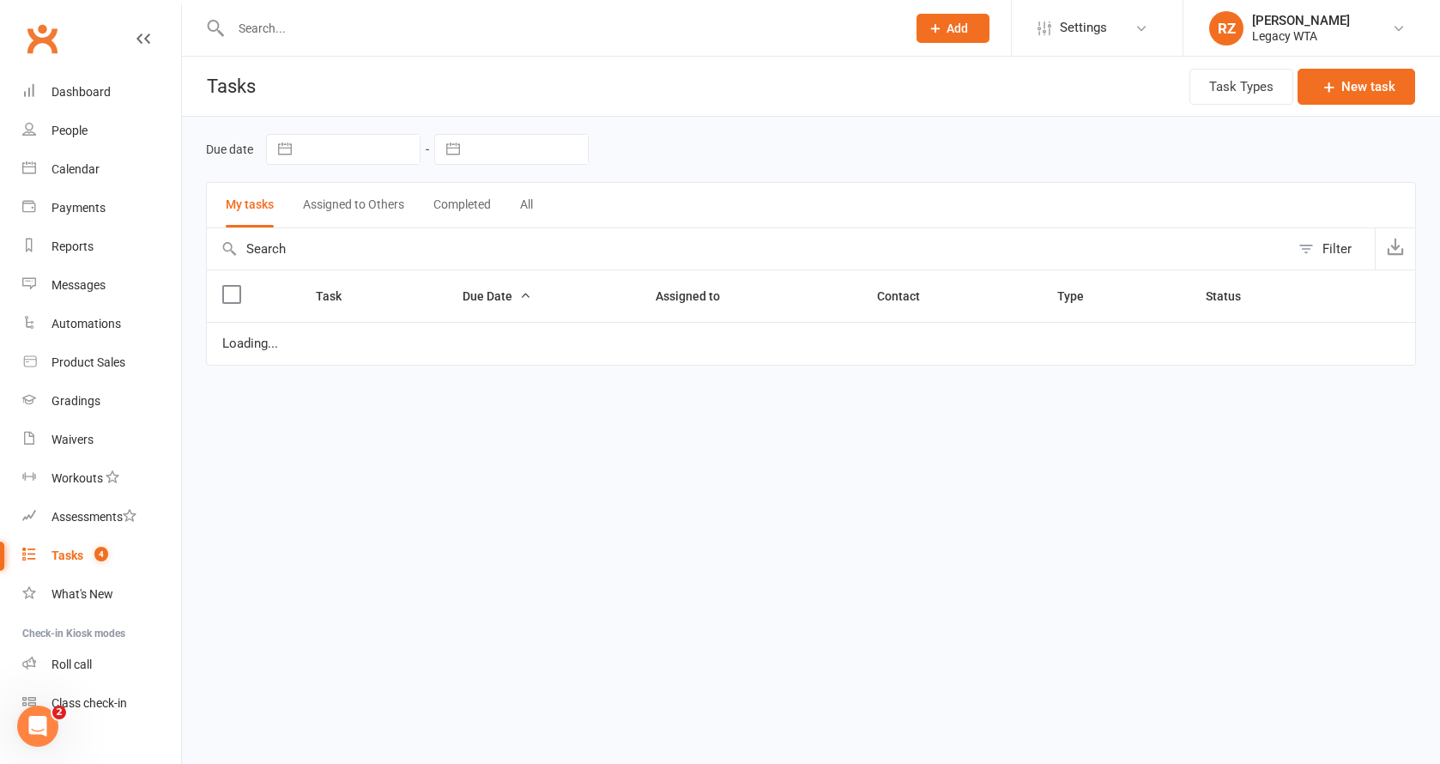
select select "started"
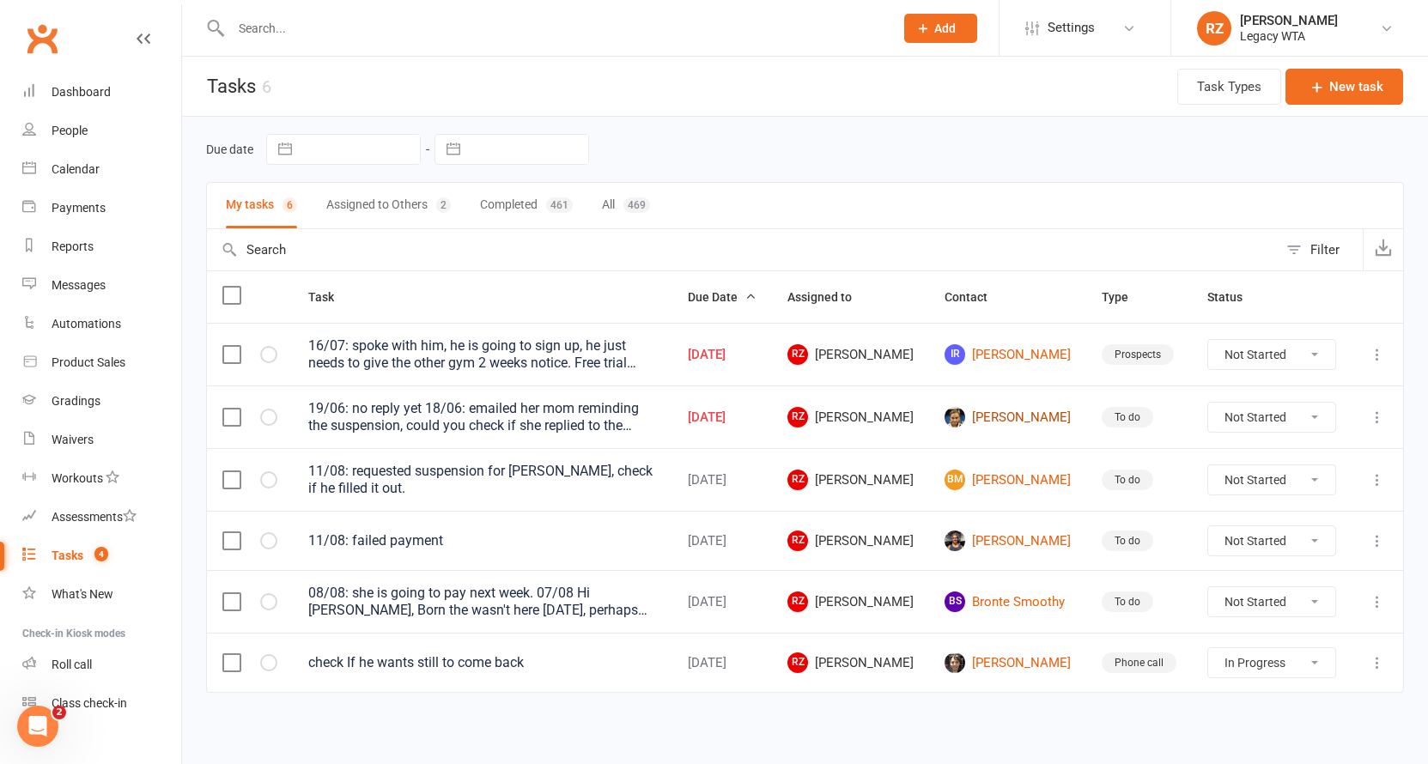
click at [1023, 417] on link "Daniella Pluzhnik" at bounding box center [1007, 417] width 126 height 21
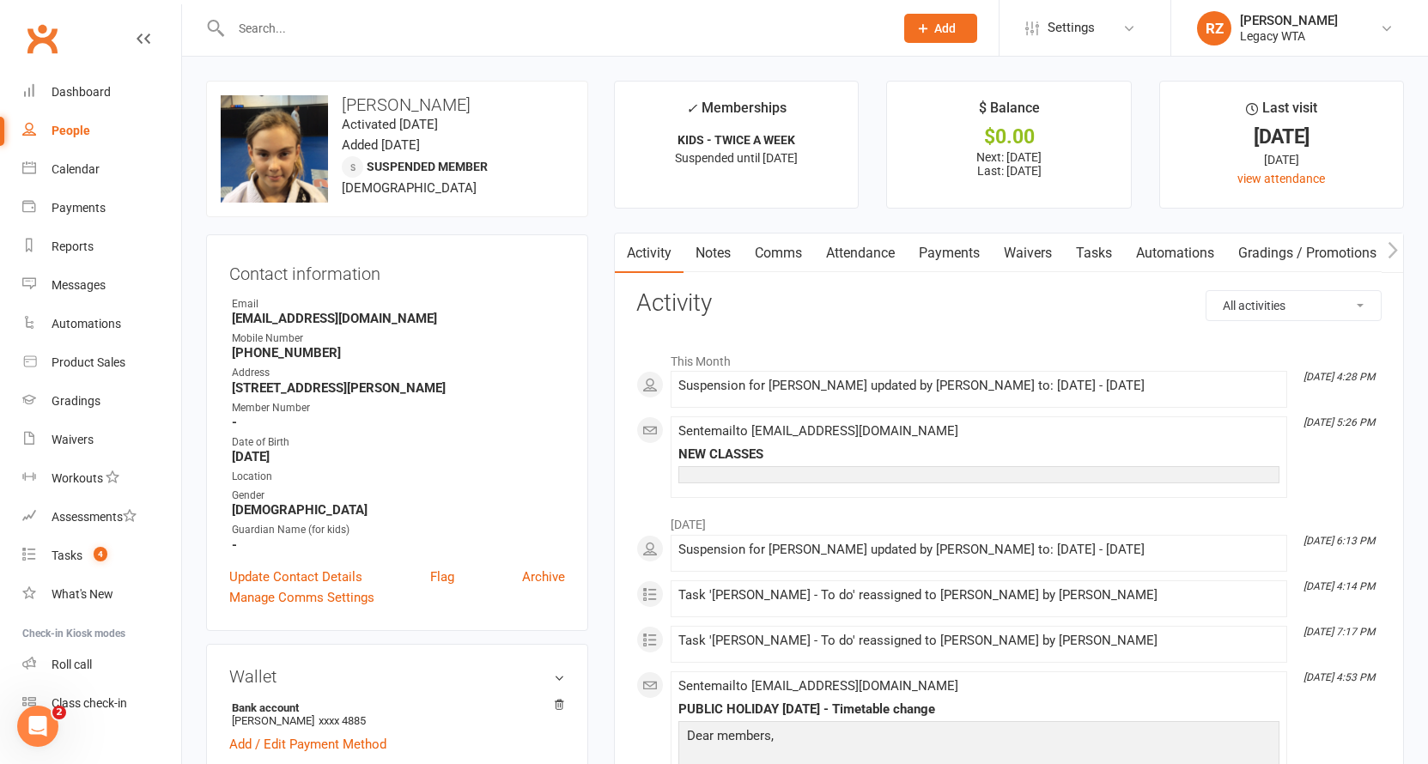
scroll to position [128, 0]
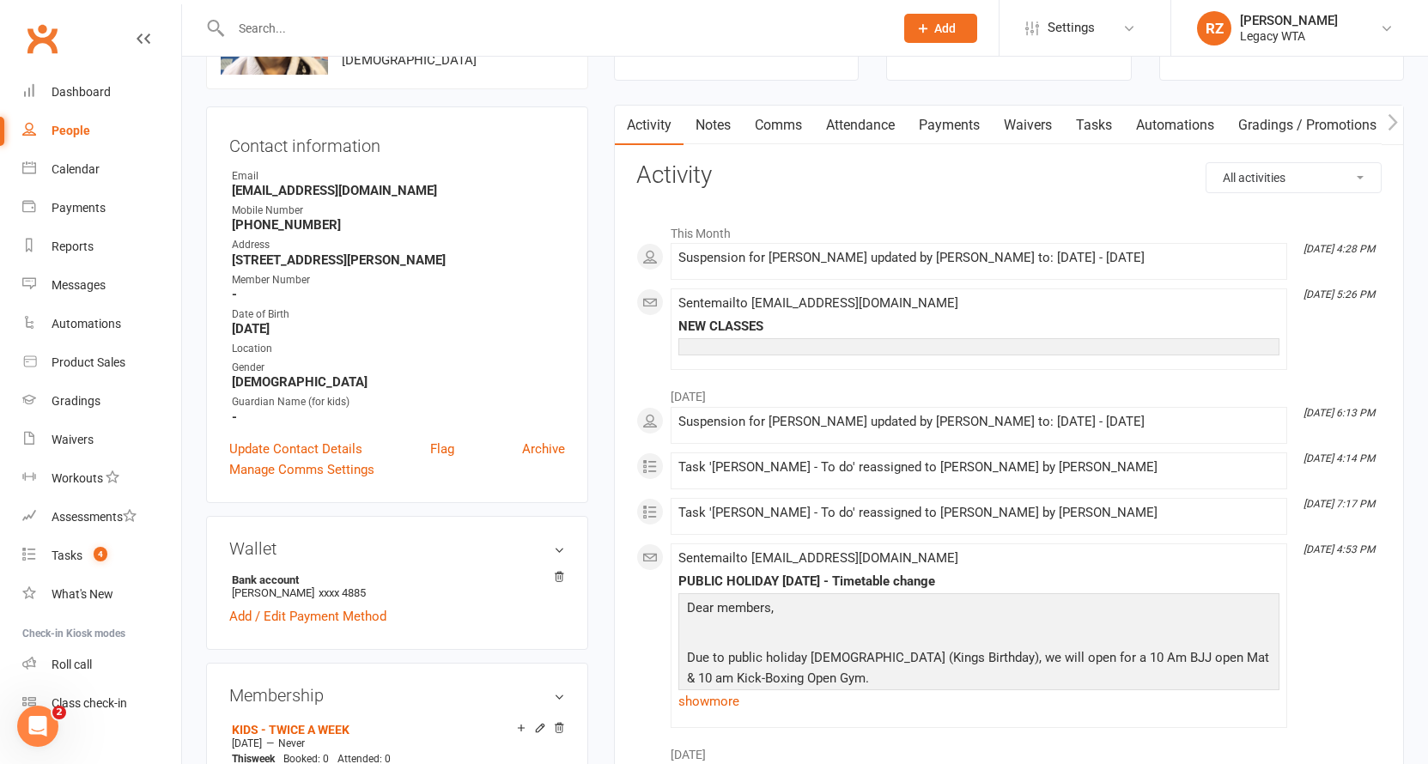
click at [376, 197] on strong "tatianakivva@gmail.com" at bounding box center [398, 190] width 333 height 15
click at [373, 191] on strong "tatianakivva@gmail.com" at bounding box center [398, 190] width 333 height 15
drag, startPoint x: 373, startPoint y: 191, endPoint x: 291, endPoint y: 196, distance: 81.7
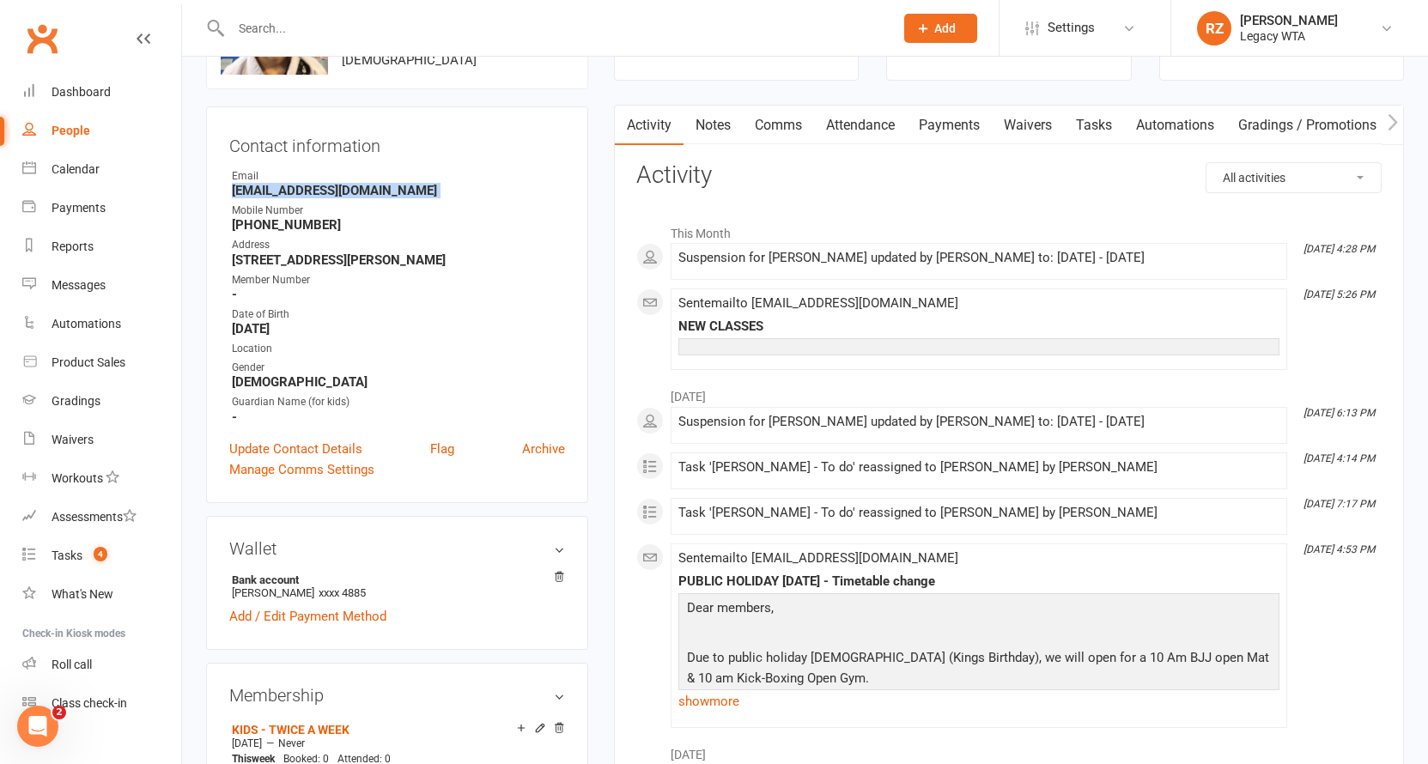
click at [240, 196] on strong "tatianakivva@gmail.com" at bounding box center [398, 190] width 333 height 15
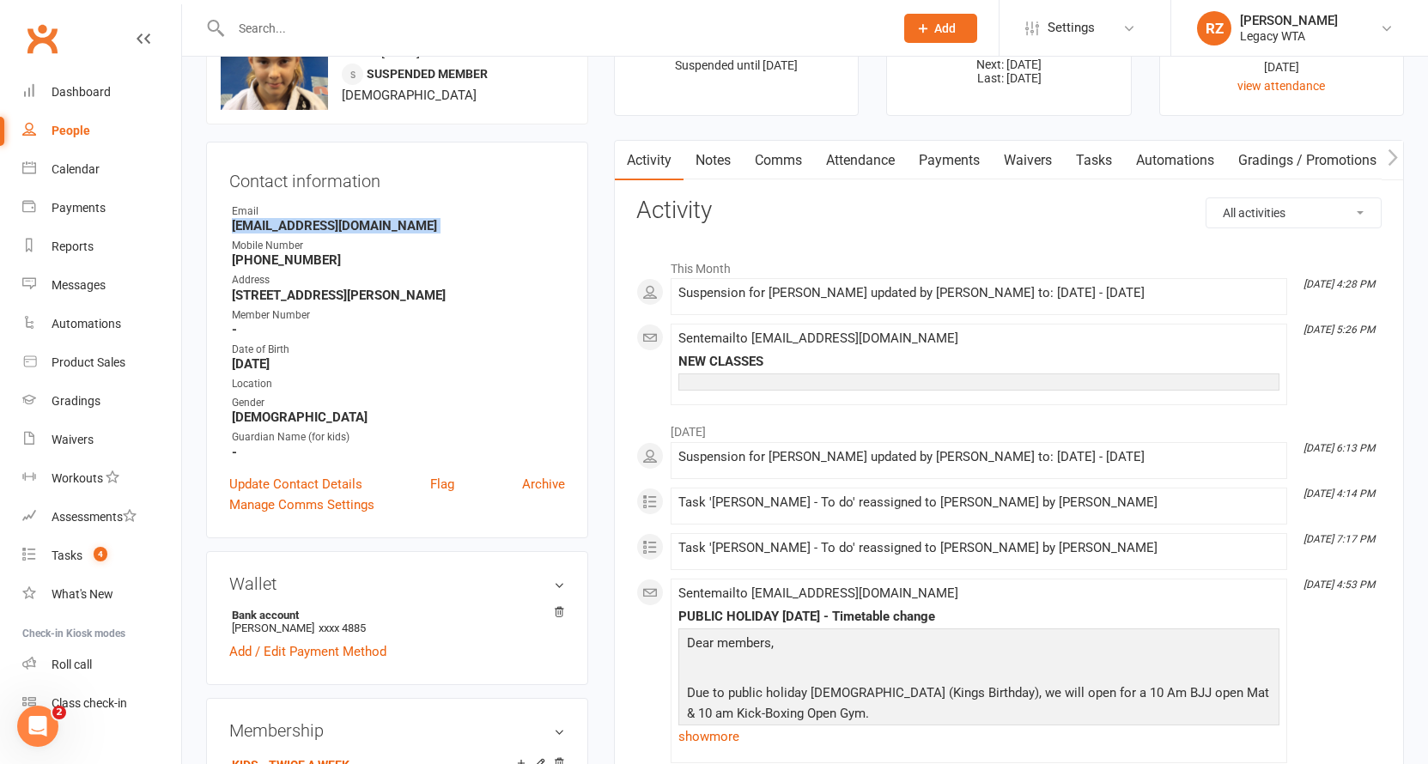
click at [1080, 156] on link "Tasks" at bounding box center [1094, 160] width 60 height 39
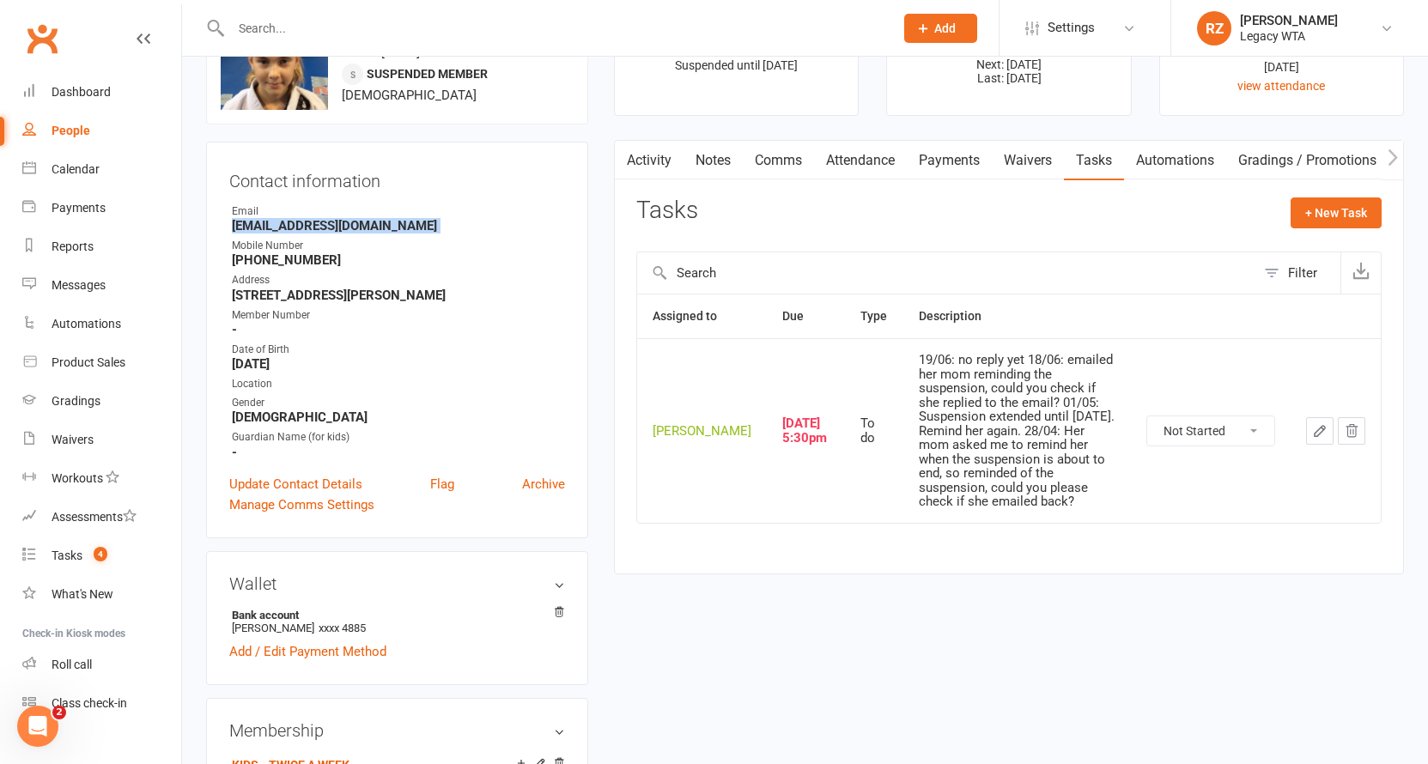
click at [1329, 427] on button "button" at bounding box center [1319, 430] width 27 height 27
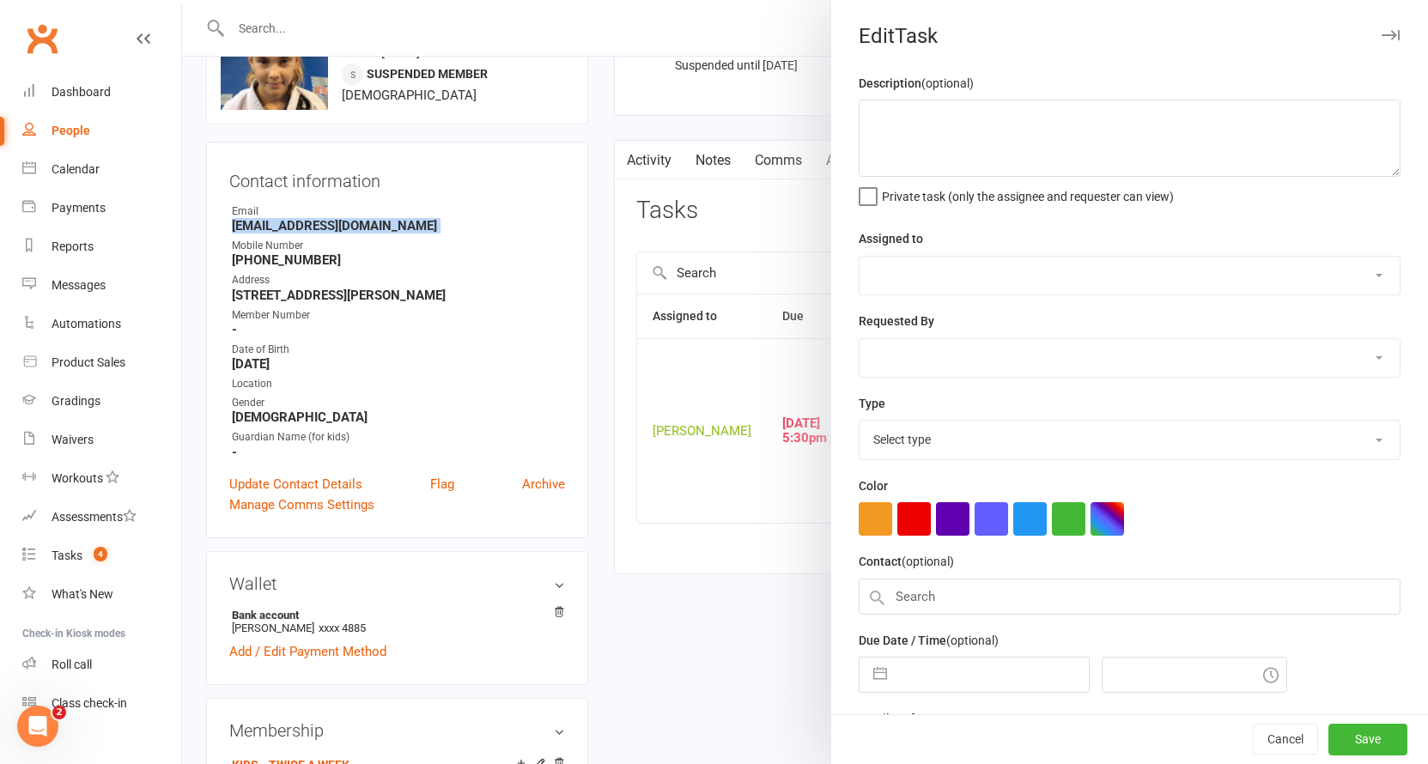
type textarea "19/06: no reply yet 18/06: emailed her mom reminding the suspension, could you …"
select select "51023"
type input "01 Aug 2025"
type input "5:30pm"
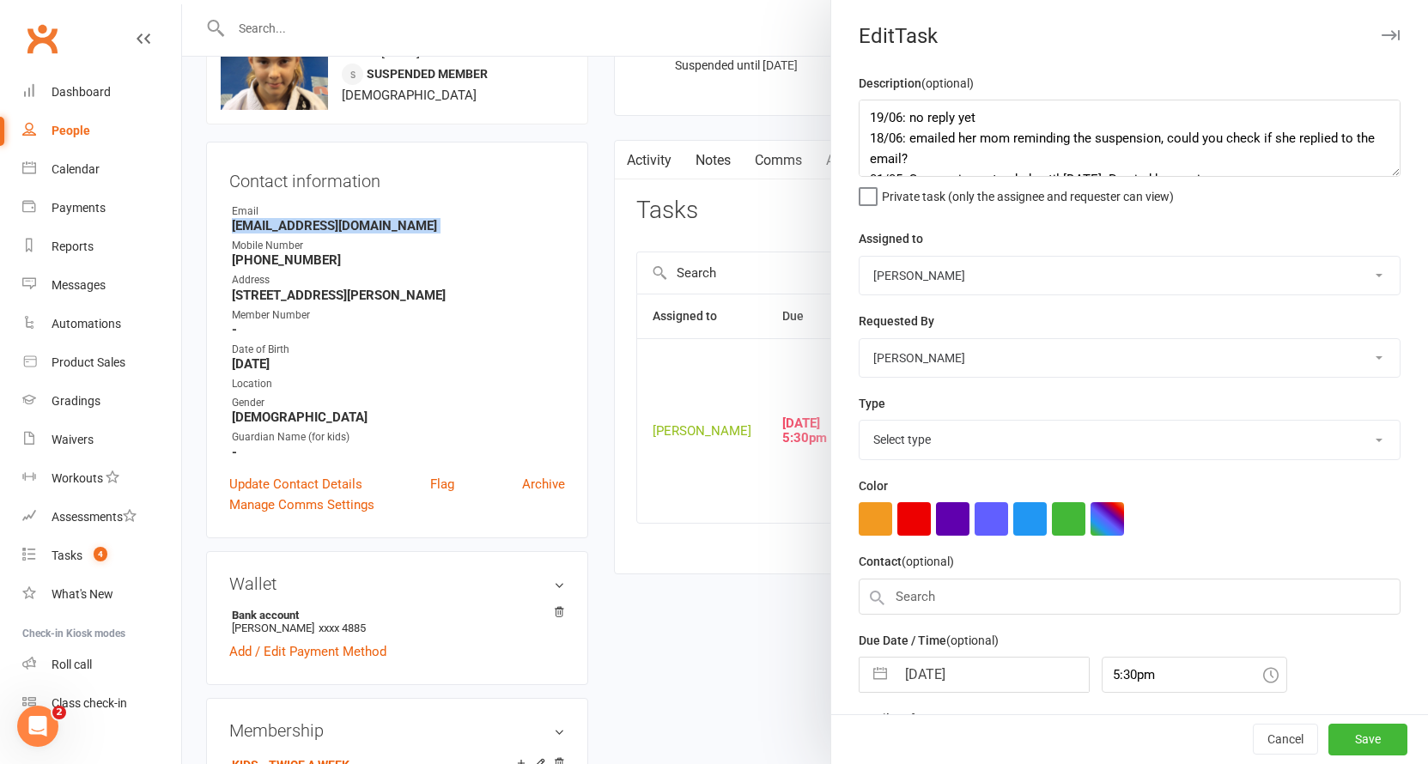
select select "27658"
click at [864, 119] on textarea "19/06: no reply yet 18/06: emailed her mom reminding the suspension, could you …" at bounding box center [1129, 138] width 542 height 77
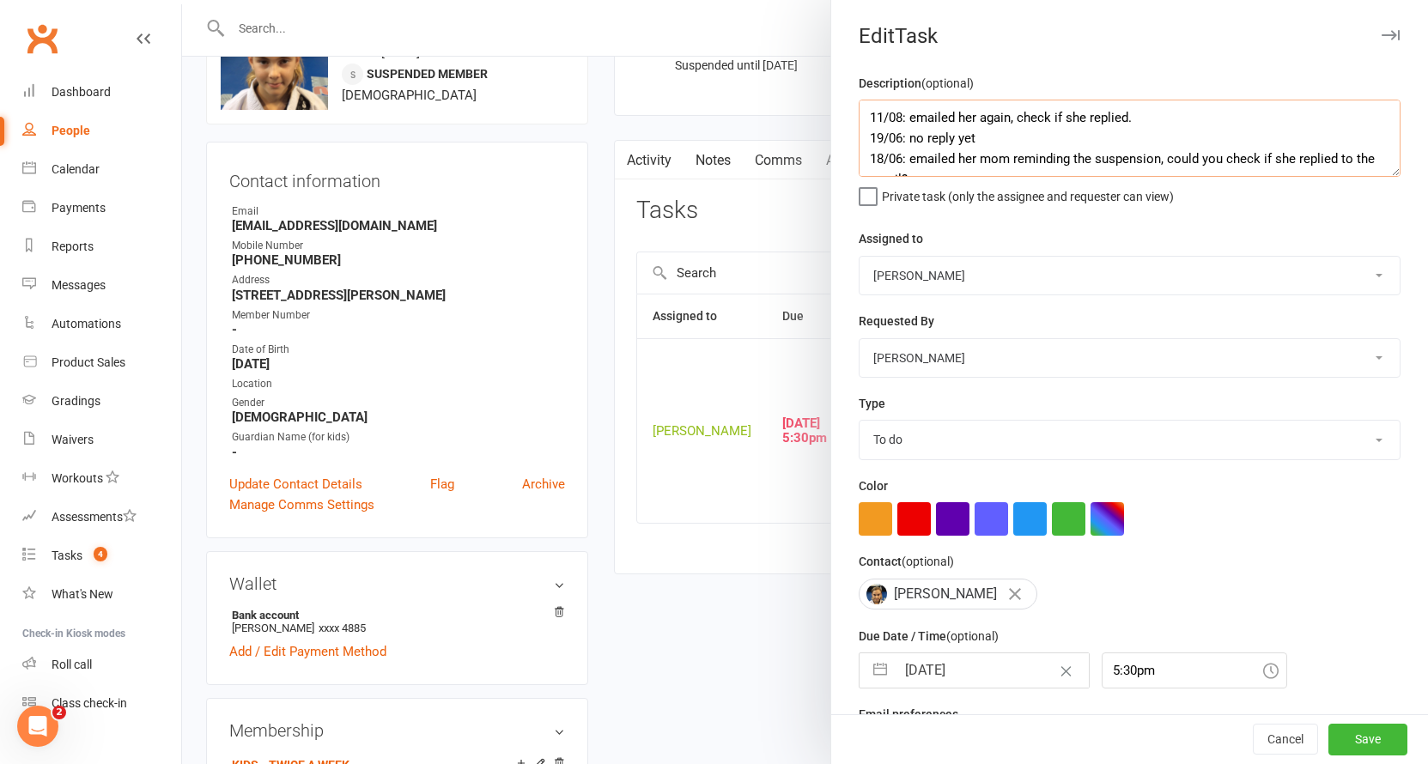
type textarea "11/08: emailed her again, check if she replied. 19/06: no reply yet 18/06: emai…"
drag, startPoint x: 930, startPoint y: 673, endPoint x: 933, endPoint y: 661, distance: 12.5
click at [931, 673] on input "01 Aug 2025" at bounding box center [991, 670] width 193 height 34
select select "6"
select select "2025"
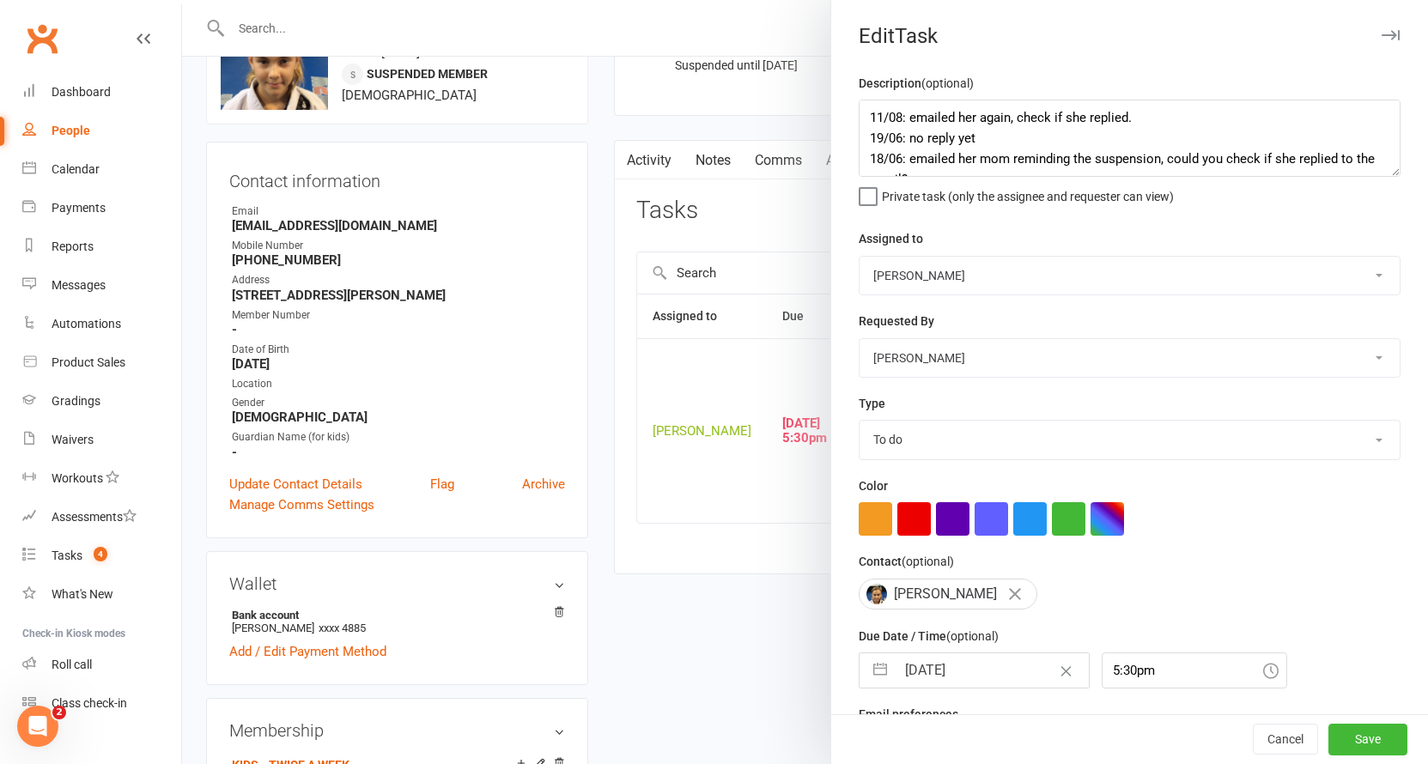
select select "7"
select select "2025"
select select "8"
select select "2025"
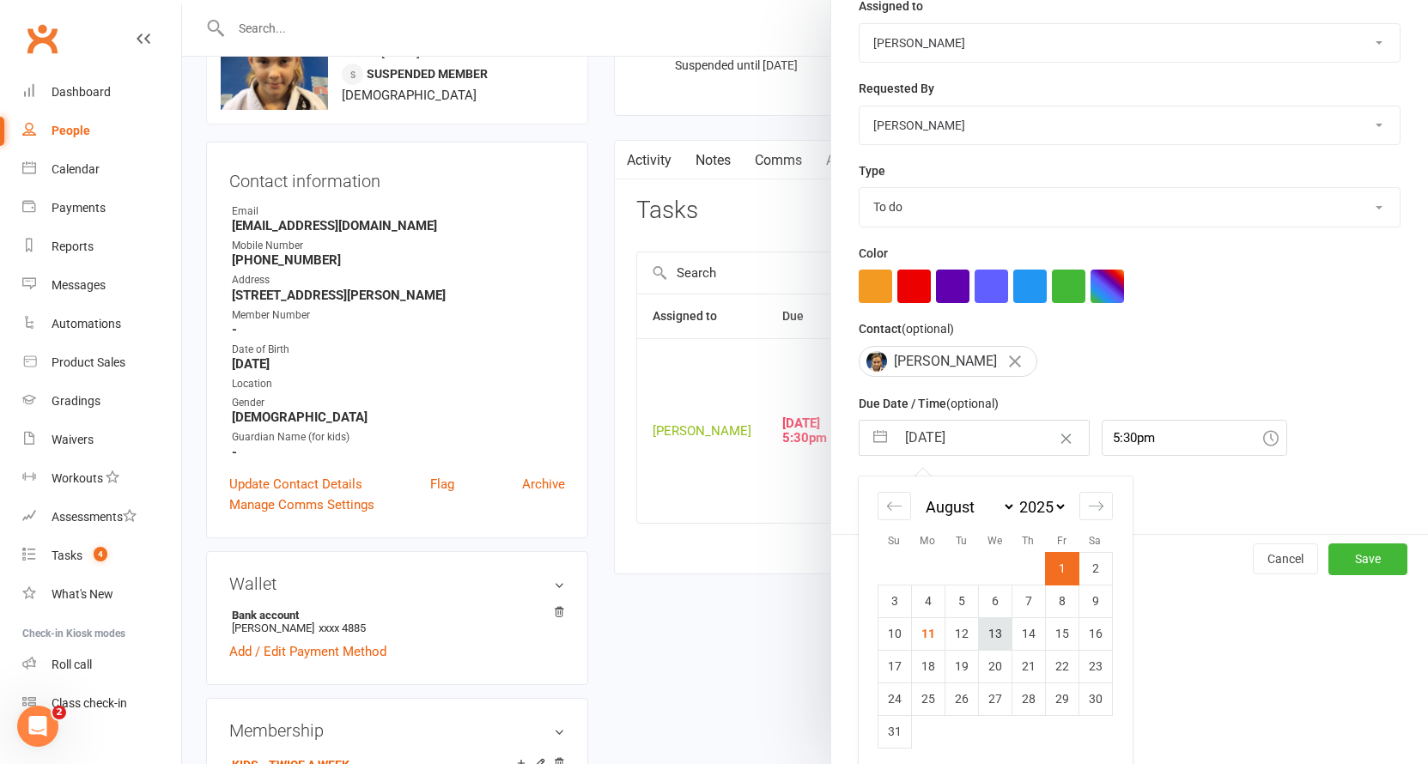
click at [997, 629] on td "13" at bounding box center [994, 633] width 33 height 33
type input "13 Aug 2025"
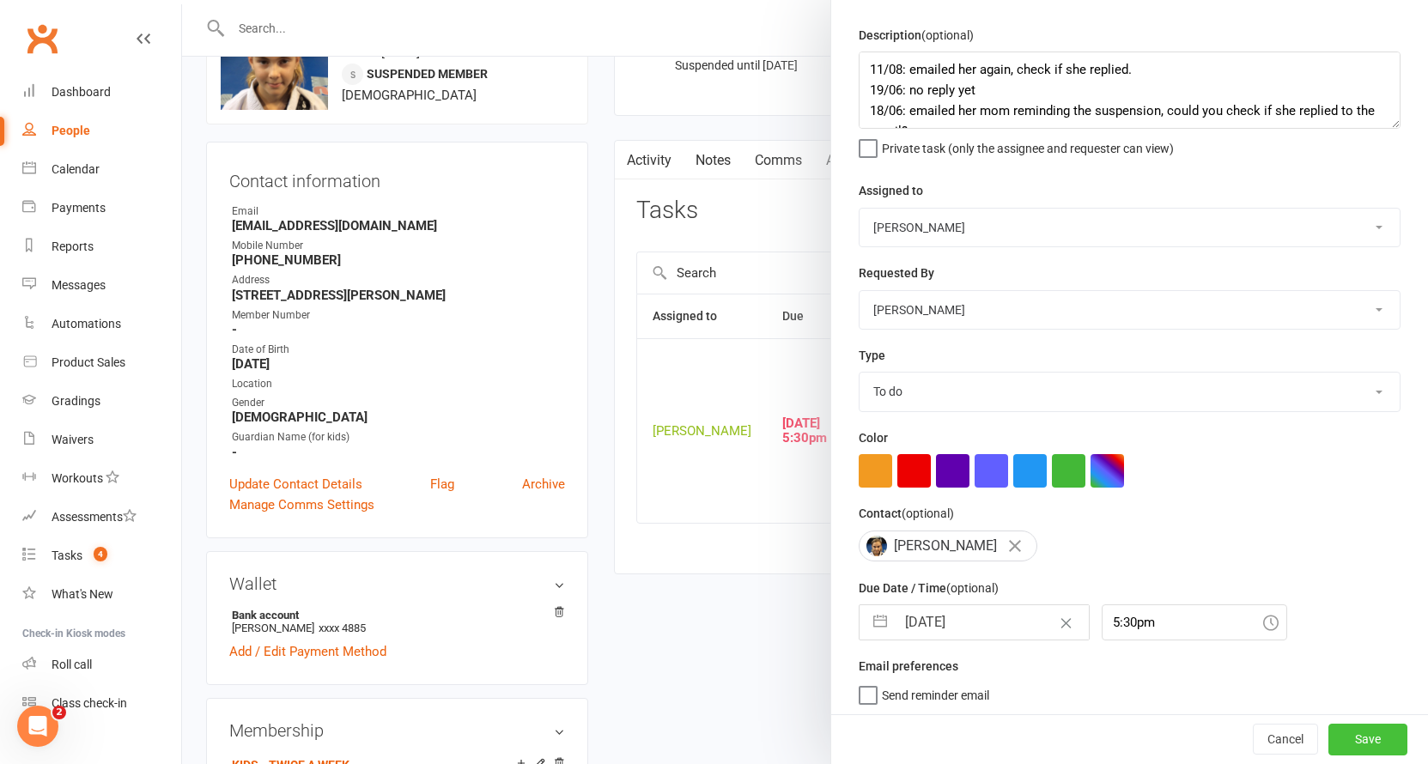
click at [1343, 743] on button "Save" at bounding box center [1367, 740] width 79 height 31
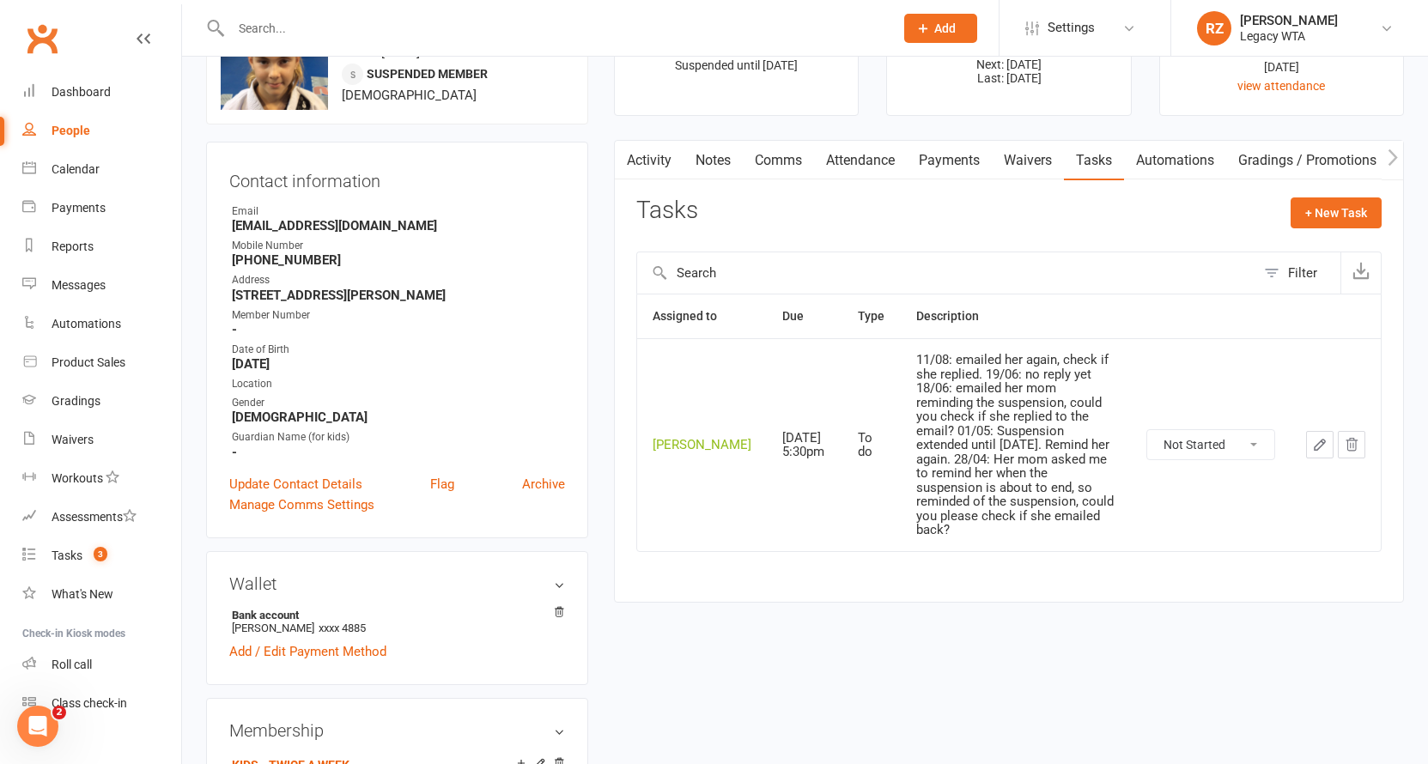
scroll to position [0, 0]
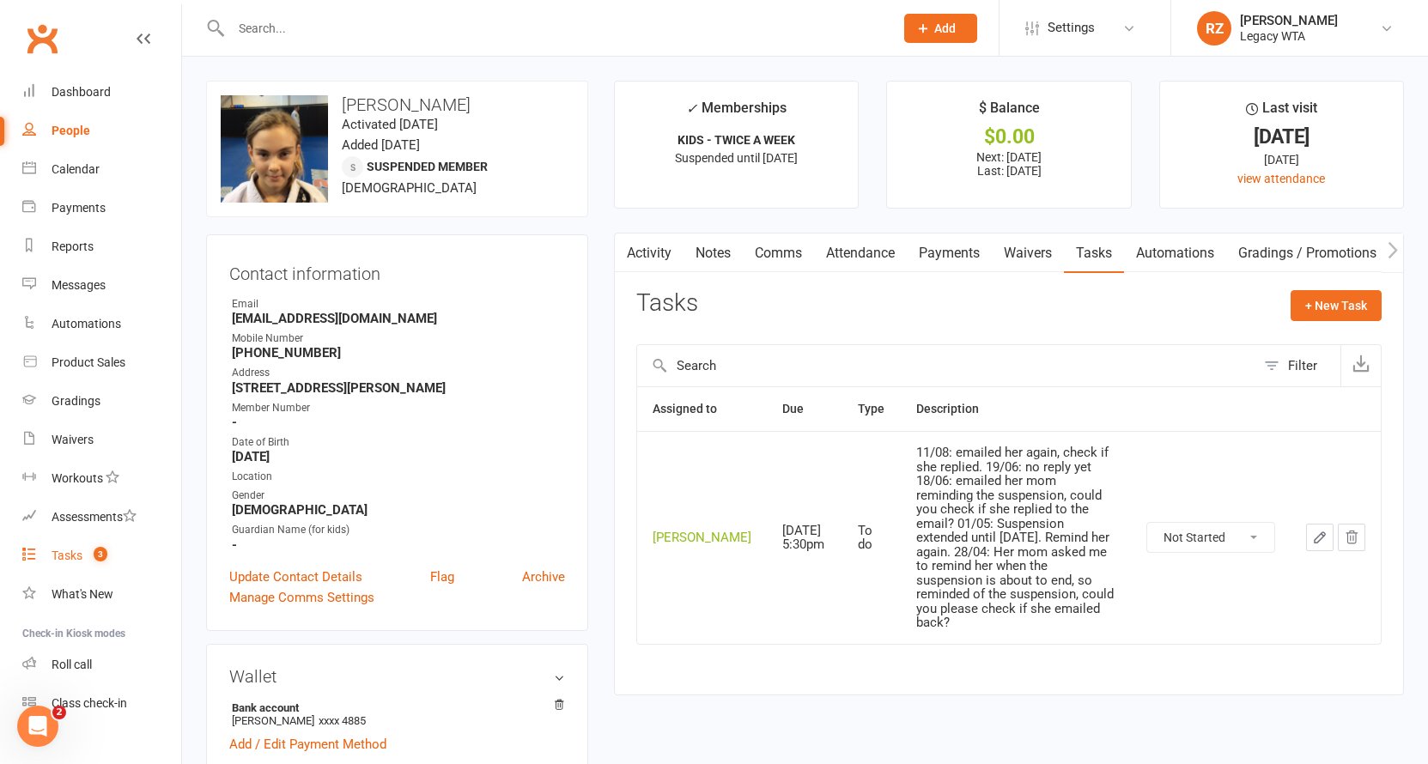
click at [77, 545] on link "Tasks 3" at bounding box center [101, 556] width 159 height 39
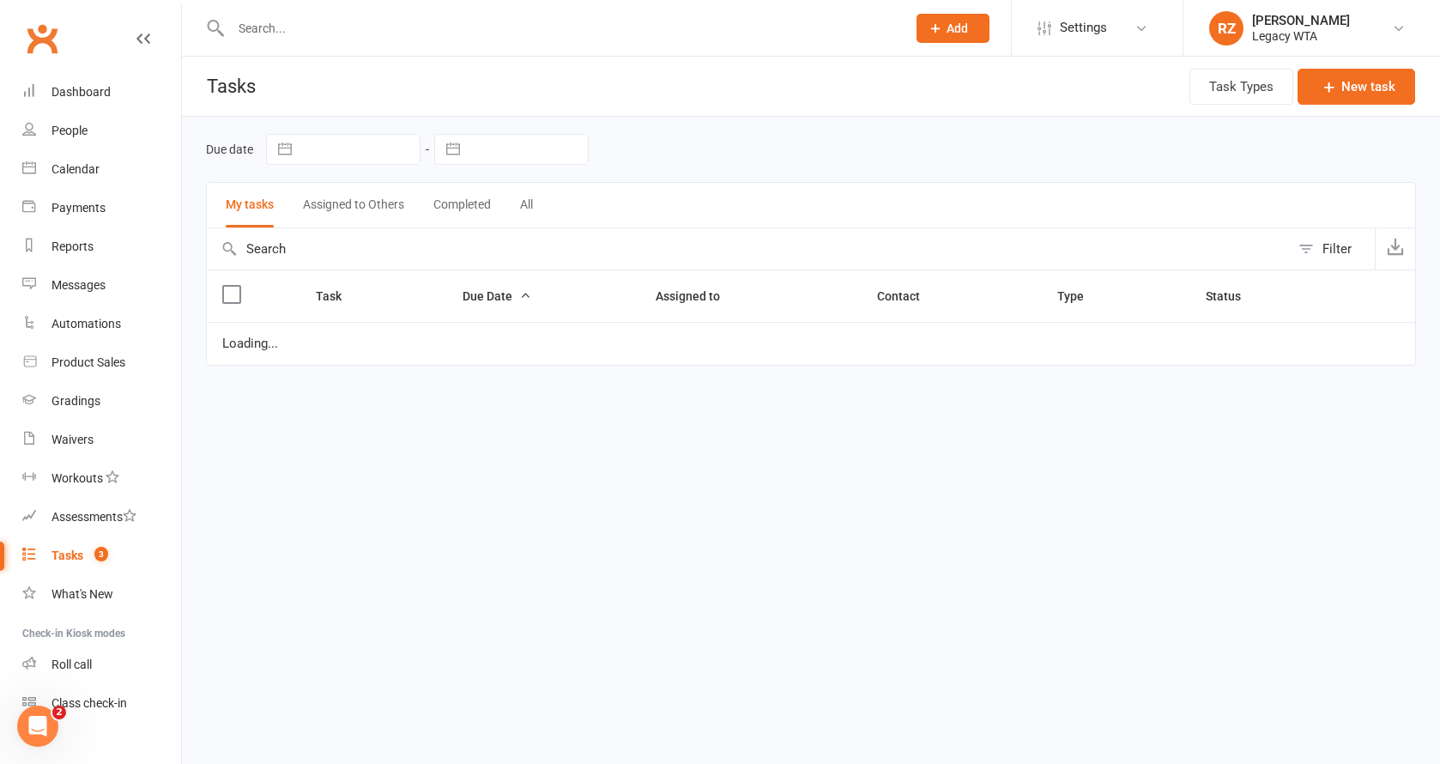
select select "started"
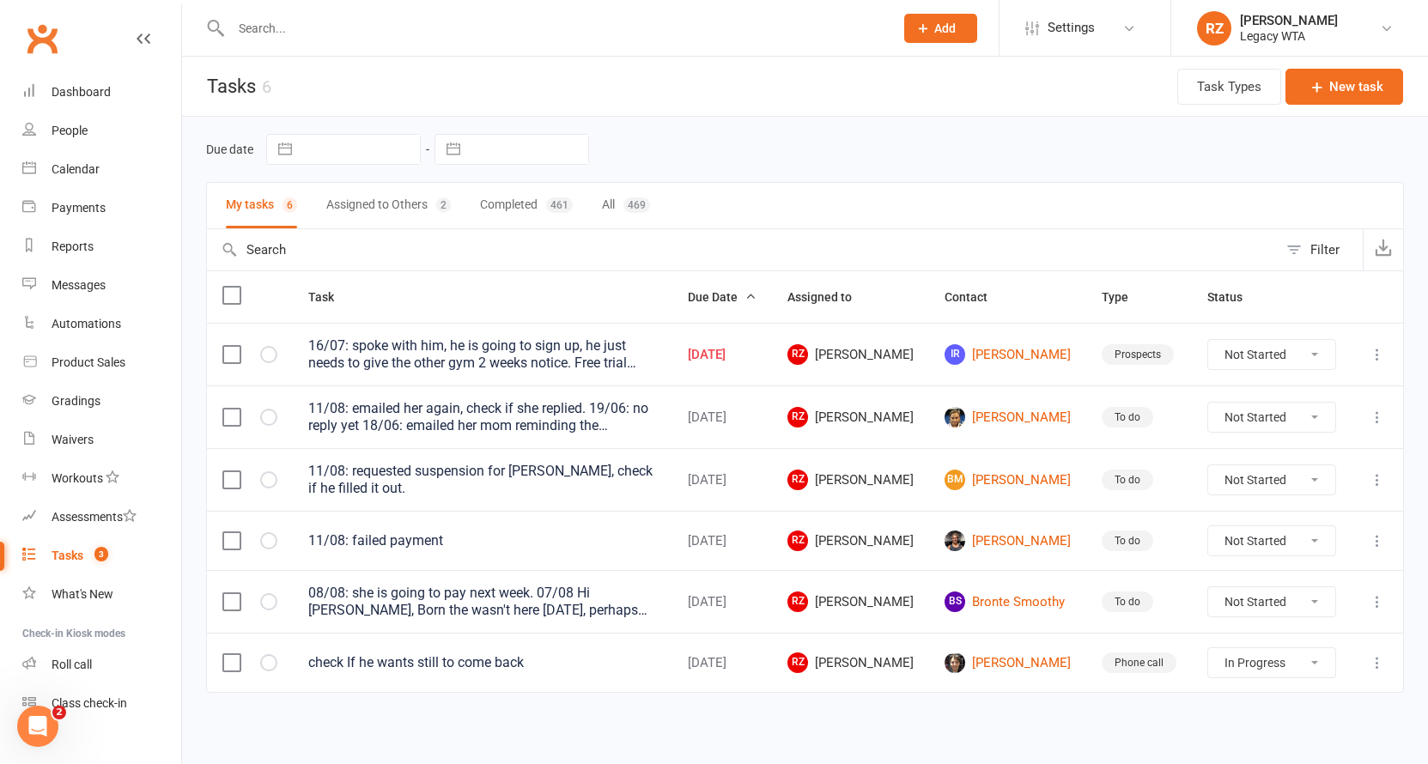
click at [374, 204] on button "Assigned to Others 2" at bounding box center [388, 205] width 124 height 45
select select "started"
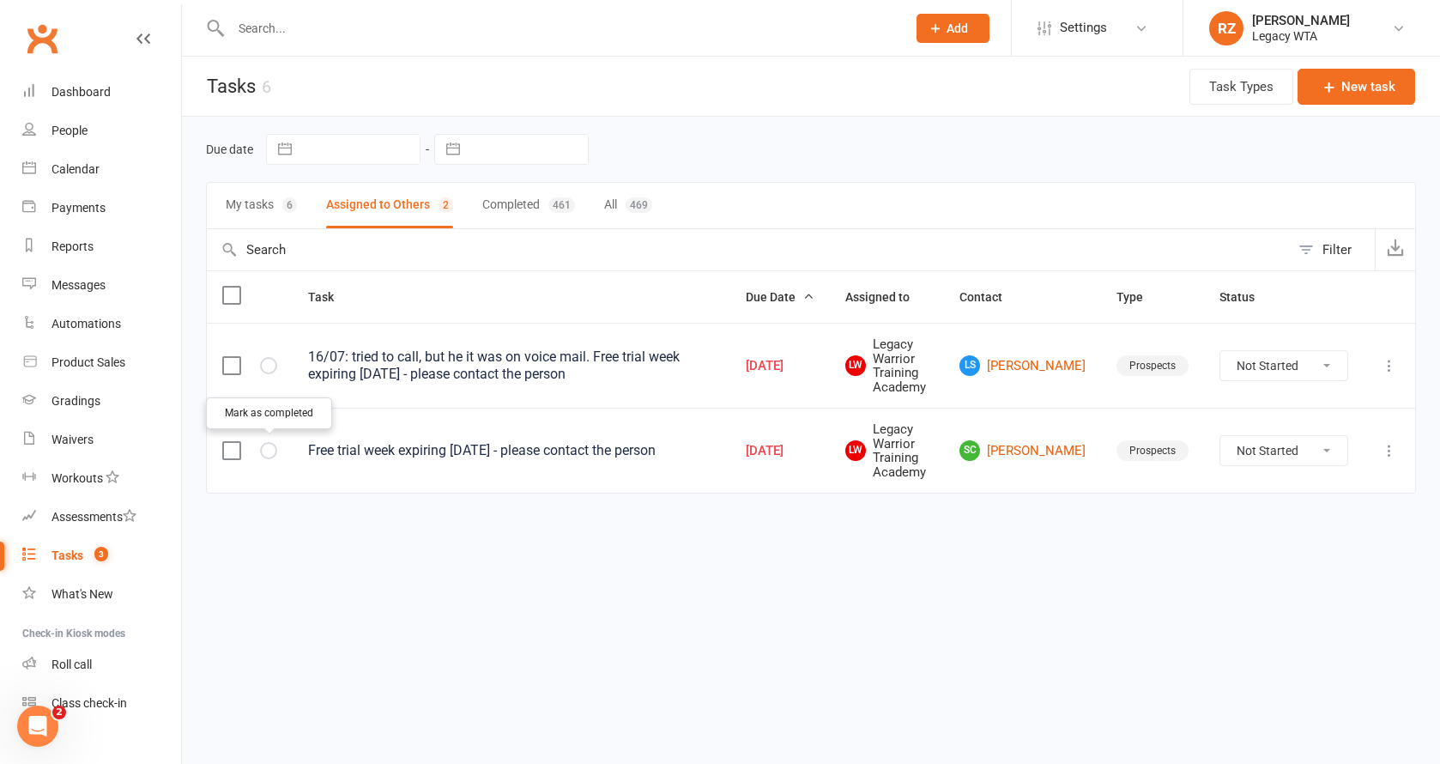
click at [0, 0] on icon "button" at bounding box center [0, 0] width 0 height 0
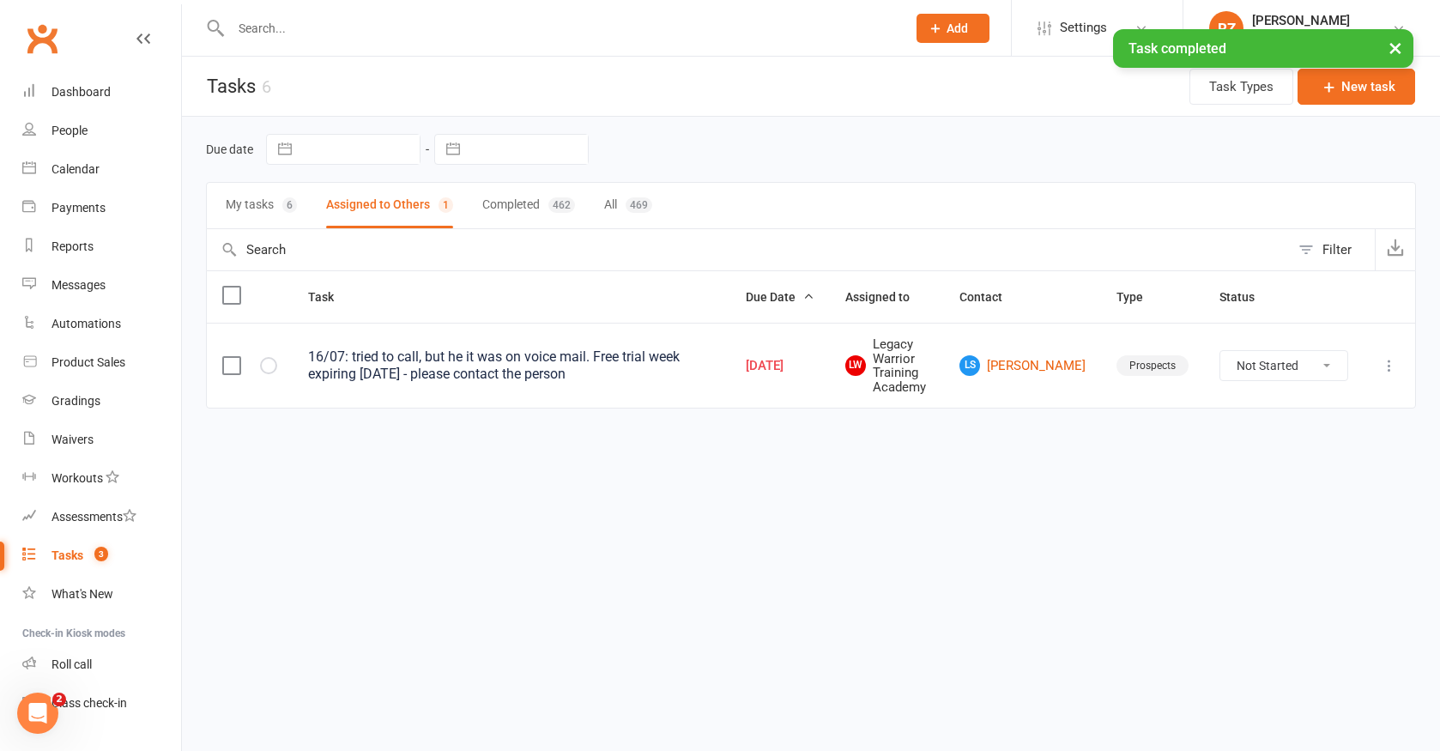
click at [261, 202] on button "My tasks 6" at bounding box center [261, 205] width 71 height 45
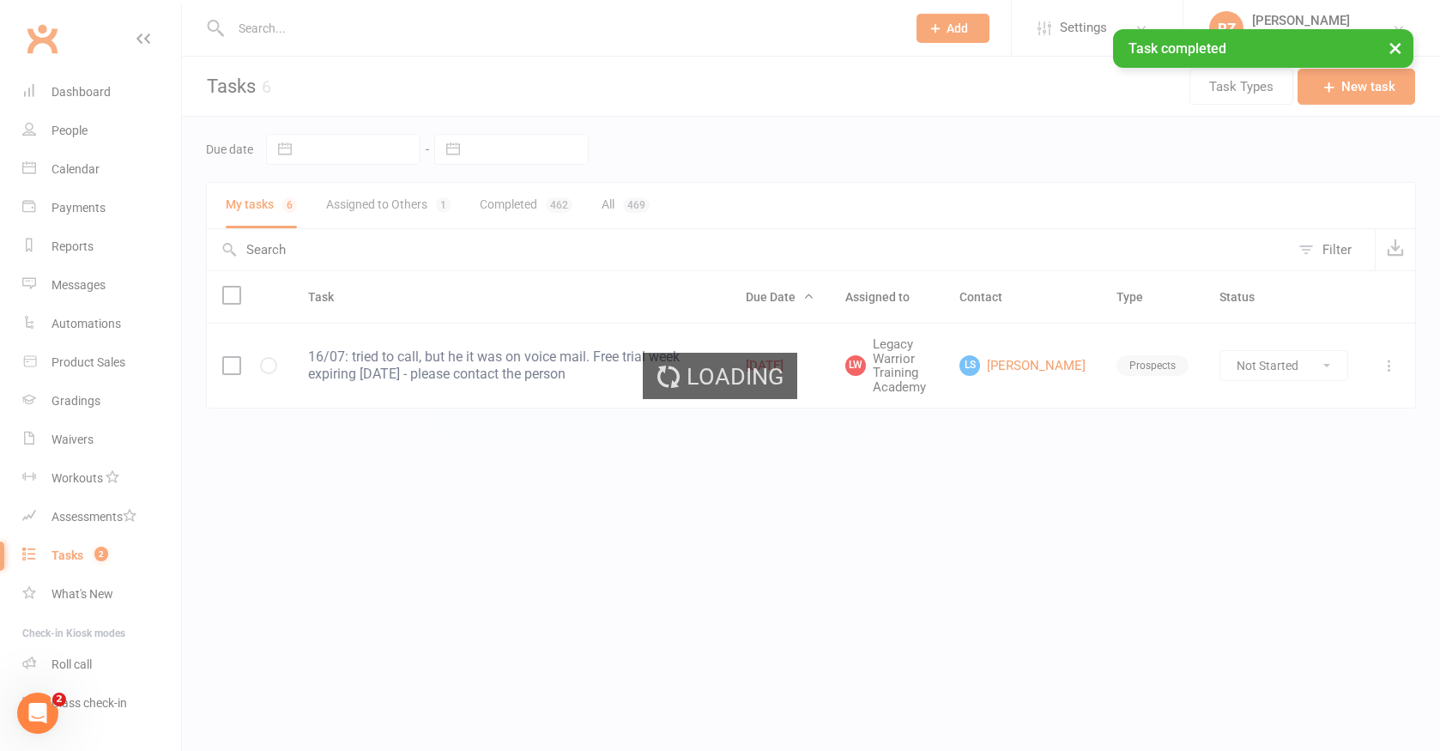
select select "started"
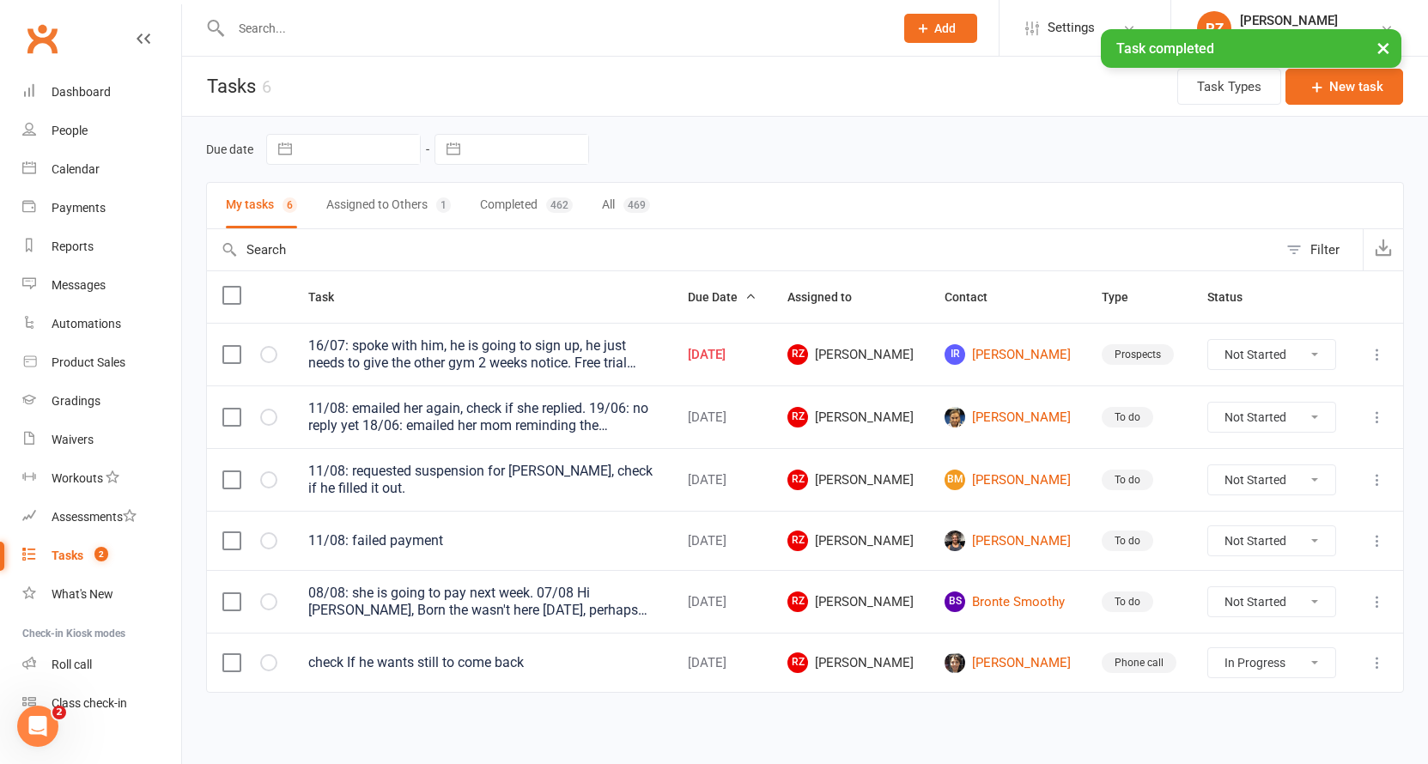
click at [418, 29] on div "× Task completed" at bounding box center [702, 29] width 1405 height 0
click at [409, 29] on div "× Task completed" at bounding box center [702, 29] width 1405 height 0
click at [392, 19] on input "text" at bounding box center [554, 28] width 656 height 24
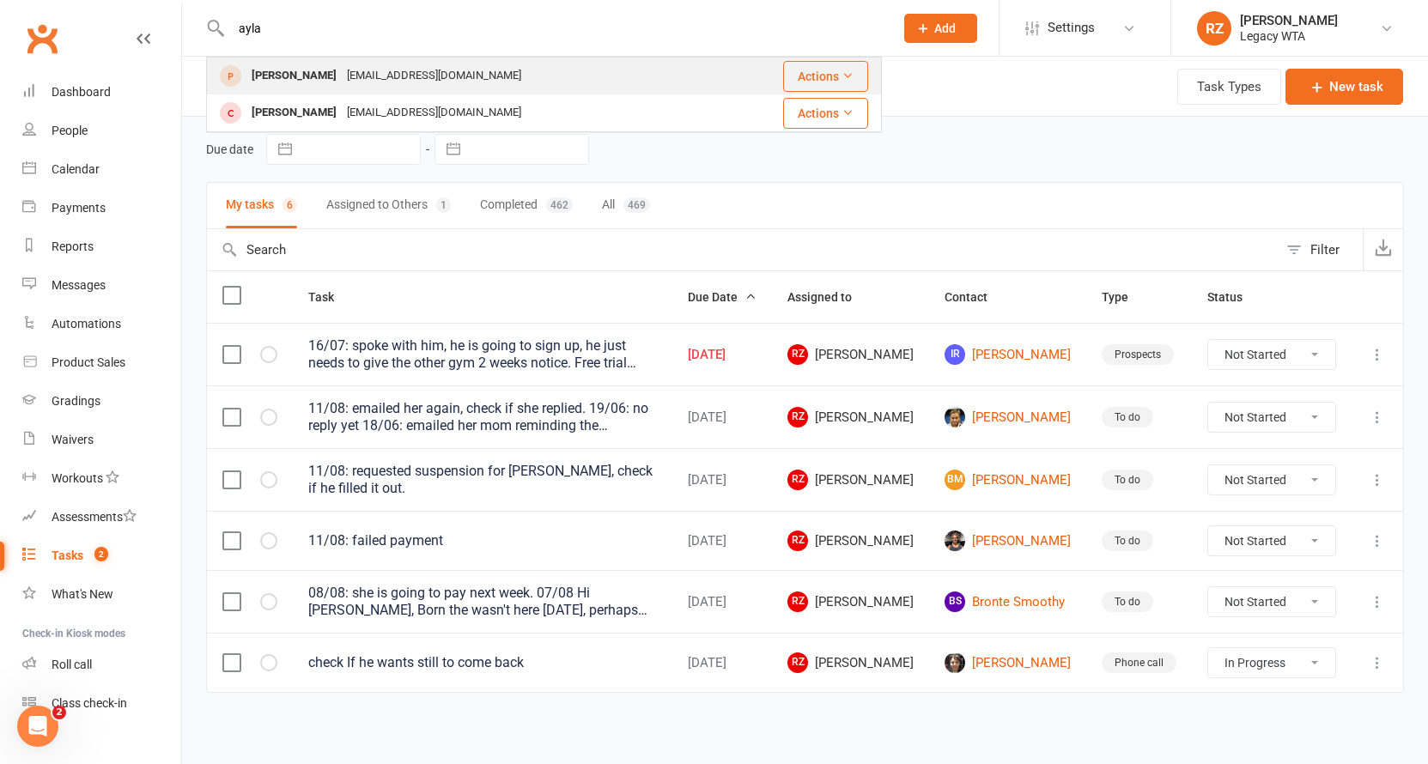
type input "ayla"
click at [371, 76] on div "aylarosebi@gmail.com" at bounding box center [434, 76] width 185 height 25
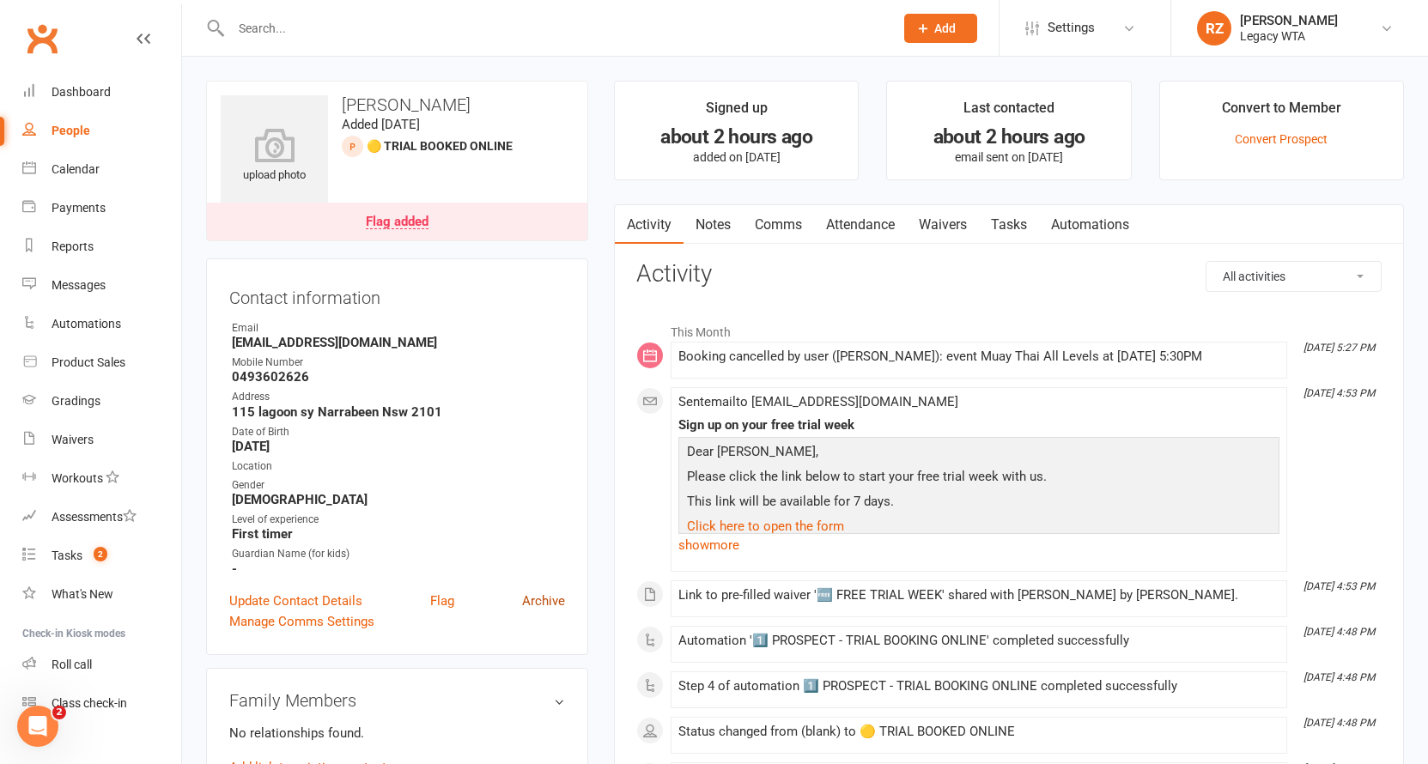
click at [540, 597] on link "Archive" at bounding box center [543, 601] width 43 height 21
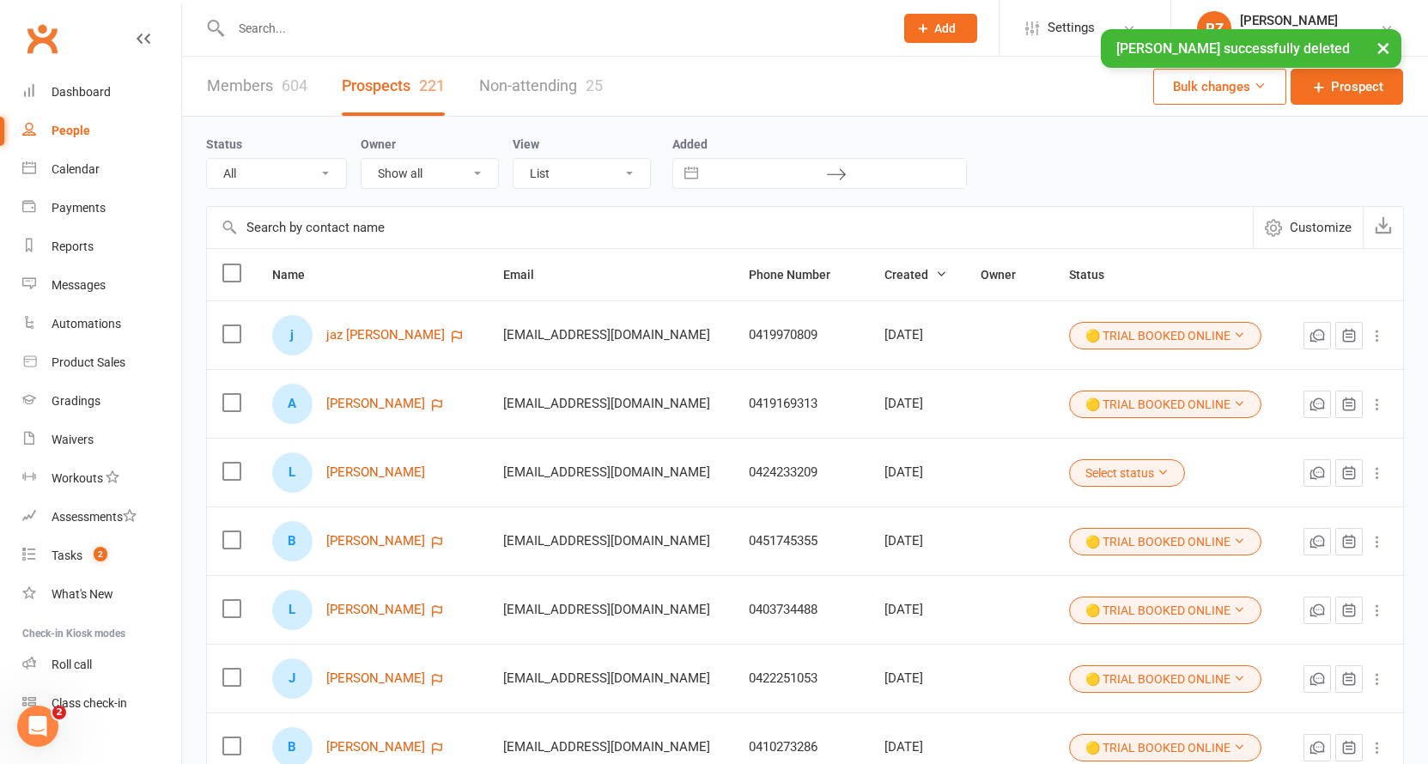
click at [434, 29] on div "× Ayla Biddlecombe successfully deleted" at bounding box center [702, 29] width 1405 height 0
click at [435, 22] on input "text" at bounding box center [554, 28] width 656 height 24
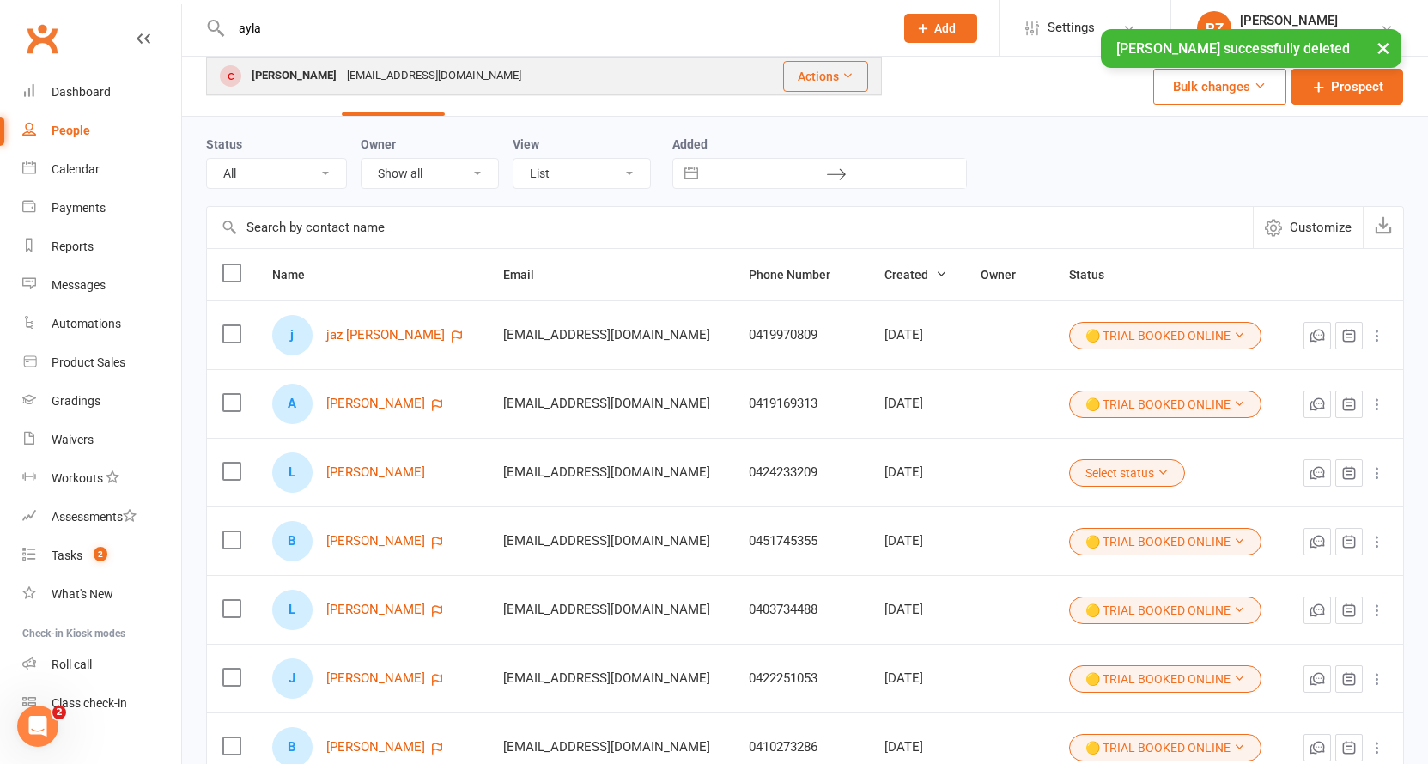
type input "ayla"
click at [374, 84] on div "violetbiddlecombe@gmail.com" at bounding box center [434, 76] width 185 height 25
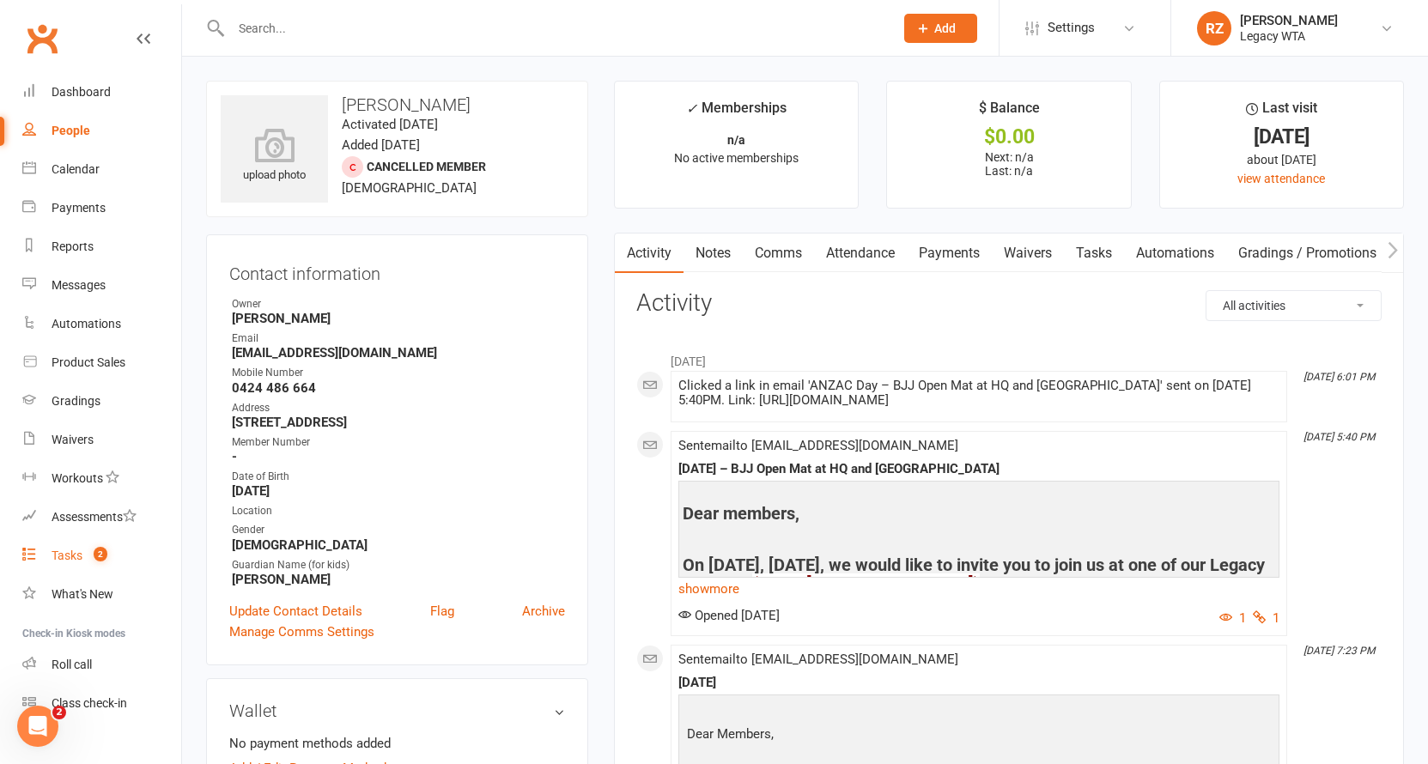
click at [82, 551] on div "Tasks" at bounding box center [67, 556] width 31 height 14
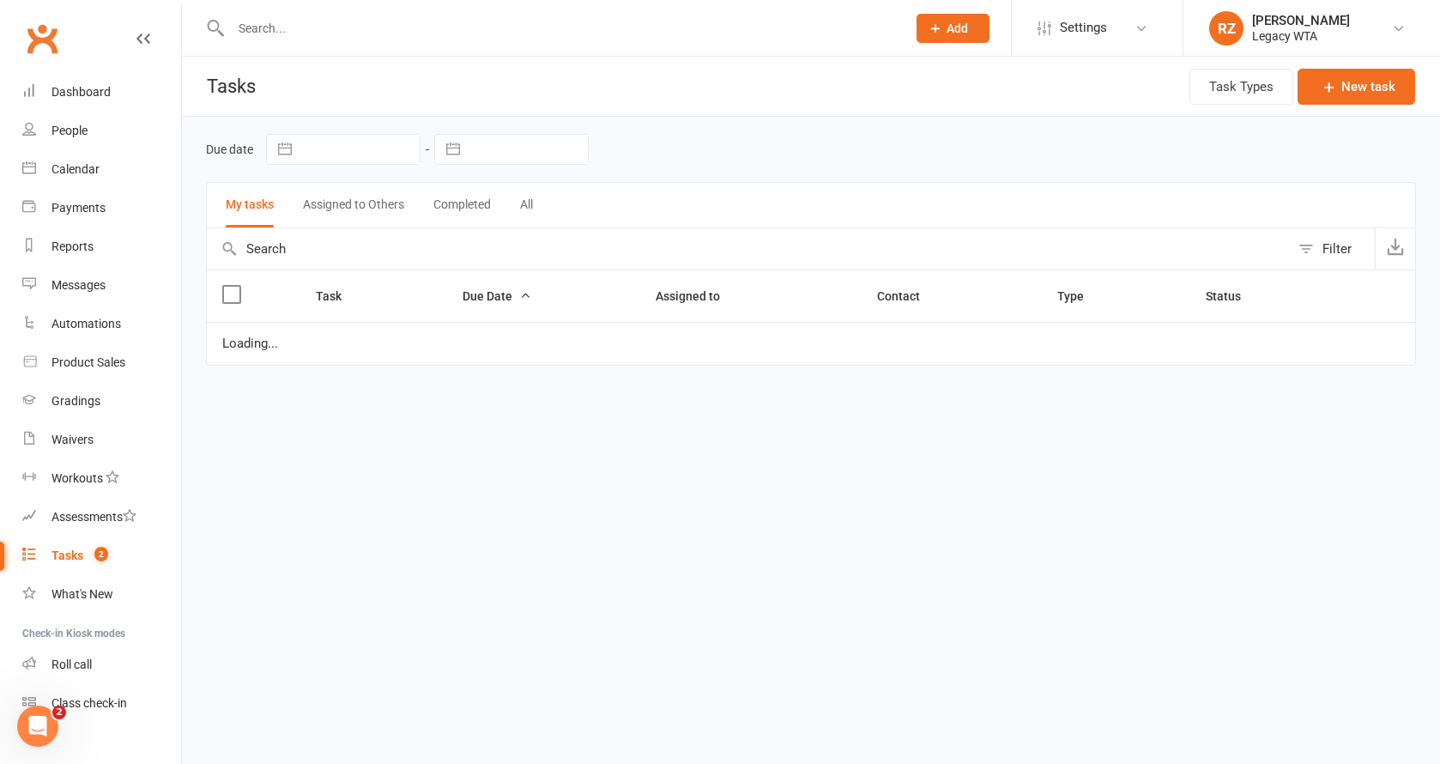
select select "started"
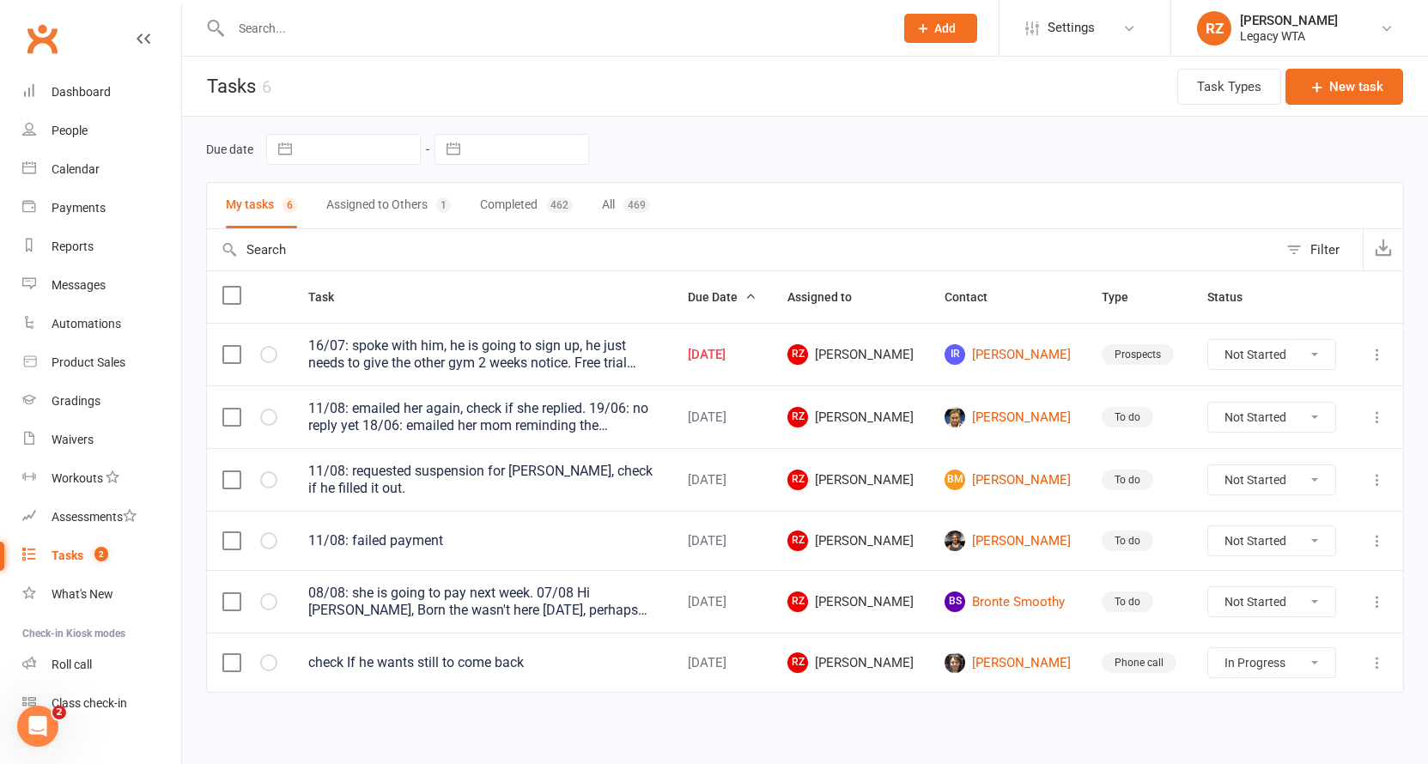
click at [339, 210] on button "Assigned to Others 1" at bounding box center [388, 205] width 124 height 45
select select "started"
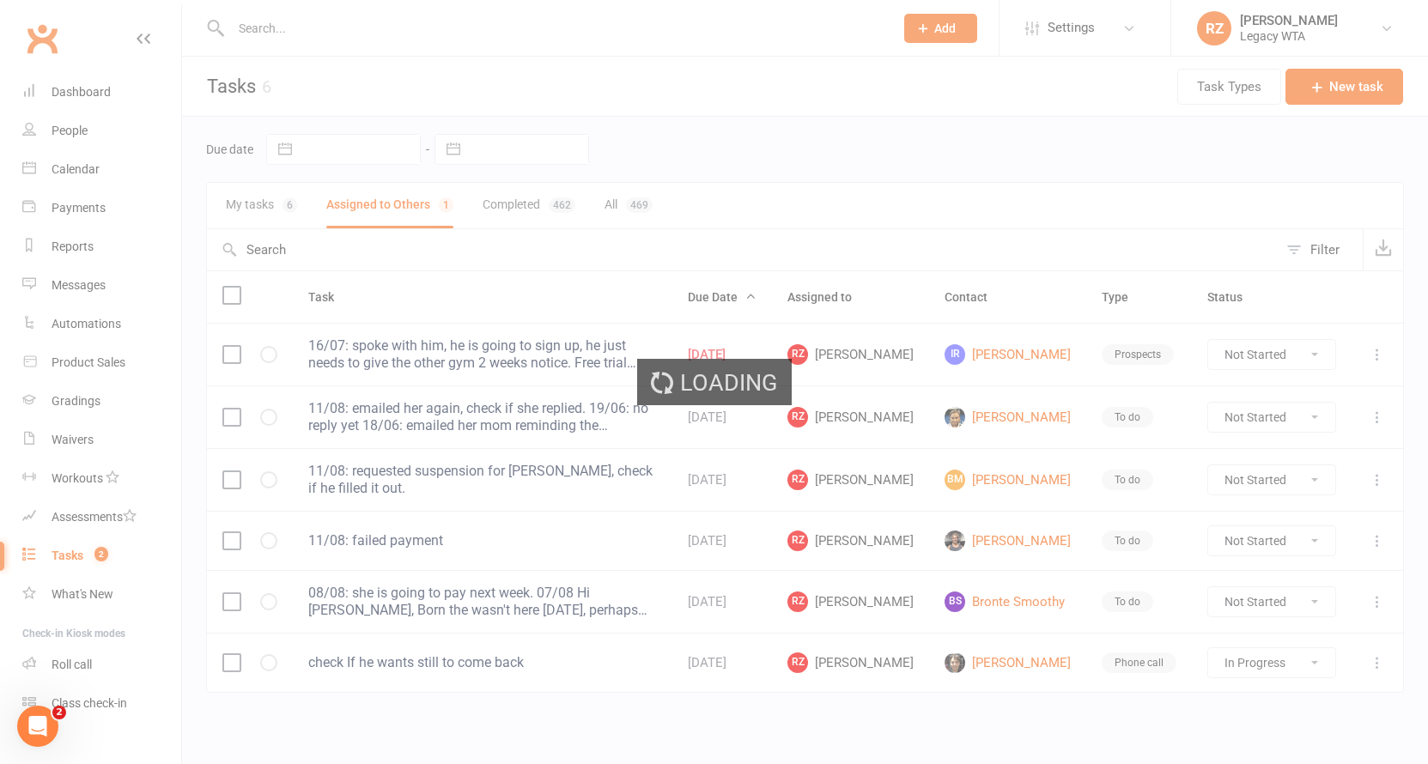
select select "started"
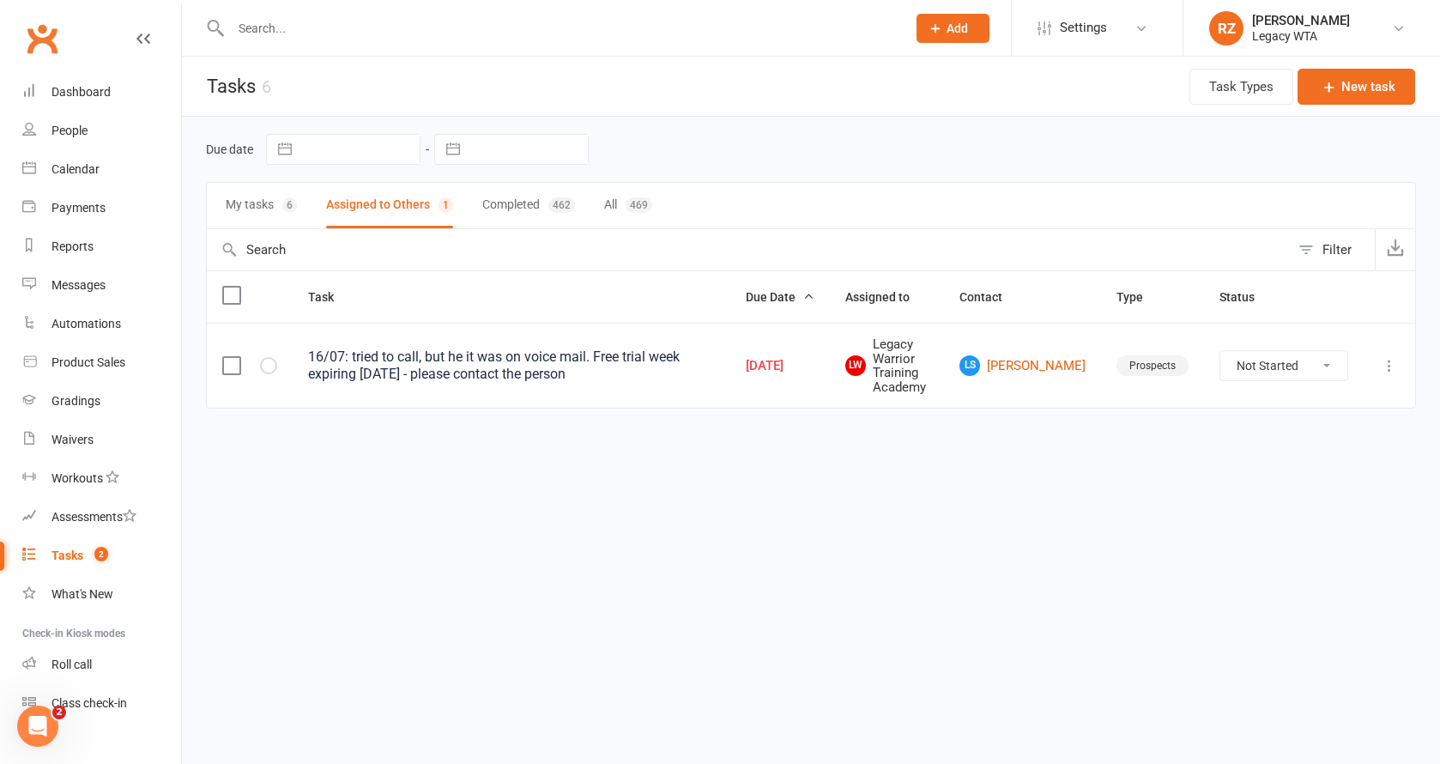
click at [273, 196] on button "My tasks 6" at bounding box center [261, 205] width 71 height 45
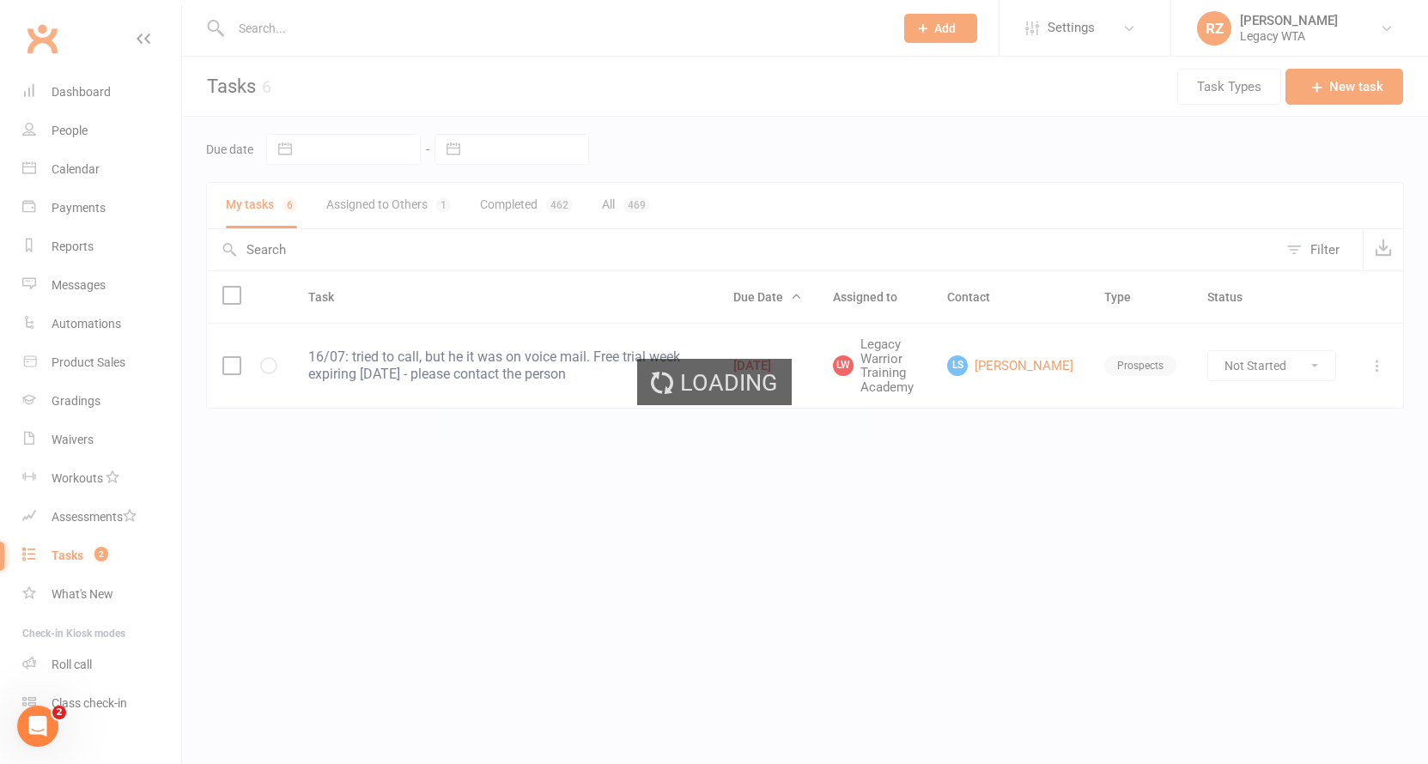
select select "started"
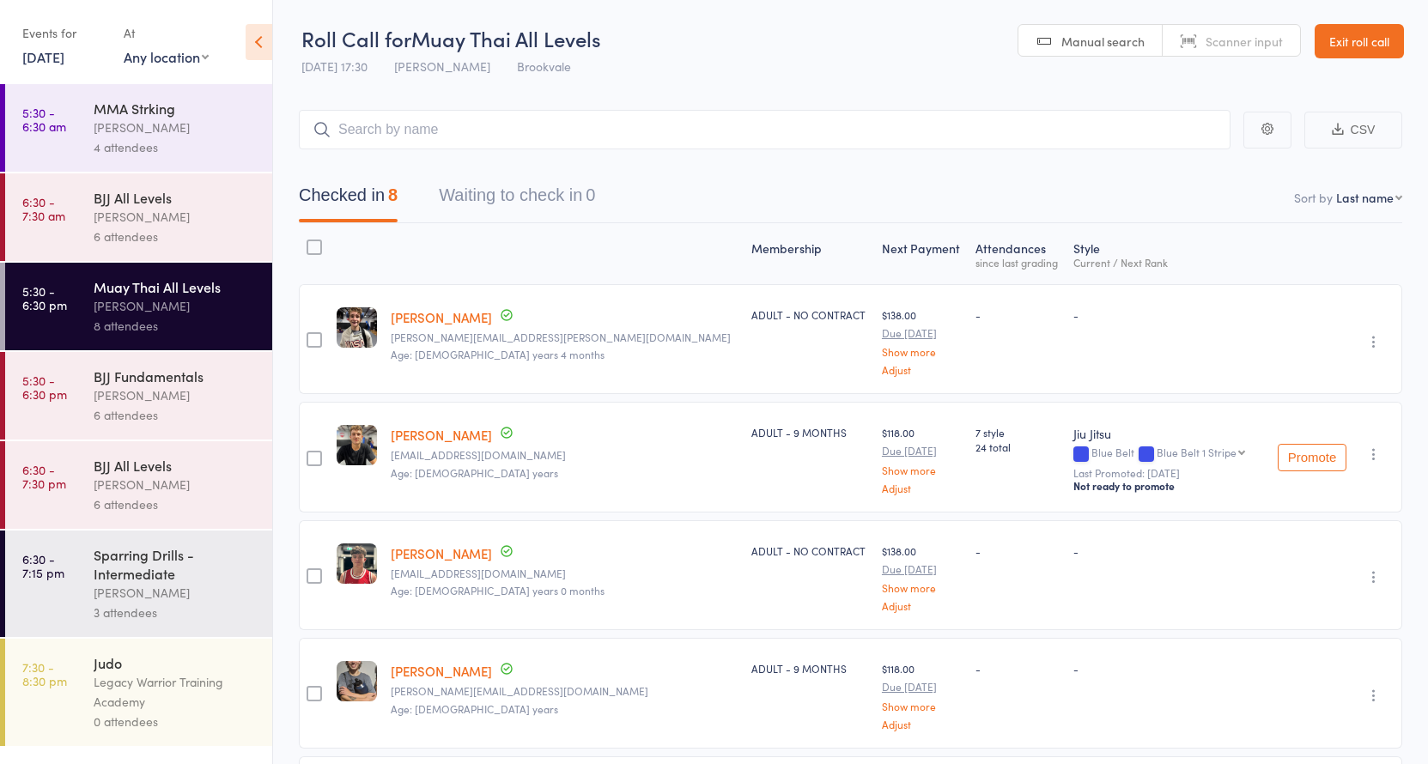
click at [133, 398] on div "Pedro Baldini" at bounding box center [176, 395] width 164 height 20
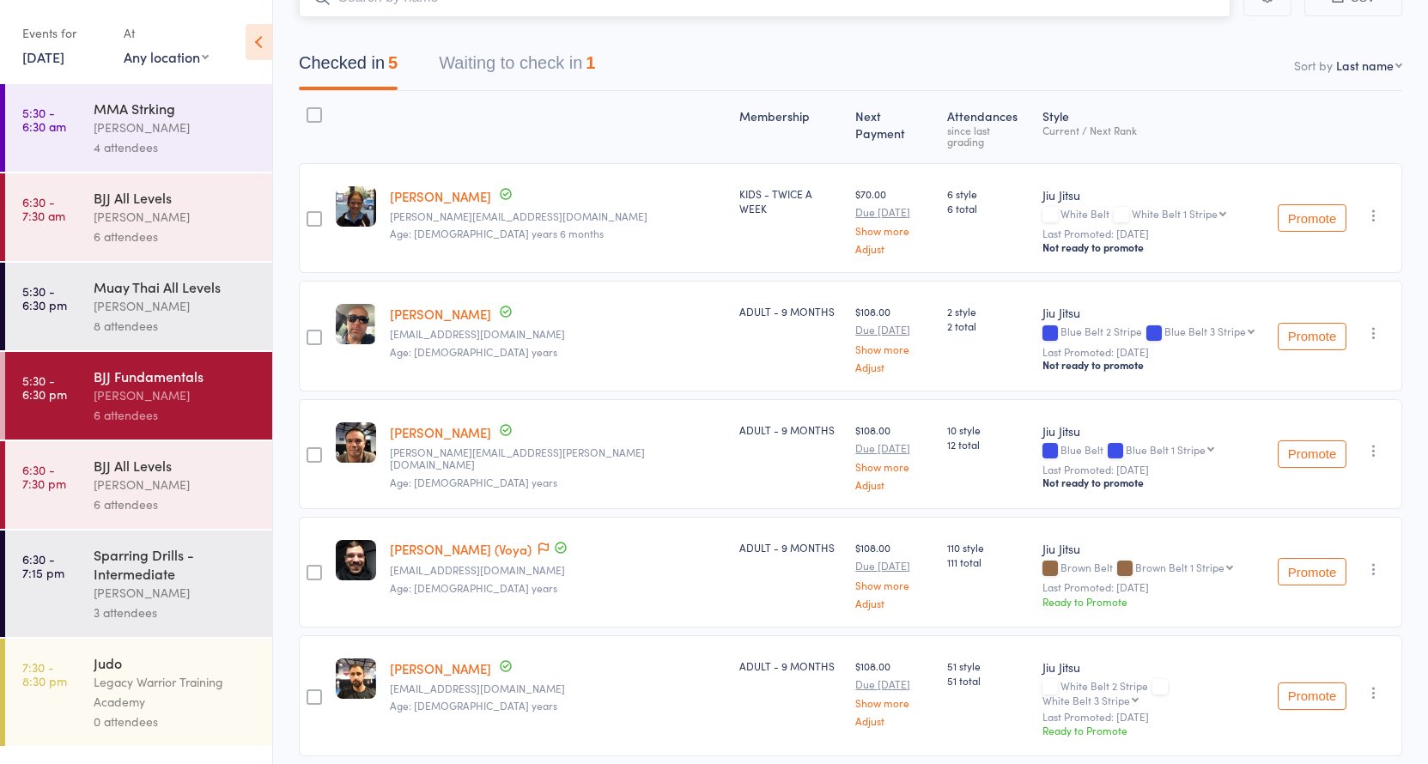
scroll to position [178, 0]
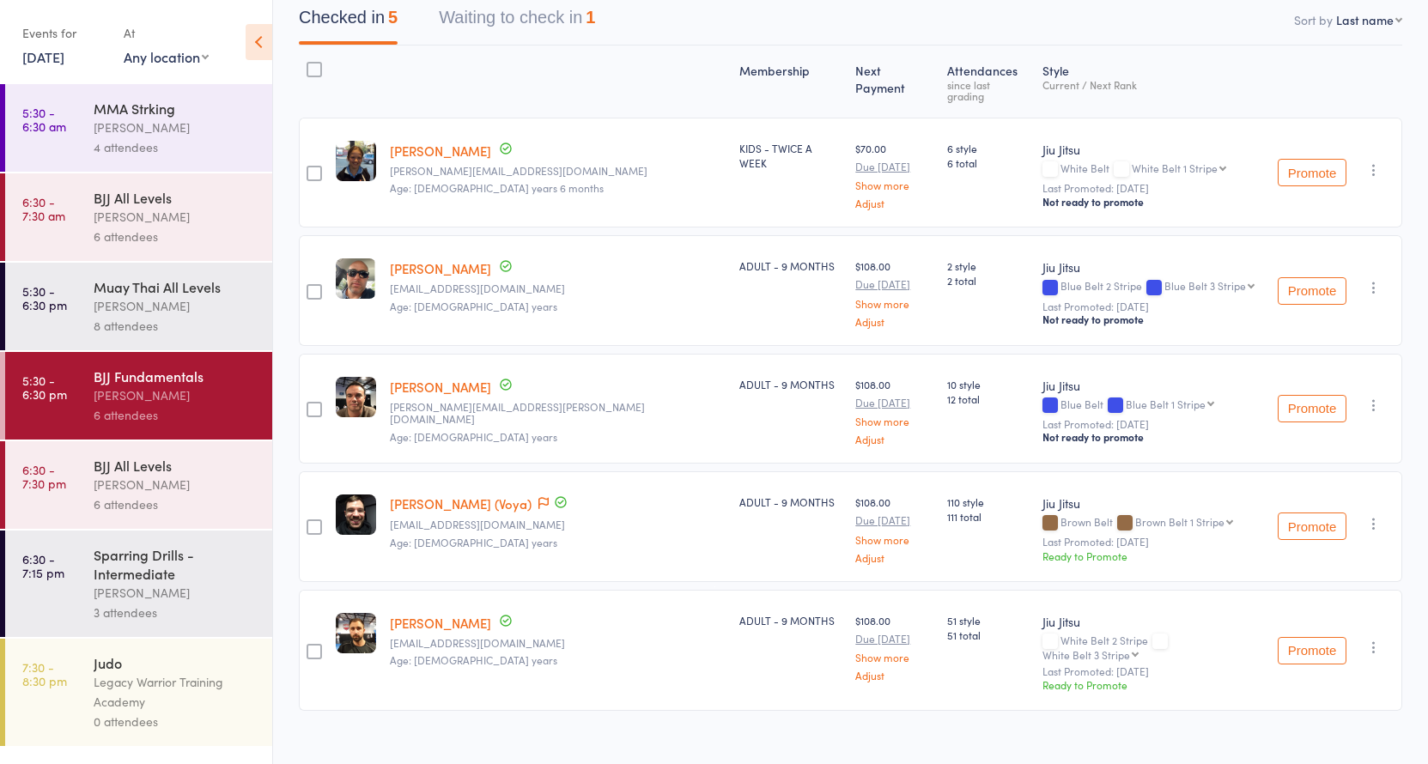
click at [580, 28] on button "Waiting to check in 1" at bounding box center [517, 21] width 156 height 45
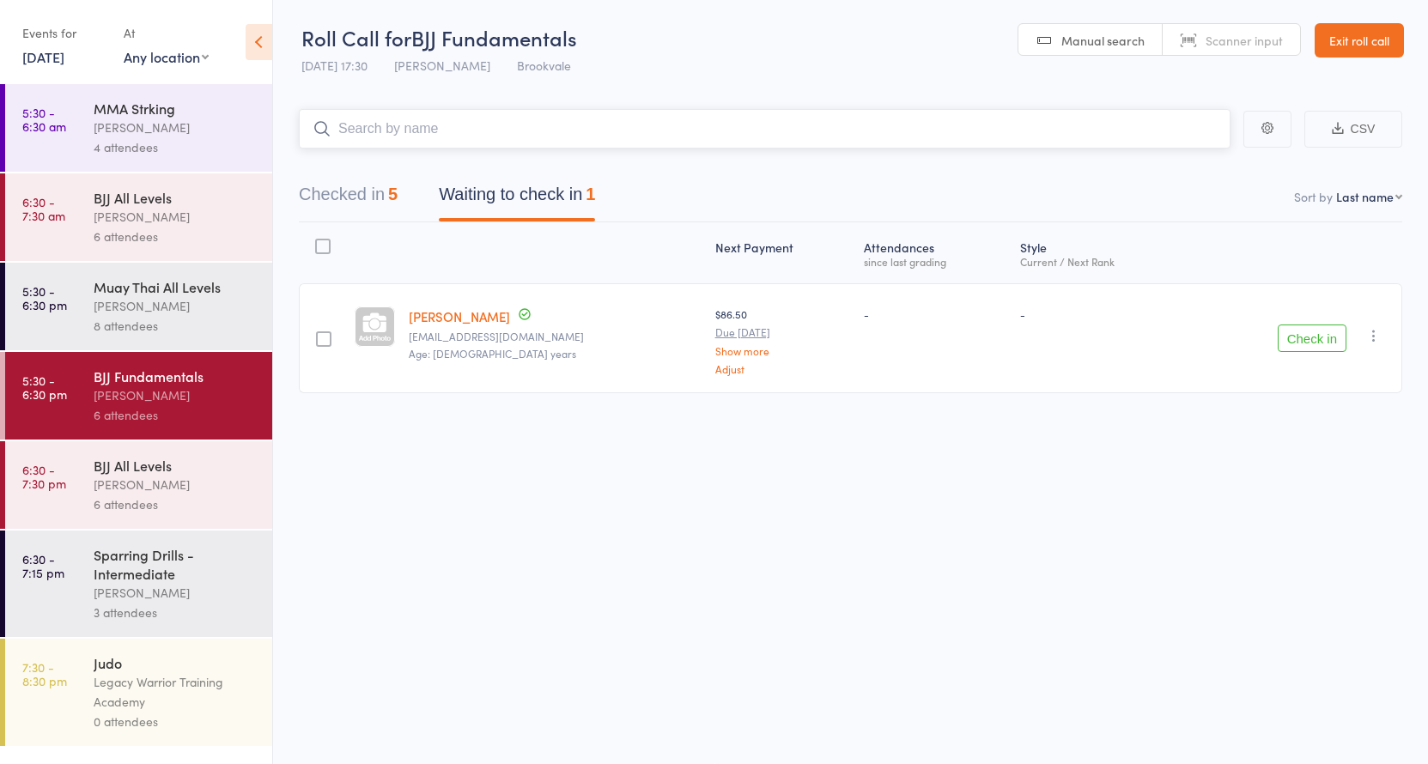
scroll to position [11, 0]
click at [1380, 327] on icon "button" at bounding box center [1373, 335] width 17 height 17
click at [1338, 473] on li "Remove" at bounding box center [1312, 484] width 142 height 23
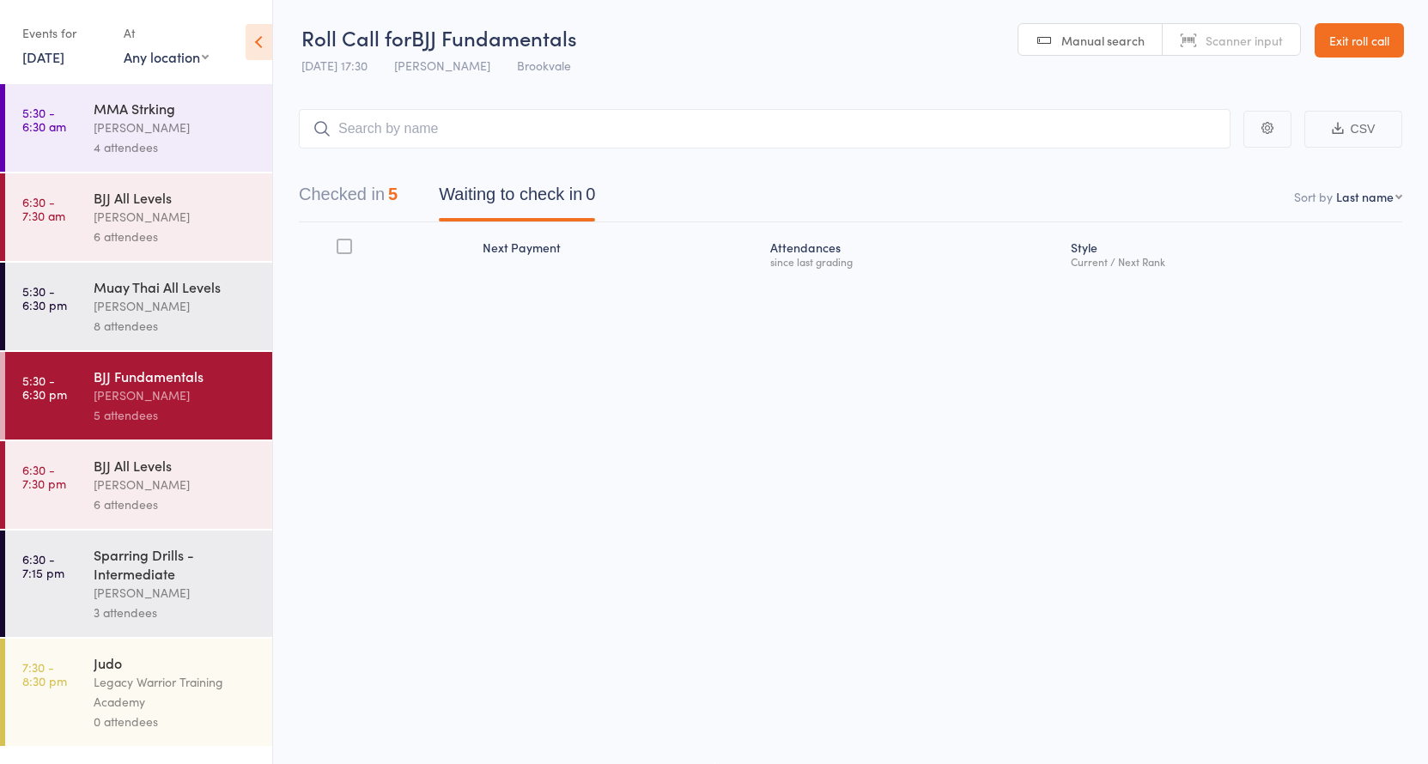
click at [177, 471] on div "BJJ All Levels" at bounding box center [176, 465] width 164 height 19
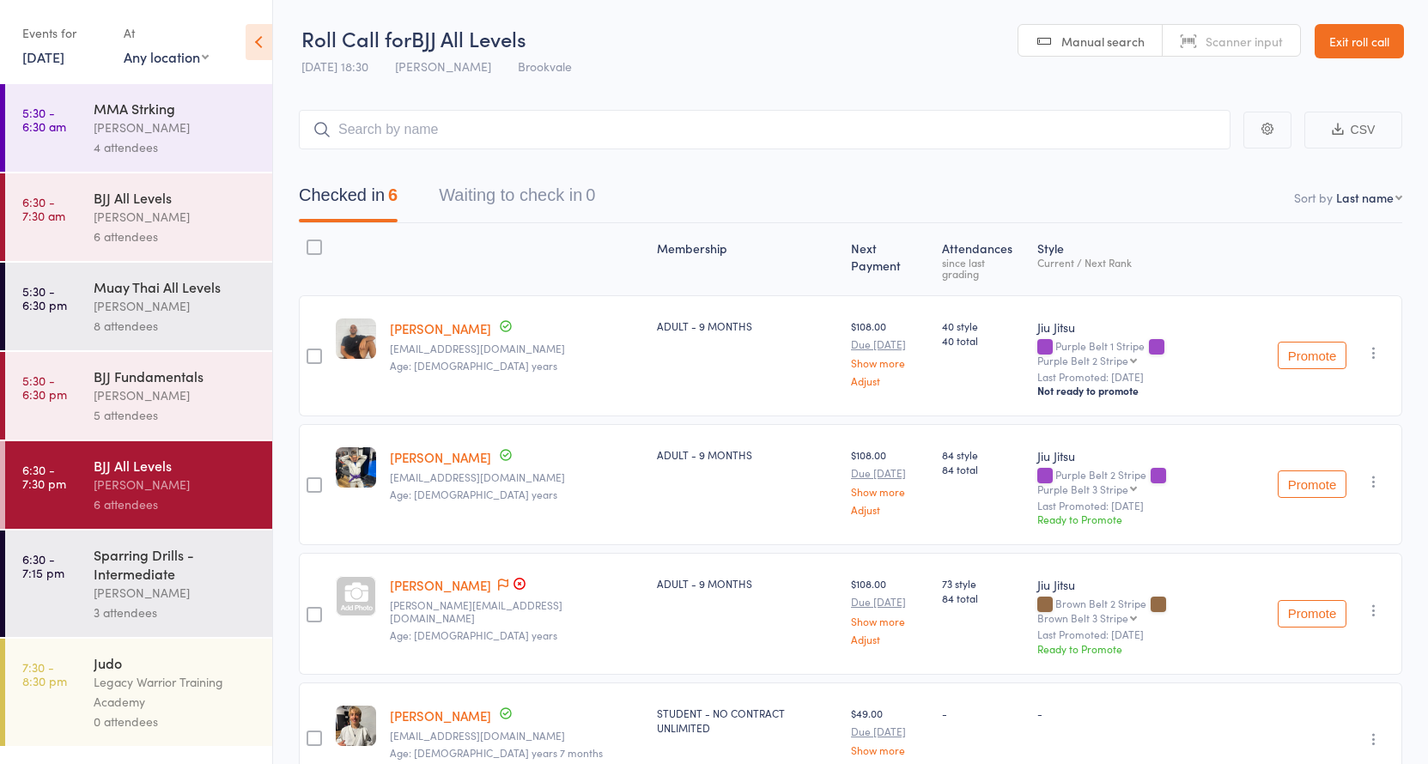
click at [443, 122] on input "search" at bounding box center [764, 129] width 931 height 39
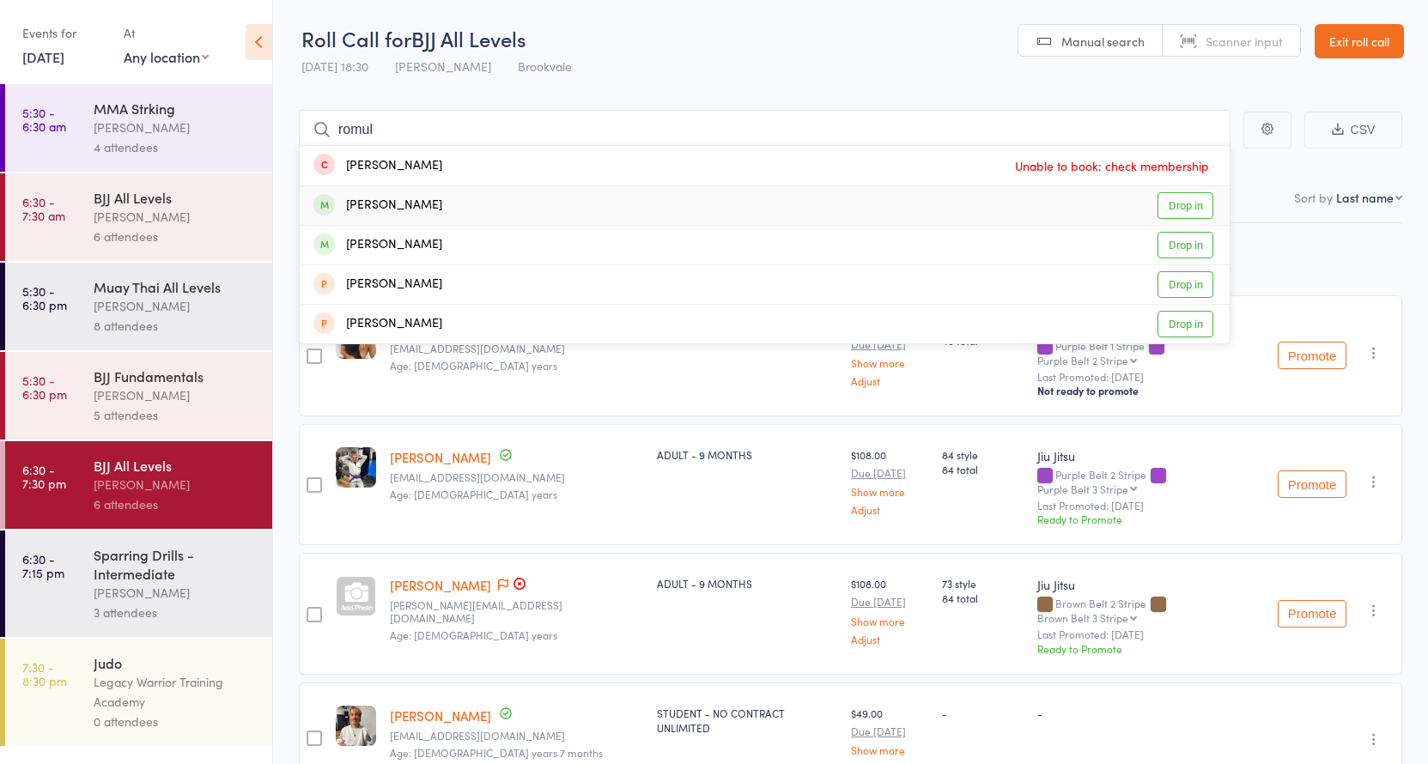
type input "romul"
click at [440, 210] on div "Romulo Furtado Drop in" at bounding box center [765, 205] width 930 height 39
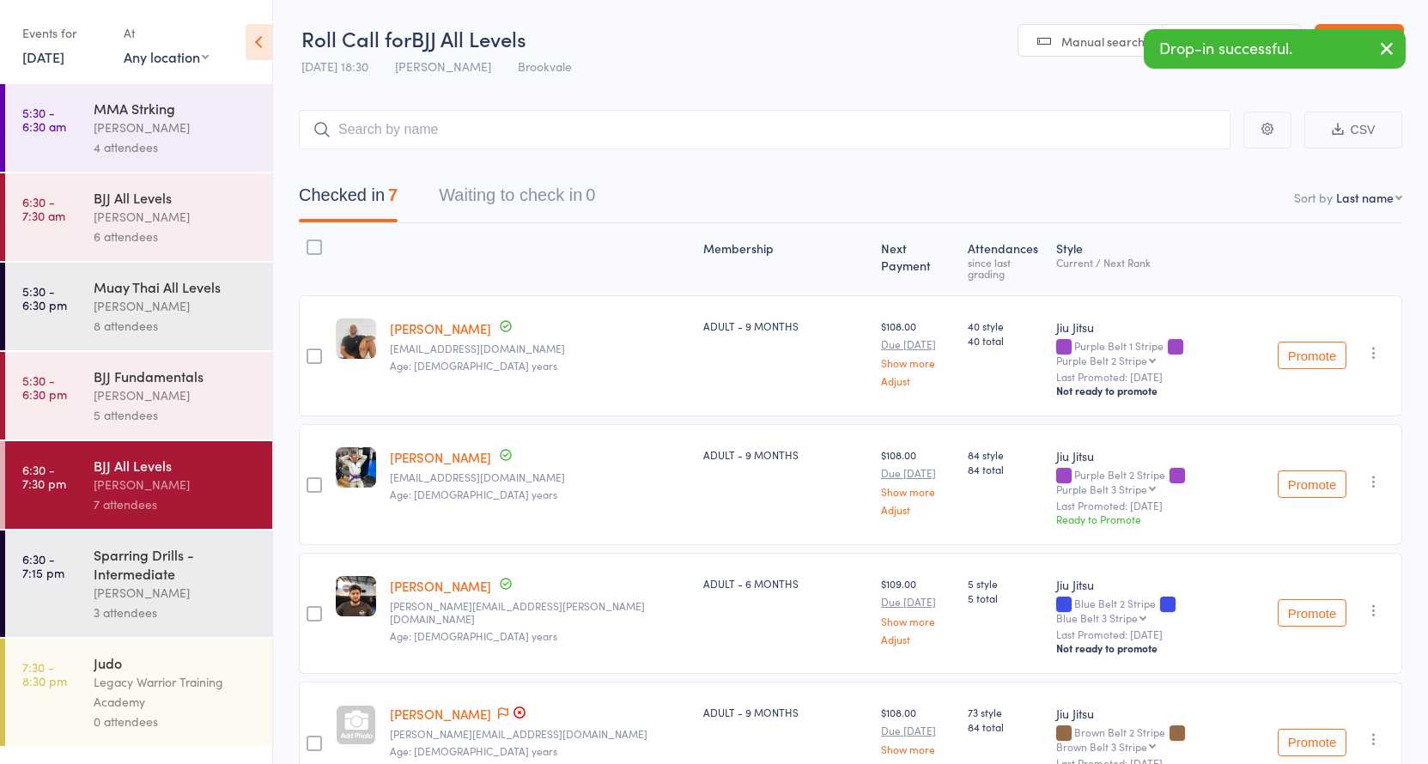
click at [155, 383] on div "BJJ Fundamentals" at bounding box center [176, 376] width 164 height 19
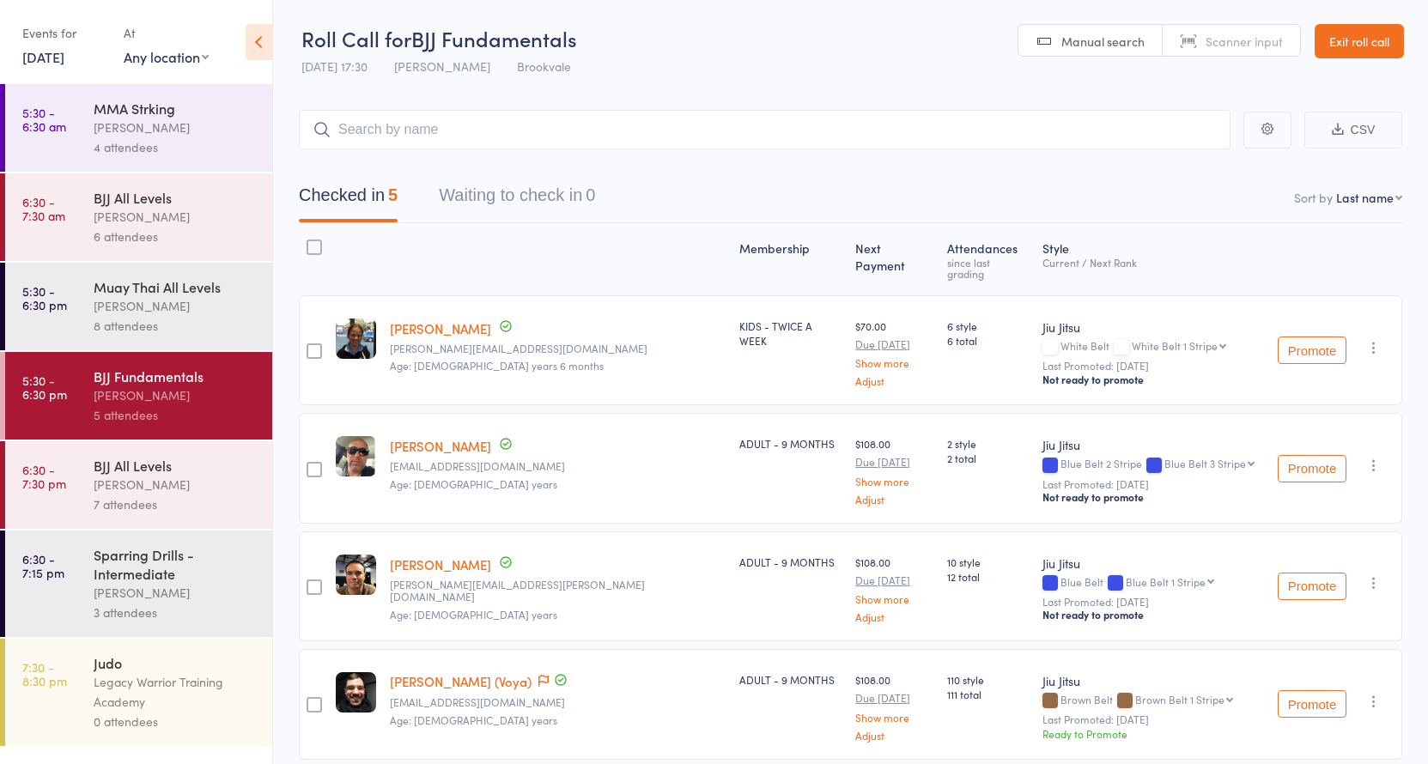
click at [232, 492] on div "Pedro Baldini" at bounding box center [176, 485] width 164 height 20
